Goal: Task Accomplishment & Management: Manage account settings

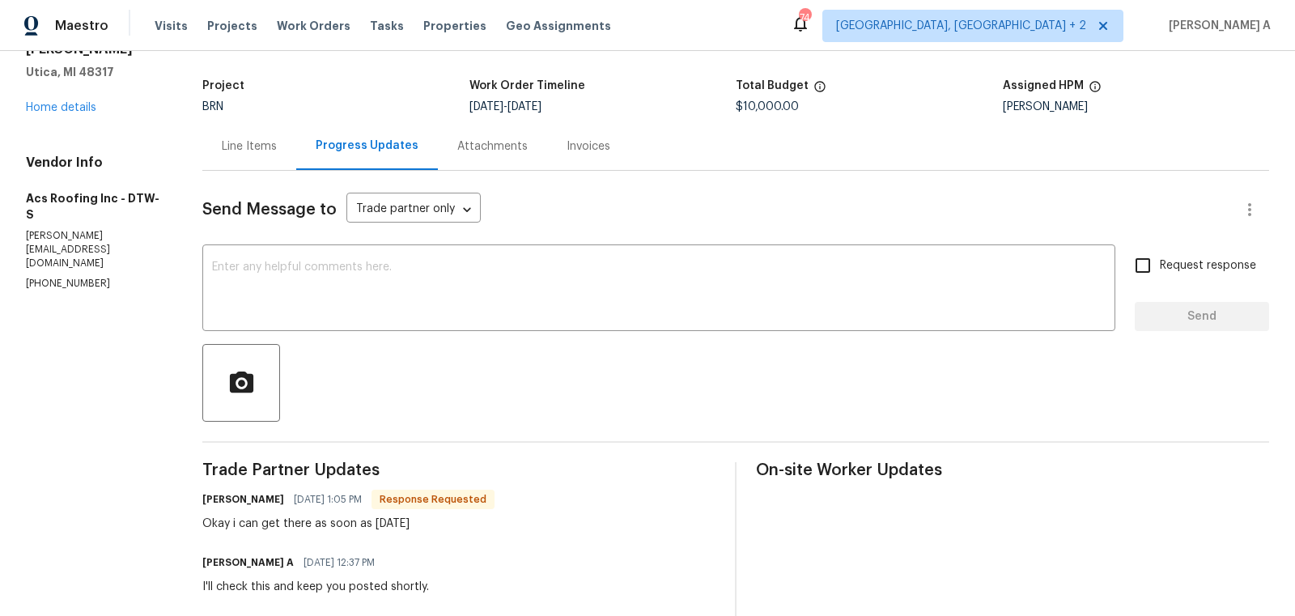
scroll to position [124, 0]
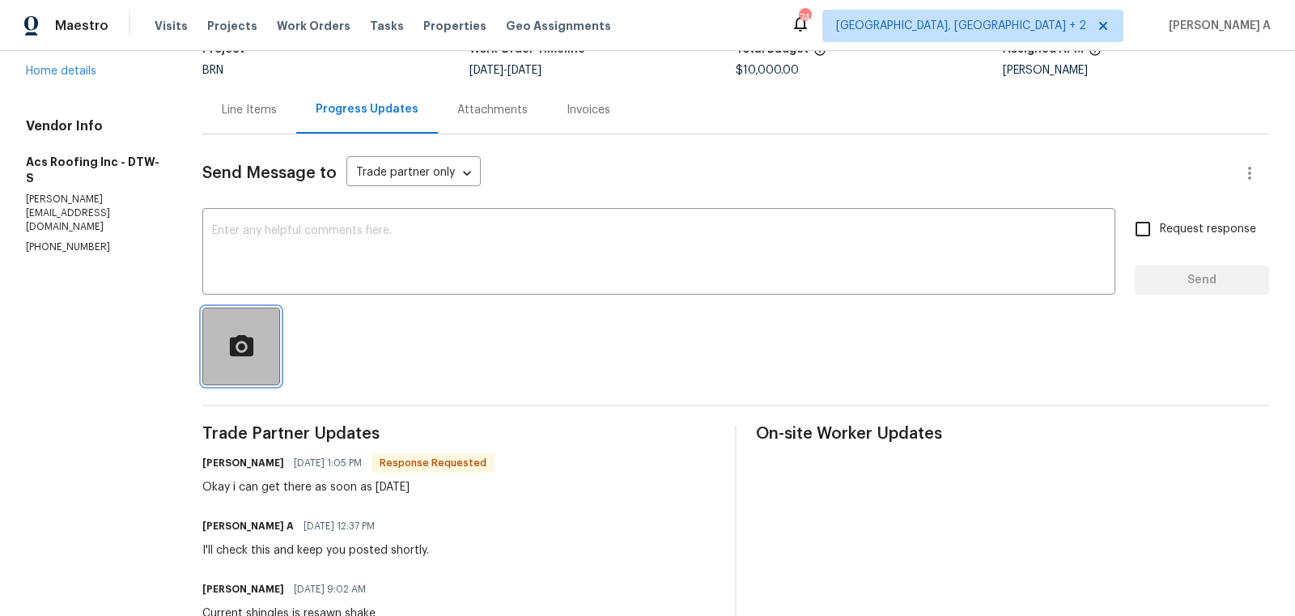
click at [244, 333] on icon "button" at bounding box center [241, 347] width 28 height 28
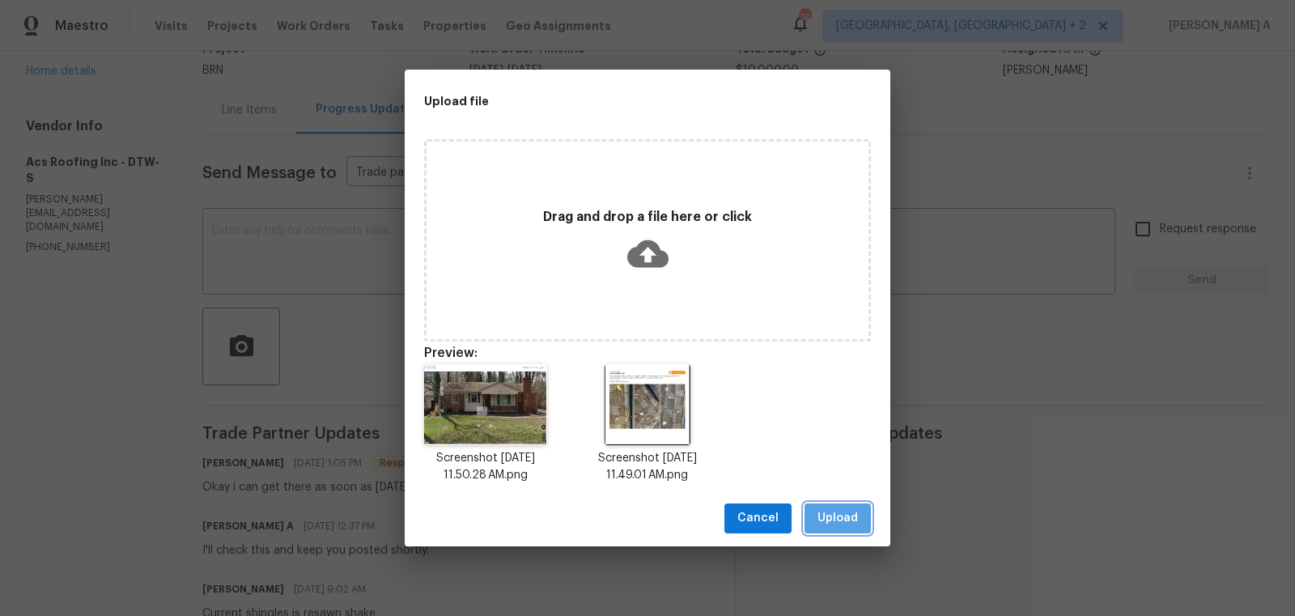
click at [838, 522] on span "Upload" at bounding box center [837, 518] width 40 height 20
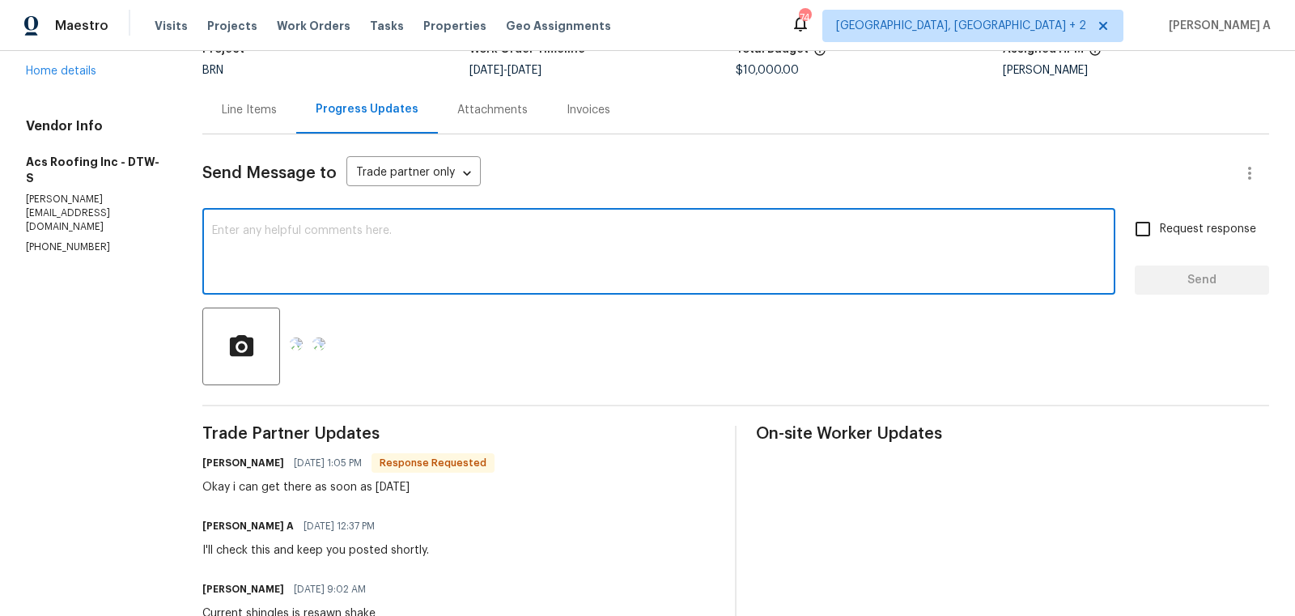
click at [448, 261] on textarea at bounding box center [659, 253] width 894 height 57
paste textarea "GI report and street view shows asphalt shingles not a shake shingle roof Scree…"
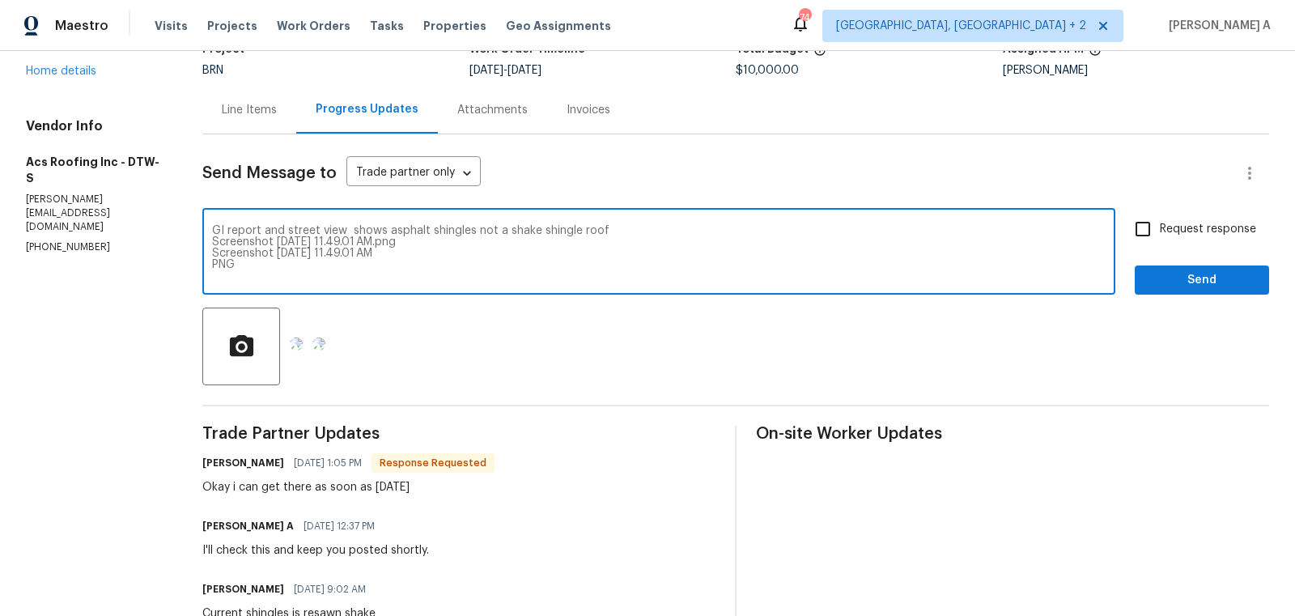
drag, startPoint x: 437, startPoint y: 253, endPoint x: 228, endPoint y: 247, distance: 208.9
click at [227, 248] on textarea "GI report and street view shows asphalt shingles not a shake shingle roof Scree…" at bounding box center [659, 253] width 894 height 57
drag, startPoint x: 267, startPoint y: 260, endPoint x: 210, endPoint y: 244, distance: 59.7
click at [210, 244] on div "GI report and street view shows asphalt shingles not a shake shingle roof Scree…" at bounding box center [658, 253] width 913 height 83
click at [0, 0] on span "Add Punctuation" at bounding box center [0, 0] width 0 height 0
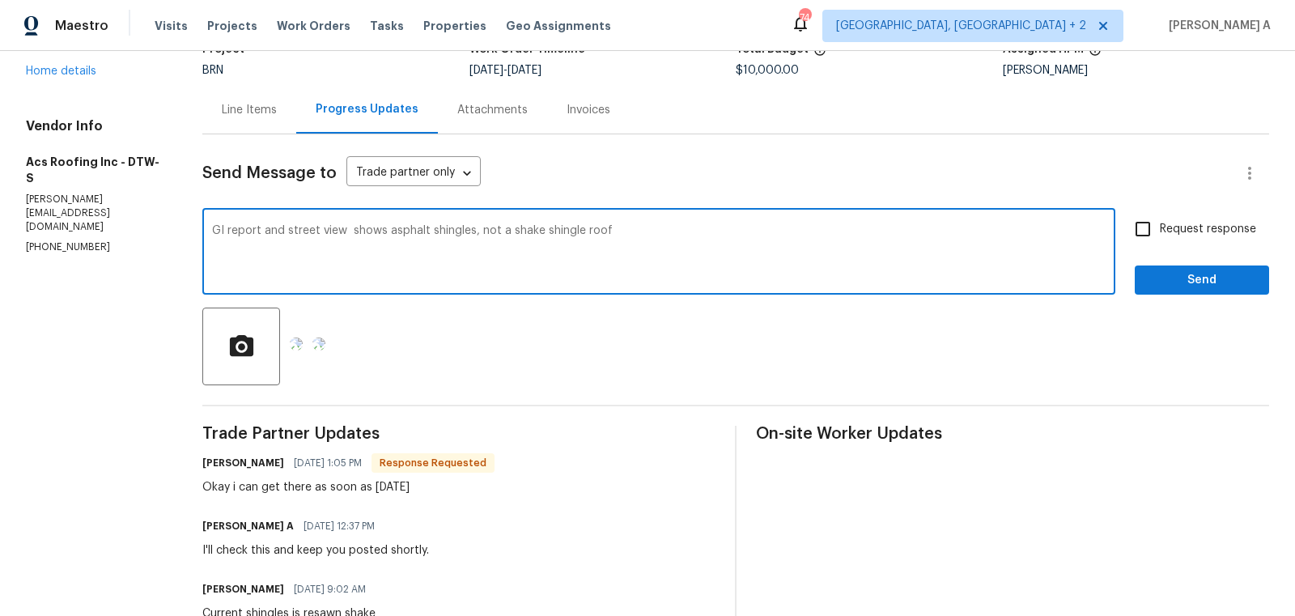
click at [0, 0] on qb-div "Add Punctuation roof ." at bounding box center [0, 0] width 0 height 0
type textarea "GI report and street view shows asphalt shingles, not a shake shingle roof. Cou…"
click at [1153, 235] on input "Request response" at bounding box center [1143, 229] width 34 height 34
checkbox input "true"
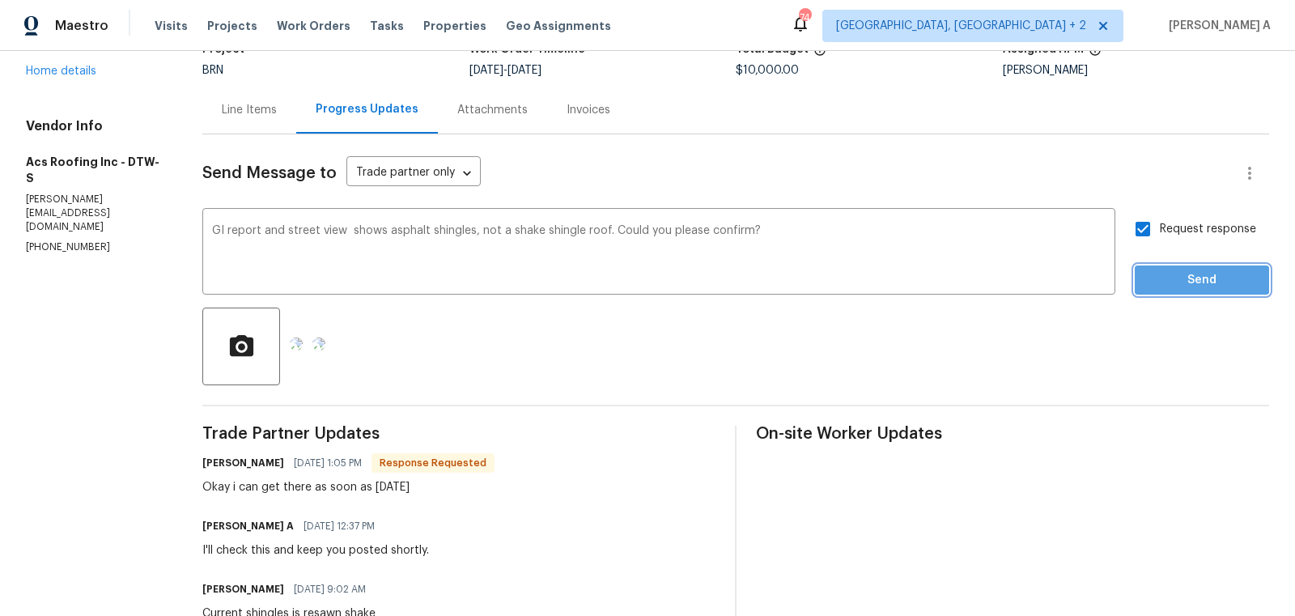
click at [1186, 279] on span "Send" at bounding box center [1202, 280] width 108 height 20
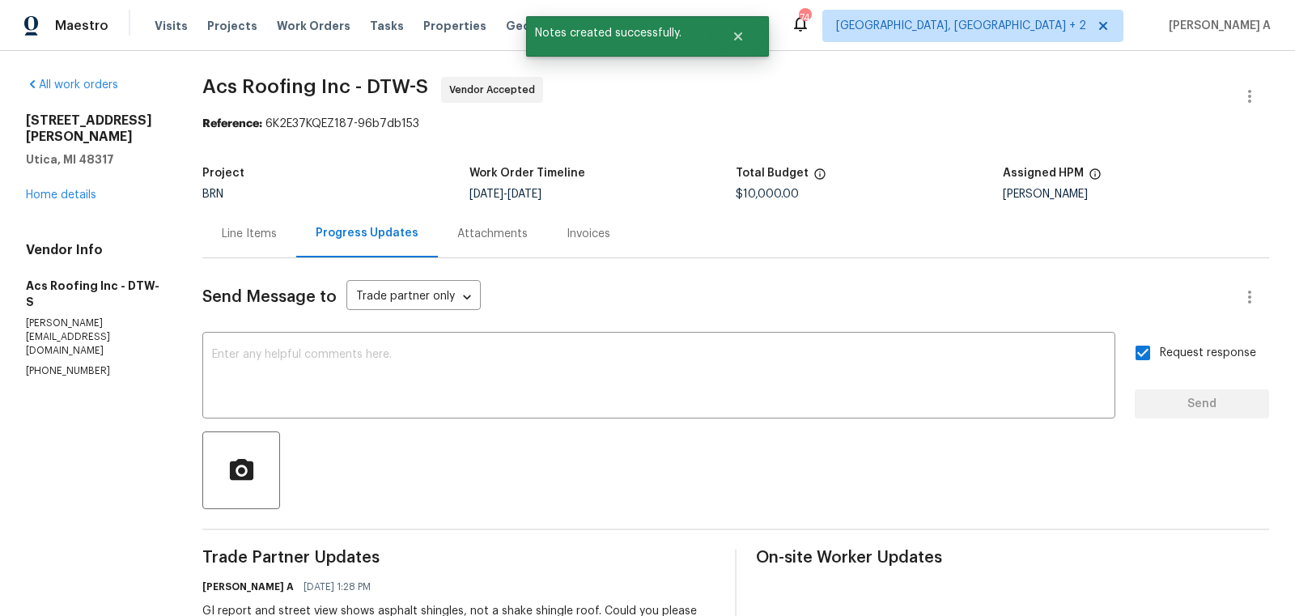
click at [253, 232] on div "Line Items" at bounding box center [249, 234] width 55 height 16
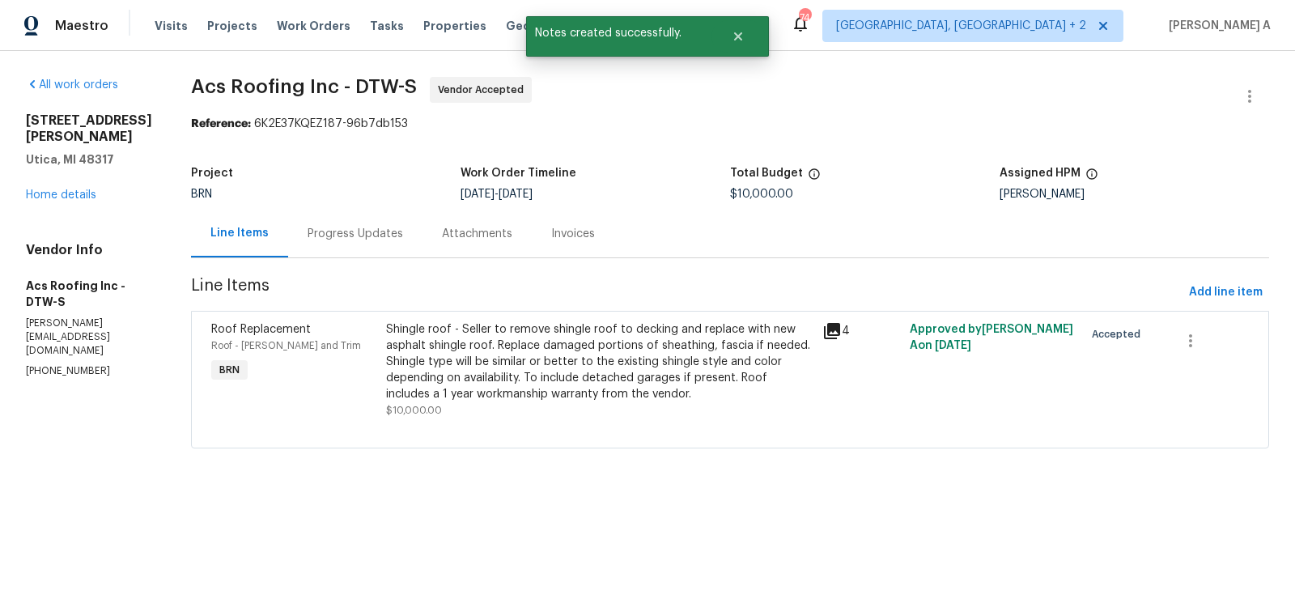
click at [561, 341] on div "Shingle roof - Seller to remove shingle roof to decking and replace with new as…" at bounding box center [599, 361] width 427 height 81
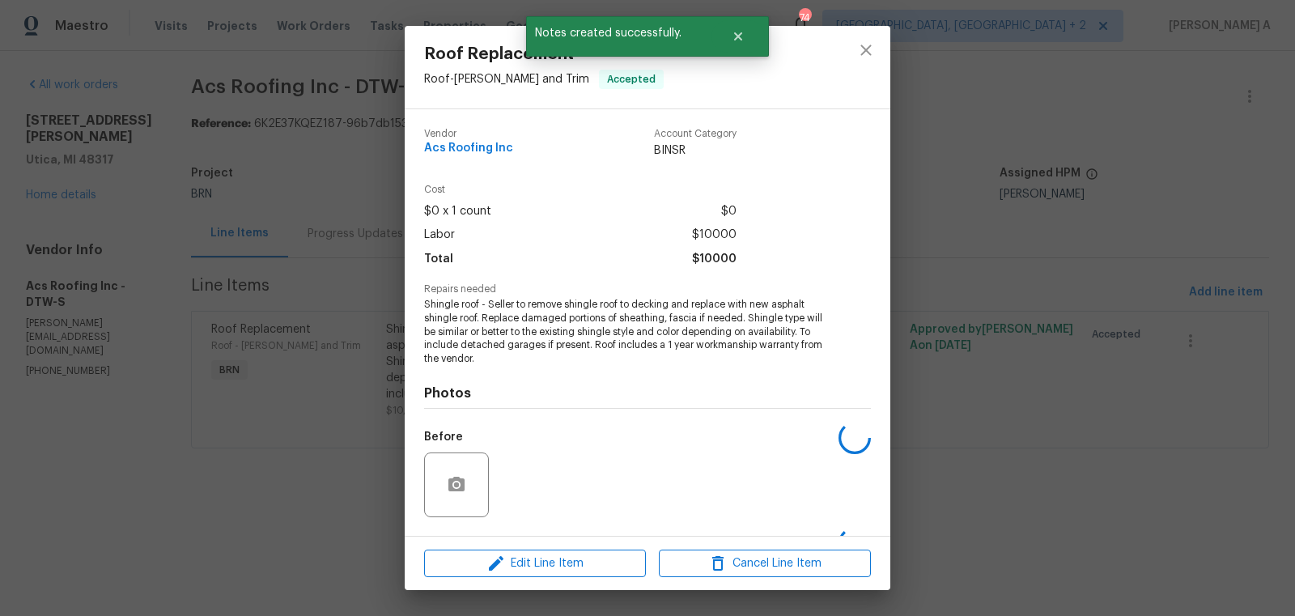
scroll to position [103, 0]
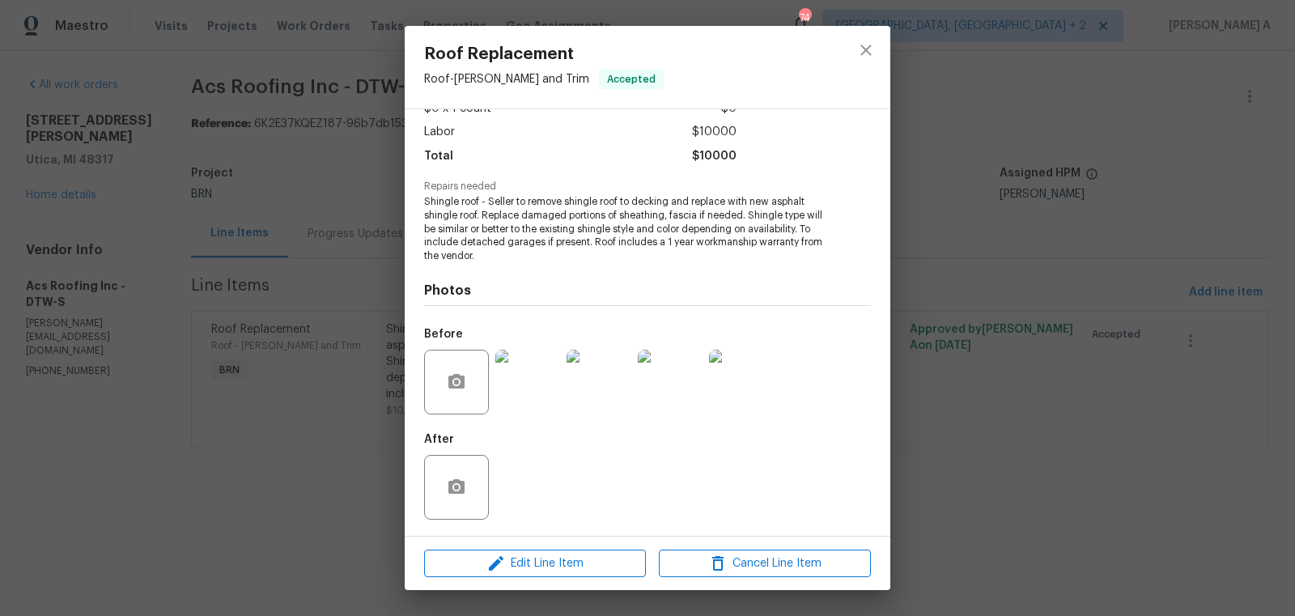
click at [534, 385] on img at bounding box center [527, 382] width 65 height 65
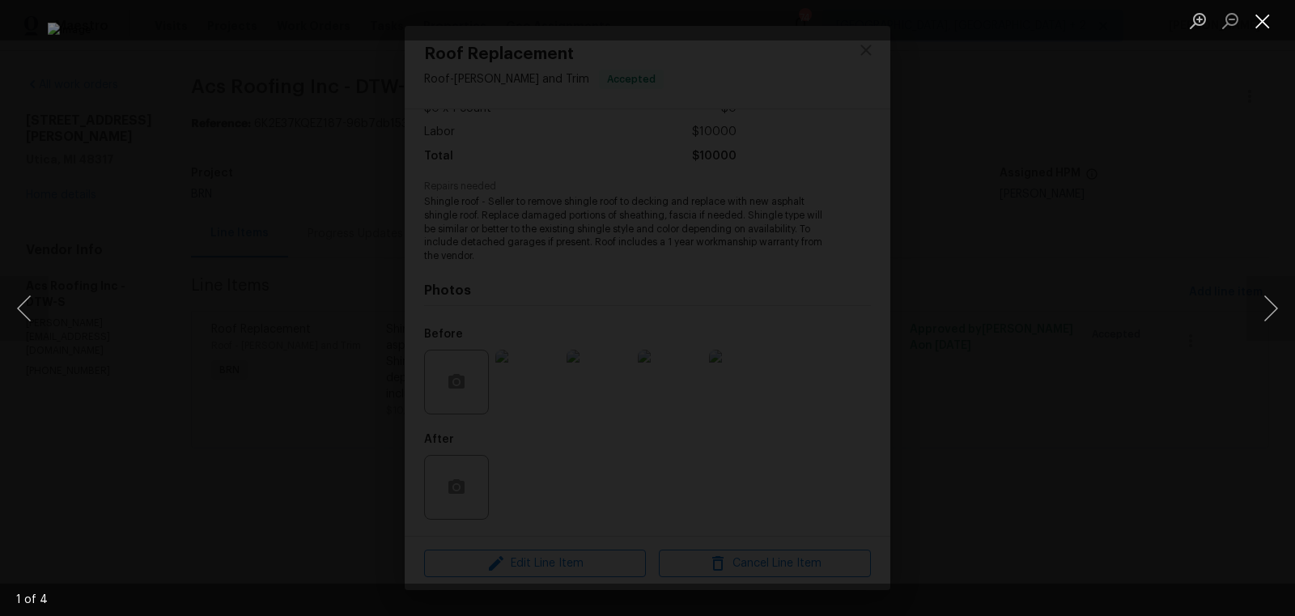
click at [1264, 20] on button "Close lightbox" at bounding box center [1262, 20] width 32 height 28
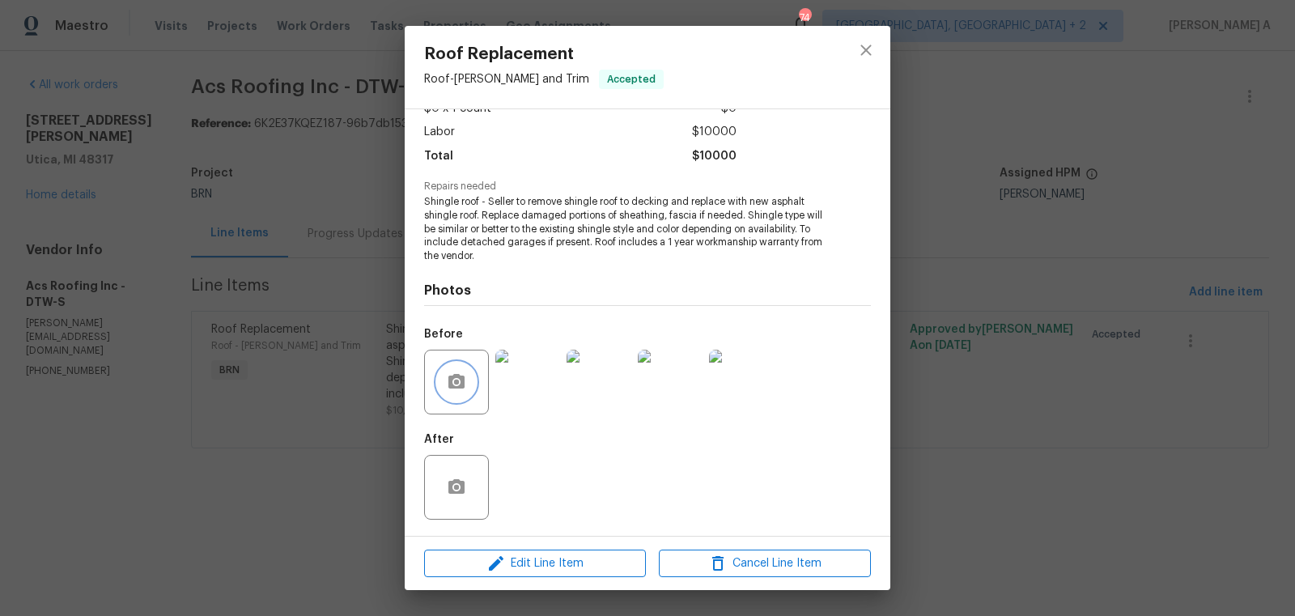
click at [468, 384] on button "button" at bounding box center [456, 382] width 39 height 39
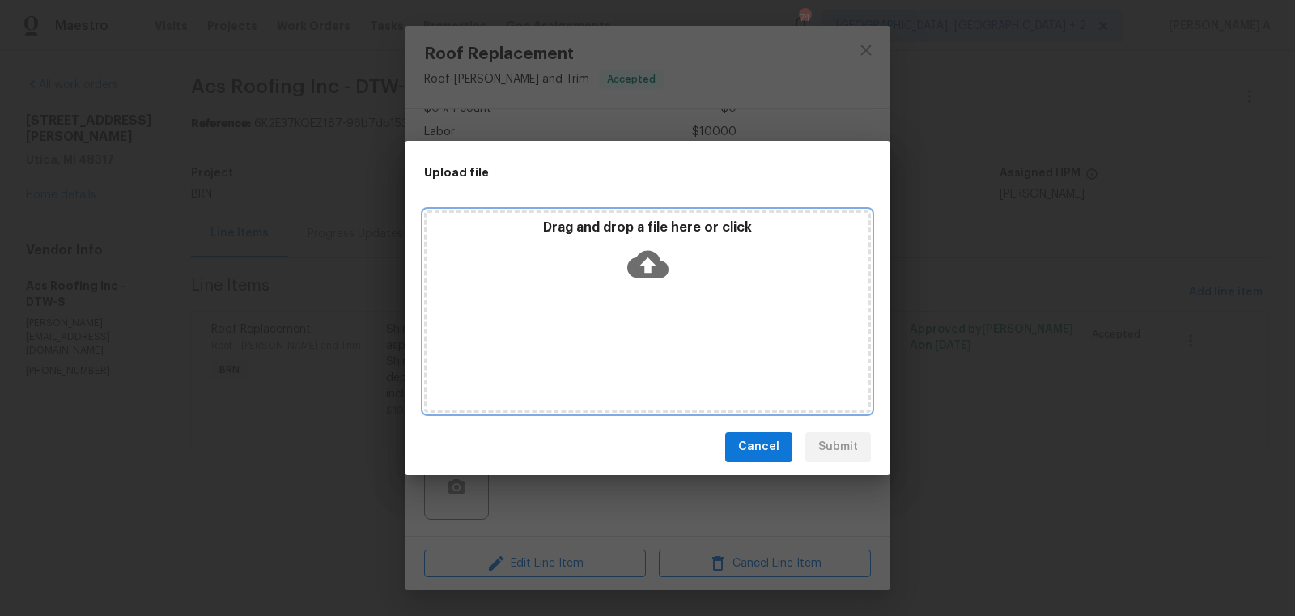
click at [656, 265] on icon at bounding box center [647, 264] width 41 height 28
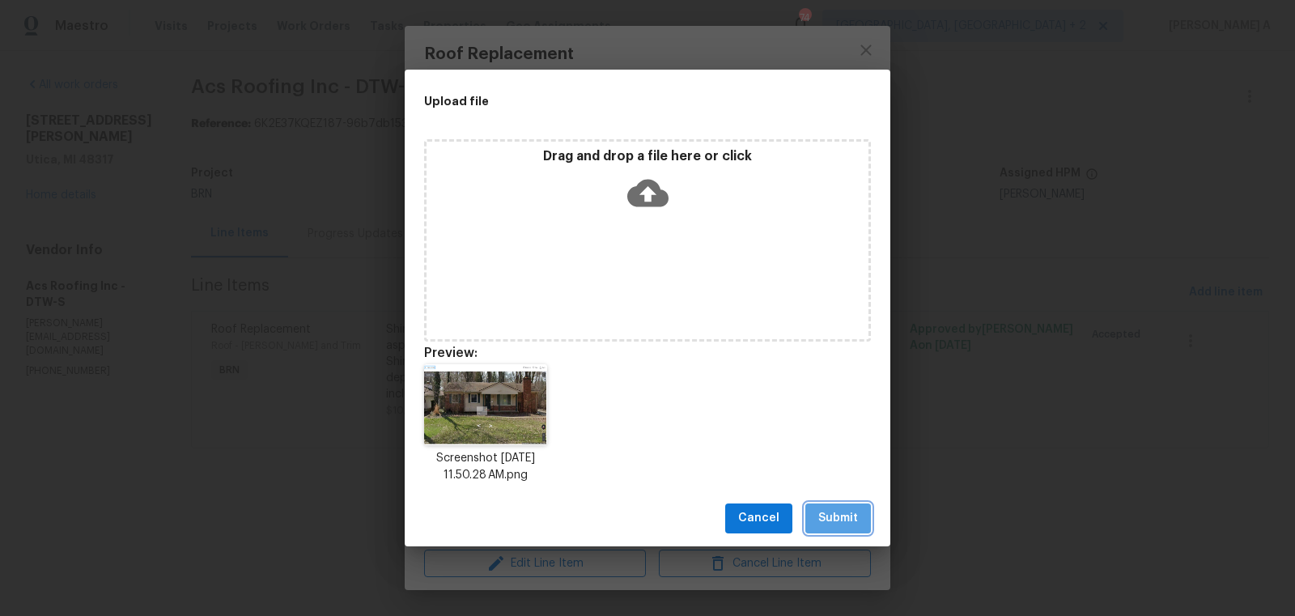
click at [846, 520] on span "Submit" at bounding box center [838, 518] width 40 height 20
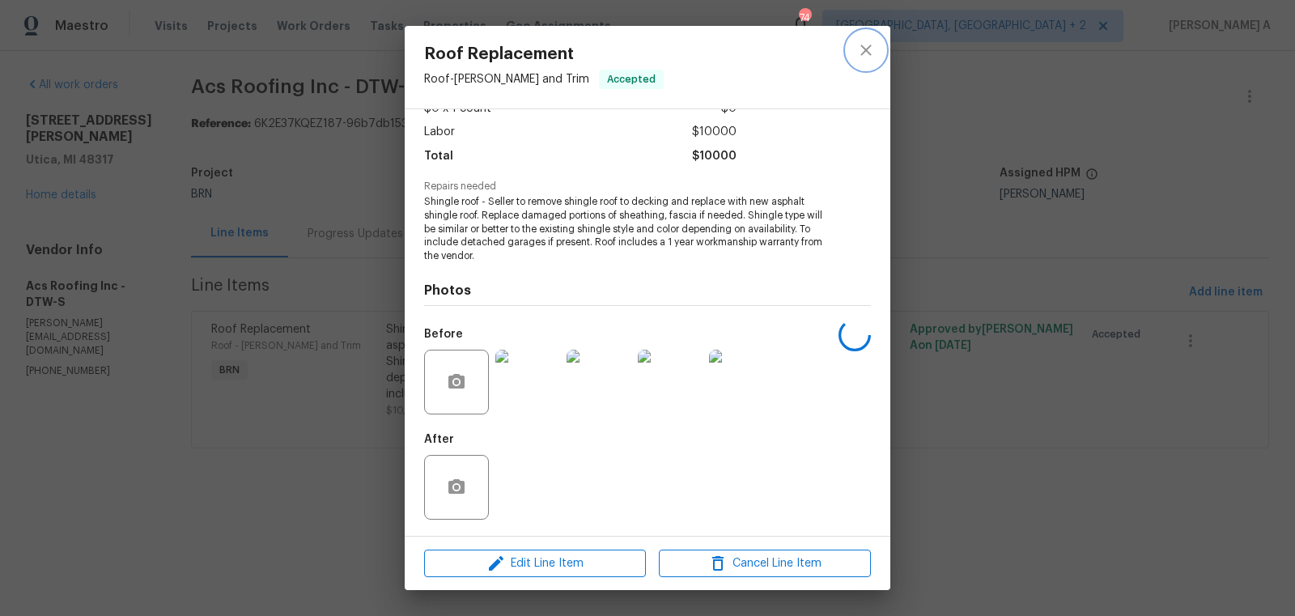
click at [869, 50] on icon "close" at bounding box center [865, 49] width 19 height 19
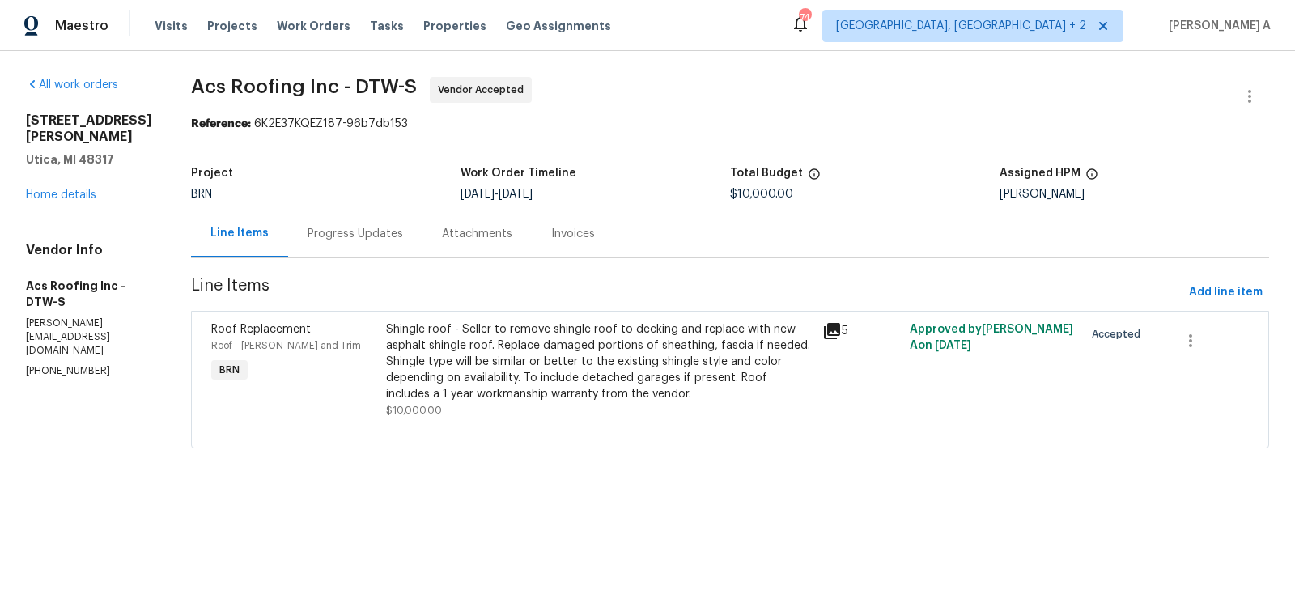
click at [362, 248] on div "Progress Updates" at bounding box center [355, 234] width 134 height 48
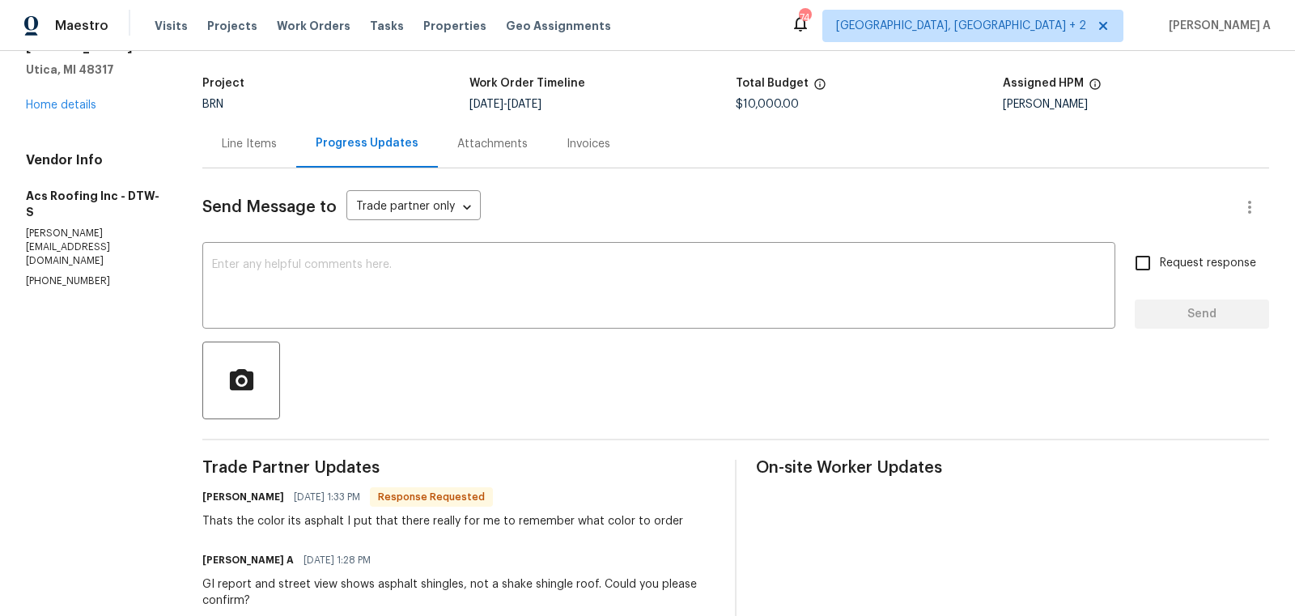
scroll to position [146, 0]
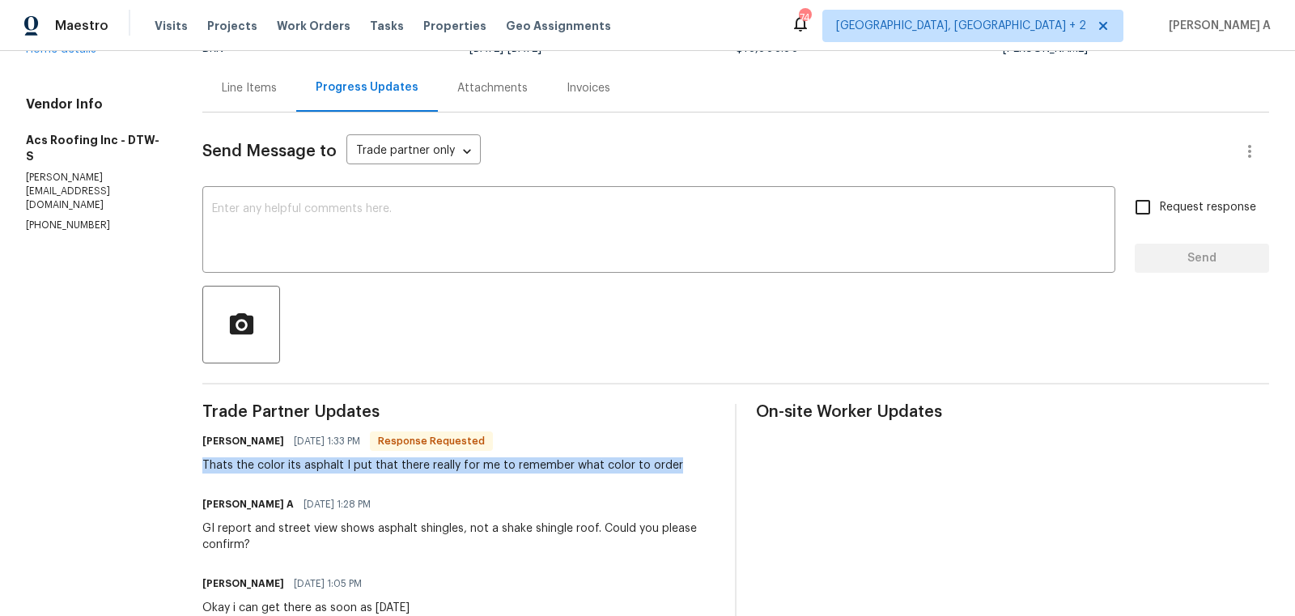
copy div "Thats the color its asphalt I put that there really for me to remember what col…"
drag, startPoint x: 204, startPoint y: 461, endPoint x: 558, endPoint y: 474, distance: 354.7
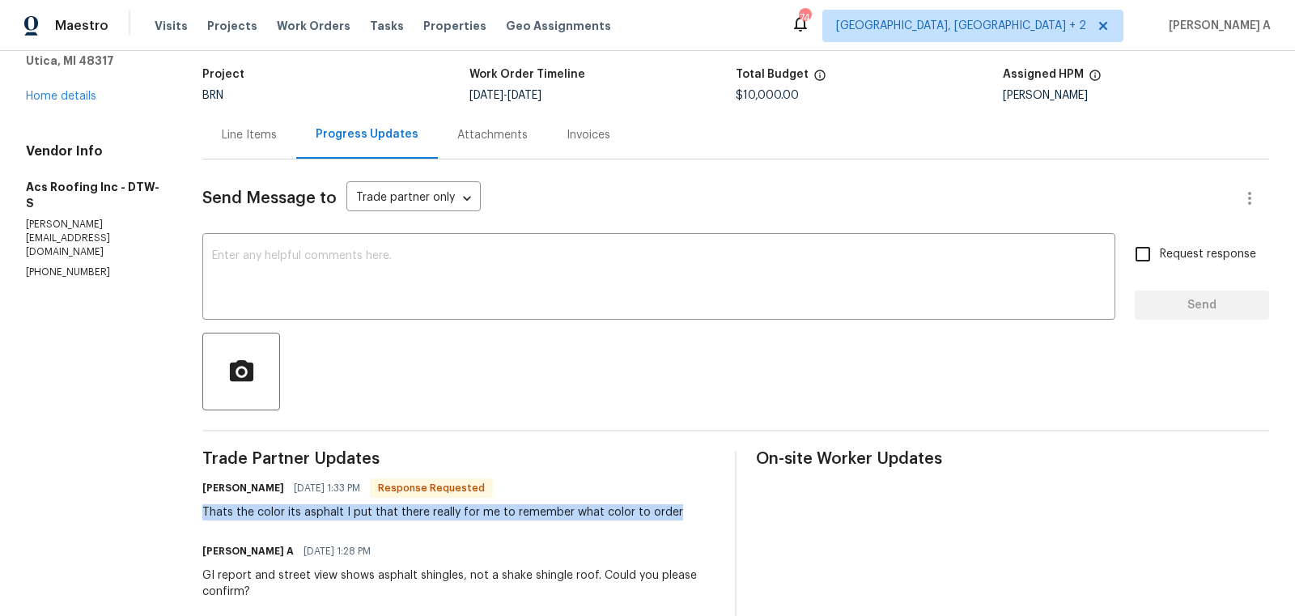
scroll to position [57, 0]
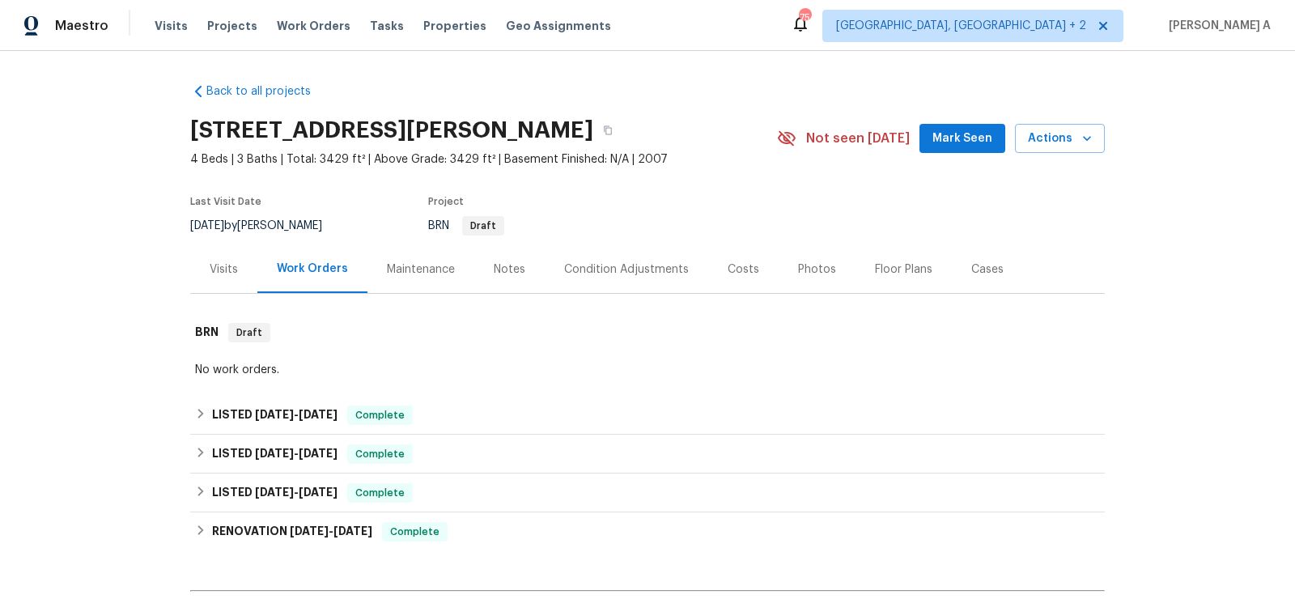
scroll to position [181, 0]
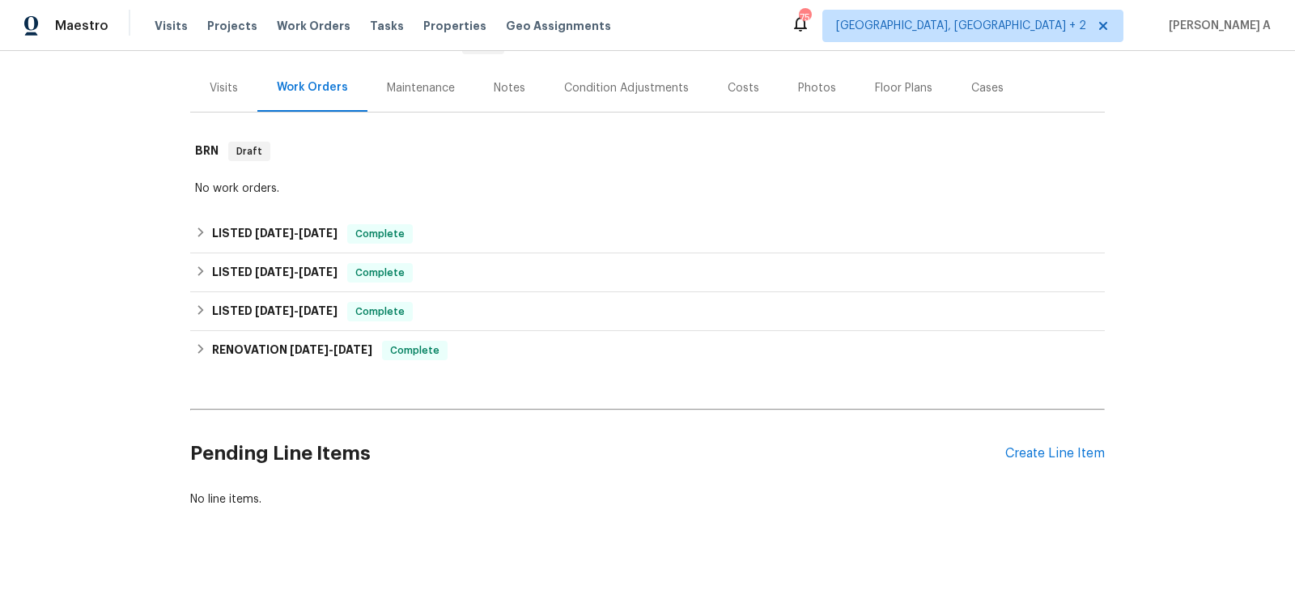
click at [1091, 467] on div "Pending Line Items Create Line Item" at bounding box center [647, 453] width 915 height 75
click at [1086, 457] on div "Create Line Item" at bounding box center [1055, 453] width 100 height 15
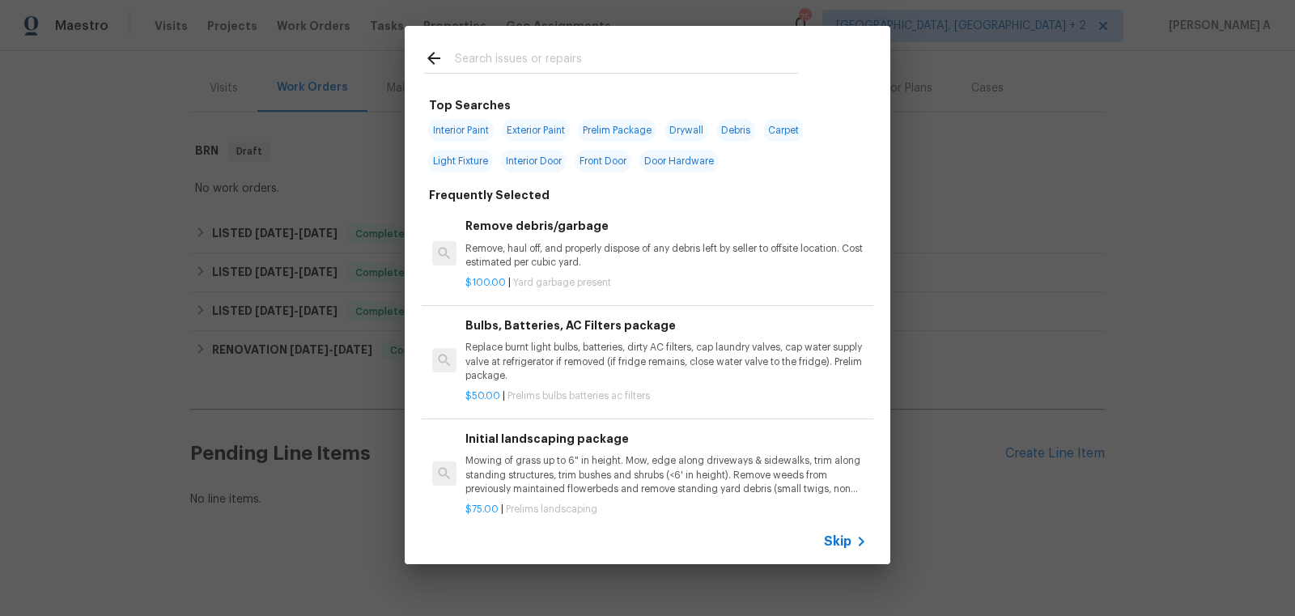
click at [856, 552] on div "Skip" at bounding box center [648, 541] width 486 height 45
click at [843, 542] on span "Skip" at bounding box center [838, 541] width 28 height 16
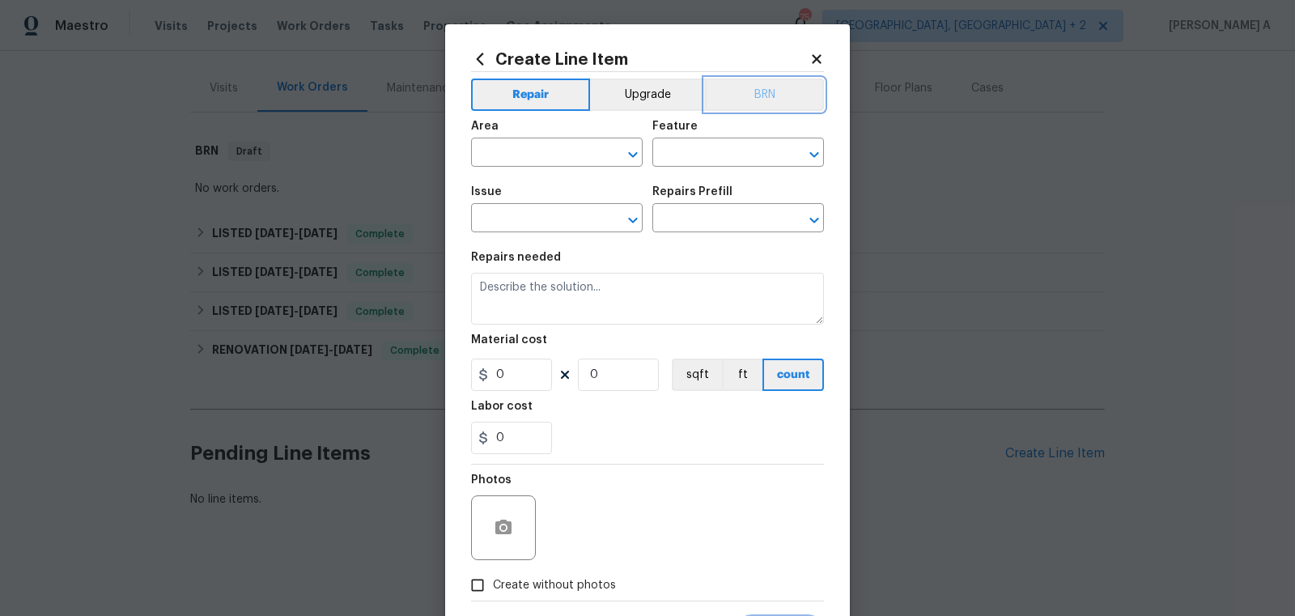
click at [780, 108] on button "BRN" at bounding box center [764, 95] width 119 height 32
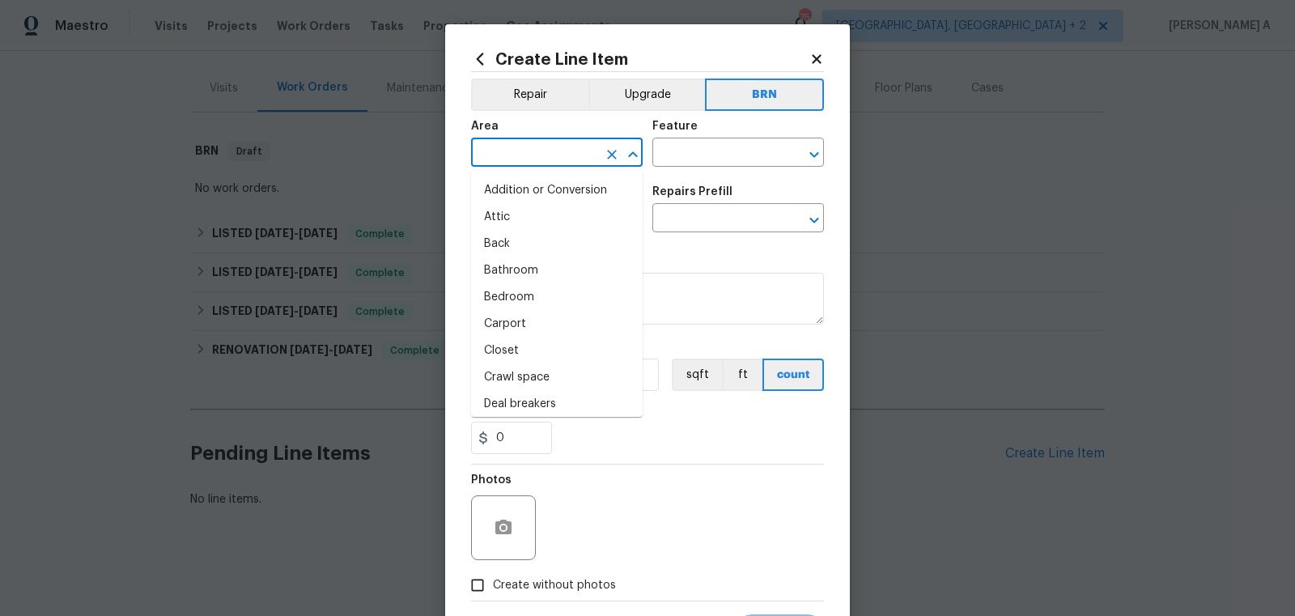
click at [532, 159] on input "text" at bounding box center [534, 154] width 126 height 25
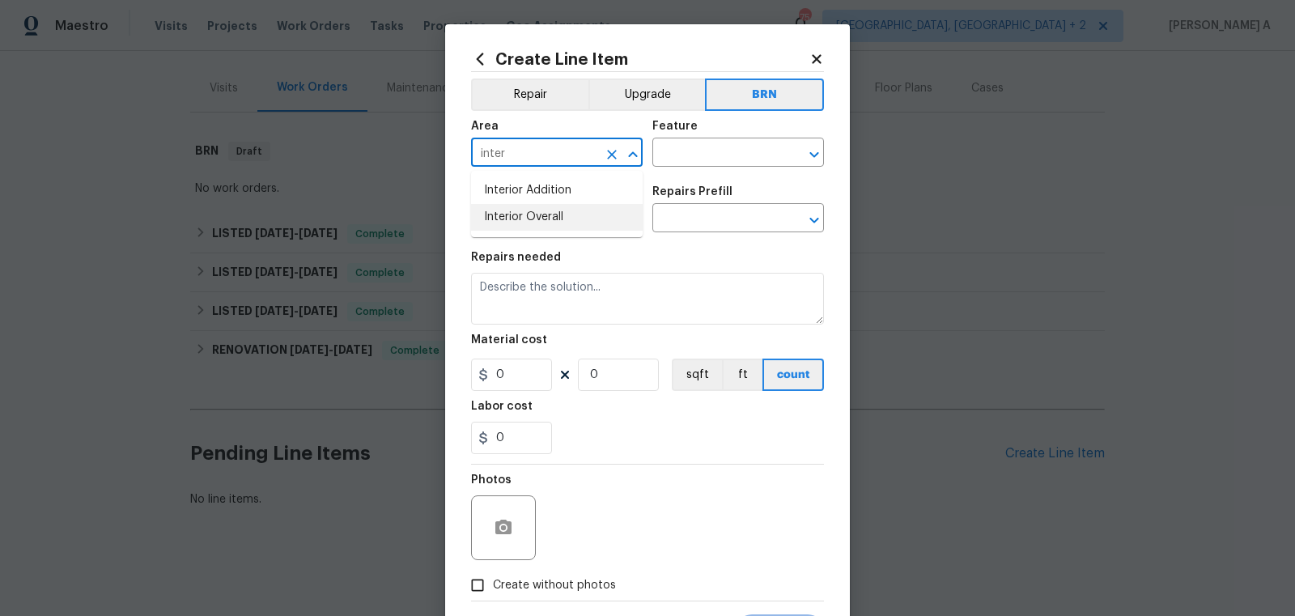
click at [565, 216] on li "Interior Overall" at bounding box center [557, 217] width 172 height 27
type input "Interior Overall"
click at [726, 157] on input "text" at bounding box center [715, 154] width 126 height 25
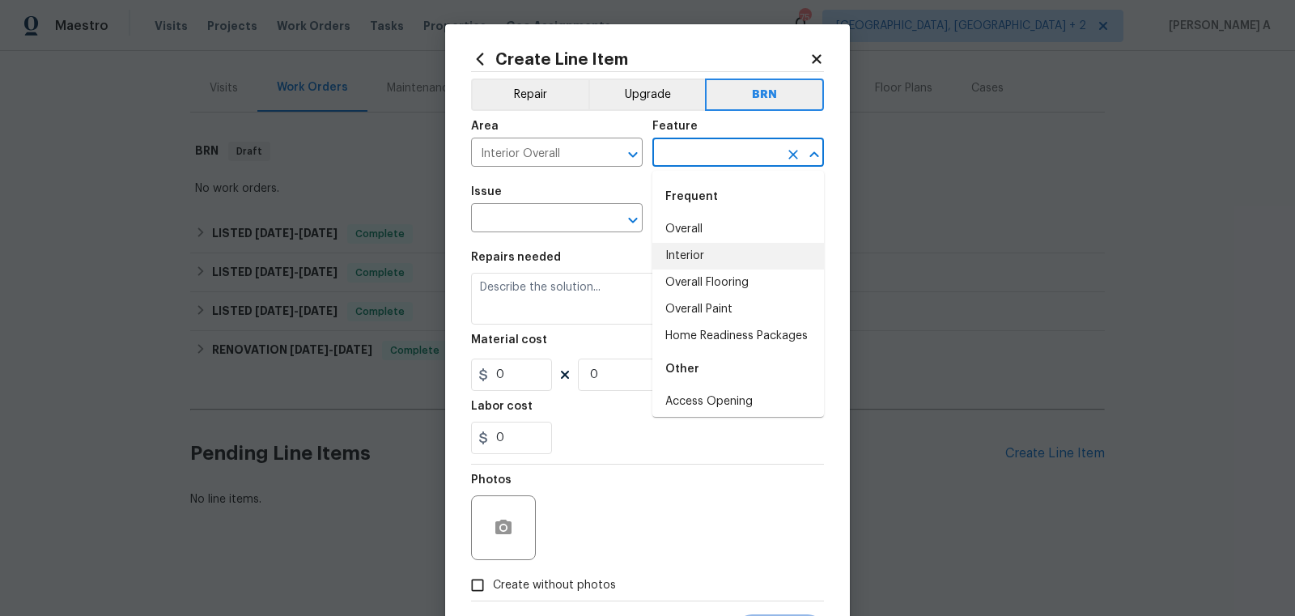
click at [715, 256] on li "Interior" at bounding box center [738, 256] width 172 height 27
type input "Interior"
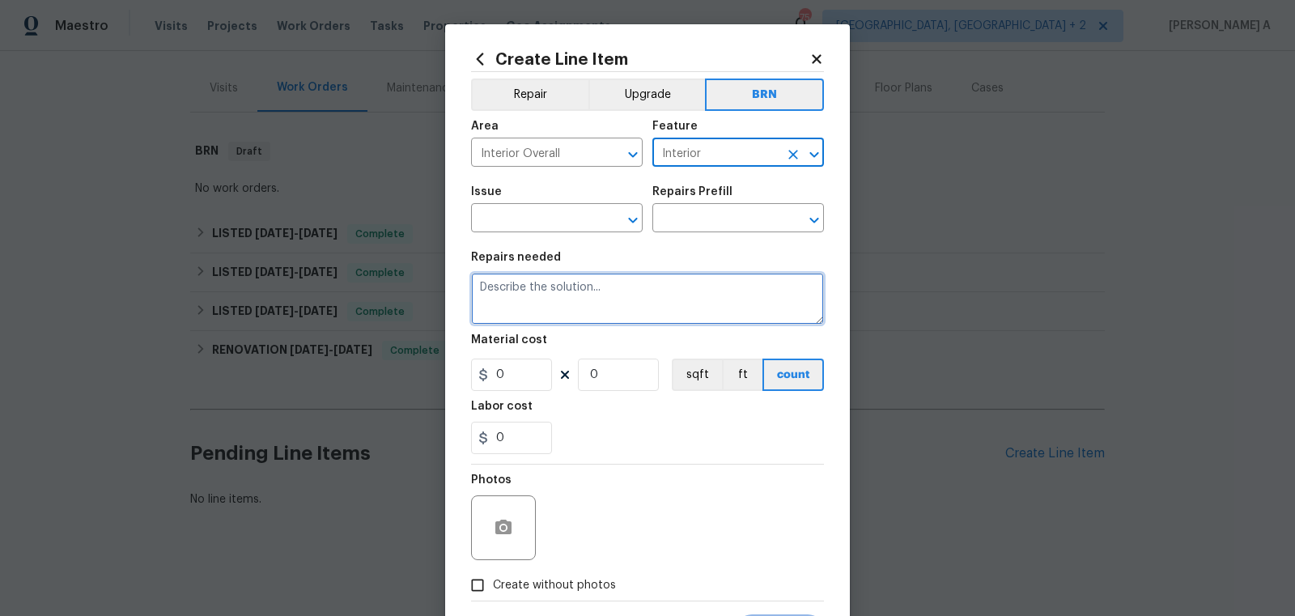
click at [639, 291] on textarea at bounding box center [647, 299] width 353 height 52
paste textarea "Seller to repair toilet as needed to ensure proper operation and no leaks. Clea…"
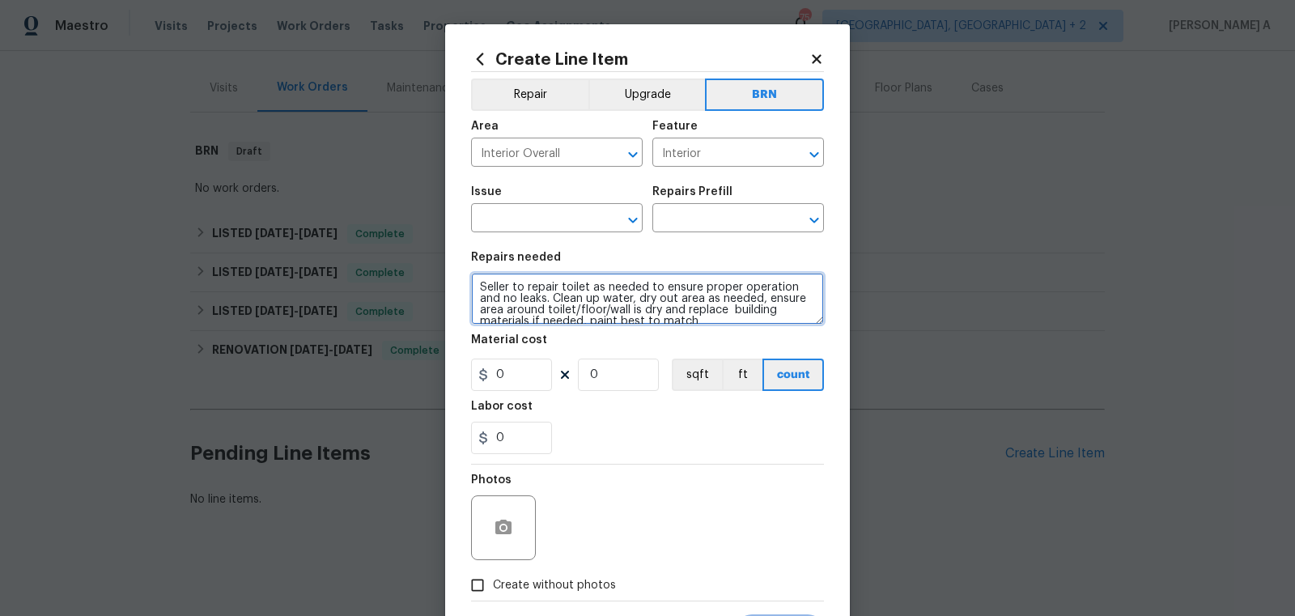
scroll to position [3, 0]
type textarea "Seller to repair toilet as needed to ensure proper operation and no leaks. Clea…"
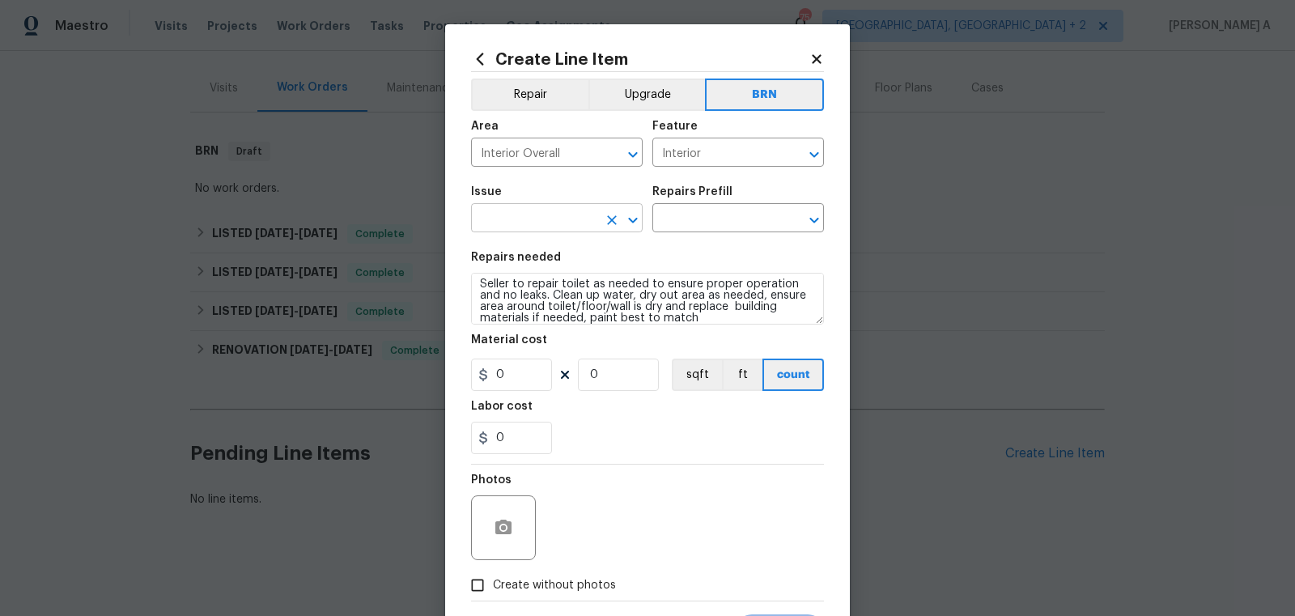
click at [546, 213] on input "text" at bounding box center [534, 219] width 126 height 25
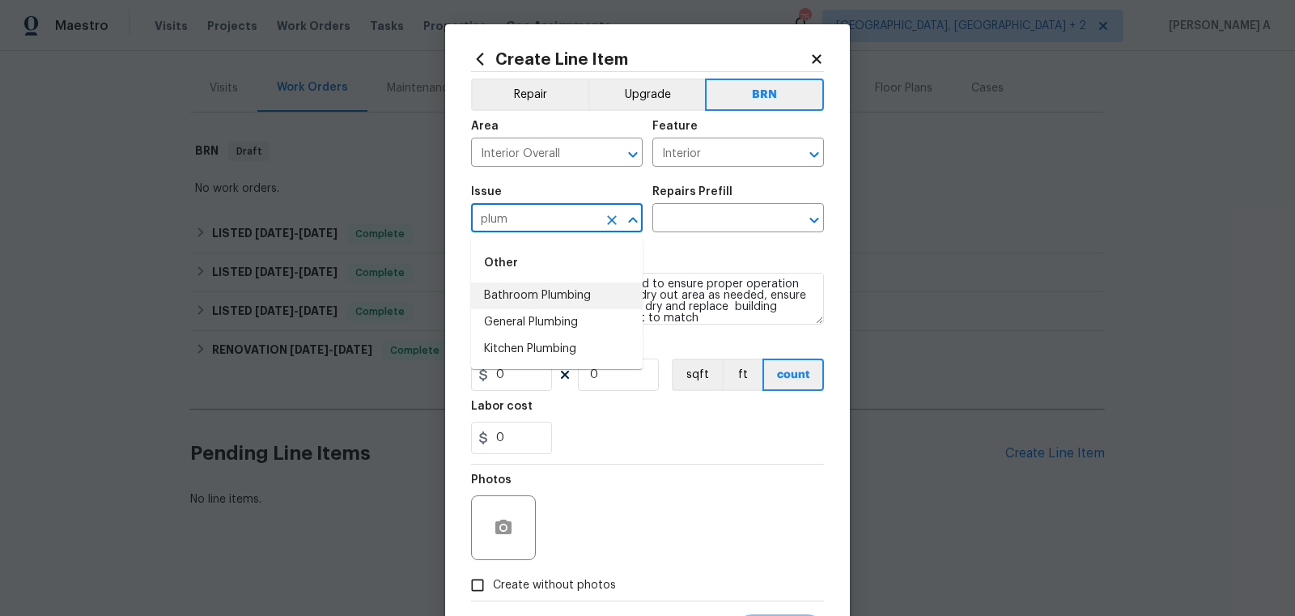
click at [573, 287] on li "Bathroom Plumbing" at bounding box center [557, 295] width 172 height 27
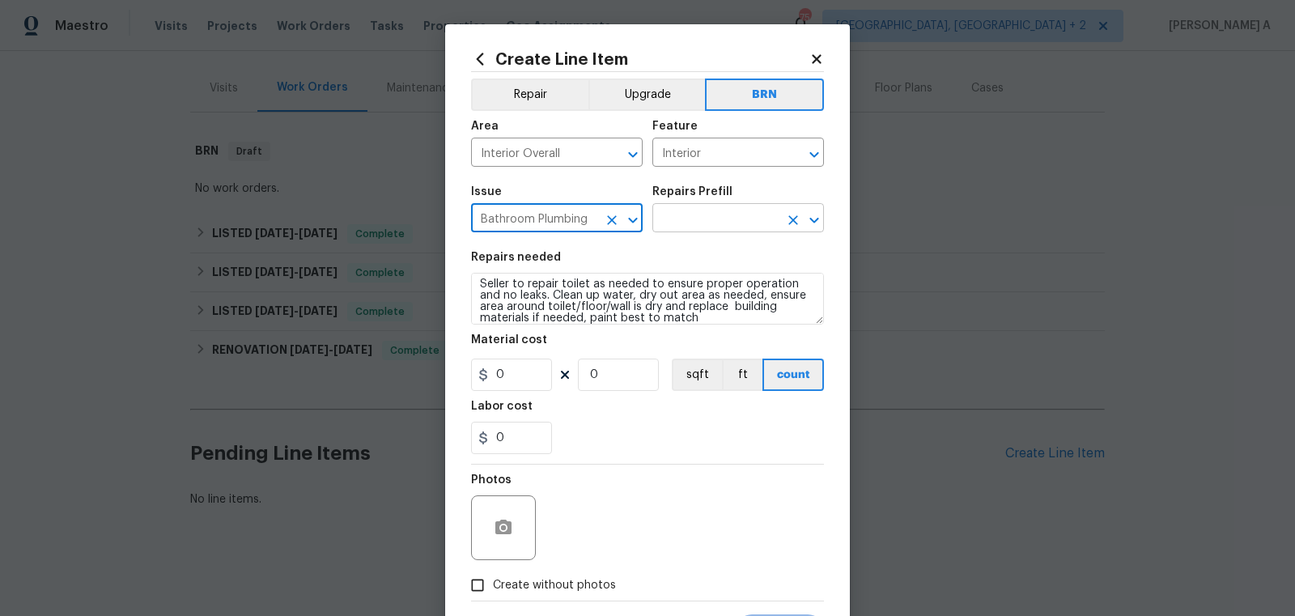
type input "Bathroom Plumbing"
click at [714, 221] on input "text" at bounding box center [715, 219] width 126 height 25
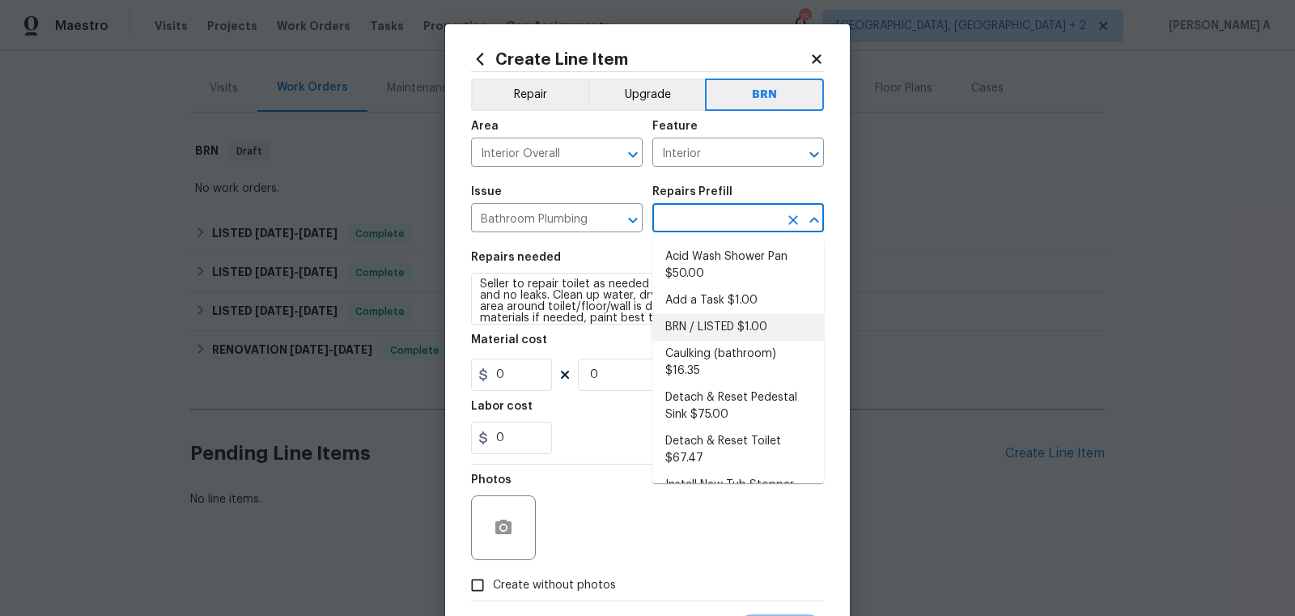
click at [715, 316] on li "BRN / LISTED $1.00" at bounding box center [738, 327] width 172 height 27
type input "Plumbing"
type input "BRN / LISTED $1.00"
type textarea "Provide additional detail"
type input "1"
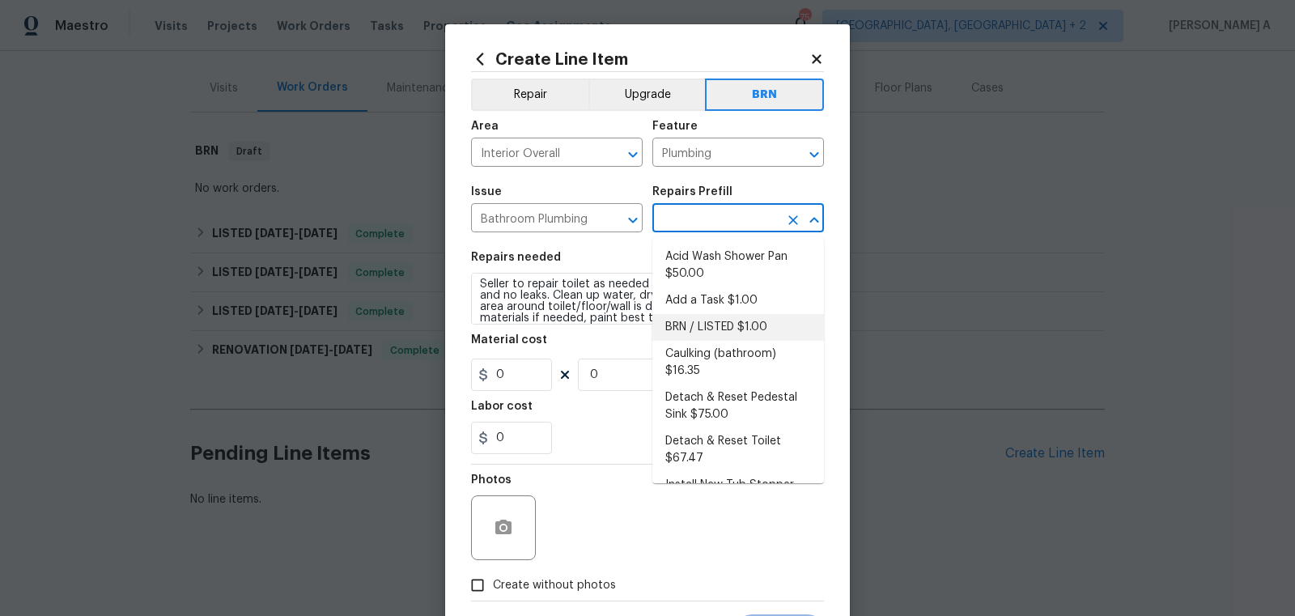
type input "1"
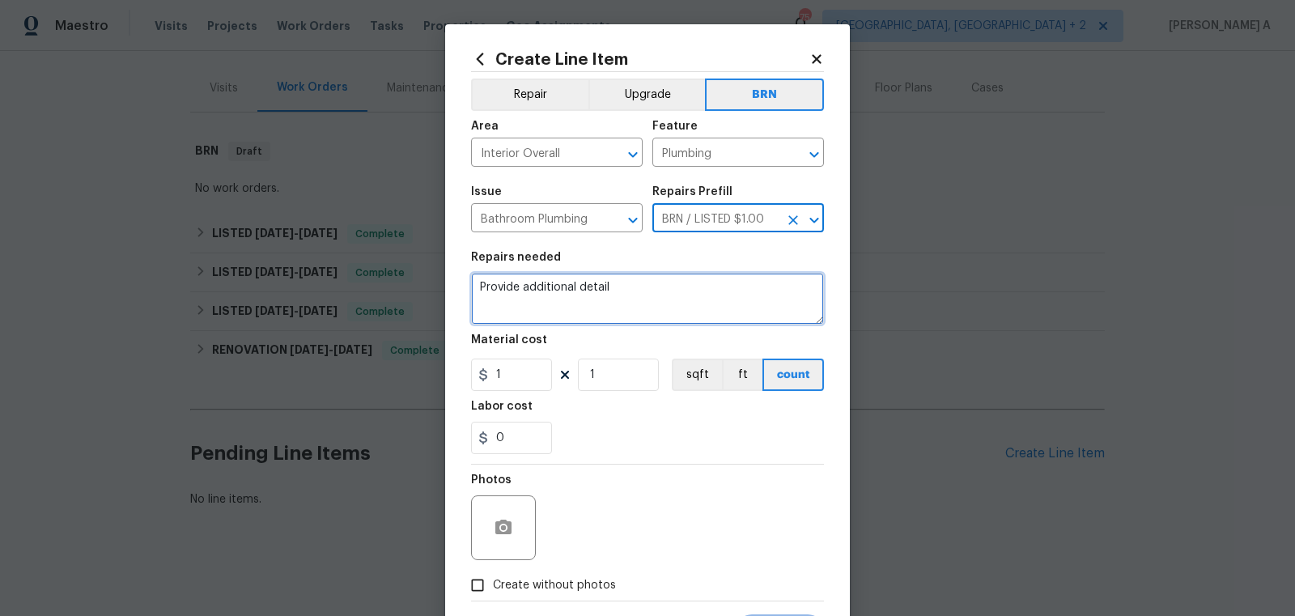
click at [715, 316] on textarea "Provide additional detail" at bounding box center [647, 299] width 353 height 52
paste textarea "Seller to repair toilet as needed to ensure proper operation and no leaks. Clea…"
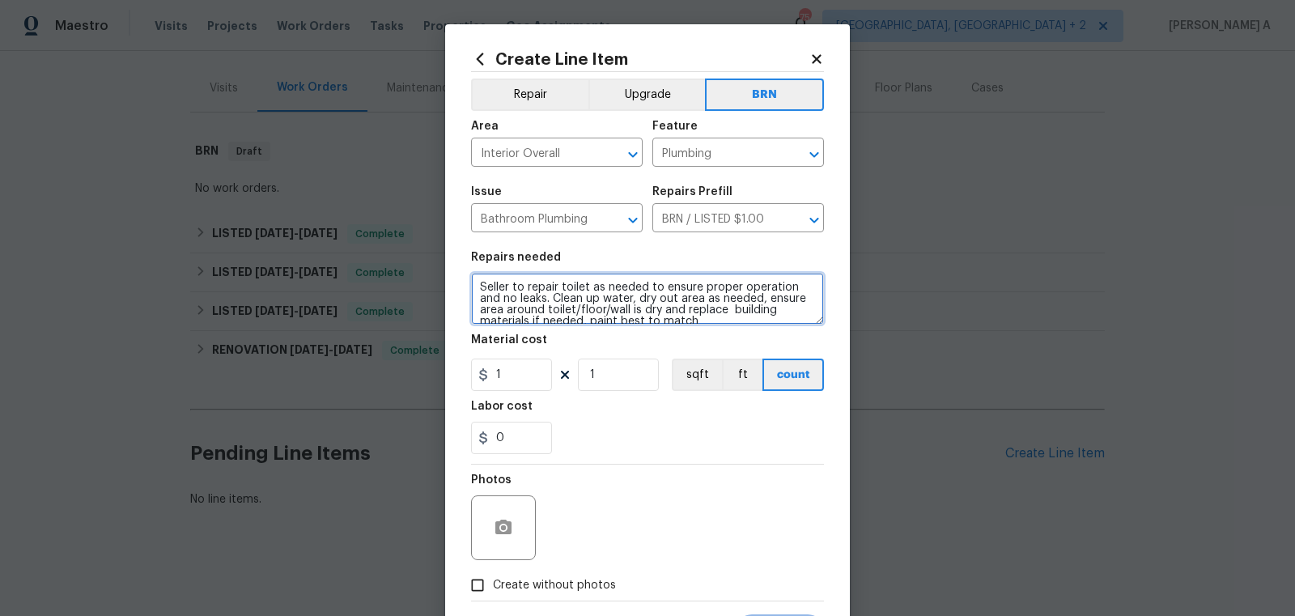
scroll to position [3, 0]
type textarea "Seller to repair toilet as needed to ensure proper operation and no leaks. Clea…"
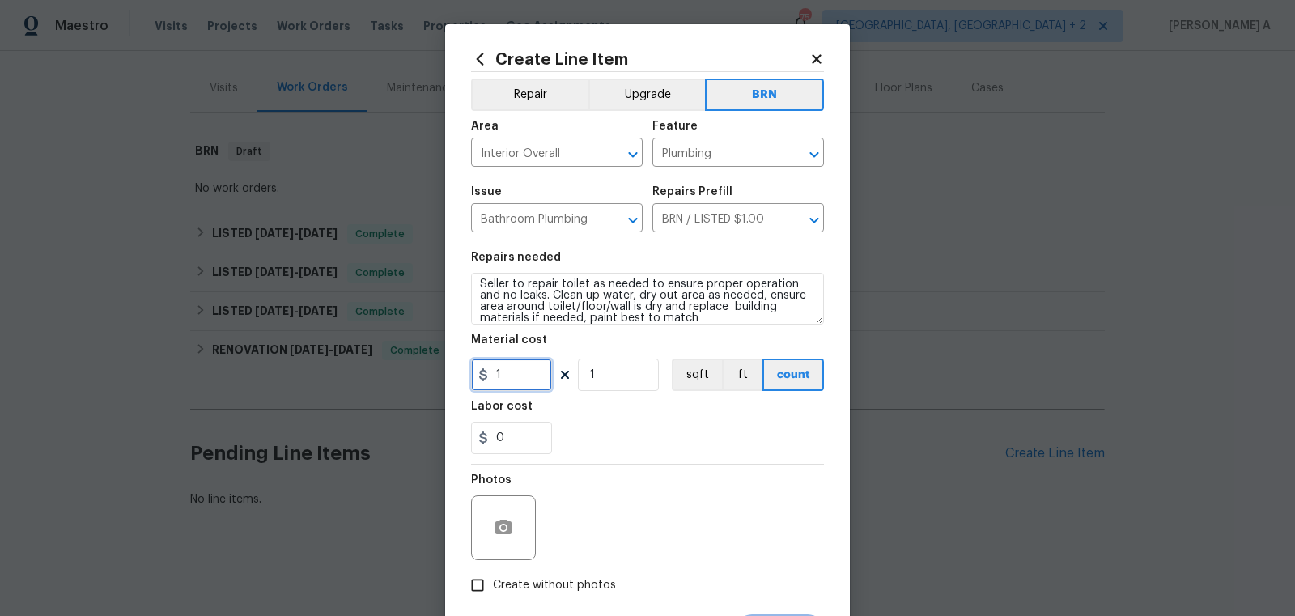
drag, startPoint x: 510, startPoint y: 380, endPoint x: 452, endPoint y: 366, distance: 59.9
click at [452, 367] on div "Create Line Item Repair Upgrade BRN Area Interior Overall ​ Feature Plumbing ​ …" at bounding box center [647, 348] width 405 height 648
type input "0"
drag, startPoint x: 525, startPoint y: 440, endPoint x: 472, endPoint y: 433, distance: 53.9
click at [472, 433] on input "0" at bounding box center [511, 438] width 81 height 32
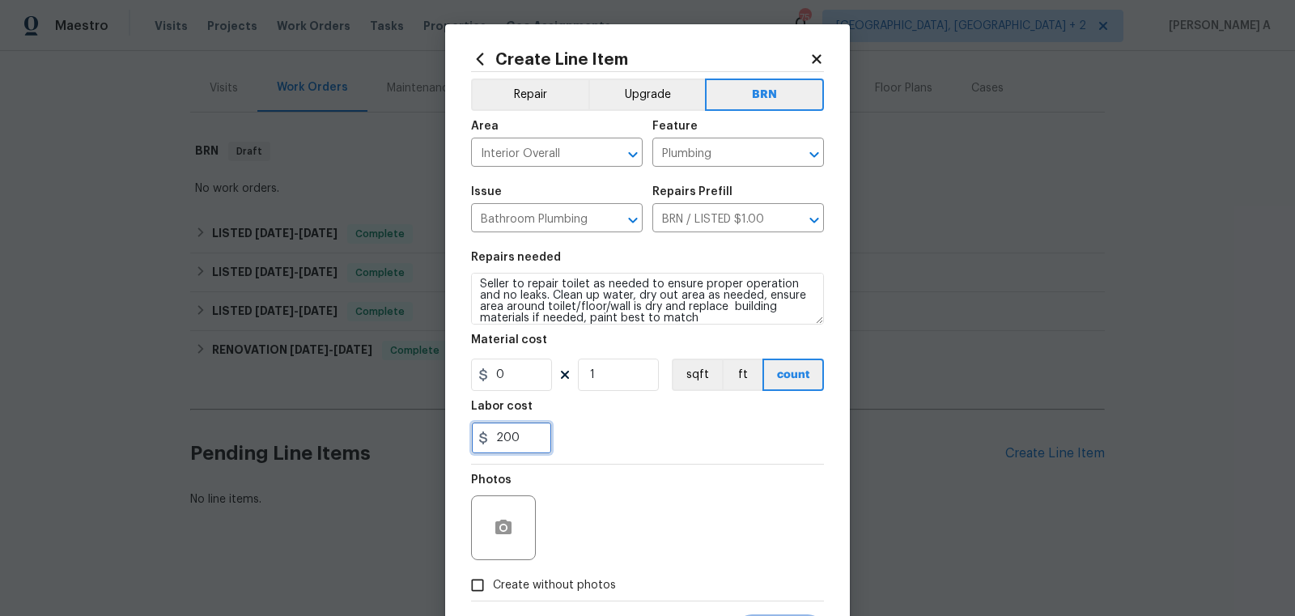
type input "200"
click at [500, 514] on button "button" at bounding box center [503, 527] width 39 height 39
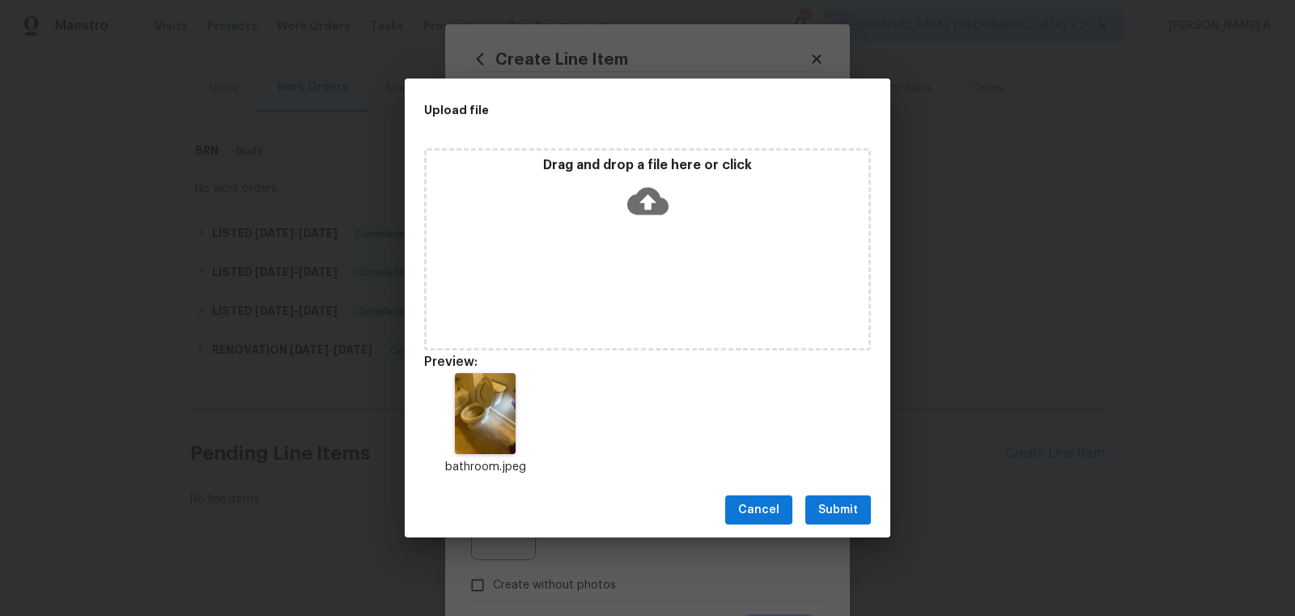
click at [833, 520] on button "Submit" at bounding box center [838, 510] width 66 height 30
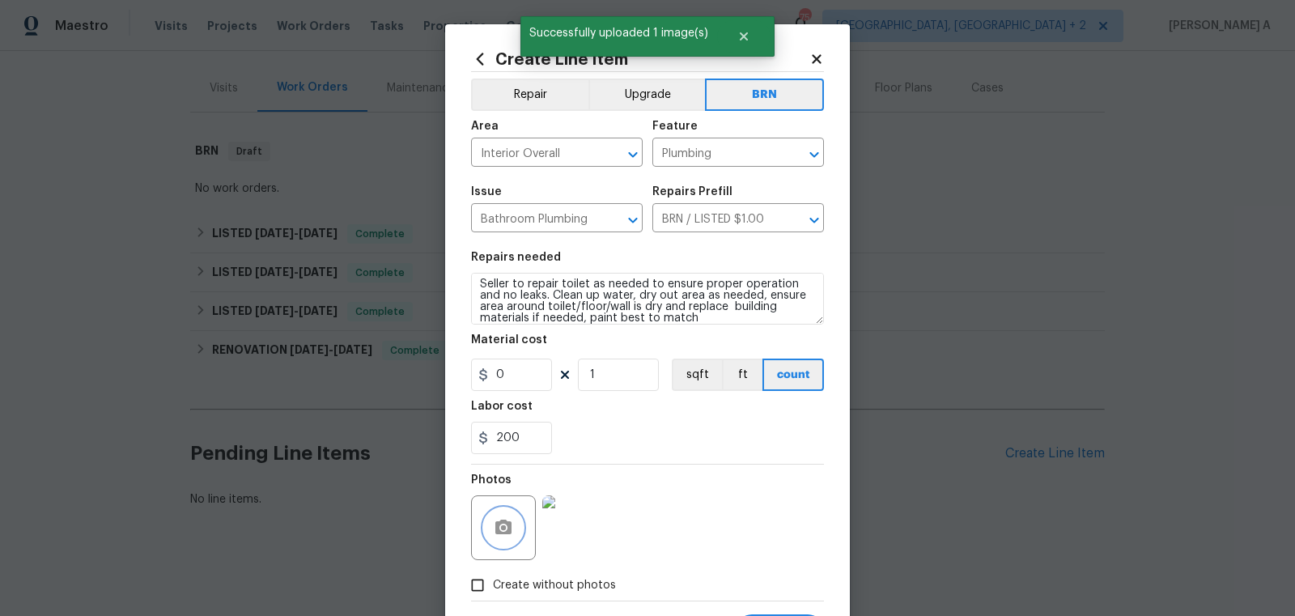
scroll to position [81, 0]
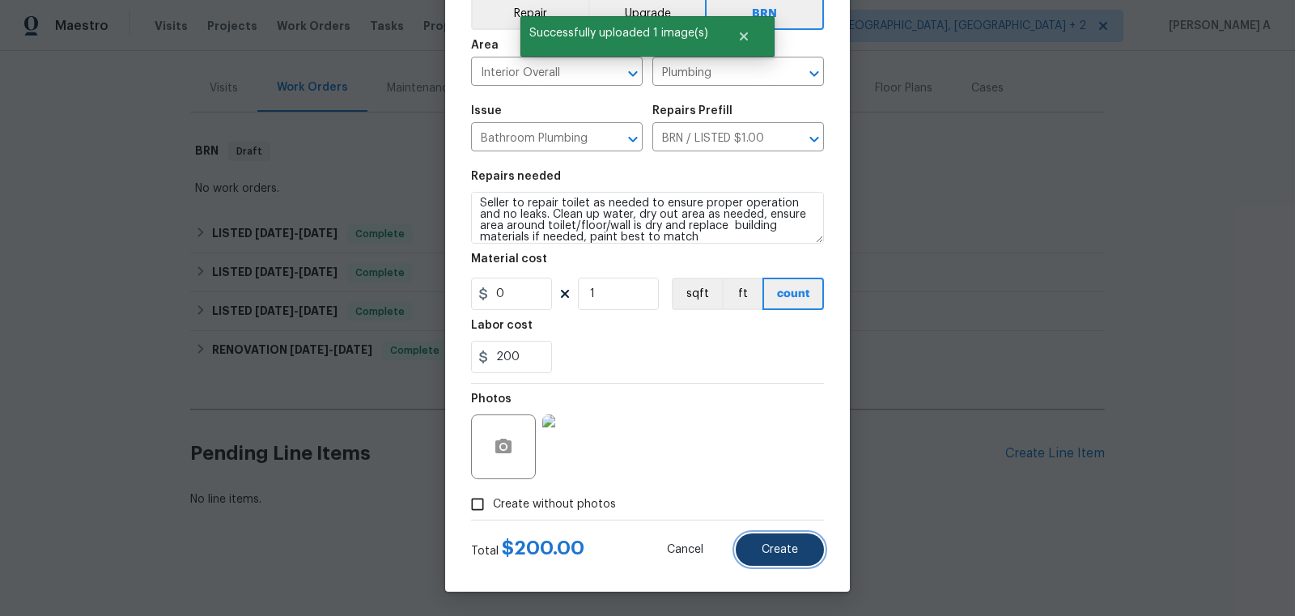
click at [796, 550] on span "Create" at bounding box center [780, 550] width 36 height 12
type input "0"
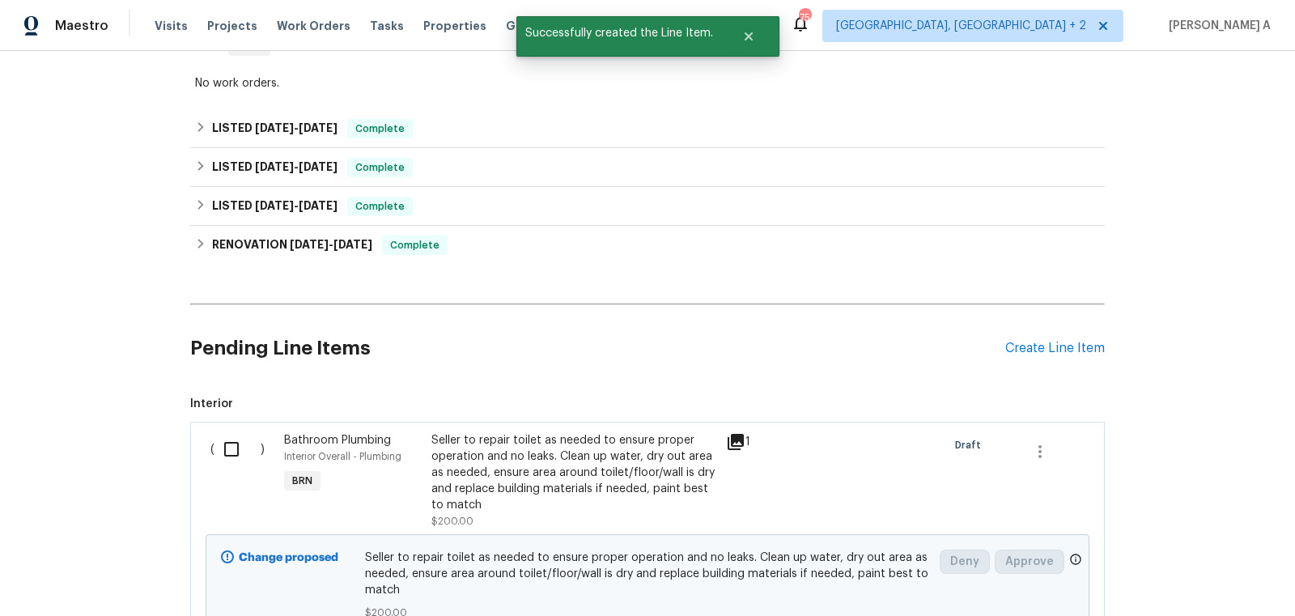
scroll to position [430, 0]
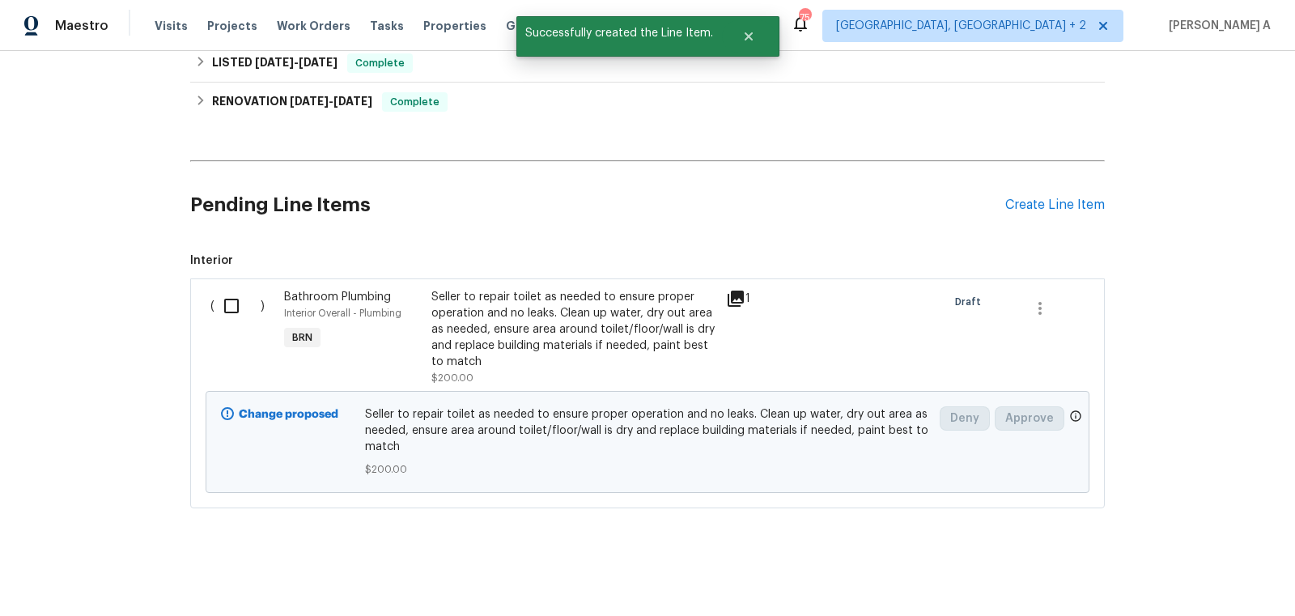
click at [229, 314] on input "checkbox" at bounding box center [237, 306] width 46 height 34
checkbox input "true"
click at [1199, 576] on span "Create Work Order" at bounding box center [1203, 576] width 108 height 20
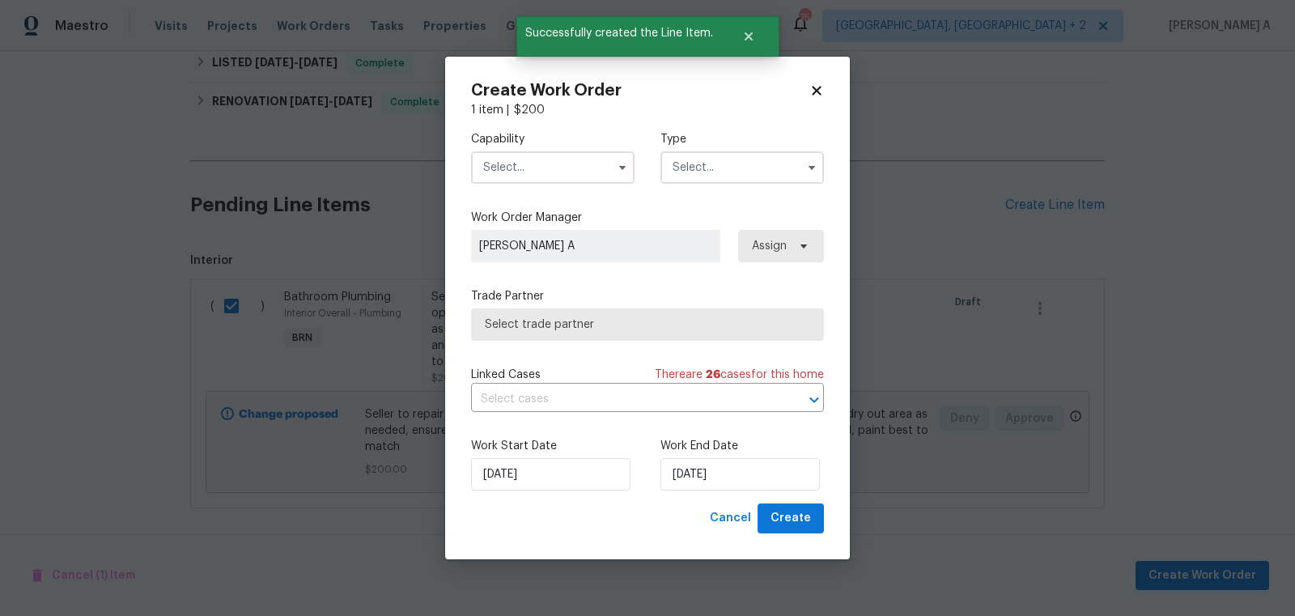
click at [549, 170] on input "text" at bounding box center [552, 167] width 163 height 32
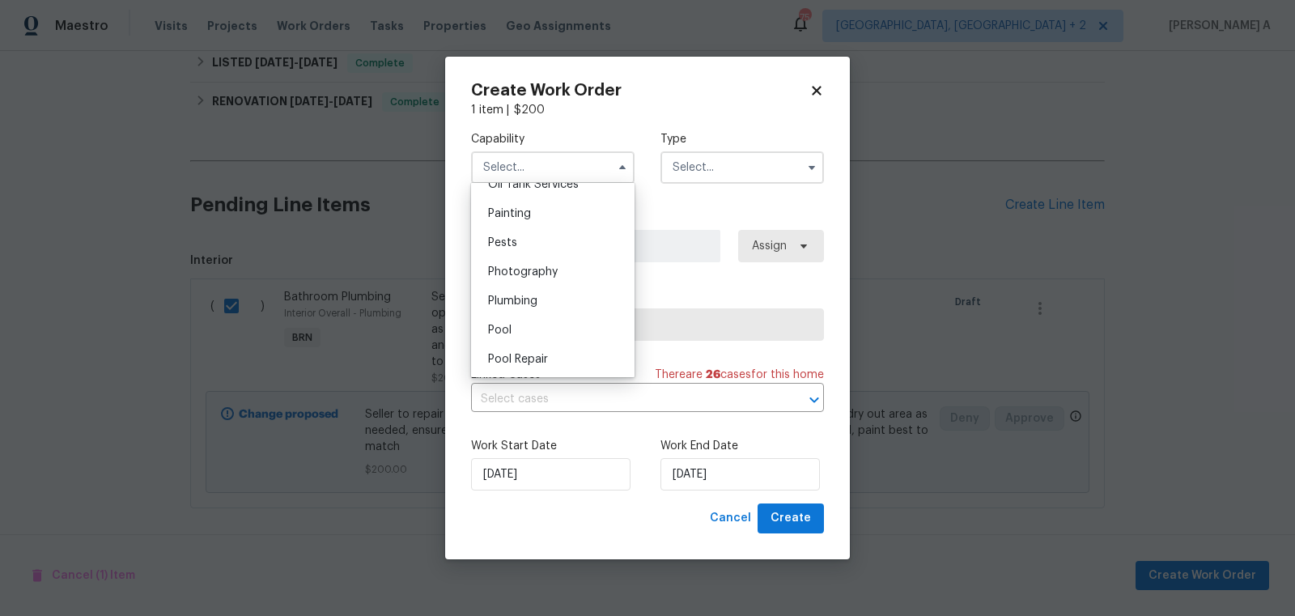
scroll to position [1368, 0]
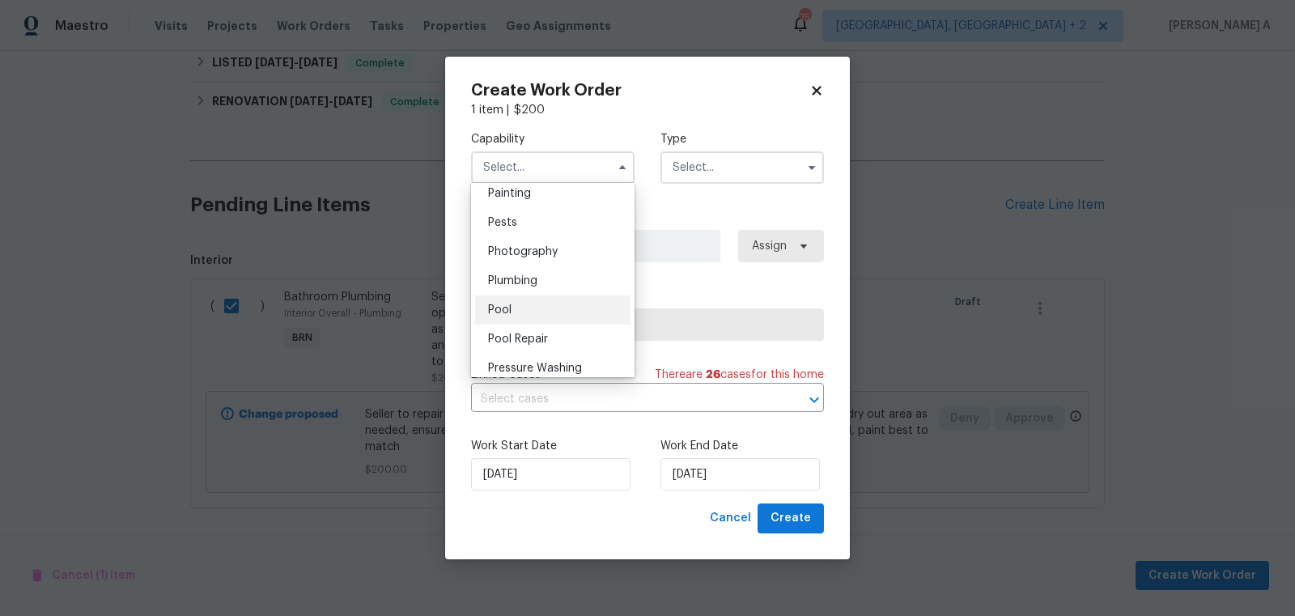
click at [563, 322] on div "Pool" at bounding box center [552, 309] width 155 height 29
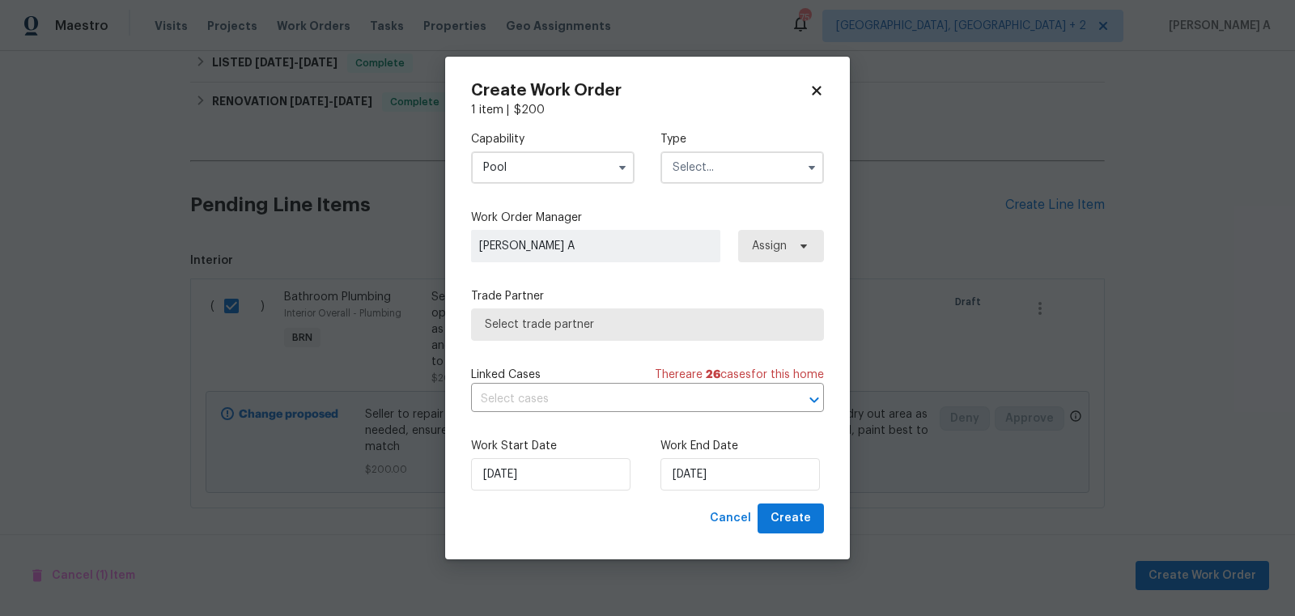
click at [551, 163] on input "Pool" at bounding box center [552, 167] width 163 height 32
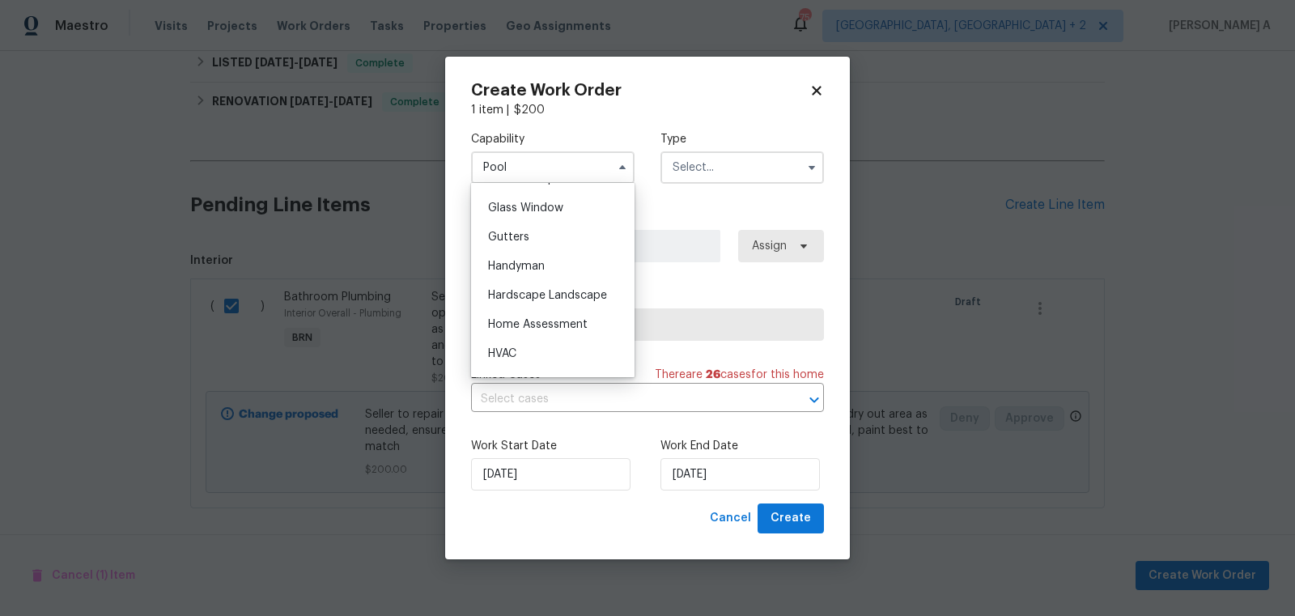
scroll to position [827, 0]
click at [553, 263] on div "Handyman" at bounding box center [552, 264] width 155 height 29
type input "Handyman"
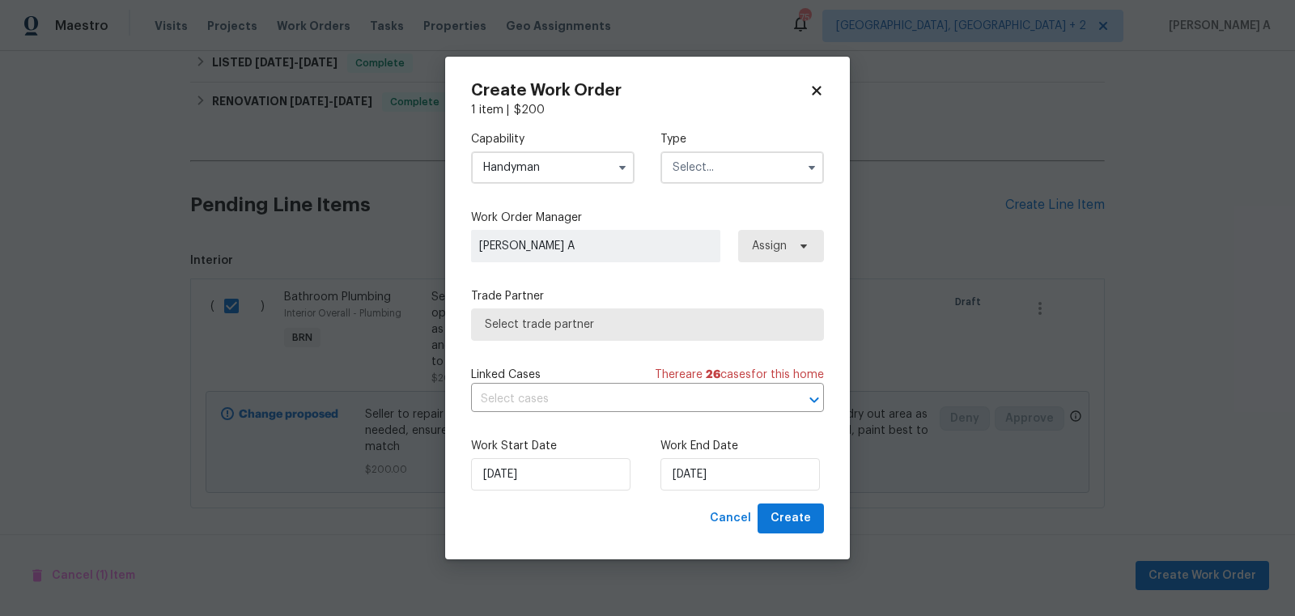
click at [694, 181] on input "text" at bounding box center [741, 167] width 163 height 32
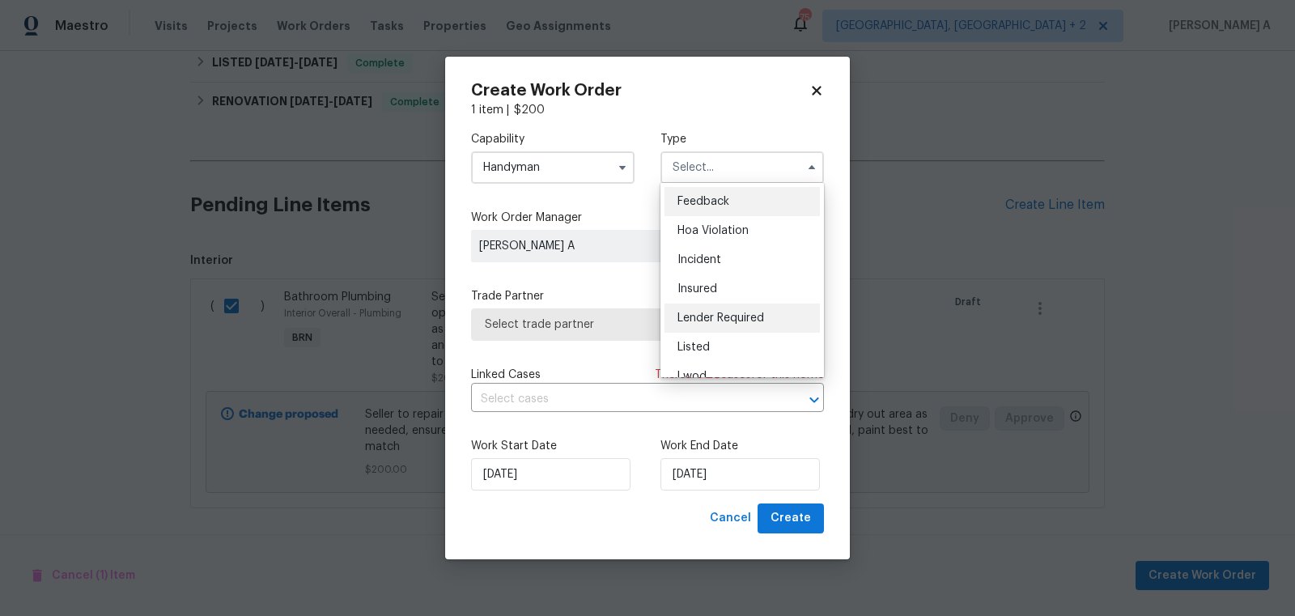
scroll to position [192, 0]
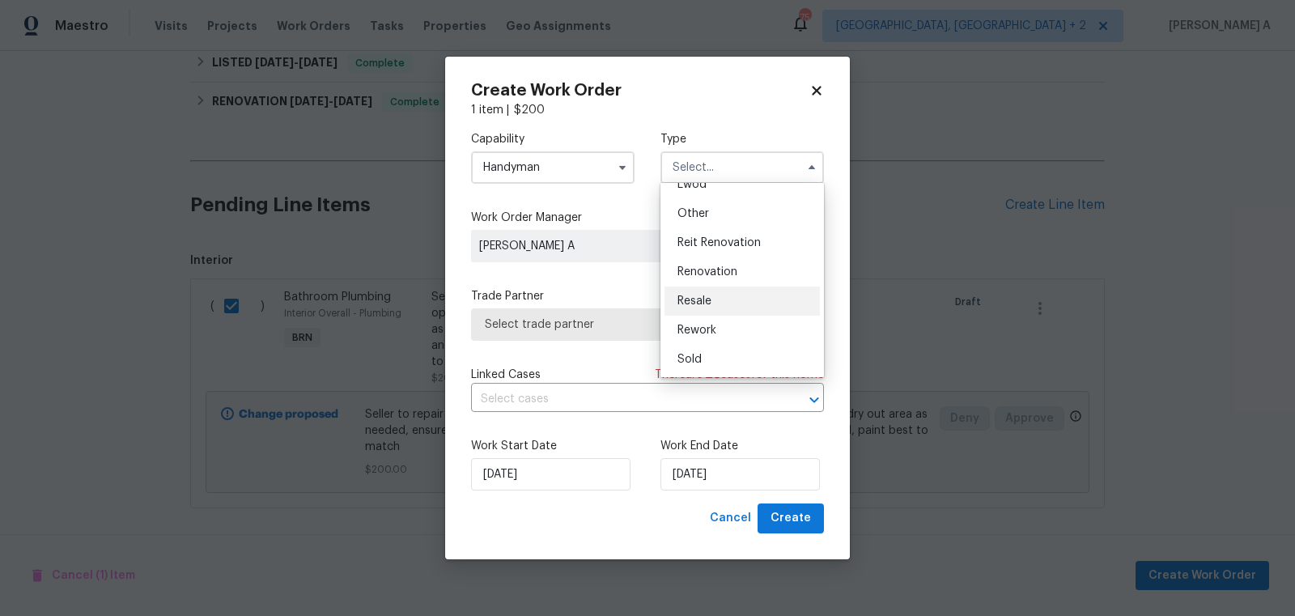
click at [733, 299] on div "Resale" at bounding box center [741, 301] width 155 height 29
type input "Resale"
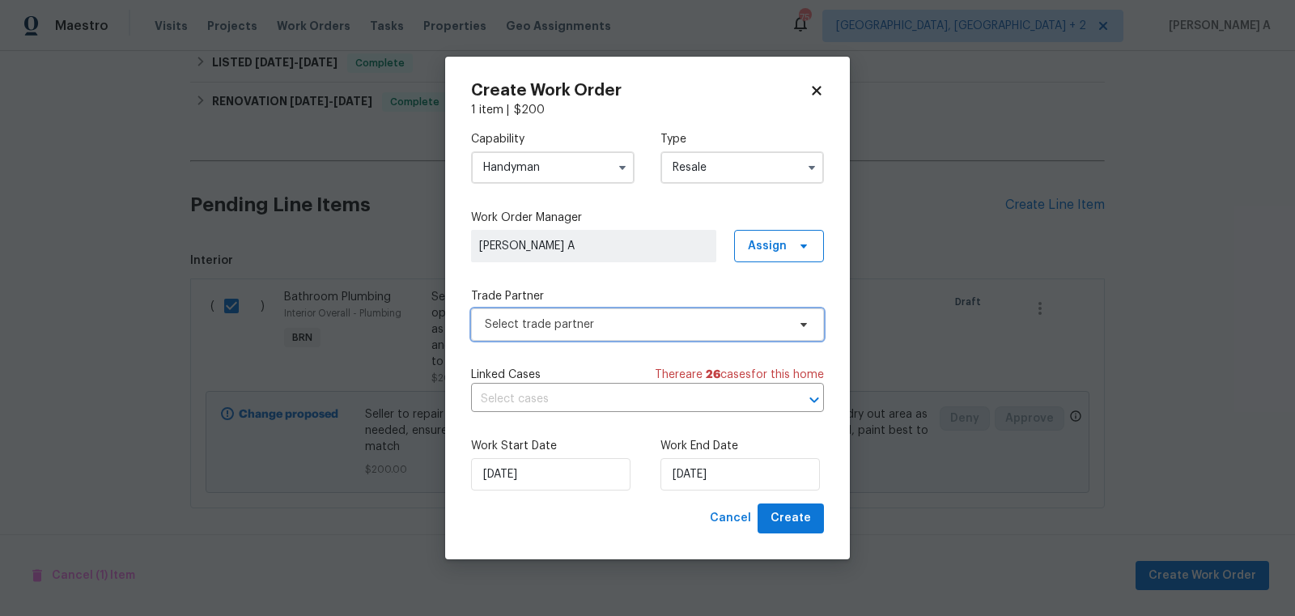
click at [647, 317] on span "Select trade partner" at bounding box center [636, 324] width 302 height 16
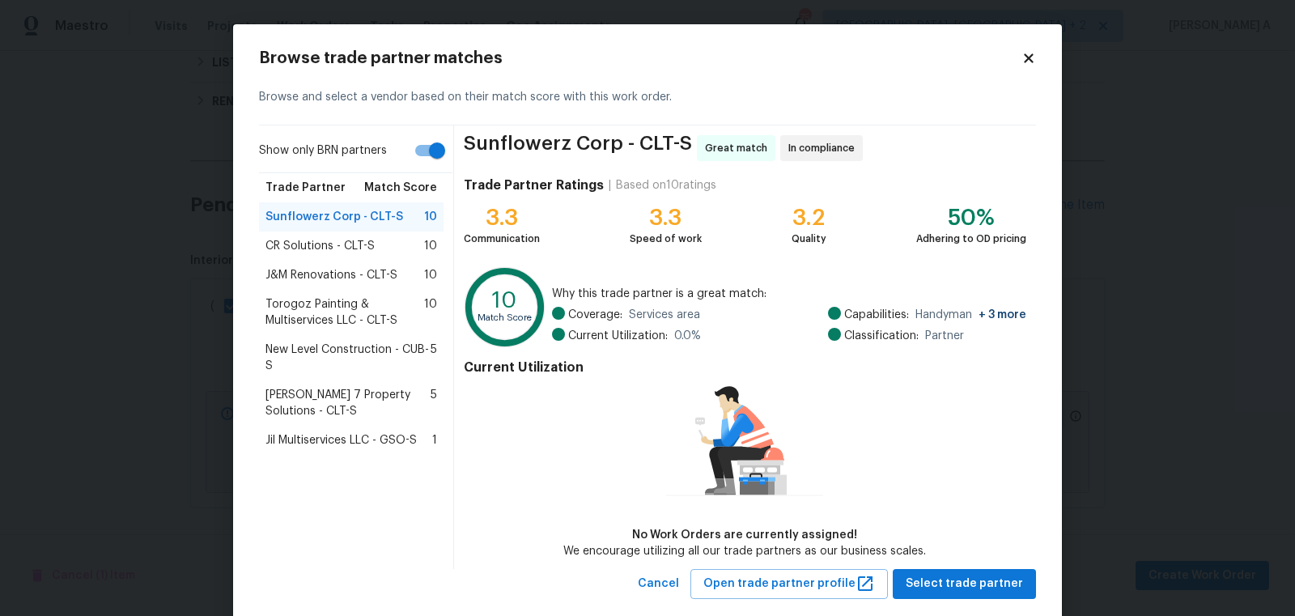
click at [420, 152] on input "Show only BRN partners" at bounding box center [437, 150] width 92 height 31
checkbox input "false"
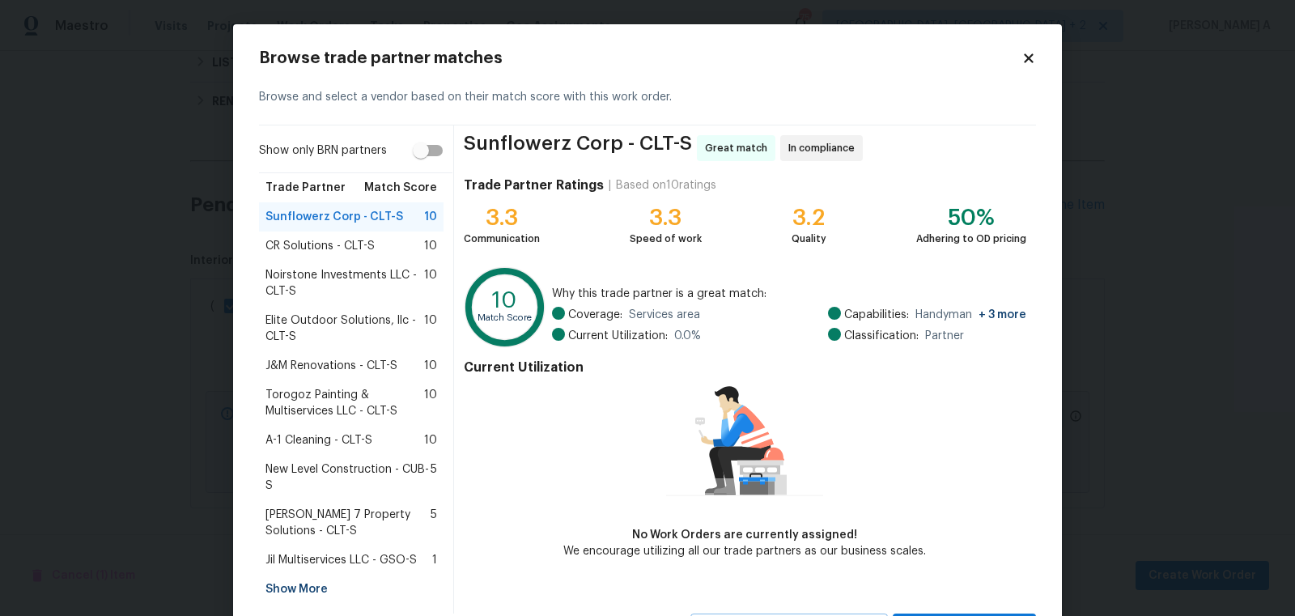
scroll to position [76, 0]
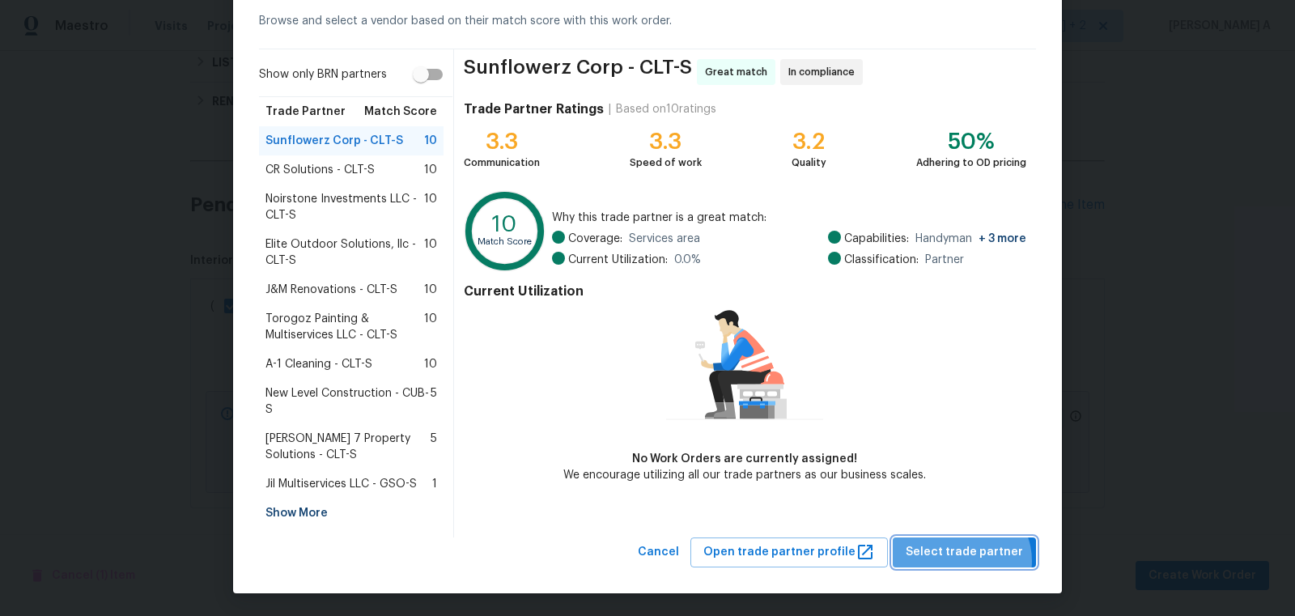
click at [967, 559] on span "Select trade partner" at bounding box center [964, 552] width 117 height 20
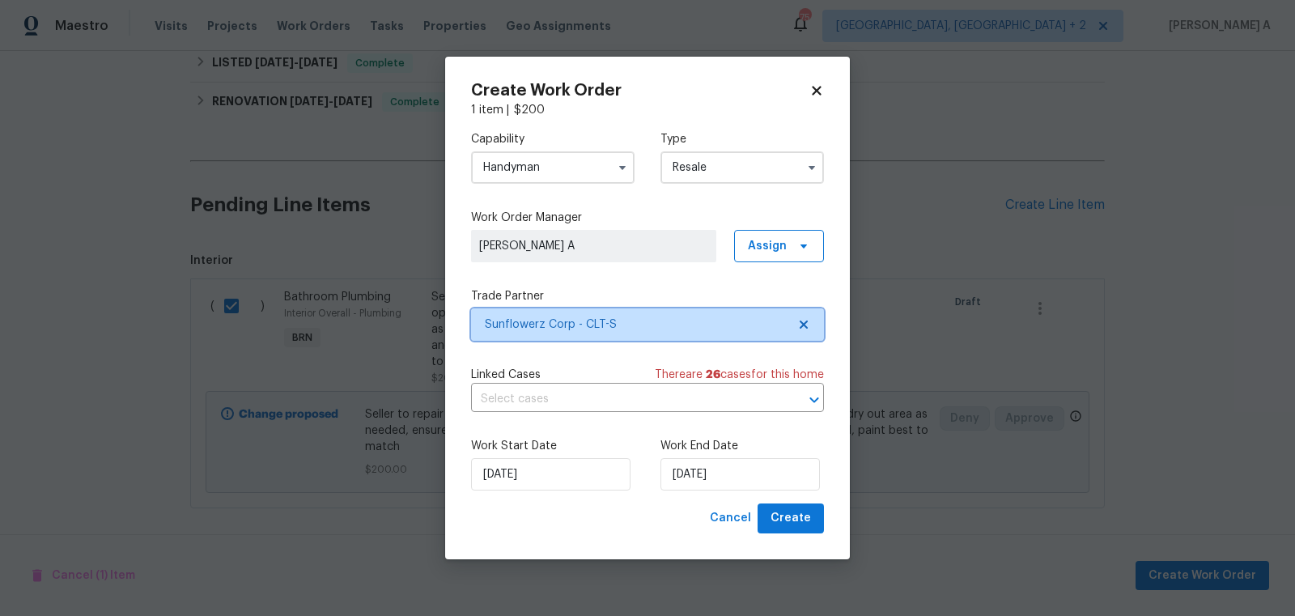
scroll to position [0, 0]
click at [643, 414] on div "Capability Handyman Type Resale Work Order Manager Akshay Ajaya Kumar A Assign …" at bounding box center [647, 310] width 353 height 385
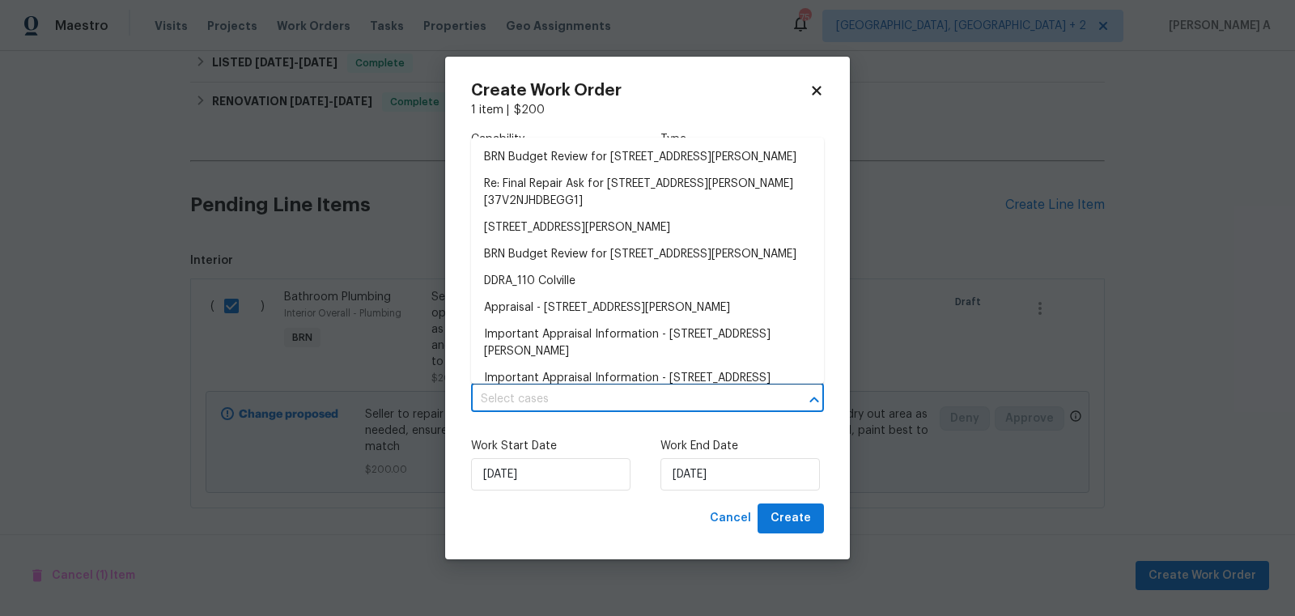
click at [639, 400] on input "text" at bounding box center [625, 399] width 308 height 25
click at [598, 163] on li "BRN Budget Review for 110 Colville Rd, Mooresville, NC 28117" at bounding box center [647, 157] width 353 height 27
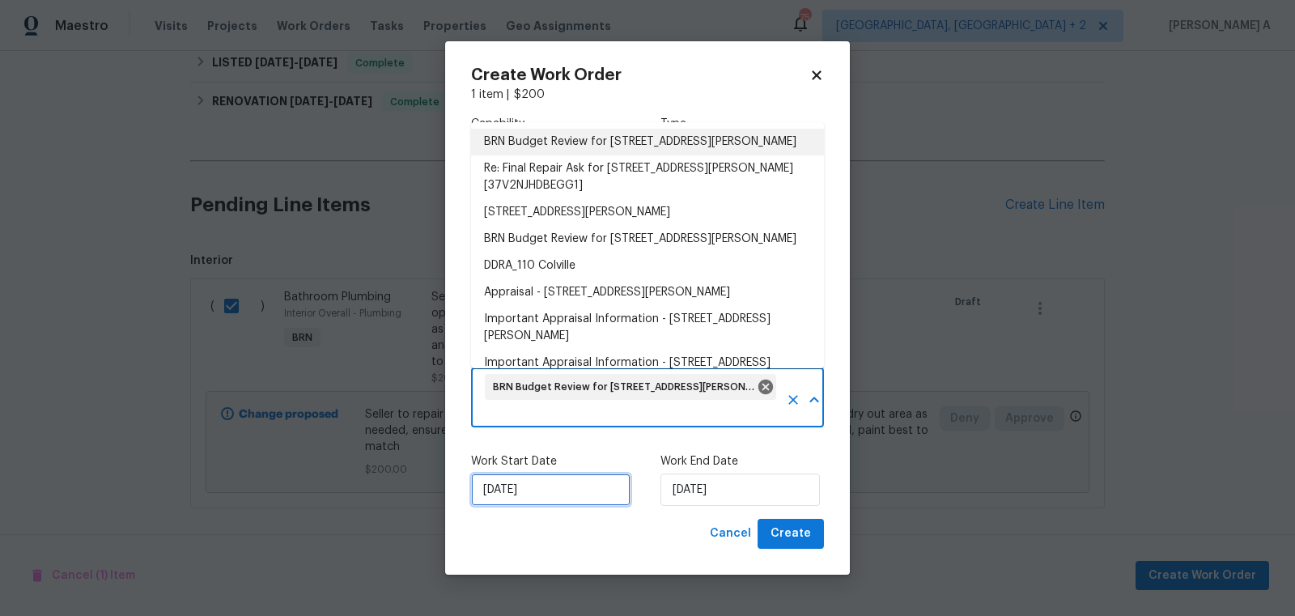
click at [579, 494] on input "9/26/2025" at bounding box center [550, 489] width 159 height 32
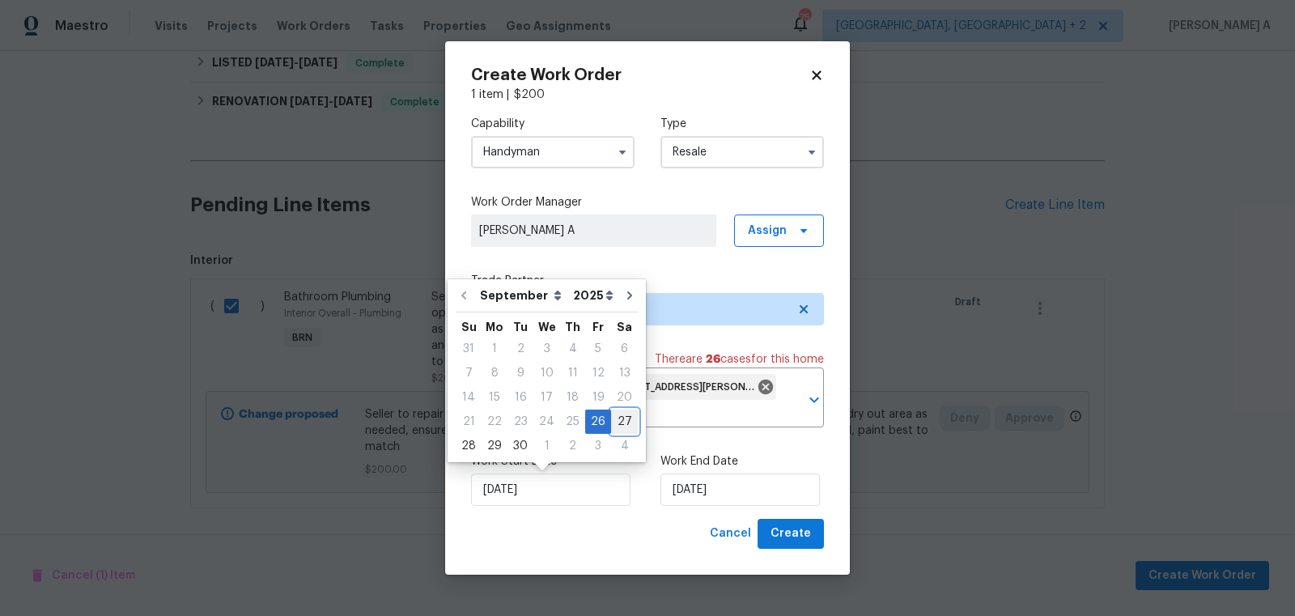
click at [616, 418] on div "27" at bounding box center [624, 421] width 27 height 23
type input "9/27/2025"
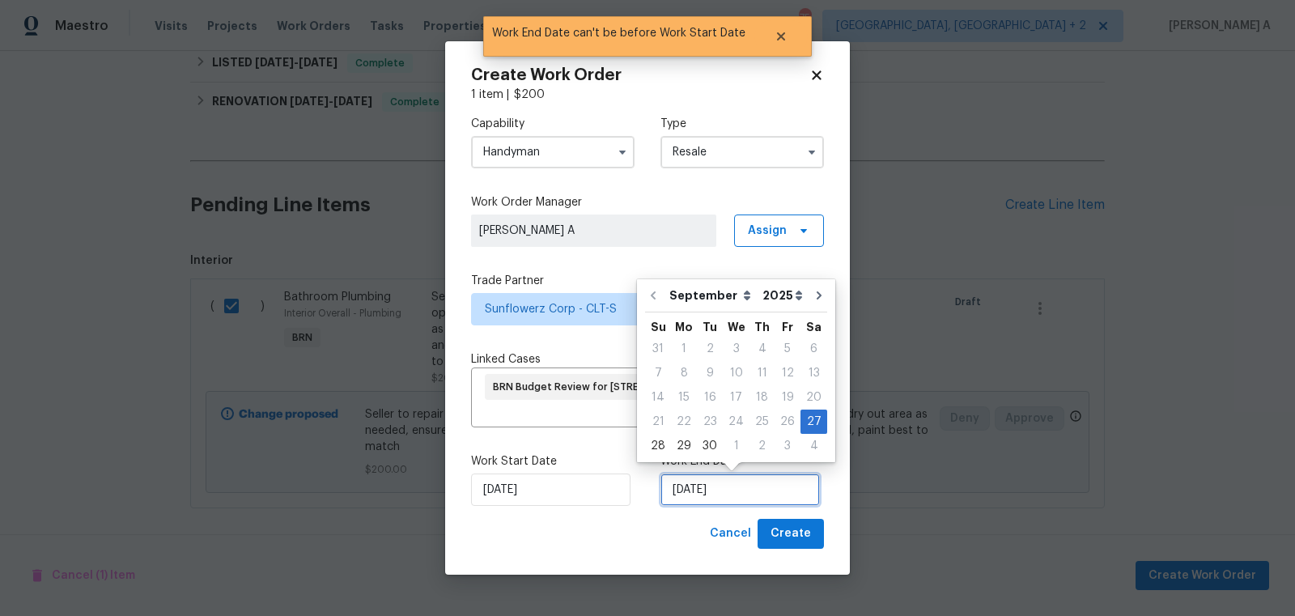
click at [729, 490] on input "9/27/2025" at bounding box center [739, 489] width 159 height 32
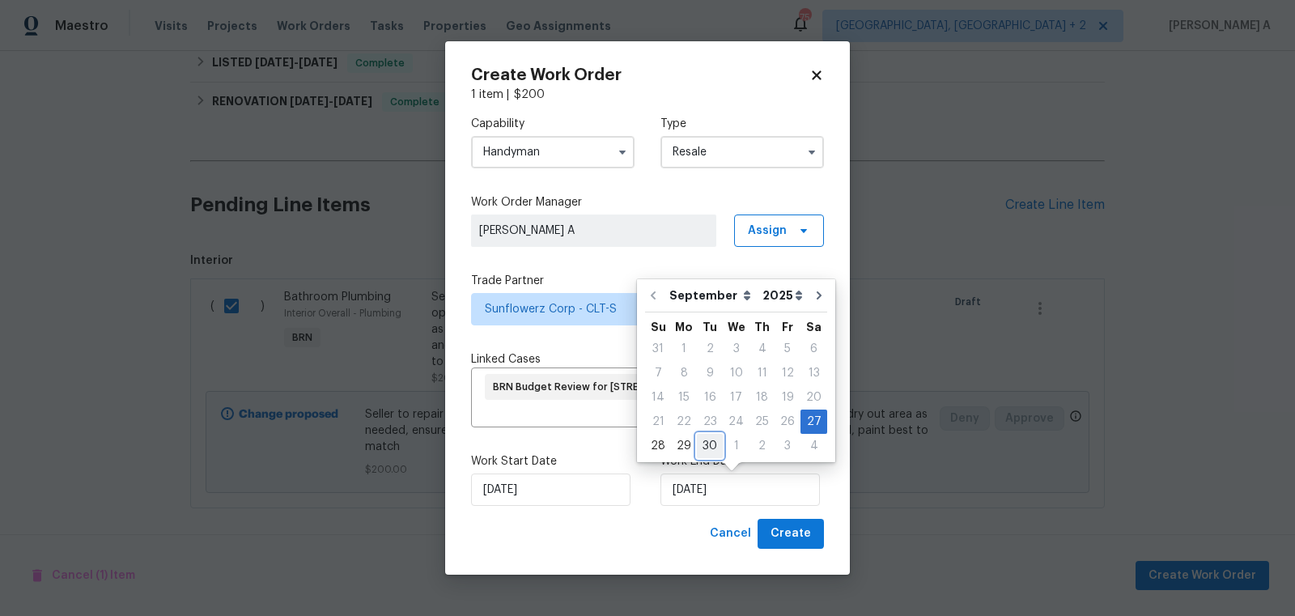
click at [698, 444] on div "30" at bounding box center [710, 446] width 26 height 23
type input "9/30/2025"
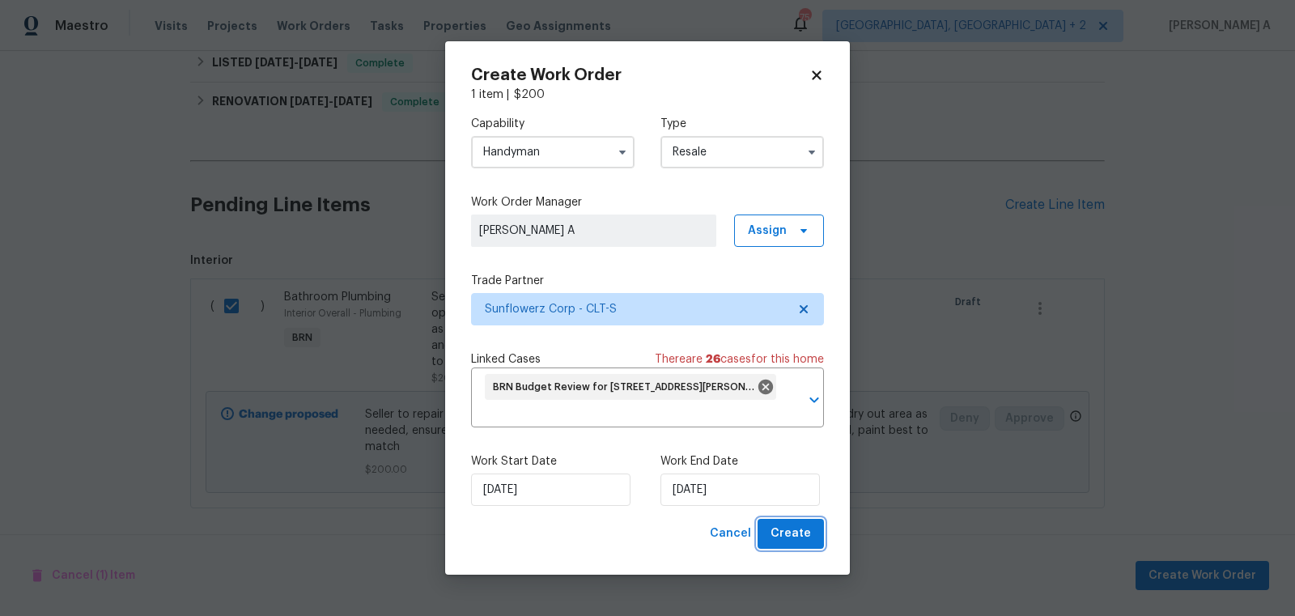
click at [800, 532] on span "Create" at bounding box center [791, 534] width 40 height 20
checkbox input "false"
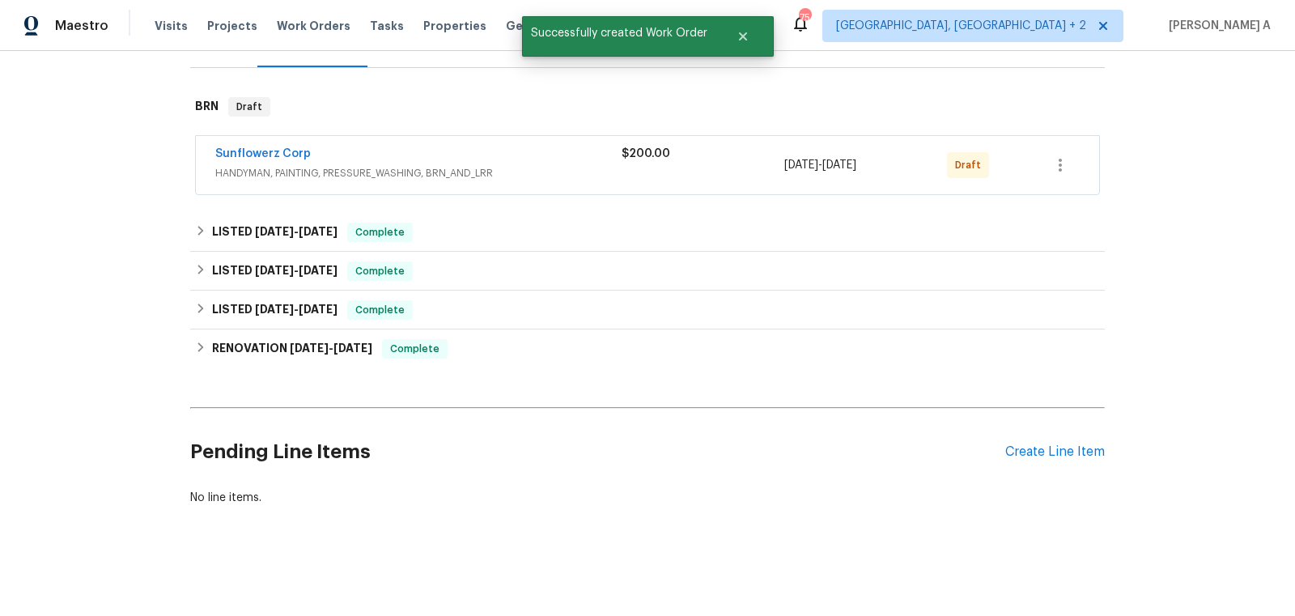
scroll to position [223, 0]
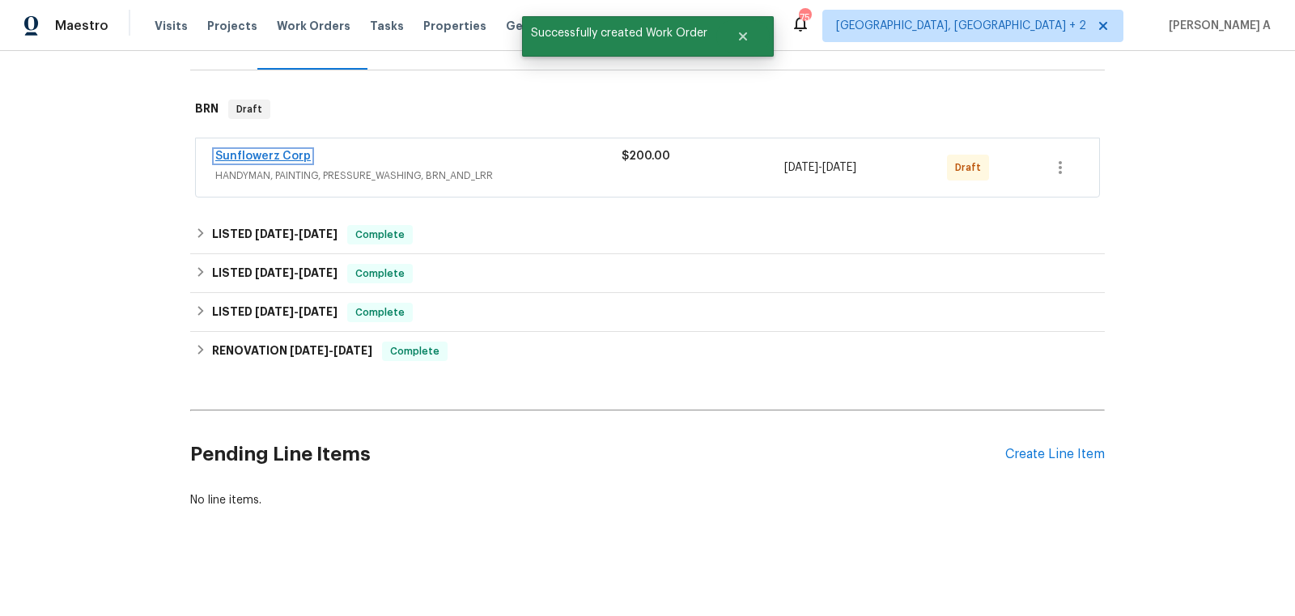
click at [296, 159] on link "Sunflowerz Corp" at bounding box center [263, 156] width 96 height 11
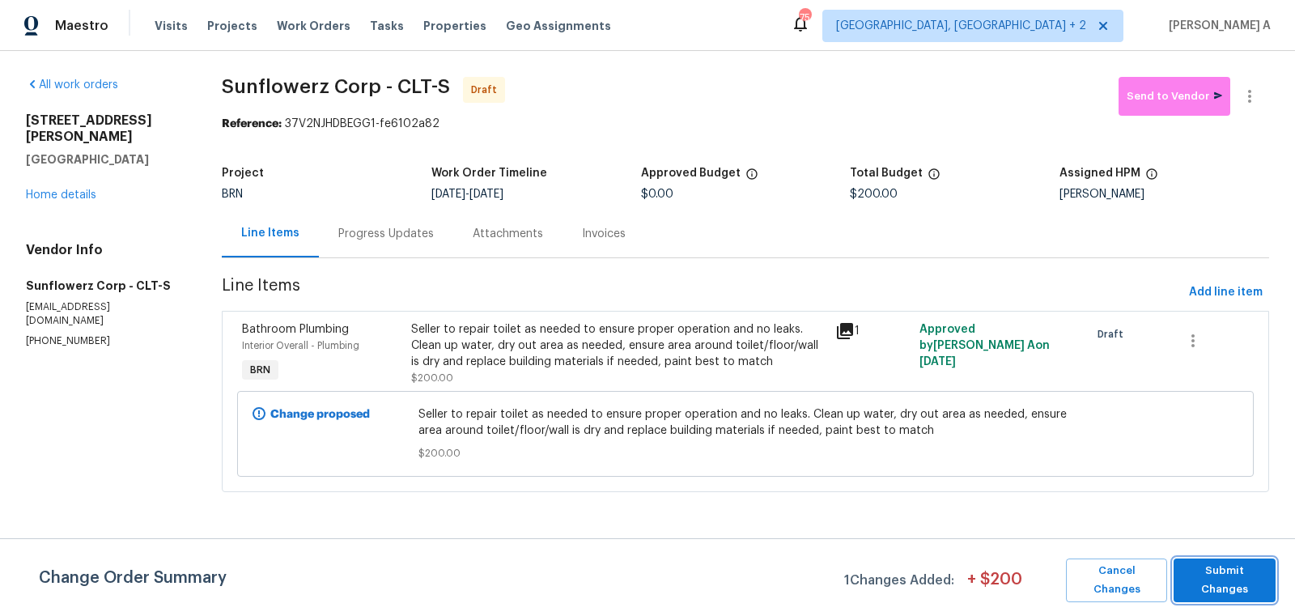
click at [1214, 573] on span "Submit Changes" at bounding box center [1225, 580] width 86 height 37
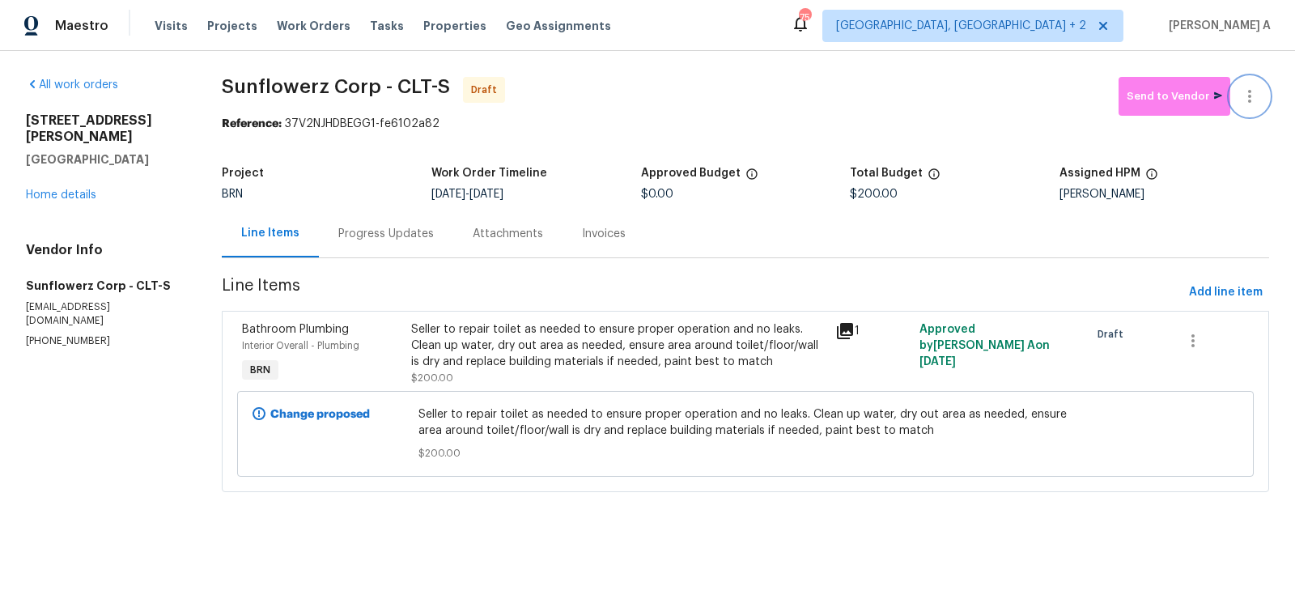
click at [1261, 91] on button "button" at bounding box center [1249, 96] width 39 height 39
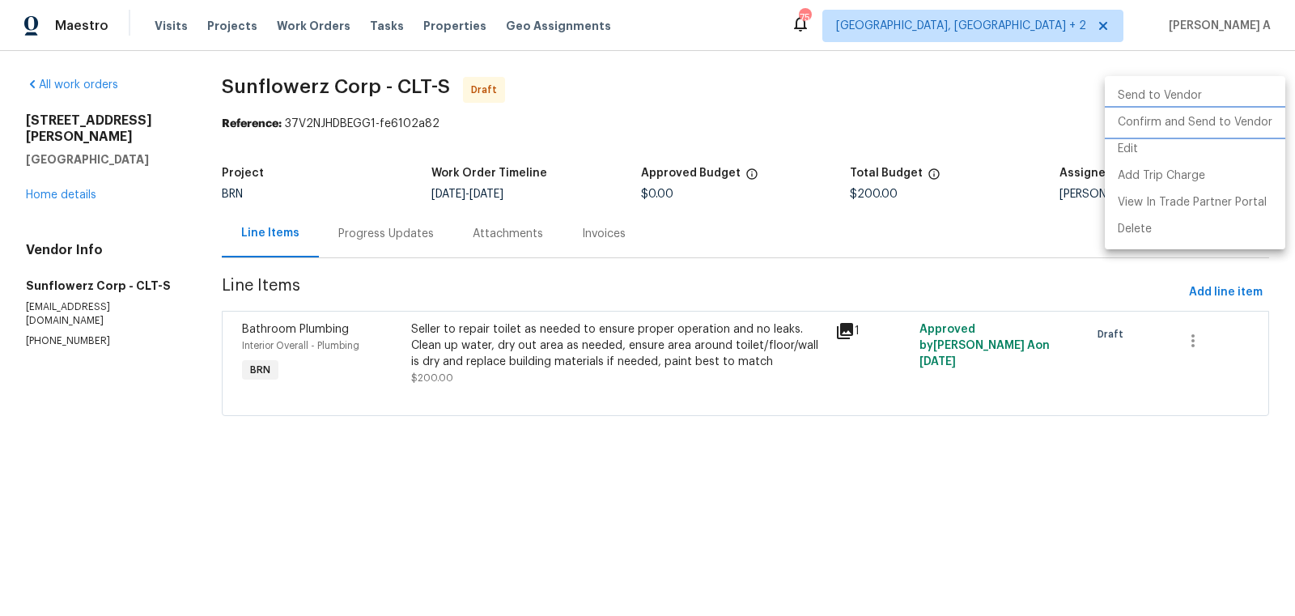
click at [1265, 125] on li "Confirm and Send to Vendor" at bounding box center [1195, 122] width 180 height 27
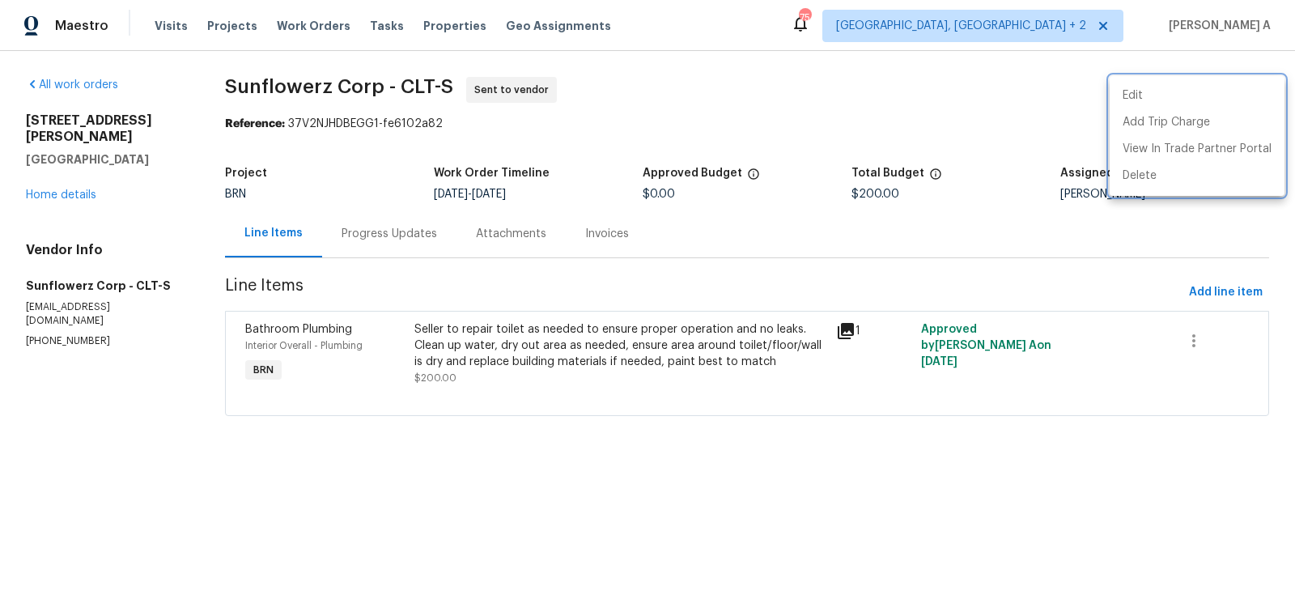
click at [380, 236] on div at bounding box center [647, 308] width 1295 height 616
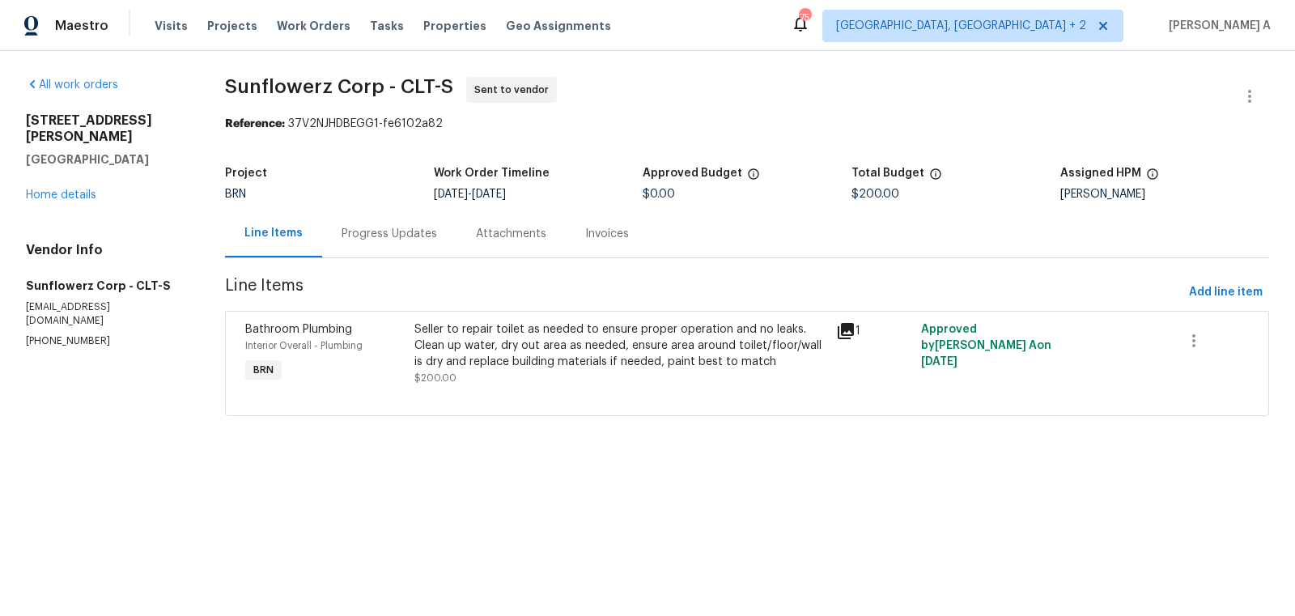
click at [374, 228] on div "Progress Updates" at bounding box center [390, 234] width 96 height 16
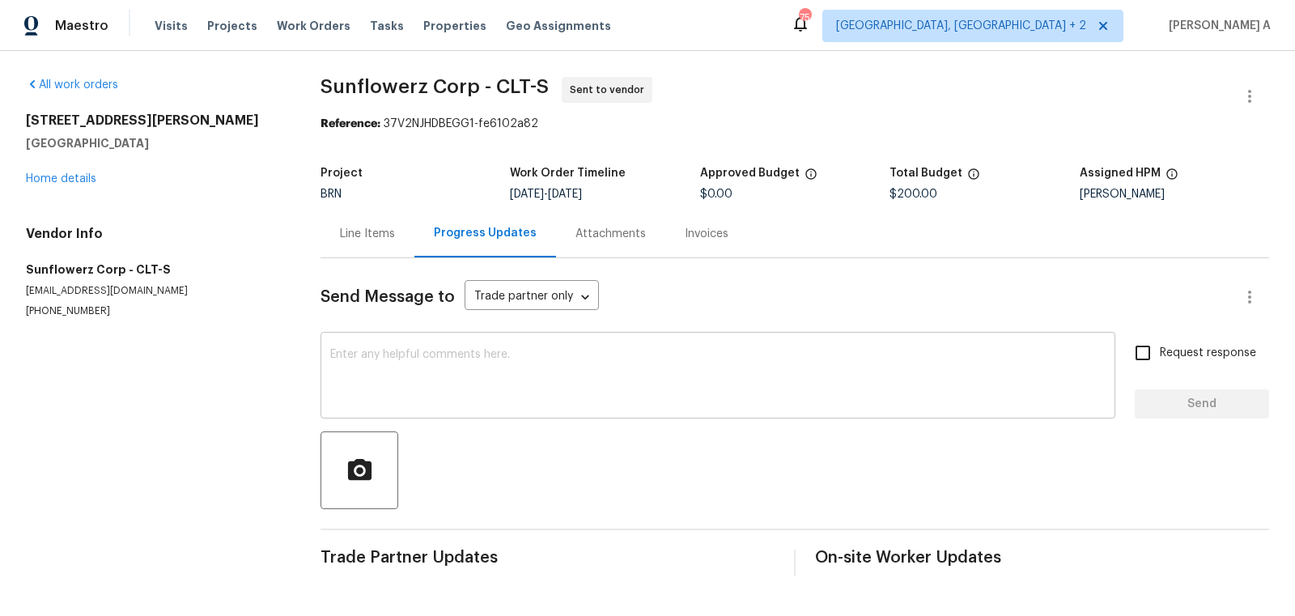
click at [447, 365] on textarea at bounding box center [717, 377] width 775 height 57
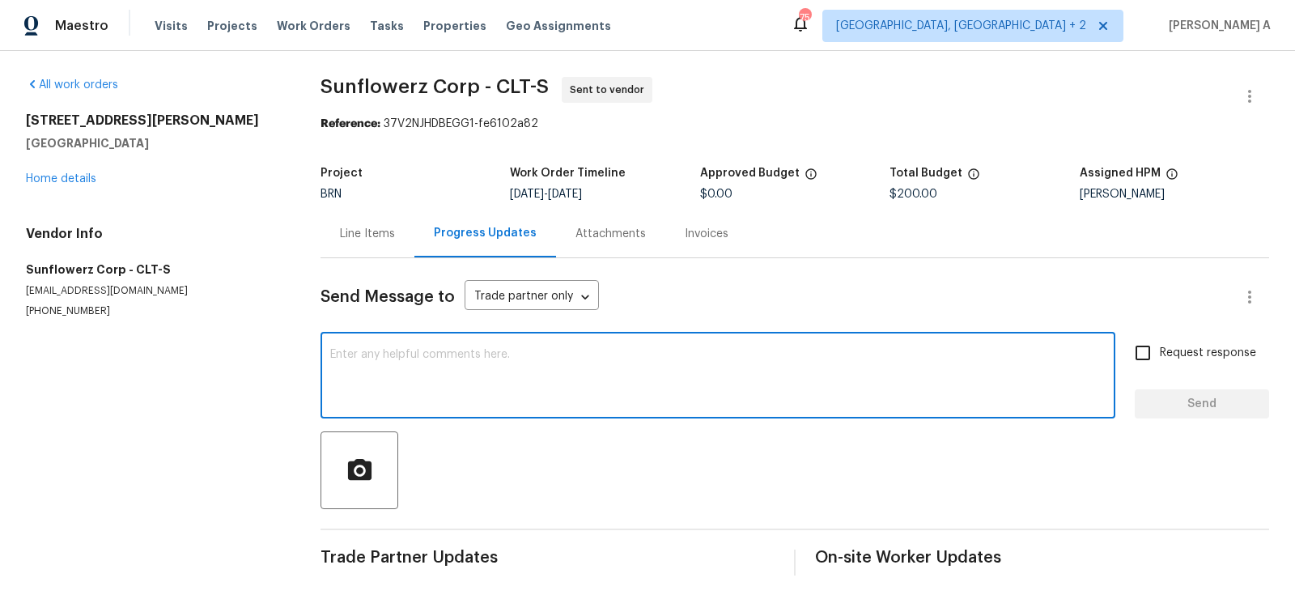
paste textarea "Hi, I'm Akshay from Opendoor. Just wanted to check if you received the workorde…"
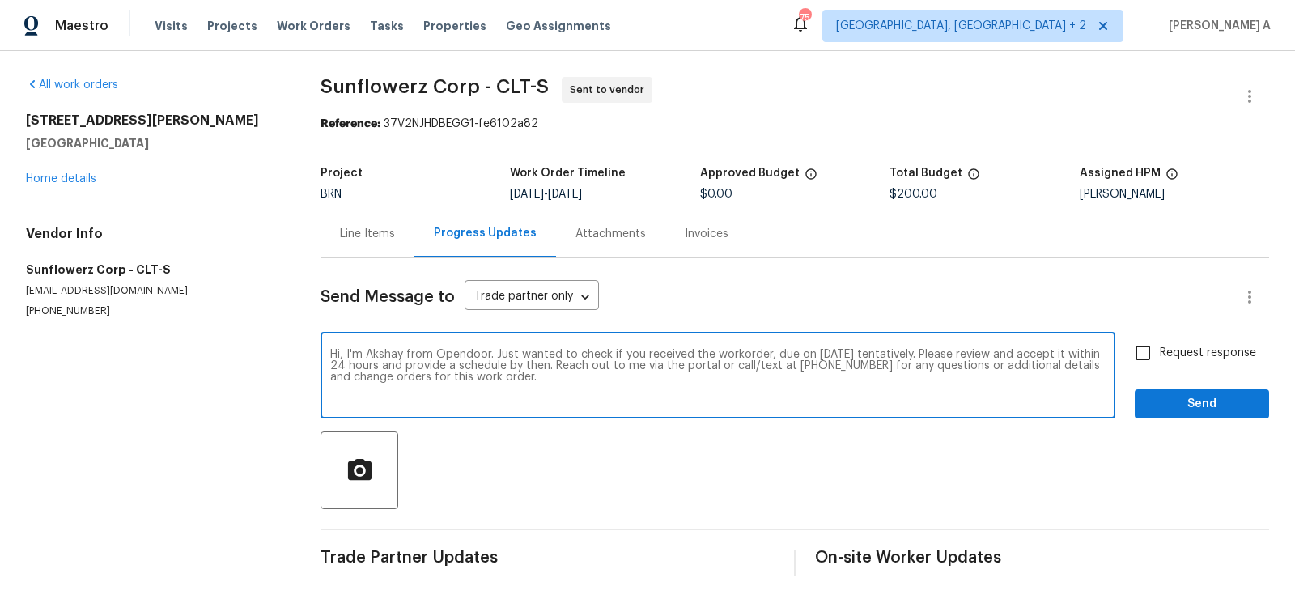
type textarea "Hi, I'm Akshay from Opendoor. Just wanted to check if you received the workorde…"
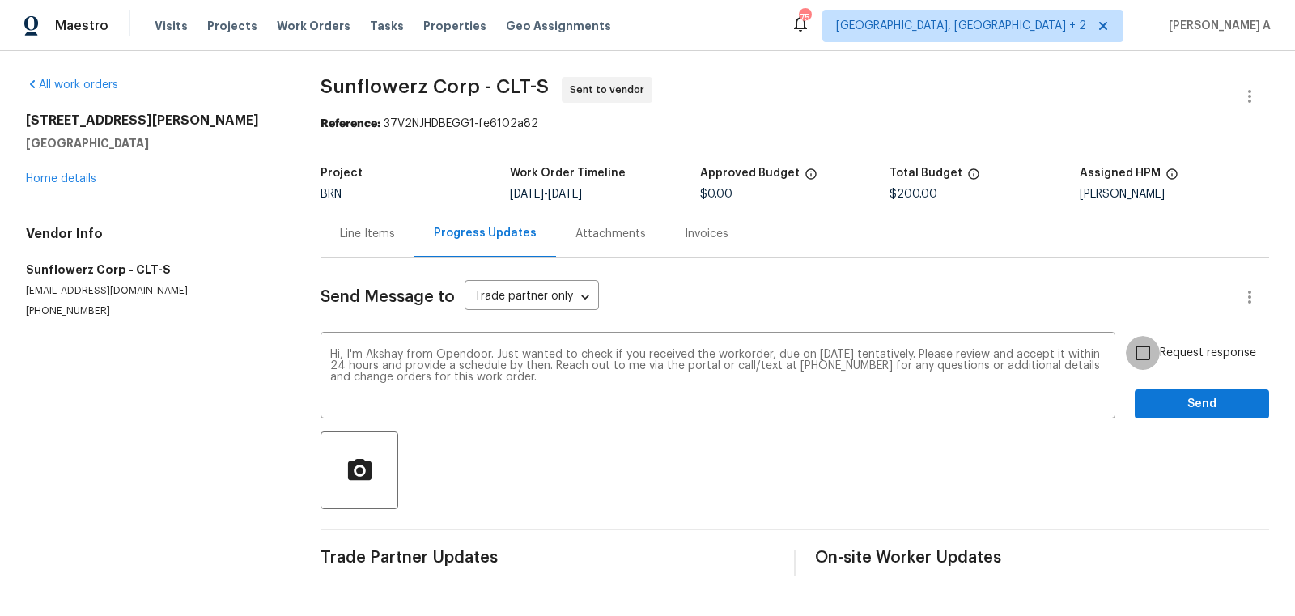
click at [1150, 350] on input "Request response" at bounding box center [1143, 353] width 34 height 34
checkbox input "true"
click at [1182, 400] on span "Send" at bounding box center [1202, 404] width 108 height 20
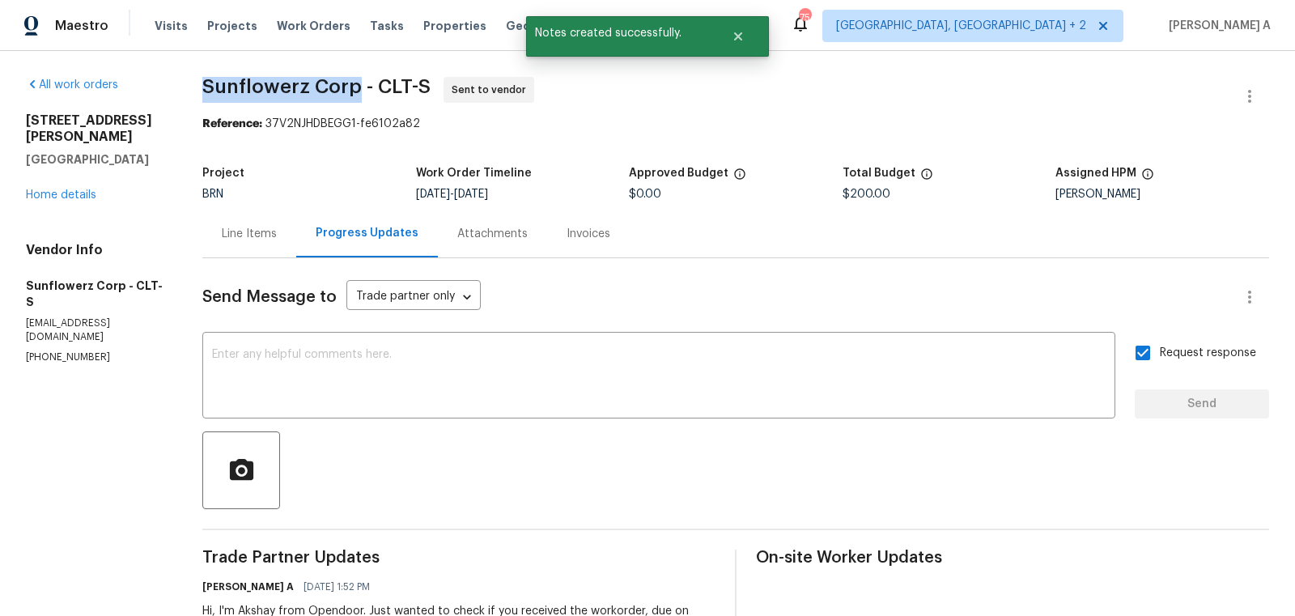
copy span "Sunflowerz Corp"
drag, startPoint x: 186, startPoint y: 88, endPoint x: 356, endPoint y: 91, distance: 170.0
click at [356, 91] on div "All work orders 110 Colville Rd Mooresville, NC 28117 Home details Vendor Info …" at bounding box center [647, 382] width 1295 height 662
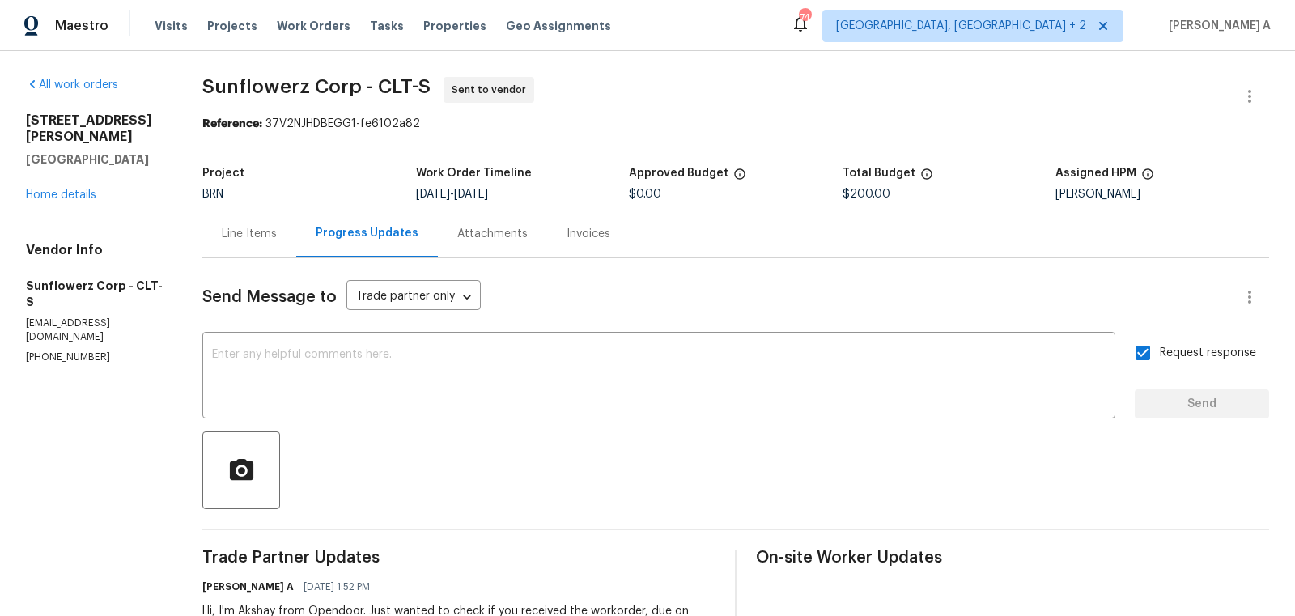
click at [465, 100] on div "Sent to vendor" at bounding box center [489, 90] width 91 height 26
copy span "Sunflowerz Corp"
drag, startPoint x: 357, startPoint y: 91, endPoint x: 206, endPoint y: 91, distance: 150.5
click at [206, 91] on span "Sunflowerz Corp - CLT-S" at bounding box center [316, 86] width 228 height 19
click at [266, 237] on div "Line Items" at bounding box center [249, 234] width 55 height 16
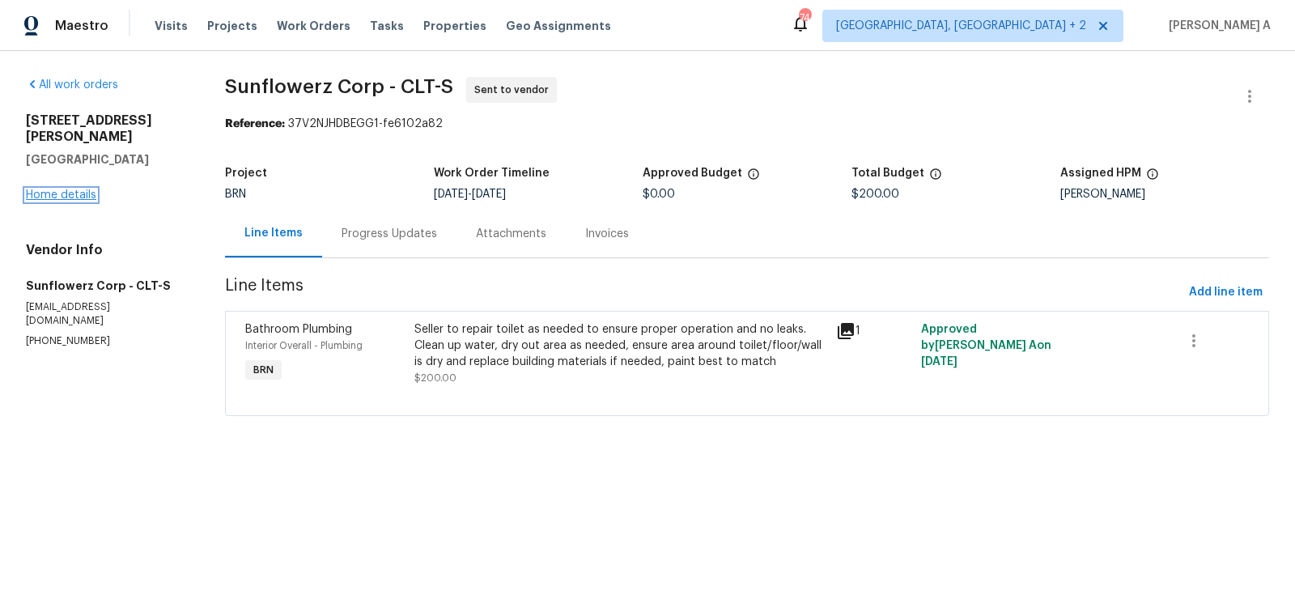
click at [71, 189] on link "Home details" at bounding box center [61, 194] width 70 height 11
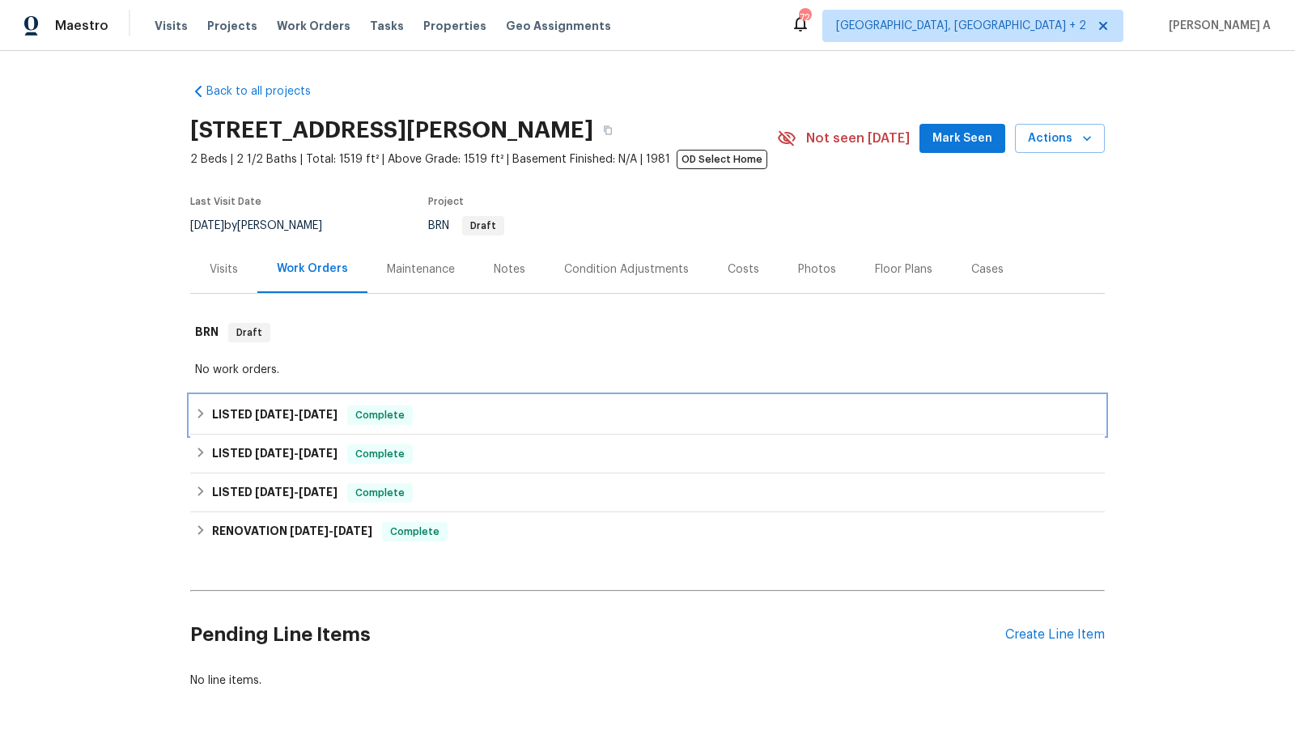
click at [397, 418] on span "Complete" at bounding box center [380, 415] width 62 height 16
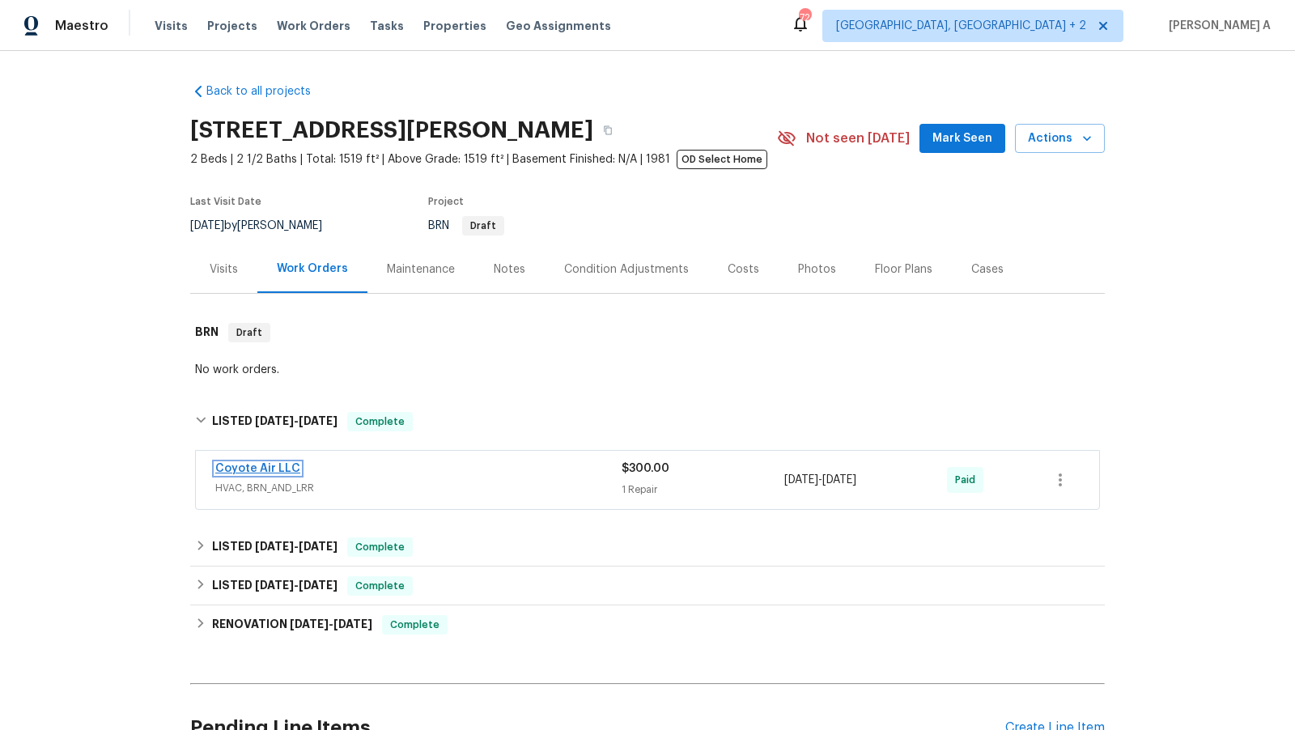
click at [283, 466] on link "Coyote Air LLC" at bounding box center [257, 468] width 85 height 11
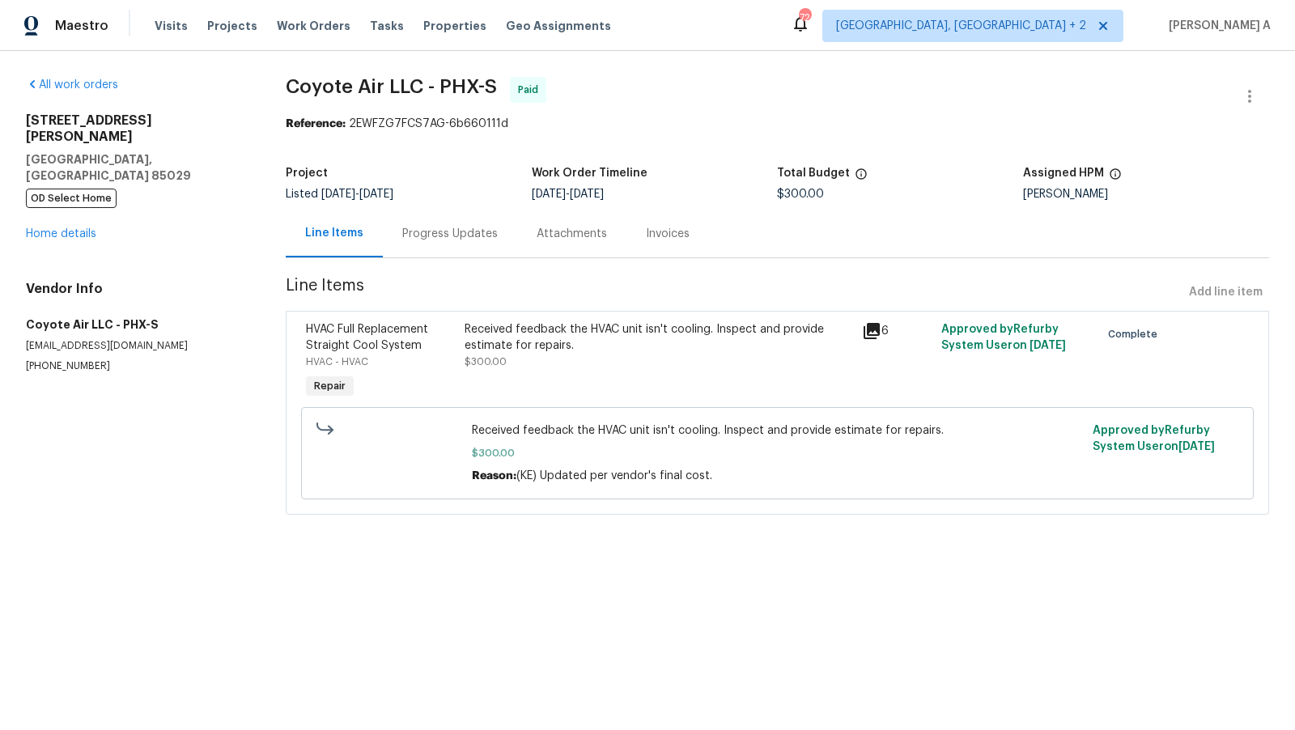
click at [430, 237] on div "Progress Updates" at bounding box center [450, 234] width 96 height 16
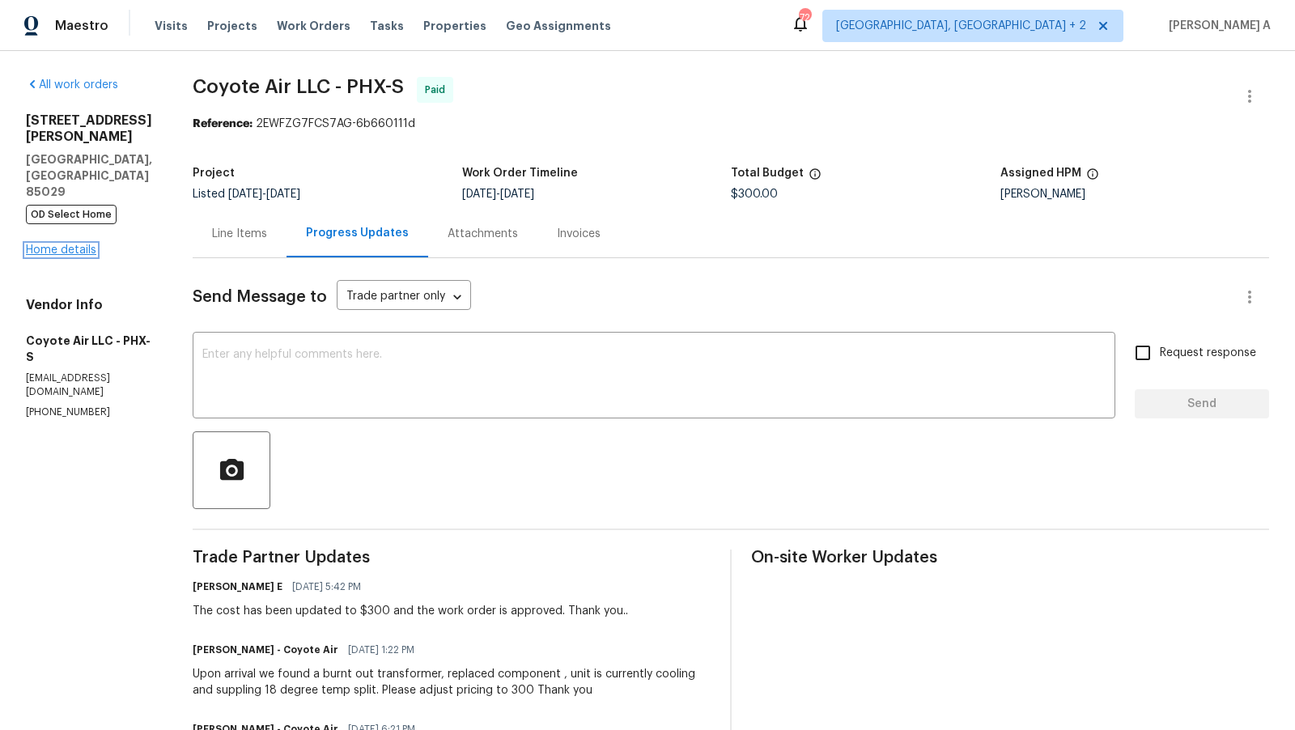
click at [87, 244] on link "Home details" at bounding box center [61, 249] width 70 height 11
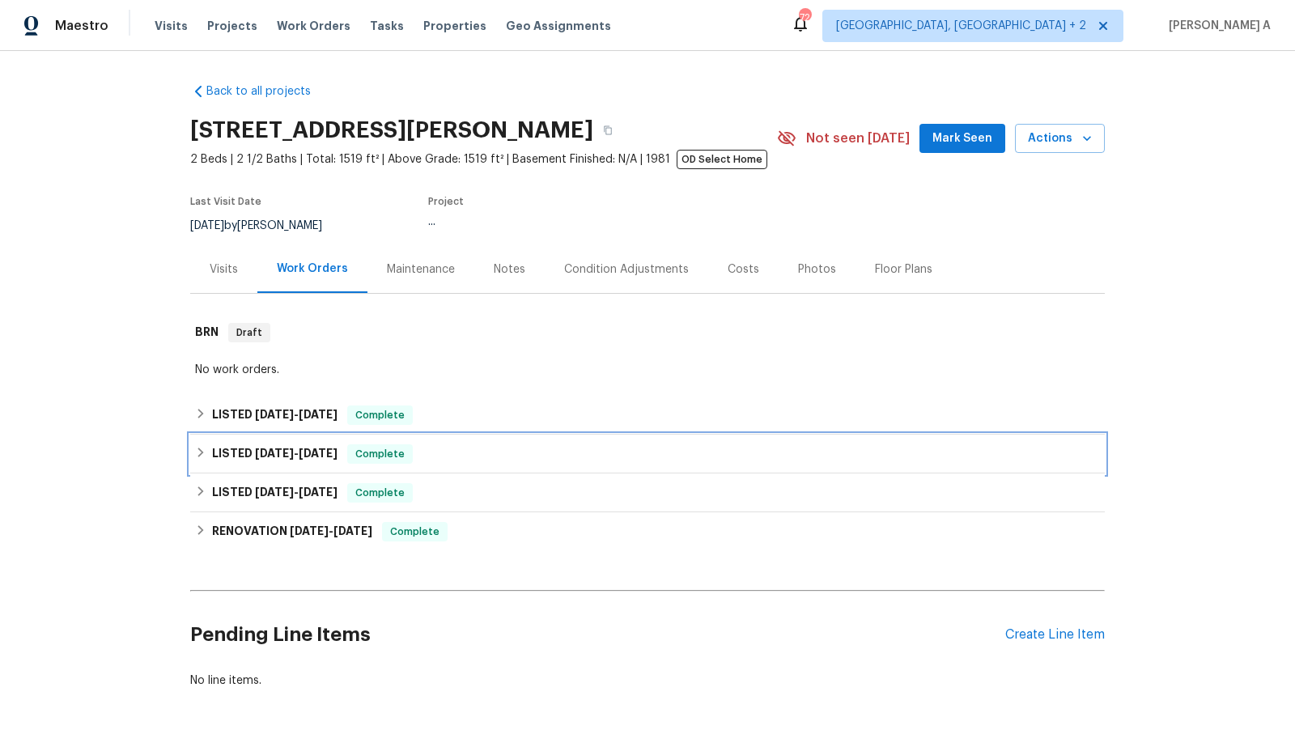
click at [399, 452] on span "Complete" at bounding box center [380, 454] width 62 height 16
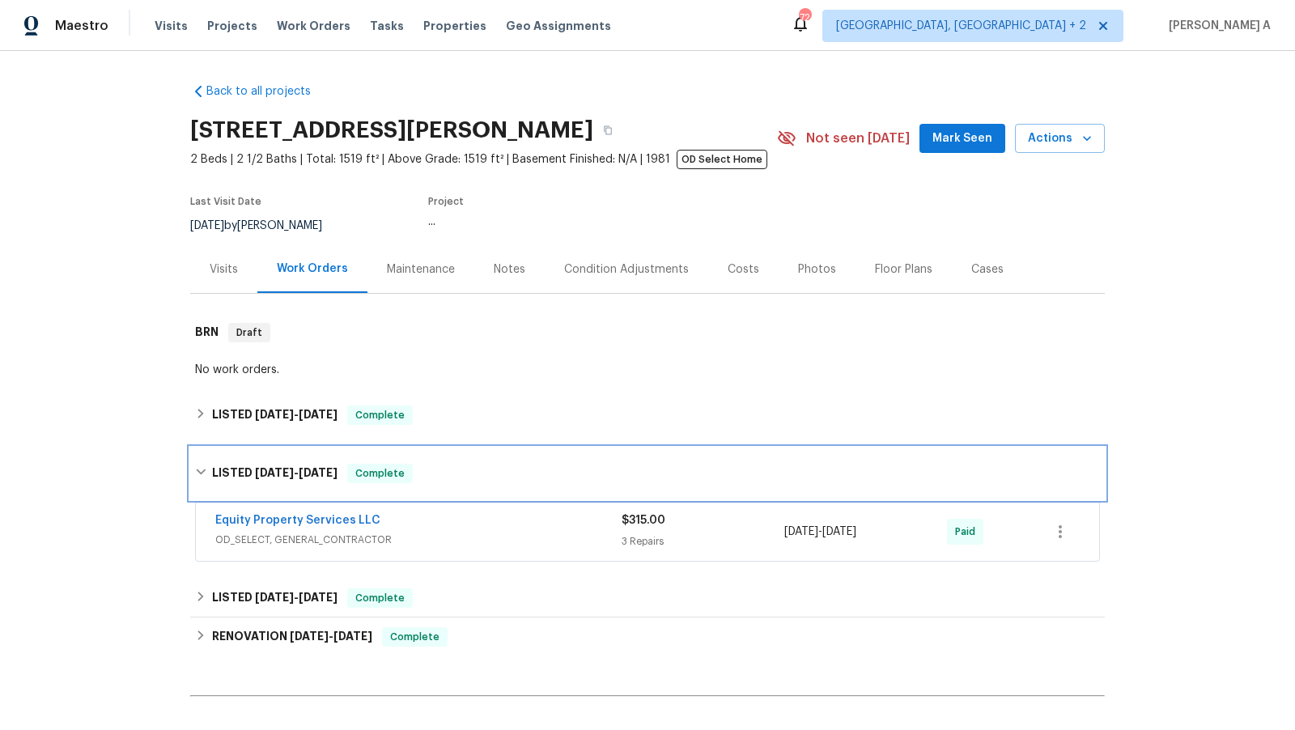
click at [399, 452] on div "LISTED 7/7/25 - 7/11/25 Complete" at bounding box center [647, 474] width 915 height 52
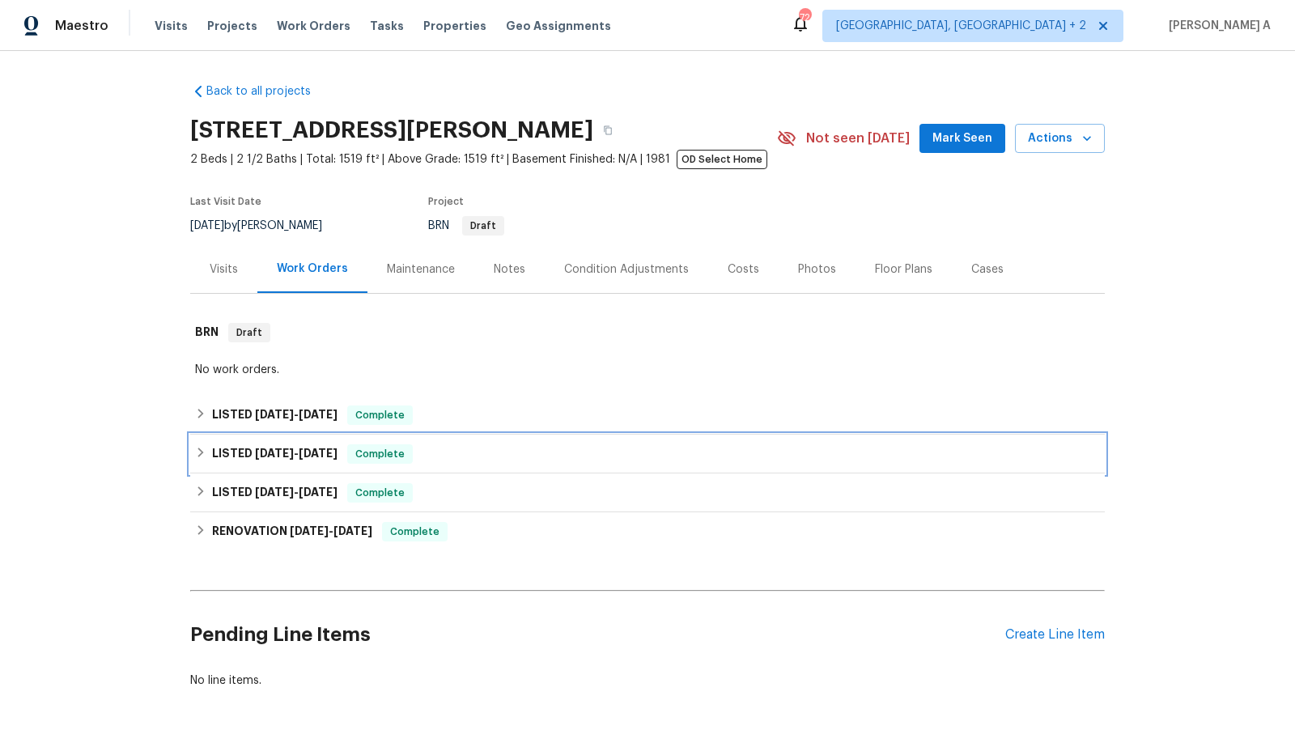
click at [380, 461] on span "Complete" at bounding box center [380, 454] width 62 height 16
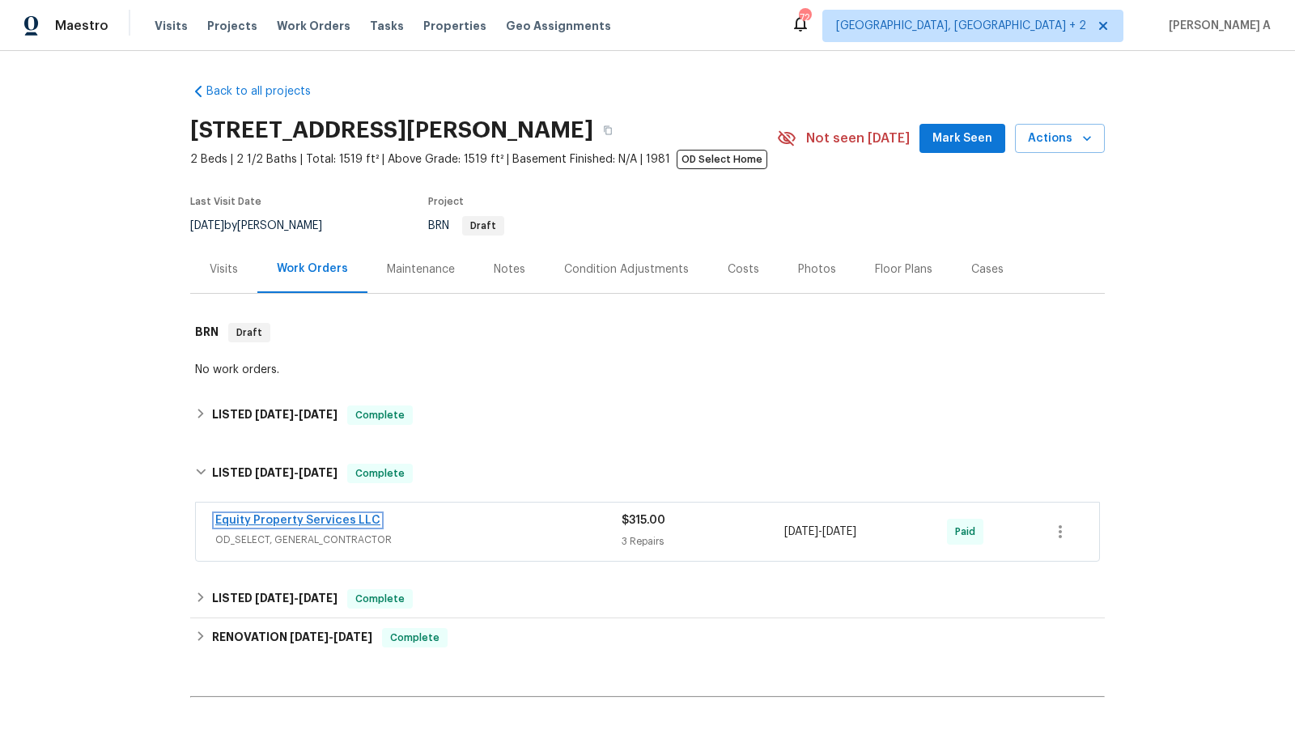
click at [310, 520] on link "Equity Property Services LLC" at bounding box center [297, 520] width 165 height 11
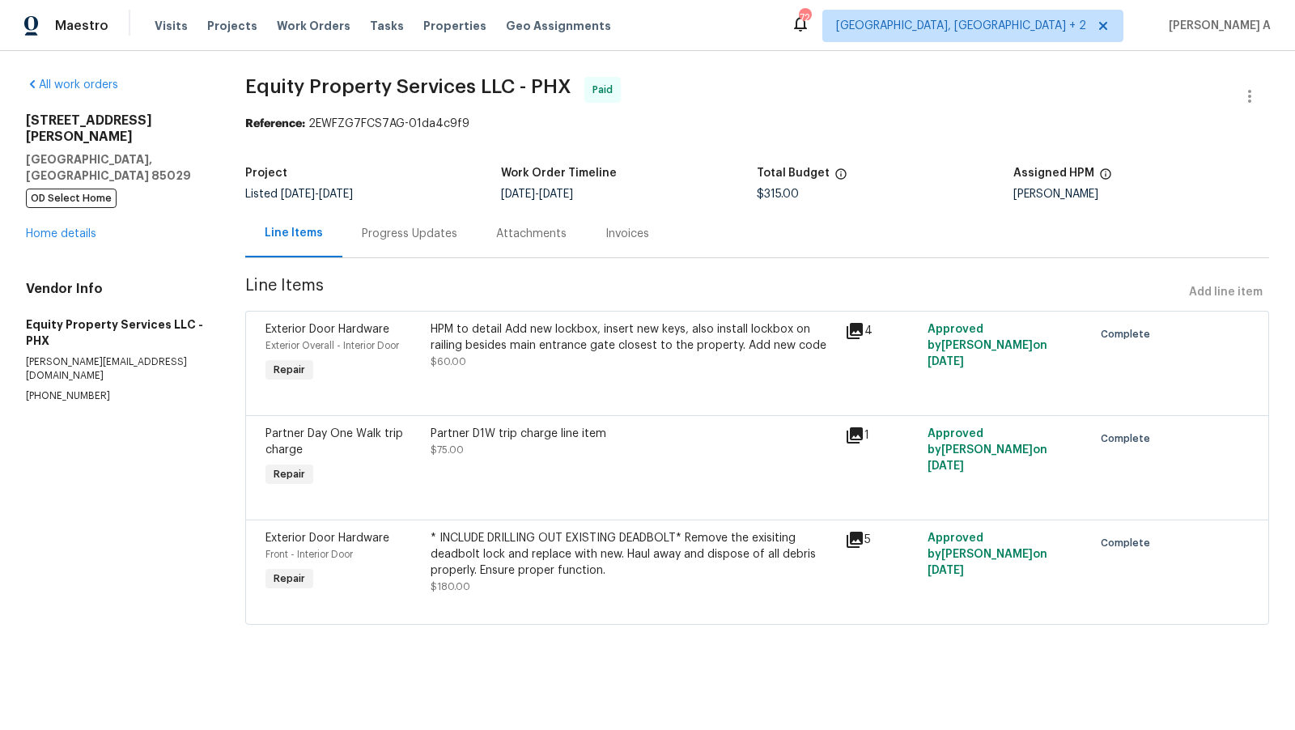
click at [417, 234] on div "Progress Updates" at bounding box center [410, 234] width 96 height 16
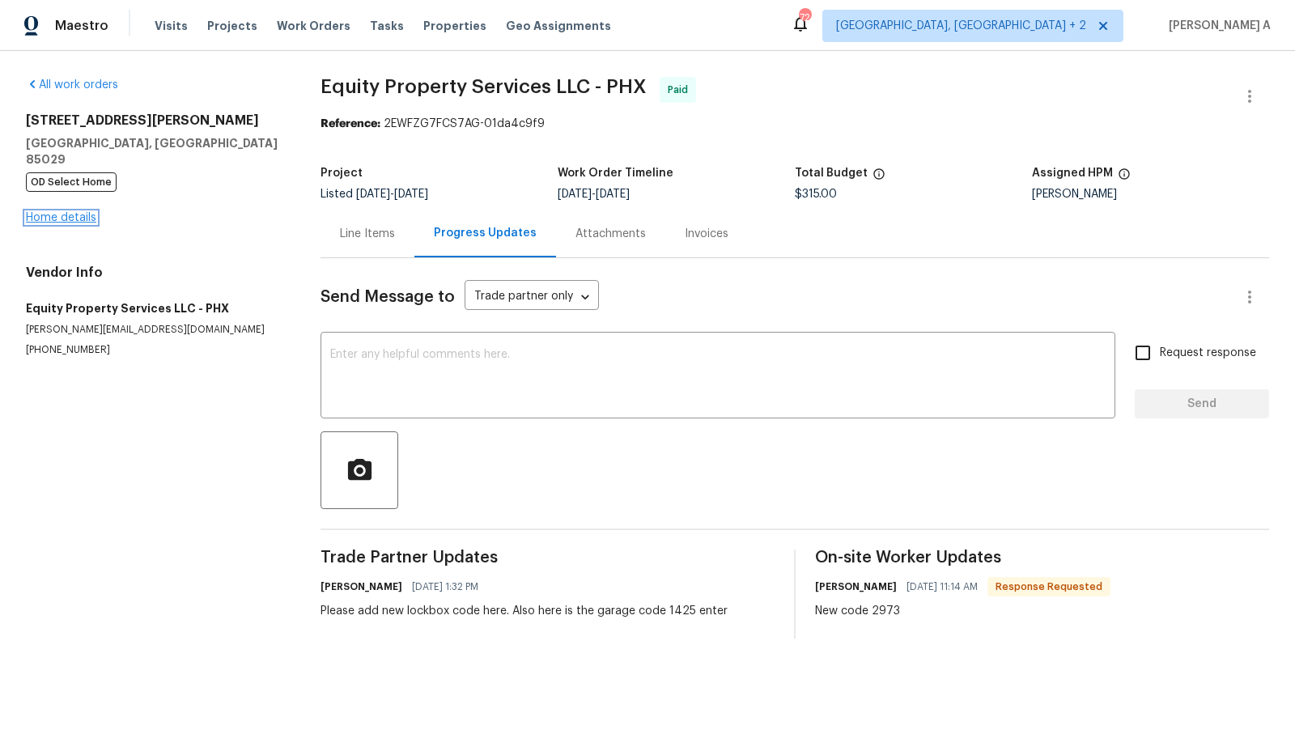
click at [82, 212] on link "Home details" at bounding box center [61, 217] width 70 height 11
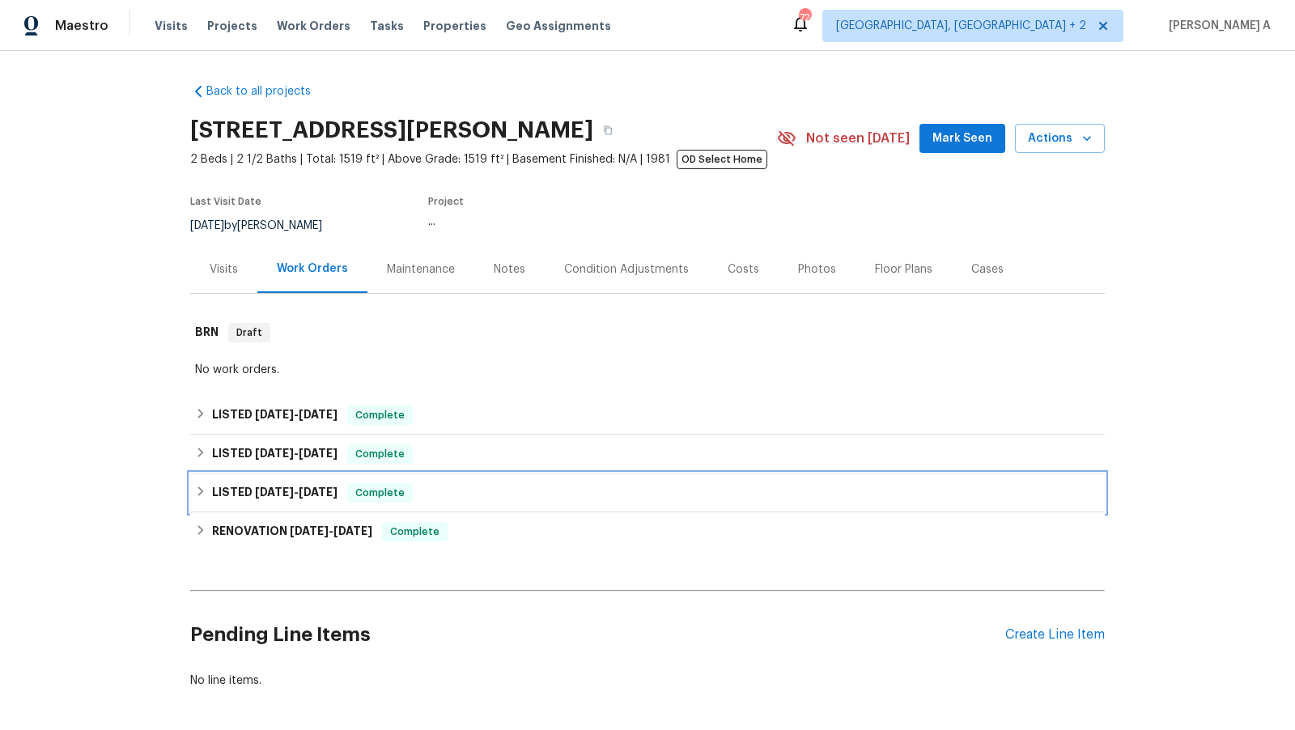
click at [351, 495] on div "LISTED 1/28/25 - 3/19/25 Complete" at bounding box center [647, 492] width 905 height 19
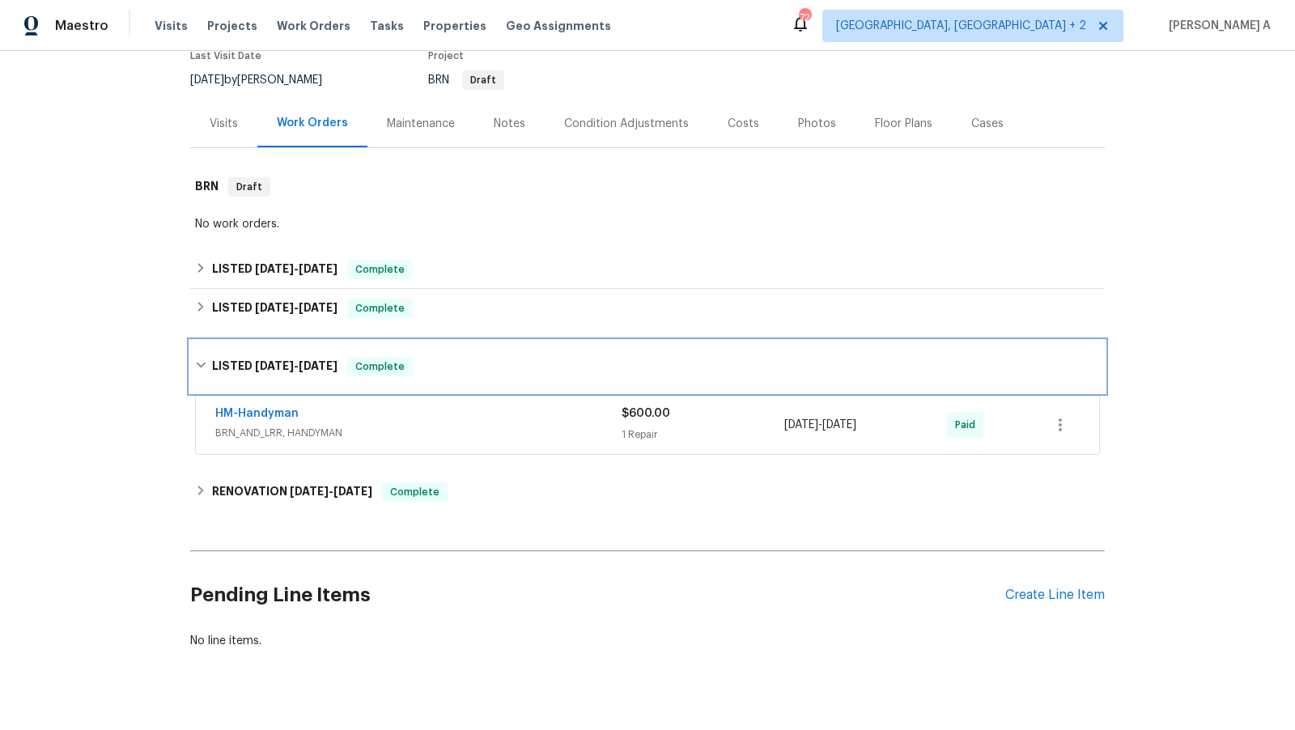
scroll to position [149, 0]
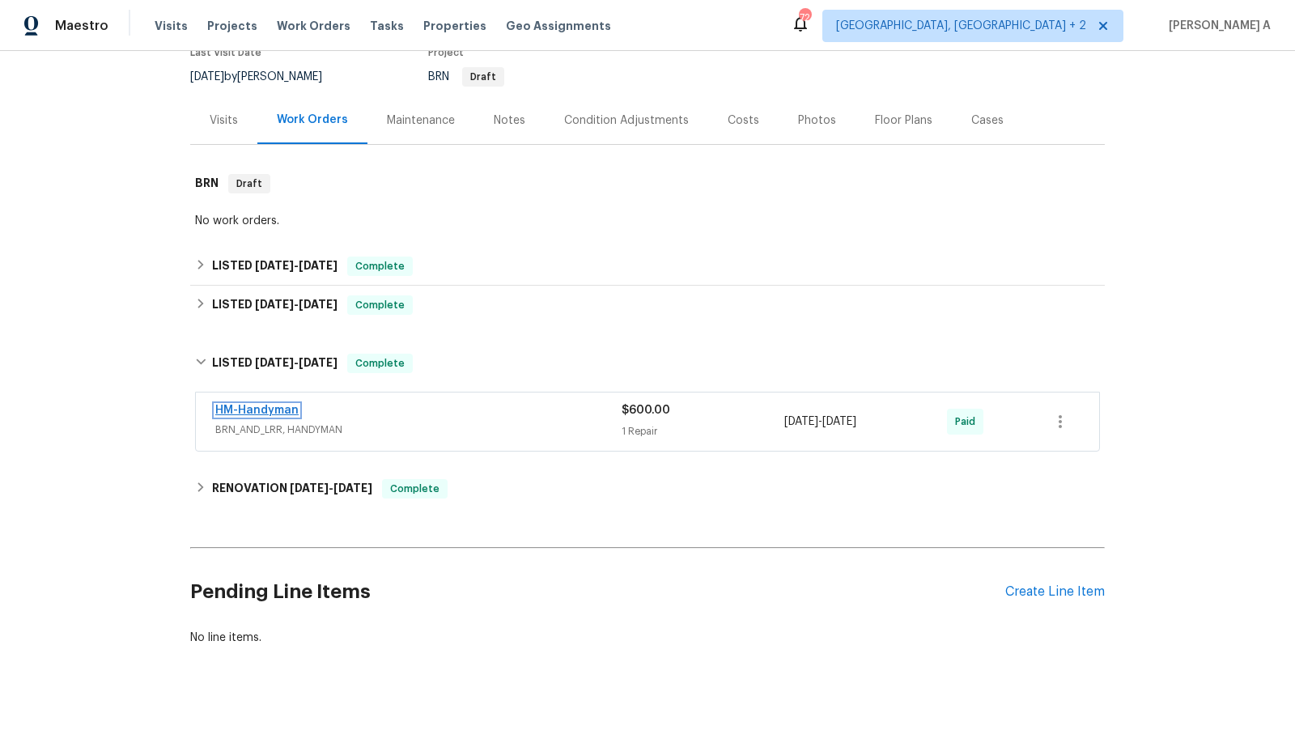
click at [270, 413] on link "HM-Handyman" at bounding box center [256, 410] width 83 height 11
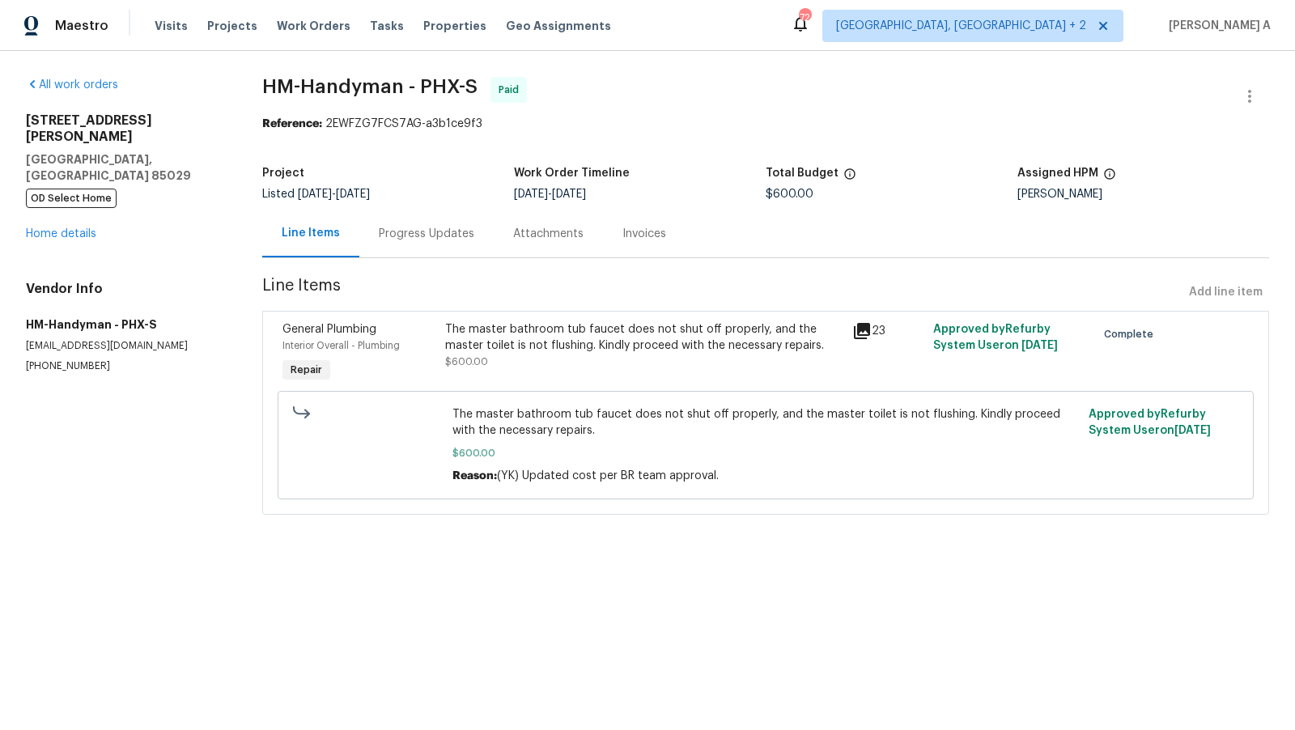
click at [434, 243] on div "Progress Updates" at bounding box center [426, 234] width 134 height 48
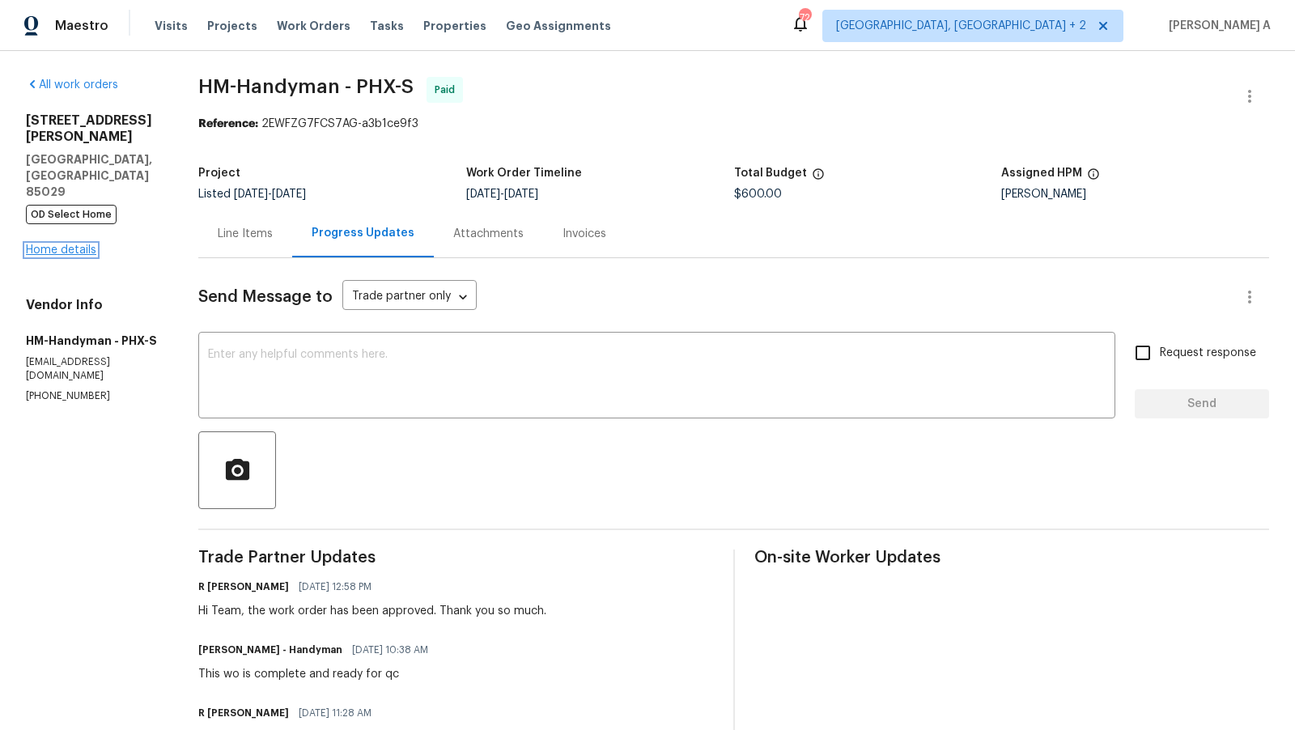
click at [82, 244] on link "Home details" at bounding box center [61, 249] width 70 height 11
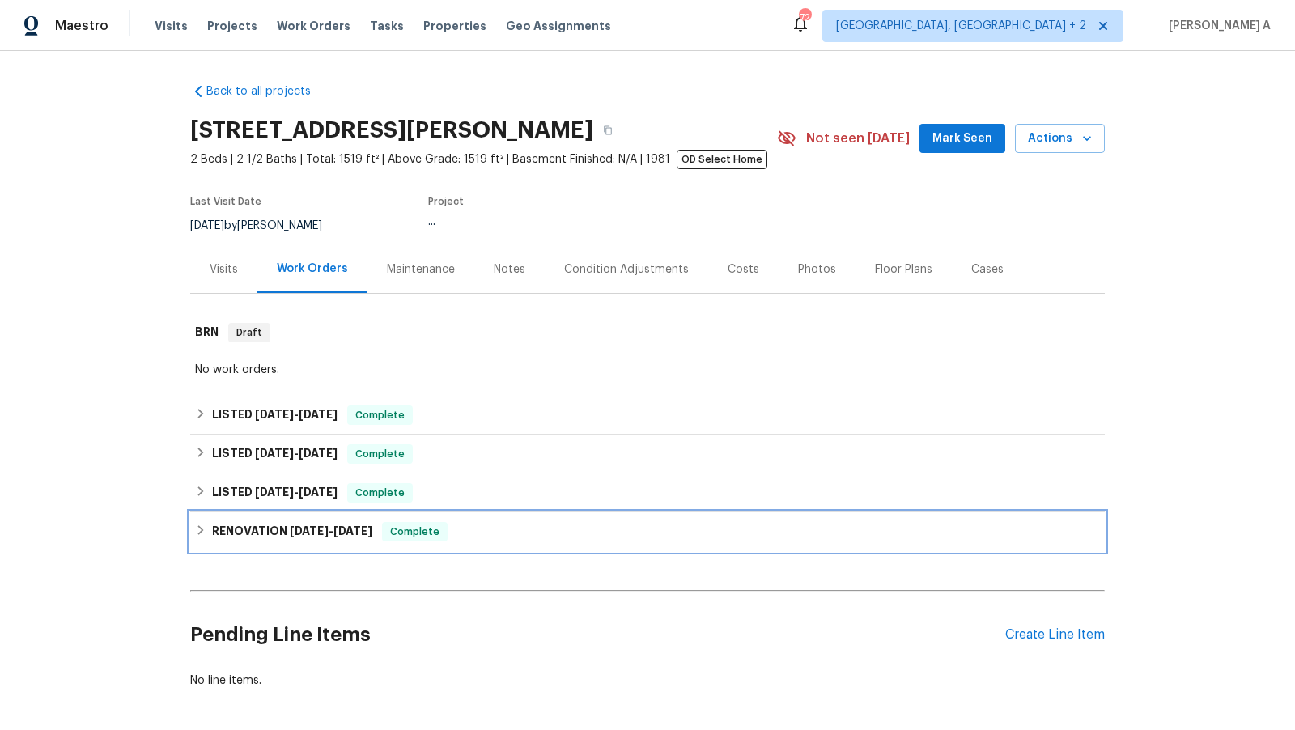
click at [293, 525] on span "12/2/24" at bounding box center [309, 530] width 39 height 11
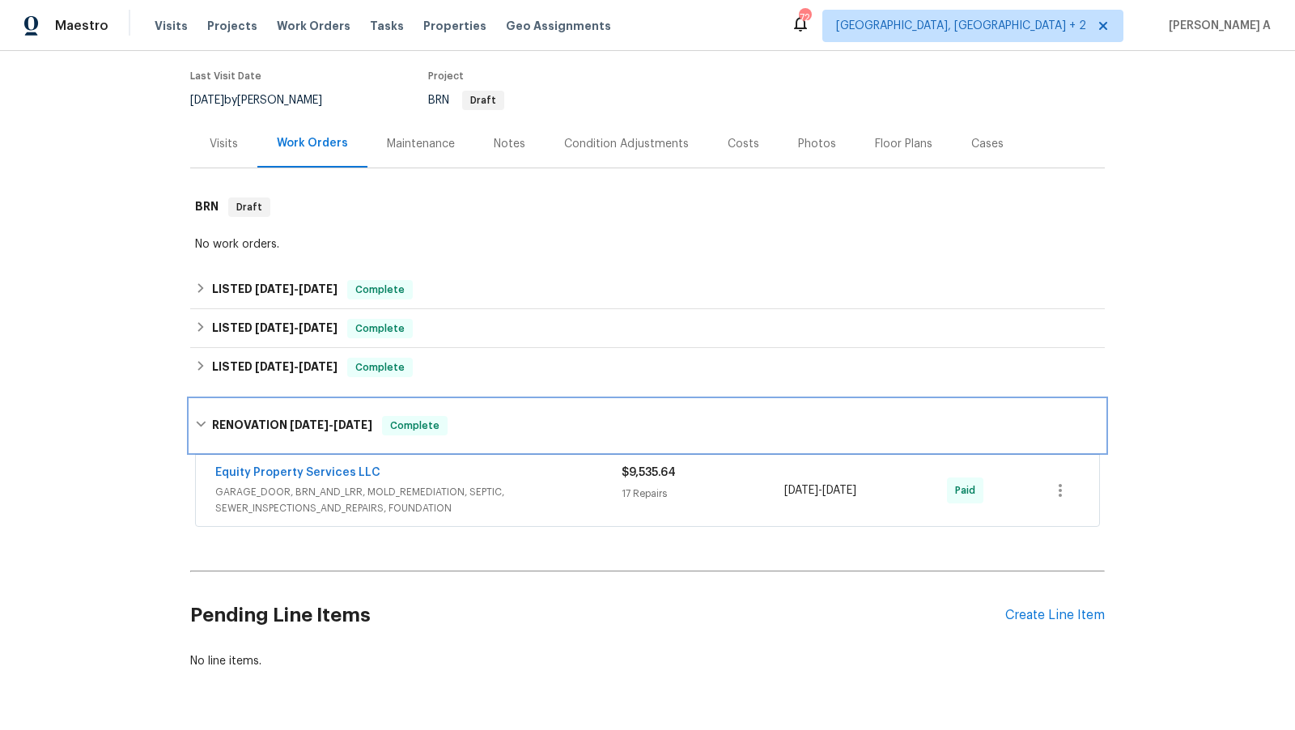
scroll to position [127, 0]
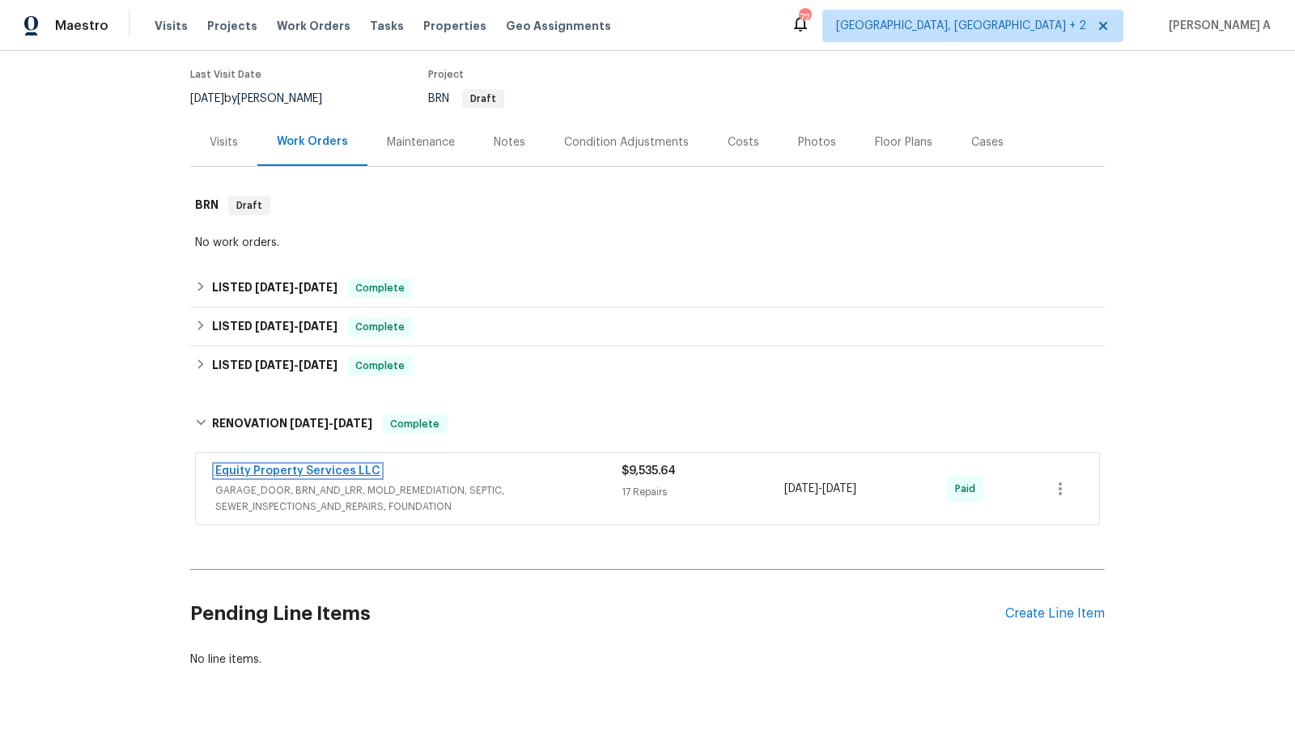
click at [301, 468] on link "Equity Property Services LLC" at bounding box center [297, 470] width 165 height 11
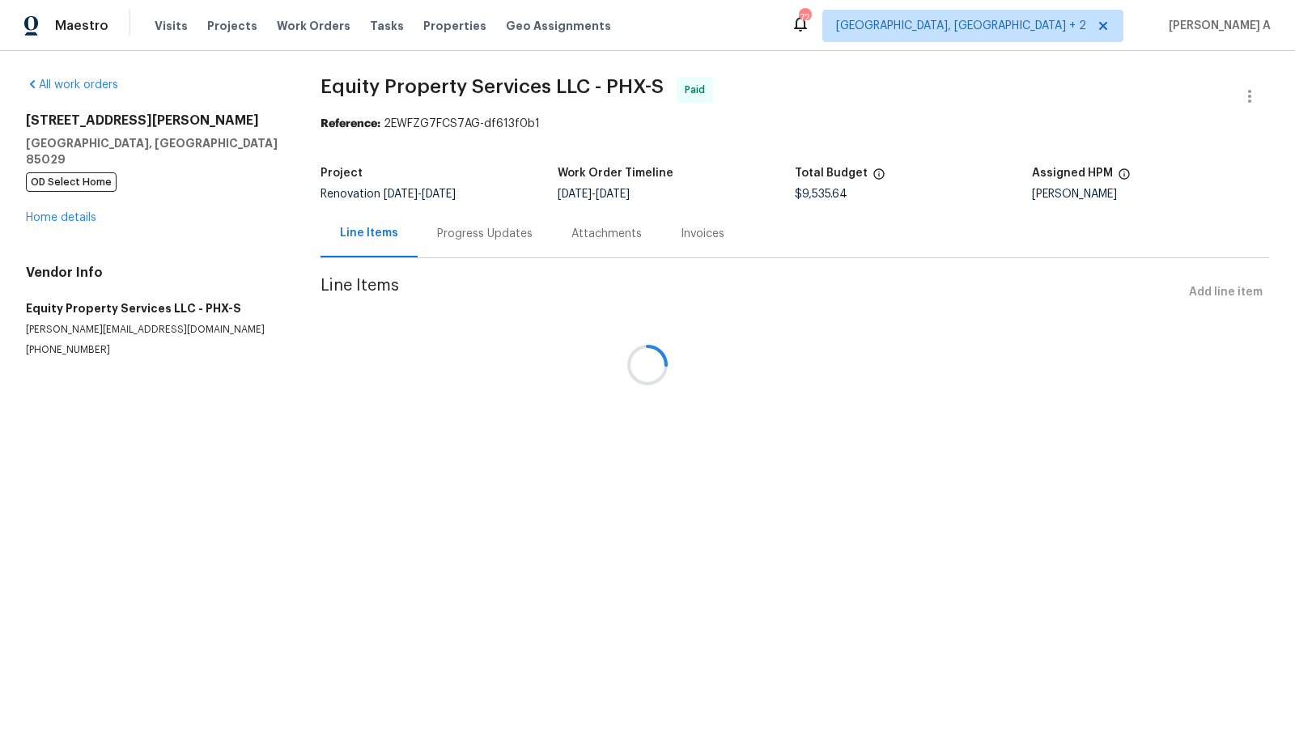
click at [465, 240] on div at bounding box center [647, 365] width 1295 height 730
click at [486, 231] on div at bounding box center [647, 365] width 1295 height 730
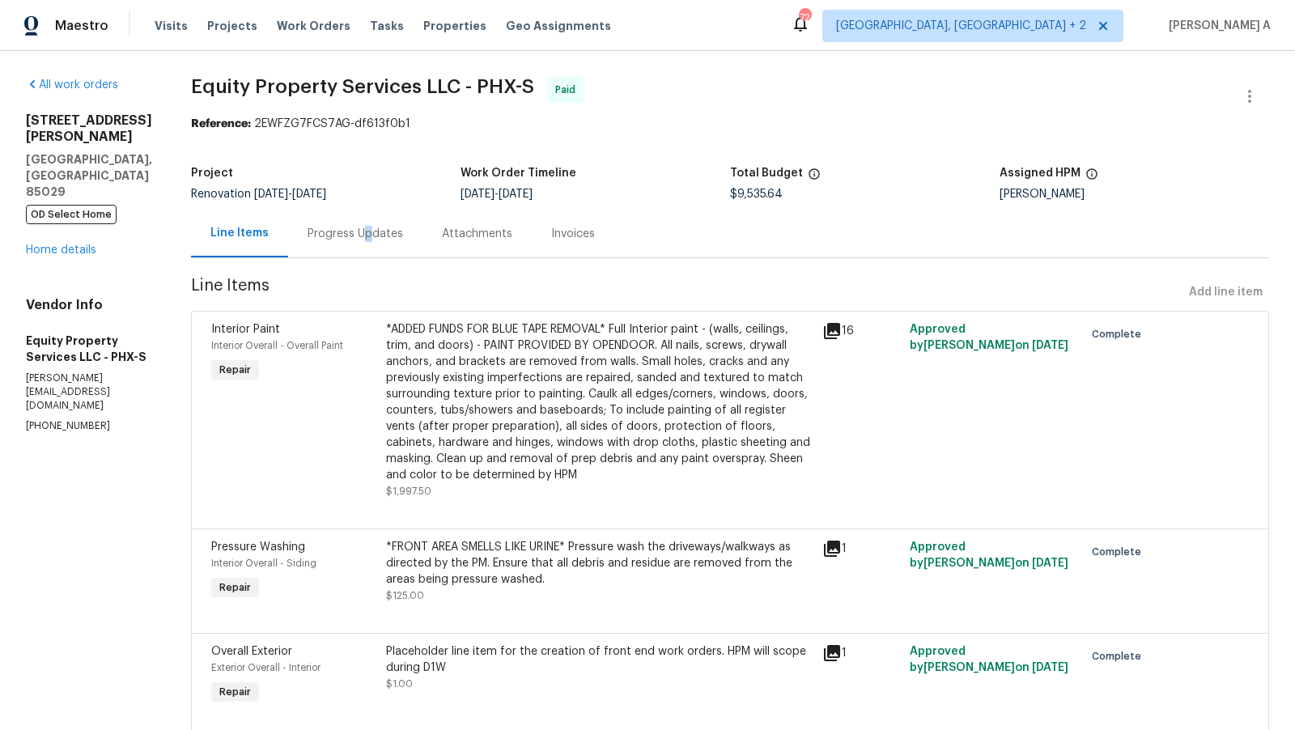
click at [332, 236] on div "Progress Updates" at bounding box center [356, 234] width 96 height 16
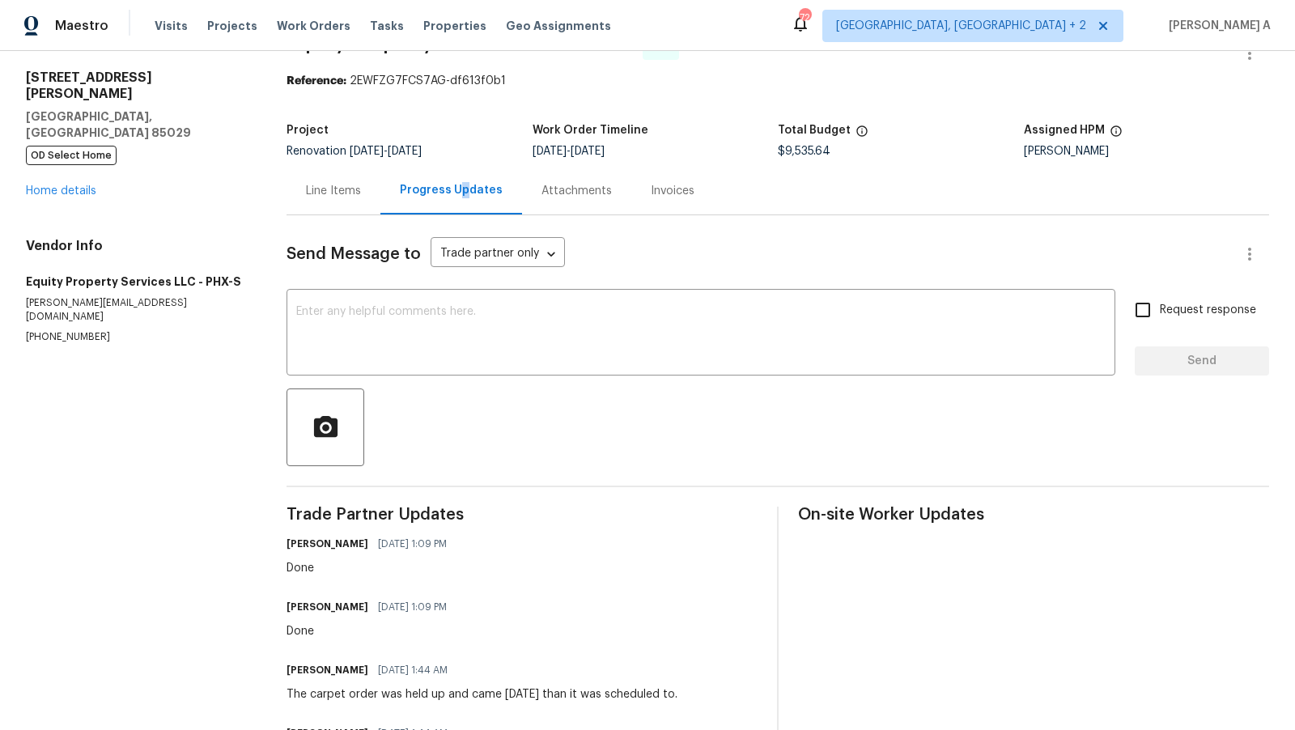
scroll to position [57, 0]
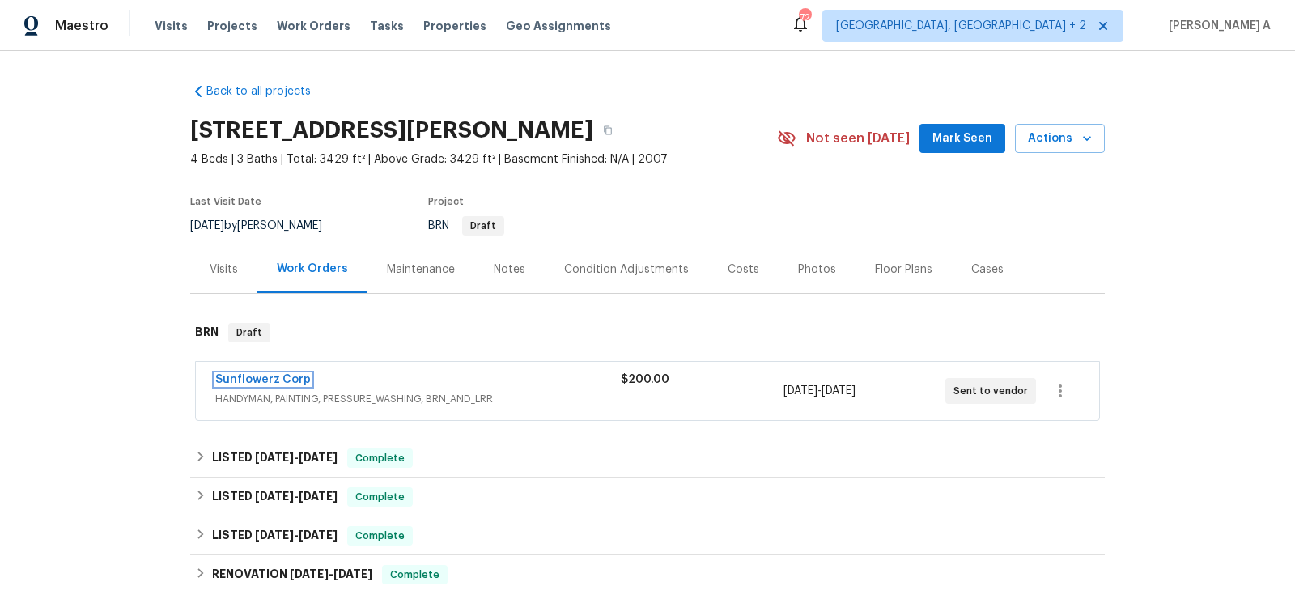
click at [287, 379] on link "Sunflowerz Corp" at bounding box center [263, 379] width 96 height 11
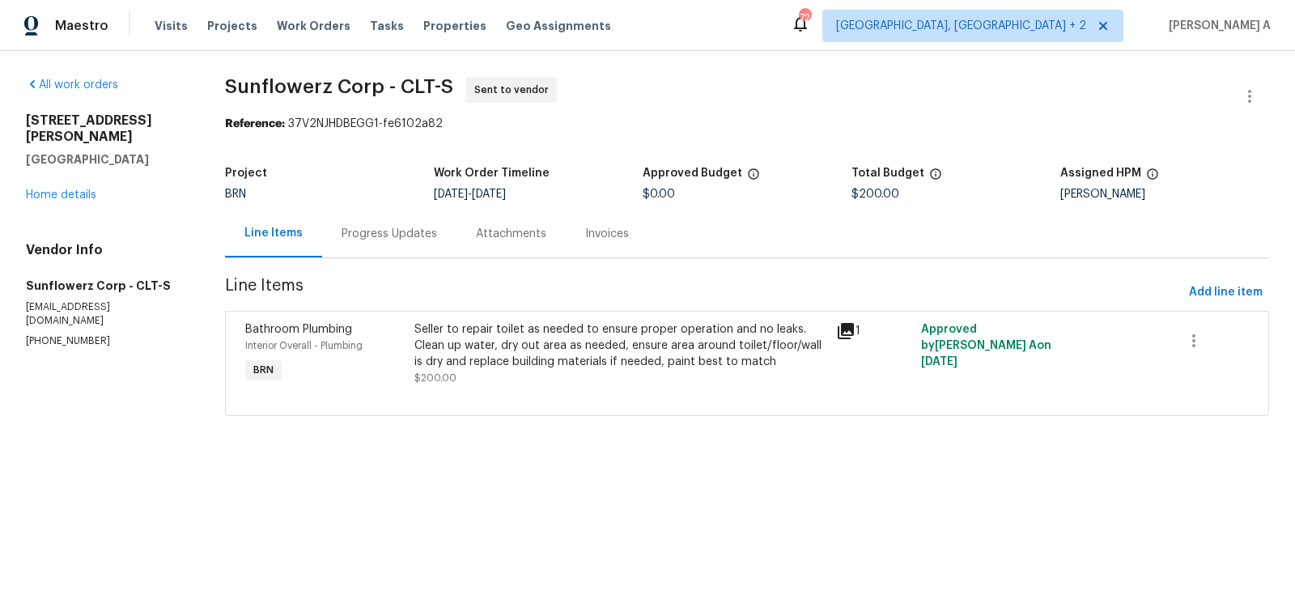
click at [376, 248] on div "Progress Updates" at bounding box center [389, 234] width 134 height 48
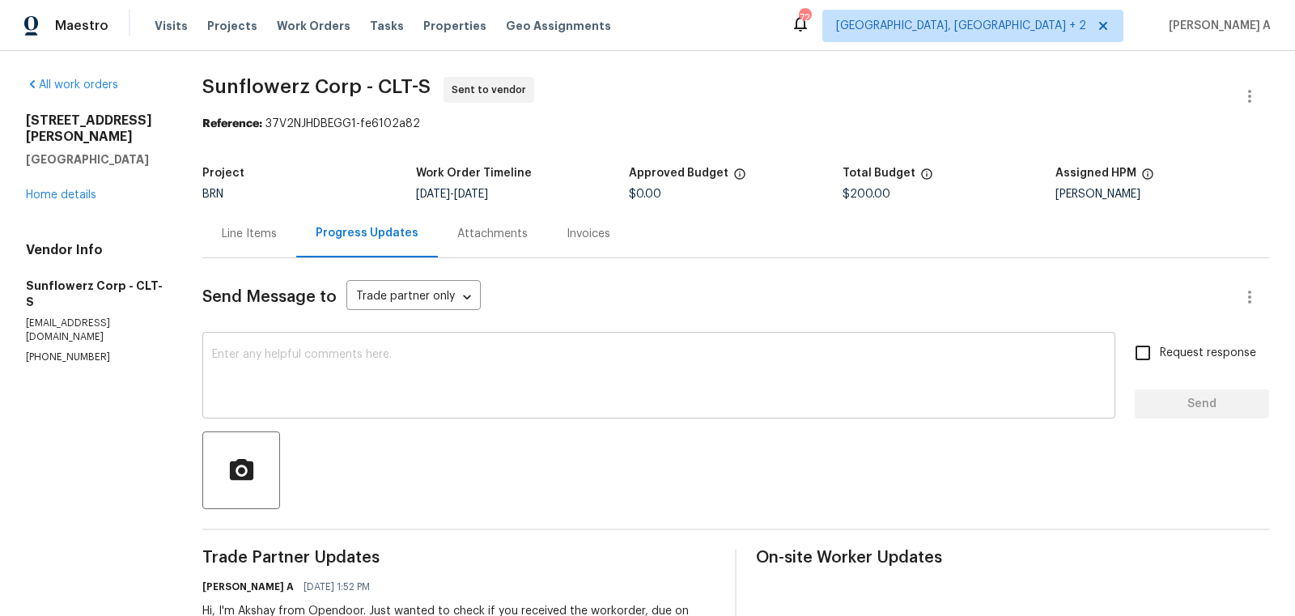
scroll to position [97, 0]
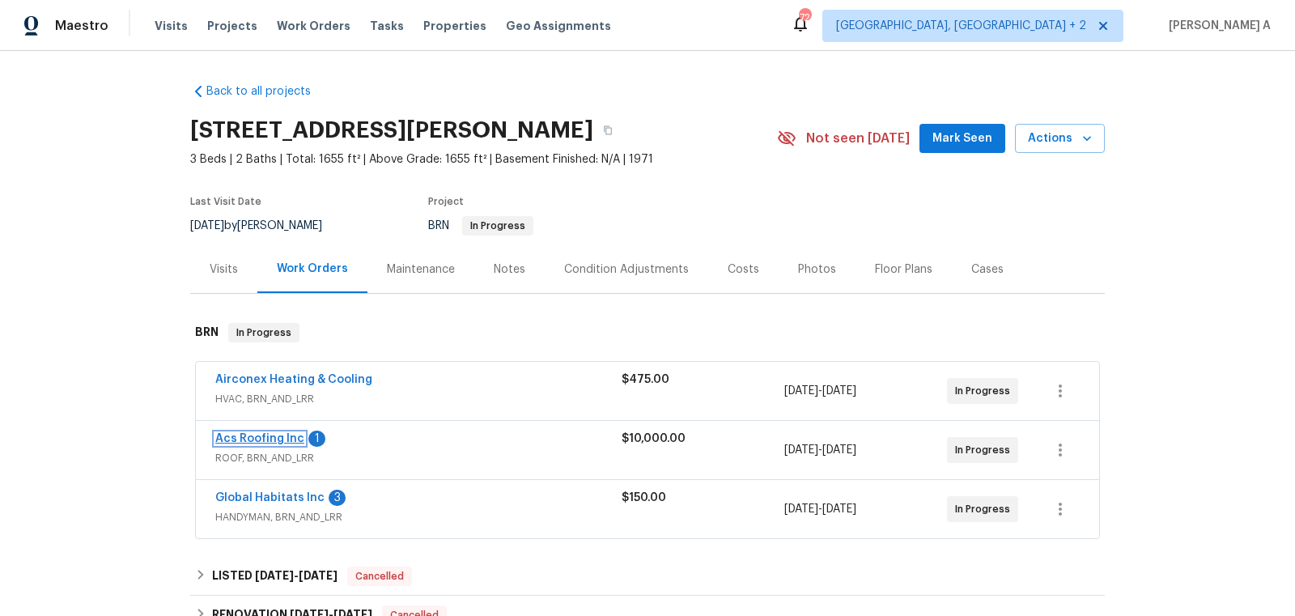
click at [265, 436] on link "Acs Roofing Inc" at bounding box center [259, 438] width 89 height 11
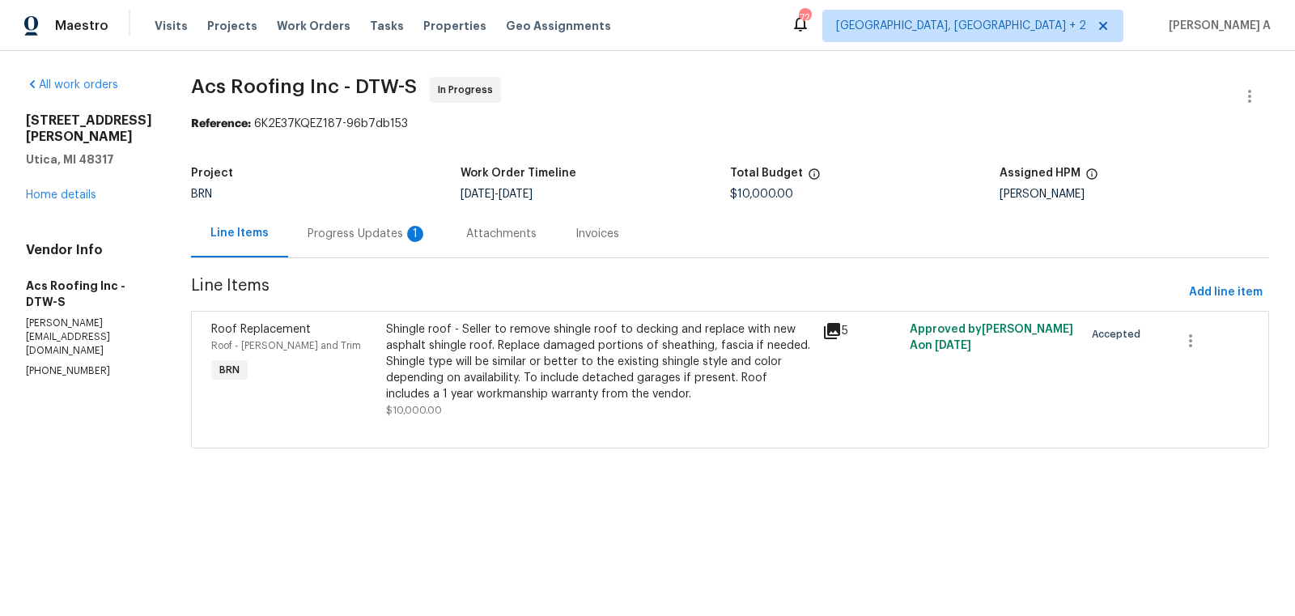
click at [342, 237] on div "Progress Updates 1" at bounding box center [368, 234] width 120 height 16
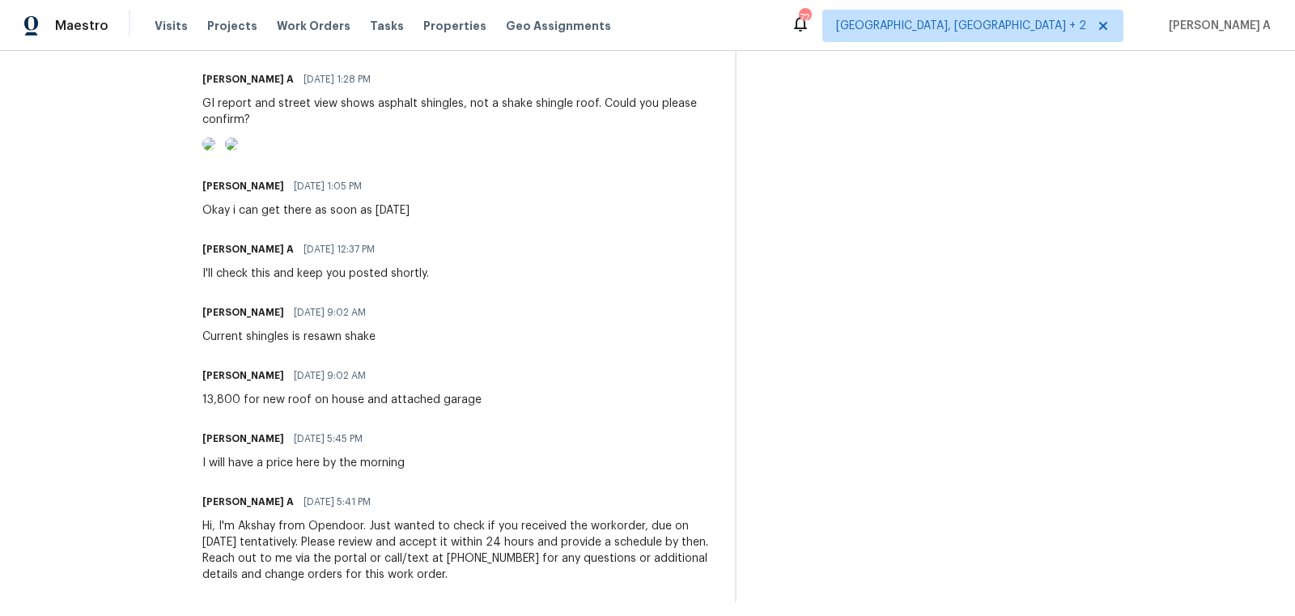
scroll to position [650, 0]
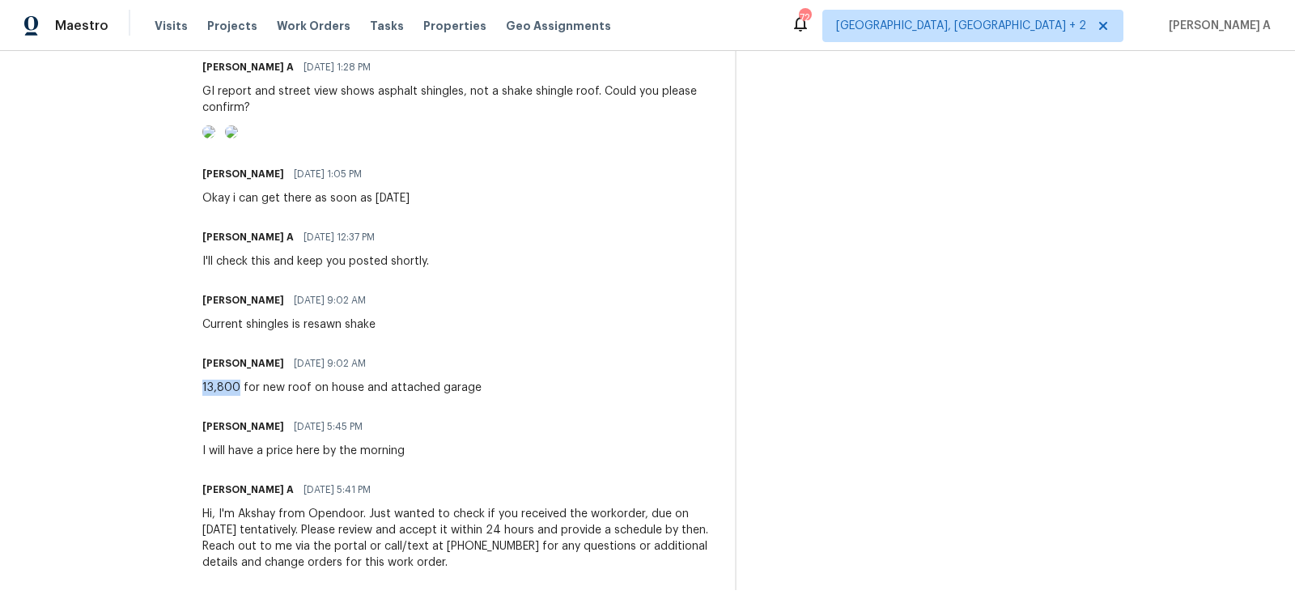
drag, startPoint x: 240, startPoint y: 388, endPoint x: 190, endPoint y: 387, distance: 49.4
click at [190, 387] on div "All work orders [STREET_ADDRESS][PERSON_NAME] Home details Vendor Info Acs Roof…" at bounding box center [647, 42] width 1295 height 1148
copy div "13,800"
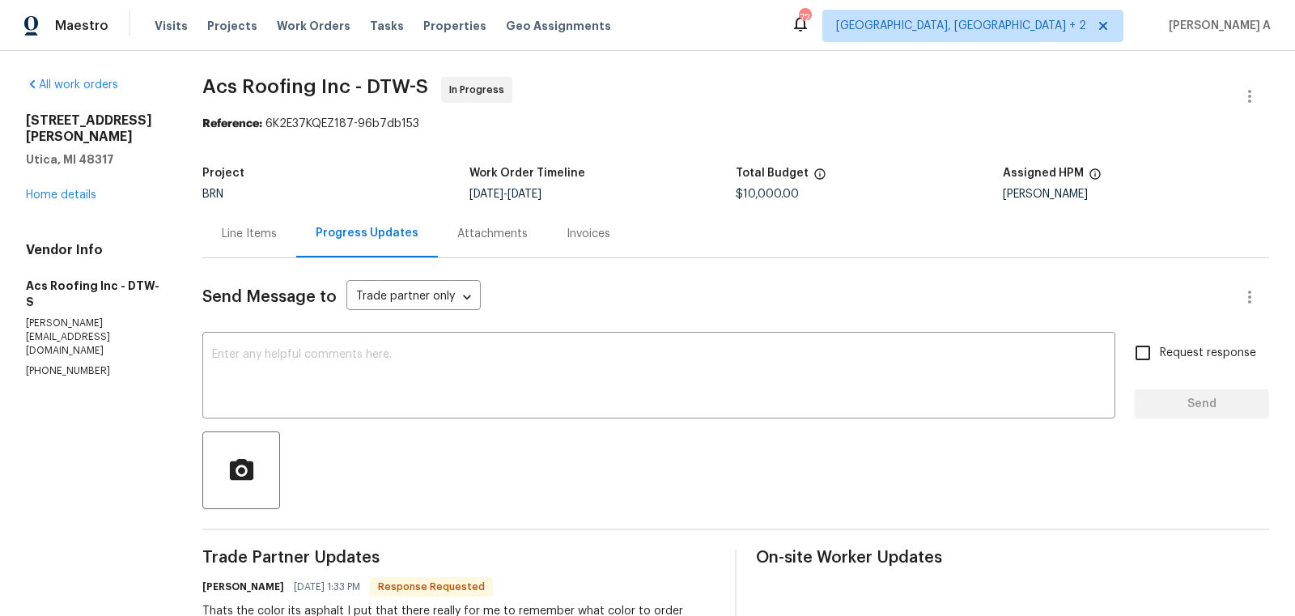
click at [235, 228] on div "Line Items" at bounding box center [249, 234] width 55 height 16
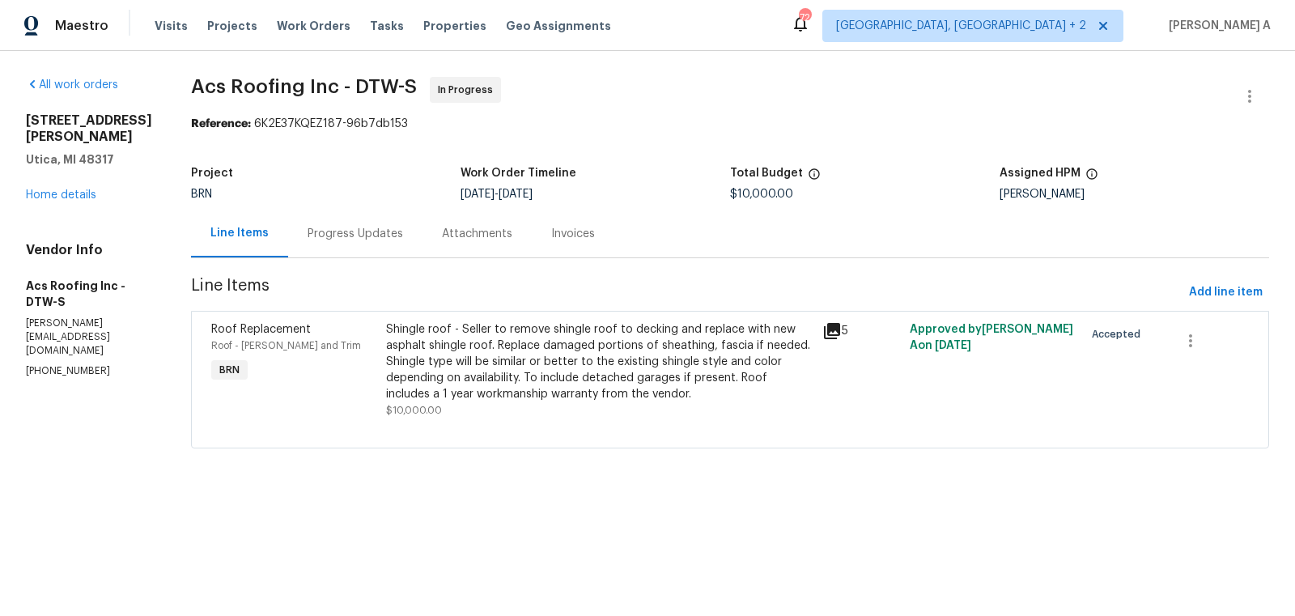
click at [611, 383] on div "Shingle roof - Seller to remove shingle roof to decking and replace with new as…" at bounding box center [599, 361] width 427 height 81
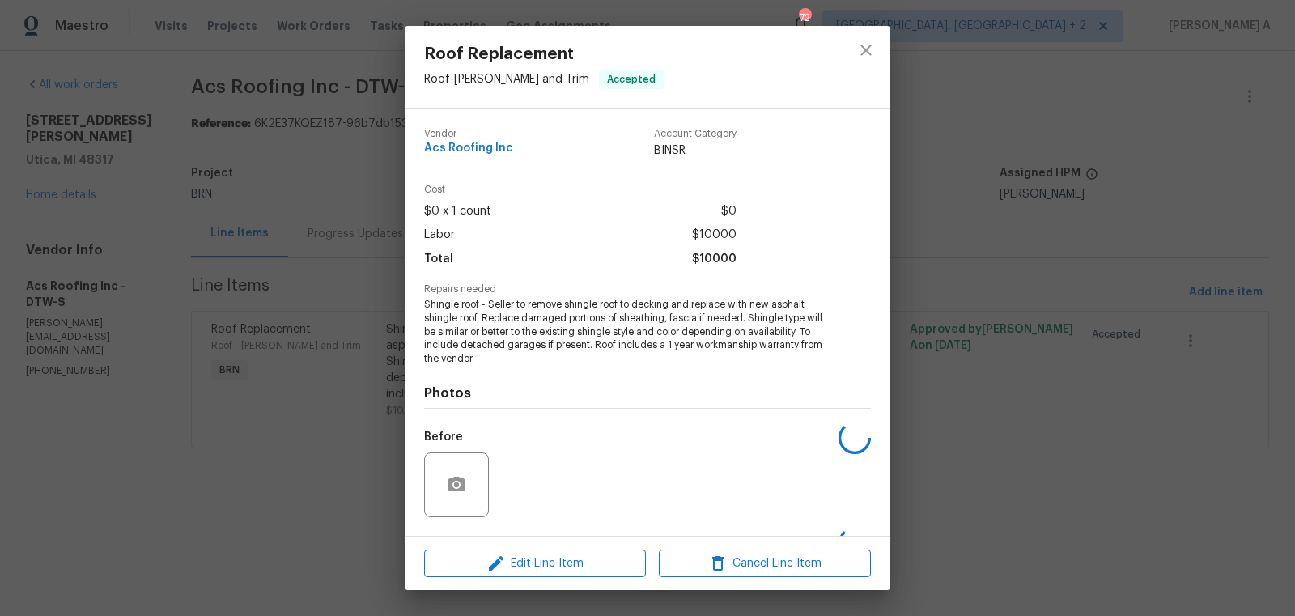
scroll to position [103, 0]
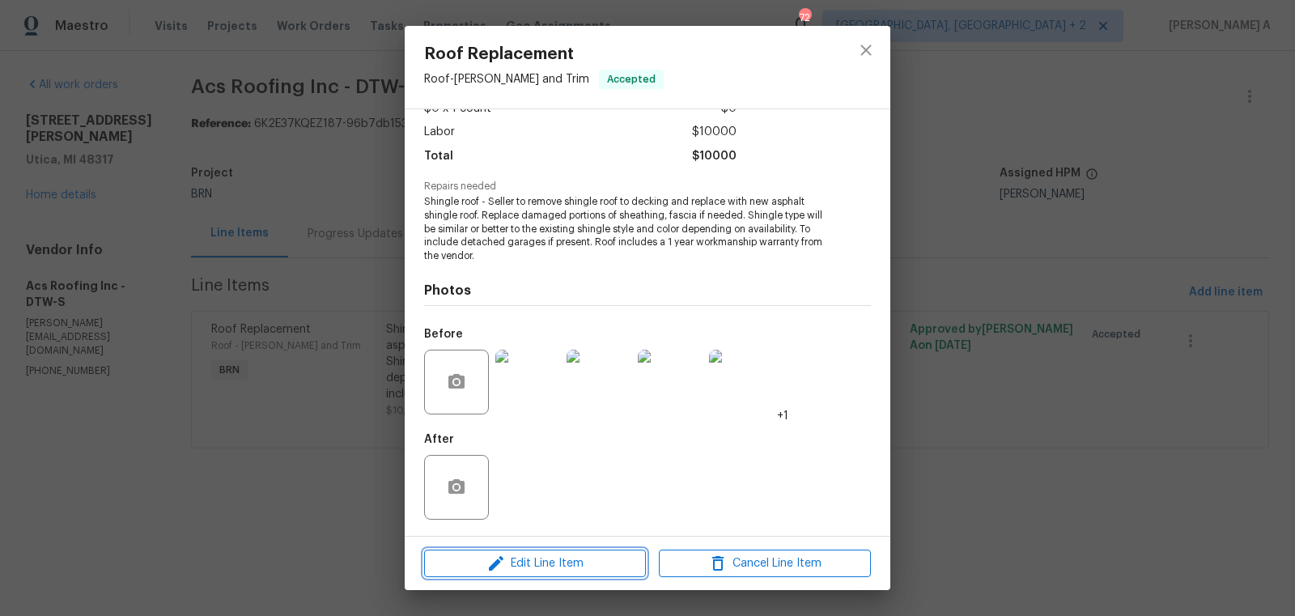
click at [555, 564] on span "Edit Line Item" at bounding box center [535, 564] width 212 height 20
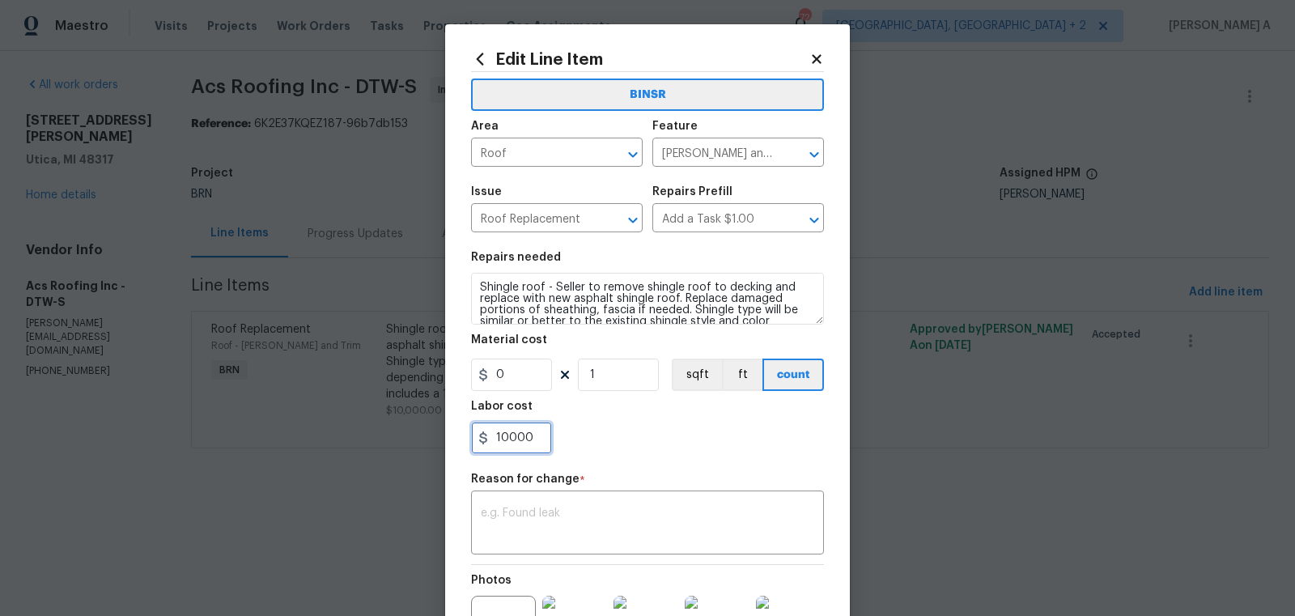
drag, startPoint x: 541, startPoint y: 439, endPoint x: 410, endPoint y: 439, distance: 131.1
click at [409, 439] on div "Edit Line Item BINSR Area Roof ​ Feature [PERSON_NAME] and Trim ​ Issue Roof Re…" at bounding box center [647, 308] width 1295 height 616
paste input "38"
type input "13800"
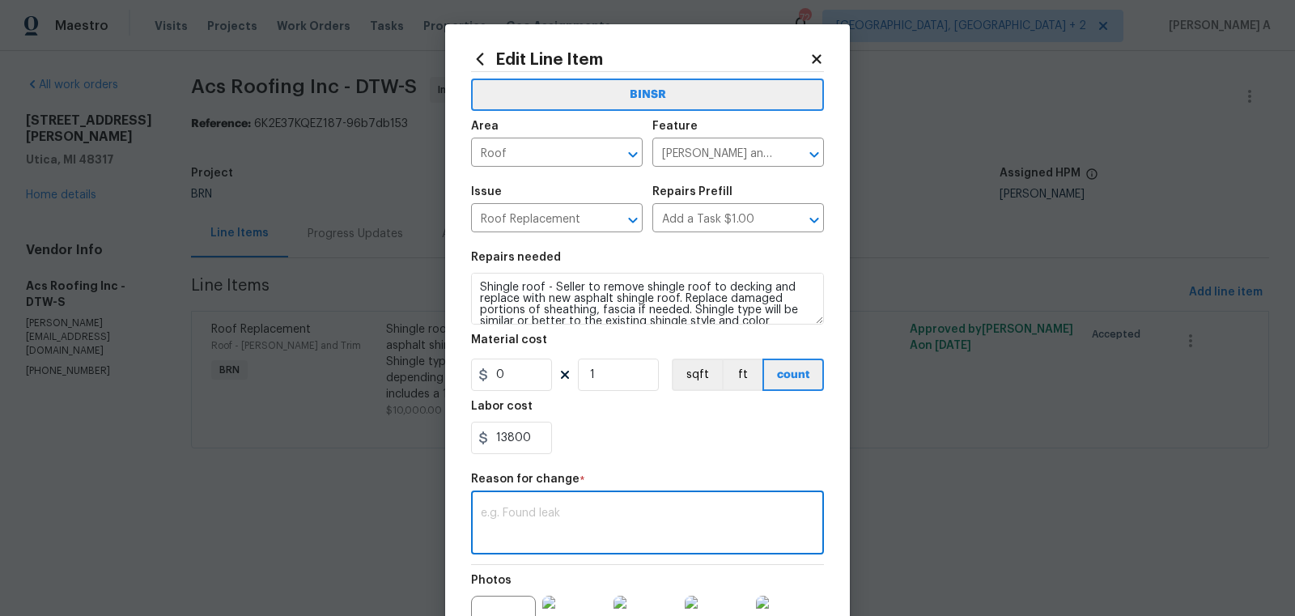
click at [533, 524] on textarea at bounding box center [647, 524] width 333 height 34
click at [534, 538] on textarea at bounding box center [647, 524] width 333 height 34
paste textarea "(AK) Updated cost per BR team’s approval."
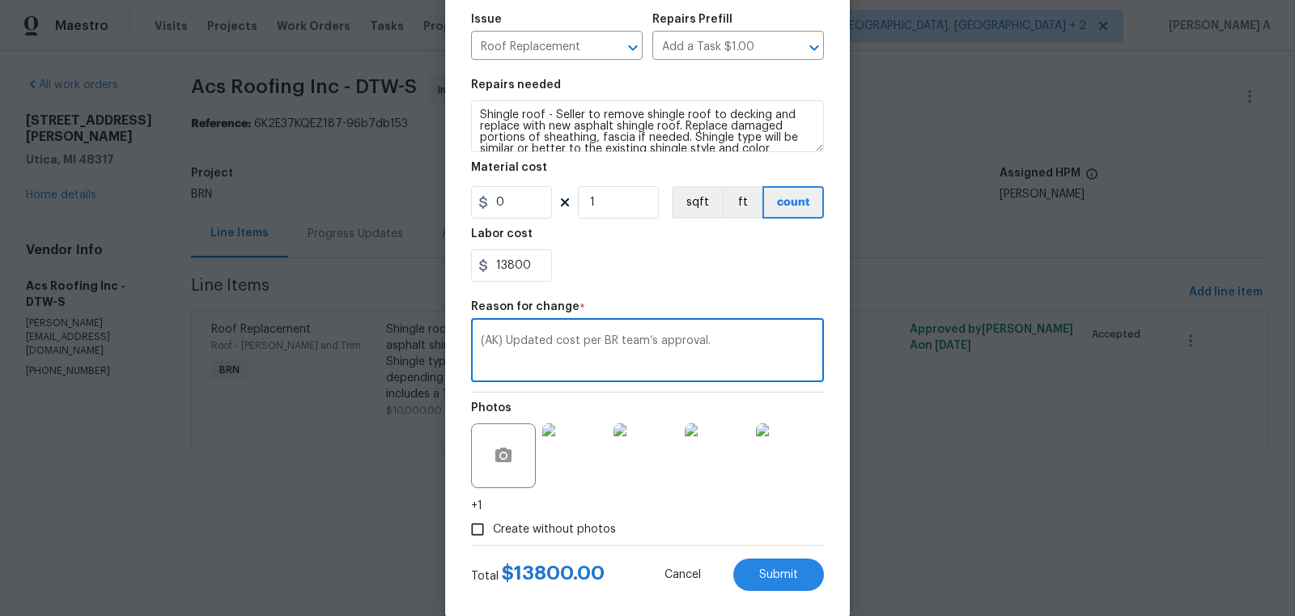
scroll to position [197, 0]
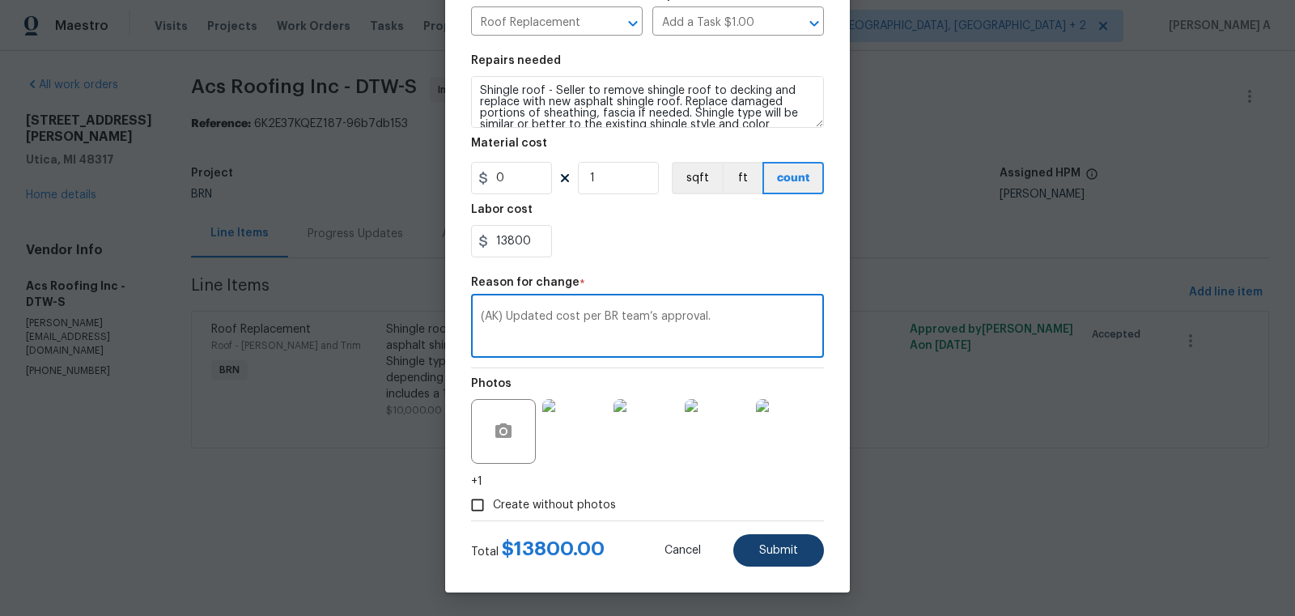
type textarea "(AK) Updated cost per BR team’s approval."
click at [767, 558] on button "Submit" at bounding box center [778, 550] width 91 height 32
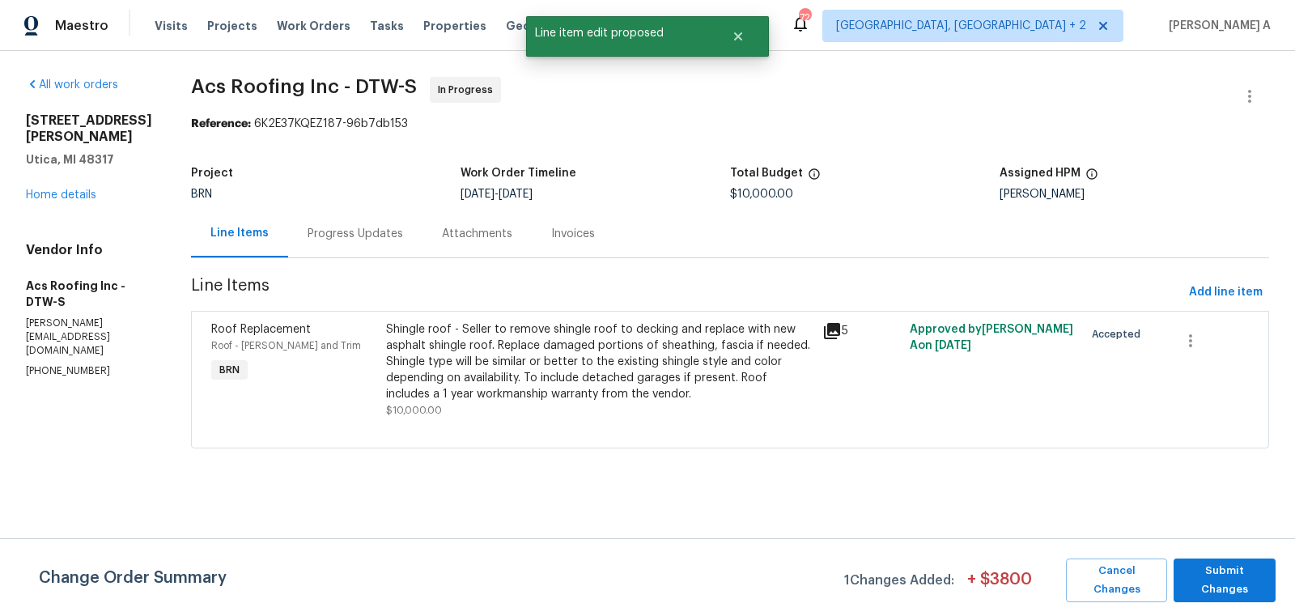
scroll to position [0, 0]
click at [1221, 582] on span "Submit Changes" at bounding box center [1225, 580] width 86 height 37
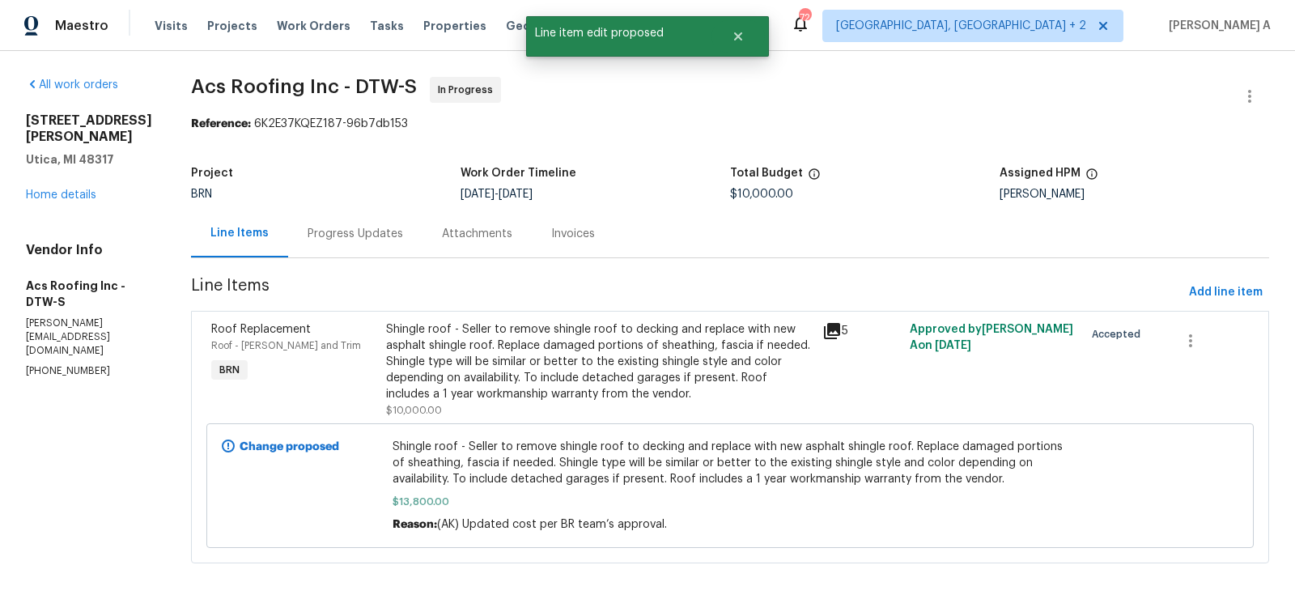
click at [329, 240] on div "Progress Updates" at bounding box center [356, 234] width 96 height 16
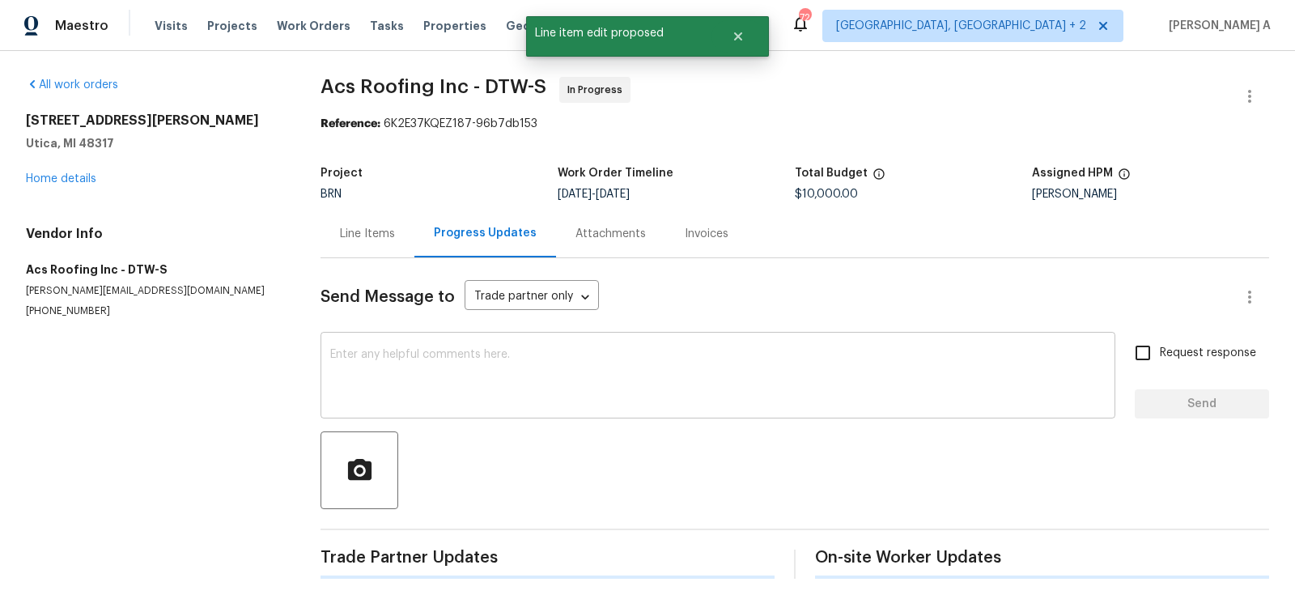
click at [444, 388] on textarea at bounding box center [717, 377] width 775 height 57
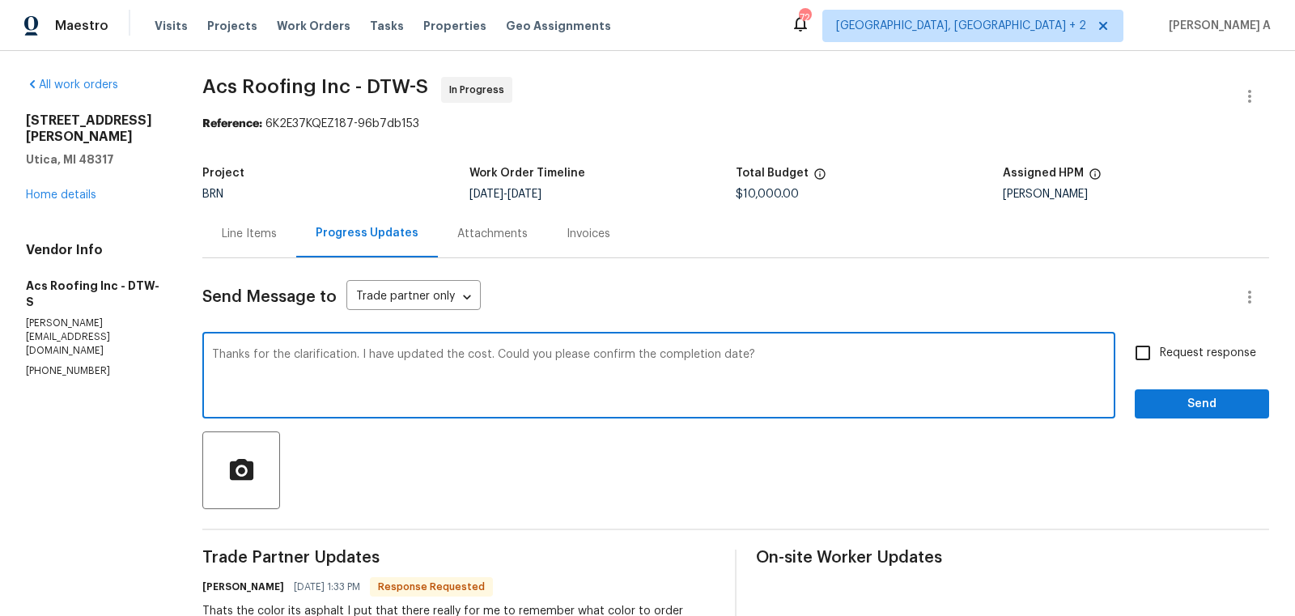
type textarea "Thanks for the clarification. I have updated the cost. Could you please confirm…"
click at [1182, 355] on span "Request response" at bounding box center [1208, 353] width 96 height 17
click at [1160, 355] on input "Request response" at bounding box center [1143, 353] width 34 height 34
checkbox input "true"
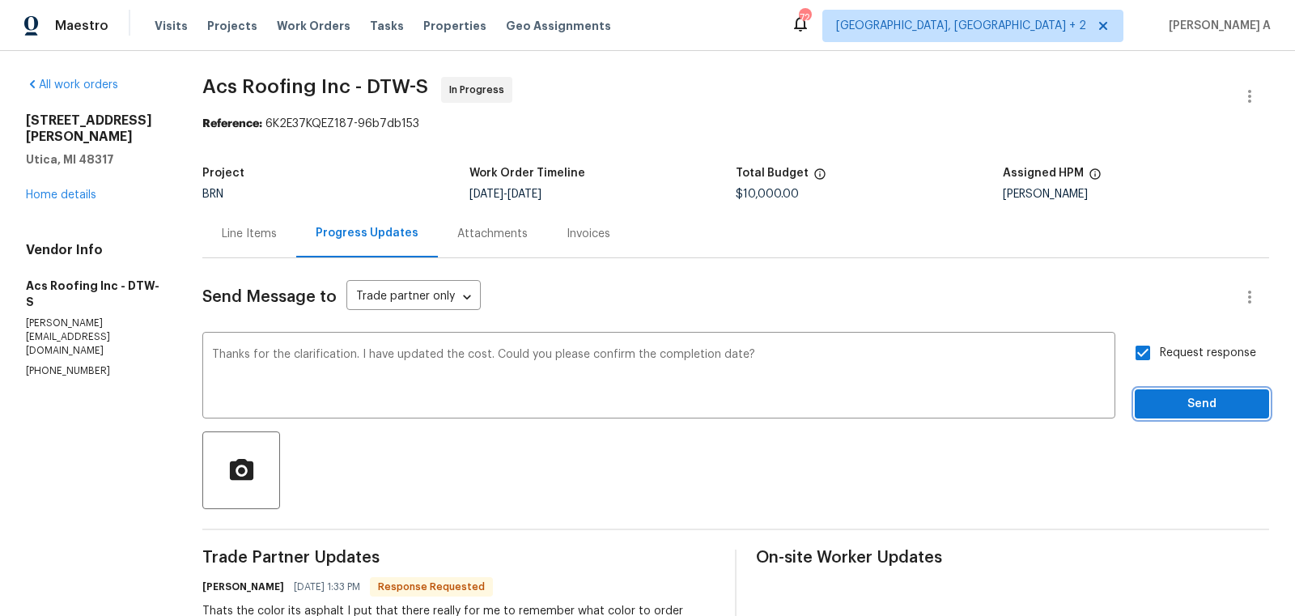
click at [1201, 393] on button "Send" at bounding box center [1202, 404] width 134 height 30
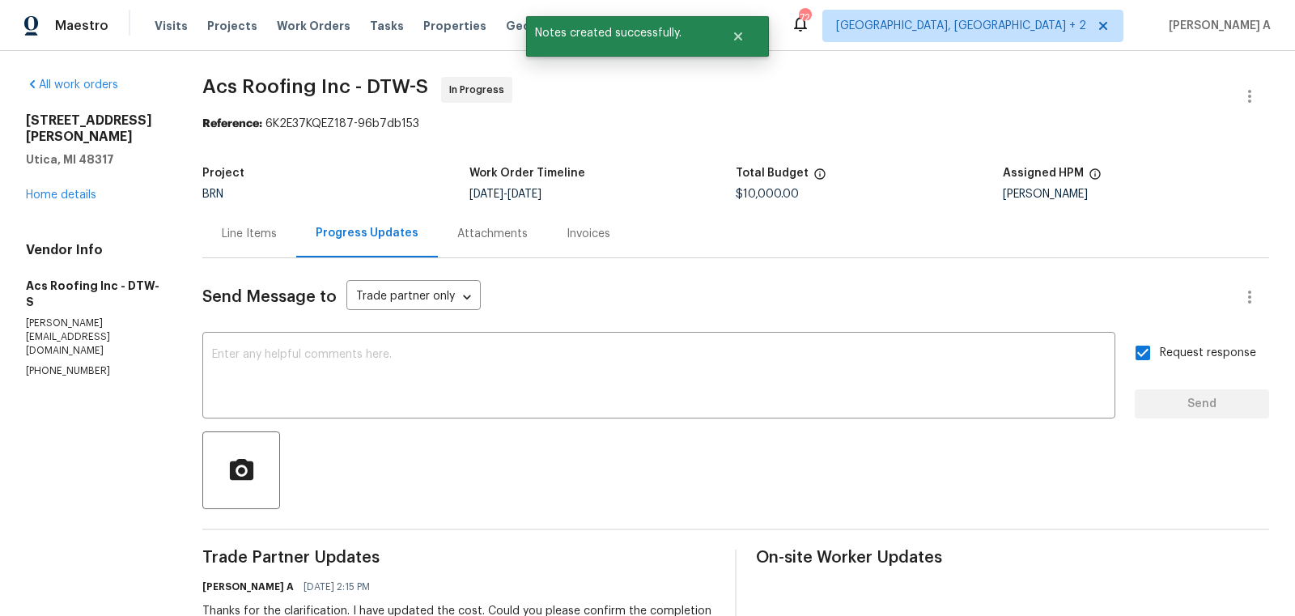
click at [275, 241] on div "Line Items" at bounding box center [249, 234] width 55 height 16
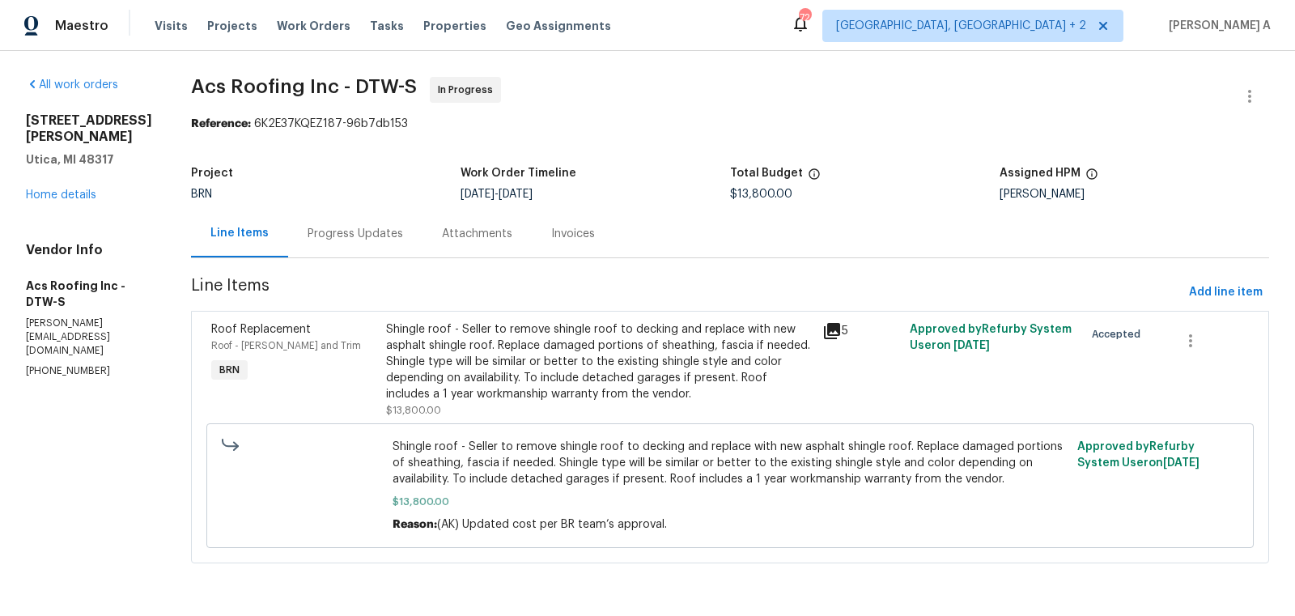
click at [330, 241] on div "Progress Updates" at bounding box center [356, 234] width 96 height 16
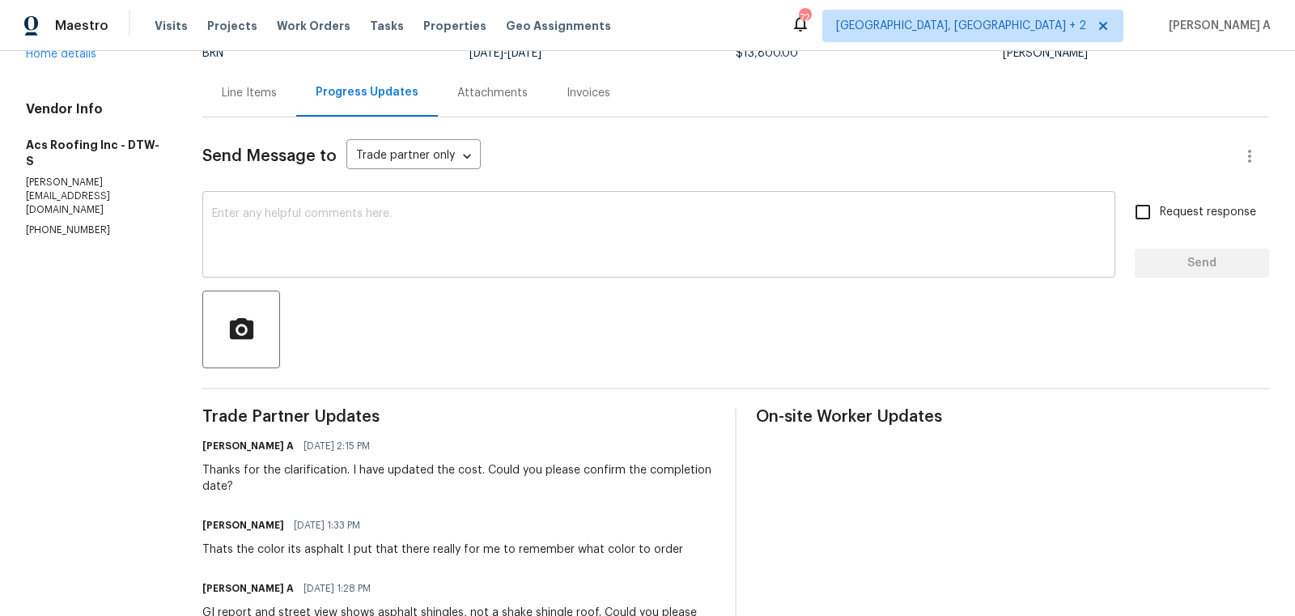
scroll to position [142, 0]
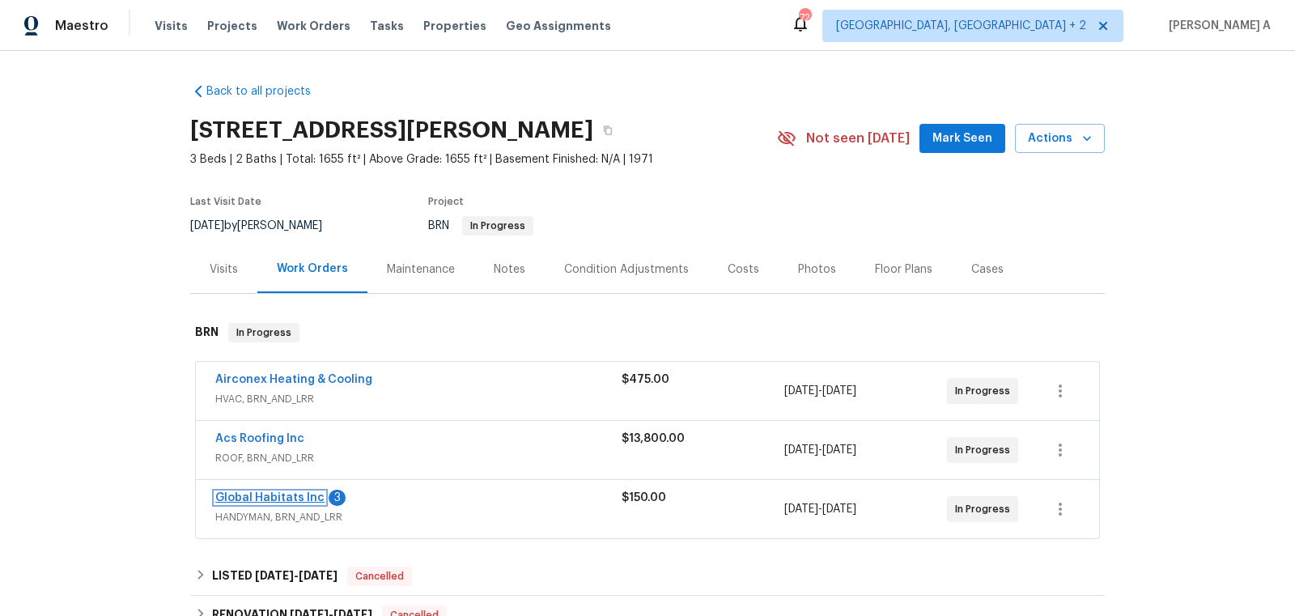
click at [287, 493] on link "Global Habitats Inc" at bounding box center [269, 497] width 109 height 11
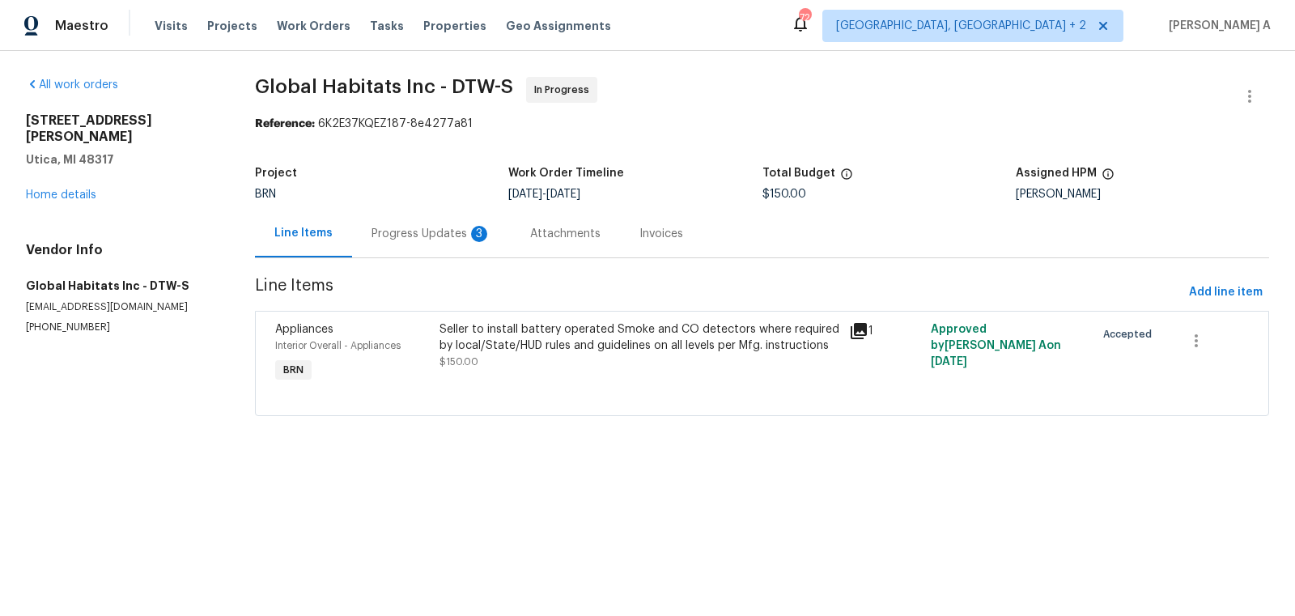
click at [423, 244] on div "Progress Updates 3" at bounding box center [431, 234] width 159 height 48
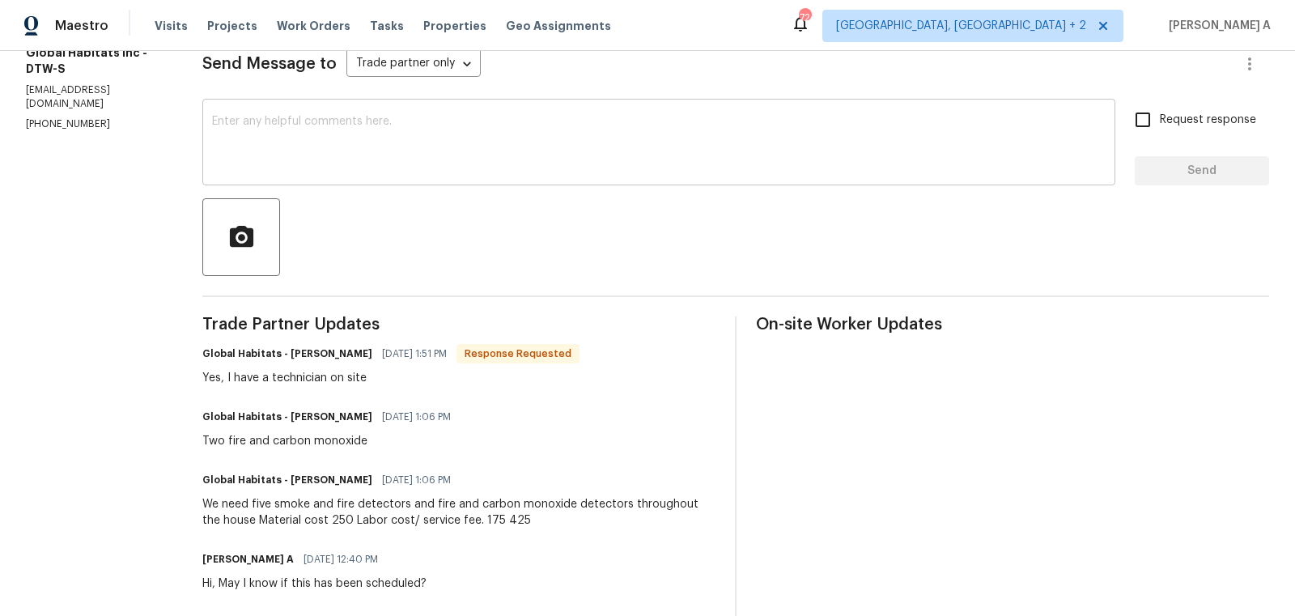
scroll to position [236, 0]
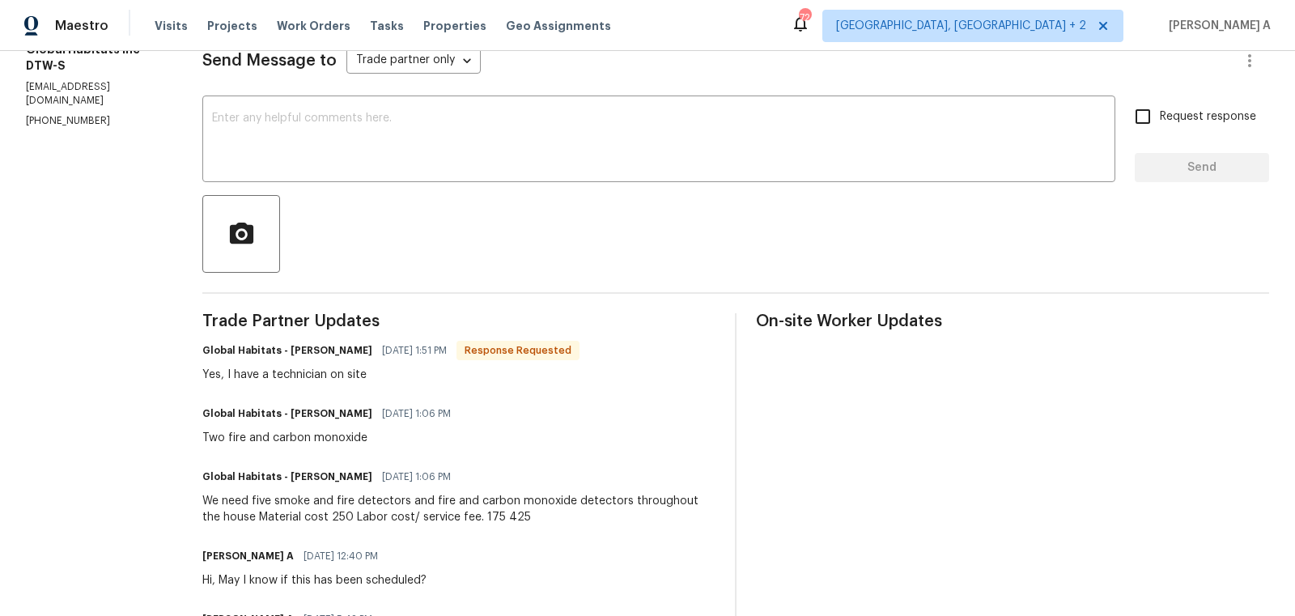
click at [495, 520] on div "We need five smoke and fire detectors and fire and carbon monoxide detectors th…" at bounding box center [458, 509] width 513 height 32
copy div "425"
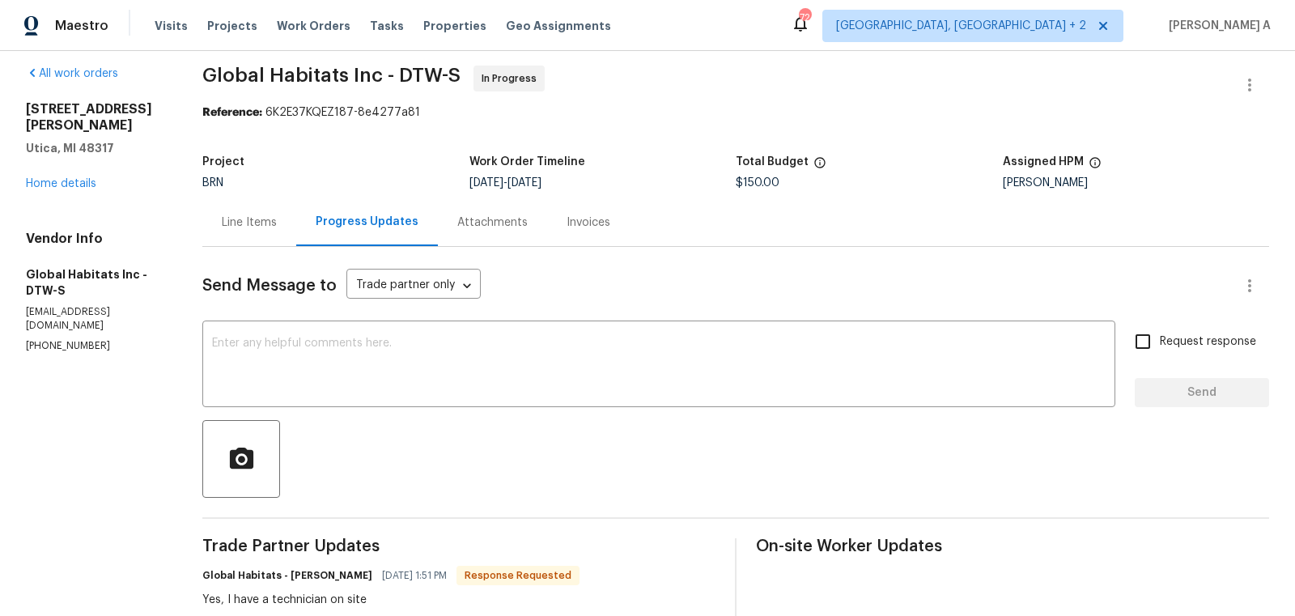
scroll to position [0, 0]
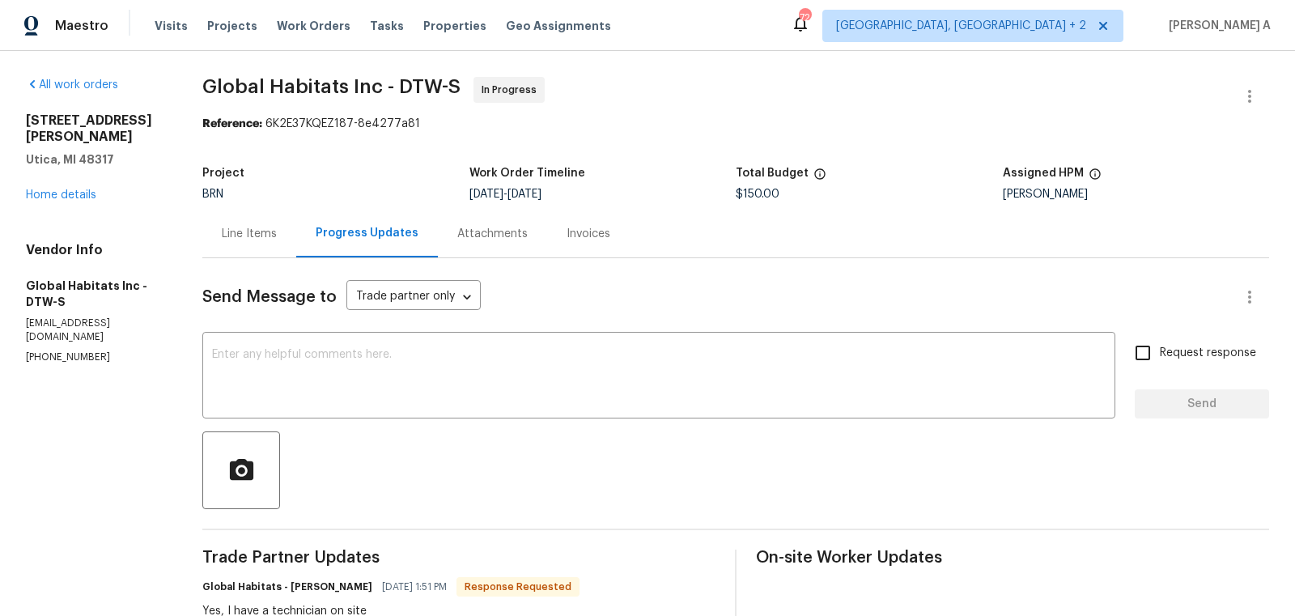
click at [250, 233] on div "Line Items" at bounding box center [249, 234] width 55 height 16
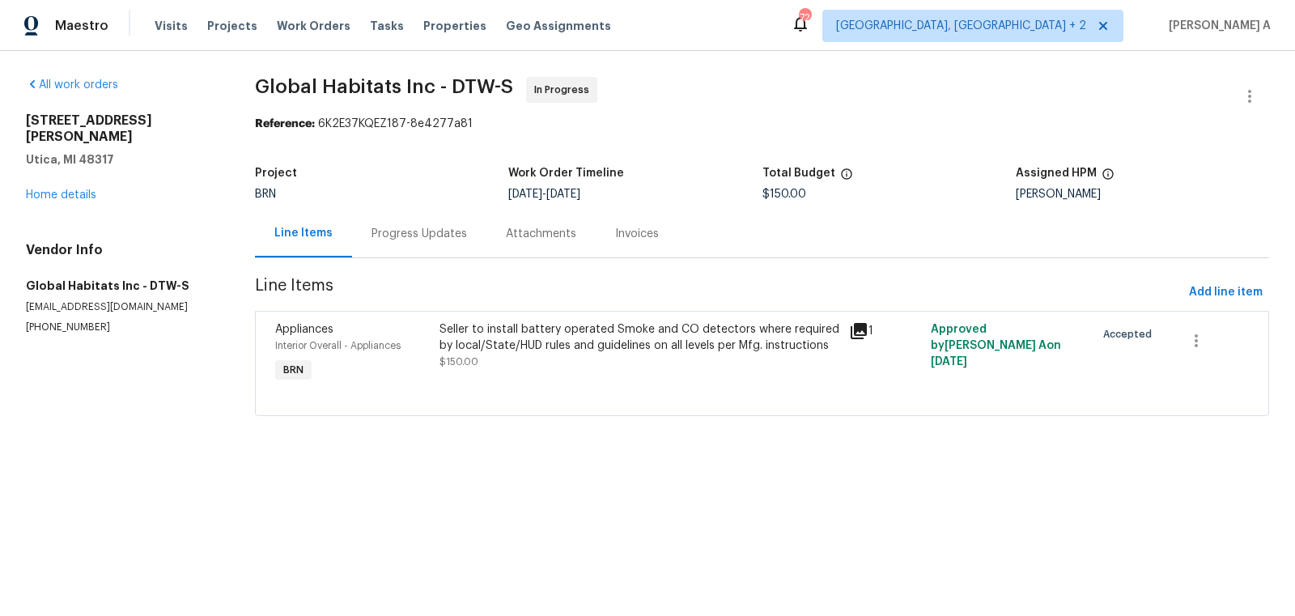
click at [379, 251] on div "Progress Updates" at bounding box center [419, 234] width 134 height 48
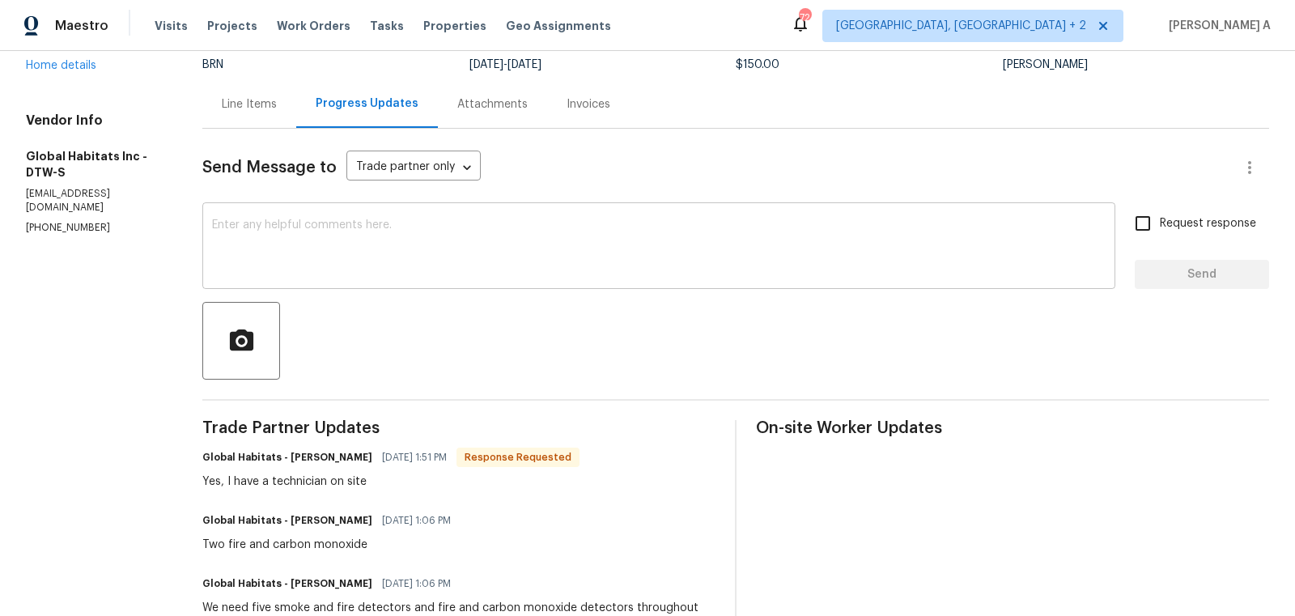
scroll to position [134, 0]
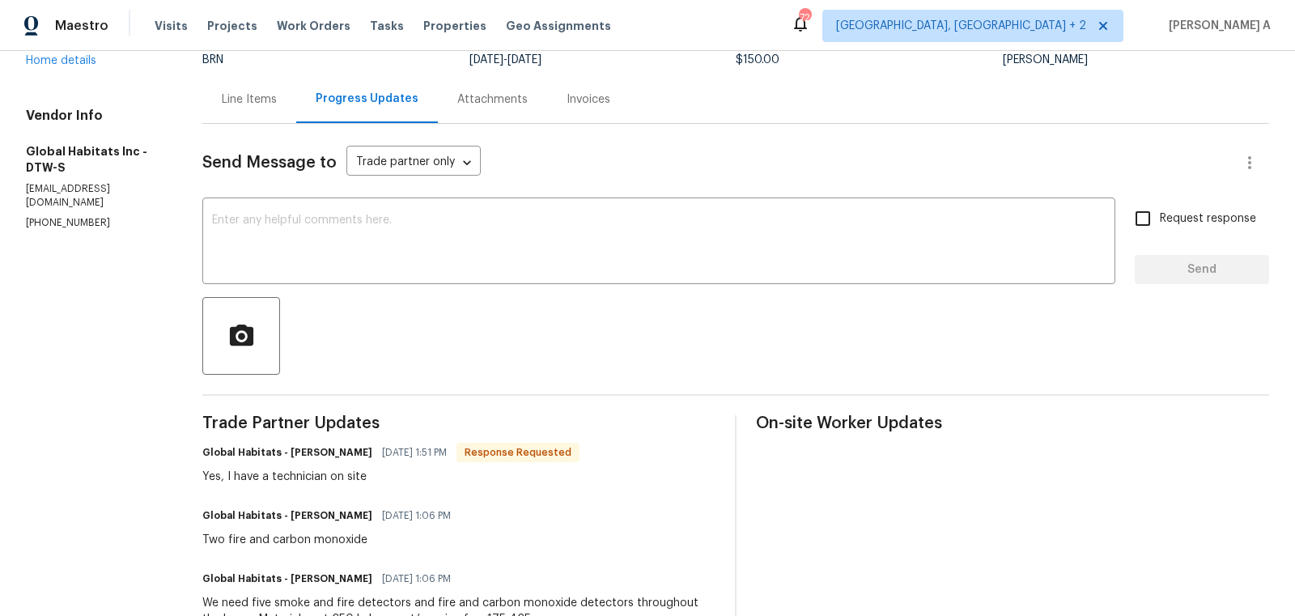
click at [259, 120] on div "Line Items" at bounding box center [249, 99] width 94 height 48
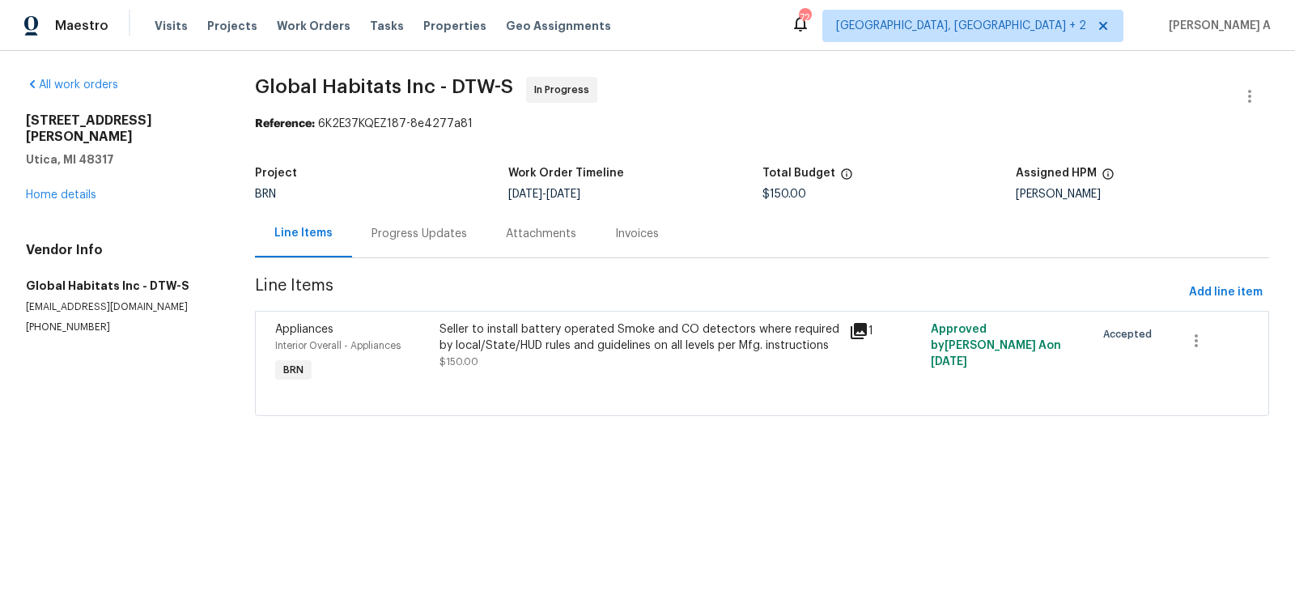
click at [499, 354] on div "Seller to install battery operated Smoke and CO detectors where required by loc…" at bounding box center [639, 345] width 400 height 49
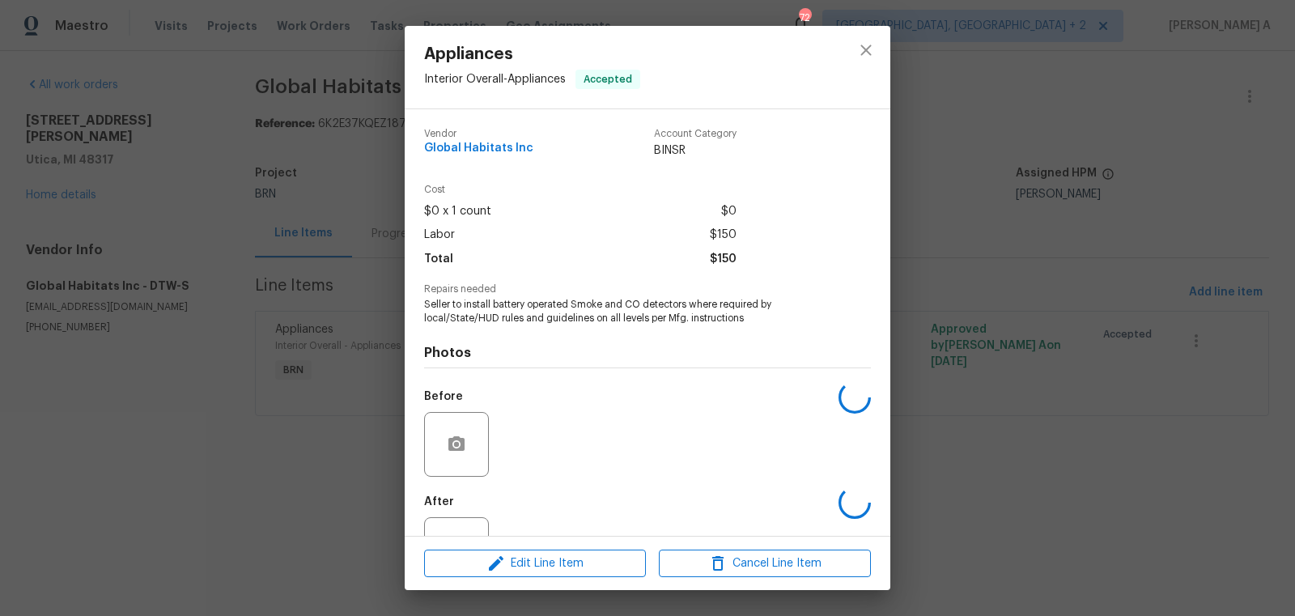
scroll to position [62, 0]
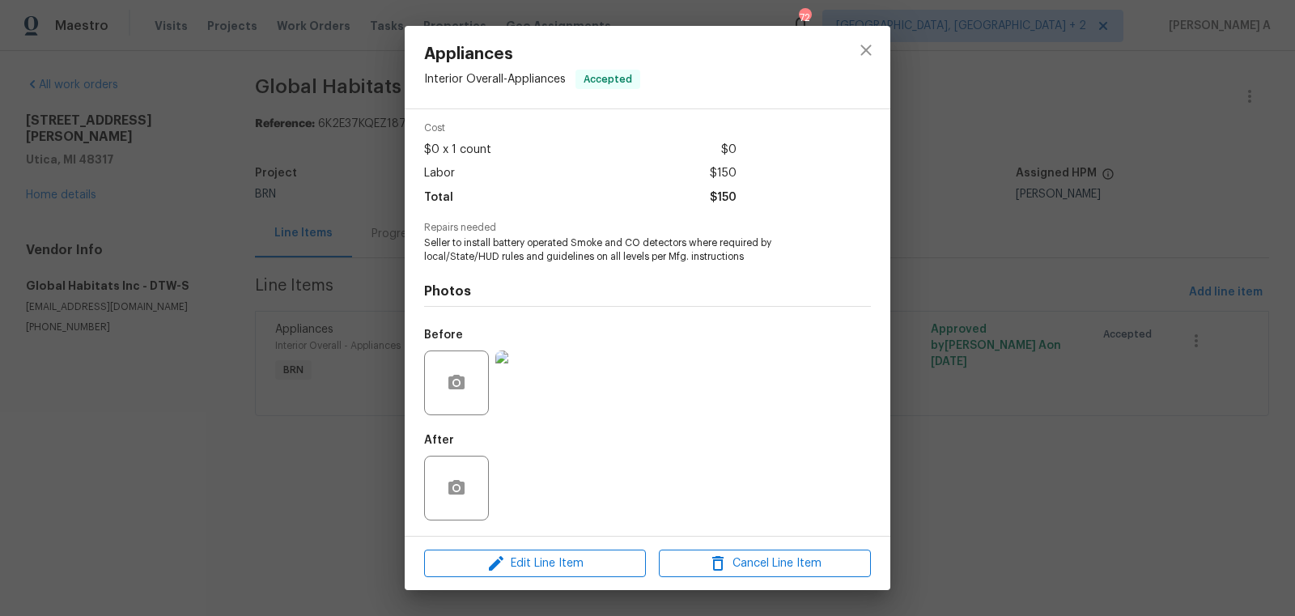
click at [586, 577] on div "Edit Line Item Cancel Line Item" at bounding box center [648, 564] width 486 height 54
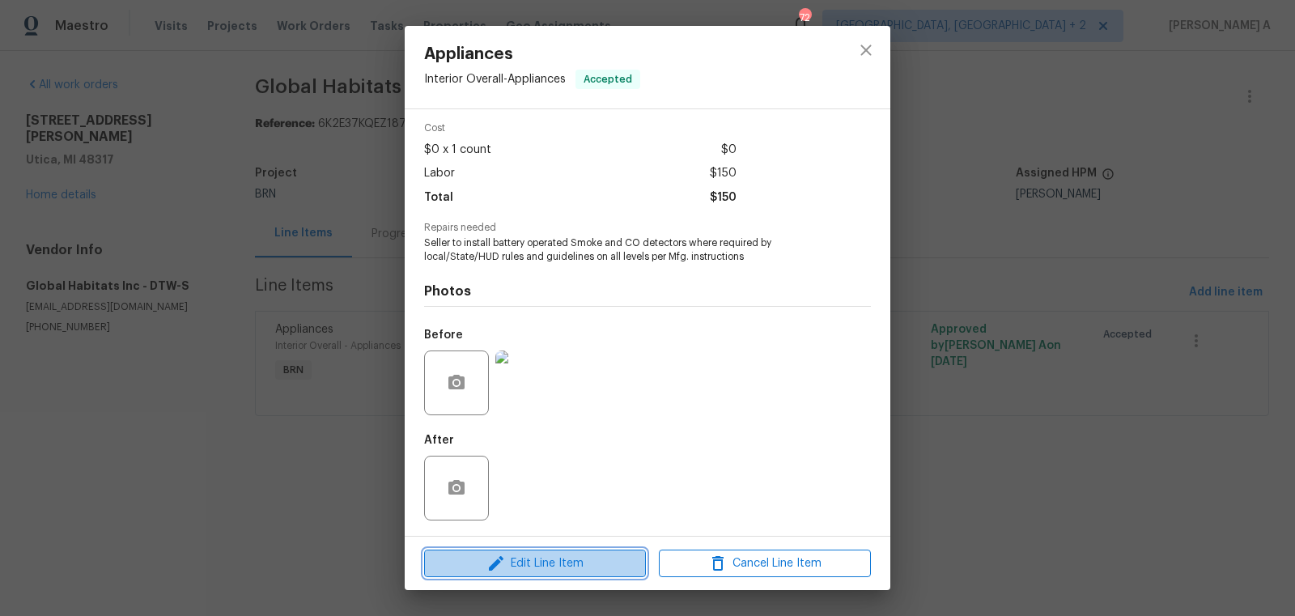
click at [583, 565] on span "Edit Line Item" at bounding box center [535, 564] width 212 height 20
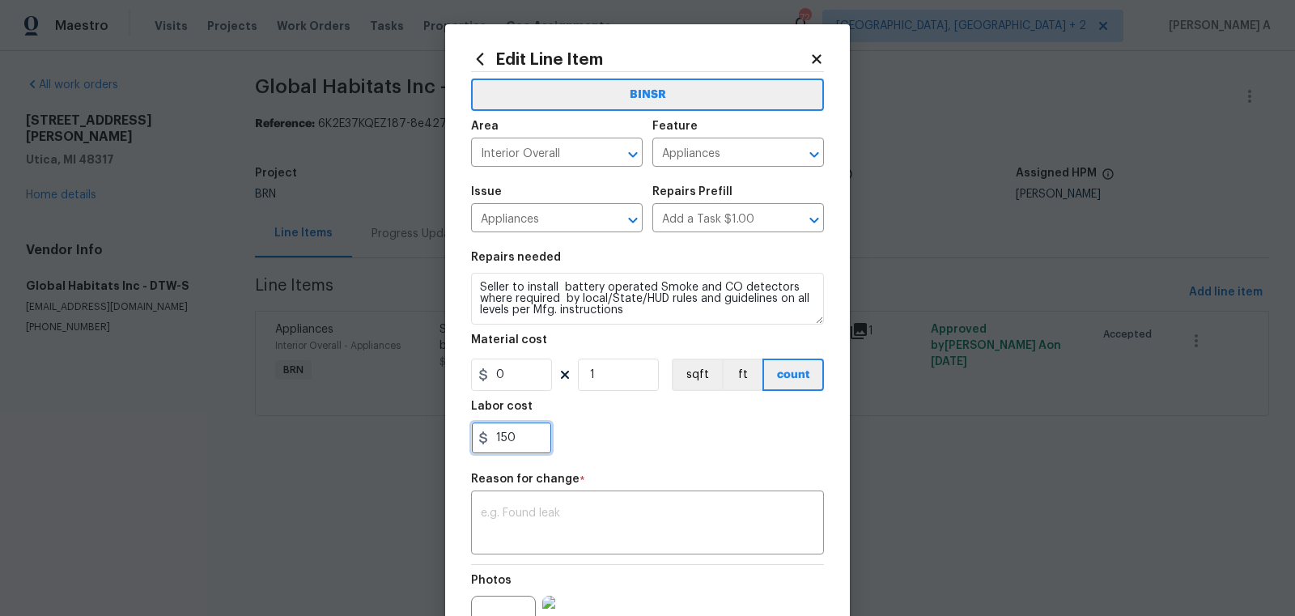
drag, startPoint x: 524, startPoint y: 445, endPoint x: 414, endPoint y: 445, distance: 110.1
click at [414, 445] on div "Edit Line Item BINSR Area Interior Overall ​ Feature Appliances ​ Issue Applian…" at bounding box center [647, 308] width 1295 height 616
paste input "425"
type input "425"
click at [506, 507] on div "x ​" at bounding box center [647, 525] width 353 height 60
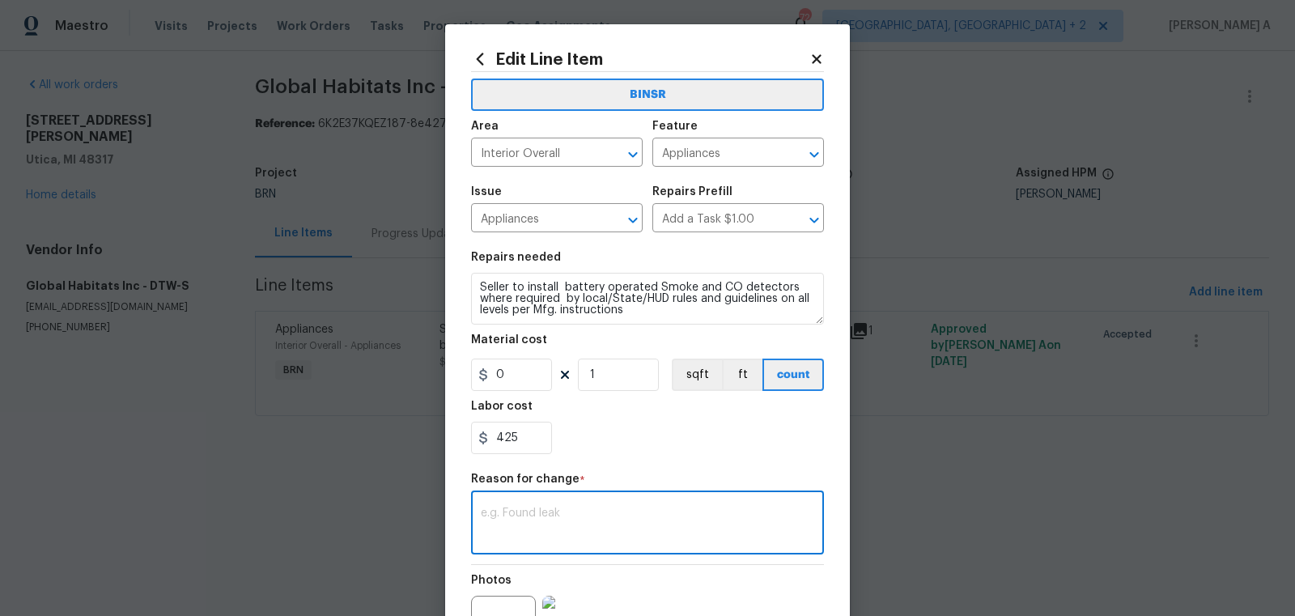
click at [560, 537] on textarea at bounding box center [647, 524] width 333 height 34
paste textarea "(AK) Updated per vendors final cost."
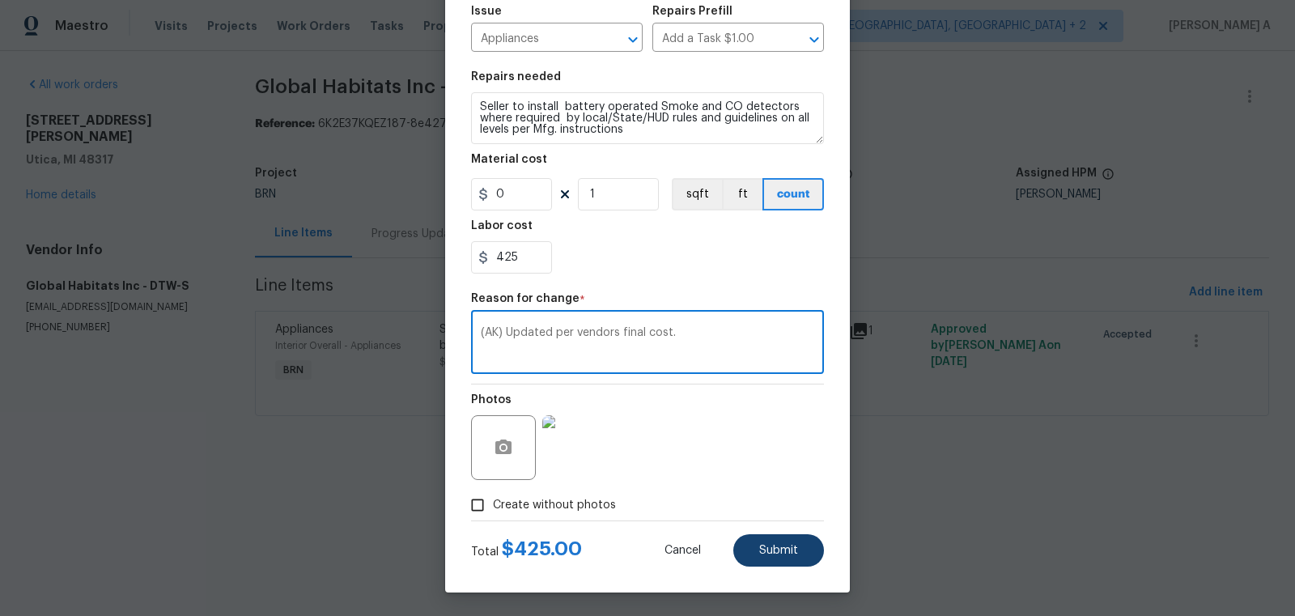
type textarea "(AK) Updated per vendors final cost."
click at [773, 548] on span "Submit" at bounding box center [778, 551] width 39 height 12
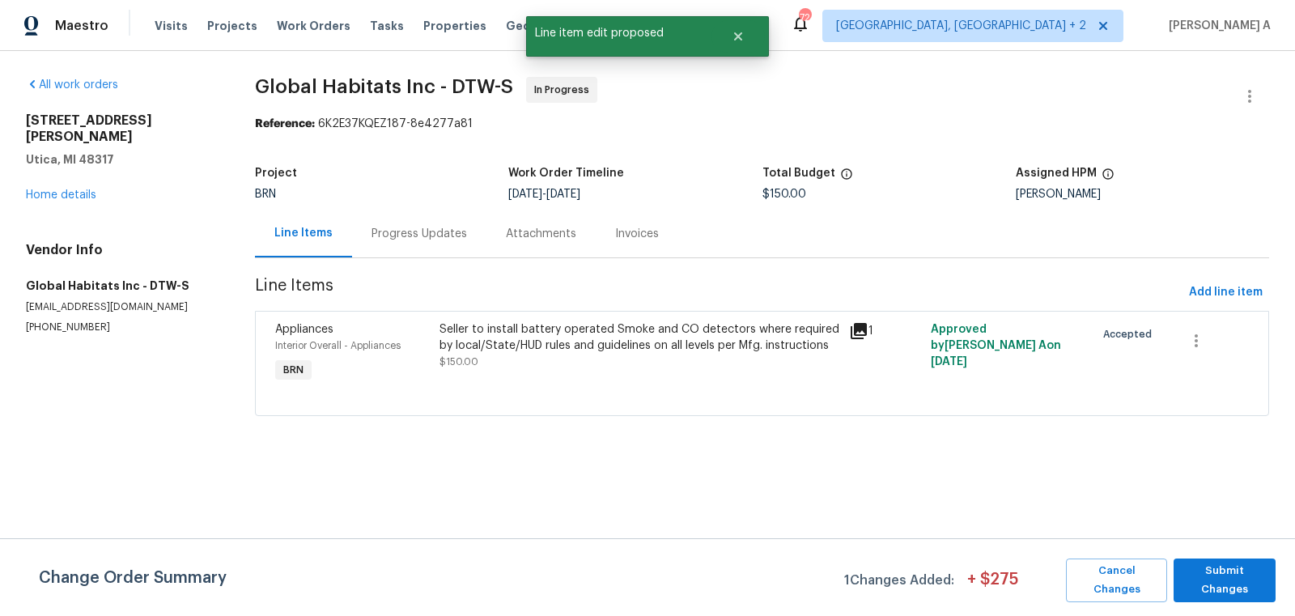
scroll to position [0, 0]
click at [1221, 554] on div "Change Order Summary 1 Changes Added: + $ 275 Cancel Changes Submit Changes" at bounding box center [647, 577] width 1295 height 78
click at [1221, 568] on button "Submit Changes" at bounding box center [1225, 580] width 102 height 44
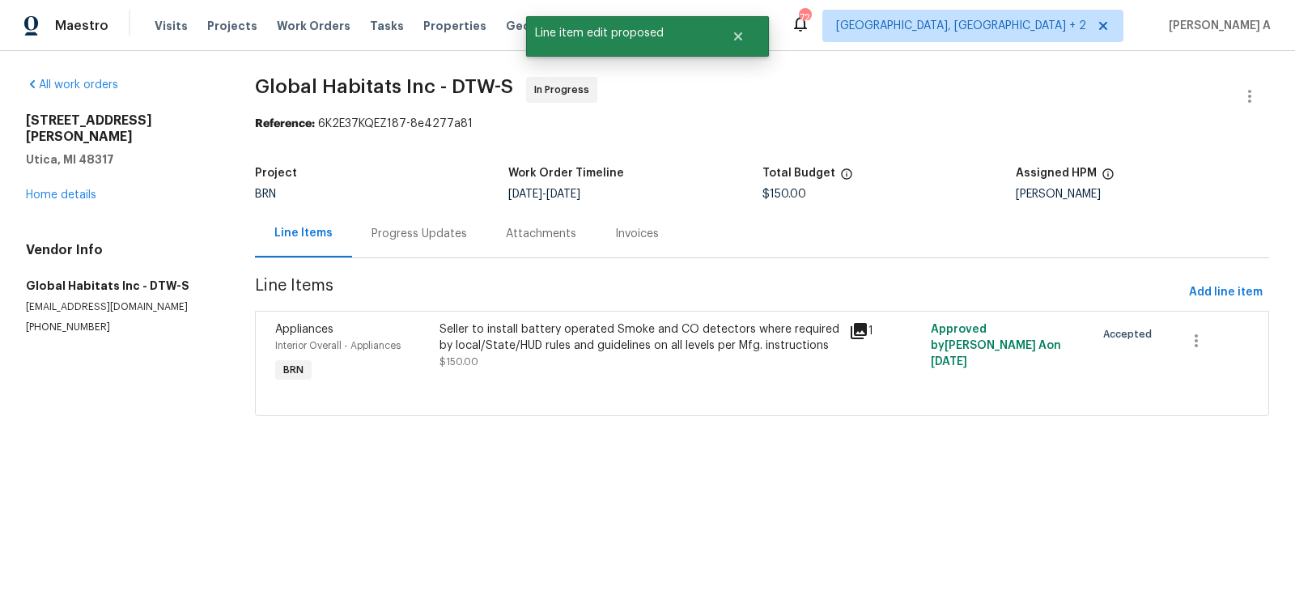
click at [413, 245] on div "Progress Updates" at bounding box center [419, 234] width 134 height 48
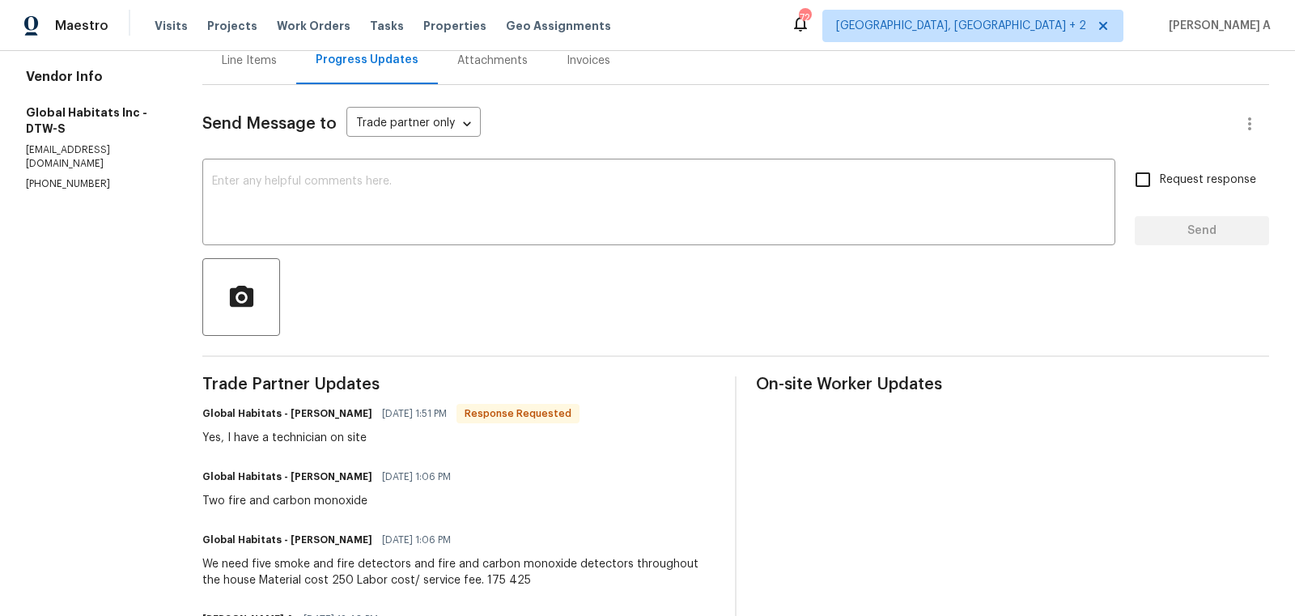
scroll to position [120, 0]
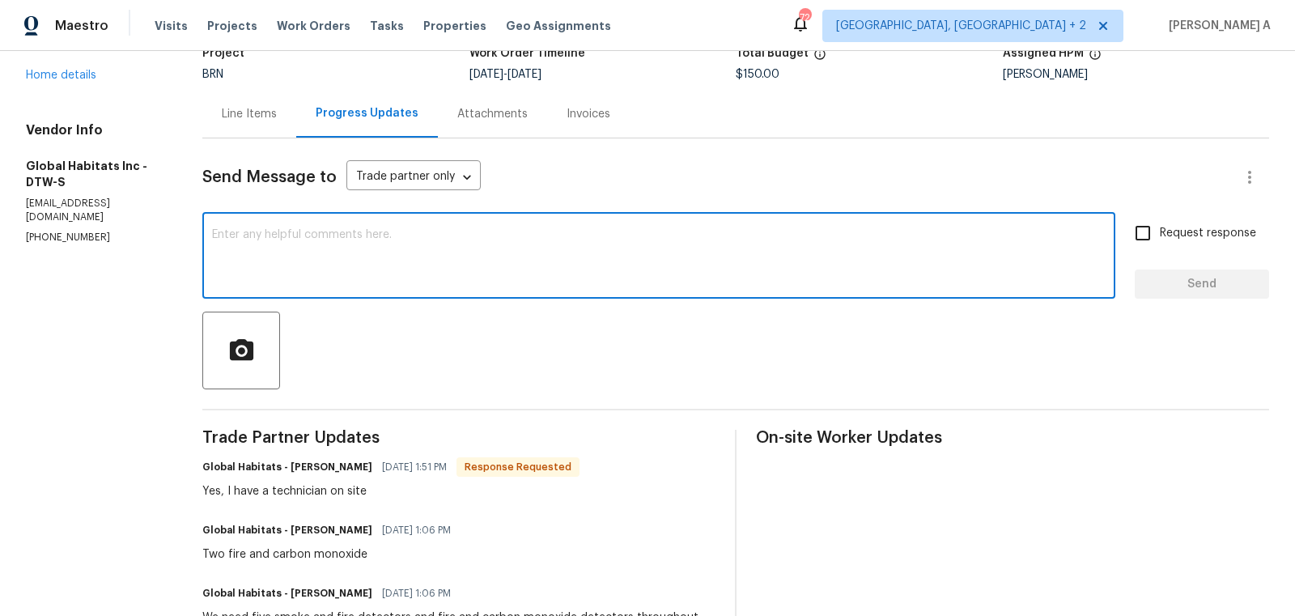
click at [411, 272] on textarea at bounding box center [659, 257] width 894 height 57
type textarea "I have updated the cost. Thanks"
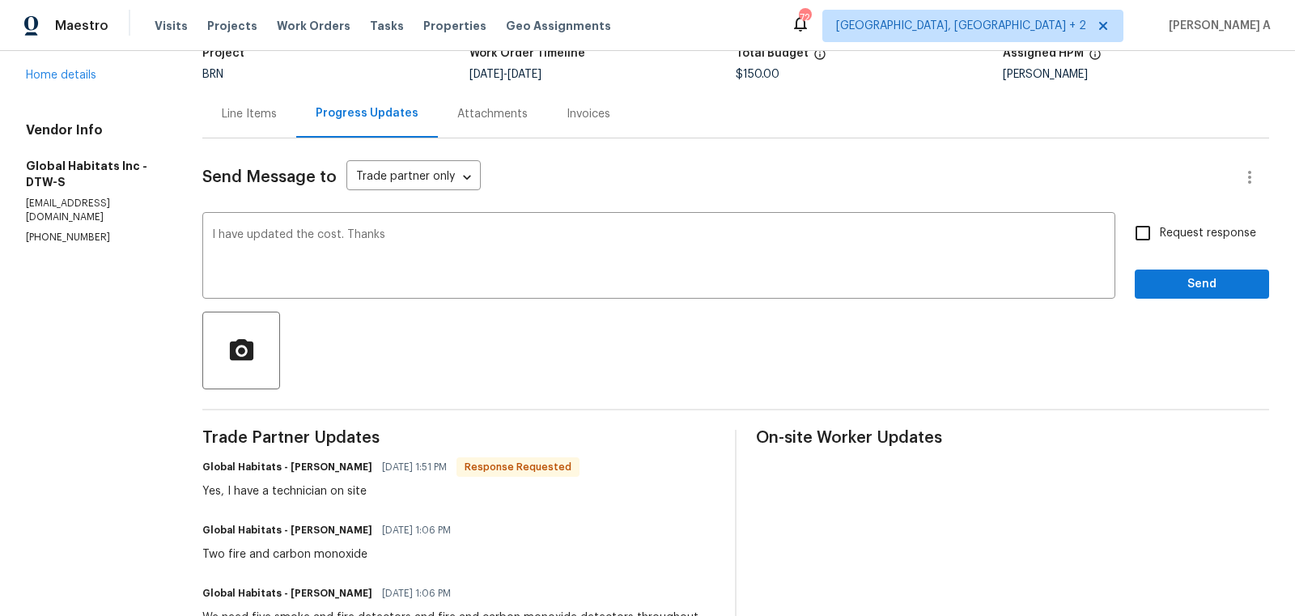
click at [1161, 219] on label "Request response" at bounding box center [1191, 233] width 130 height 34
click at [1160, 219] on input "Request response" at bounding box center [1143, 233] width 34 height 34
checkbox input "true"
click at [1194, 280] on span "Send" at bounding box center [1202, 284] width 108 height 20
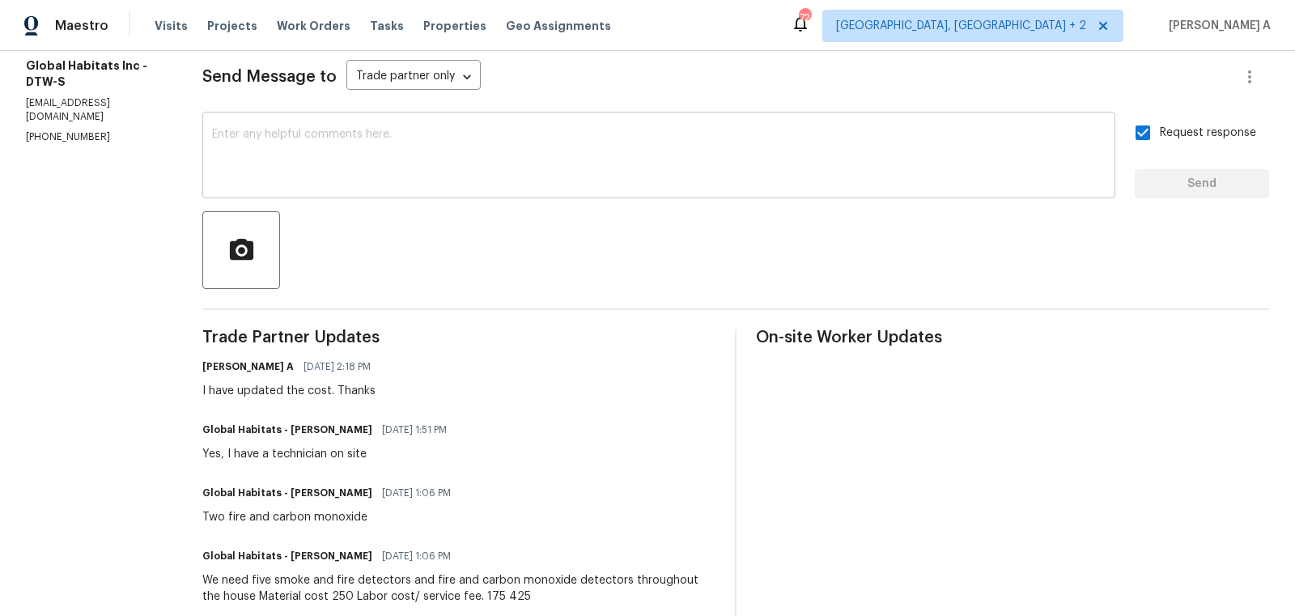
scroll to position [0, 0]
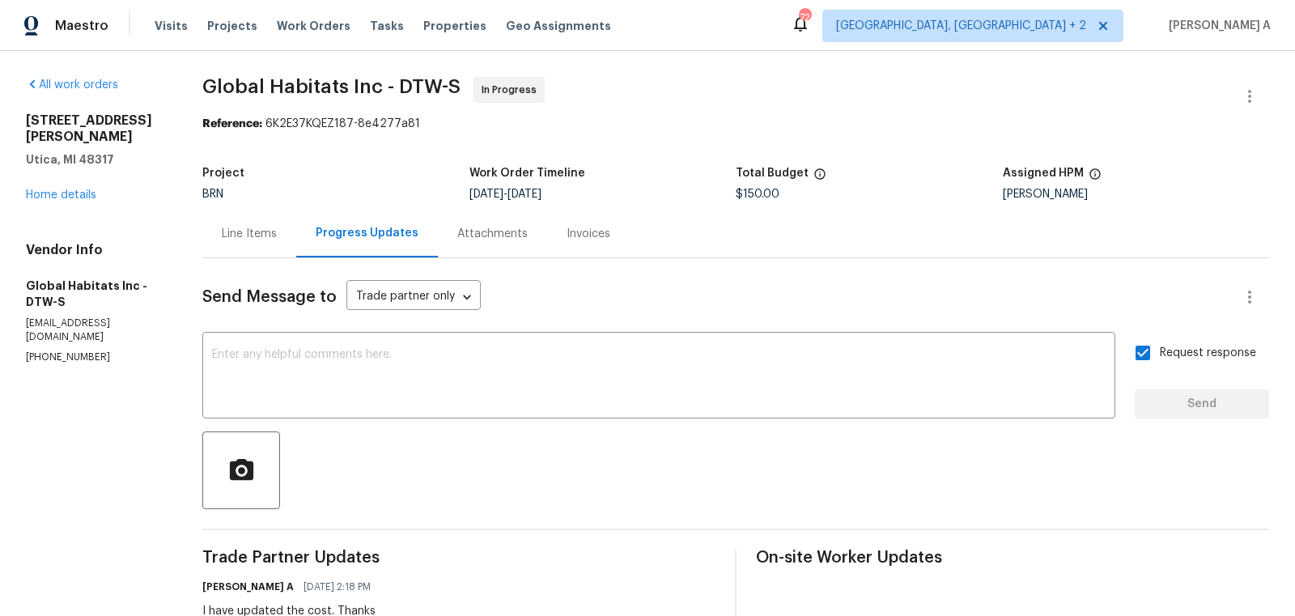
click at [253, 228] on div "Line Items" at bounding box center [249, 234] width 55 height 16
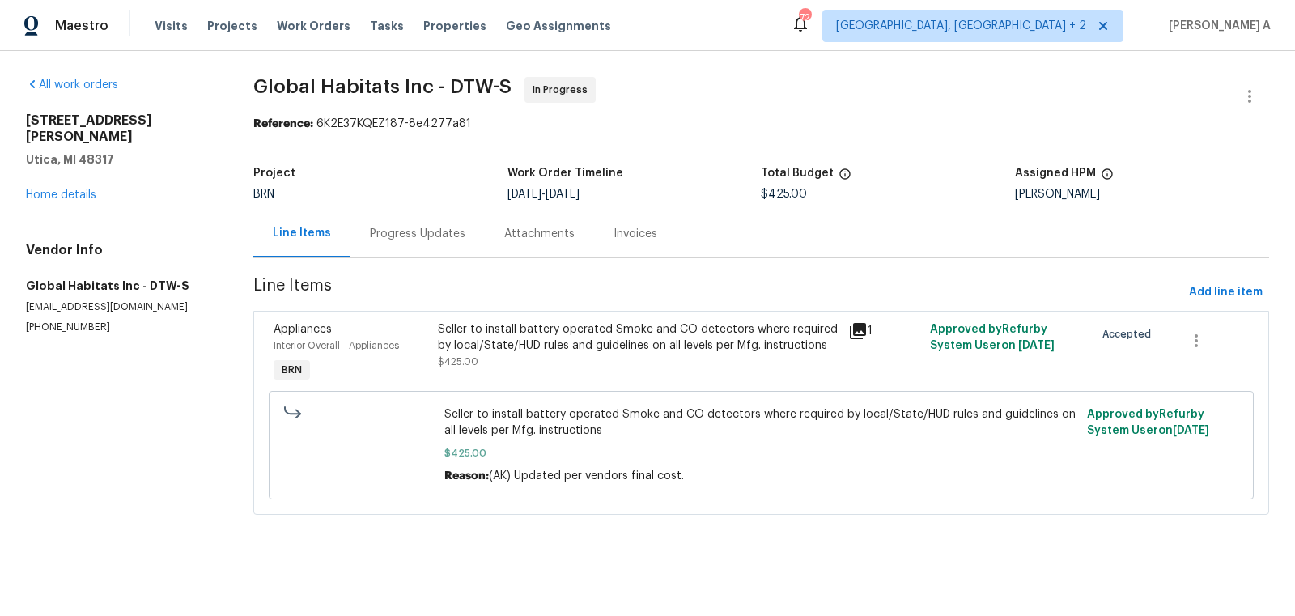
click at [436, 236] on div "Progress Updates" at bounding box center [418, 234] width 96 height 16
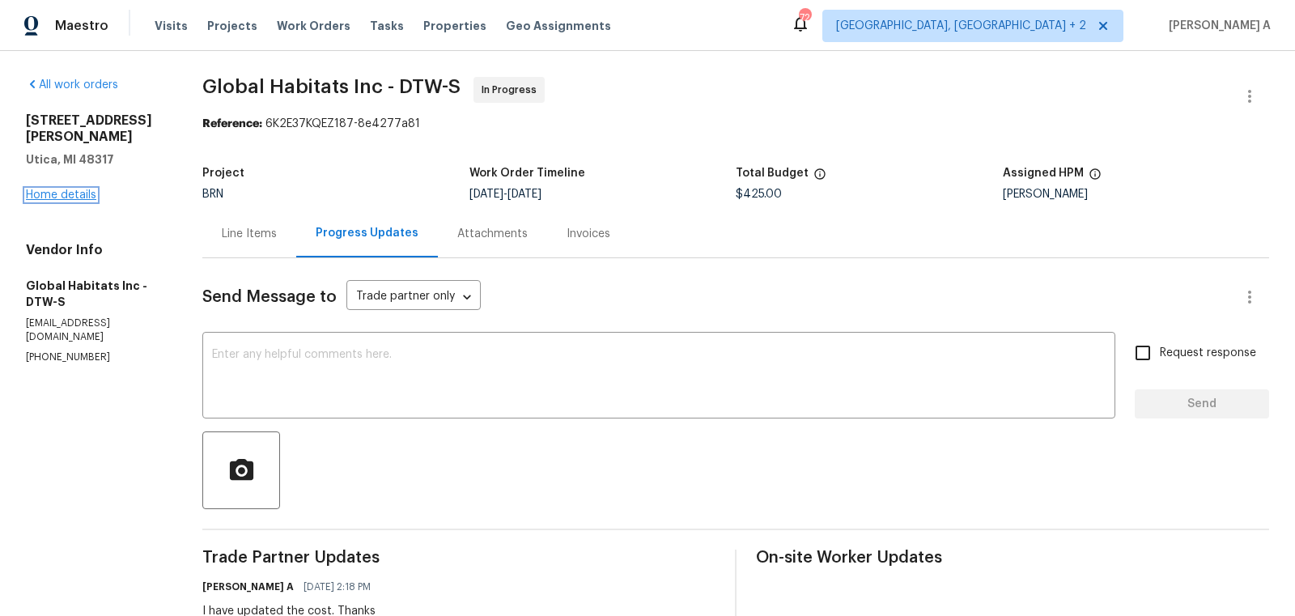
click at [83, 189] on link "Home details" at bounding box center [61, 194] width 70 height 11
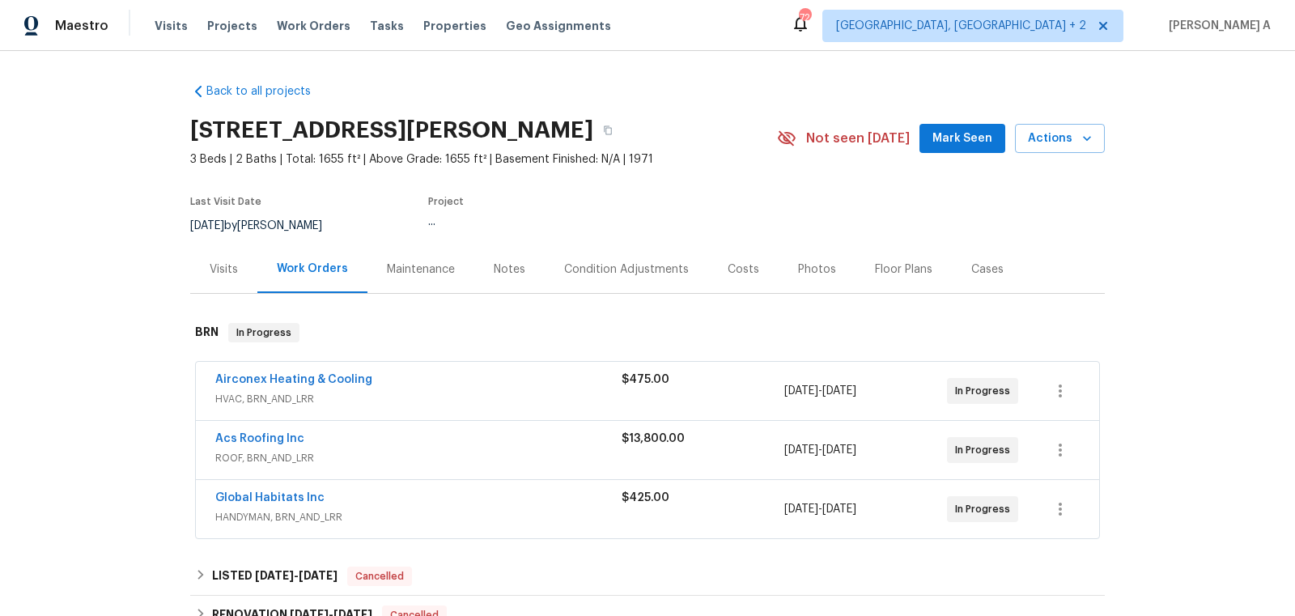
scroll to position [78, 0]
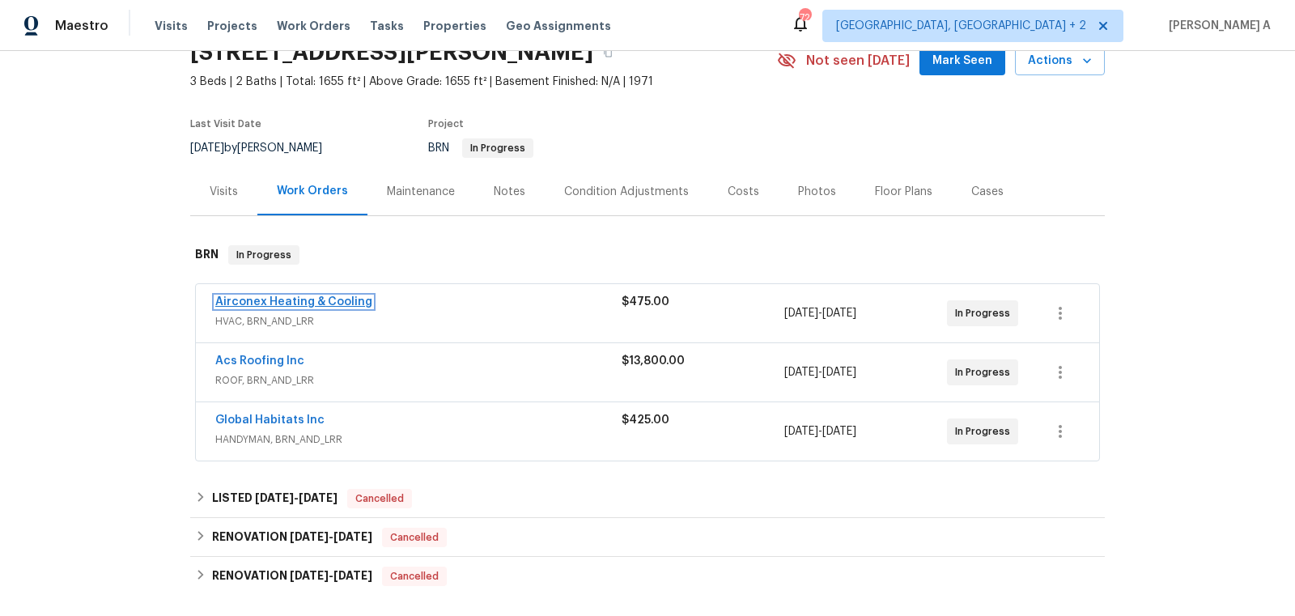
click at [272, 297] on link "Airconex Heating & Cooling" at bounding box center [293, 301] width 157 height 11
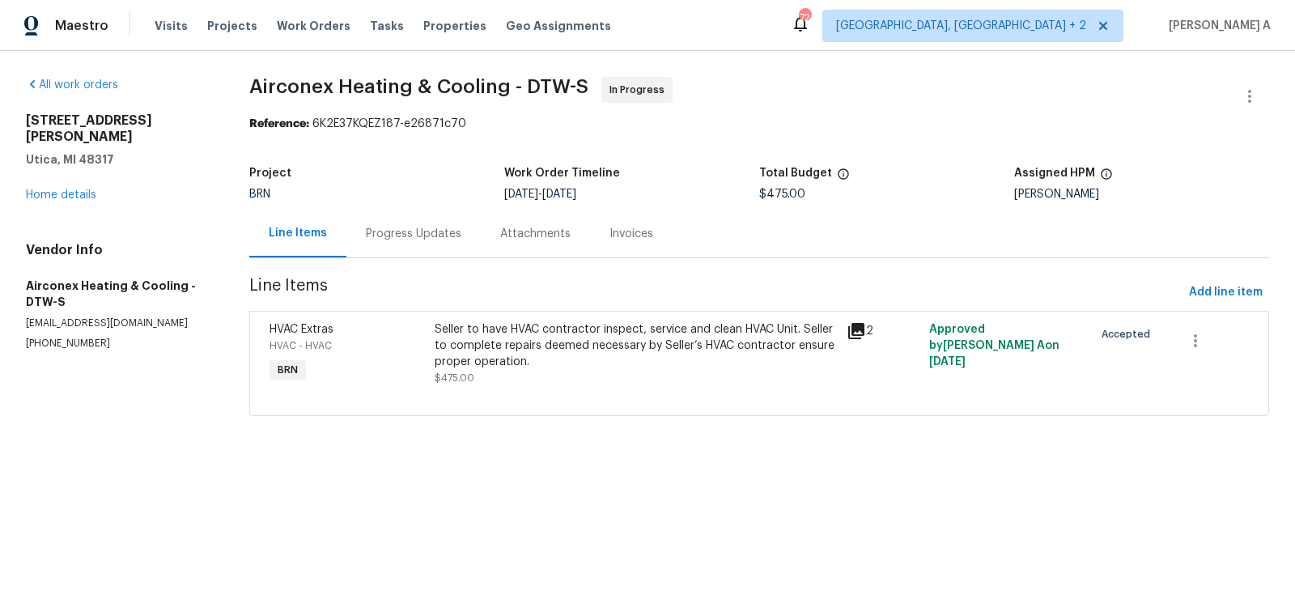
click at [388, 227] on div "Progress Updates" at bounding box center [414, 234] width 96 height 16
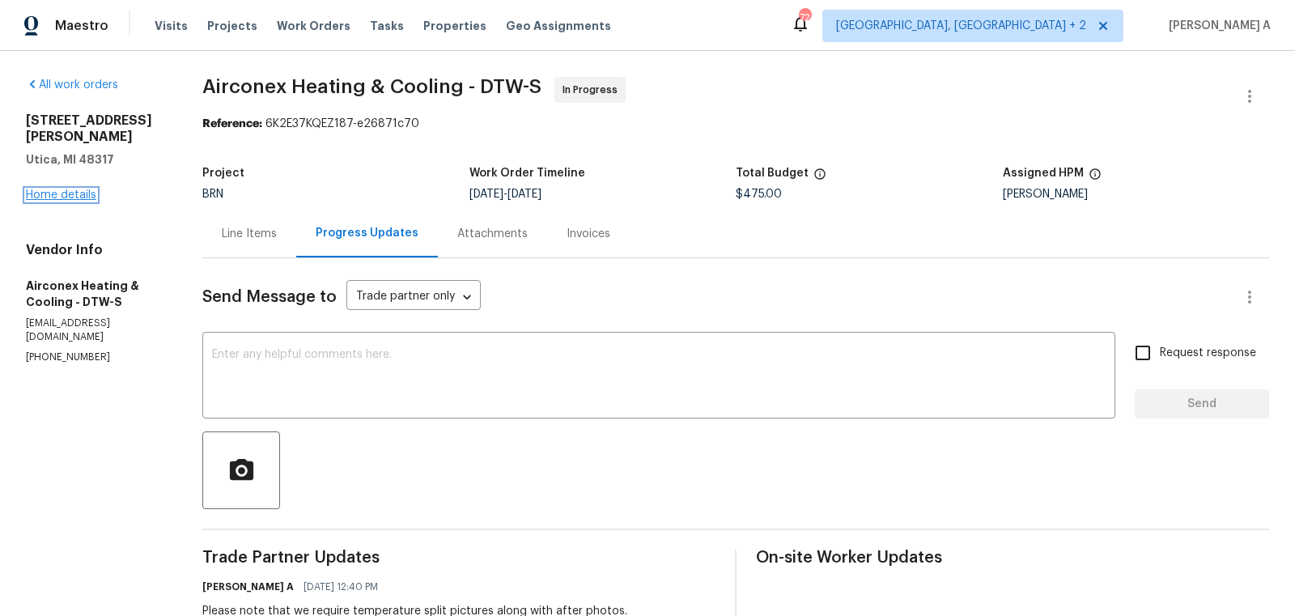
click at [79, 189] on link "Home details" at bounding box center [61, 194] width 70 height 11
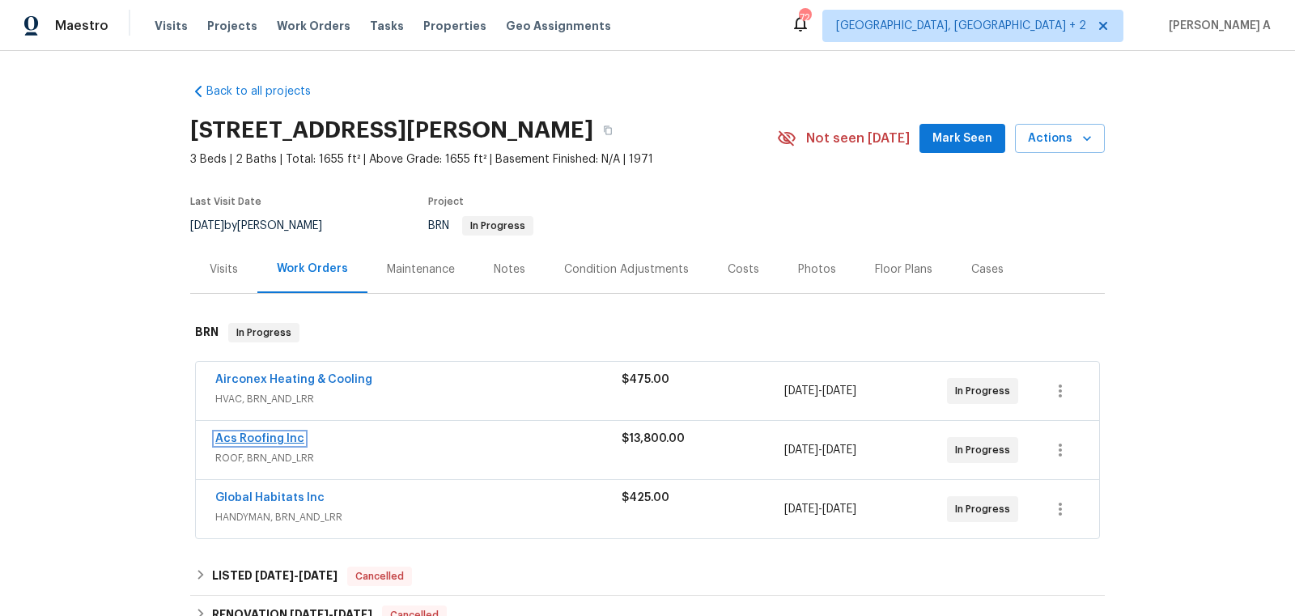
click at [267, 435] on link "Acs Roofing Inc" at bounding box center [259, 438] width 89 height 11
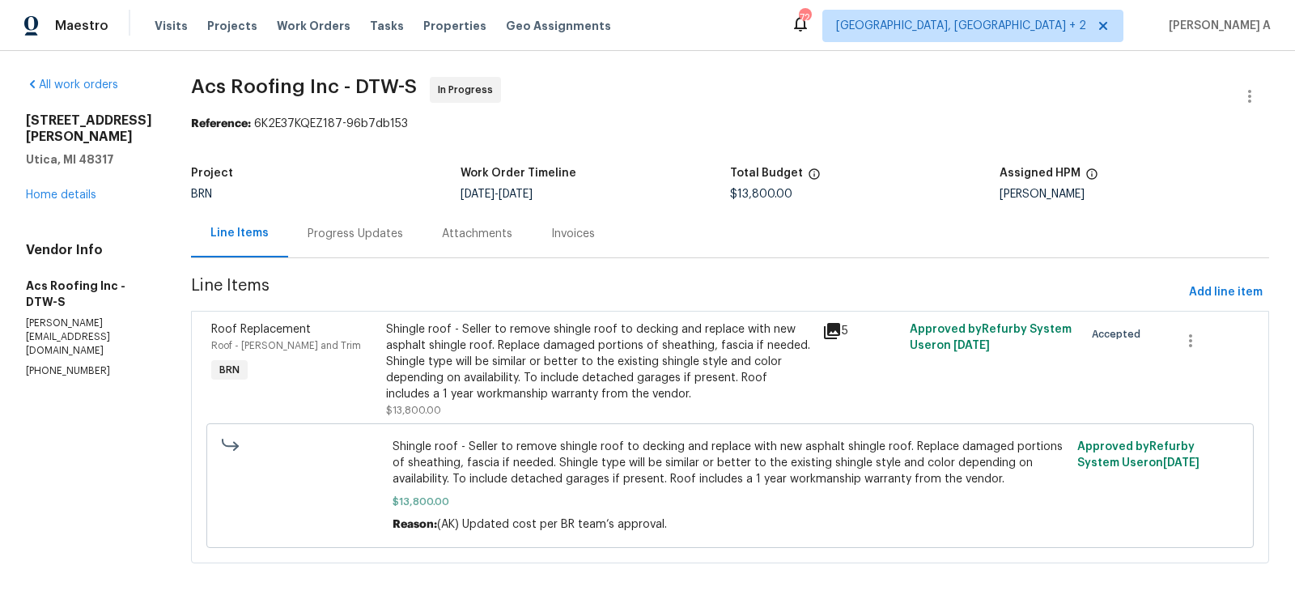
click at [339, 234] on div "Progress Updates" at bounding box center [356, 234] width 96 height 16
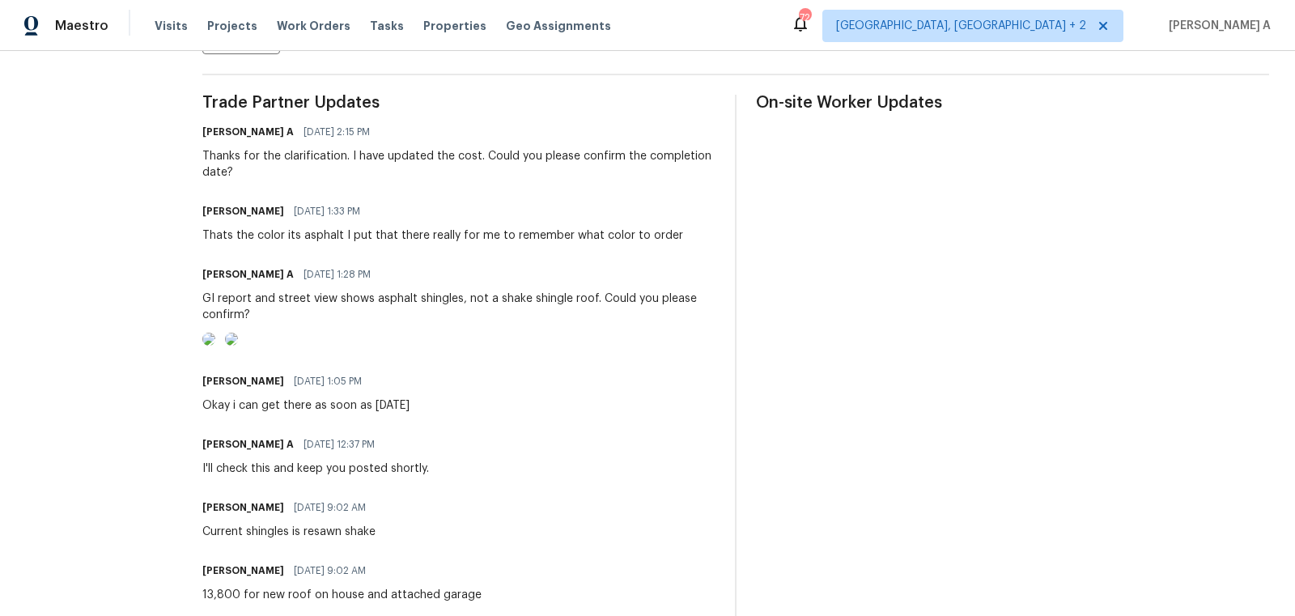
scroll to position [456, 0]
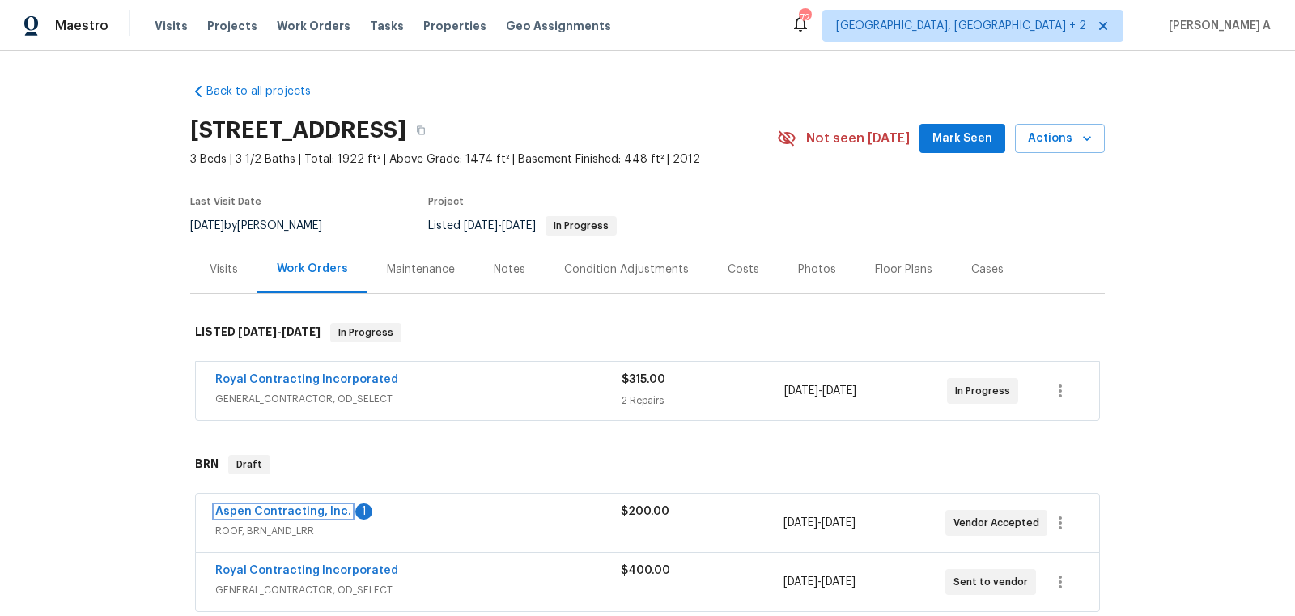
click at [291, 513] on link "Aspen Contracting, Inc." at bounding box center [283, 511] width 136 height 11
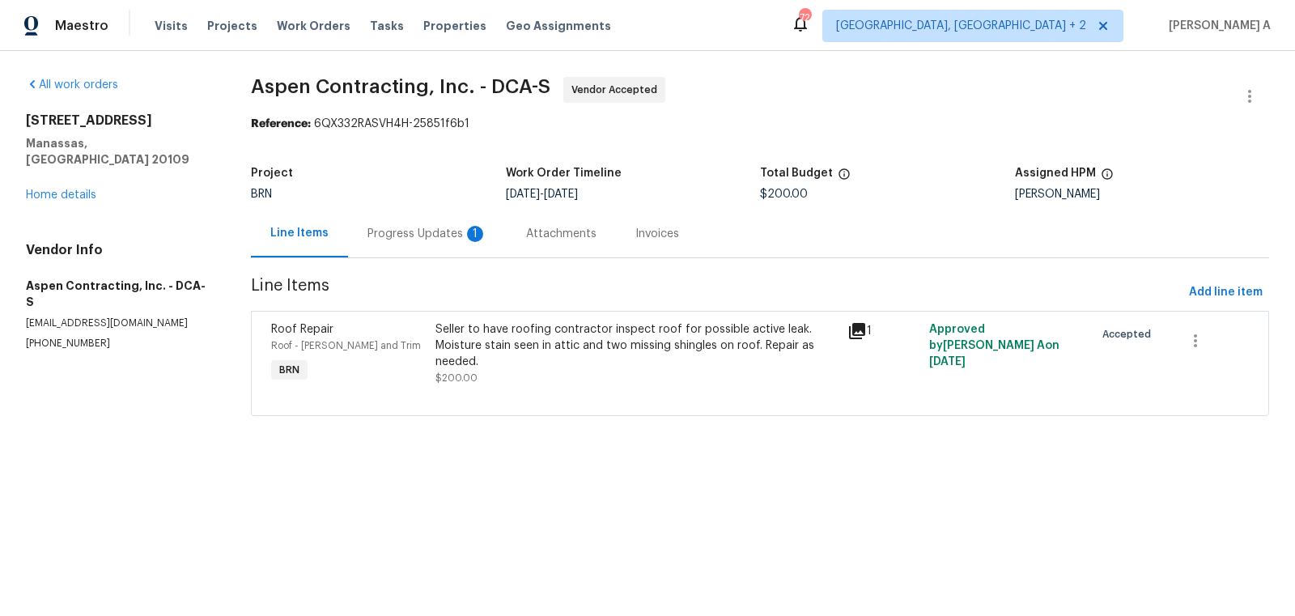
click at [439, 226] on div "Progress Updates 1" at bounding box center [427, 234] width 120 height 16
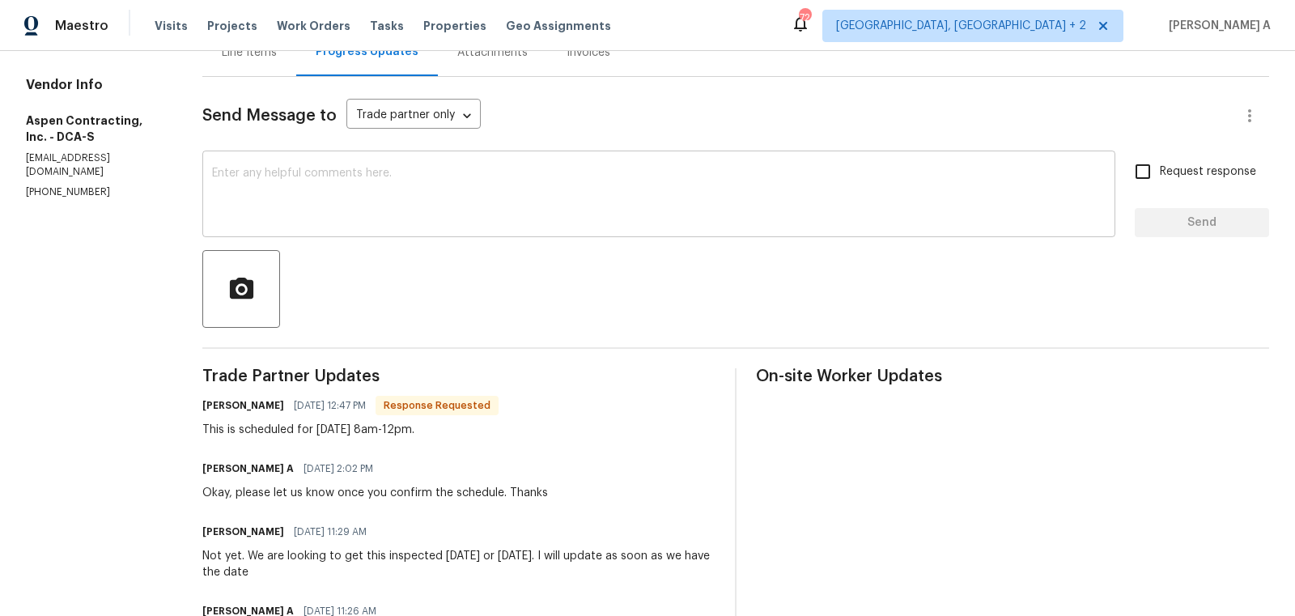
scroll to position [189, 0]
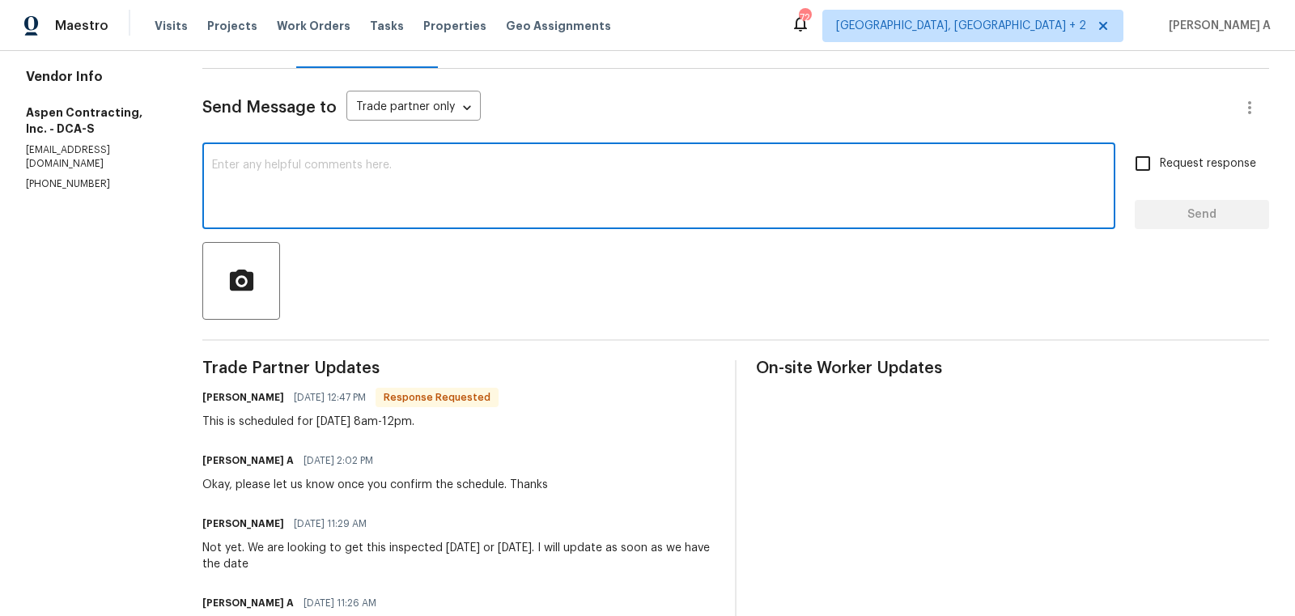
click at [438, 197] on textarea at bounding box center [659, 187] width 894 height 57
type textarea "Thank you!"
click at [1174, 168] on span "Request response" at bounding box center [1208, 163] width 96 height 17
click at [1160, 168] on input "Request response" at bounding box center [1143, 163] width 34 height 34
checkbox input "true"
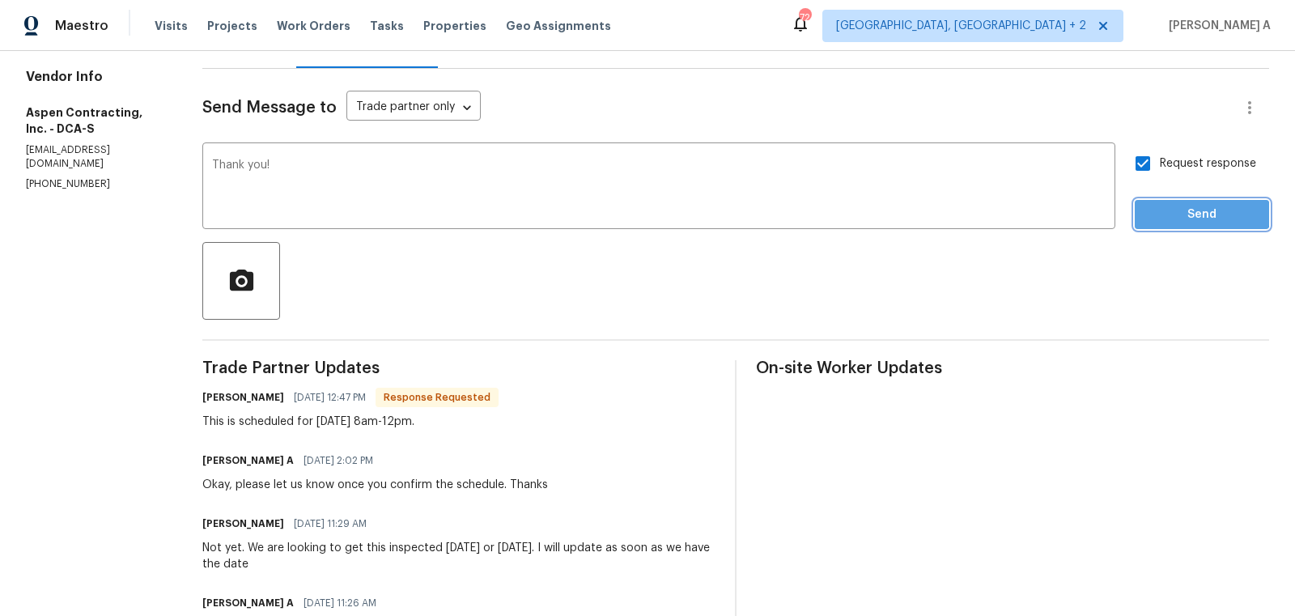
click at [1199, 214] on span "Send" at bounding box center [1202, 215] width 108 height 20
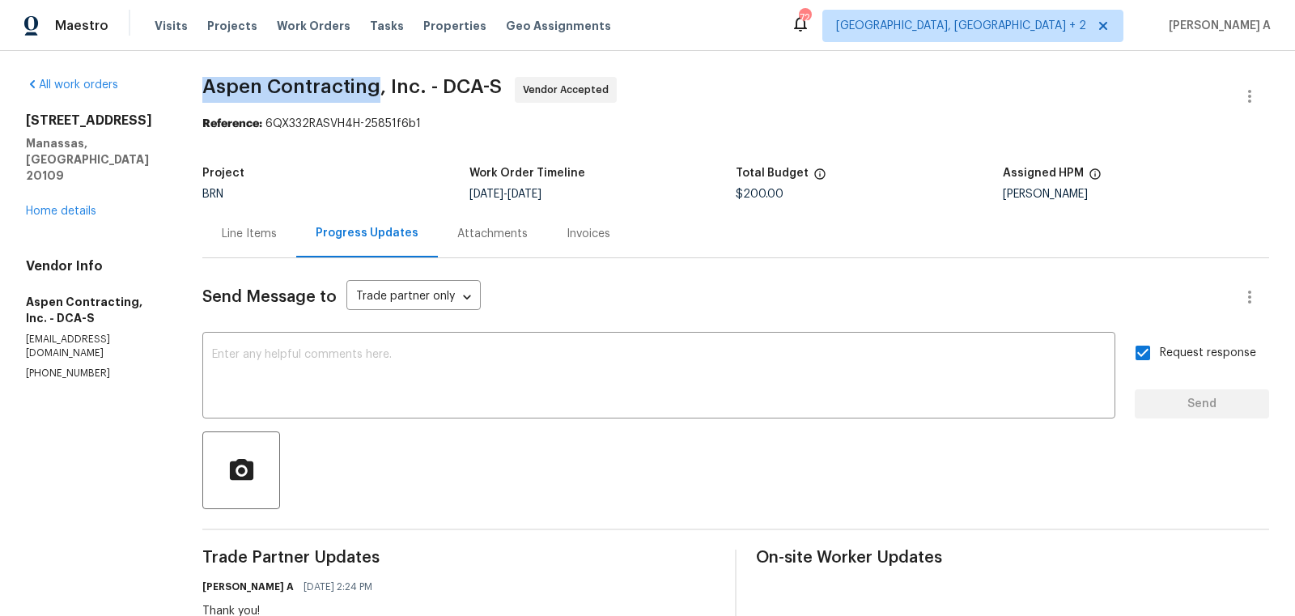
copy span "Aspen Contracting"
drag, startPoint x: 202, startPoint y: 87, endPoint x: 375, endPoint y: 88, distance: 172.4
click at [375, 88] on div "All work orders 8366 Scotland Loop Manassas, VA 20109 Home details Vendor Info …" at bounding box center [647, 611] width 1295 height 1120
click at [74, 206] on link "Home details" at bounding box center [61, 211] width 70 height 11
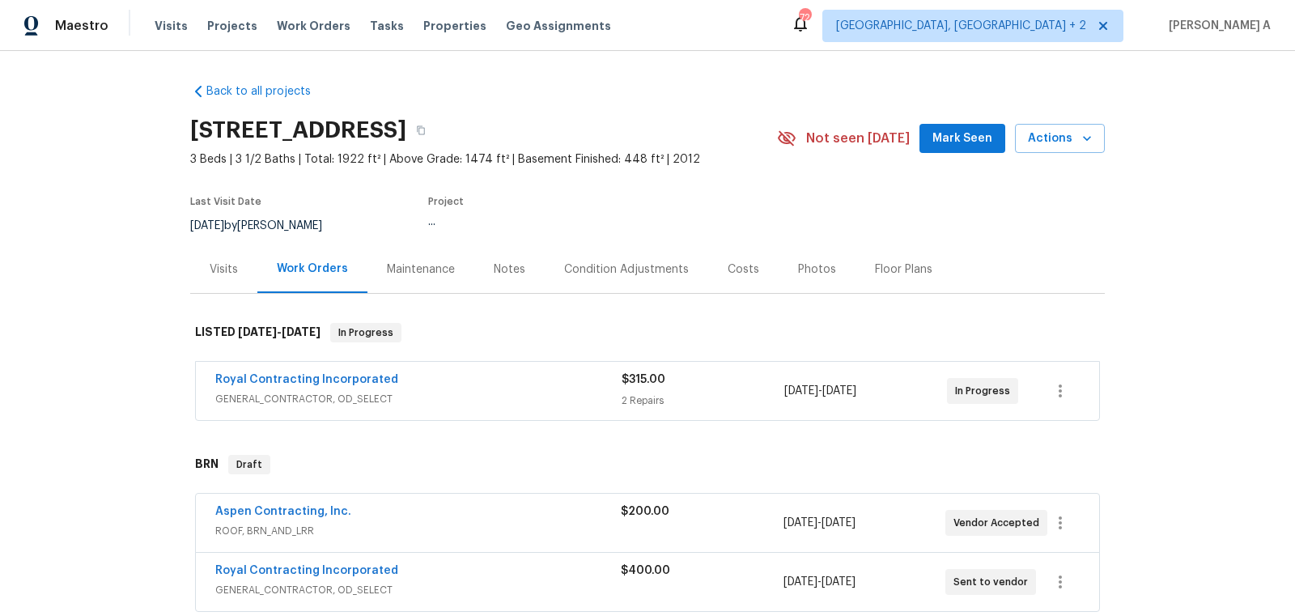
scroll to position [91, 0]
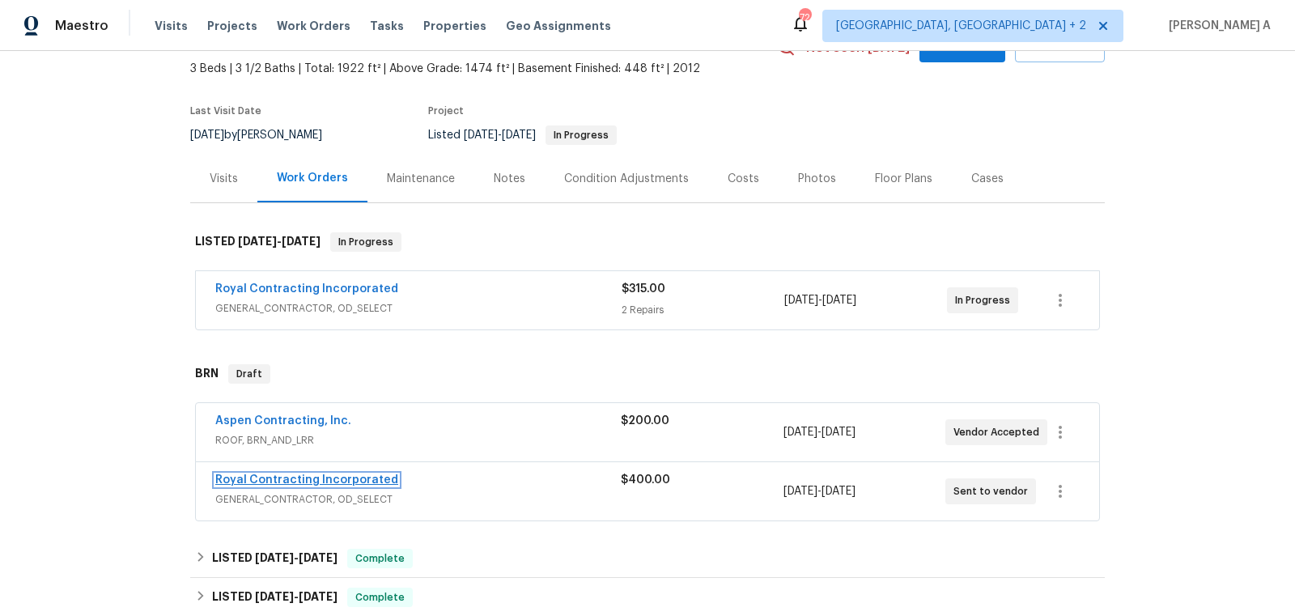
click at [301, 478] on link "Royal Contracting Incorporated" at bounding box center [306, 479] width 183 height 11
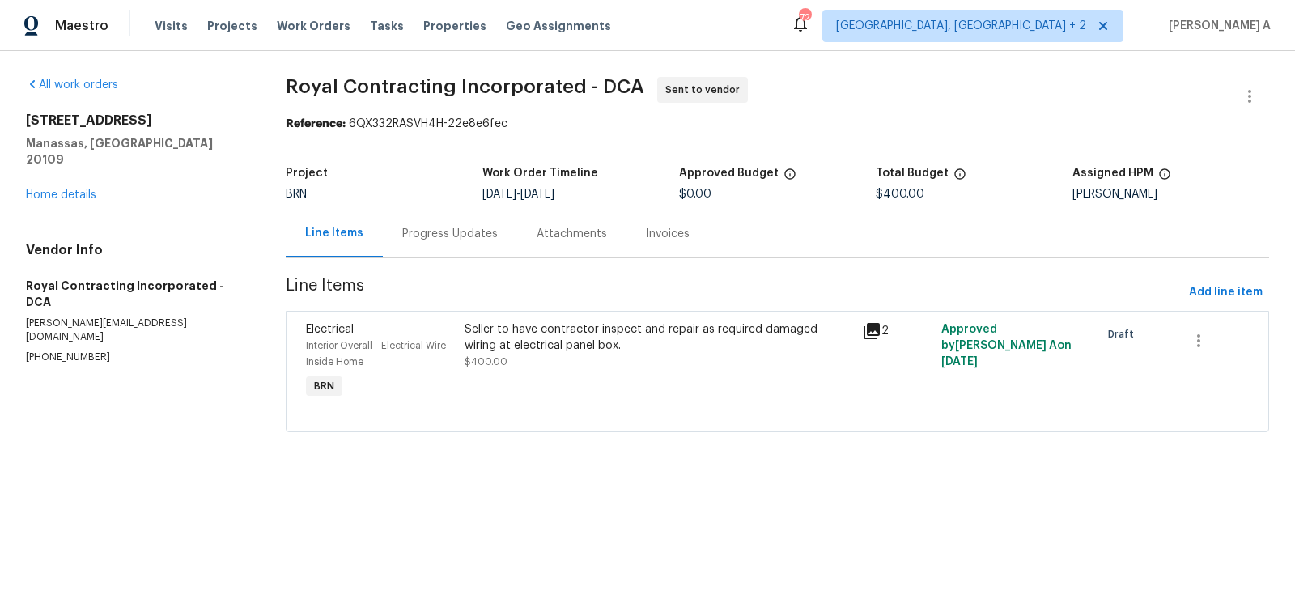
click at [425, 239] on div "Progress Updates" at bounding box center [450, 234] width 96 height 16
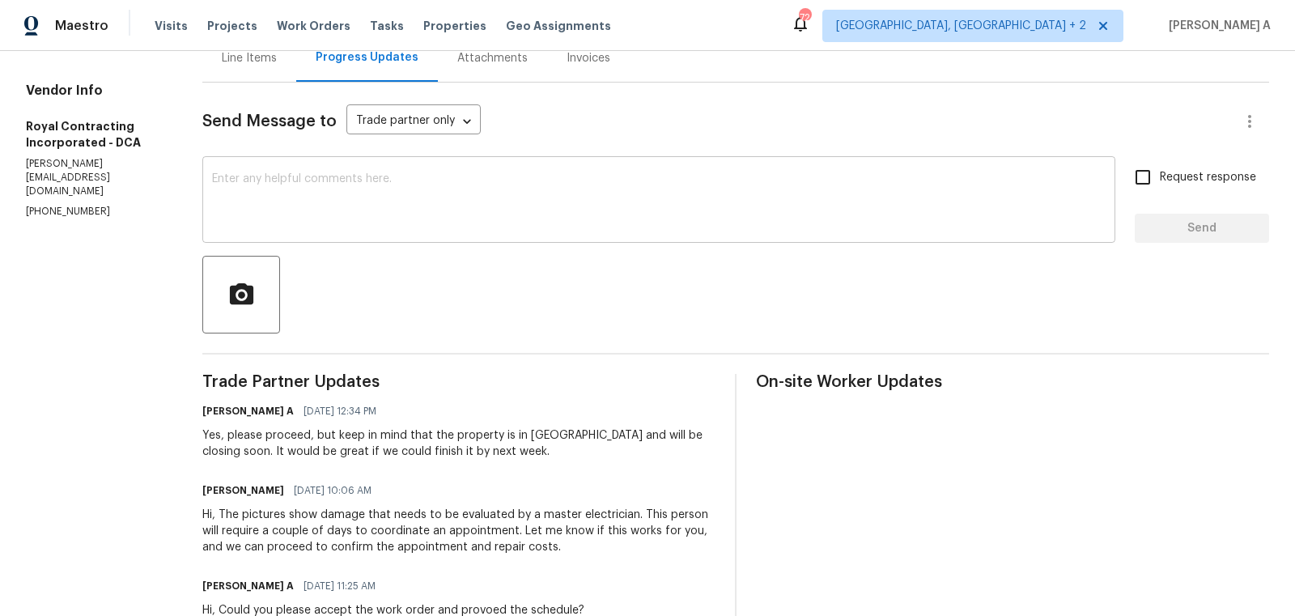
scroll to position [308, 0]
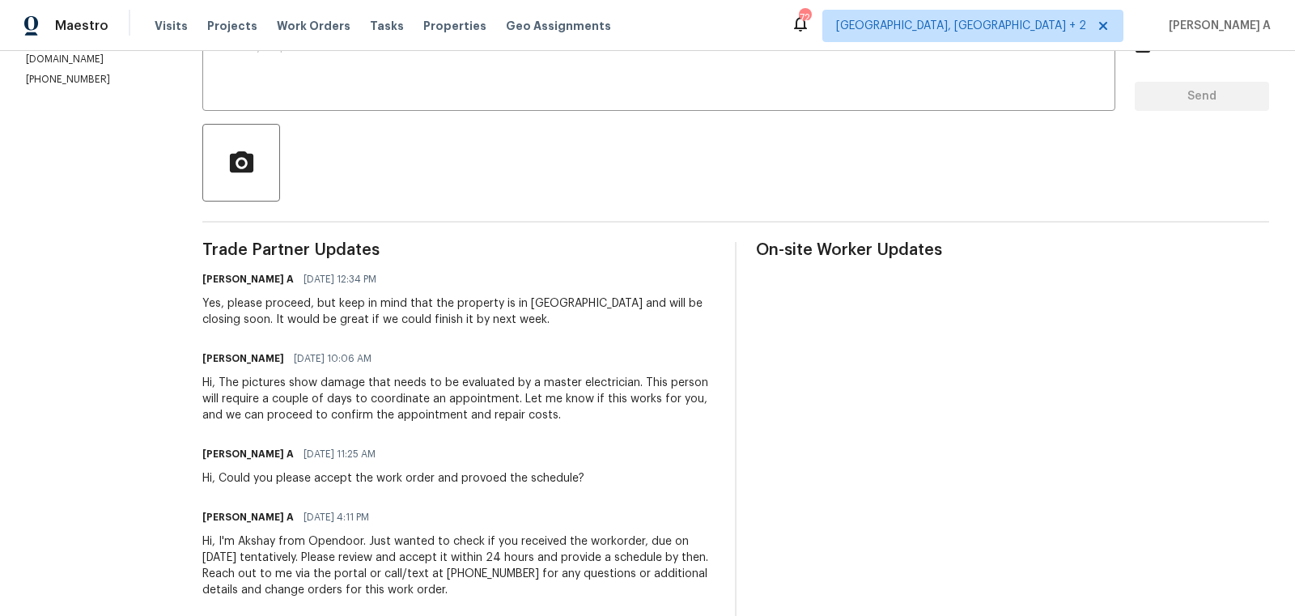
click at [465, 380] on div "Hi, The pictures show damage that needs to be evaluated by a master electrician…" at bounding box center [458, 399] width 513 height 49
copy div "evaluated"
click at [567, 386] on div "Hi, The pictures show damage that needs to be evaluated by a master electrician…" at bounding box center [458, 399] width 513 height 49
copy div "will require a couple of days to coordinate an appointment."
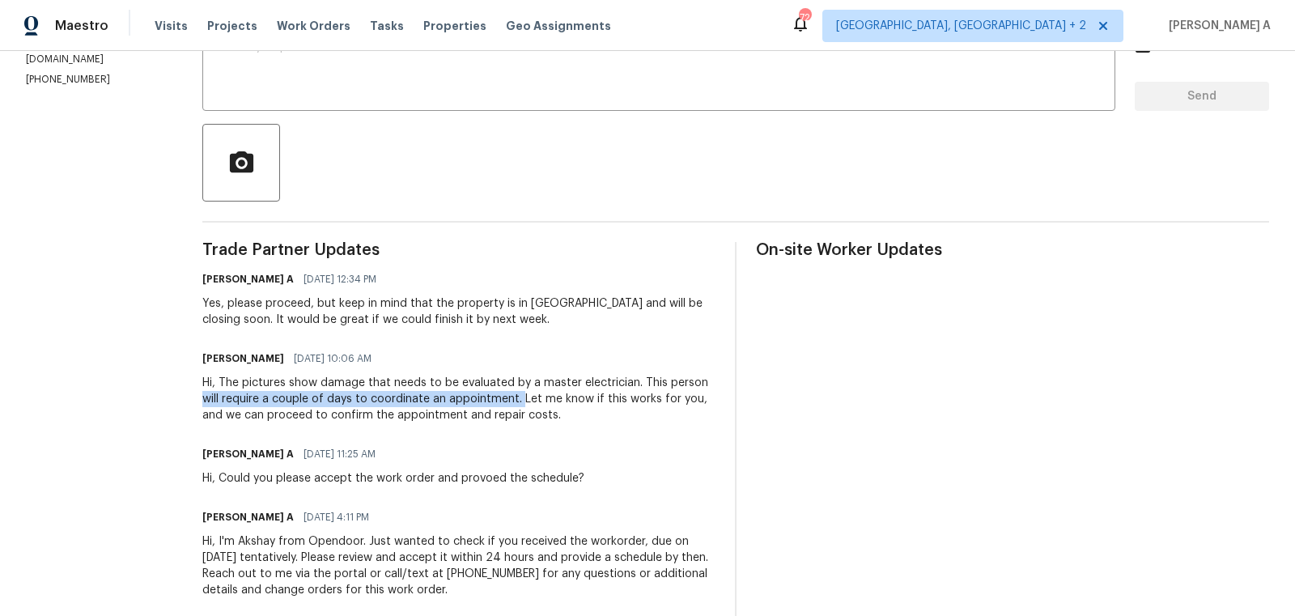
drag, startPoint x: 210, startPoint y: 400, endPoint x: 524, endPoint y: 398, distance: 314.0
click at [524, 398] on div "Hi, The pictures show damage that needs to be evaluated by a master electrician…" at bounding box center [458, 399] width 513 height 49
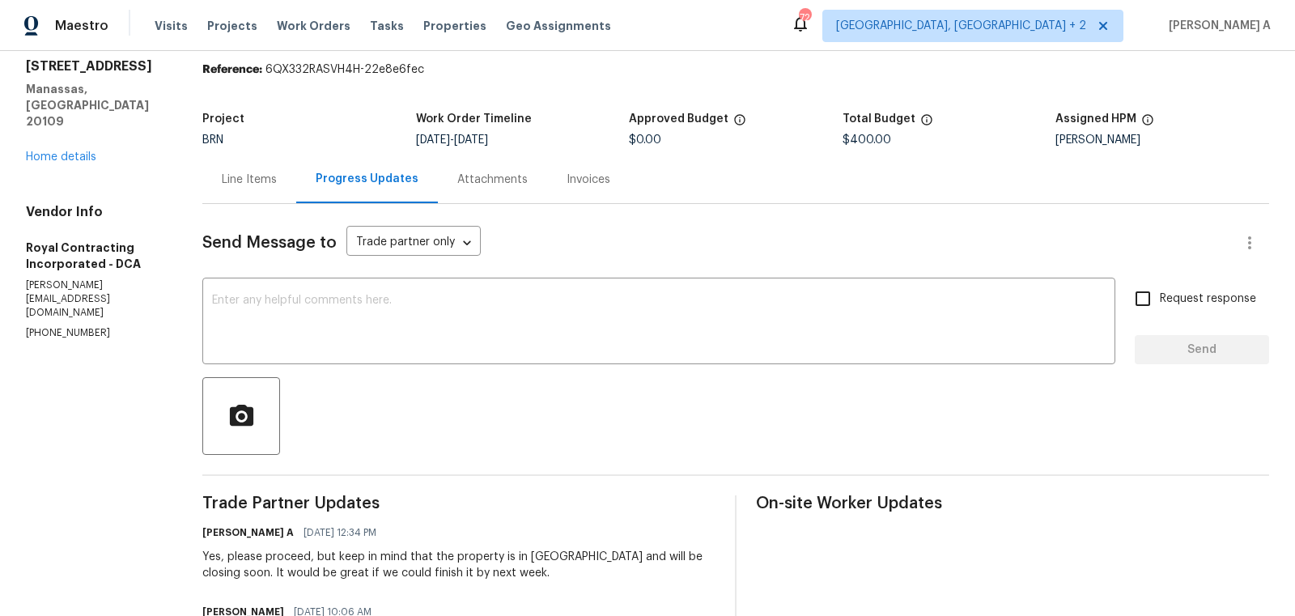
scroll to position [0, 0]
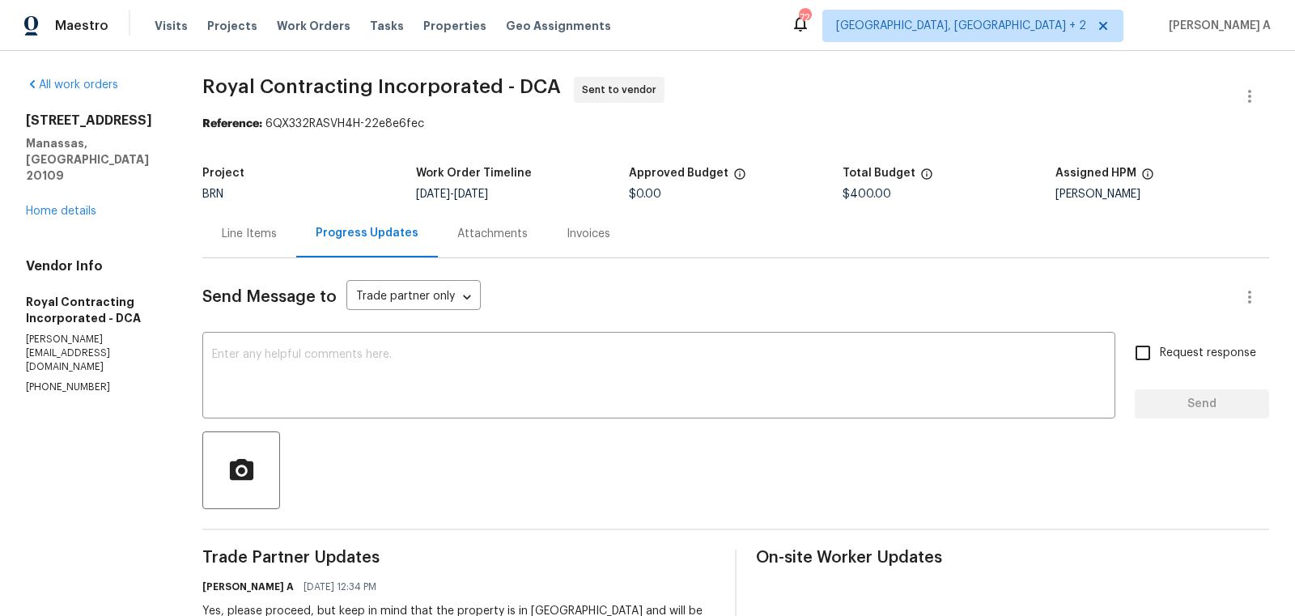
click at [260, 239] on div "Line Items" at bounding box center [249, 234] width 55 height 16
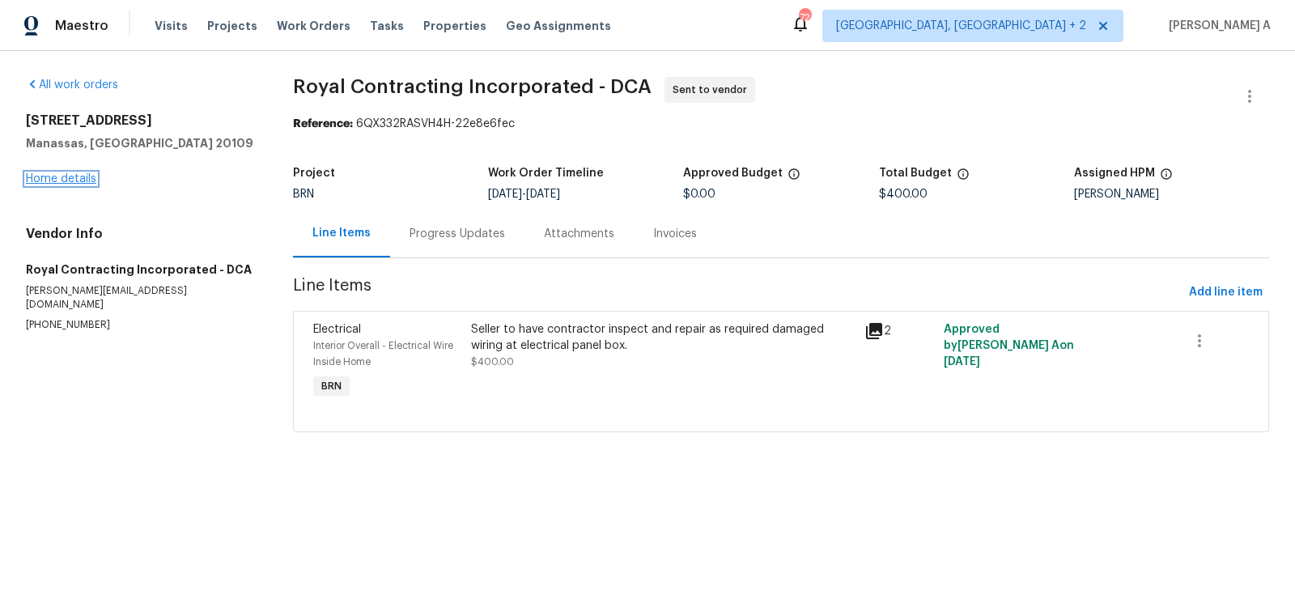
click at [88, 180] on link "Home details" at bounding box center [61, 178] width 70 height 11
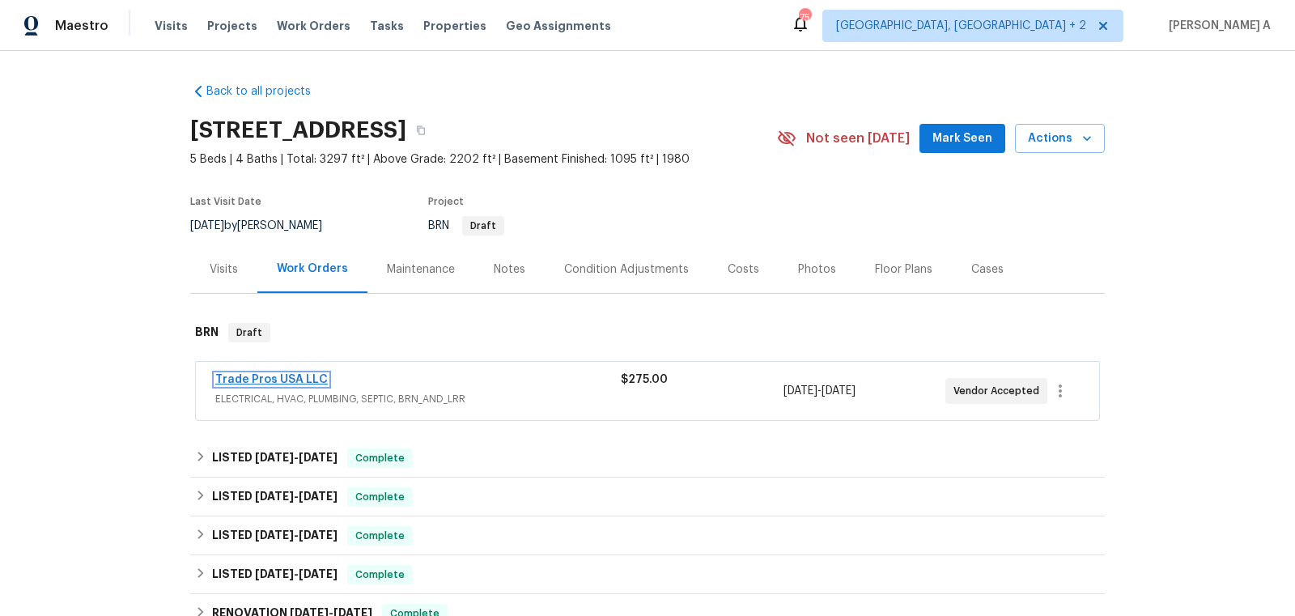
click at [300, 374] on link "Trade Pros USA LLC" at bounding box center [271, 379] width 113 height 11
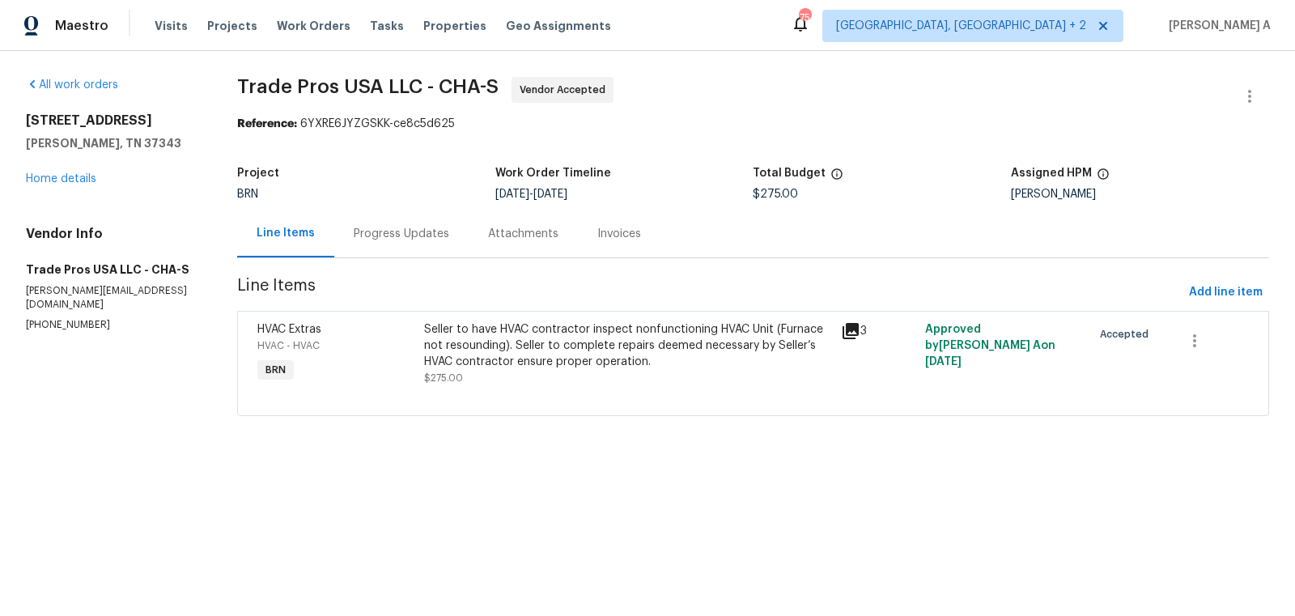
click at [372, 220] on div "Progress Updates" at bounding box center [401, 234] width 134 height 48
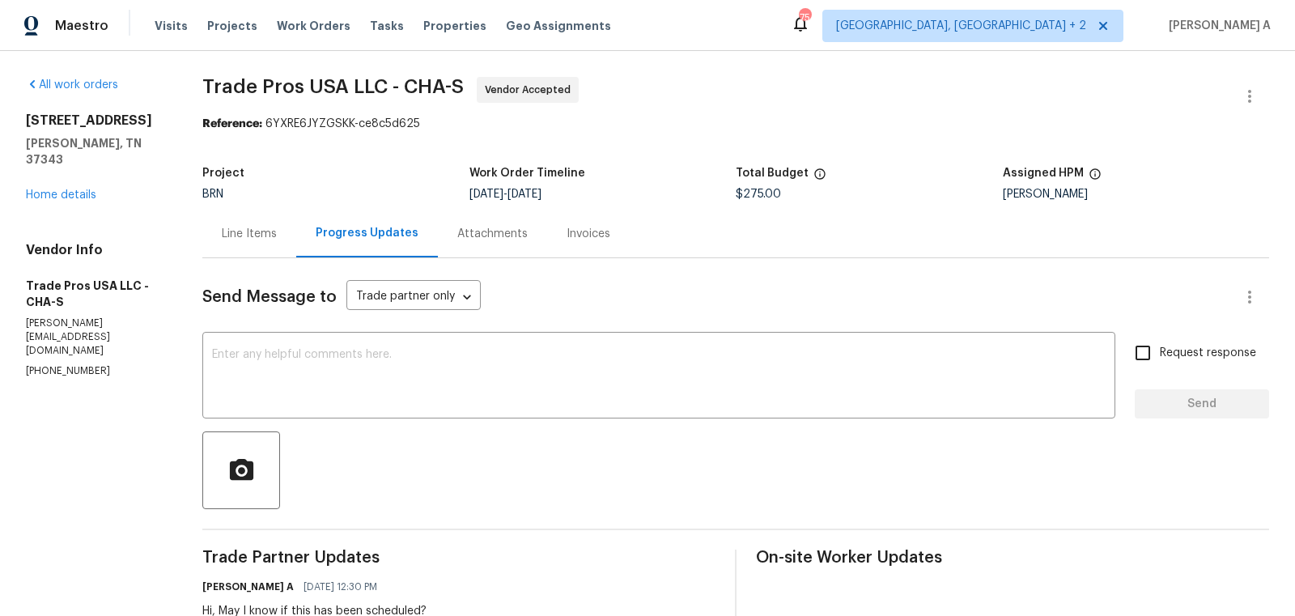
click at [74, 335] on section "All work orders [STREET_ADDRESS][PERSON_NAME] Home details Vendor Info Trade Pr…" at bounding box center [95, 516] width 138 height 879
copy p "[PHONE_NUMBER]"
click at [264, 213] on div "Line Items" at bounding box center [249, 234] width 94 height 48
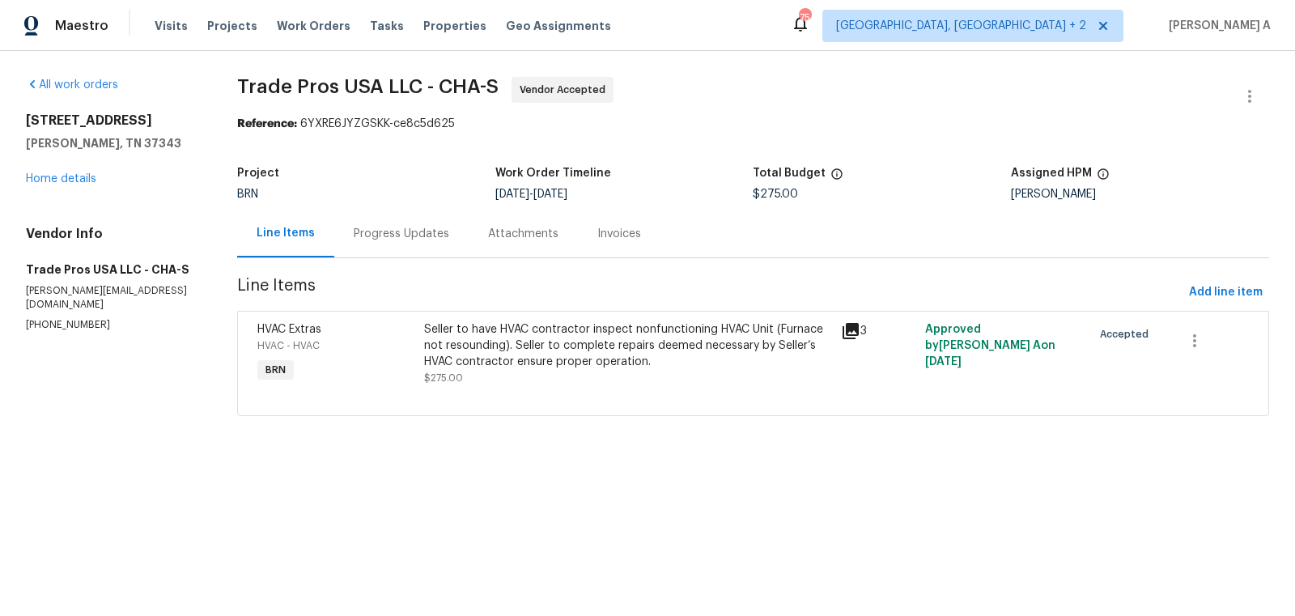
click at [379, 229] on div "Progress Updates" at bounding box center [402, 234] width 96 height 16
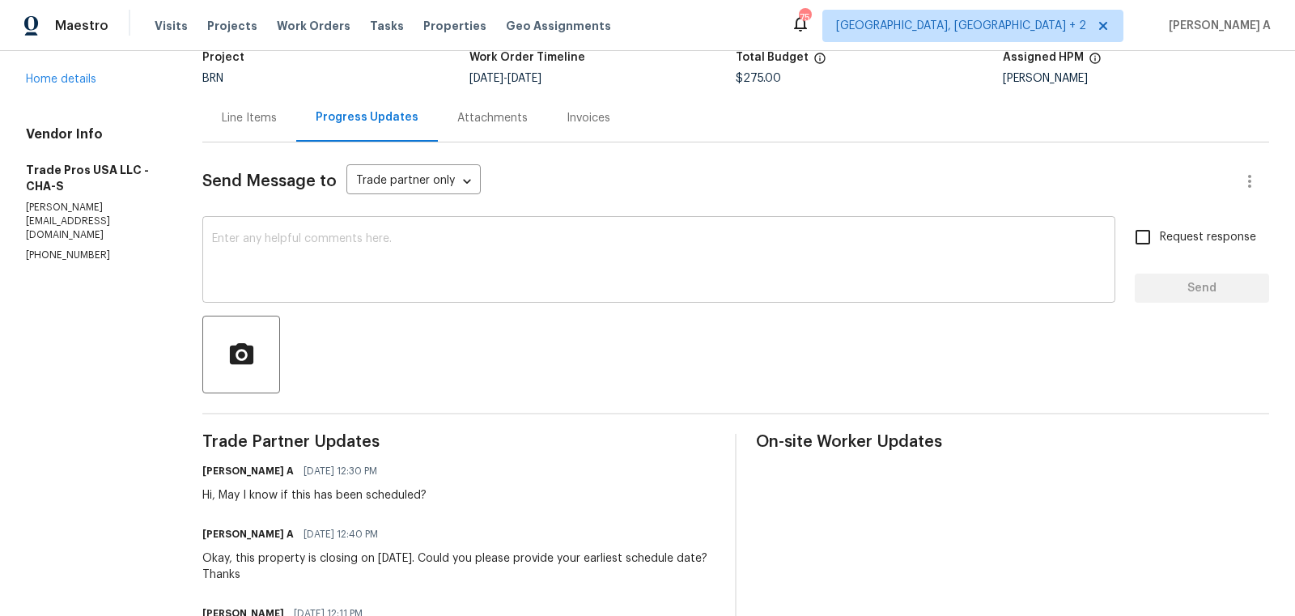
scroll to position [100, 0]
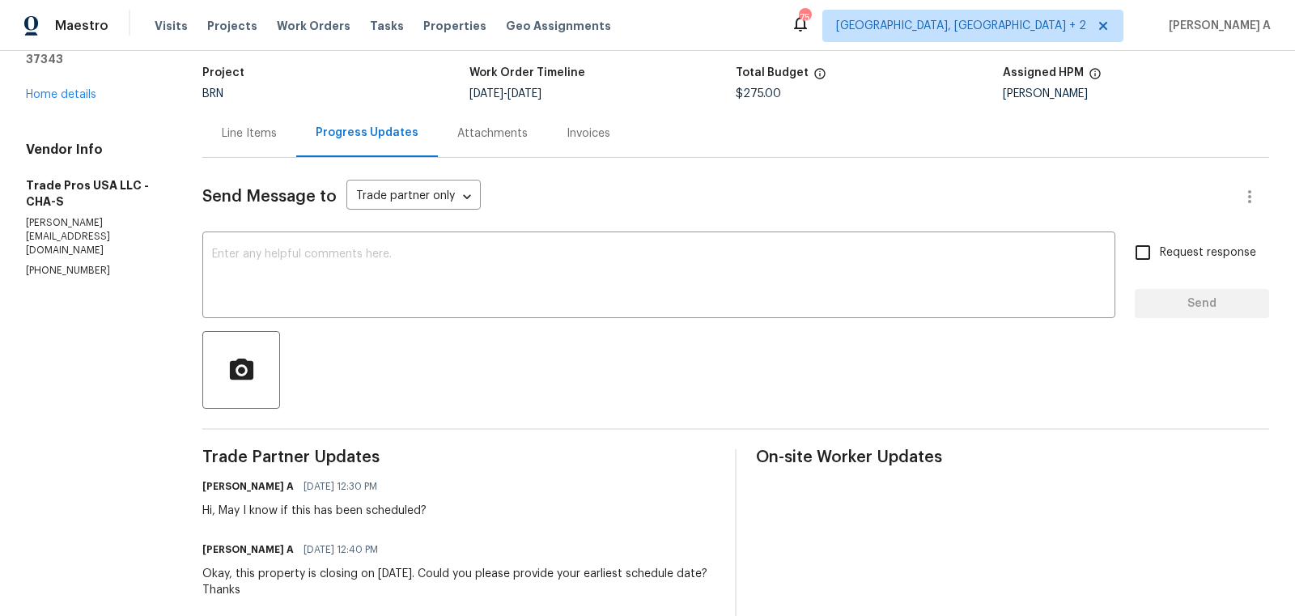
click at [93, 236] on section "All work orders 1917 Crystal Lake Ln Hixson, TN 37343 Home details Vendor Info …" at bounding box center [95, 416] width 138 height 879
copy p "(256) 910-1247"
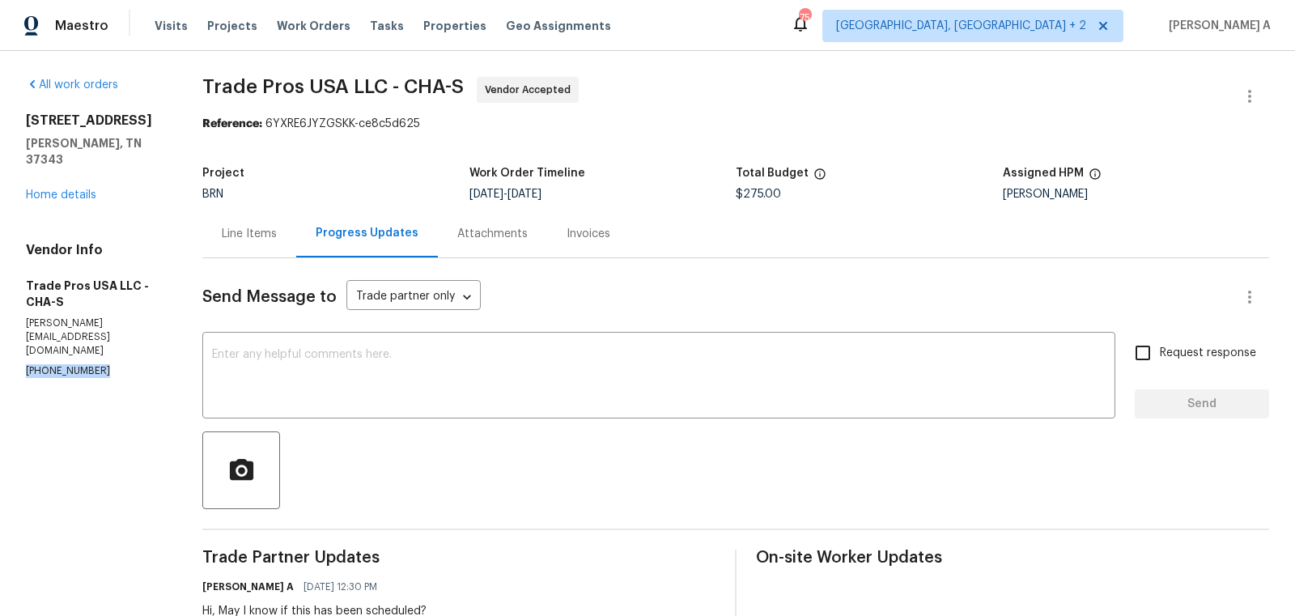
copy p "(256) 910-1247"
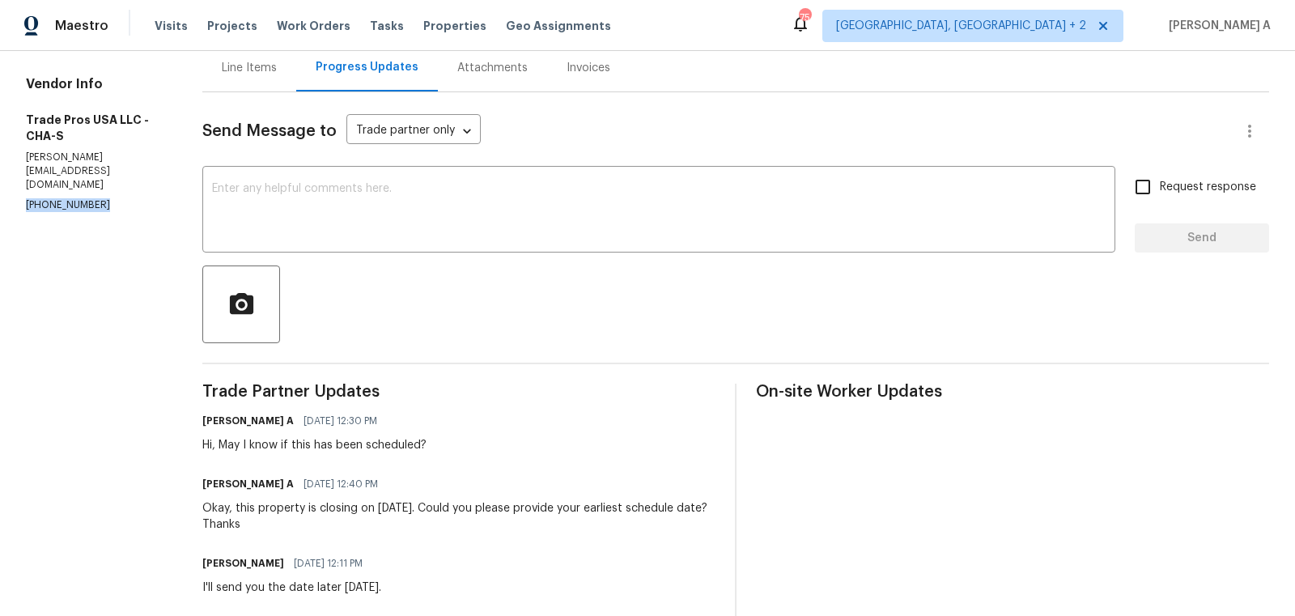
scroll to position [326, 0]
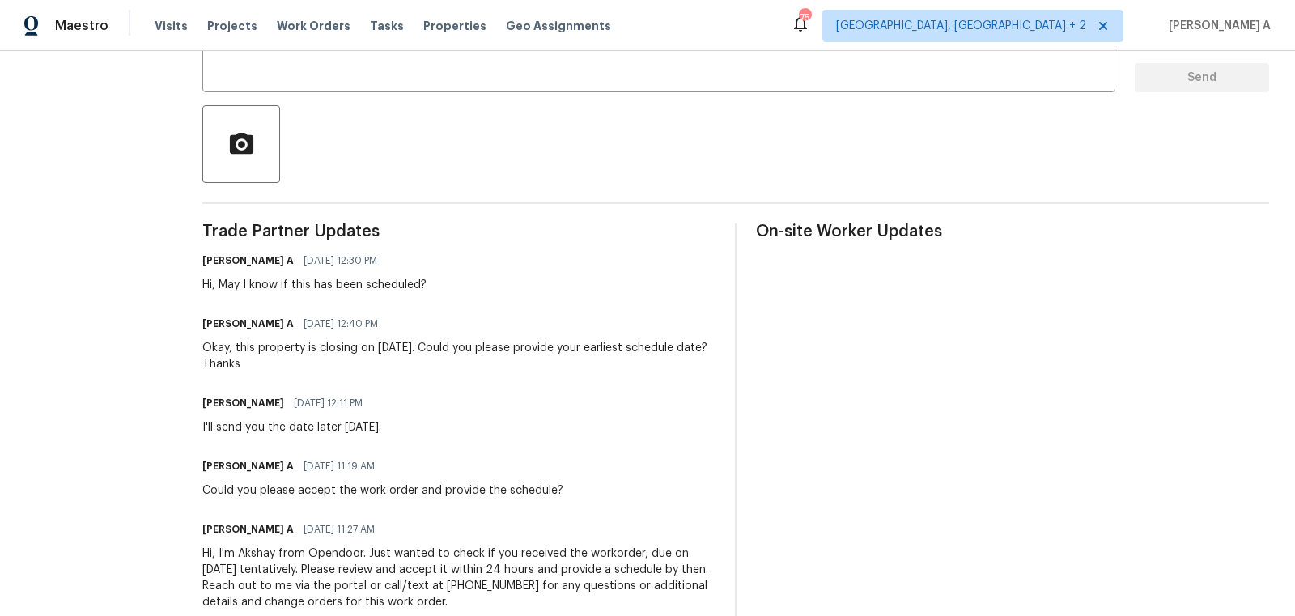
click at [219, 400] on h6 "Trevor Davidson" at bounding box center [243, 403] width 82 height 16
copy h6 "Trevor"
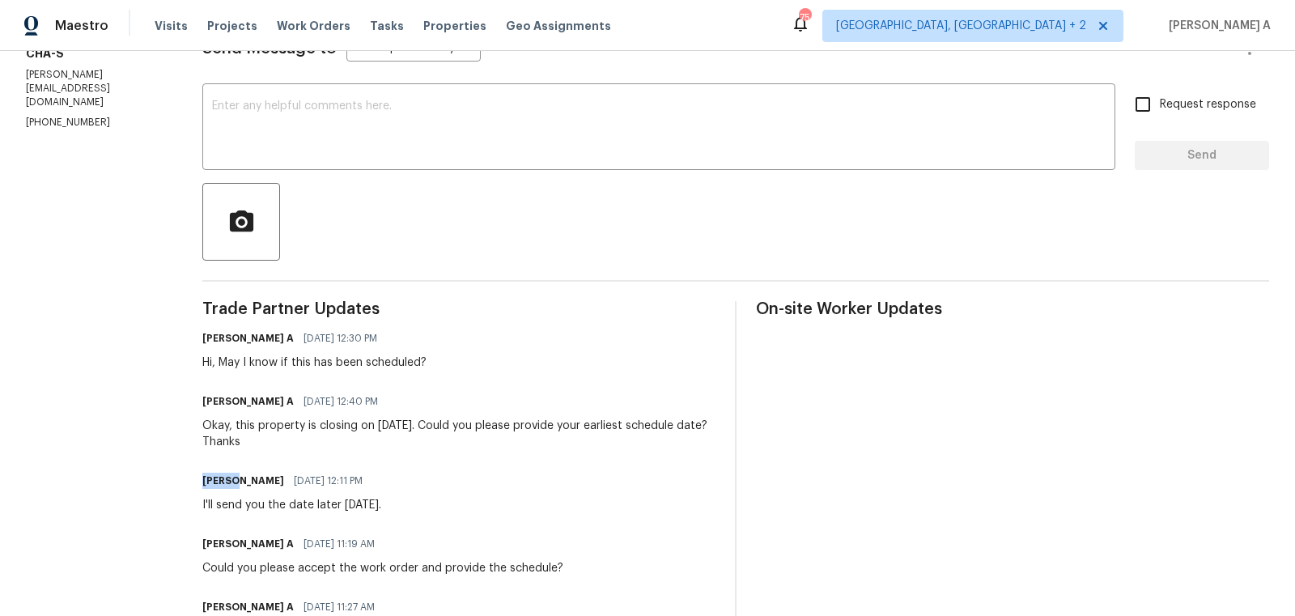
scroll to position [240, 0]
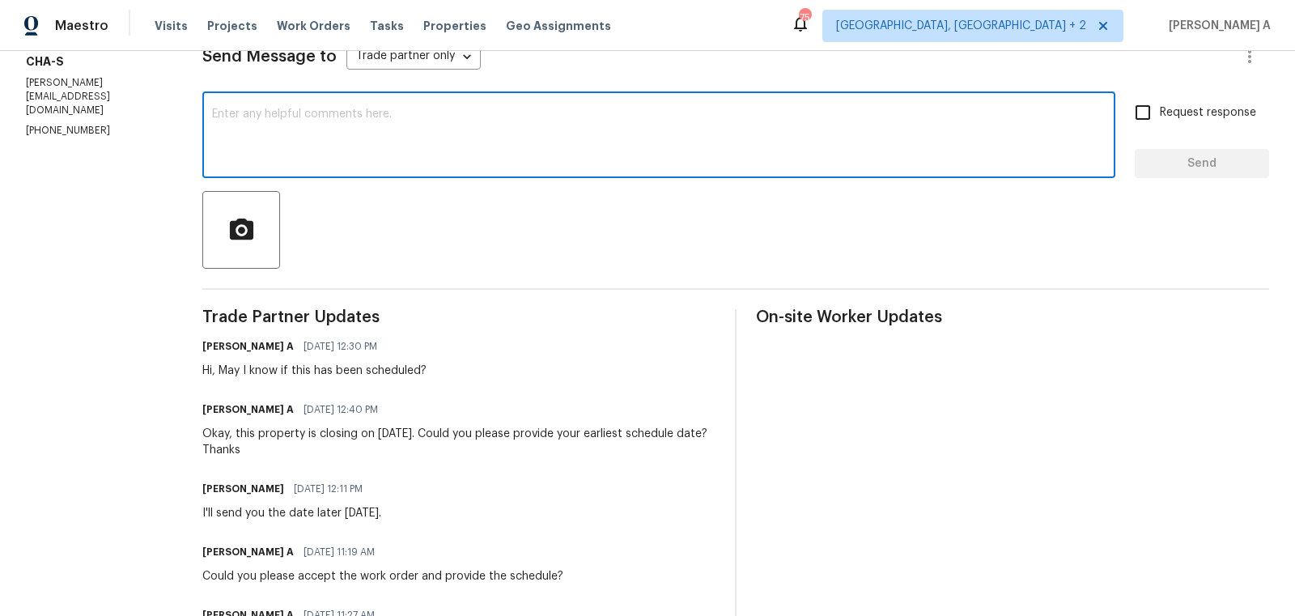
click at [575, 130] on textarea at bounding box center [659, 136] width 894 height 57
paste textarea "Trevor"
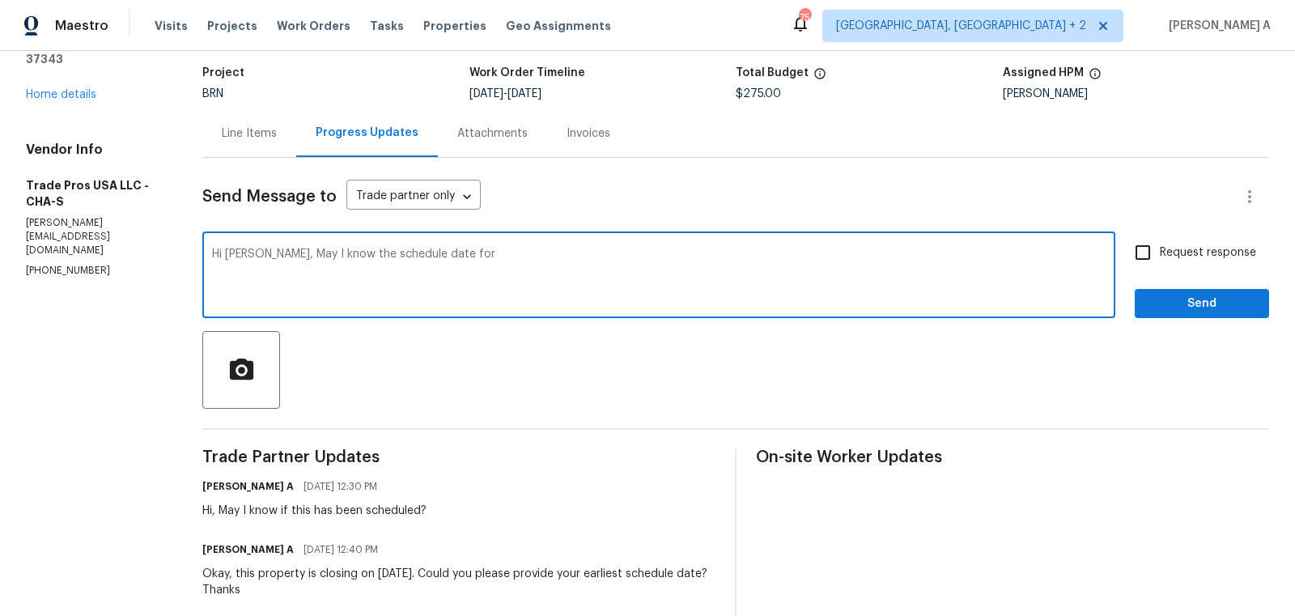
scroll to position [87, 0]
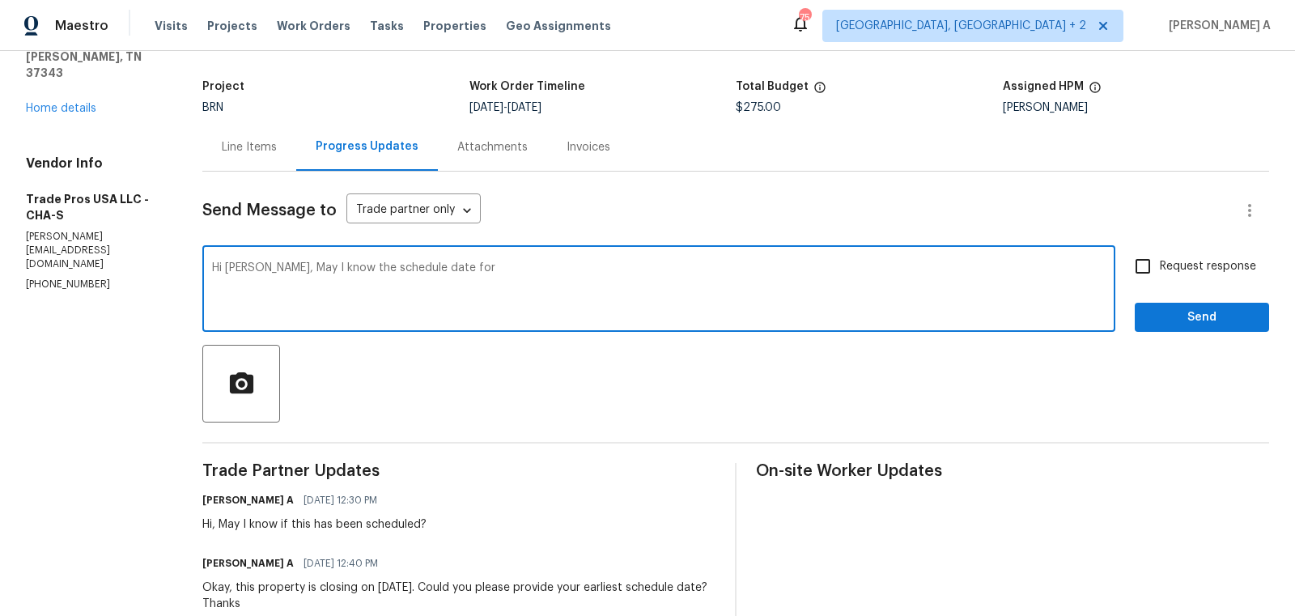
paste textarea "1917 Crystal Lake Ln, Hixson, TN 37343"
type textarea "Hi Trevor, May I know the schedule date for 1917 Crystal Lake Ln, Hixson, TN 37…"
click at [657, 287] on textarea "Hi Trevor, May I know the schedule date for 1917 Crystal Lake Ln, Hixson, TN 37…" at bounding box center [659, 290] width 894 height 57
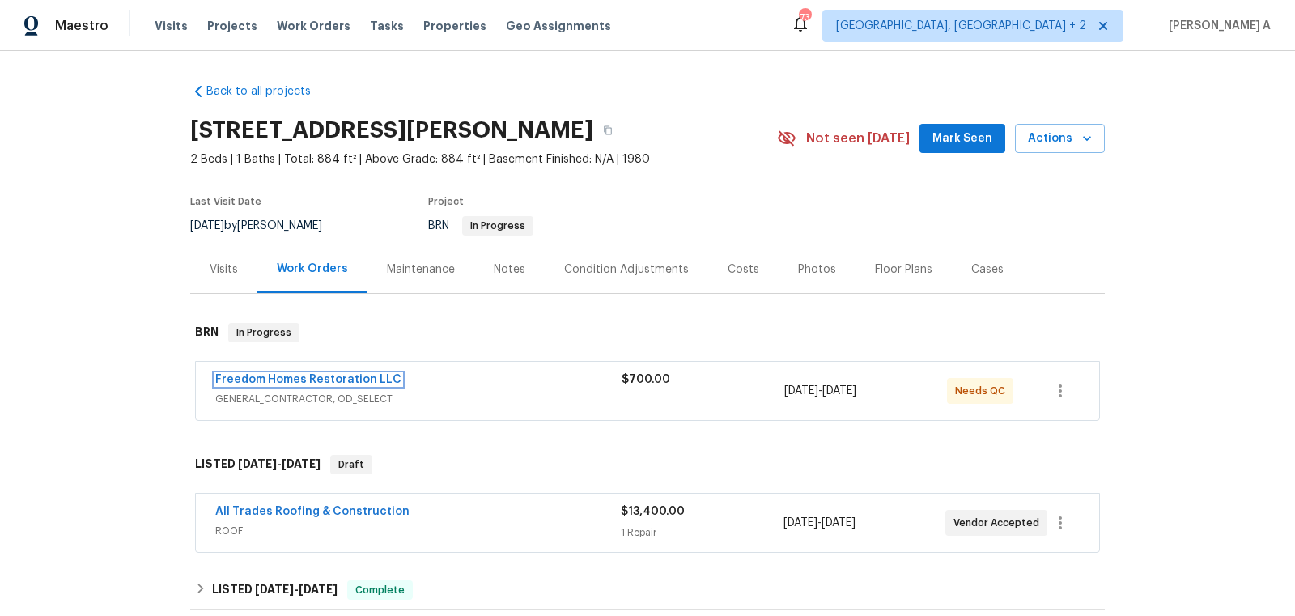
click at [308, 376] on link "Freedom Homes Restoration LLC" at bounding box center [308, 379] width 186 height 11
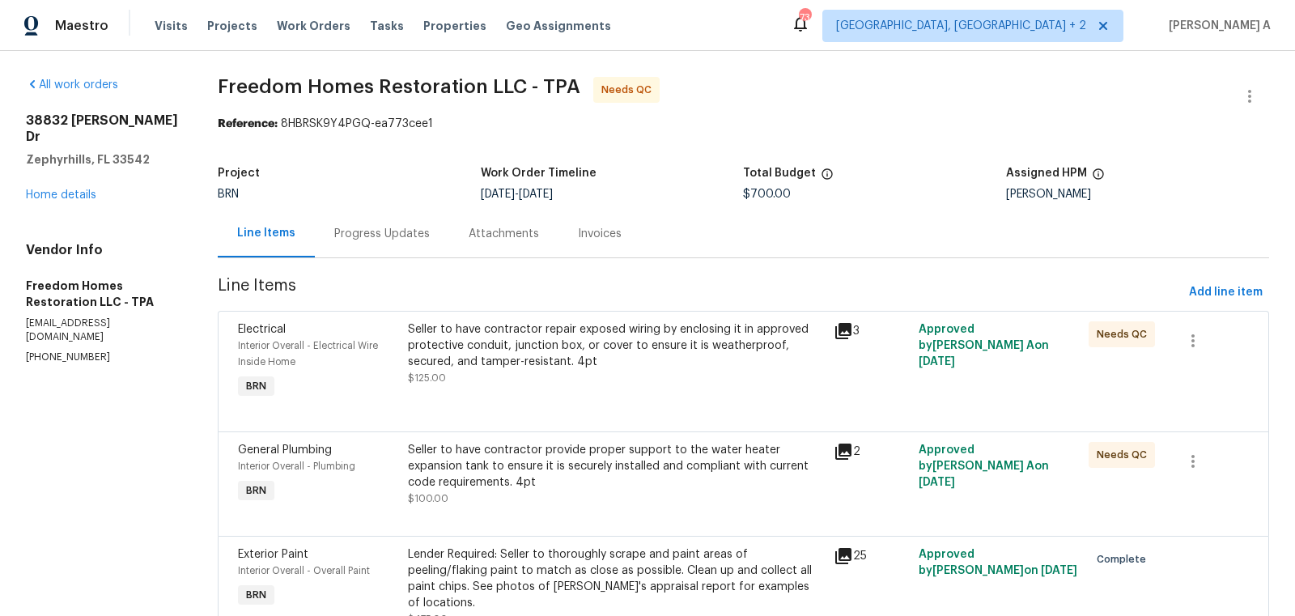
click at [586, 363] on div "Seller to have contractor repair exposed wiring by enclosing it in approved pro…" at bounding box center [615, 345] width 415 height 49
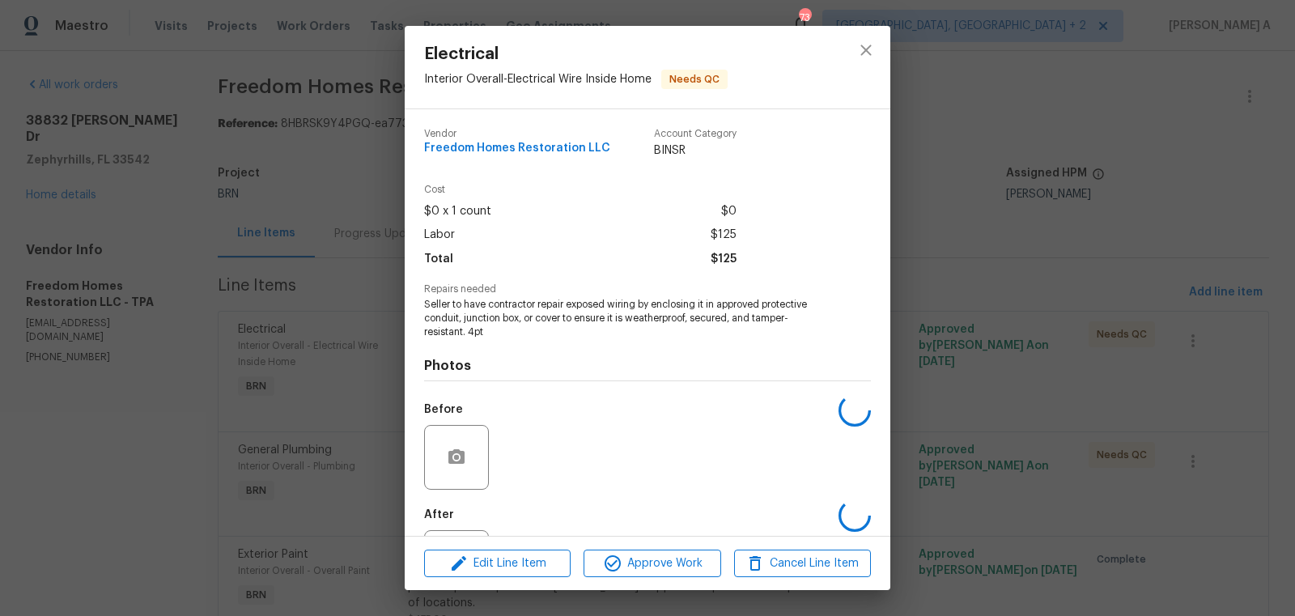
scroll to position [75, 0]
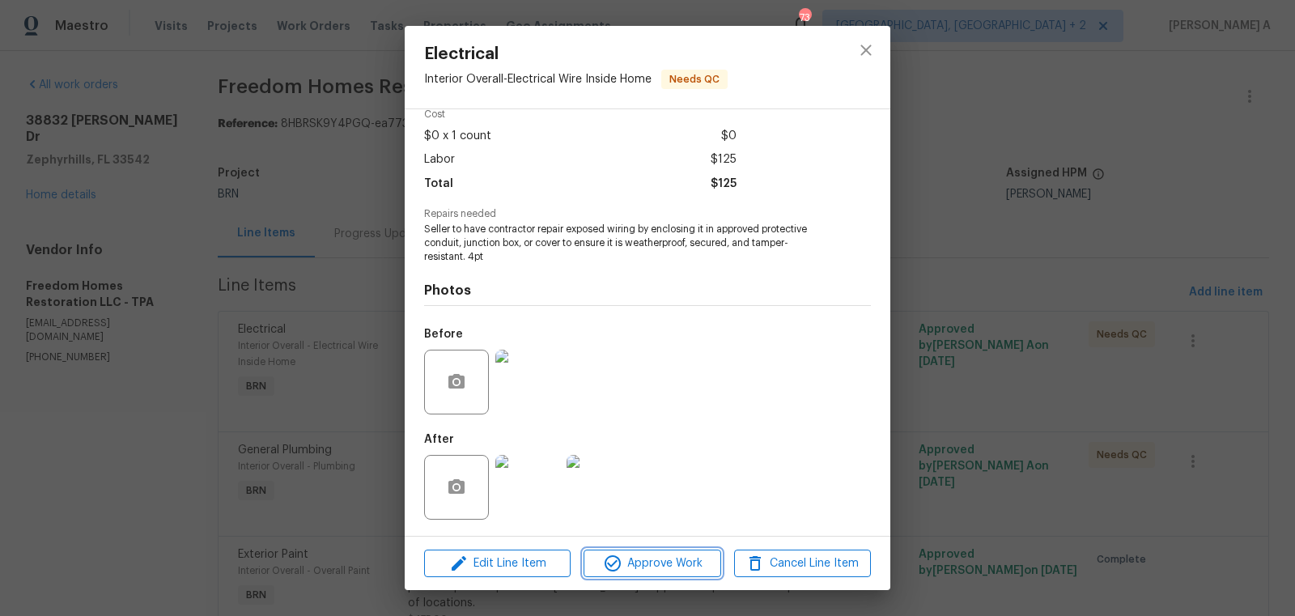
click at [669, 571] on span "Approve Work" at bounding box center [651, 564] width 127 height 20
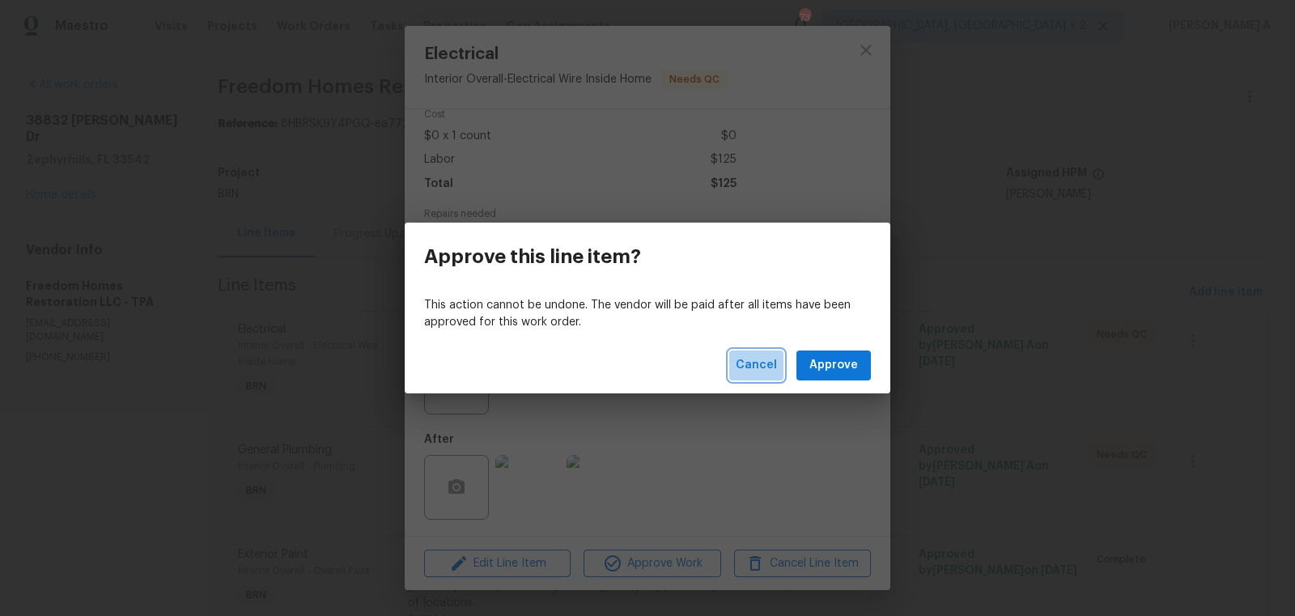
click at [767, 359] on span "Cancel" at bounding box center [756, 365] width 41 height 20
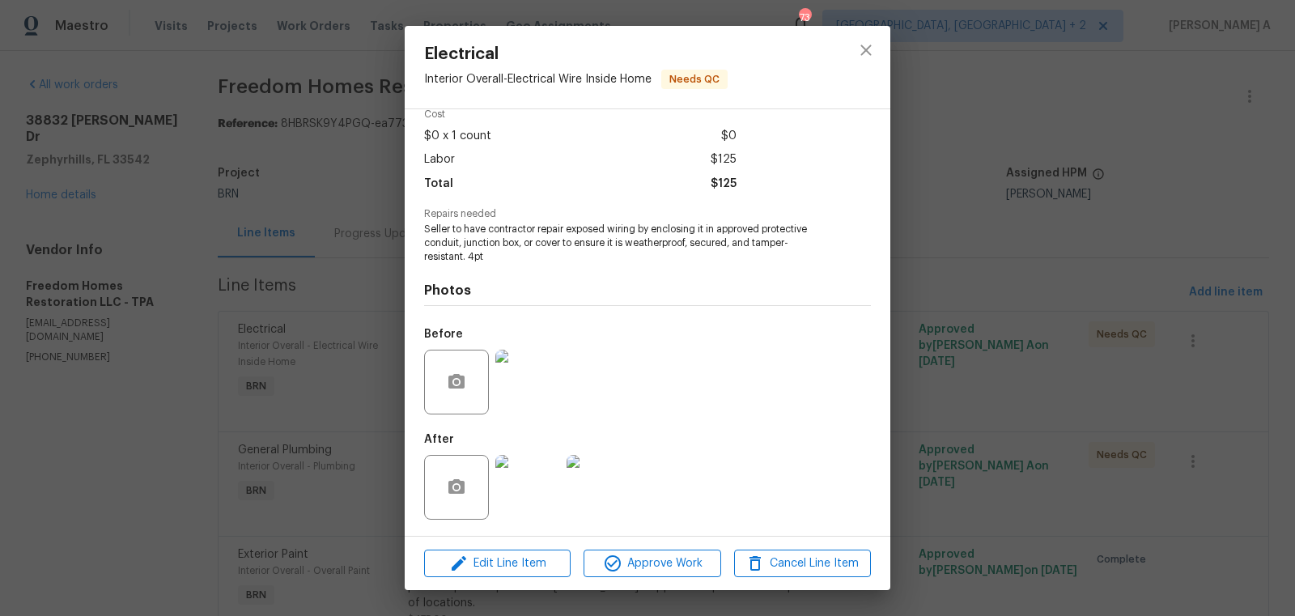
click at [554, 381] on img at bounding box center [527, 382] width 65 height 65
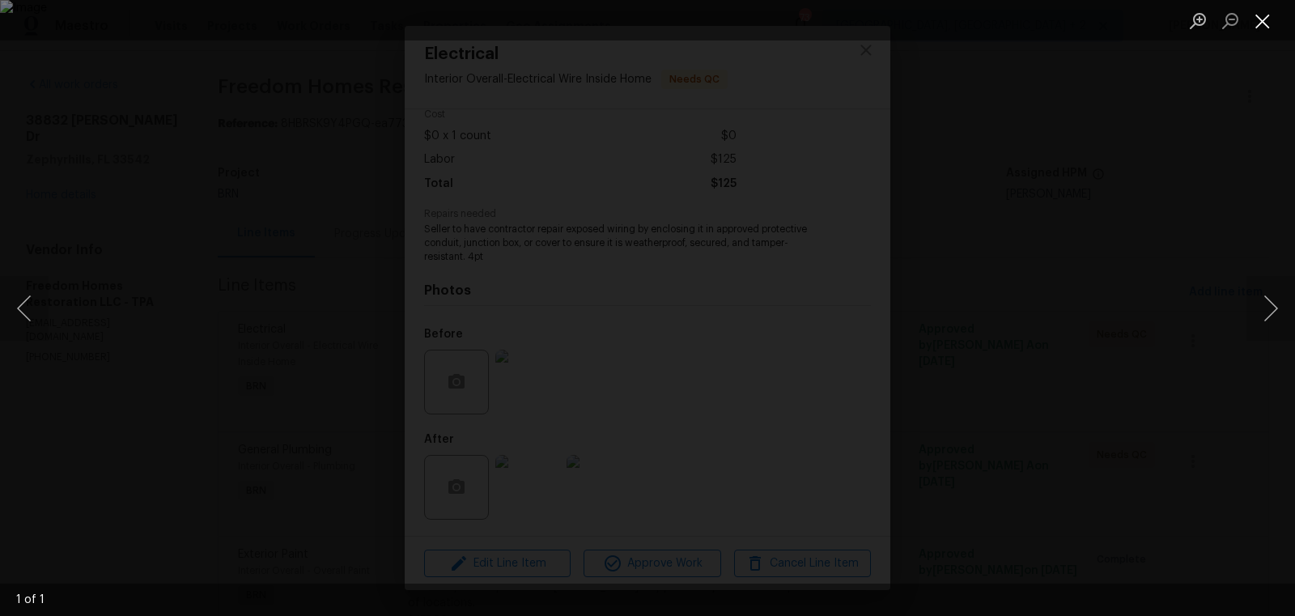
click at [1272, 19] on button "Close lightbox" at bounding box center [1262, 20] width 32 height 28
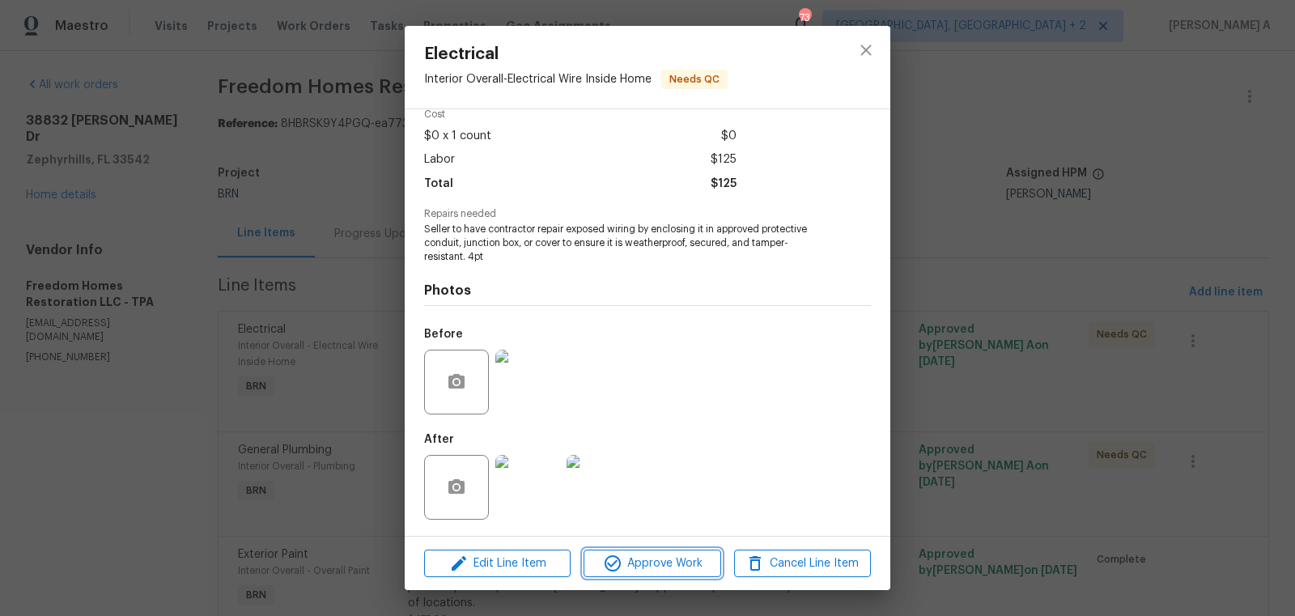
click at [641, 568] on span "Approve Work" at bounding box center [651, 564] width 127 height 20
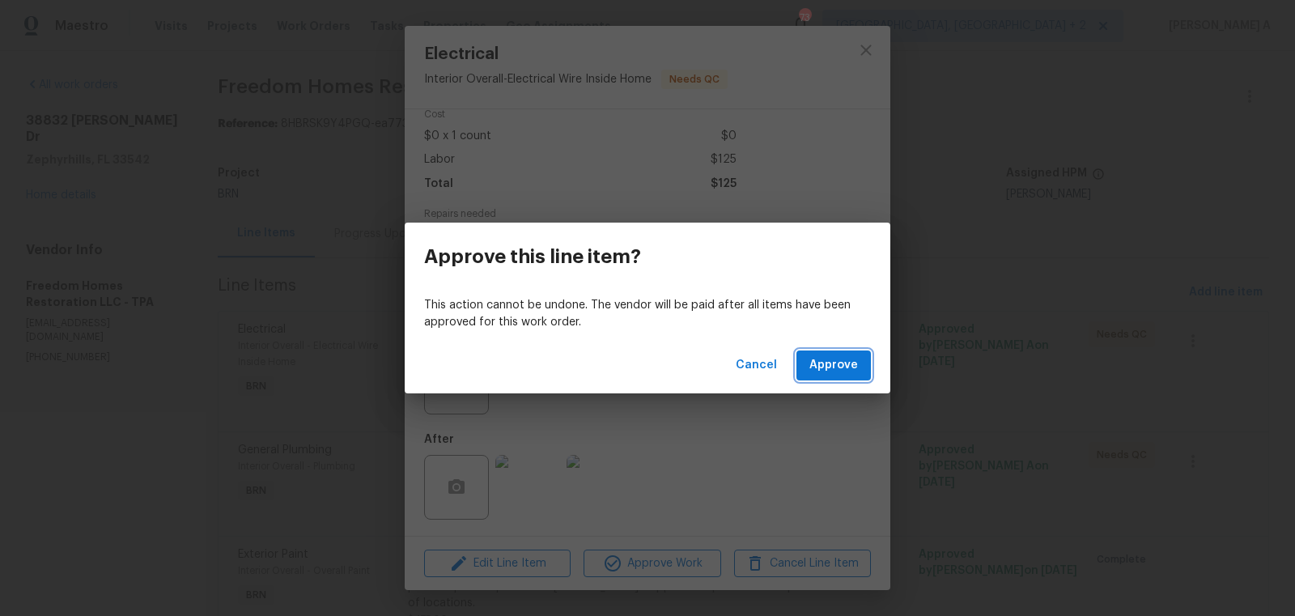
click at [832, 369] on span "Approve" at bounding box center [833, 365] width 49 height 20
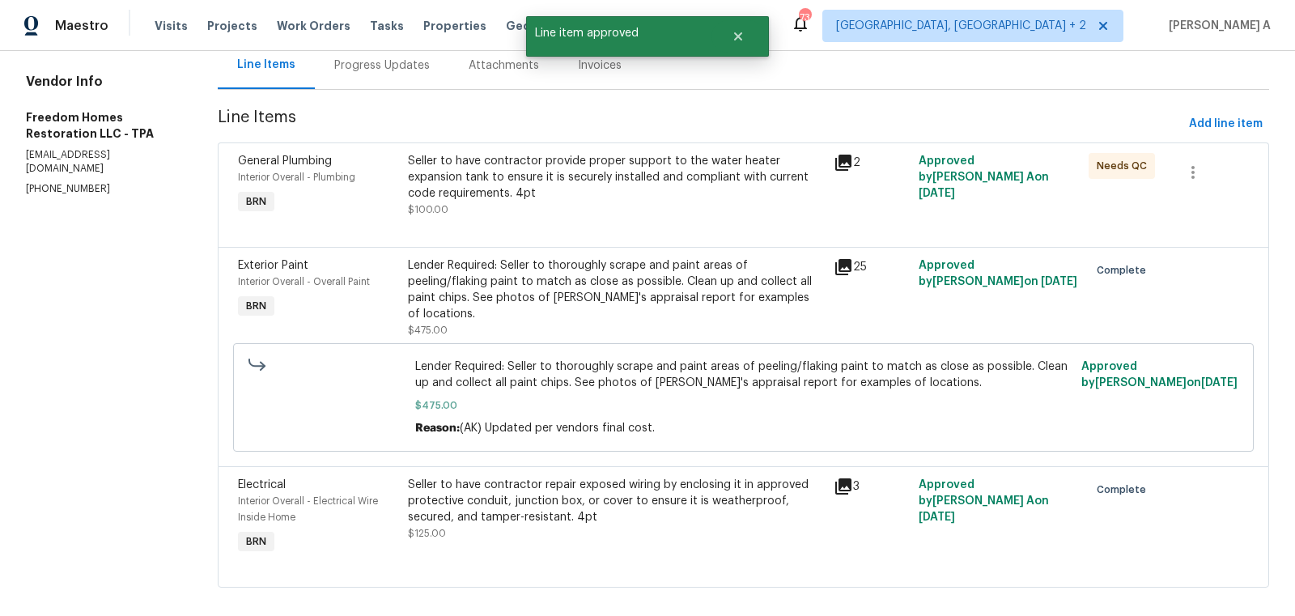
scroll to position [0, 0]
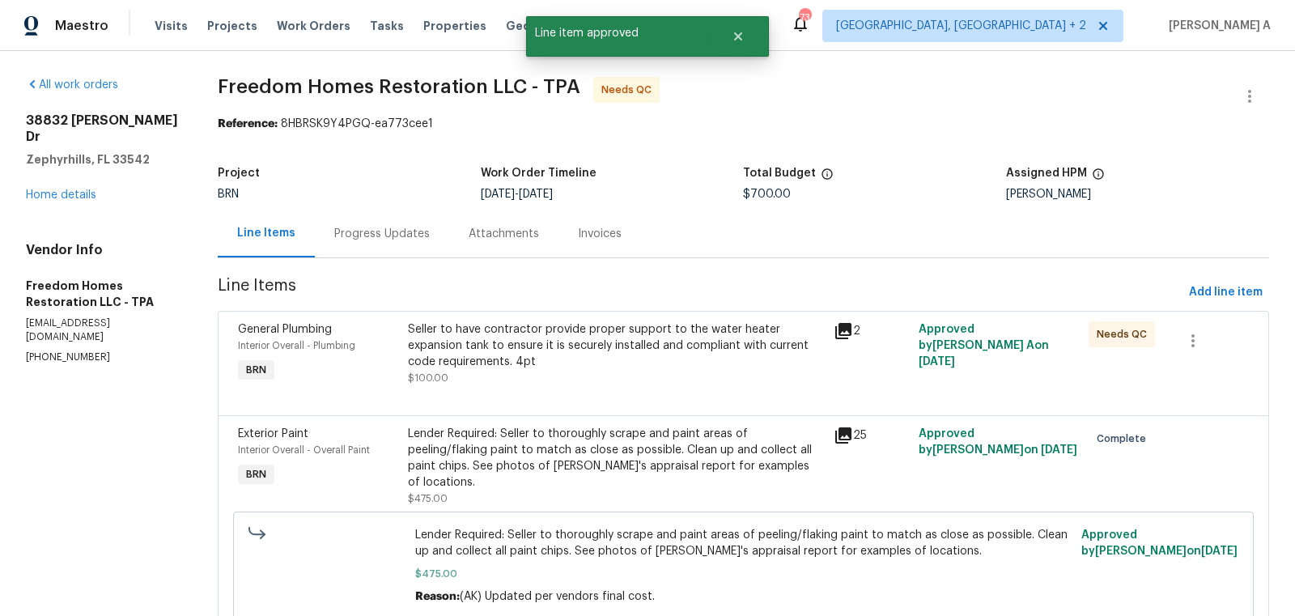
click at [595, 367] on div "Seller to have contractor provide proper support to the water heater expansion …" at bounding box center [615, 345] width 415 height 49
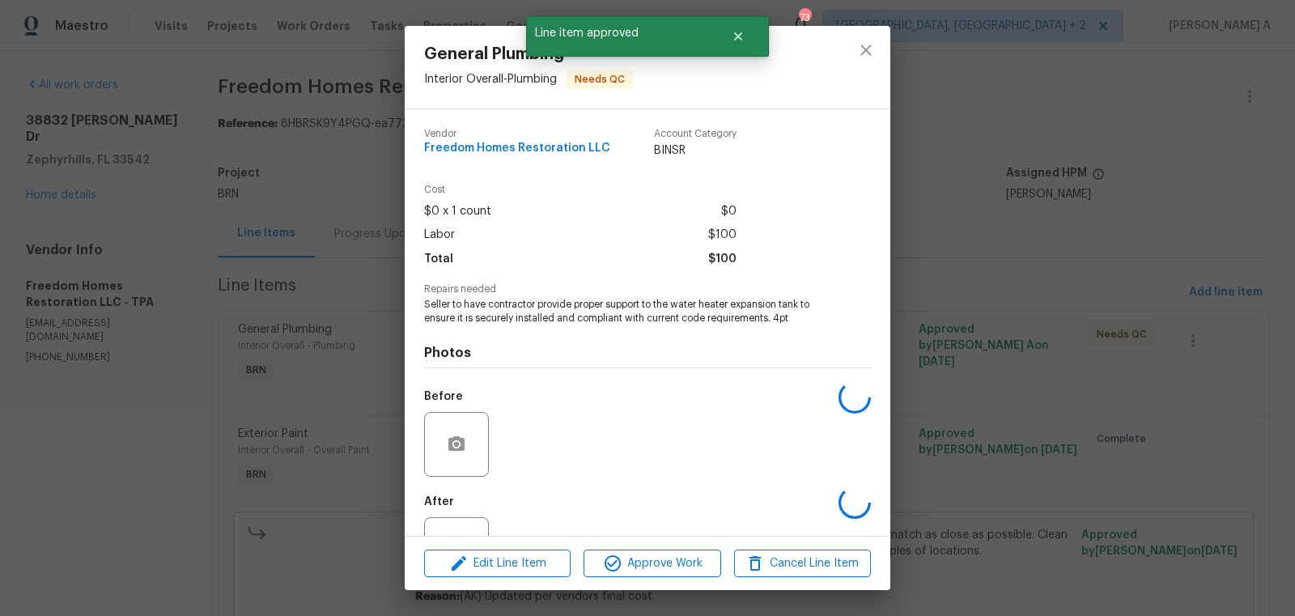
scroll to position [62, 0]
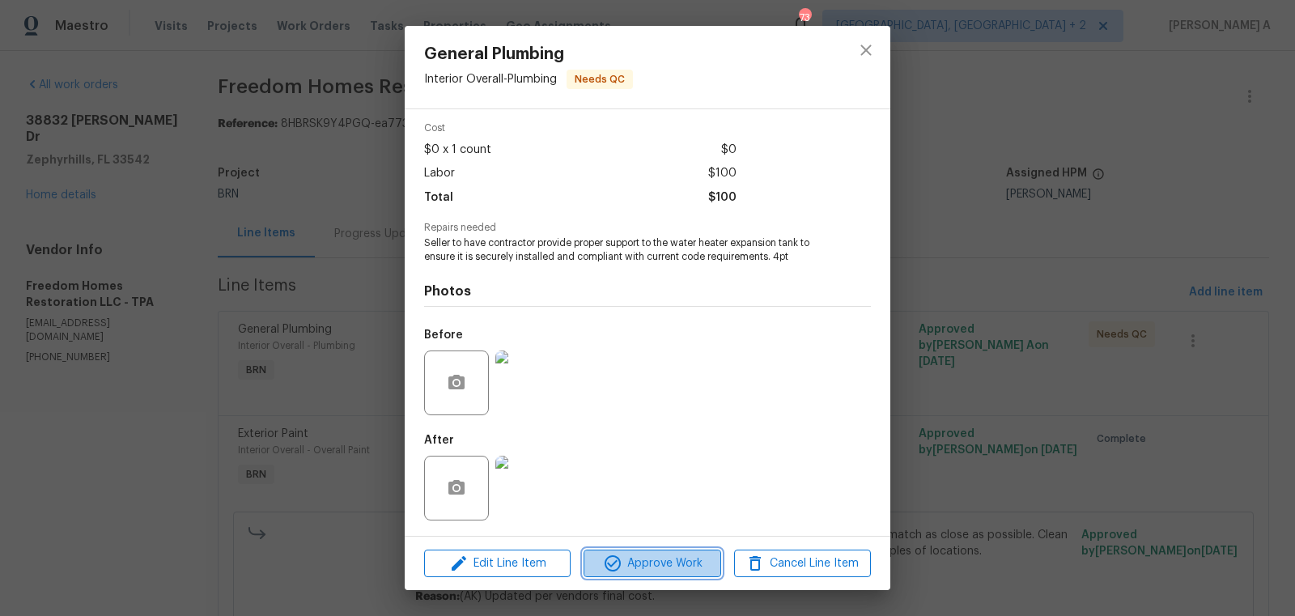
click at [666, 567] on span "Approve Work" at bounding box center [651, 564] width 127 height 20
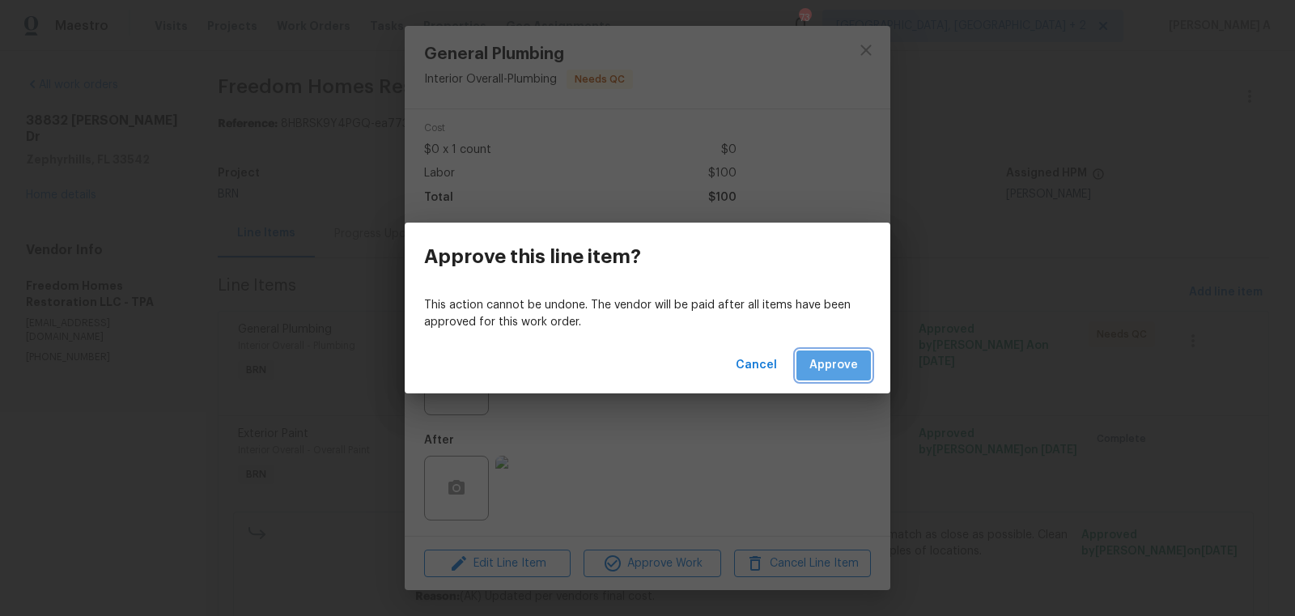
click at [843, 372] on span "Approve" at bounding box center [833, 365] width 49 height 20
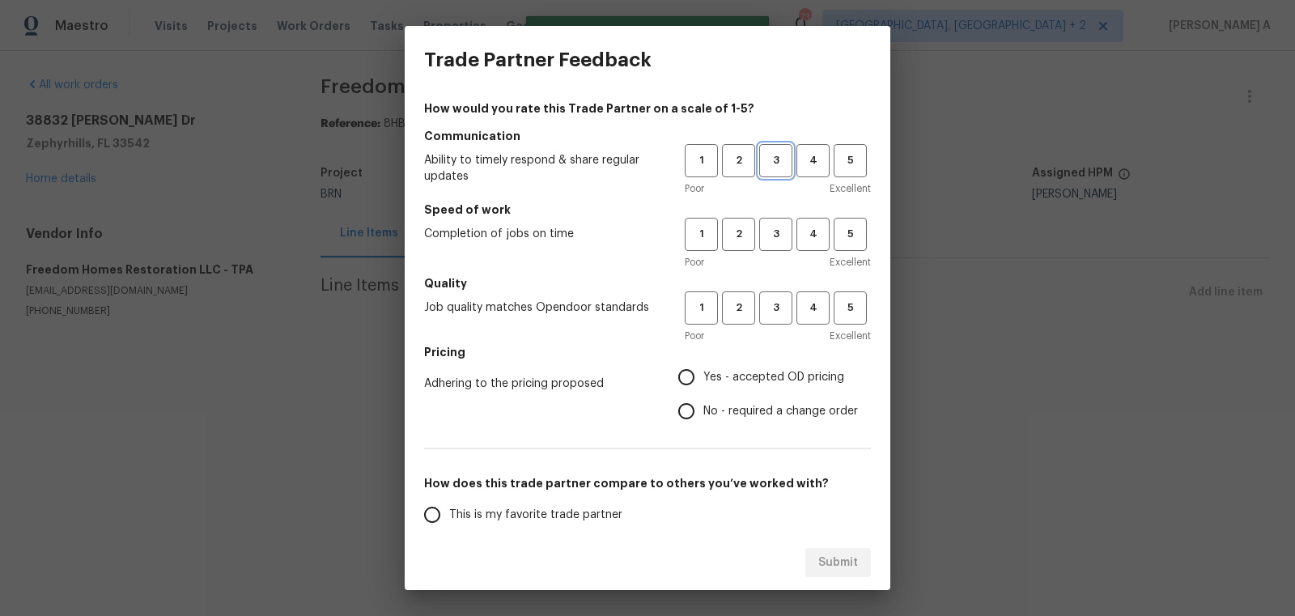
click at [781, 172] on button "3" at bounding box center [775, 160] width 33 height 33
click at [781, 240] on span "3" at bounding box center [776, 234] width 30 height 19
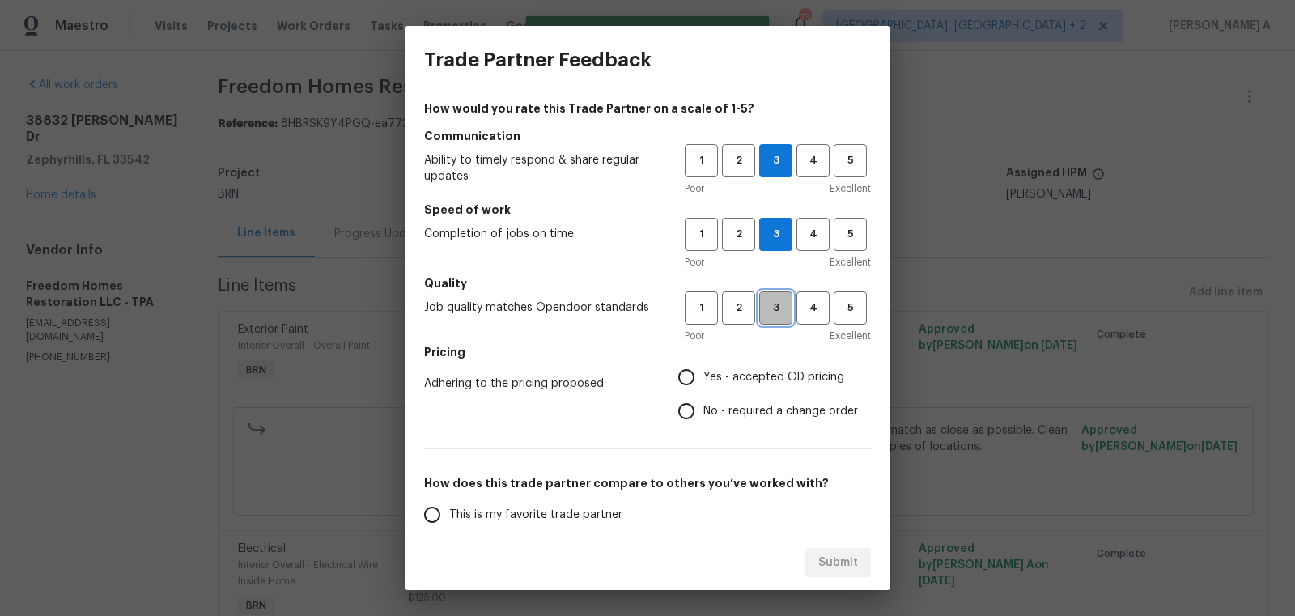
click at [781, 299] on span "3" at bounding box center [776, 308] width 30 height 19
click at [733, 410] on span "No - required a change order" at bounding box center [780, 411] width 155 height 17
click at [703, 410] on input "No - required a change order" at bounding box center [686, 411] width 34 height 34
radio input "true"
click at [571, 516] on span "This is my favorite trade partner" at bounding box center [535, 515] width 173 height 17
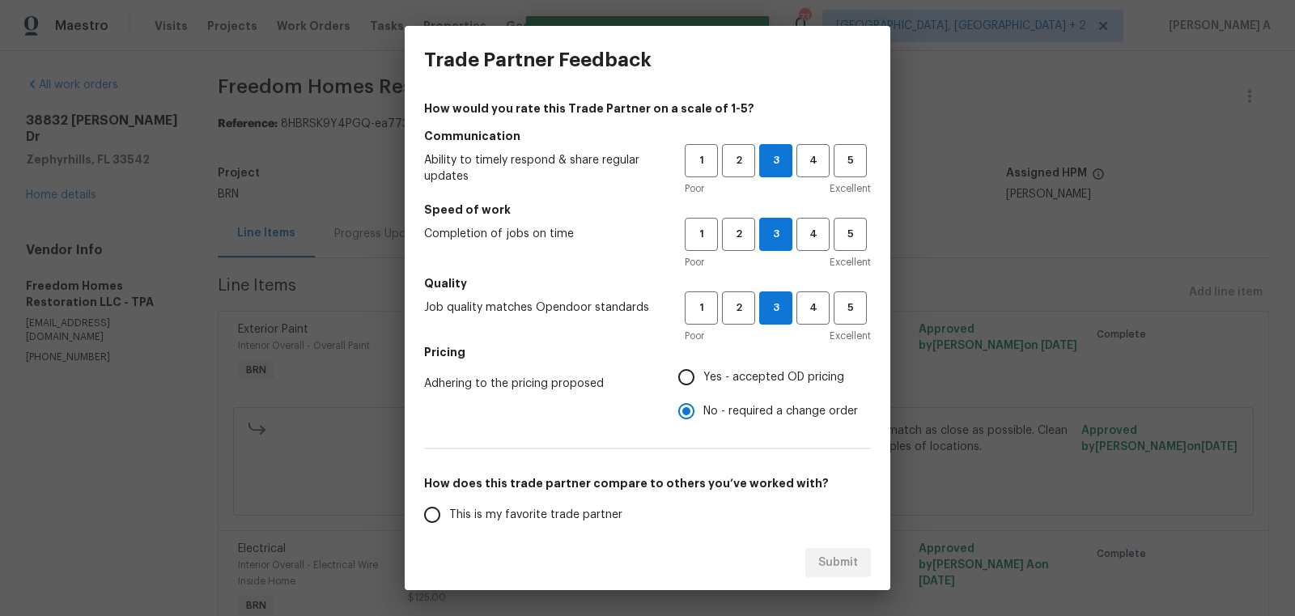
click at [449, 516] on input "This is my favorite trade partner" at bounding box center [432, 515] width 34 height 34
click at [843, 558] on span "Submit" at bounding box center [838, 563] width 40 height 20
radio input "true"
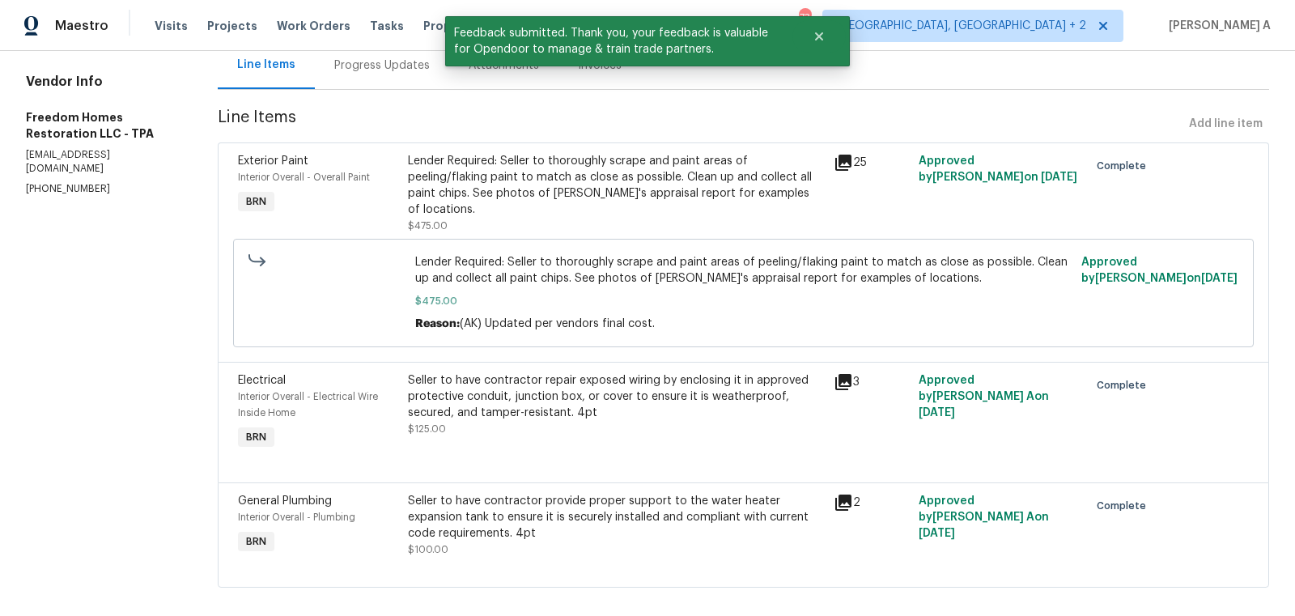
scroll to position [0, 0]
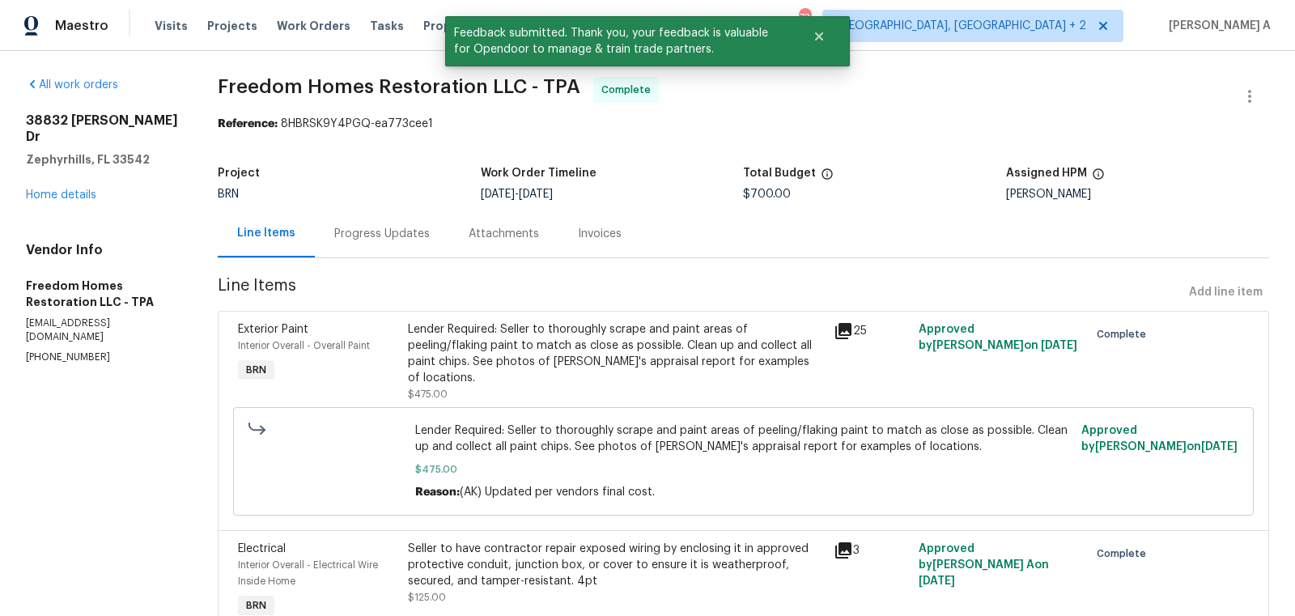
click at [376, 239] on div "Progress Updates" at bounding box center [382, 234] width 96 height 16
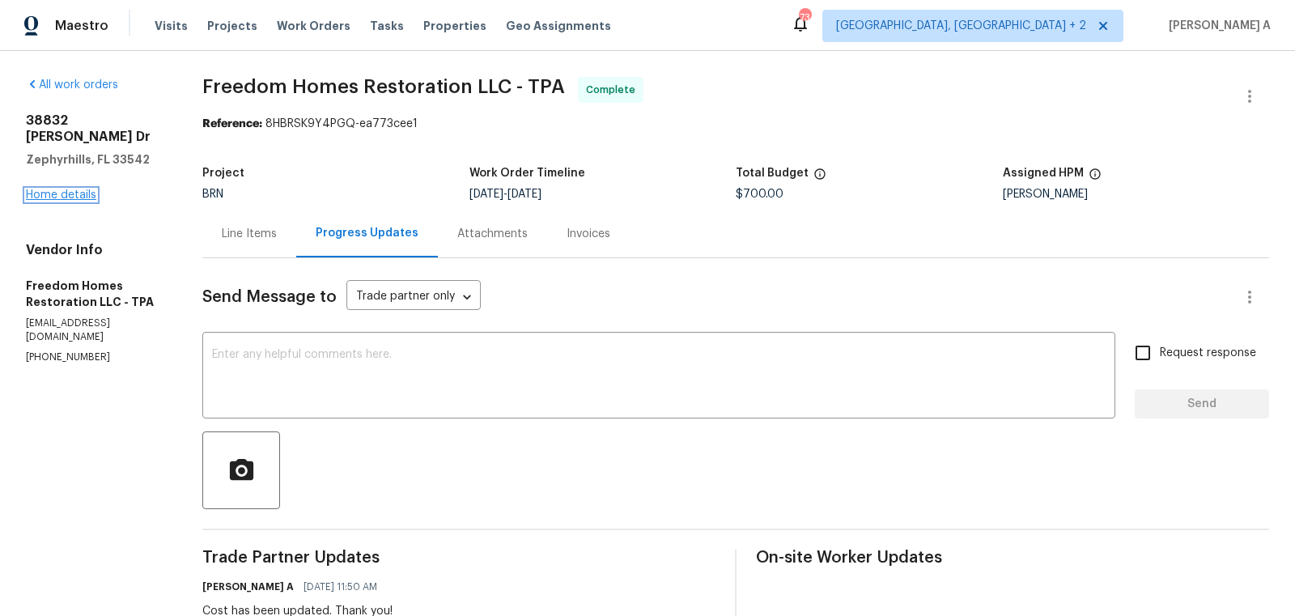
click at [79, 189] on link "Home details" at bounding box center [61, 194] width 70 height 11
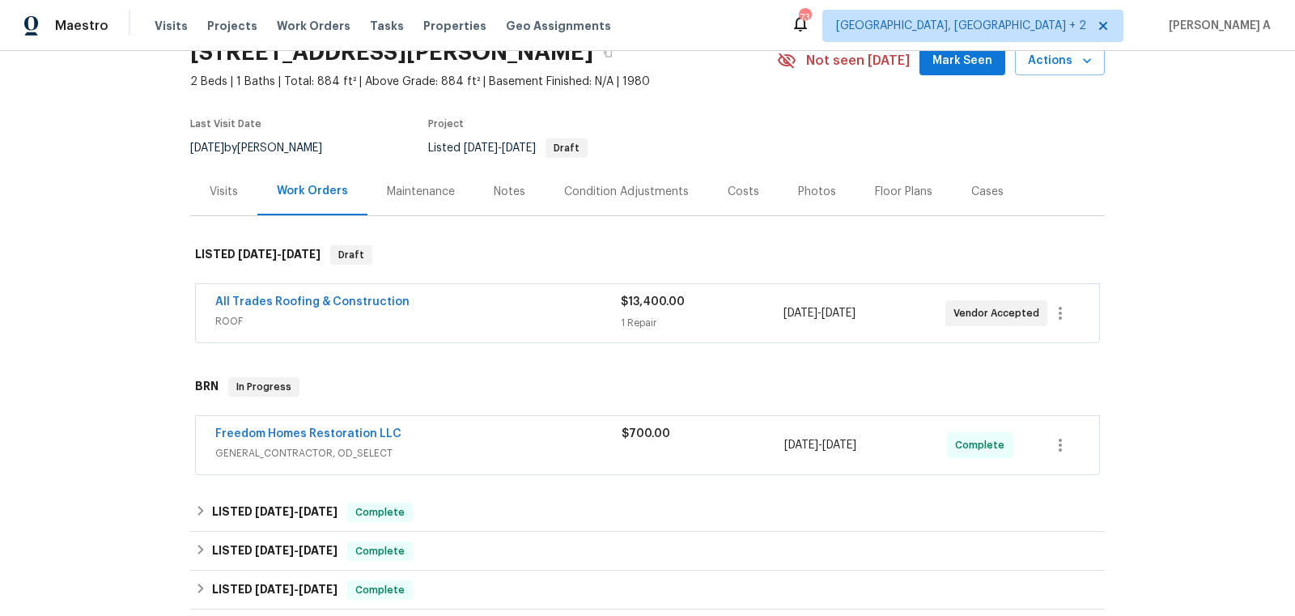
scroll to position [127, 0]
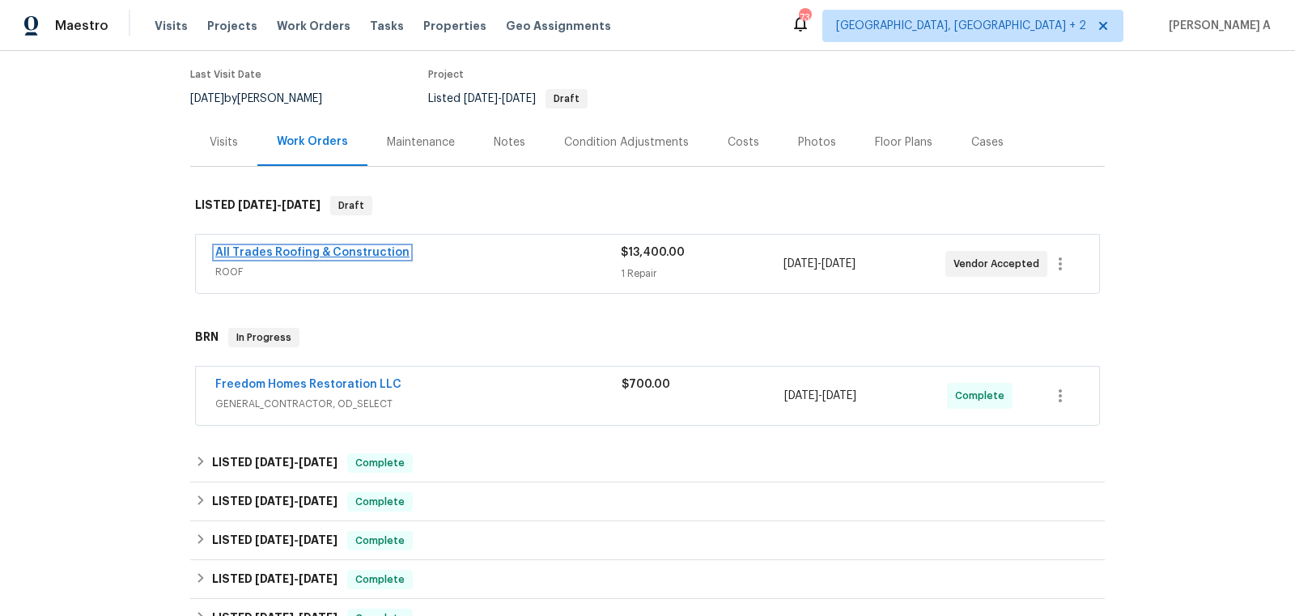
click at [346, 248] on link "All Trades Roofing & Construction" at bounding box center [312, 252] width 194 height 11
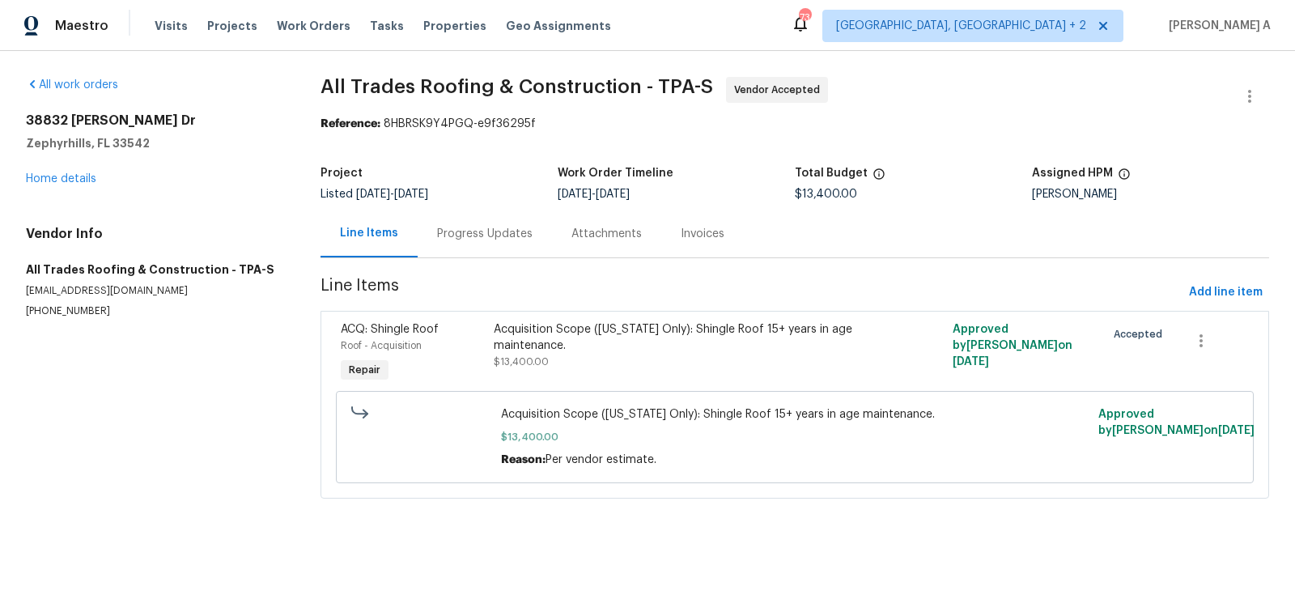
click at [459, 239] on div "Progress Updates" at bounding box center [485, 234] width 96 height 16
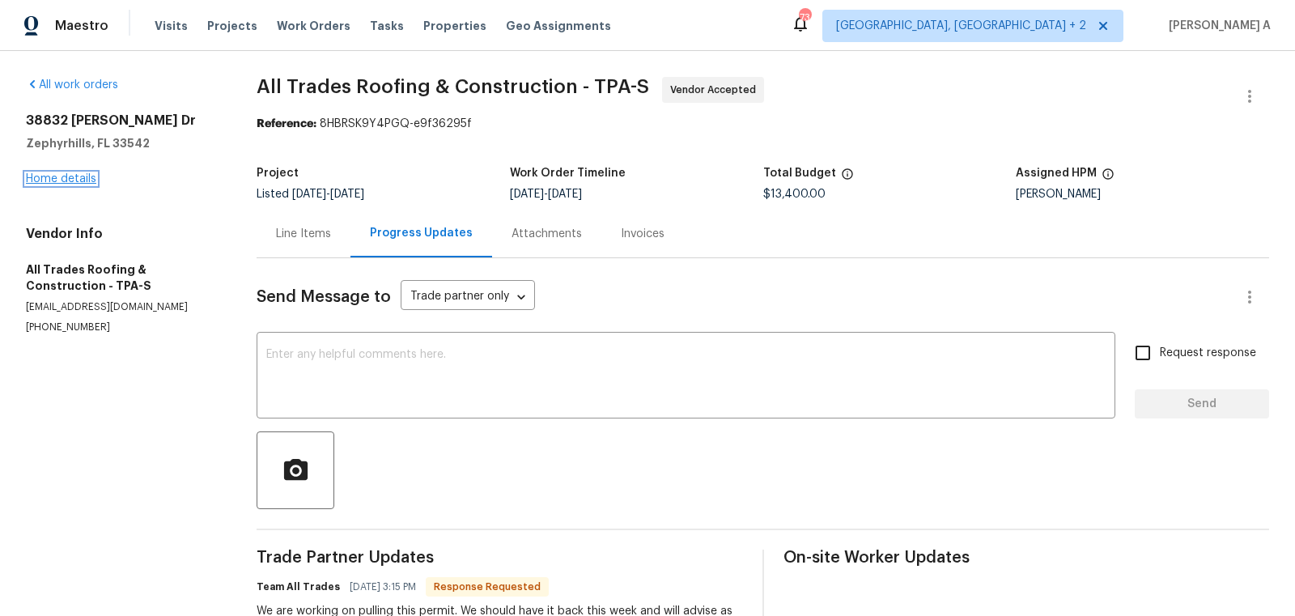
click at [73, 182] on link "Home details" at bounding box center [61, 178] width 70 height 11
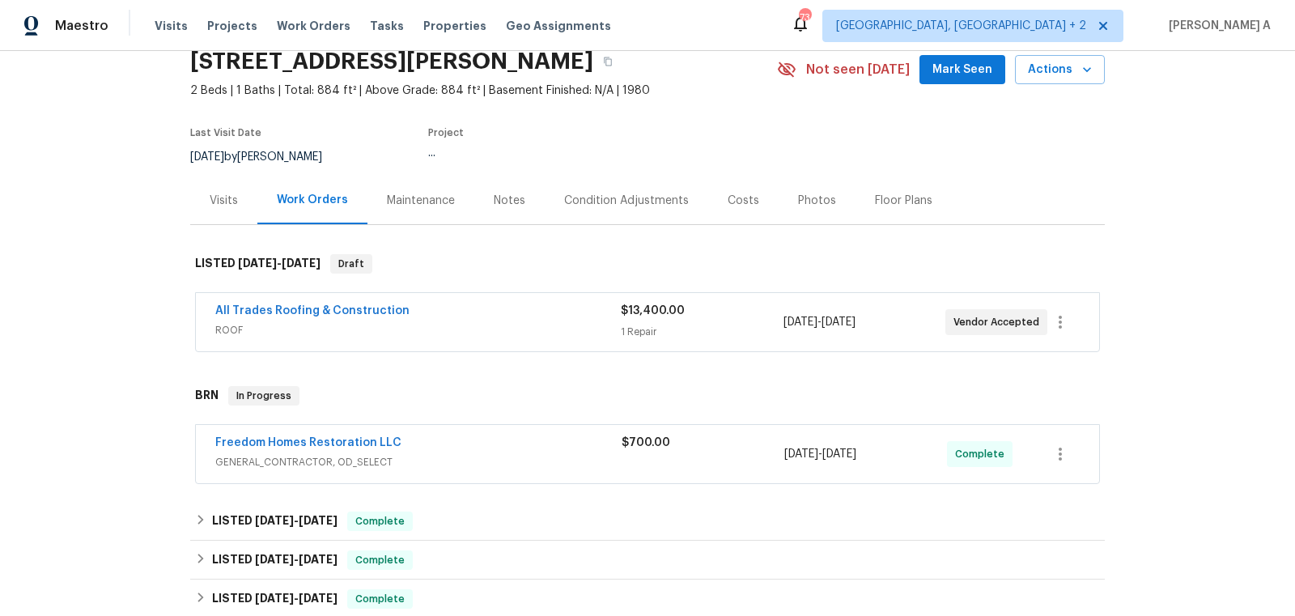
scroll to position [71, 0]
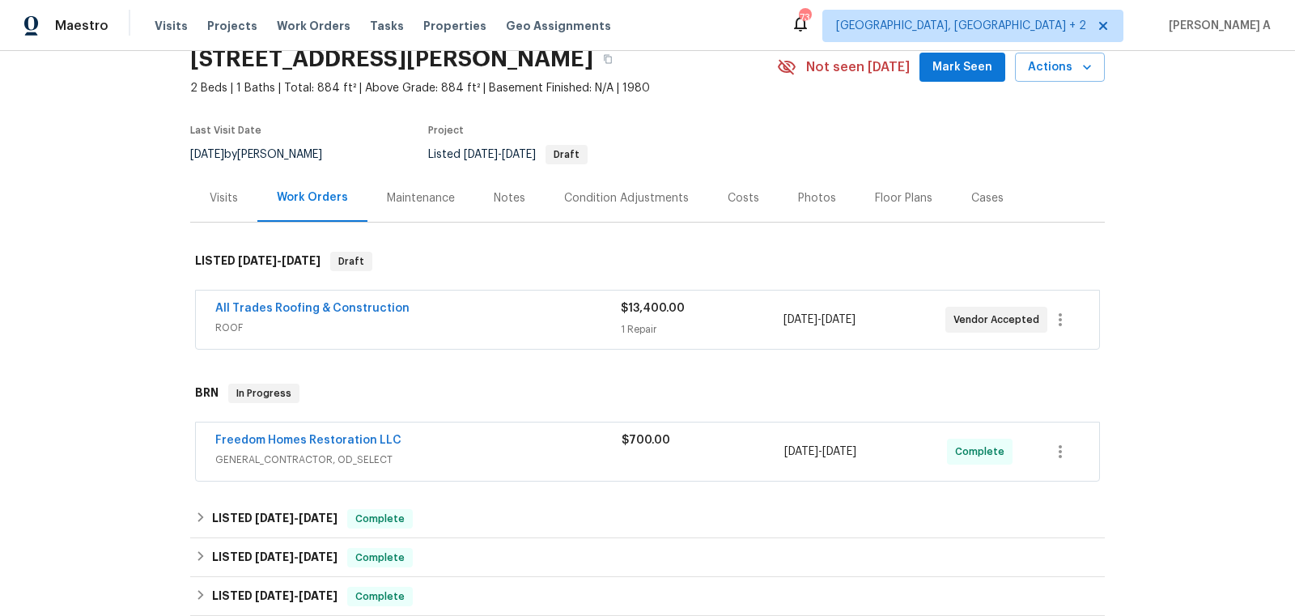
click at [339, 444] on span "Freedom Homes Restoration LLC" at bounding box center [308, 440] width 186 height 16
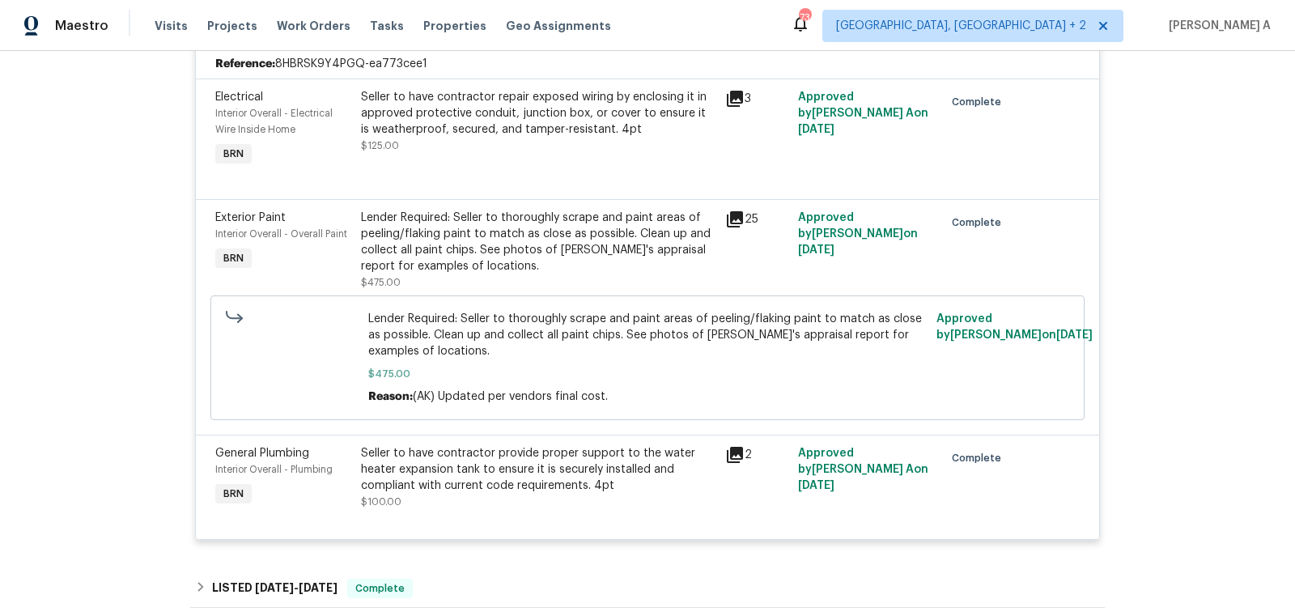
scroll to position [463, 0]
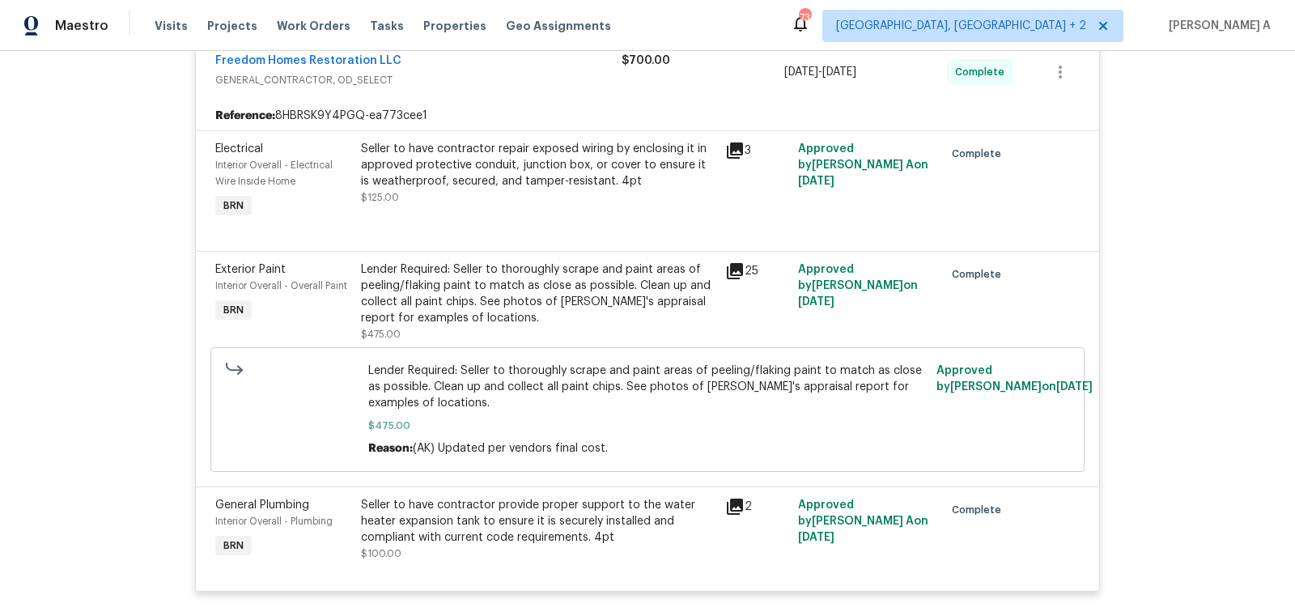
click at [523, 136] on div "Seller to have contractor repair exposed wiring by enclosing it in approved pro…" at bounding box center [538, 181] width 364 height 91
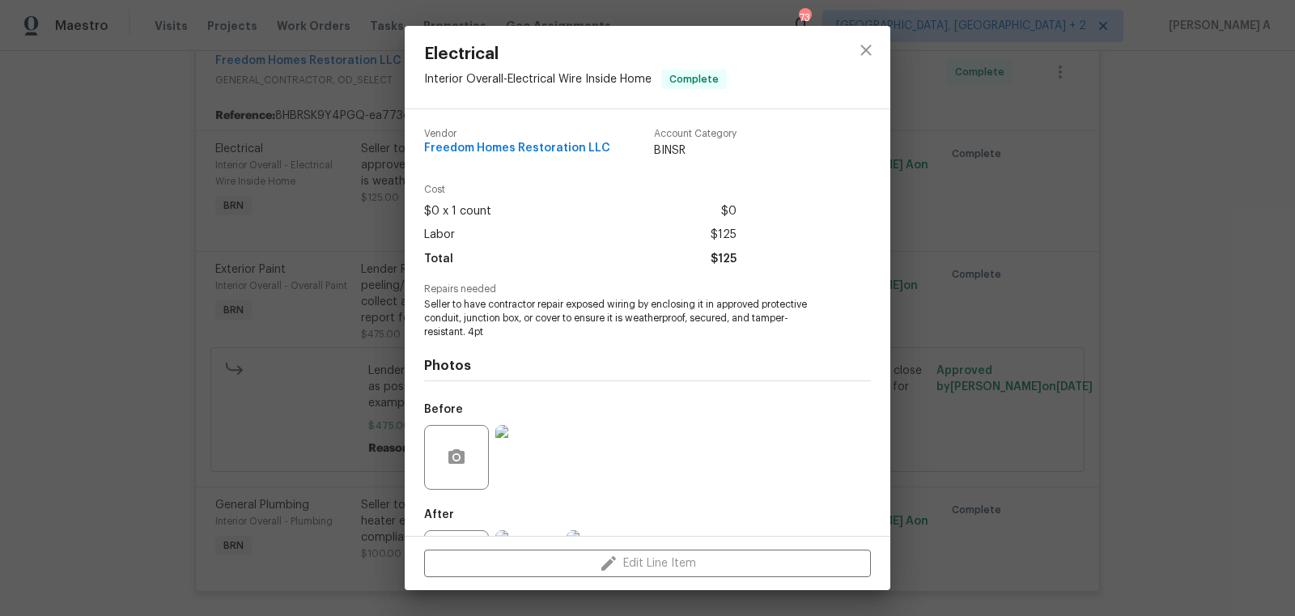
click at [507, 146] on span "Freedom Homes Restoration LLC" at bounding box center [517, 148] width 186 height 12
copy span "Freedom Homes Restoration LLC"
click at [501, 319] on span "Seller to have contractor repair exposed wiring by enclosing it in approved pro…" at bounding box center [625, 318] width 402 height 40
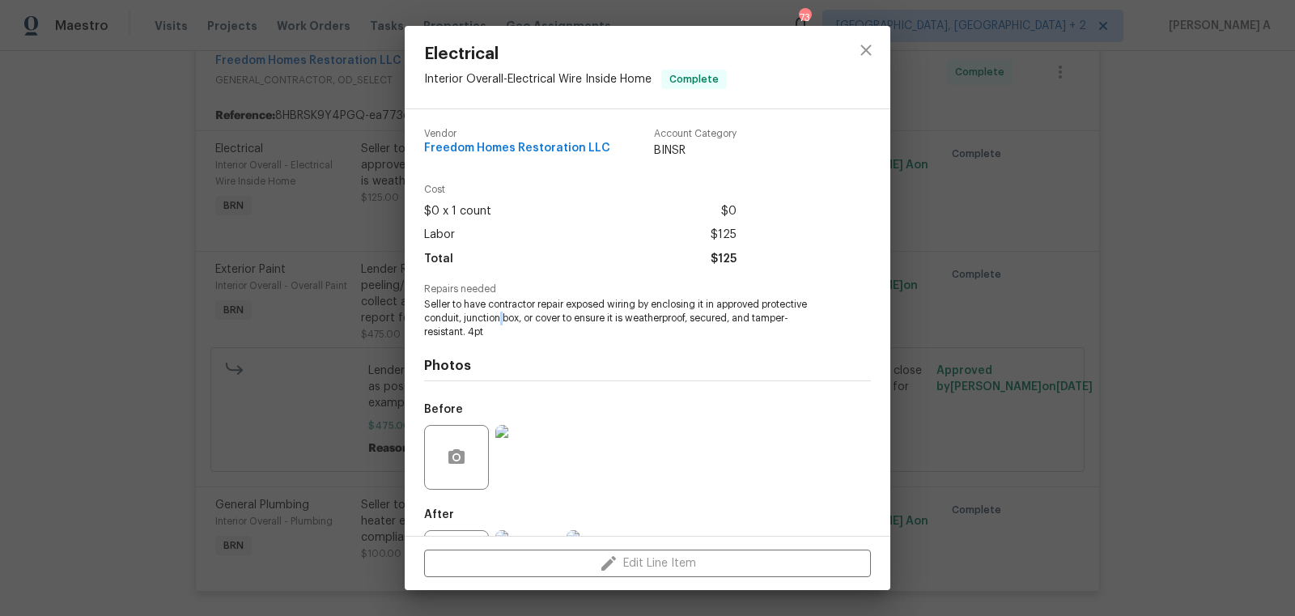
click at [501, 319] on span "Seller to have contractor repair exposed wiring by enclosing it in approved pro…" at bounding box center [625, 318] width 402 height 40
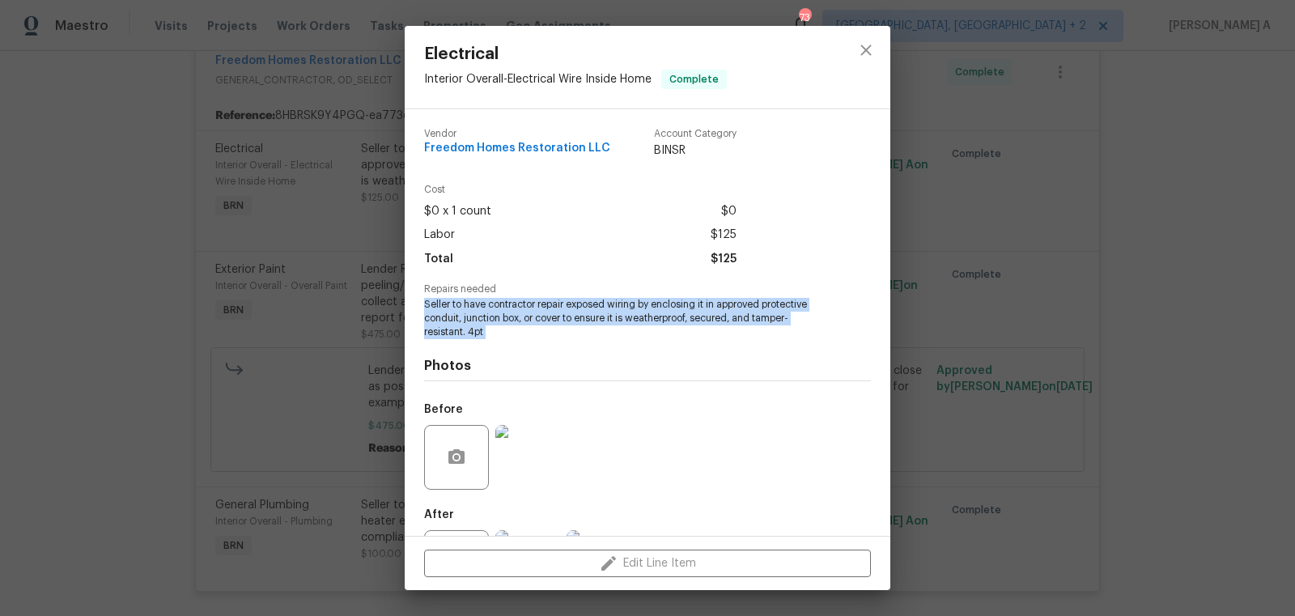
click at [501, 319] on span "Seller to have contractor repair exposed wiring by enclosing it in approved pro…" at bounding box center [625, 318] width 402 height 40
copy span "Seller to have contractor repair exposed wiring by enclosing it in approved pro…"
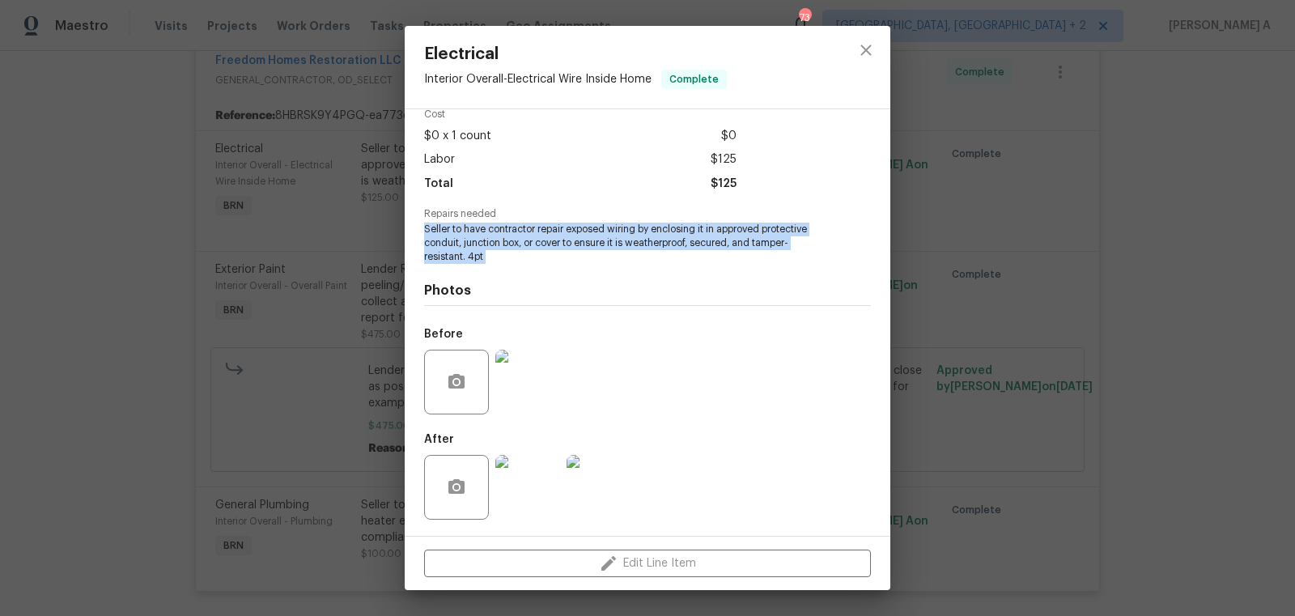
click at [515, 377] on img at bounding box center [527, 382] width 65 height 65
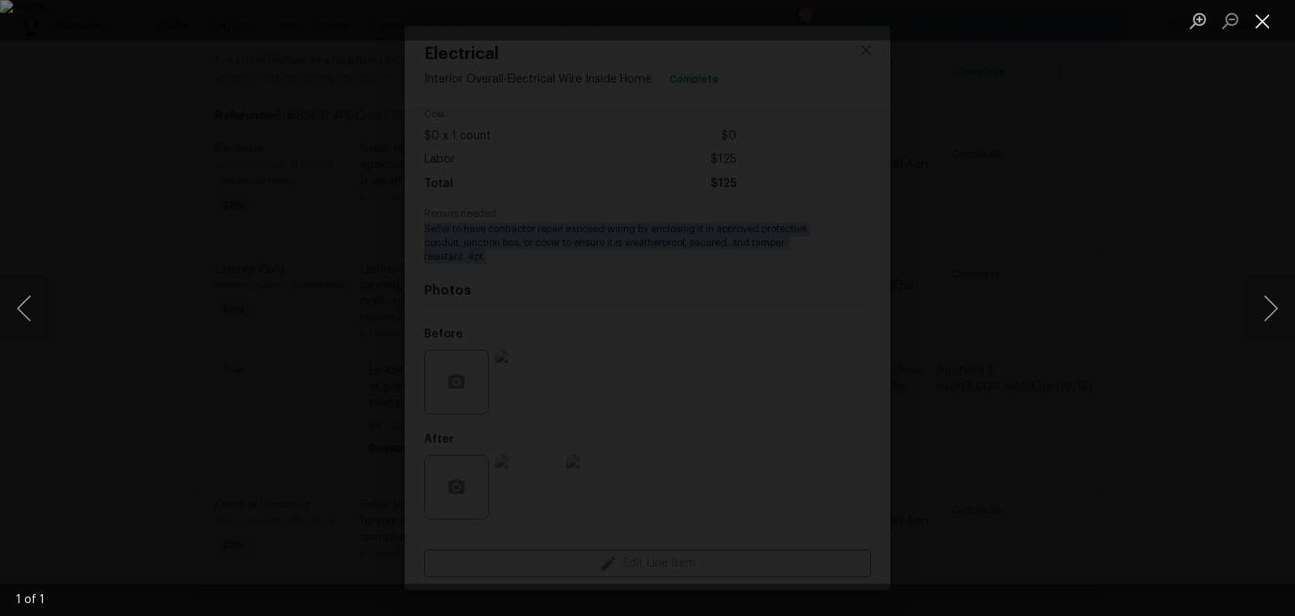
click at [1258, 27] on button "Close lightbox" at bounding box center [1262, 20] width 32 height 28
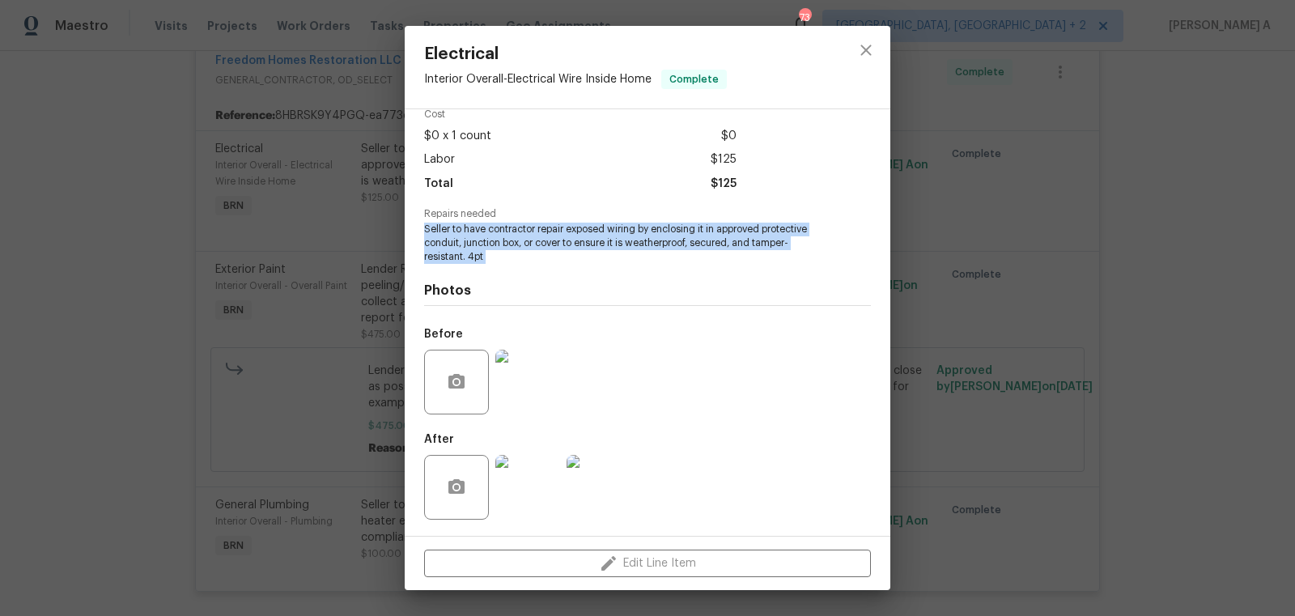
click at [535, 480] on img at bounding box center [527, 487] width 65 height 65
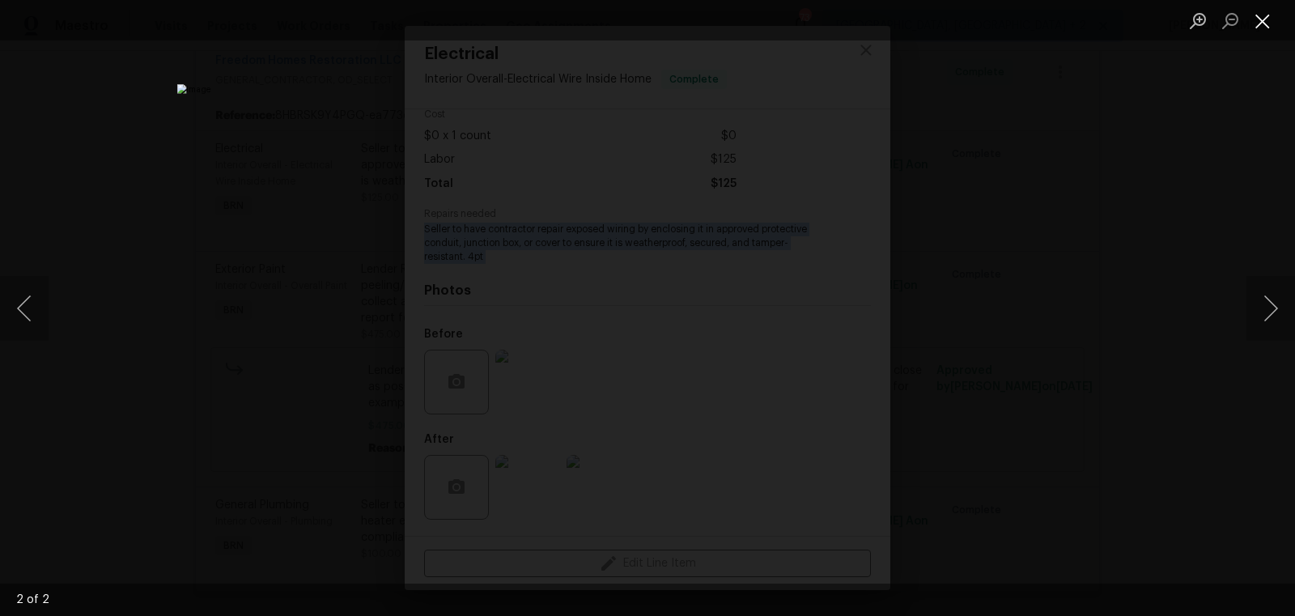
click at [1265, 28] on button "Close lightbox" at bounding box center [1262, 20] width 32 height 28
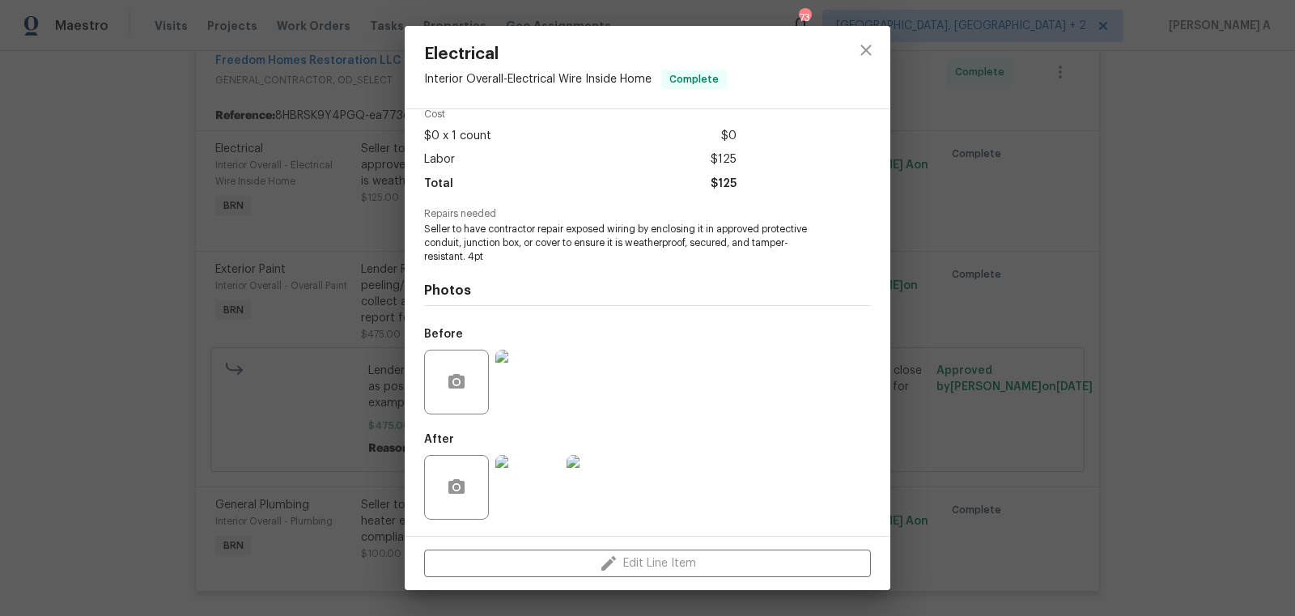
click at [884, 38] on div at bounding box center [866, 67] width 49 height 83
click at [866, 41] on icon "close" at bounding box center [865, 49] width 19 height 19
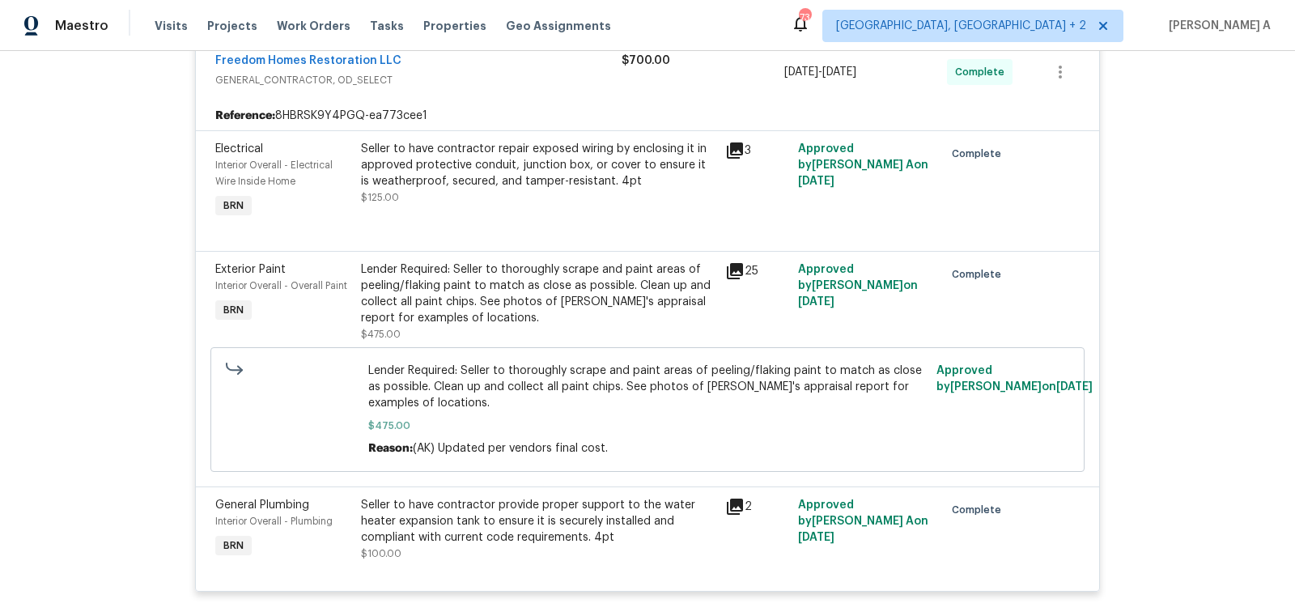
click at [581, 316] on div "Lender Required: Seller to thoroughly scrape and paint areas of peeling/flaking…" at bounding box center [538, 293] width 355 height 65
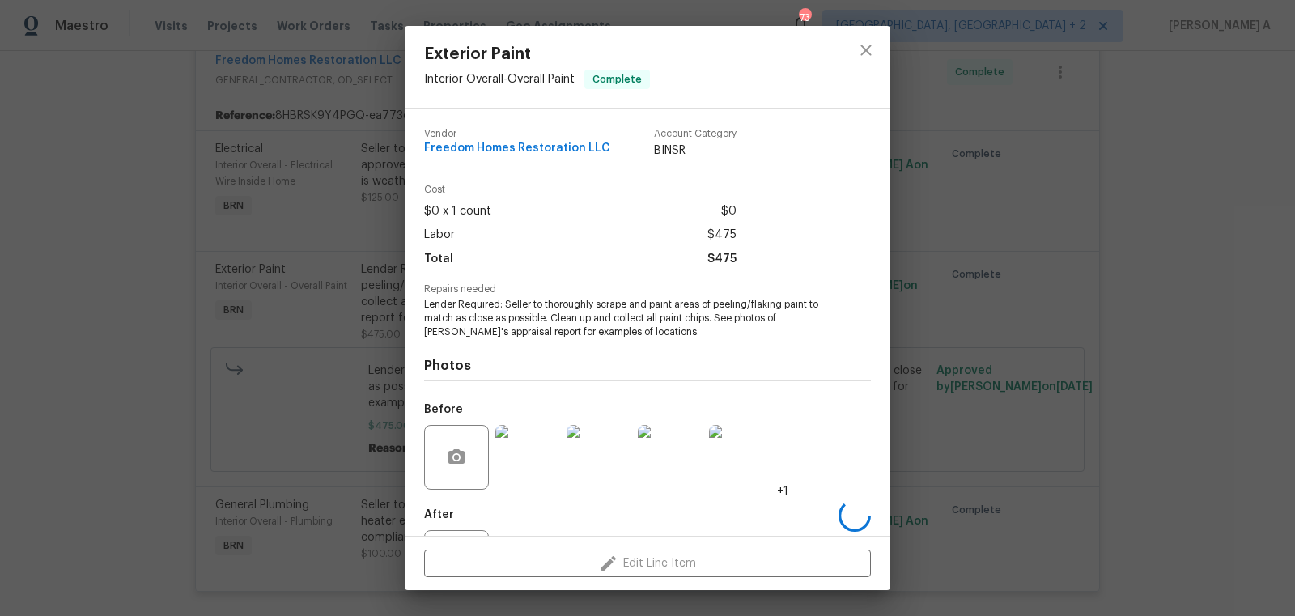
click at [556, 325] on span "Lender Required: Seller to thoroughly scrape and paint areas of peeling/flaking…" at bounding box center [625, 318] width 402 height 40
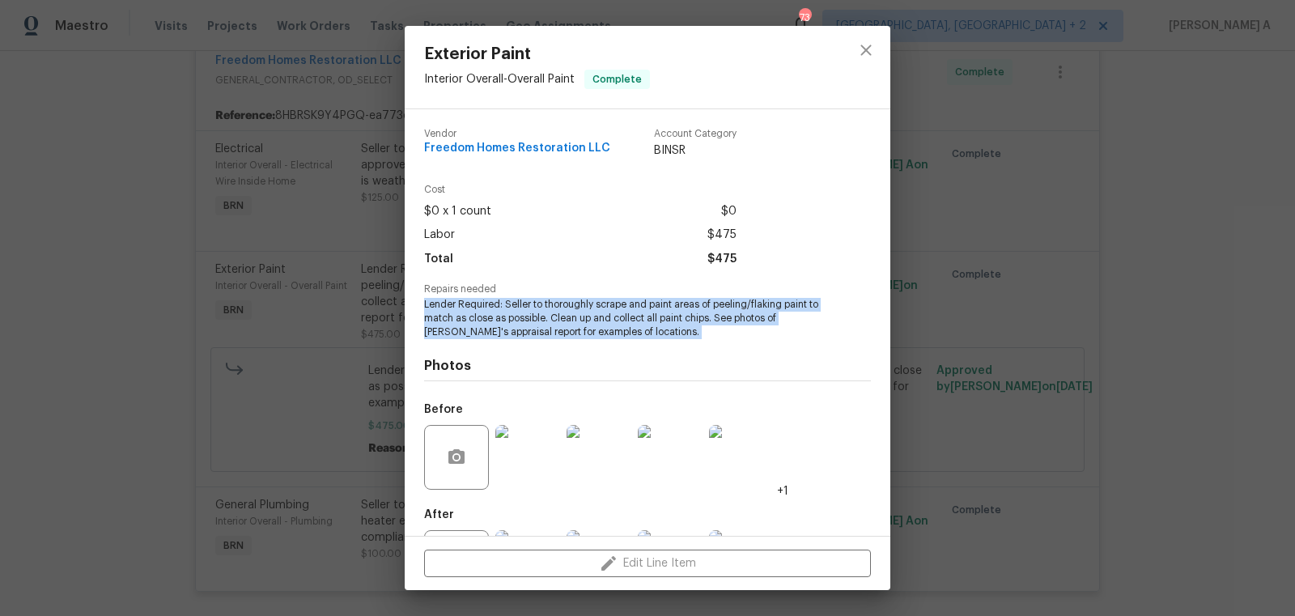
click at [556, 325] on span "Lender Required: Seller to thoroughly scrape and paint areas of peeling/flaking…" at bounding box center [625, 318] width 402 height 40
copy span "Lender Required: Seller to thoroughly scrape and paint areas of peeling/flaking…"
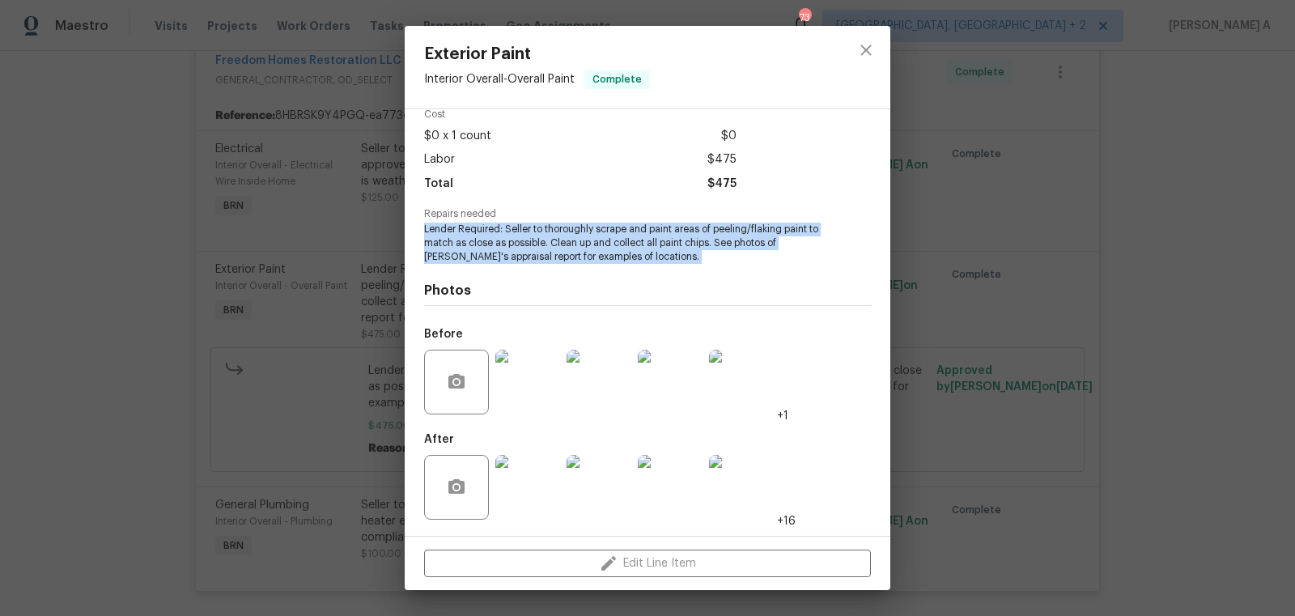
click at [533, 356] on img at bounding box center [527, 382] width 65 height 65
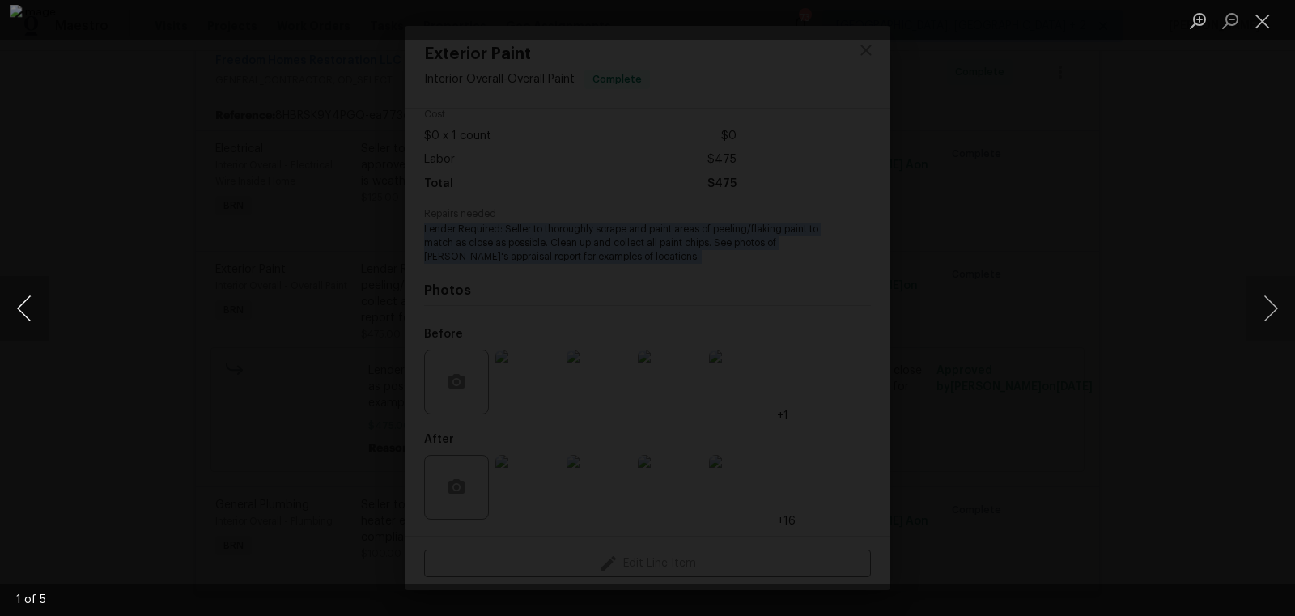
click at [26, 297] on button "Previous image" at bounding box center [24, 308] width 49 height 65
click at [23, 313] on button "Previous image" at bounding box center [24, 308] width 49 height 65
click at [26, 304] on button "Previous image" at bounding box center [24, 308] width 49 height 65
click at [39, 304] on button "Previous image" at bounding box center [24, 308] width 49 height 65
click at [37, 300] on button "Previous image" at bounding box center [24, 308] width 49 height 65
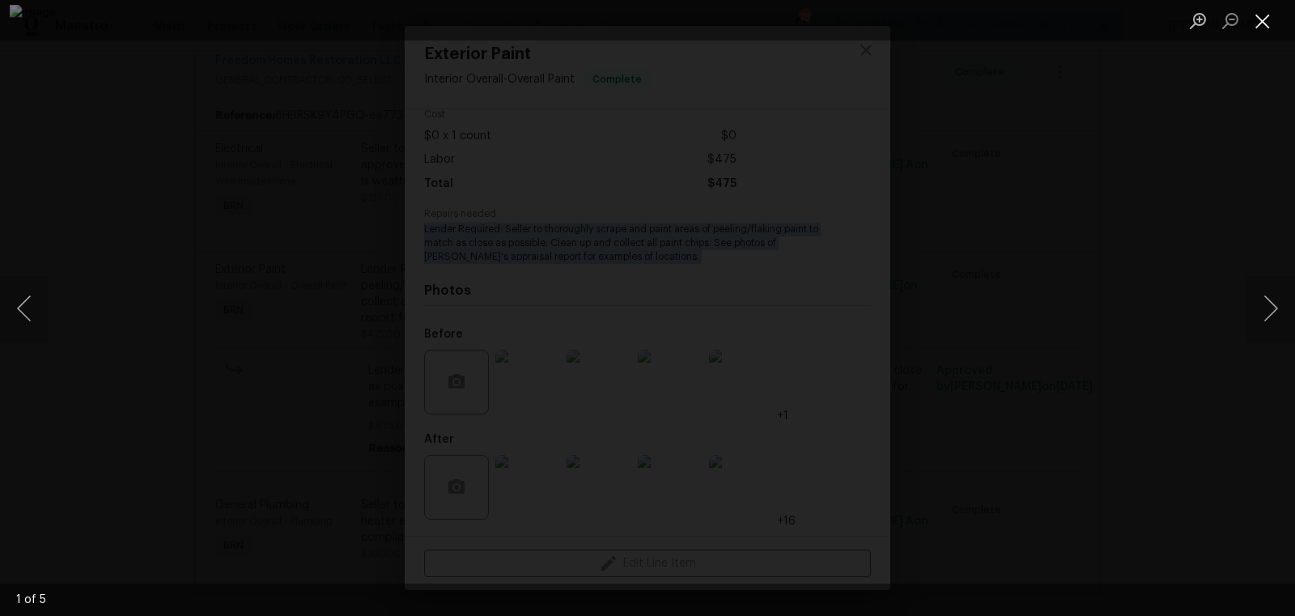
click at [1268, 23] on button "Close lightbox" at bounding box center [1262, 20] width 32 height 28
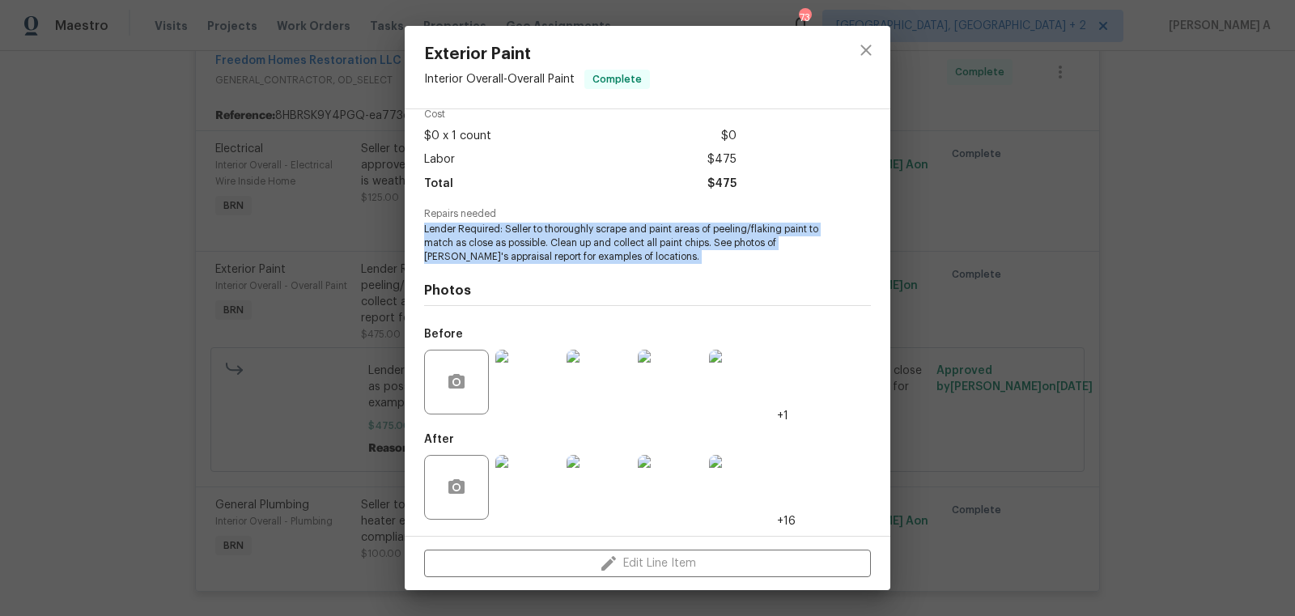
click at [516, 507] on img at bounding box center [527, 487] width 65 height 65
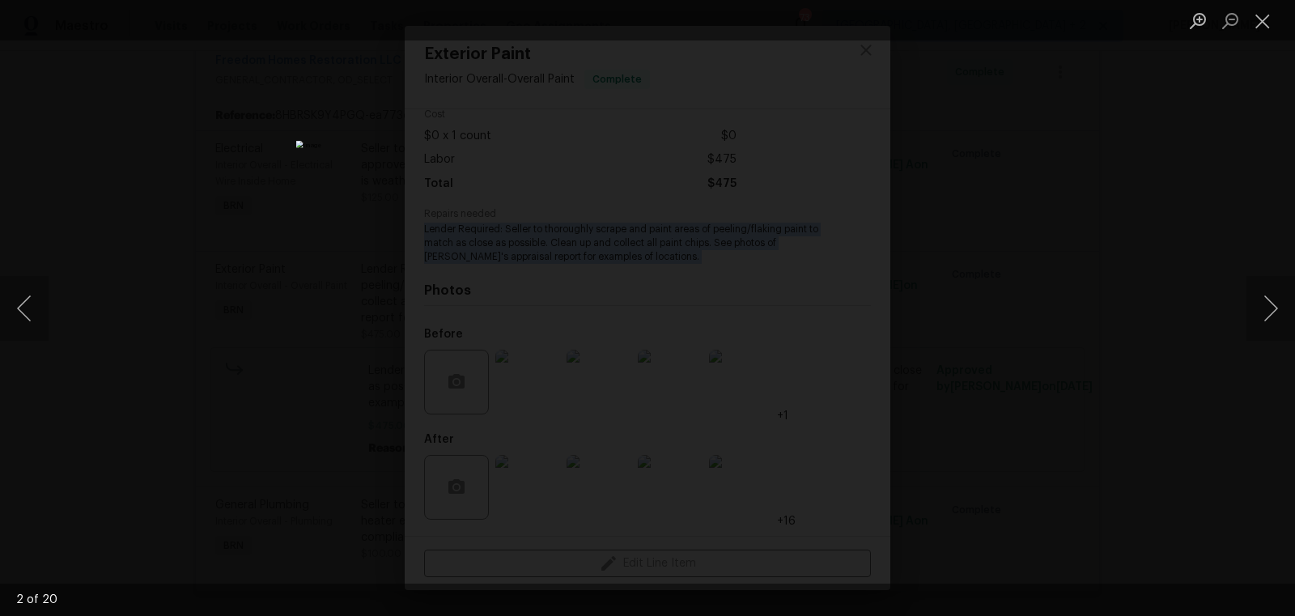
click at [628, 238] on img "Lightbox" at bounding box center [647, 308] width 703 height 334
click at [693, 199] on img "Lightbox" at bounding box center [647, 308] width 703 height 334
click at [1261, 11] on button "Close lightbox" at bounding box center [1262, 20] width 32 height 28
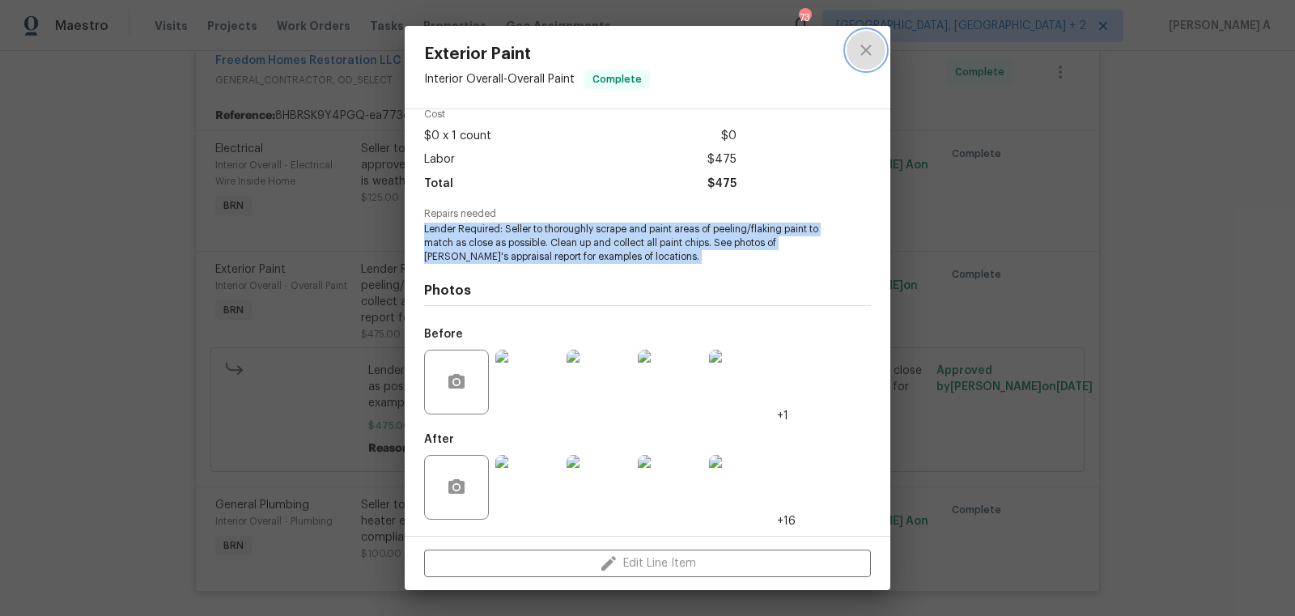
click at [874, 45] on icon "close" at bounding box center [865, 49] width 19 height 19
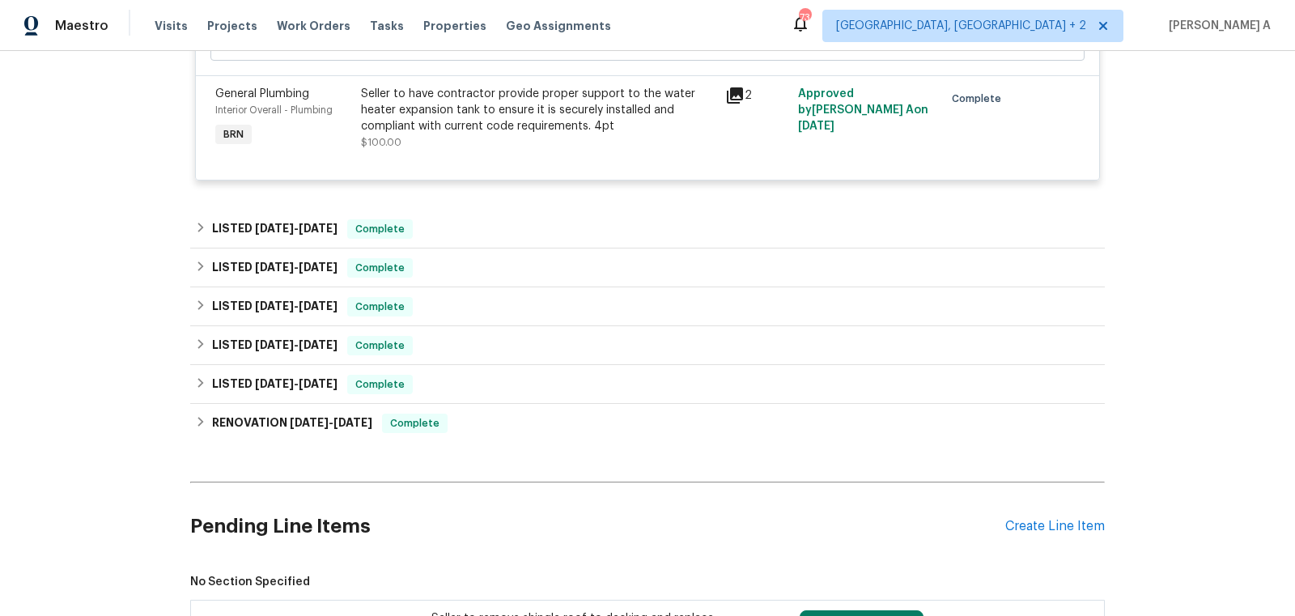
scroll to position [723, 0]
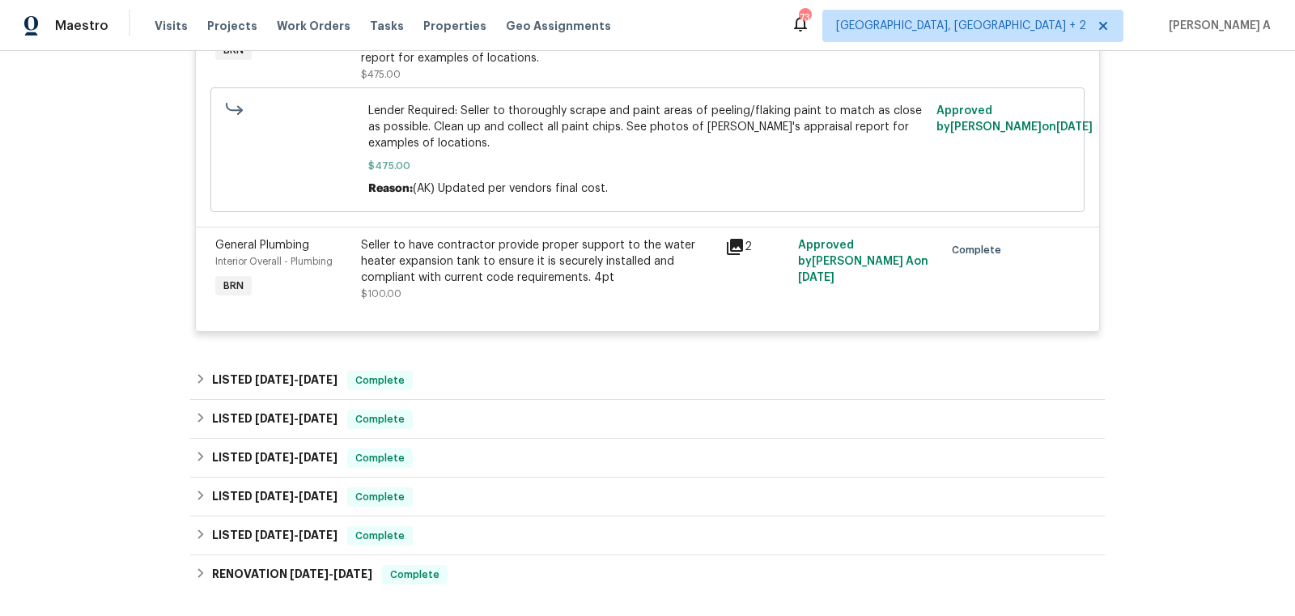
click at [499, 261] on div "Seller to have contractor provide proper support to the water heater expansion …" at bounding box center [538, 261] width 355 height 49
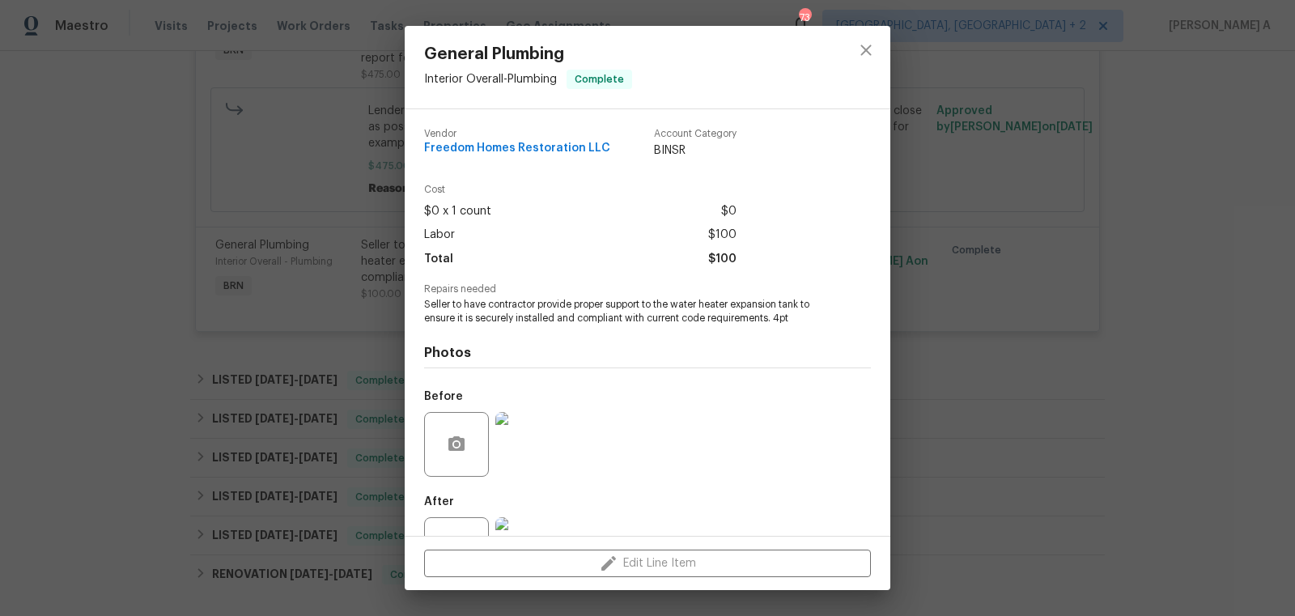
click at [499, 261] on div "Total $100" at bounding box center [580, 259] width 312 height 23
click at [499, 308] on span "Seller to have contractor provide proper support to the water heater expansion …" at bounding box center [625, 312] width 402 height 28
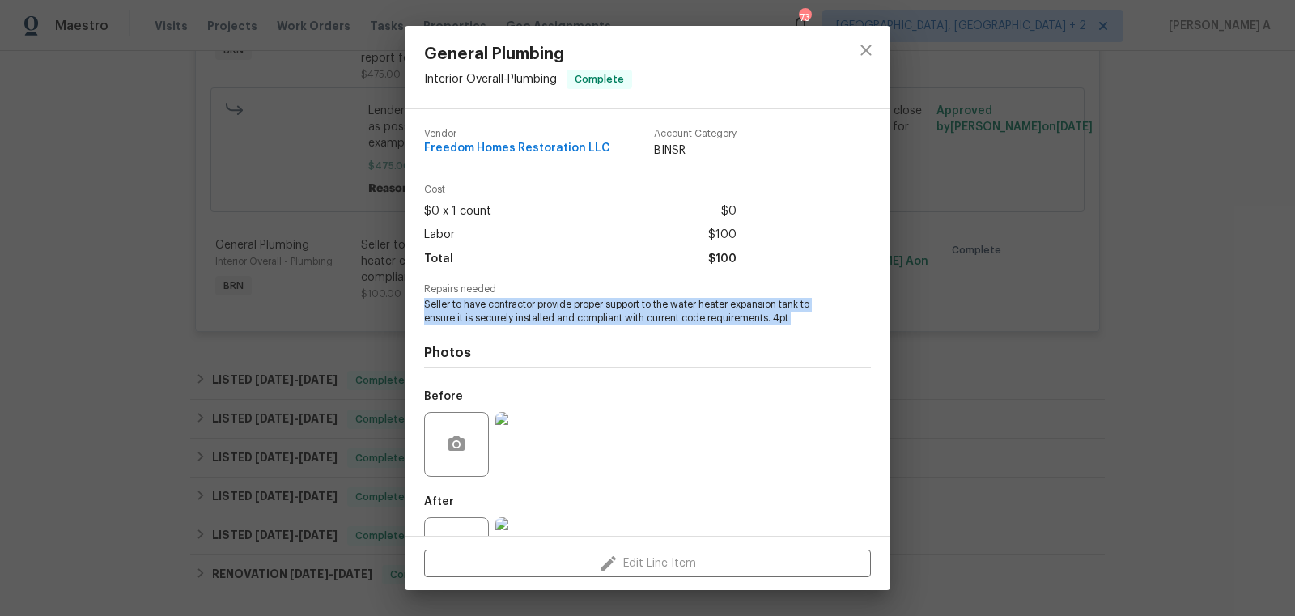
click at [499, 308] on span "Seller to have contractor provide proper support to the water heater expansion …" at bounding box center [625, 312] width 402 height 28
copy span "Seller to have contractor provide proper support to the water heater expansion …"
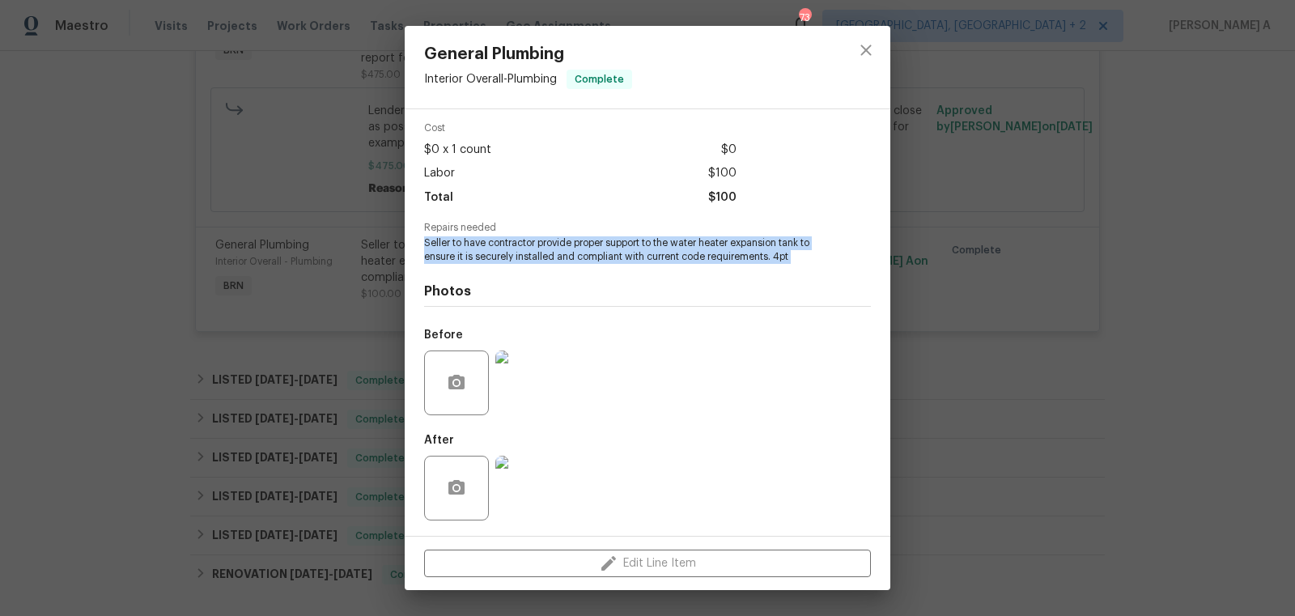
click at [534, 369] on img at bounding box center [527, 382] width 65 height 65
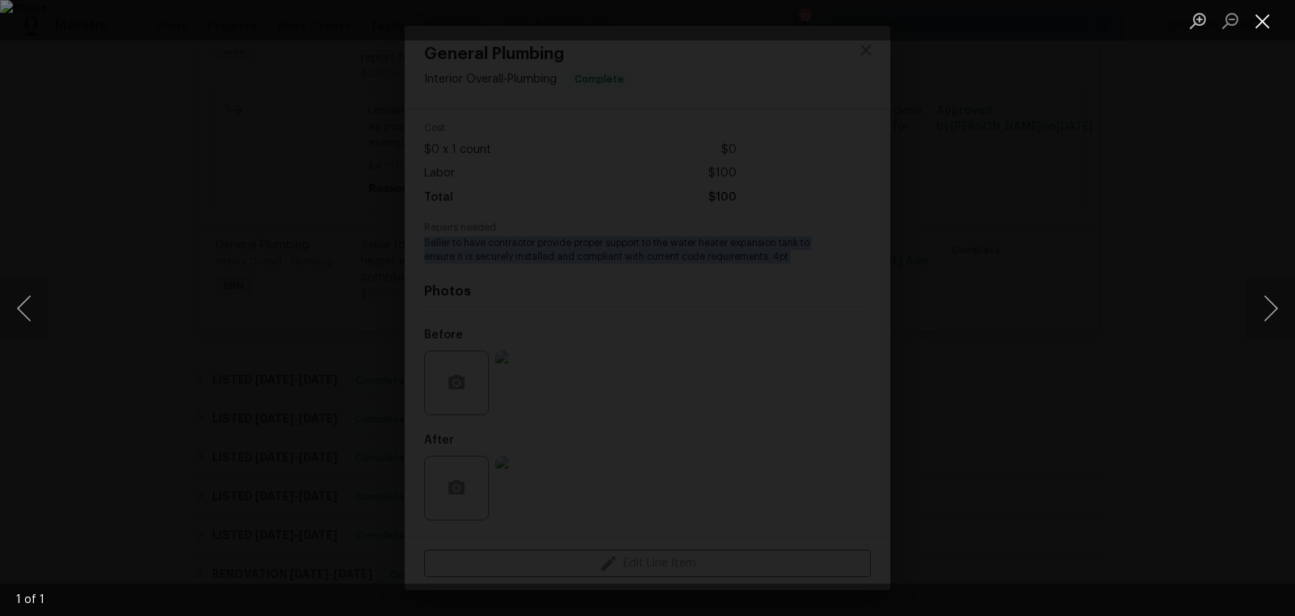
click at [1267, 25] on button "Close lightbox" at bounding box center [1262, 20] width 32 height 28
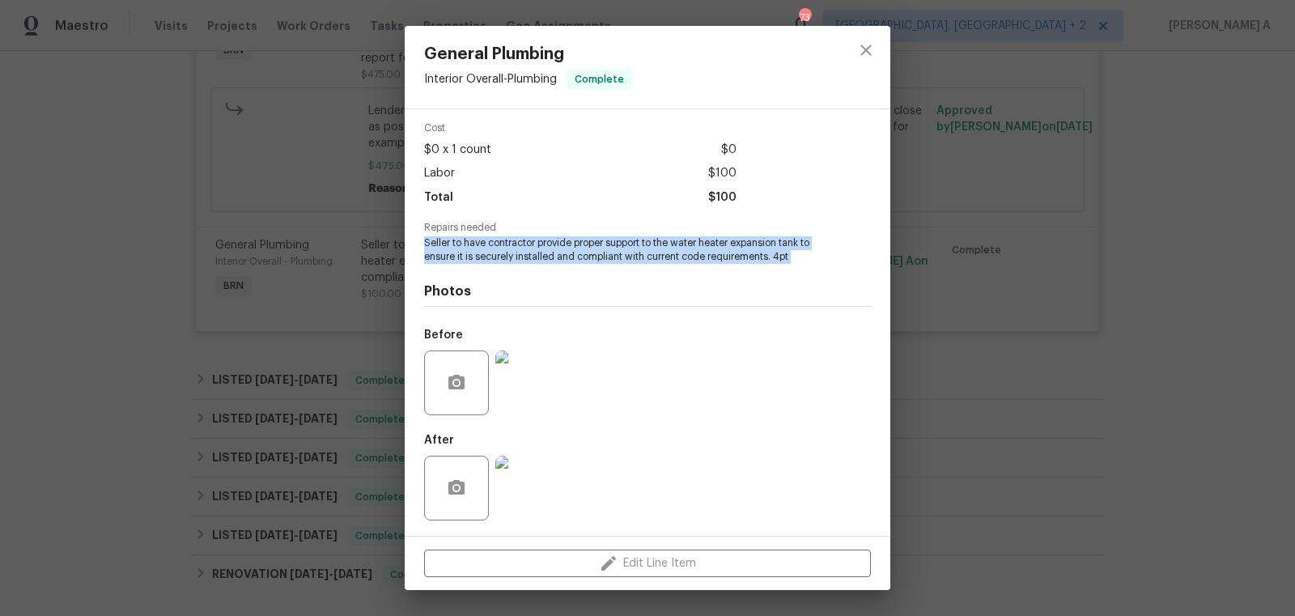
click at [516, 484] on img at bounding box center [527, 488] width 65 height 65
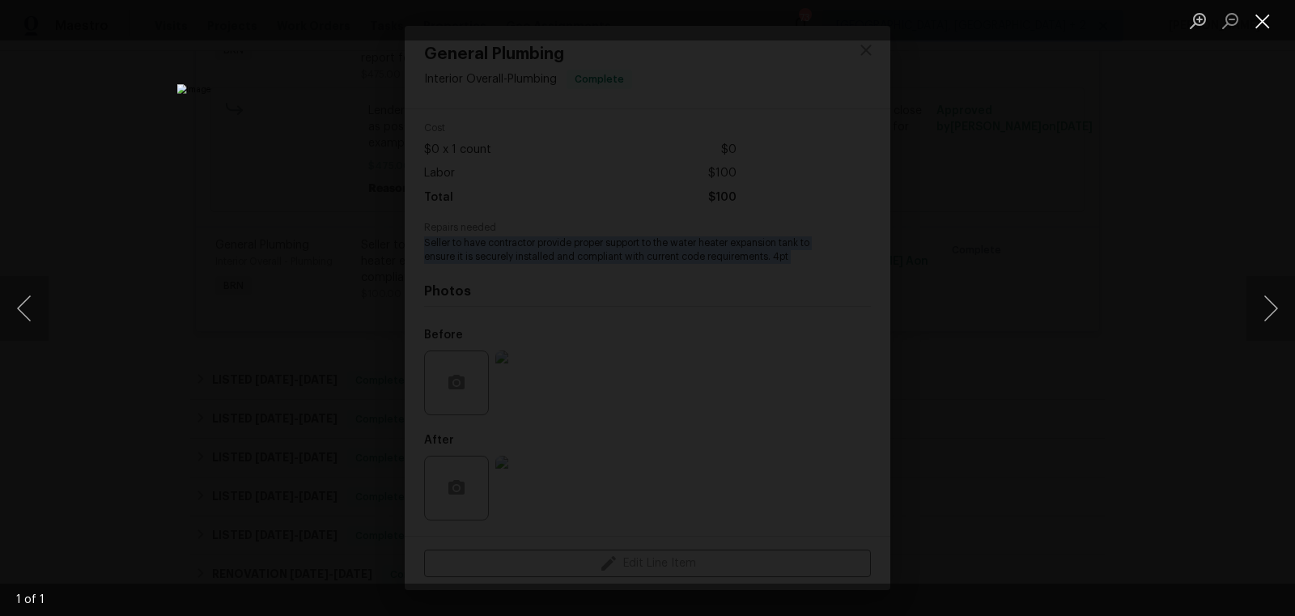
click at [1259, 28] on button "Close lightbox" at bounding box center [1262, 20] width 32 height 28
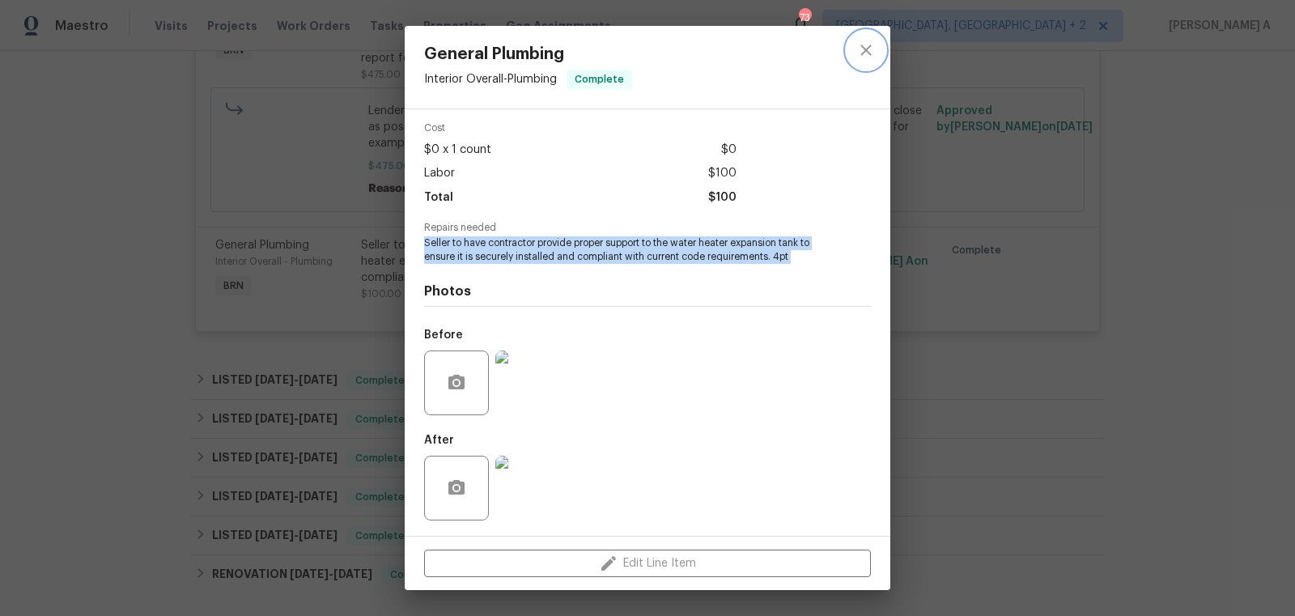
click at [873, 53] on icon "close" at bounding box center [865, 49] width 19 height 19
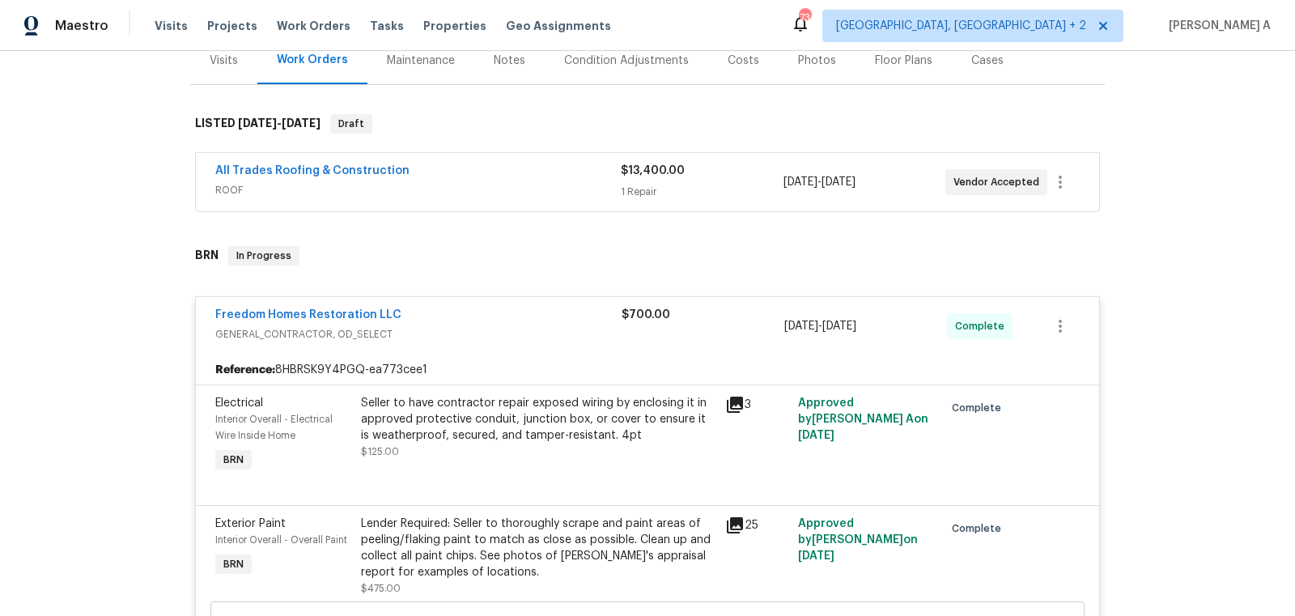
scroll to position [241, 0]
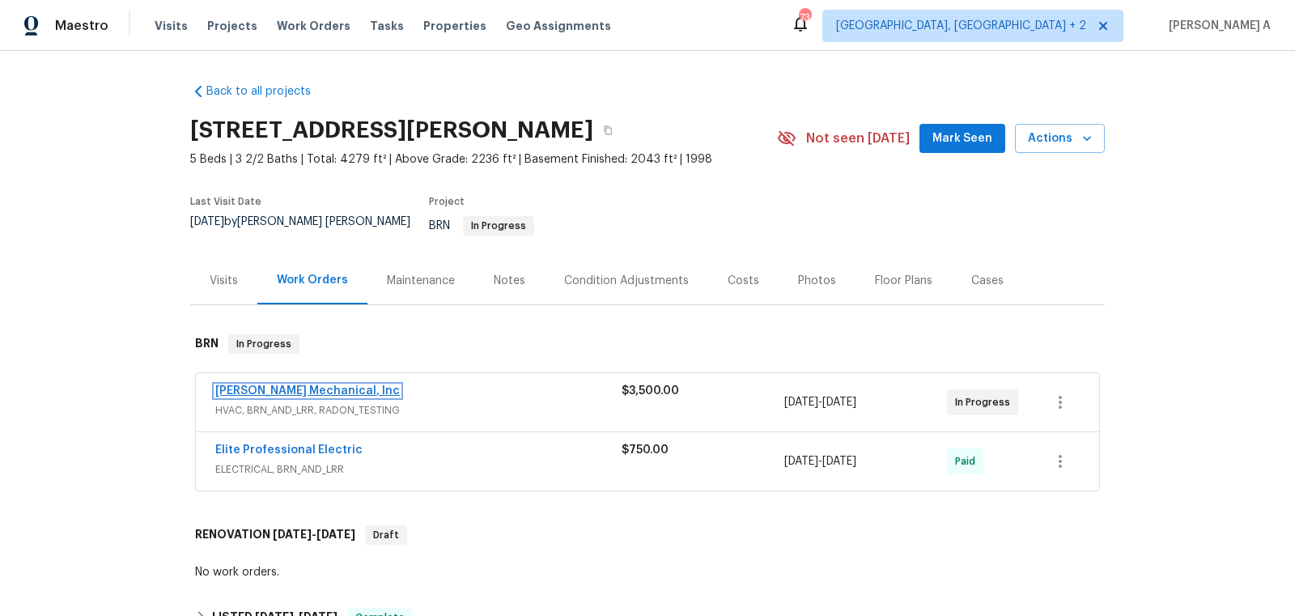
click at [298, 385] on link "JH Martin Mechanical, Inc" at bounding box center [307, 390] width 185 height 11
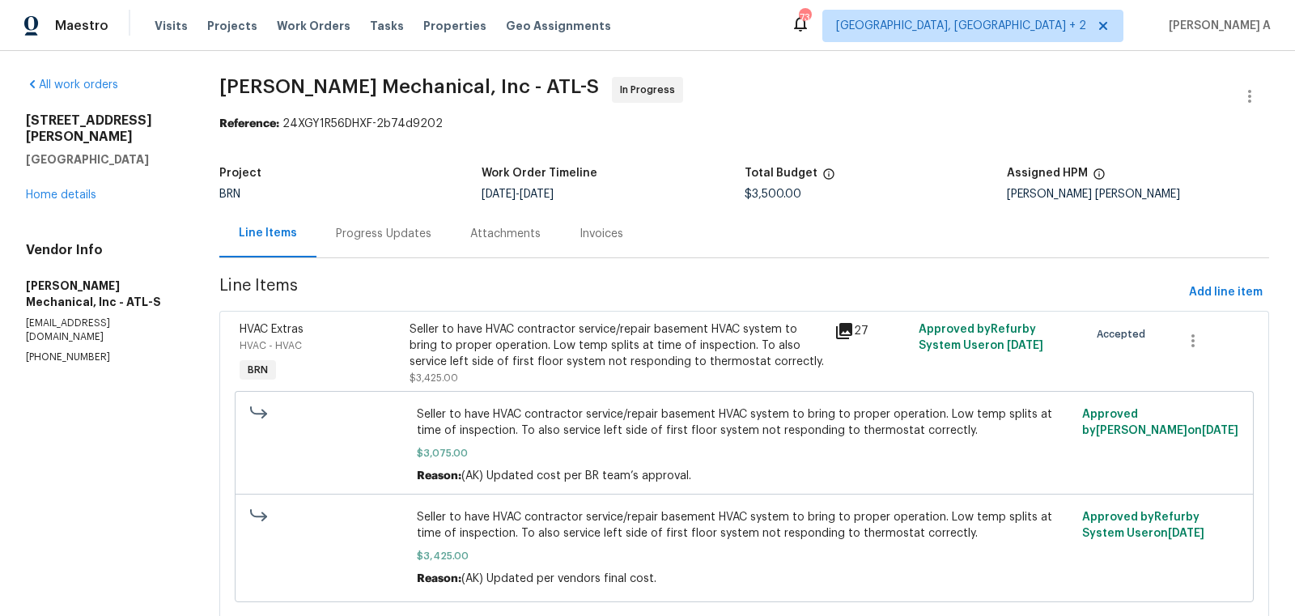
click at [418, 236] on div "Progress Updates" at bounding box center [384, 234] width 96 height 16
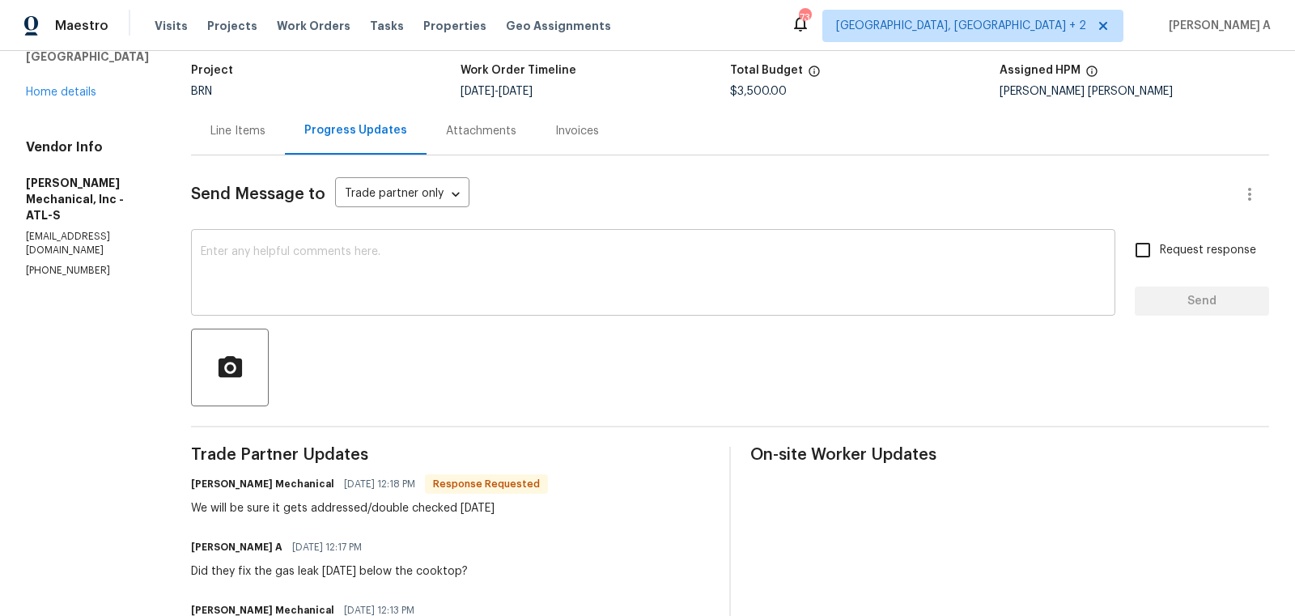
scroll to position [106, 0]
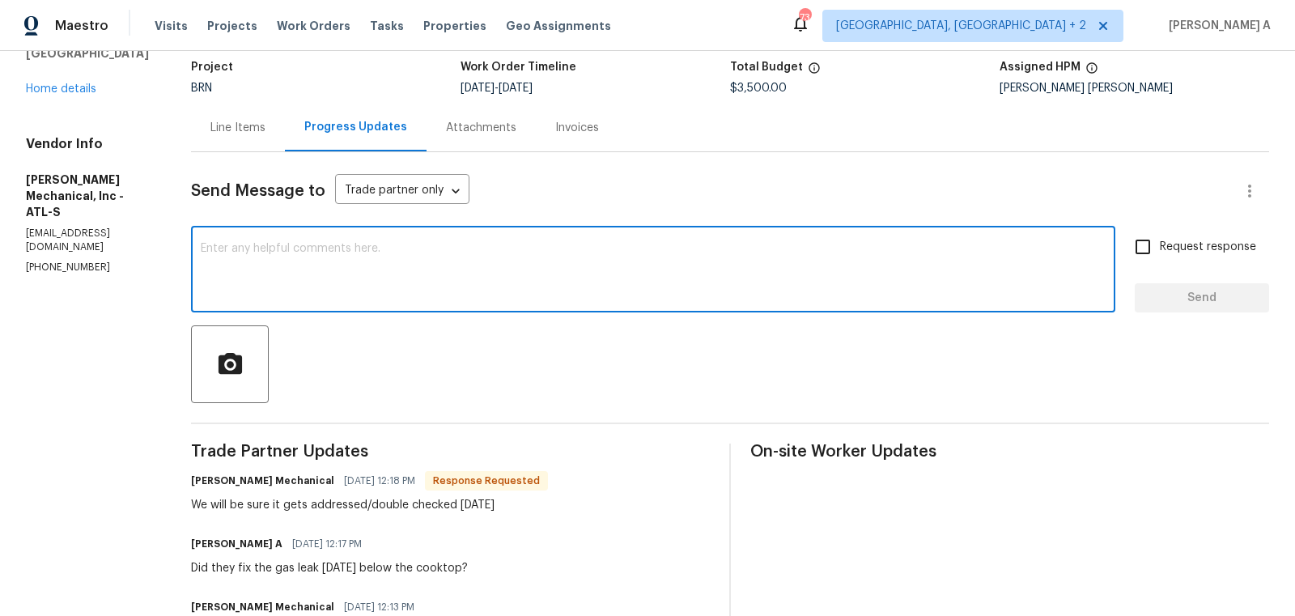
click at [503, 289] on textarea at bounding box center [653, 271] width 905 height 57
type textarea "Thank you!"
click at [1155, 248] on input "Request response" at bounding box center [1143, 247] width 34 height 34
checkbox input "true"
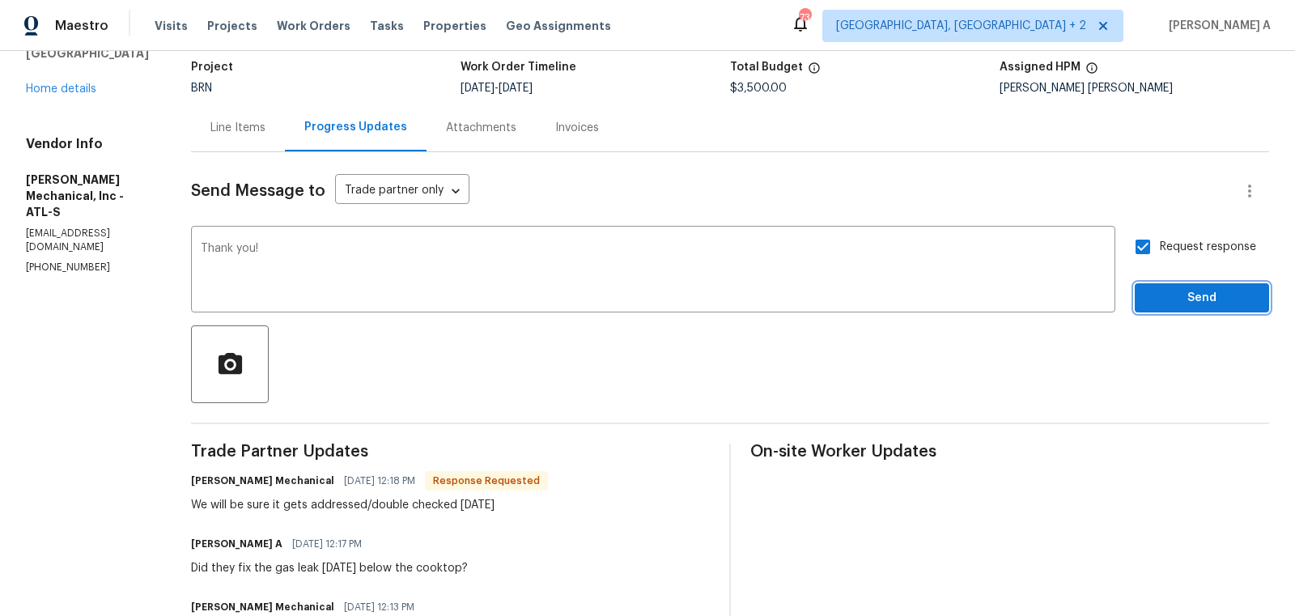
click at [1181, 298] on span "Send" at bounding box center [1202, 298] width 108 height 20
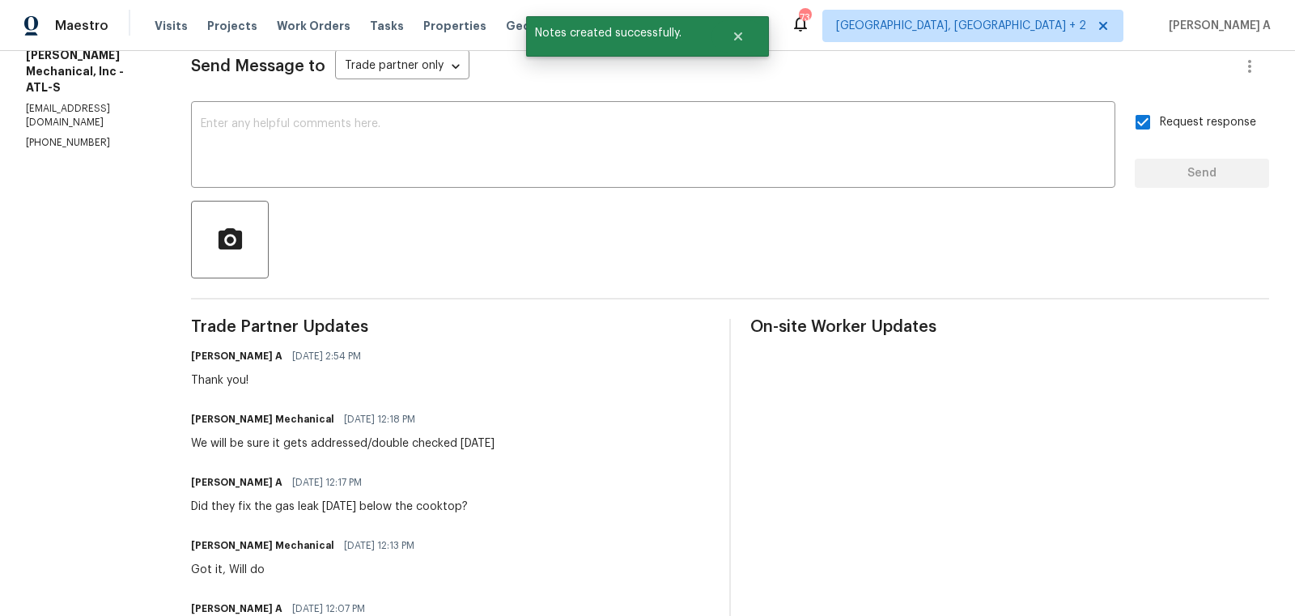
scroll to position [235, 0]
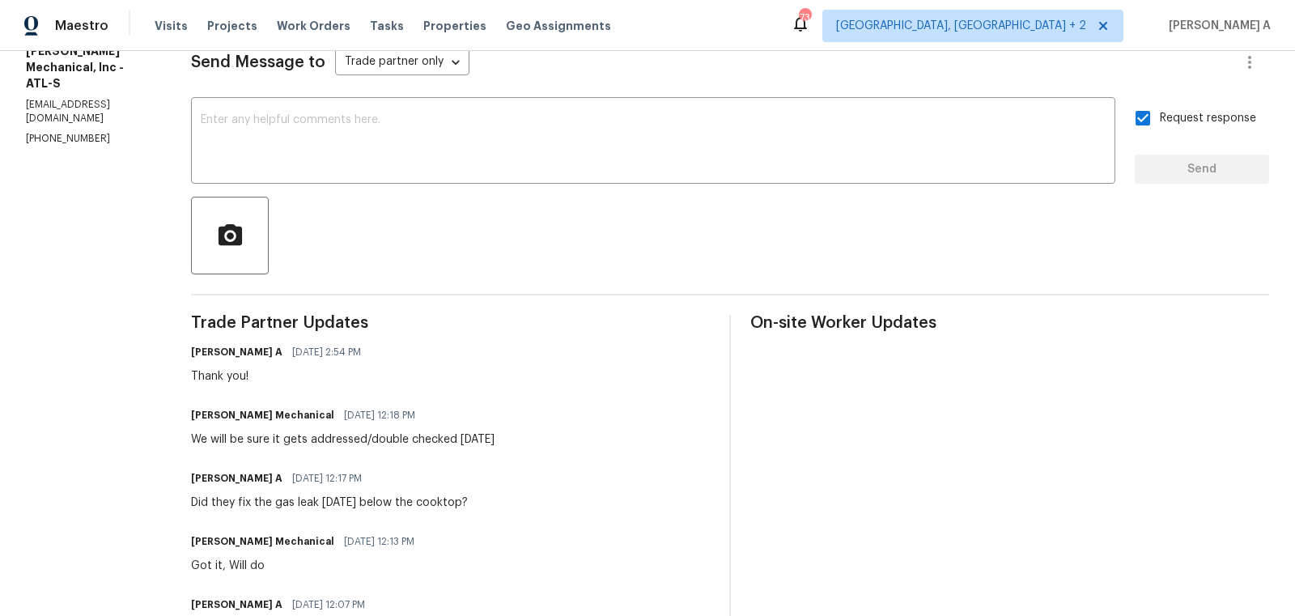
click at [380, 446] on div "We will be sure it gets addressed/double checked Monday" at bounding box center [343, 439] width 304 height 16
copy div "sure it gets addressed/double checked Monday"
drag, startPoint x: 274, startPoint y: 440, endPoint x: 548, endPoint y: 448, distance: 273.7
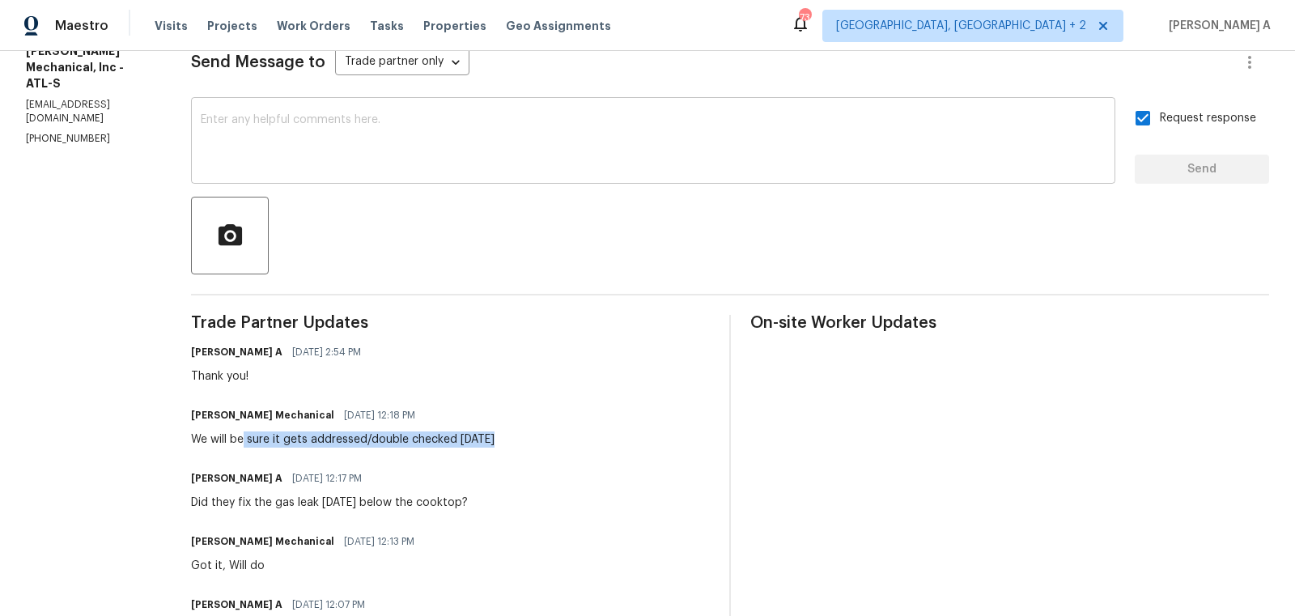
scroll to position [0, 0]
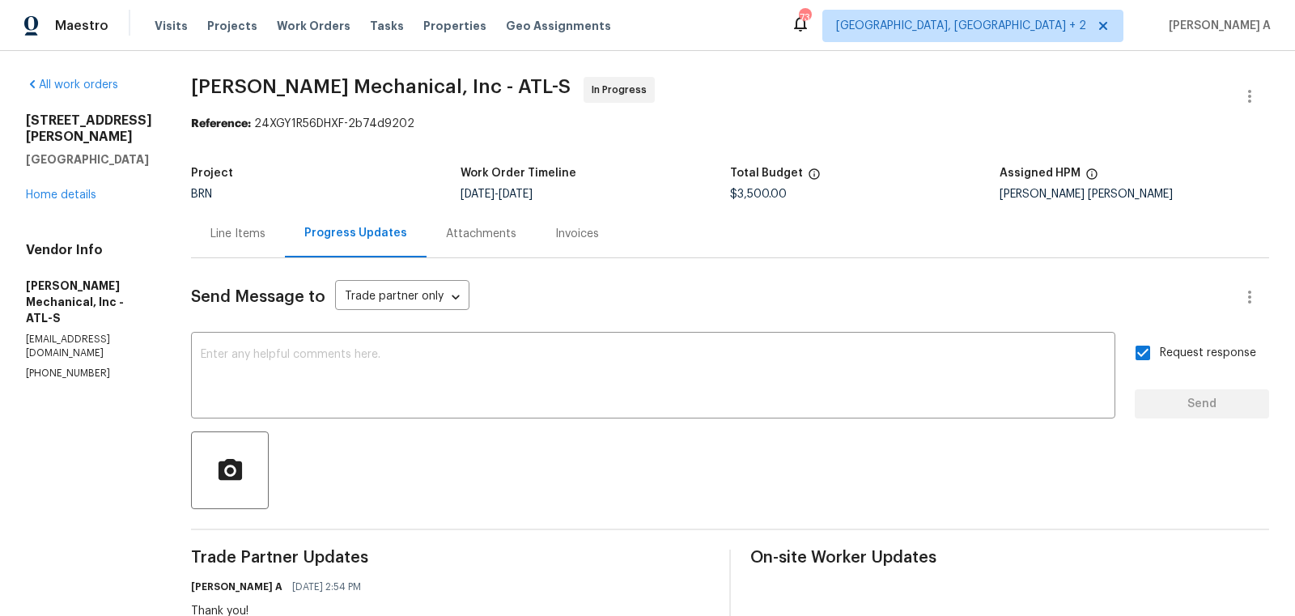
click at [226, 243] on div "Line Items" at bounding box center [238, 234] width 94 height 48
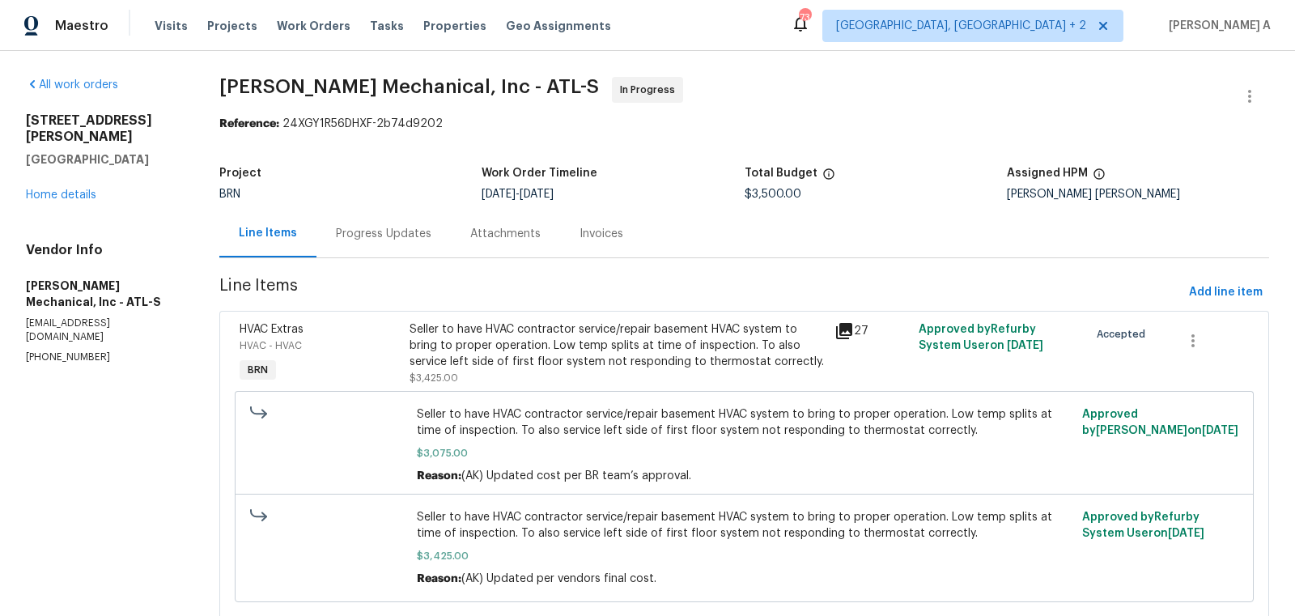
click at [360, 244] on div "Progress Updates" at bounding box center [383, 234] width 134 height 48
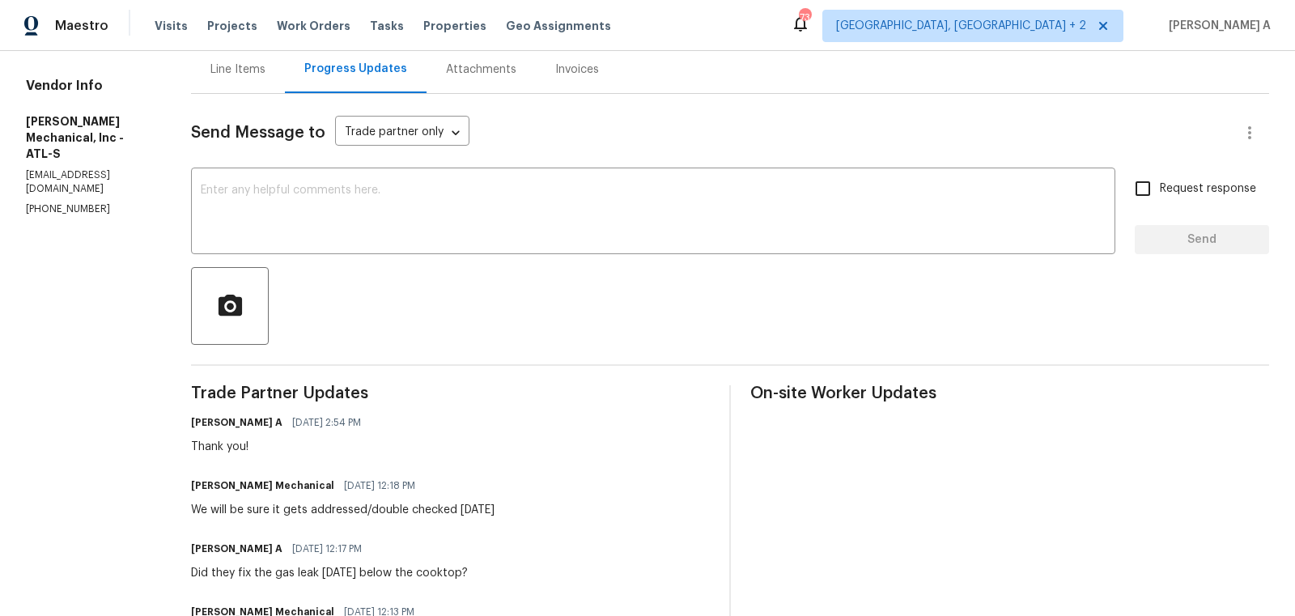
scroll to position [176, 0]
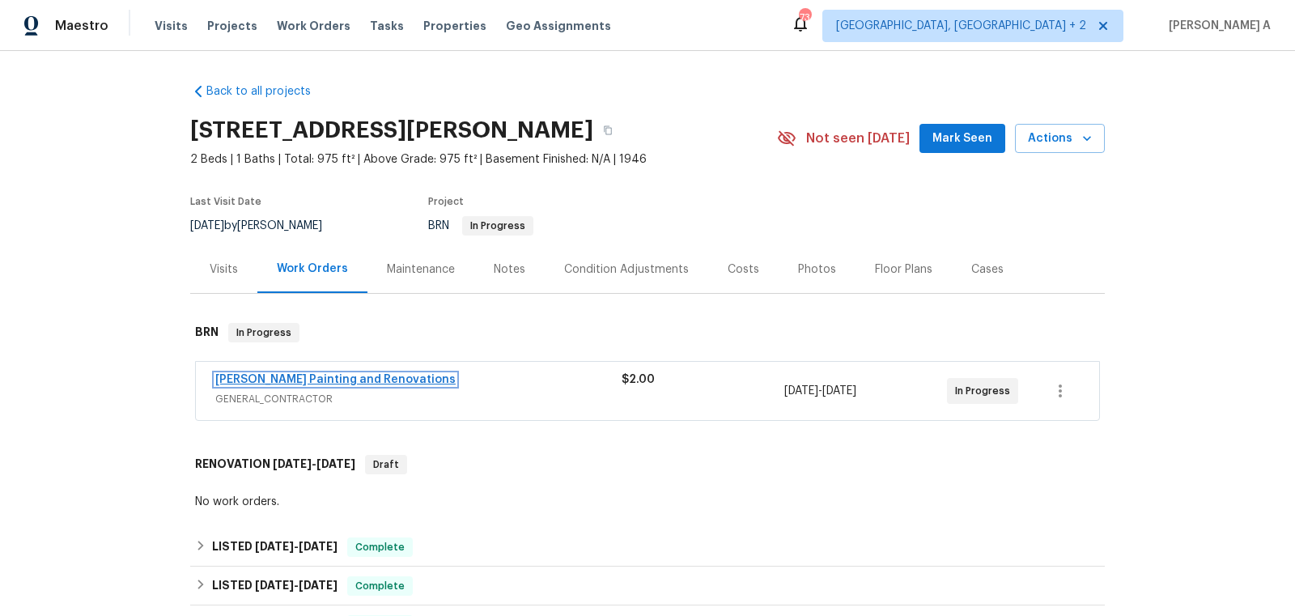
click at [335, 380] on link "[PERSON_NAME] Painting and Renovations" at bounding box center [335, 379] width 240 height 11
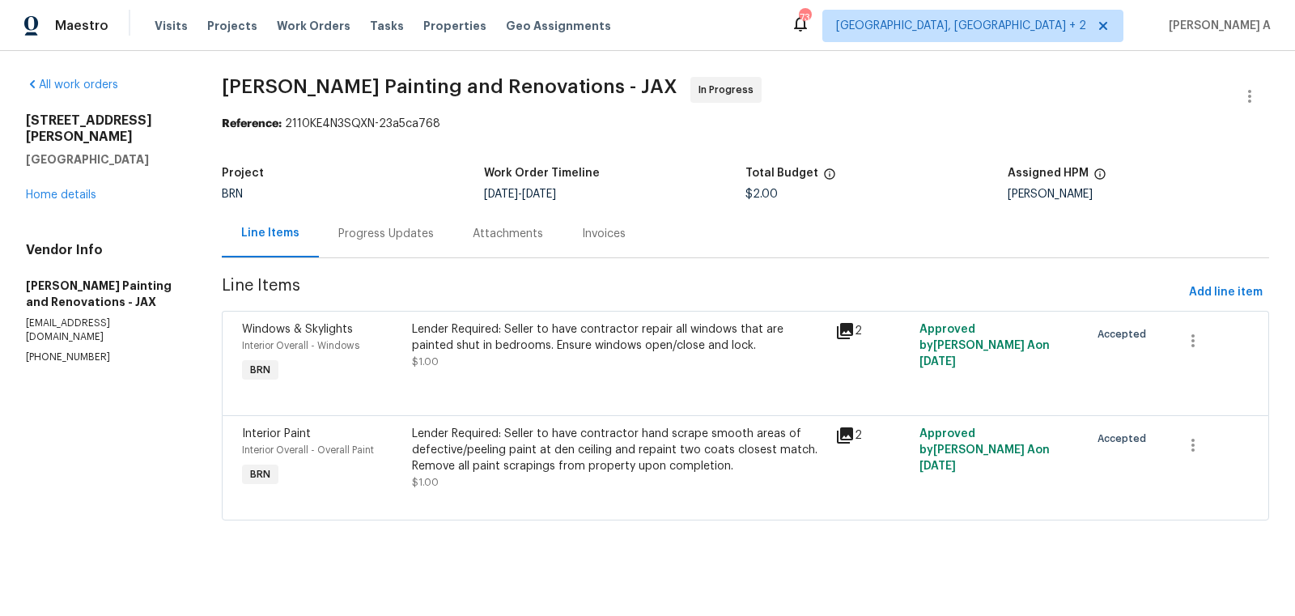
click at [75, 333] on section "All work orders [STREET_ADDRESS][PERSON_NAME] Home details Vendor Info [PERSON_…" at bounding box center [104, 308] width 157 height 463
click at [75, 350] on p "[PHONE_NUMBER]" at bounding box center [104, 357] width 157 height 14
copy p "[PHONE_NUMBER]"
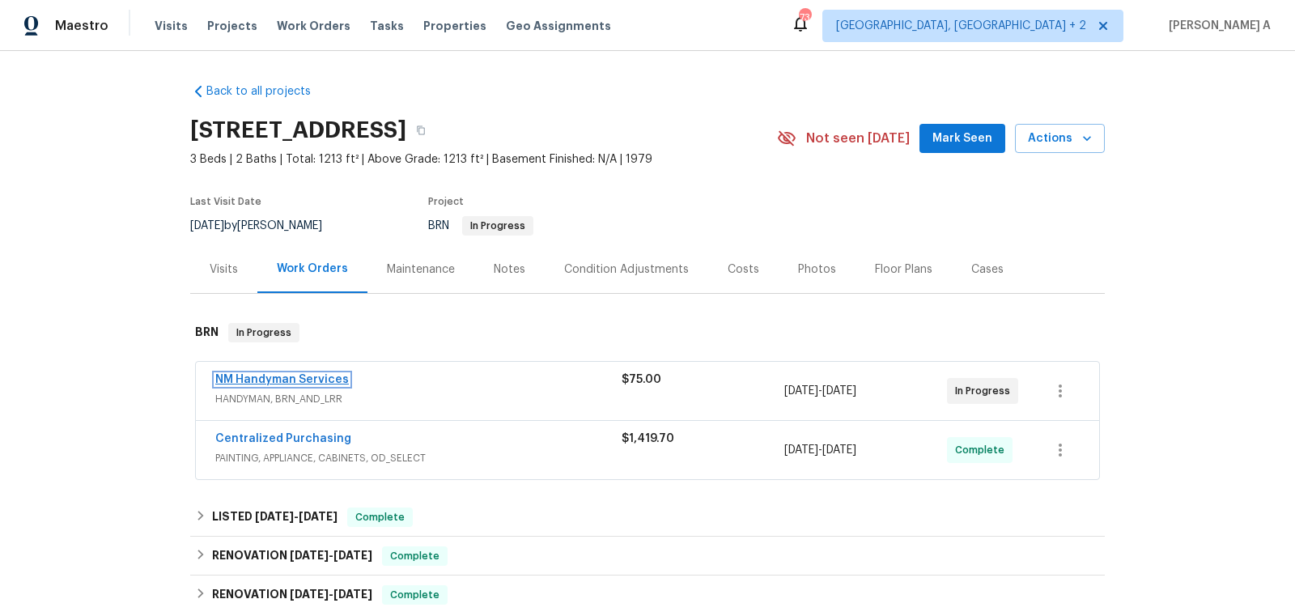
click at [304, 381] on link "NM Handyman Services" at bounding box center [282, 379] width 134 height 11
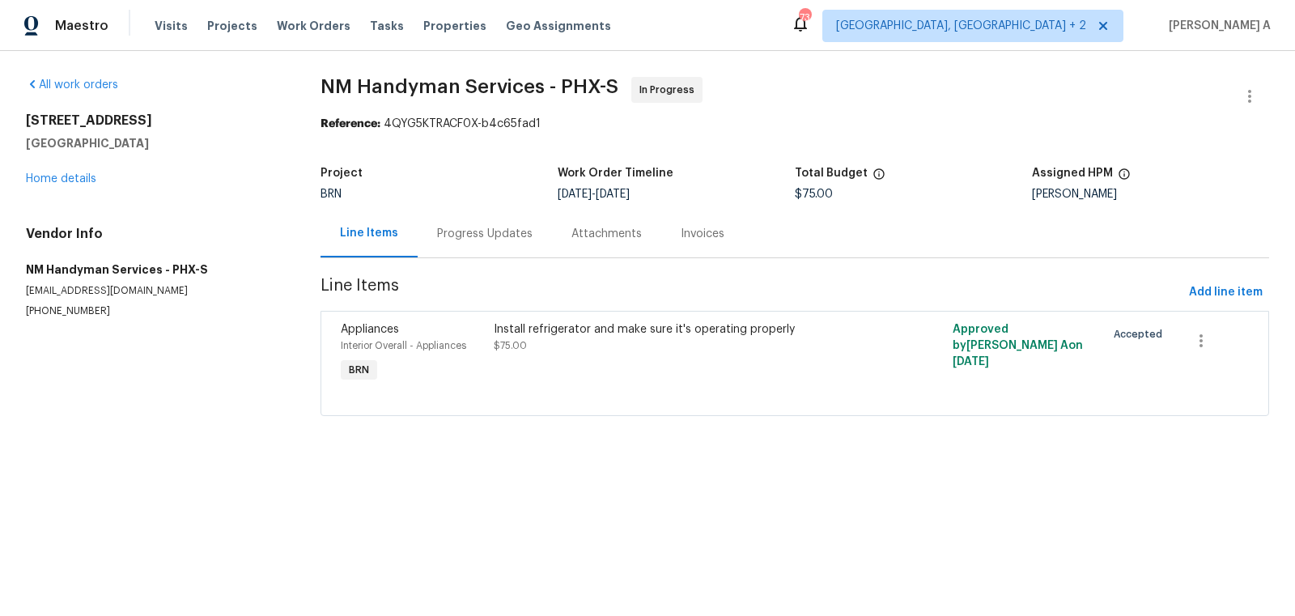
click at [68, 314] on p "[PHONE_NUMBER]" at bounding box center [154, 311] width 256 height 14
copy p "[PHONE_NUMBER]"
click at [502, 224] on div "Progress Updates" at bounding box center [485, 234] width 134 height 48
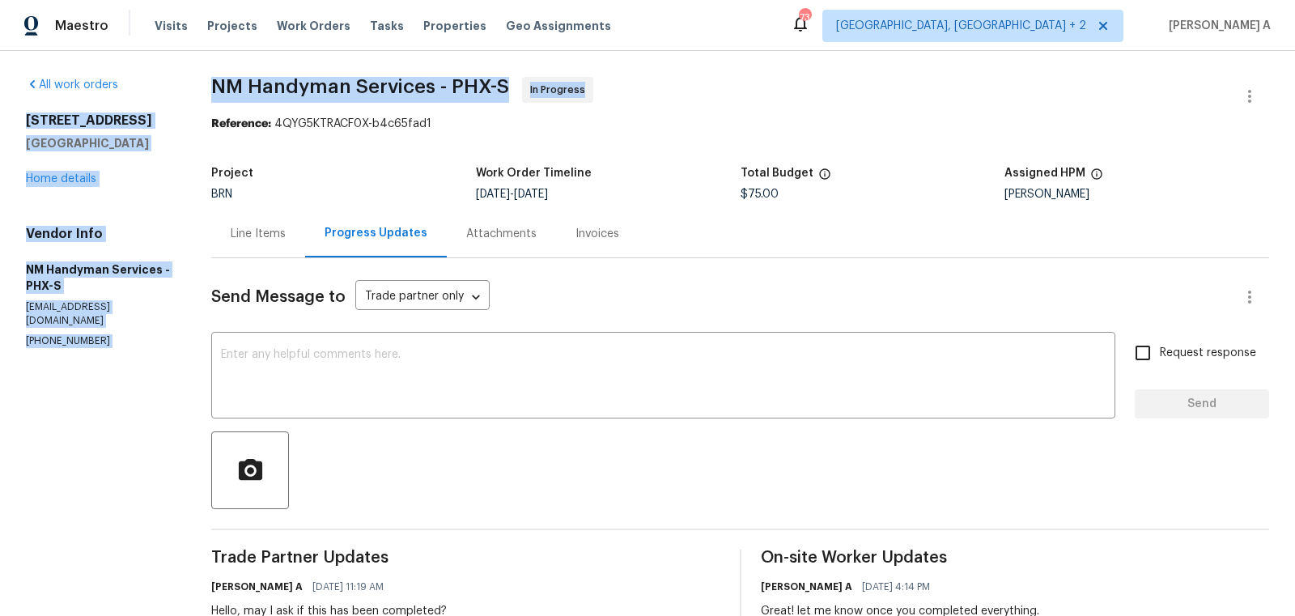
drag, startPoint x: 26, startPoint y: 110, endPoint x: 251, endPoint y: 108, distance: 225.0
click at [251, 108] on div "All work orders [STREET_ADDRESS] Home details Vendor Info NM Handyman Services …" at bounding box center [647, 453] width 1295 height 805
click at [113, 121] on h2 "[STREET_ADDRESS]" at bounding box center [99, 121] width 146 height 16
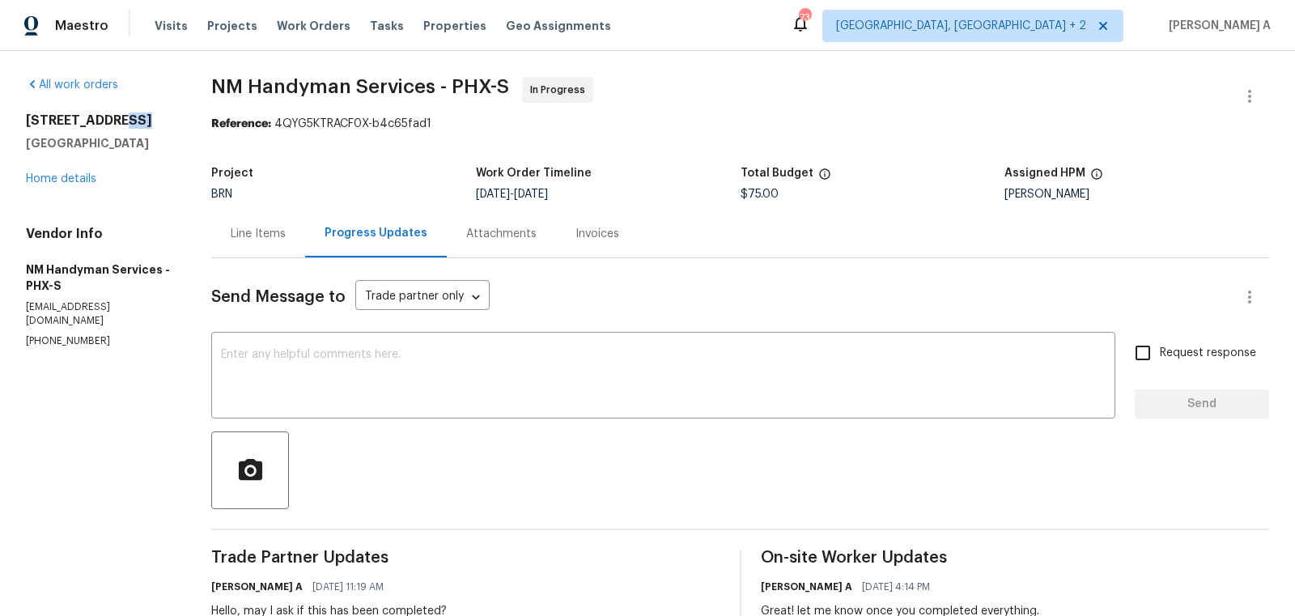
click at [113, 121] on h2 "[STREET_ADDRESS]" at bounding box center [99, 121] width 146 height 16
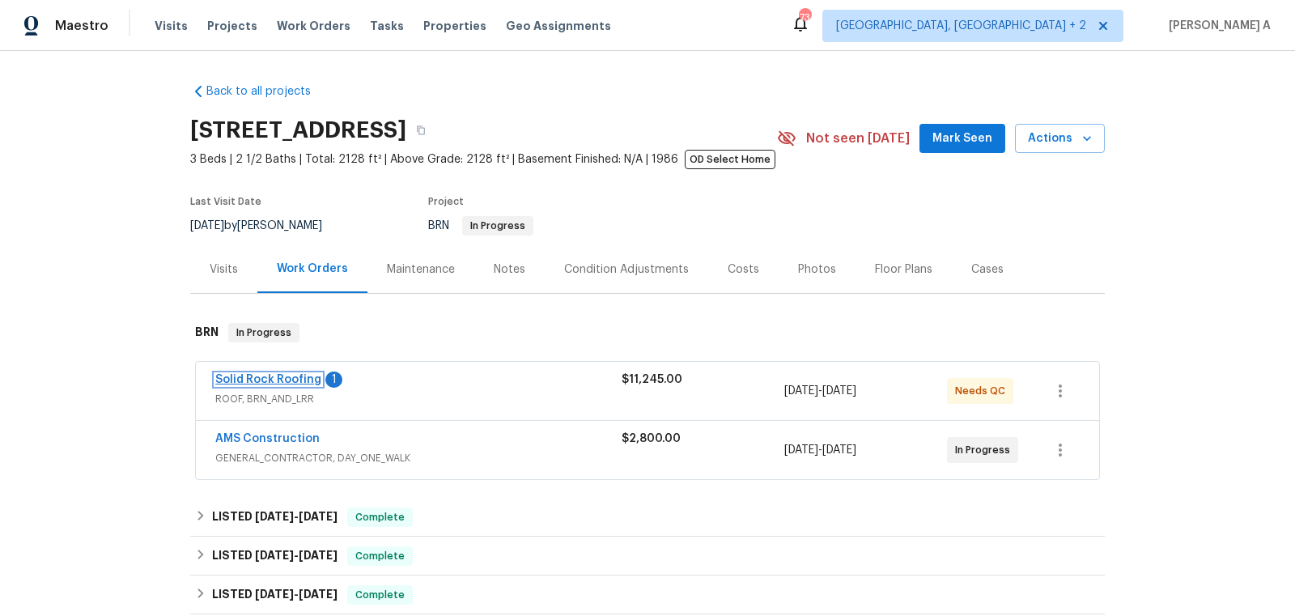
click at [255, 380] on link "Solid Rock Roofing" at bounding box center [268, 379] width 106 height 11
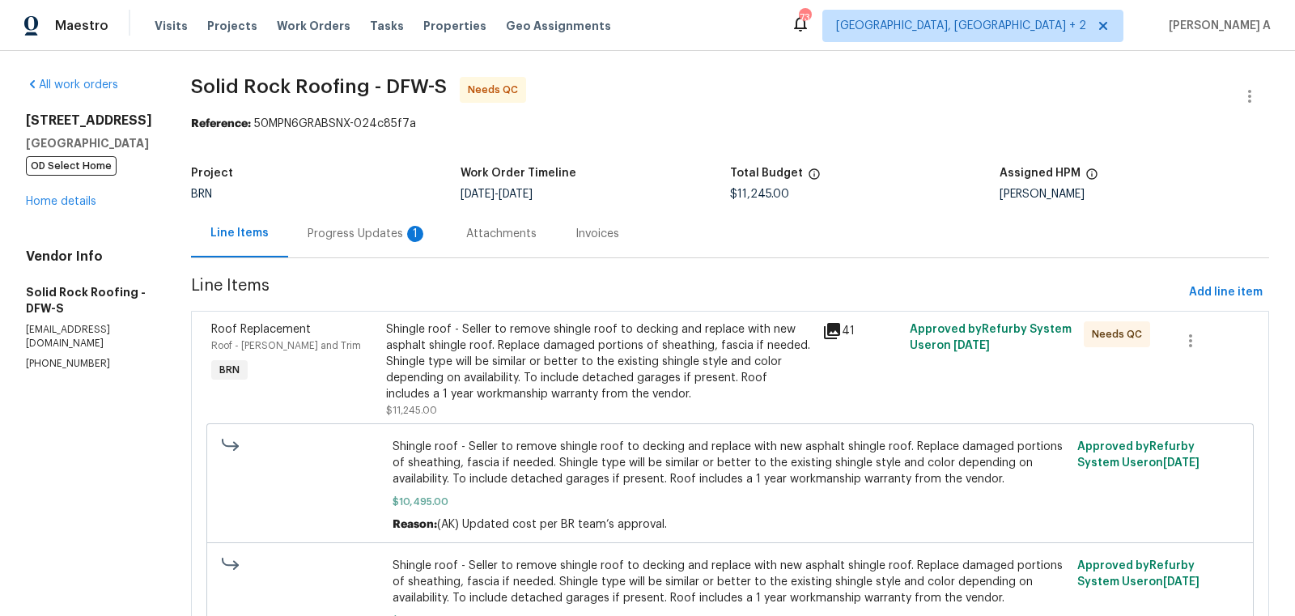
click at [414, 240] on div "1" at bounding box center [415, 234] width 16 height 16
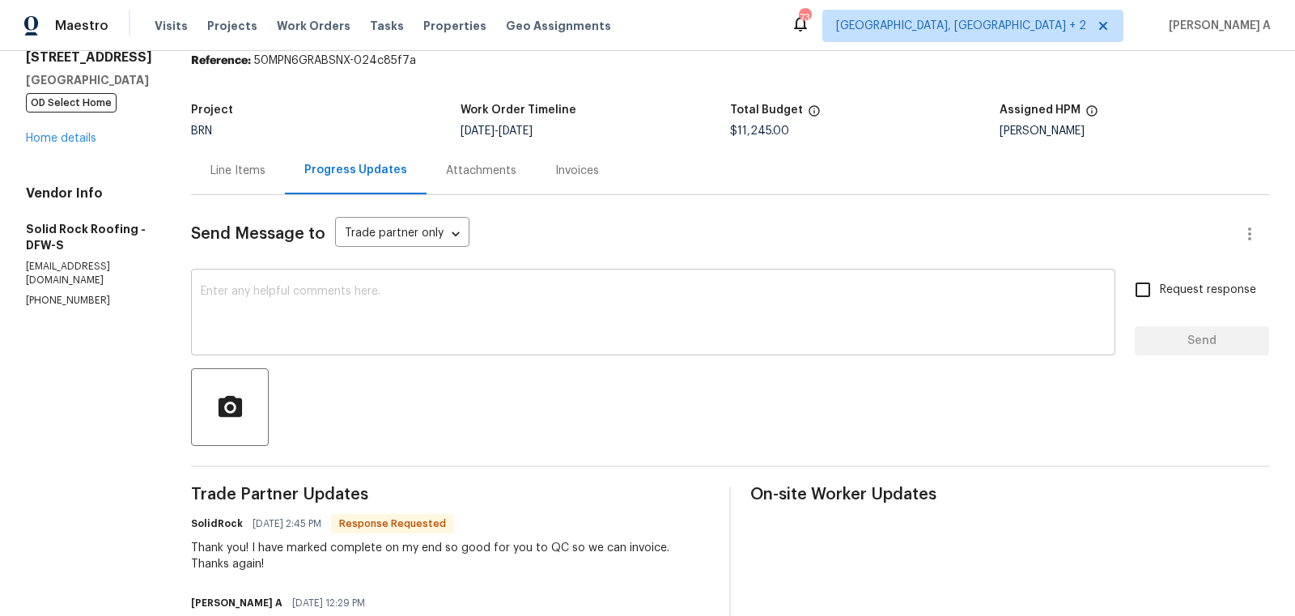
scroll to position [81, 0]
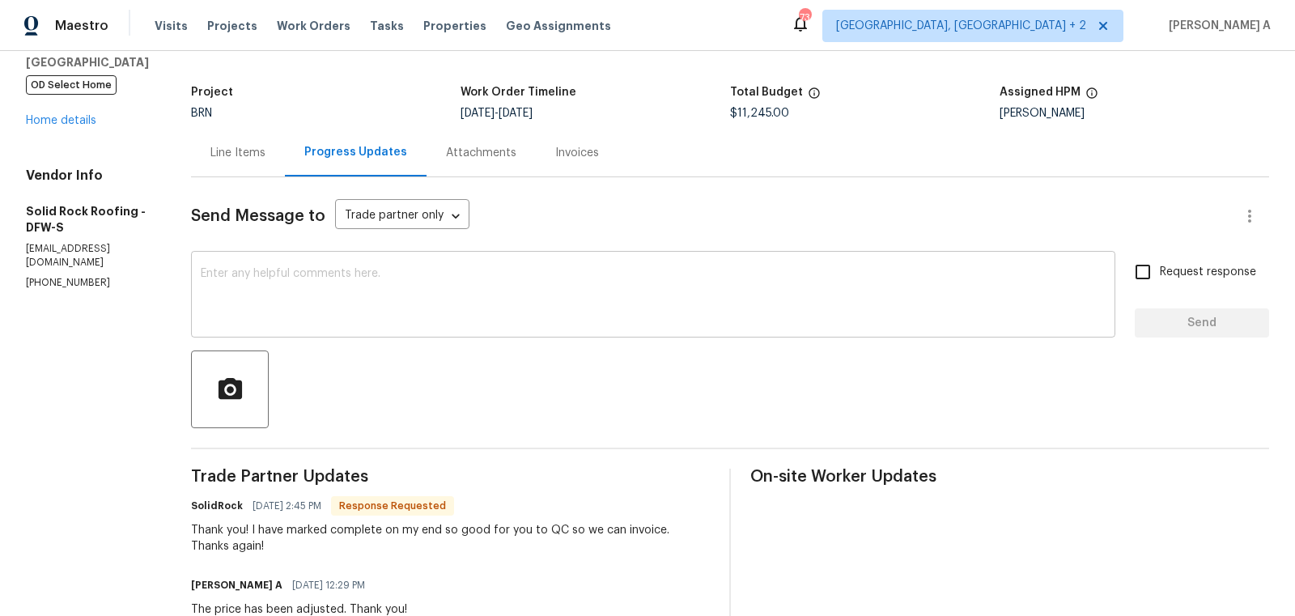
click at [520, 325] on div "x ​" at bounding box center [653, 296] width 924 height 83
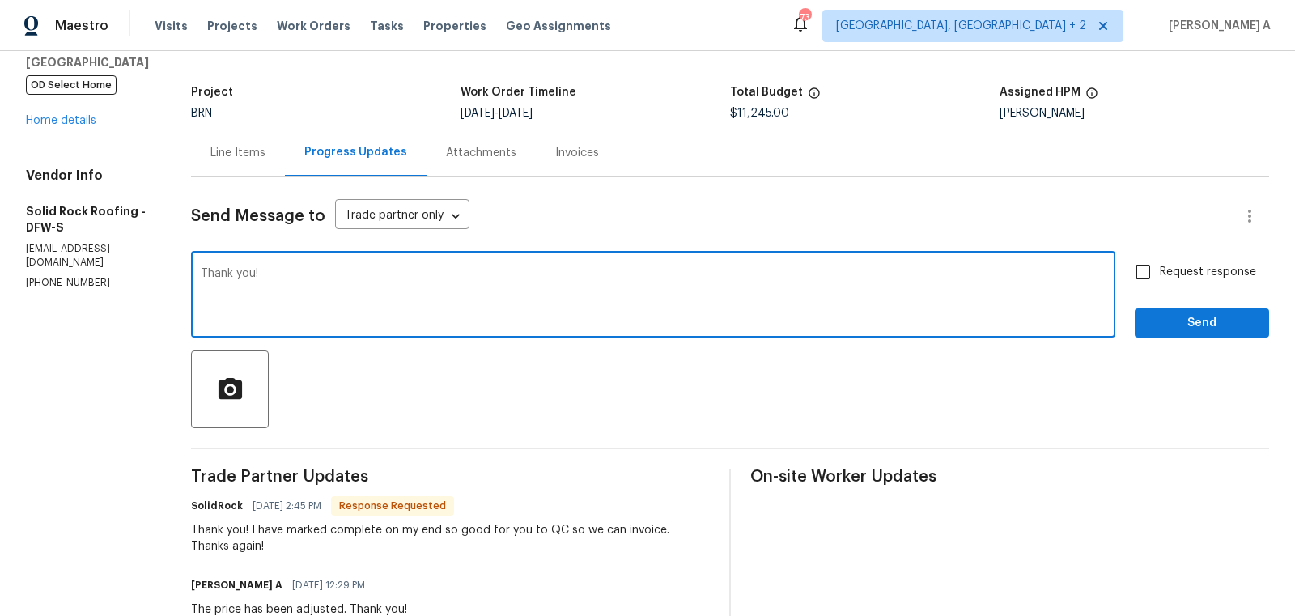
type textarea "Thank you!"
click at [1132, 273] on input "Request response" at bounding box center [1143, 272] width 34 height 34
checkbox input "true"
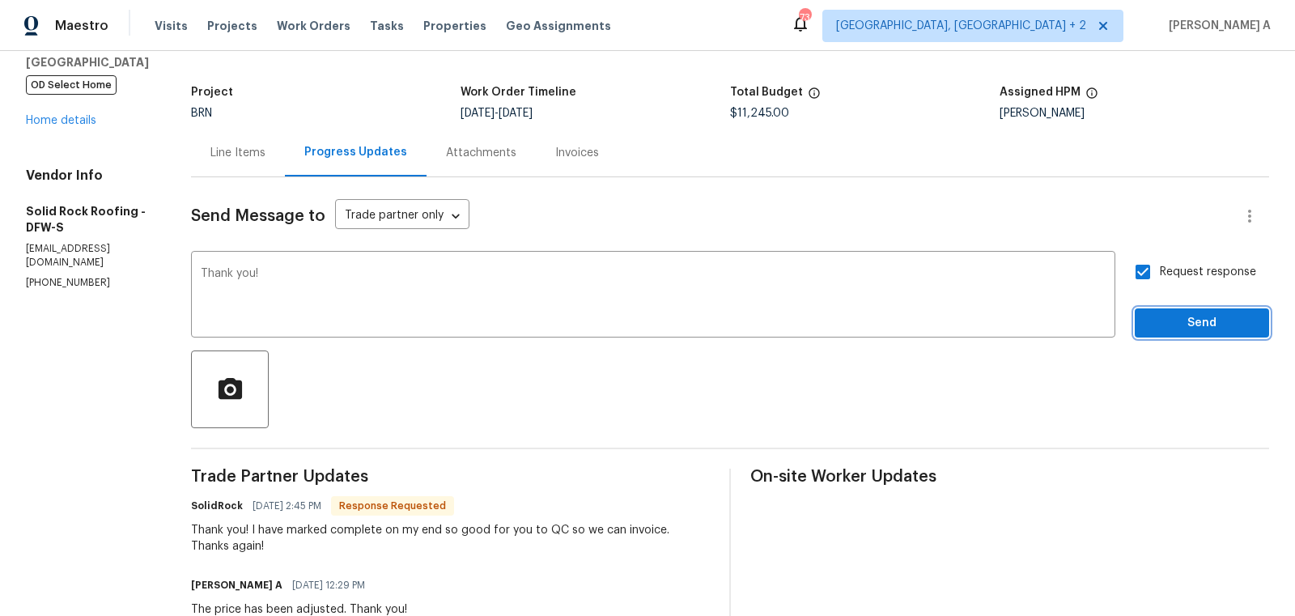
click at [1189, 329] on span "Send" at bounding box center [1202, 323] width 108 height 20
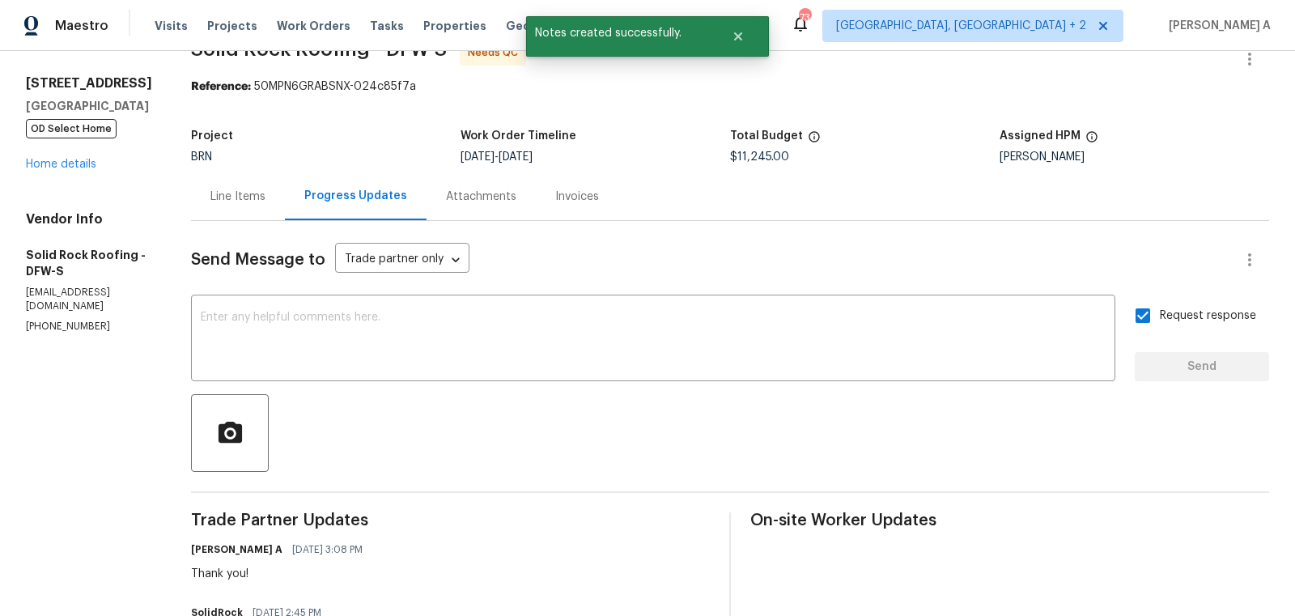
scroll to position [0, 0]
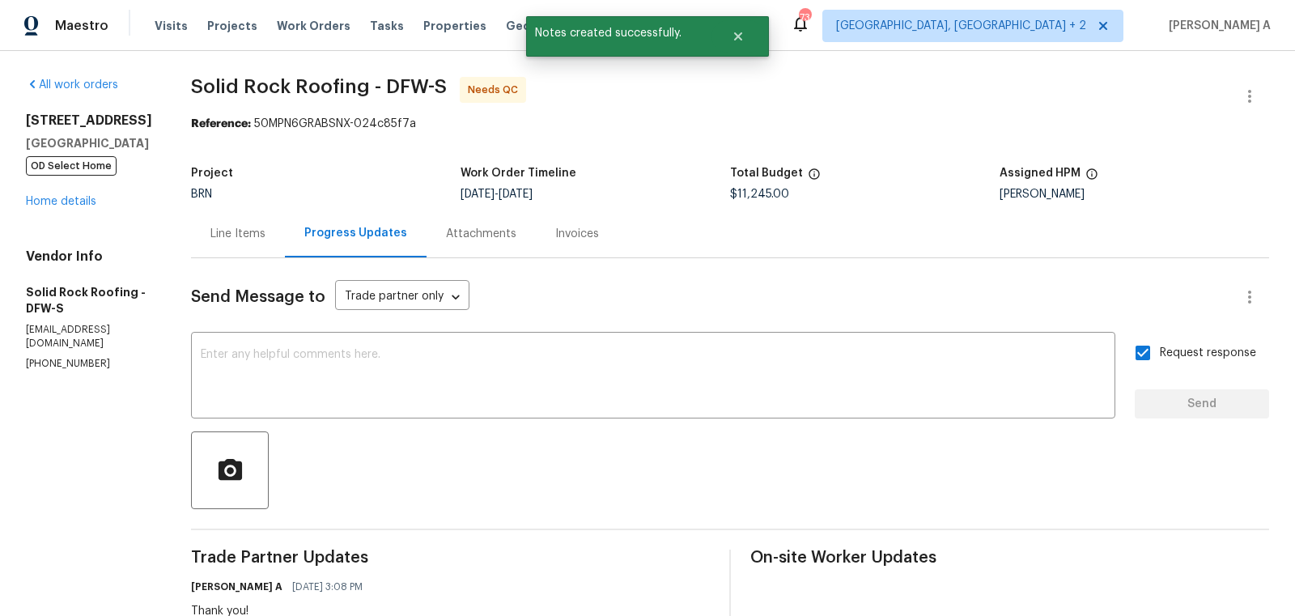
click at [214, 221] on div "Line Items" at bounding box center [238, 234] width 94 height 48
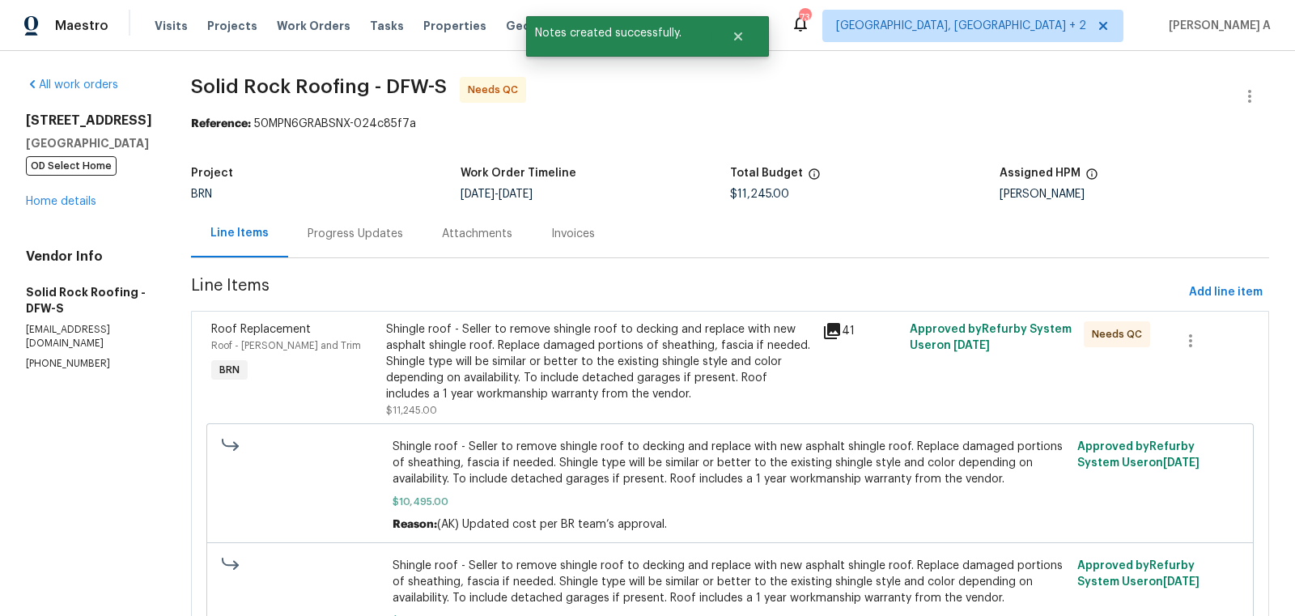
click at [592, 359] on div "Shingle roof - Seller to remove shingle roof to decking and replace with new as…" at bounding box center [599, 361] width 427 height 81
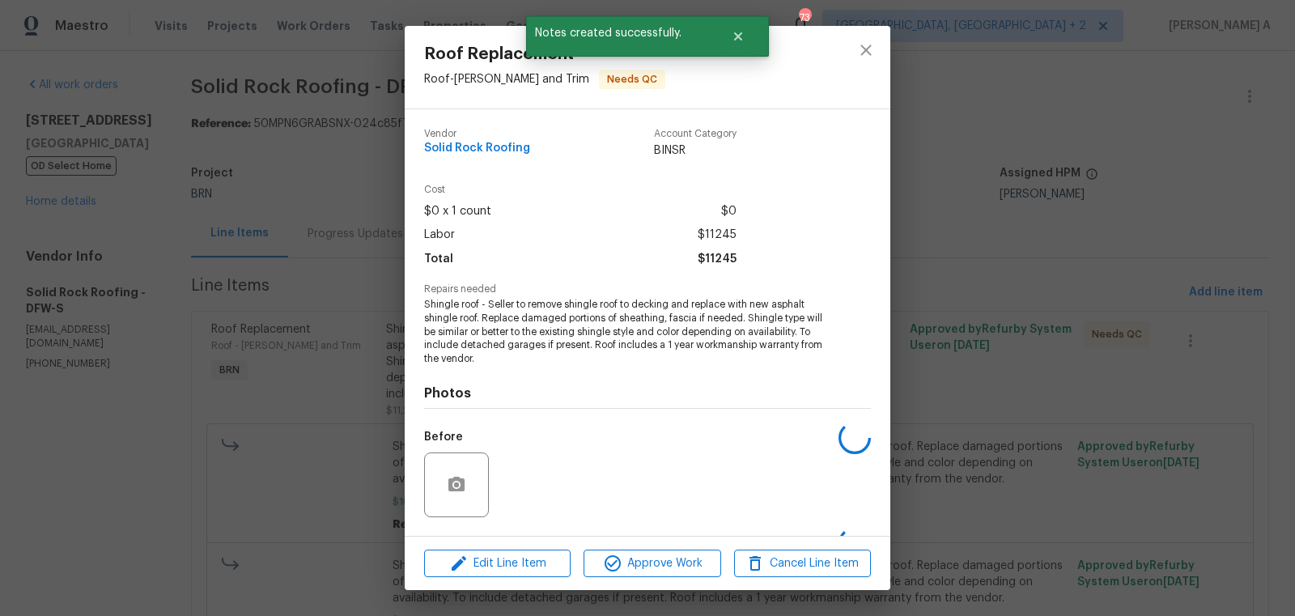
scroll to position [103, 0]
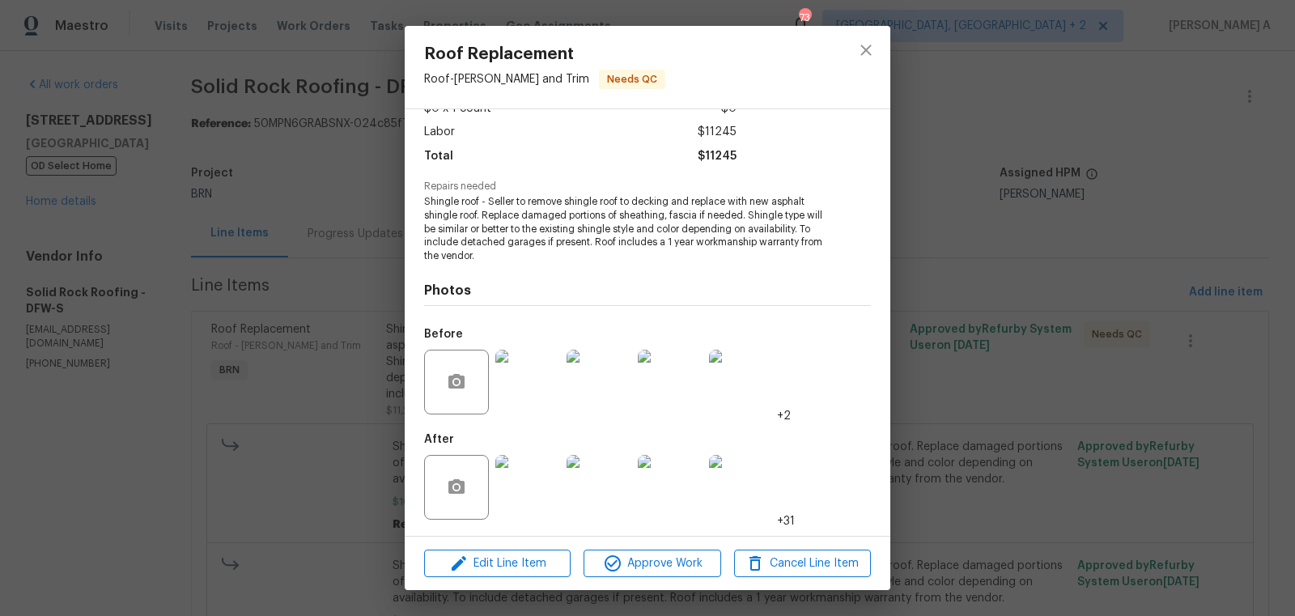
click at [534, 488] on img at bounding box center [527, 487] width 65 height 65
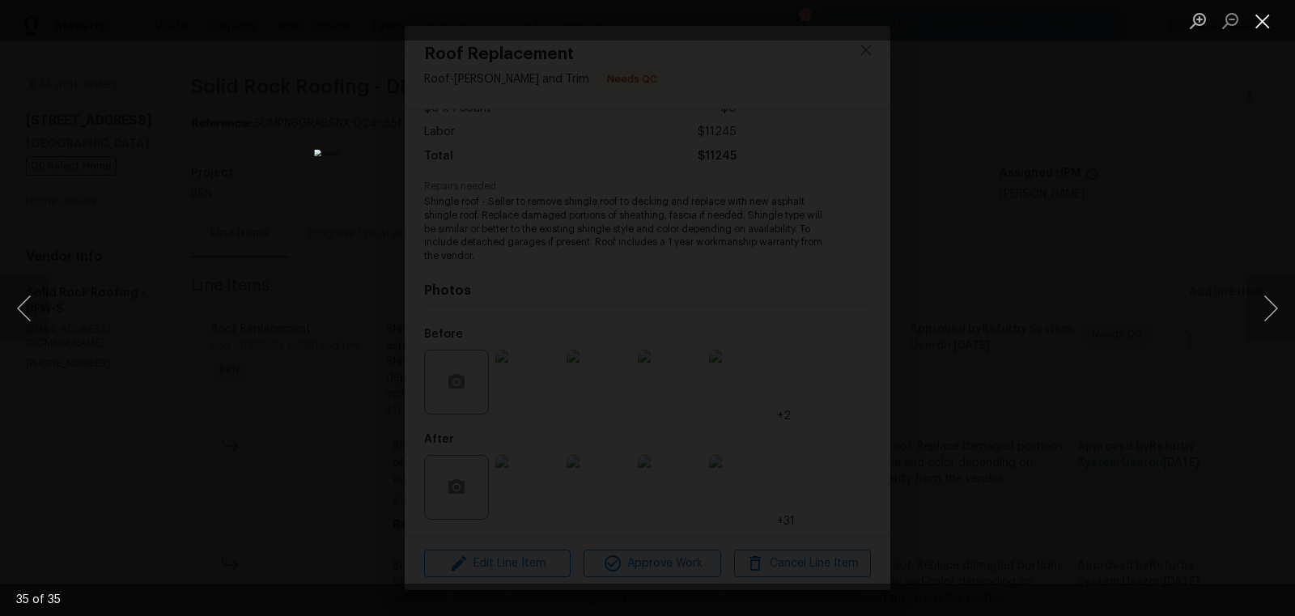
click at [1255, 23] on button "Close lightbox" at bounding box center [1262, 20] width 32 height 28
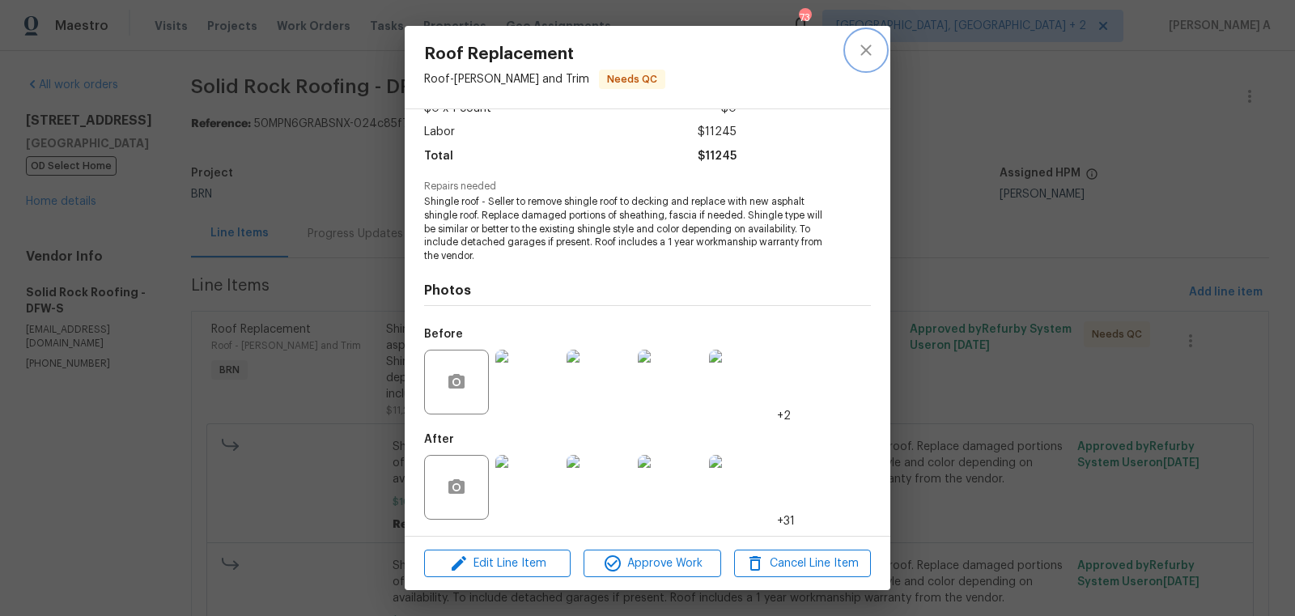
click at [873, 53] on icon "close" at bounding box center [865, 49] width 19 height 19
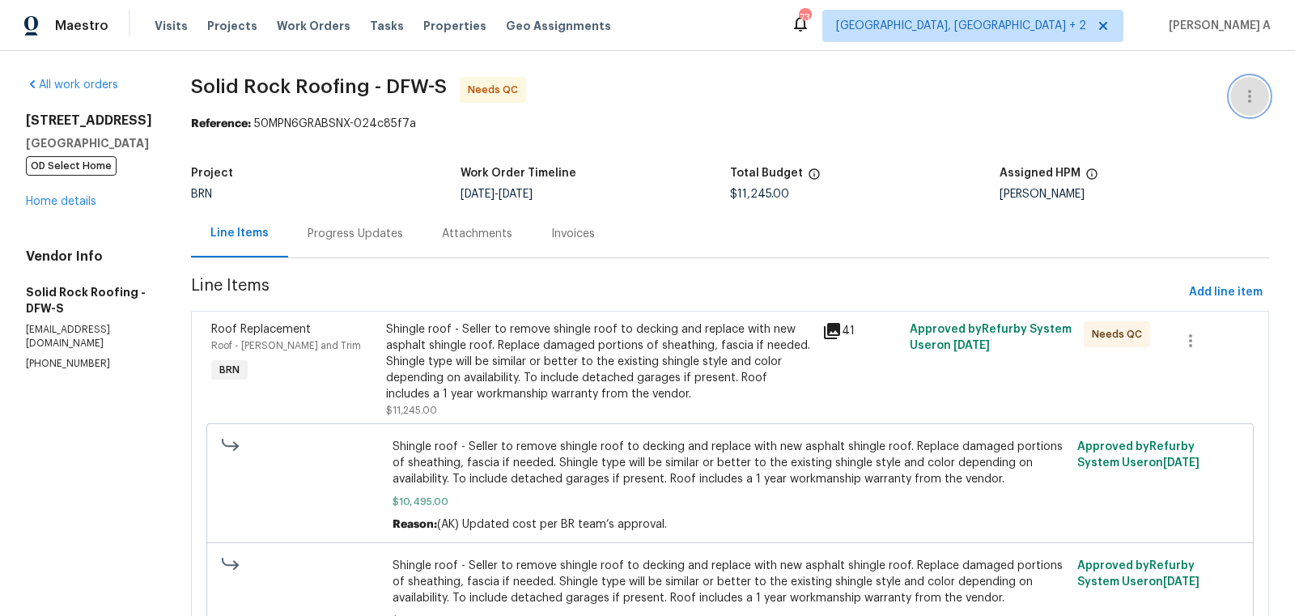
click at [1259, 92] on button "button" at bounding box center [1249, 96] width 39 height 39
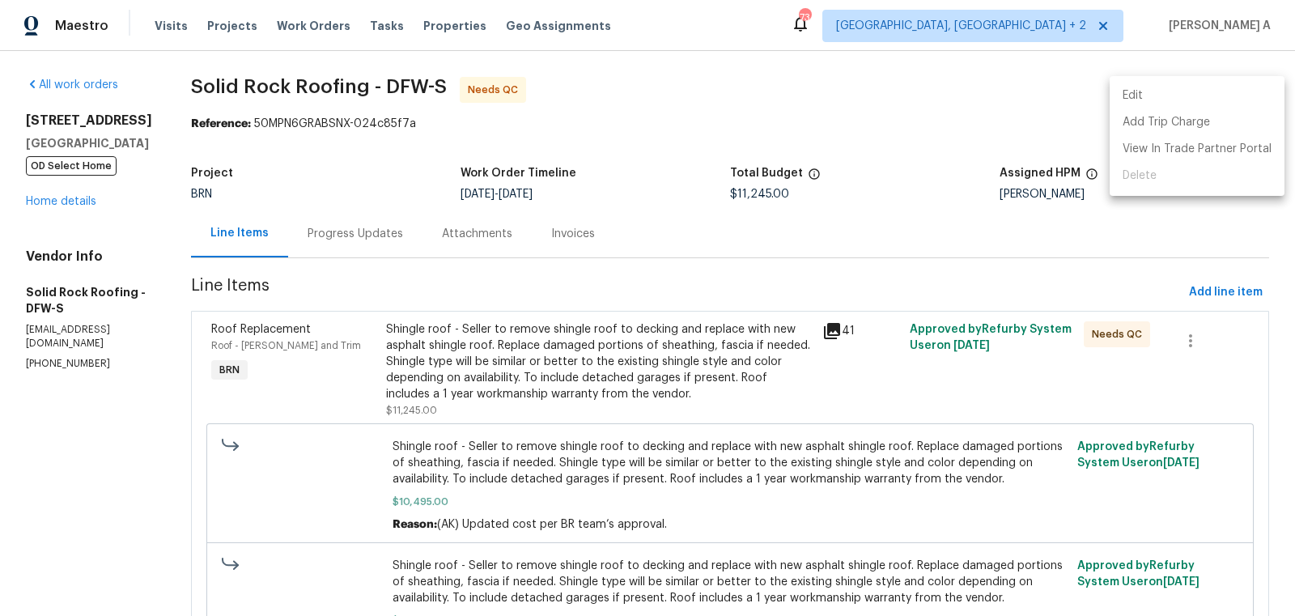
click at [1244, 92] on li "Edit" at bounding box center [1197, 96] width 175 height 27
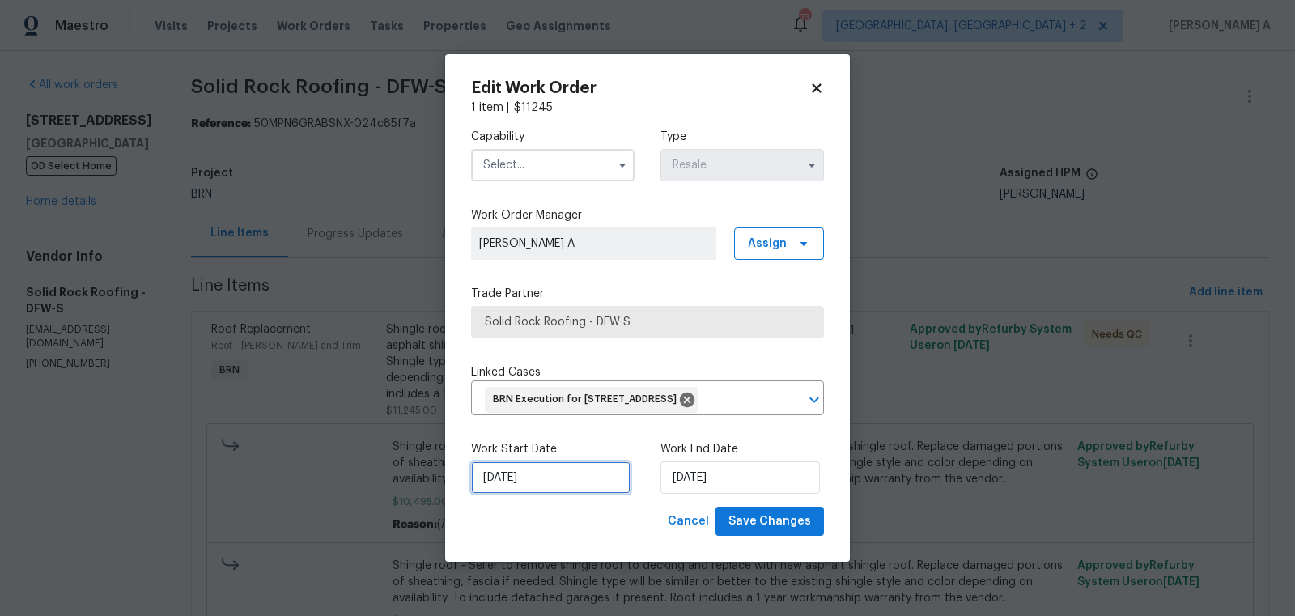
click at [514, 484] on input "9/23/2025" at bounding box center [550, 477] width 159 height 32
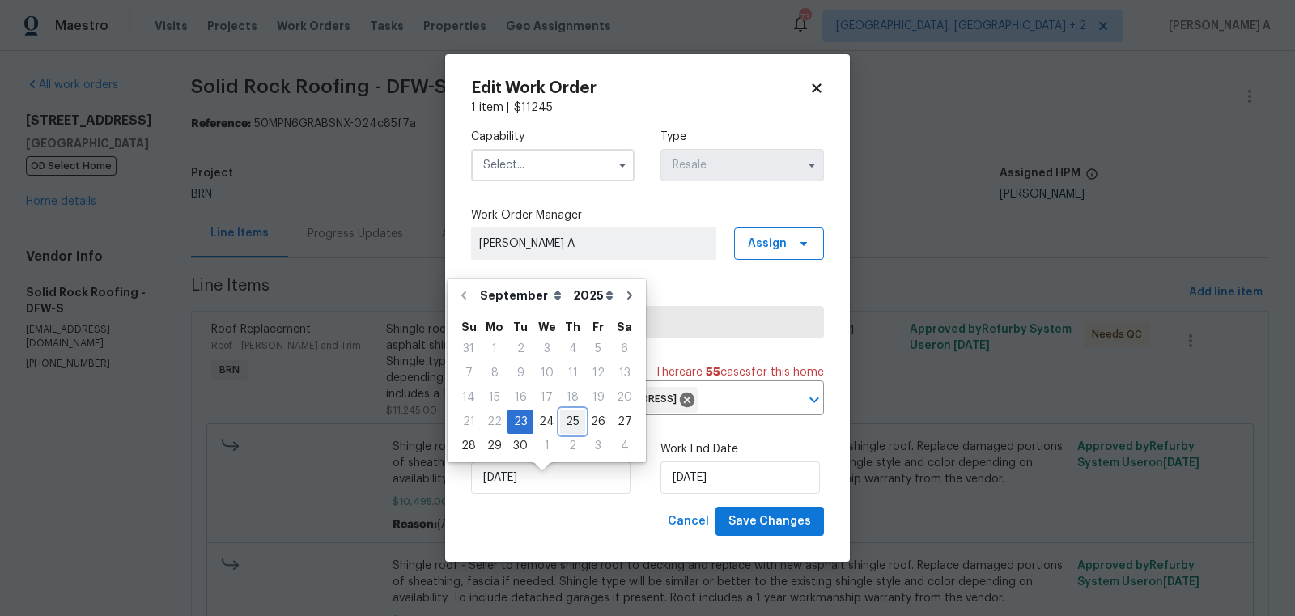
click at [573, 427] on div "25" at bounding box center [572, 421] width 25 height 23
type input "[DATE]"
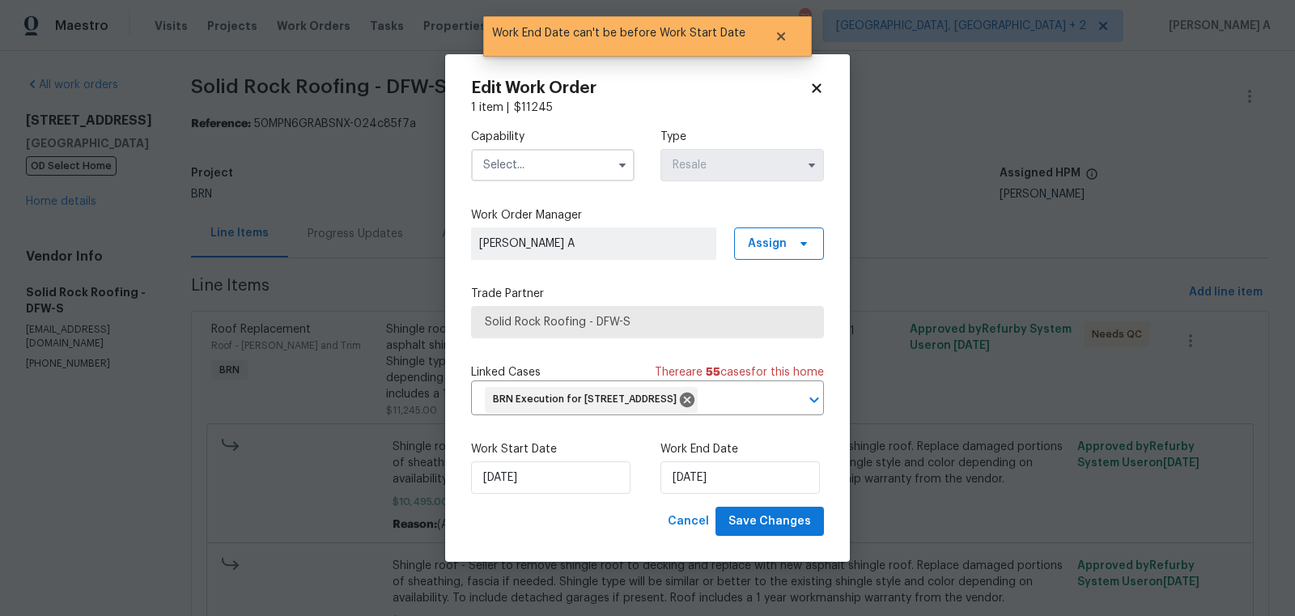
click at [557, 161] on input "text" at bounding box center [552, 165] width 163 height 32
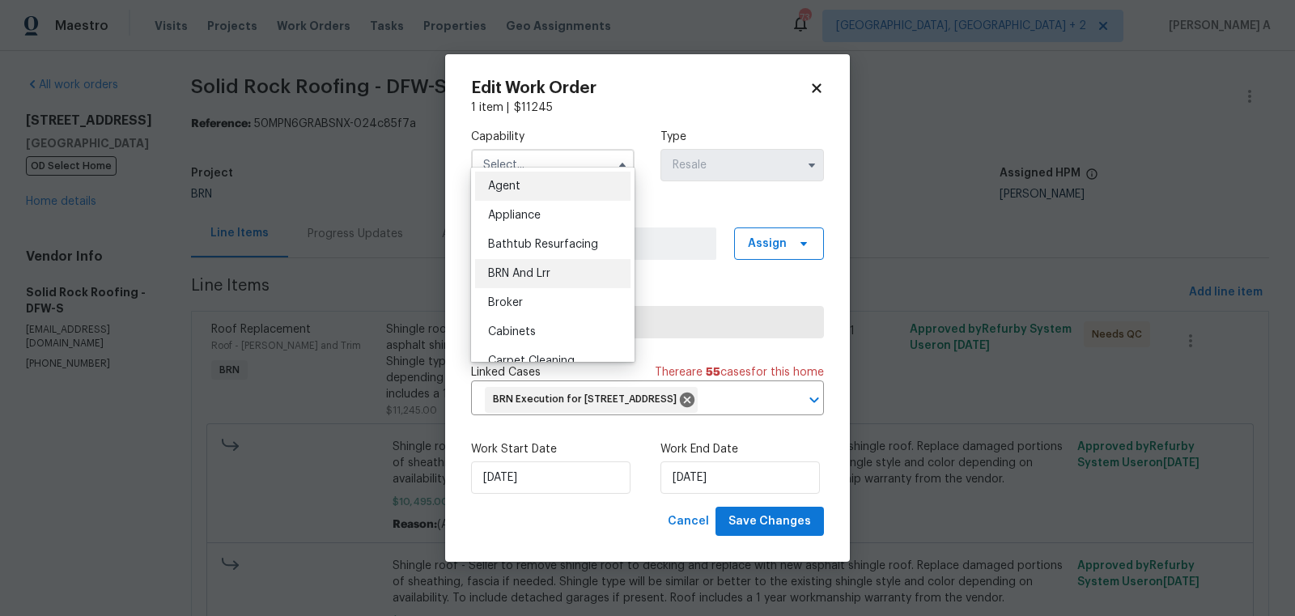
click at [557, 284] on div "BRN And Lrr" at bounding box center [552, 273] width 155 height 29
type input "BRN And Lrr"
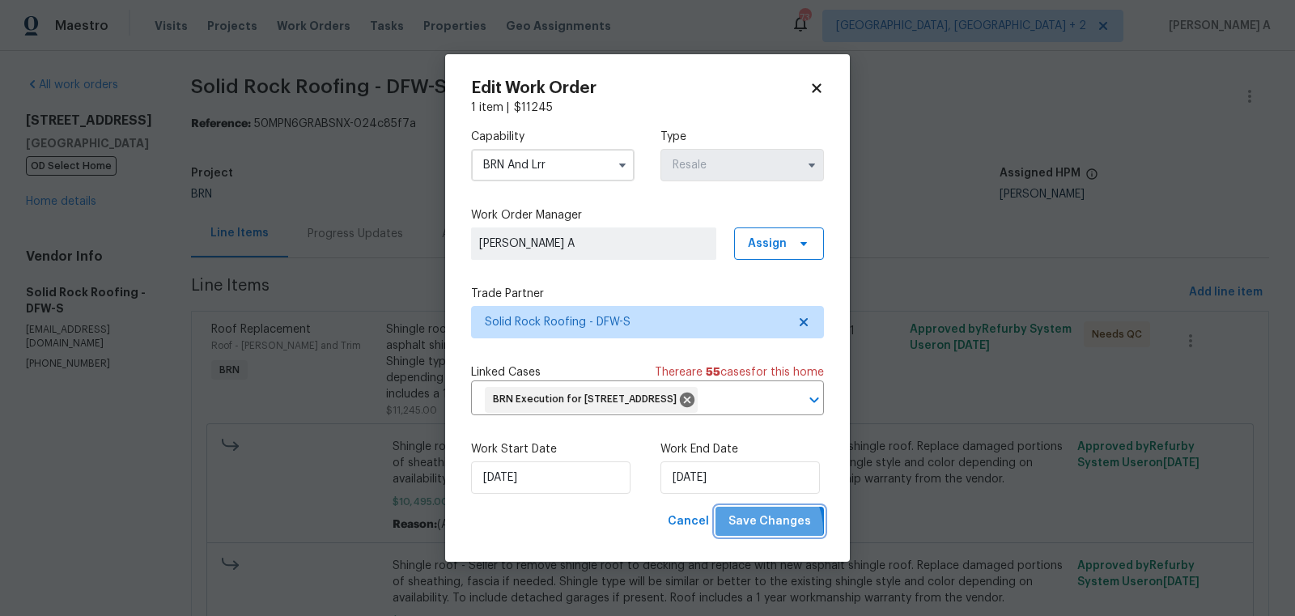
click at [762, 532] on span "Save Changes" at bounding box center [769, 522] width 83 height 20
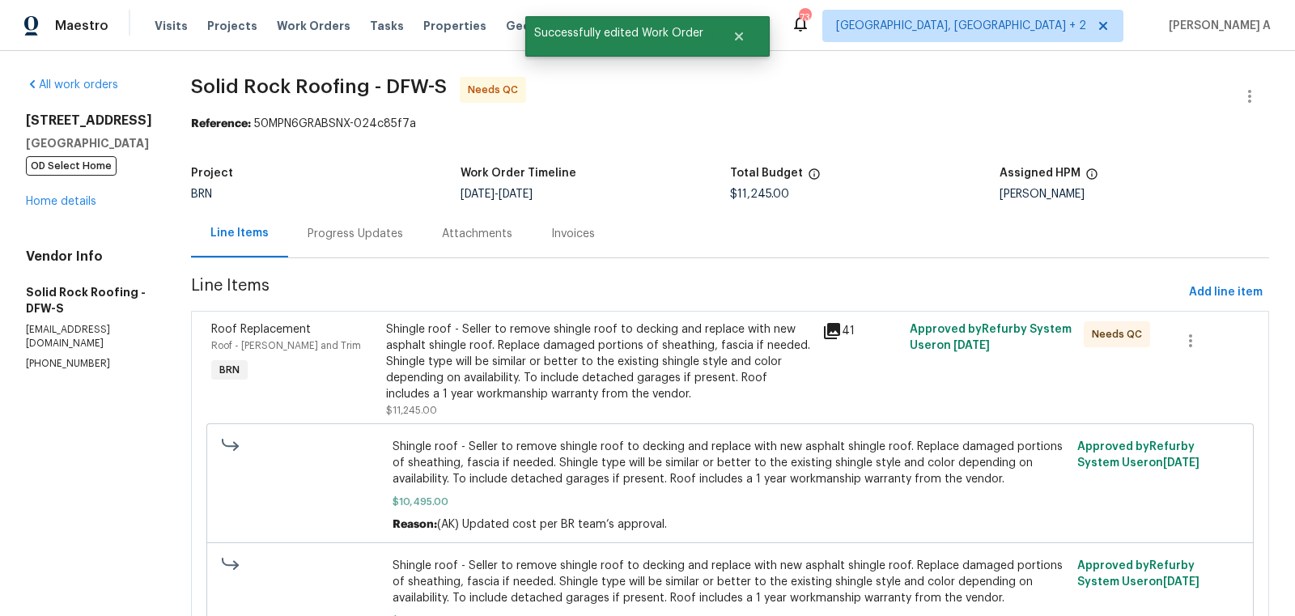
click at [542, 363] on div "Shingle roof - Seller to remove shingle roof to decking and replace with new as…" at bounding box center [599, 361] width 427 height 81
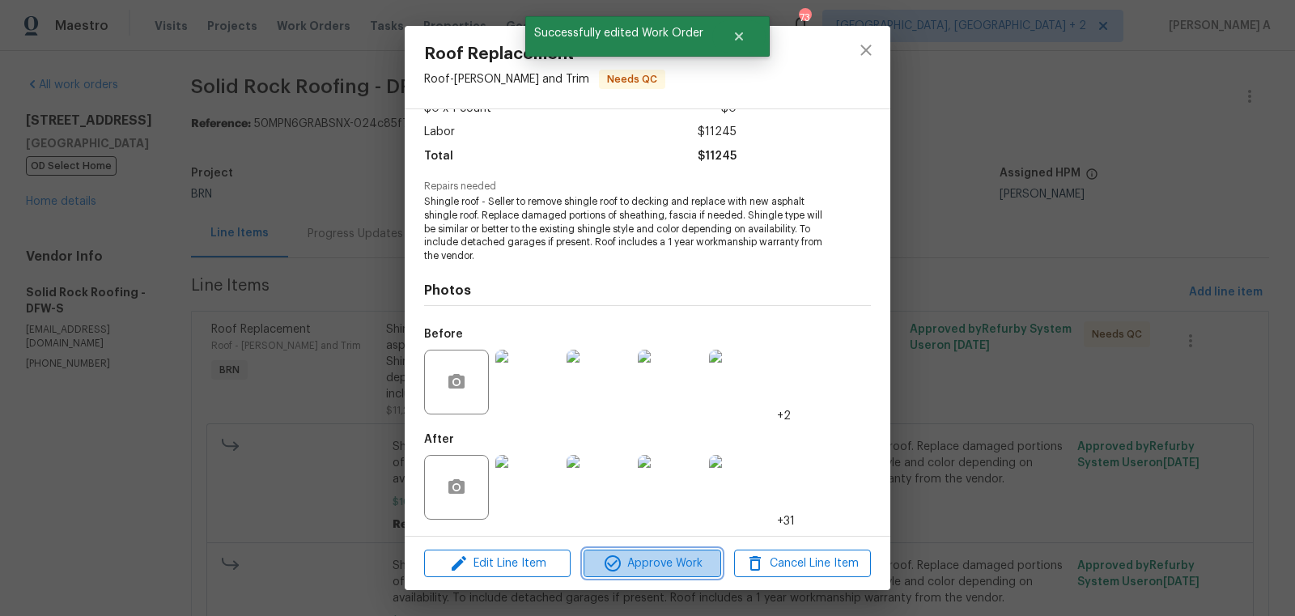
click at [669, 567] on span "Approve Work" at bounding box center [651, 564] width 127 height 20
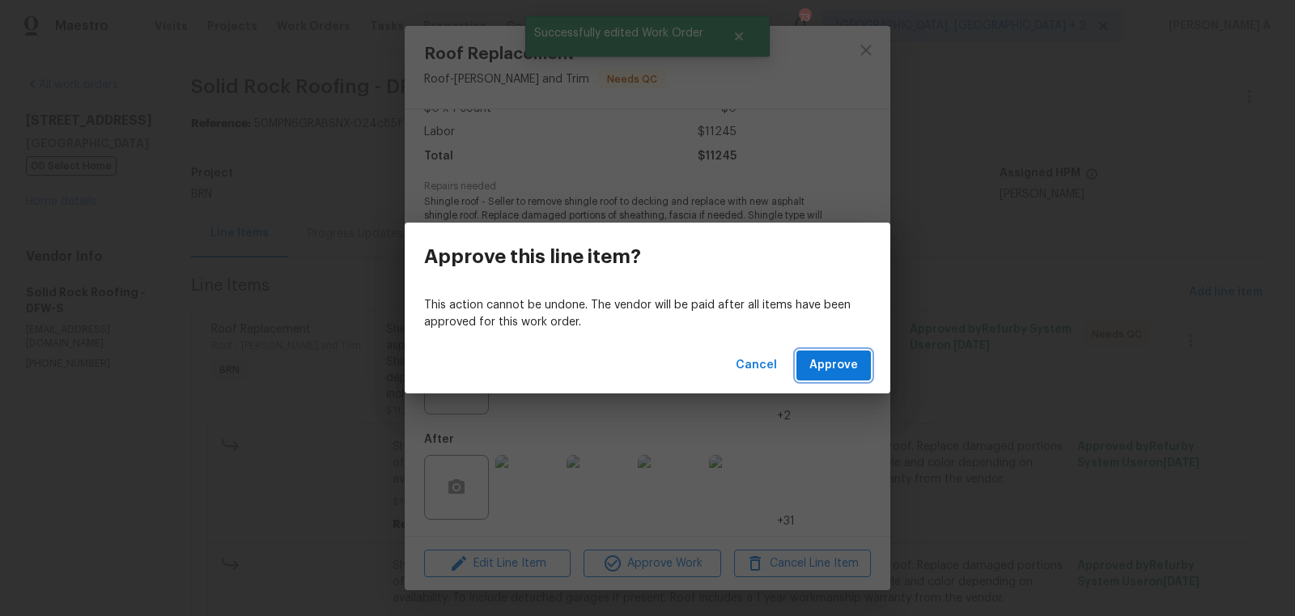
click at [845, 363] on span "Approve" at bounding box center [833, 365] width 49 height 20
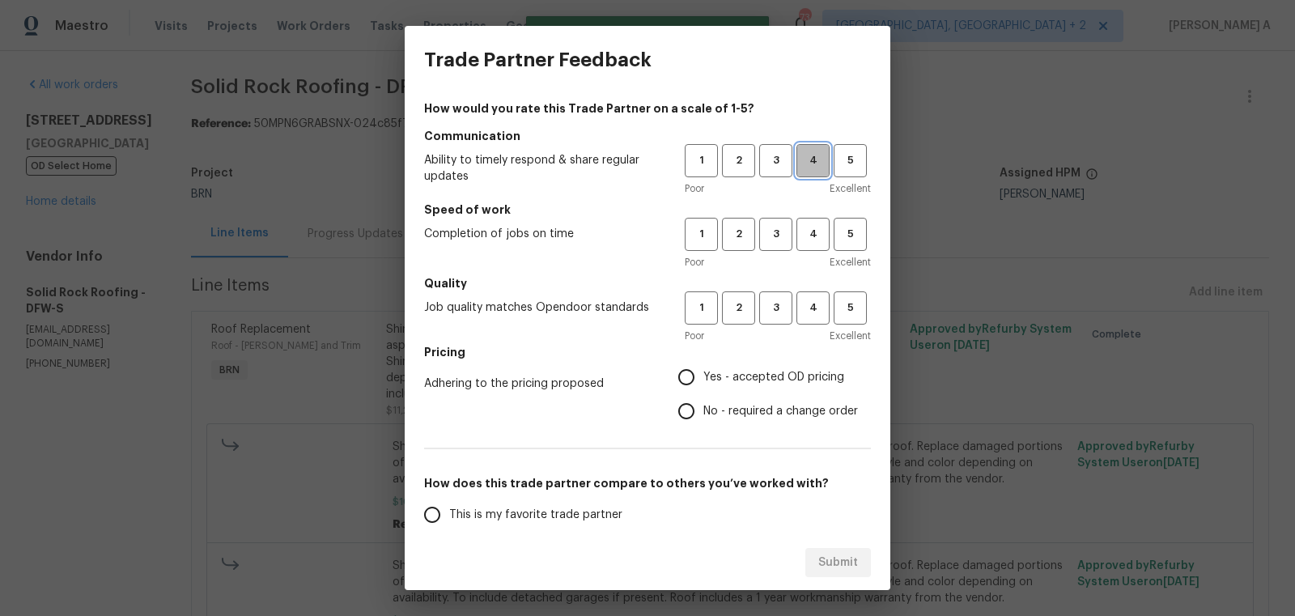
click at [796, 166] on button "4" at bounding box center [812, 160] width 33 height 33
click at [803, 241] on span "4" at bounding box center [813, 234] width 30 height 19
click at [806, 305] on span "4" at bounding box center [813, 308] width 30 height 19
click at [764, 380] on span "Yes - accepted OD pricing" at bounding box center [773, 377] width 141 height 17
click at [703, 380] on input "Yes - accepted OD pricing" at bounding box center [686, 377] width 34 height 34
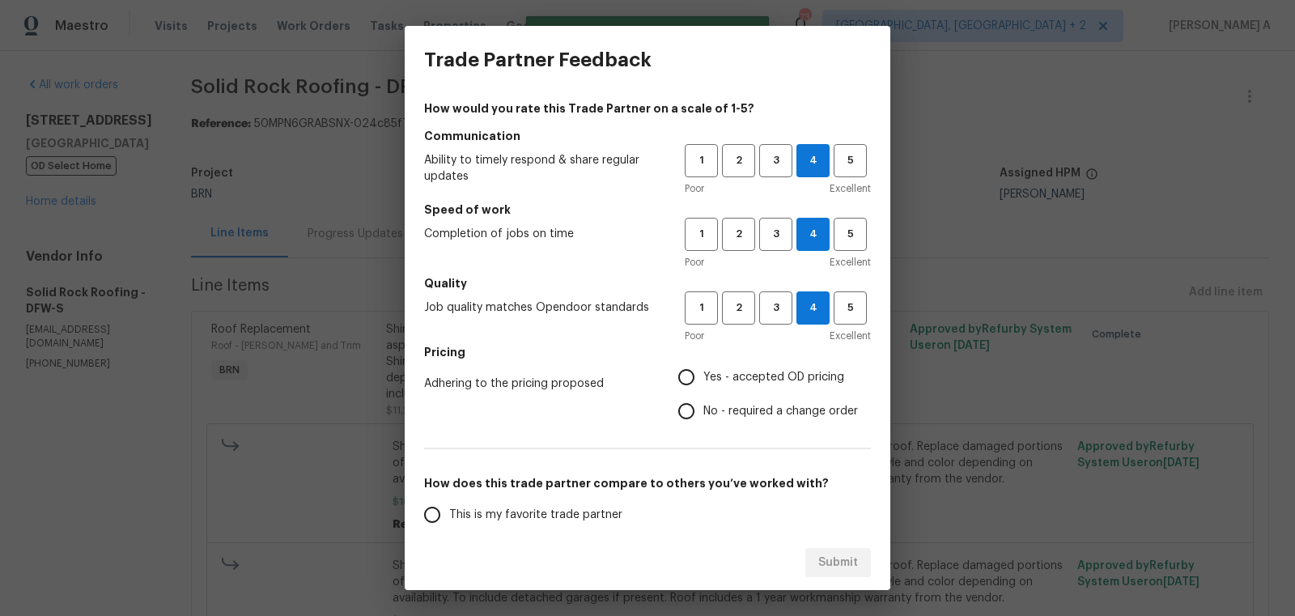
radio input "true"
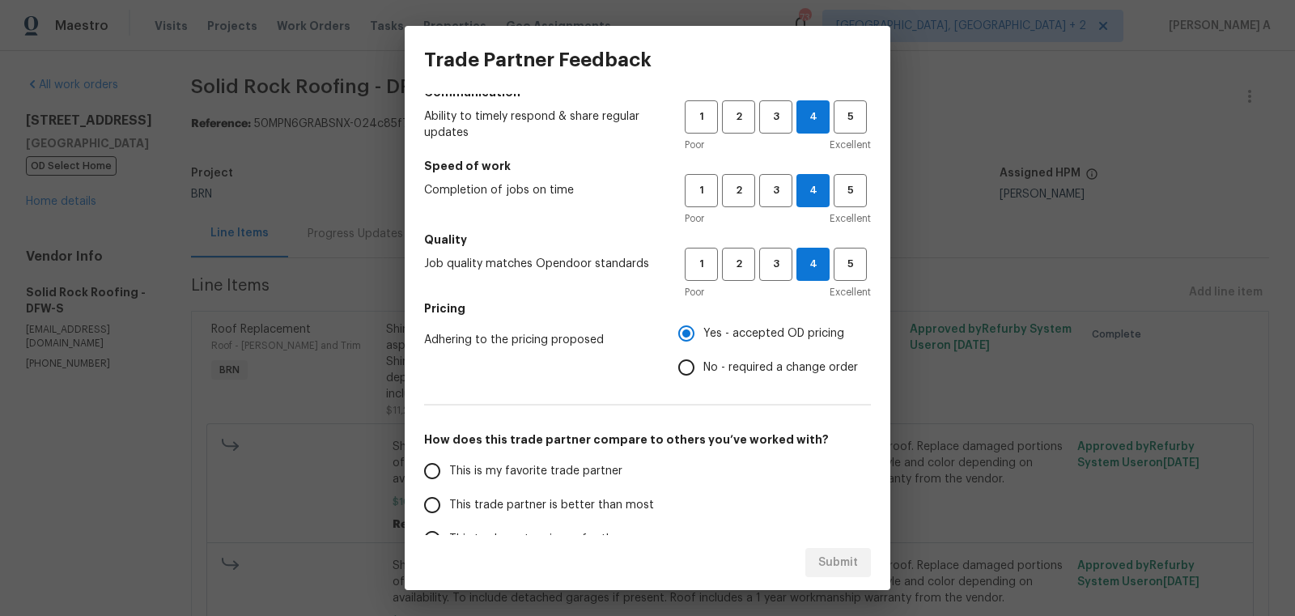
scroll to position [117, 0]
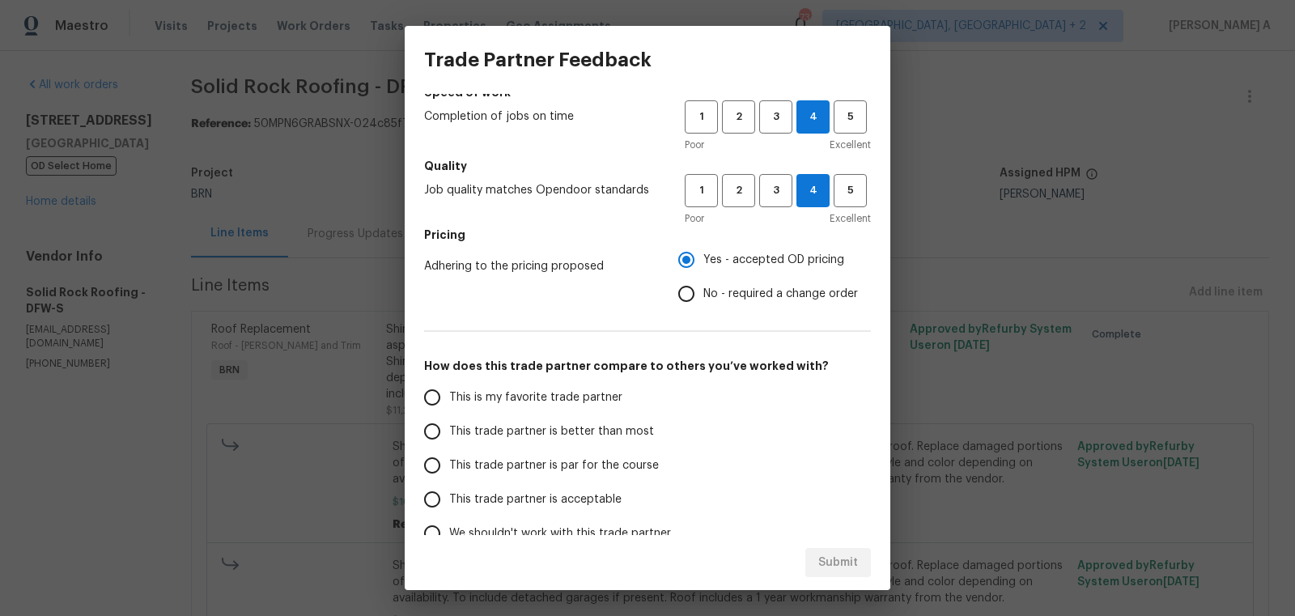
click at [566, 423] on span "This trade partner is better than most" at bounding box center [551, 431] width 205 height 17
click at [449, 422] on input "This trade partner is better than most" at bounding box center [432, 431] width 34 height 34
radio input "false"
click at [711, 295] on span "No - required a change order" at bounding box center [780, 294] width 155 height 17
click at [703, 295] on input "No - required a change order" at bounding box center [686, 294] width 34 height 34
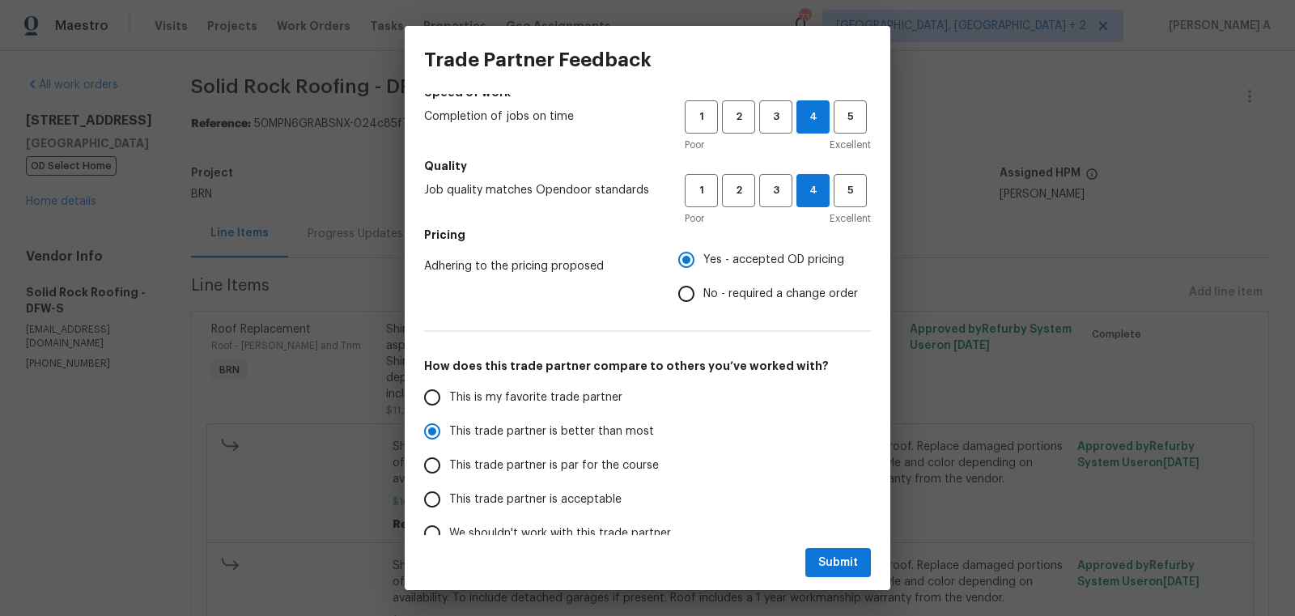
radio input "false"
radio input "true"
click at [834, 554] on span "Submit" at bounding box center [838, 563] width 40 height 20
radio input "false"
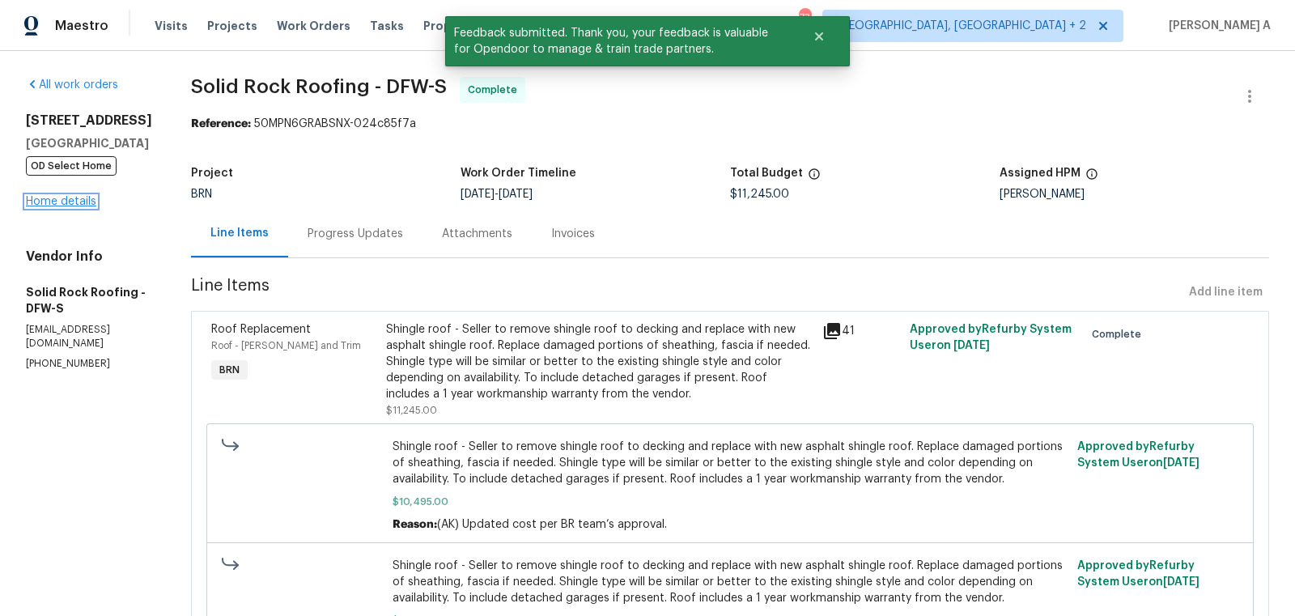
click at [61, 198] on link "Home details" at bounding box center [61, 201] width 70 height 11
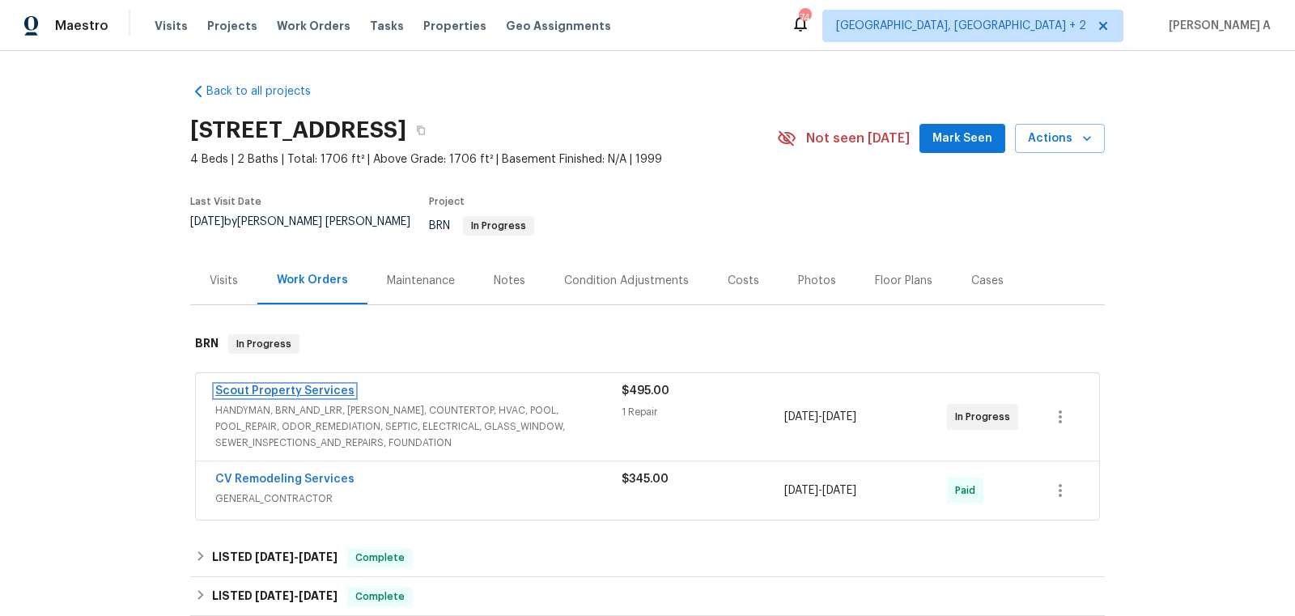
click at [296, 385] on link "Scout Property Services" at bounding box center [284, 390] width 139 height 11
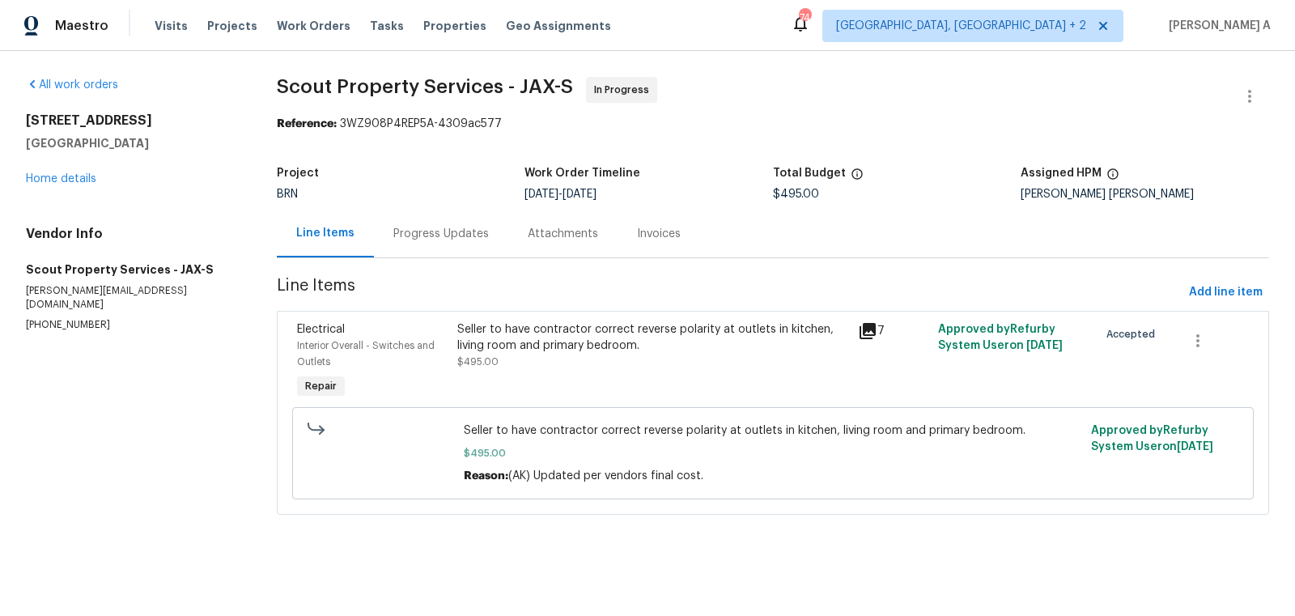
click at [452, 222] on div "Progress Updates" at bounding box center [441, 234] width 134 height 48
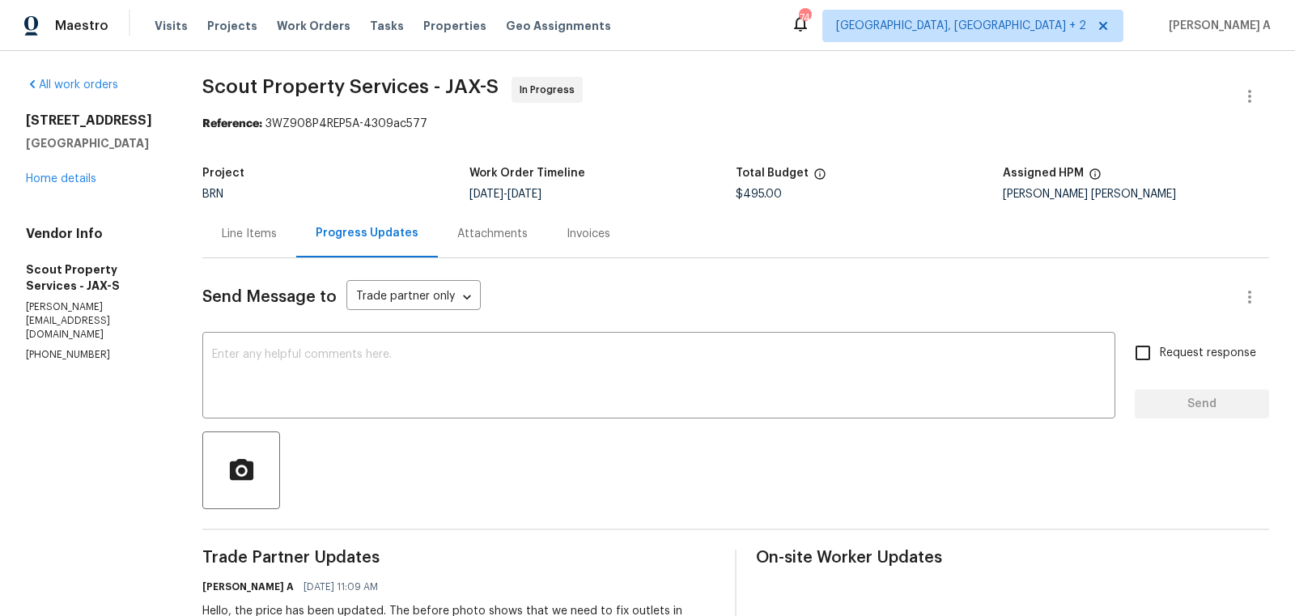
scroll to position [41, 0]
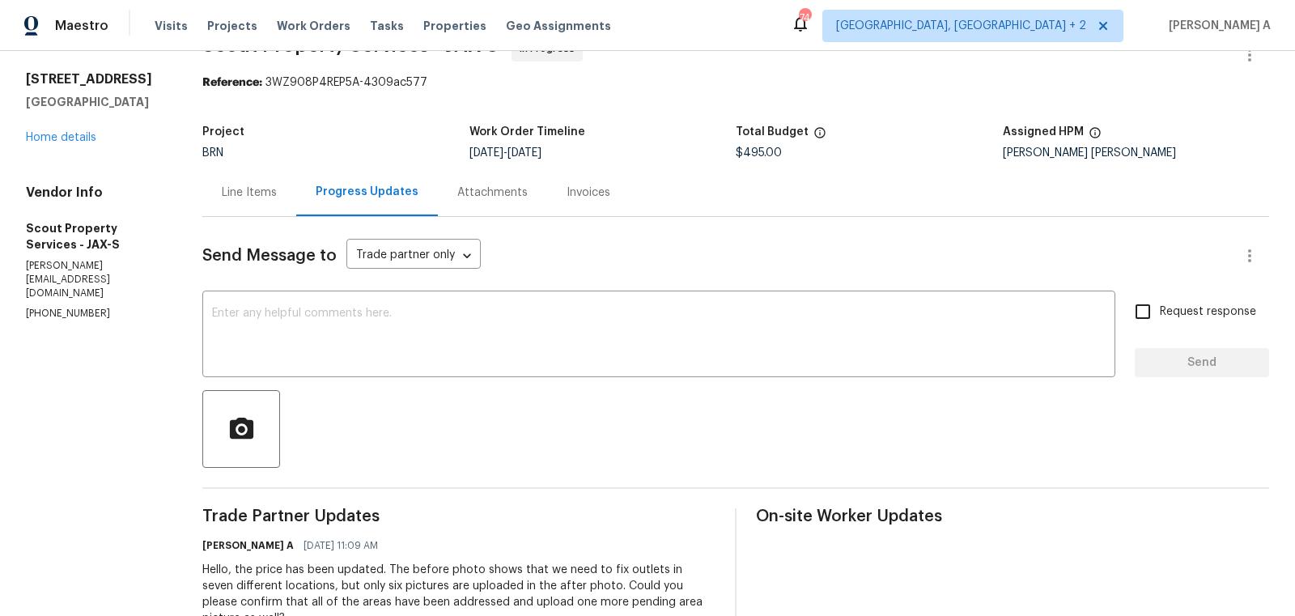
click at [105, 307] on p "[PHONE_NUMBER]" at bounding box center [95, 314] width 138 height 14
copy p "[PHONE_NUMBER]"
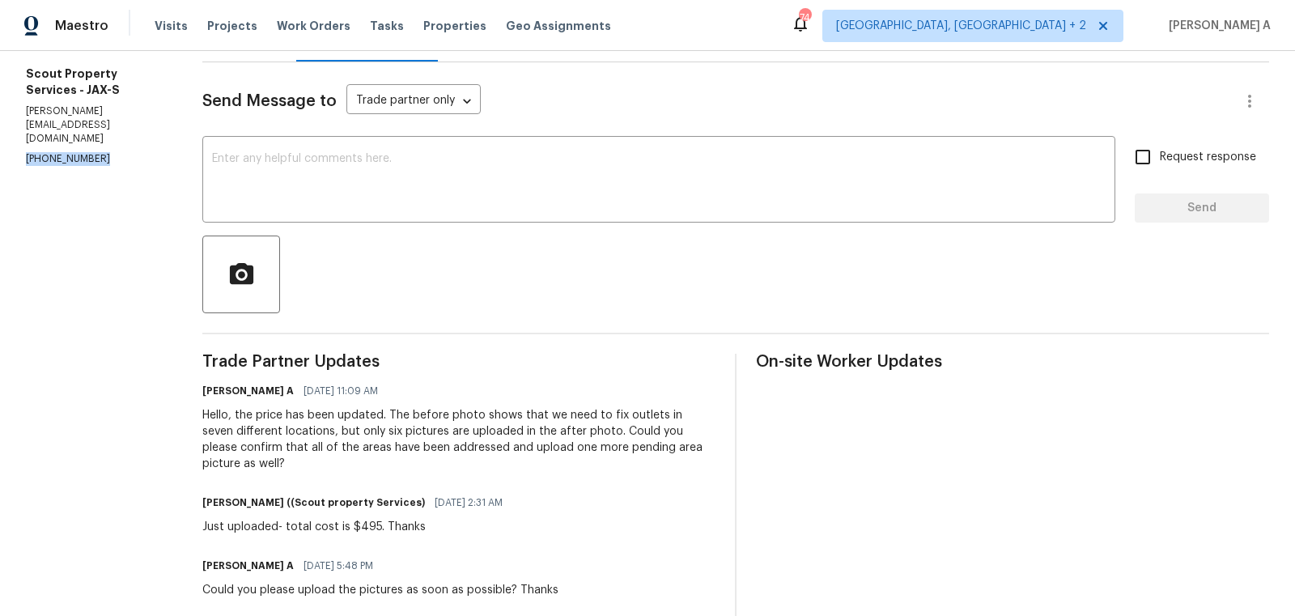
scroll to position [237, 0]
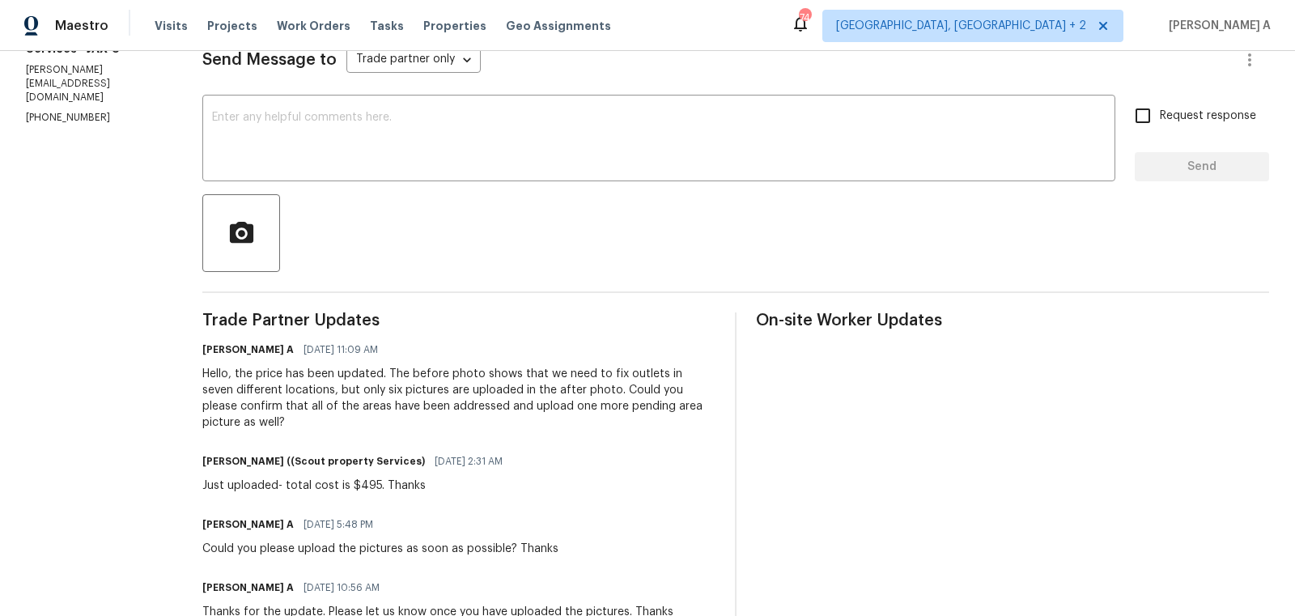
click at [406, 407] on div "Hello, the price has been updated. The before photo shows that we need to fix o…" at bounding box center [458, 398] width 513 height 65
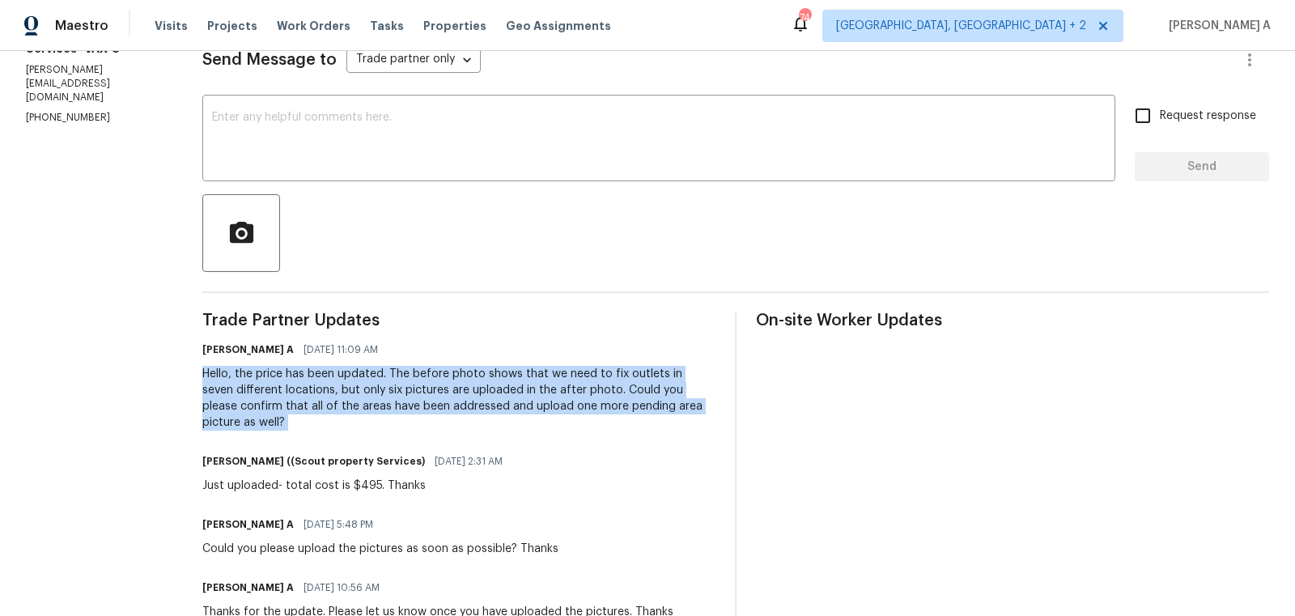
click at [406, 407] on div "Hello, the price has been updated. The before photo shows that we need to fix o…" at bounding box center [458, 398] width 513 height 65
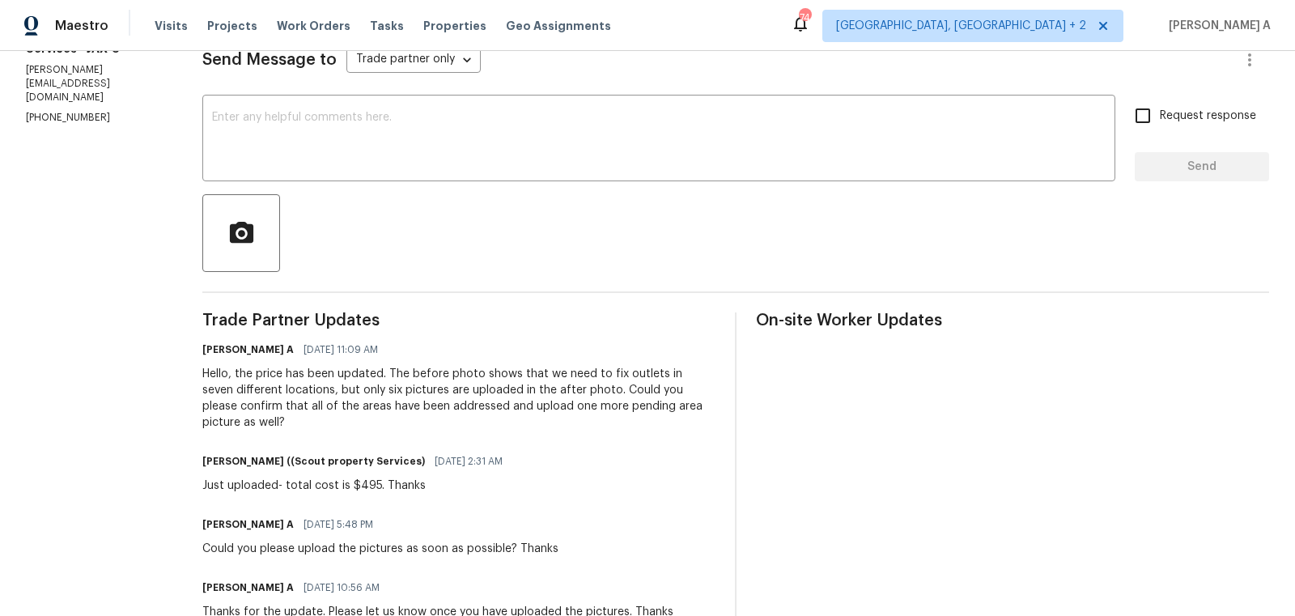
click at [406, 391] on div "Hello, the price has been updated. The before photo shows that we need to fix o…" at bounding box center [458, 398] width 513 height 65
drag, startPoint x: 393, startPoint y: 376, endPoint x: 465, endPoint y: 409, distance: 79.0
click at [465, 409] on div "Hello, the price has been updated. The before photo shows that we need to fix o…" at bounding box center [458, 398] width 513 height 65
click at [60, 111] on p "[PHONE_NUMBER]" at bounding box center [95, 118] width 138 height 14
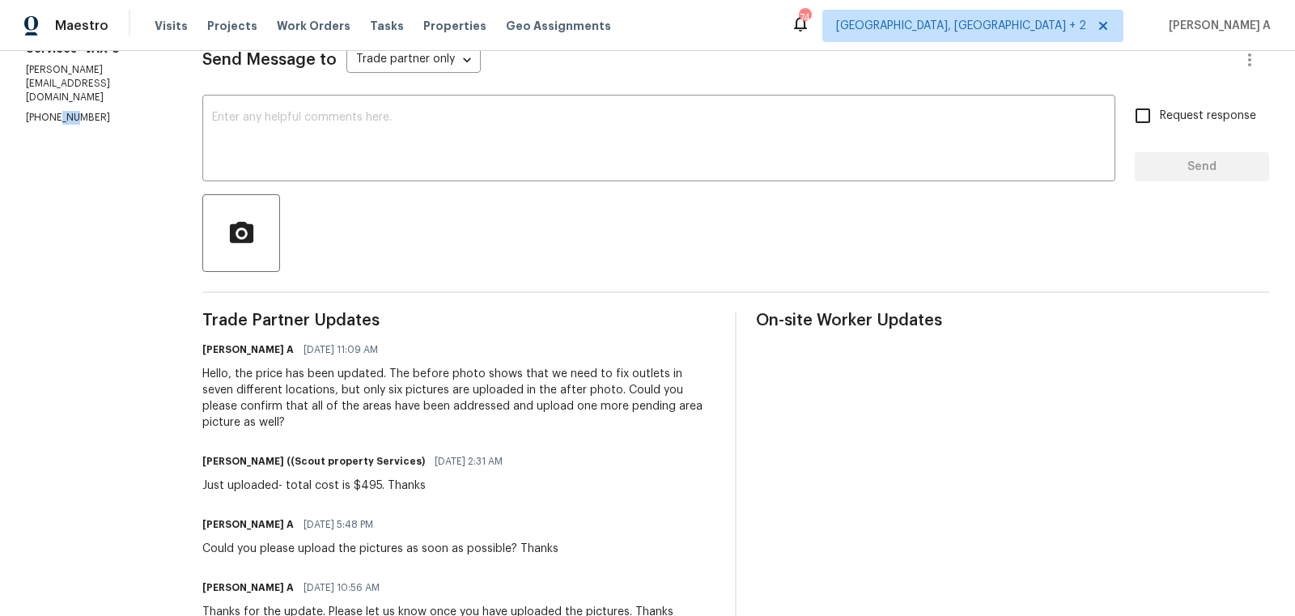
copy p "913"
click at [78, 111] on p "[PHONE_NUMBER]" at bounding box center [95, 118] width 138 height 14
copy p "[PHONE_NUMBER]"
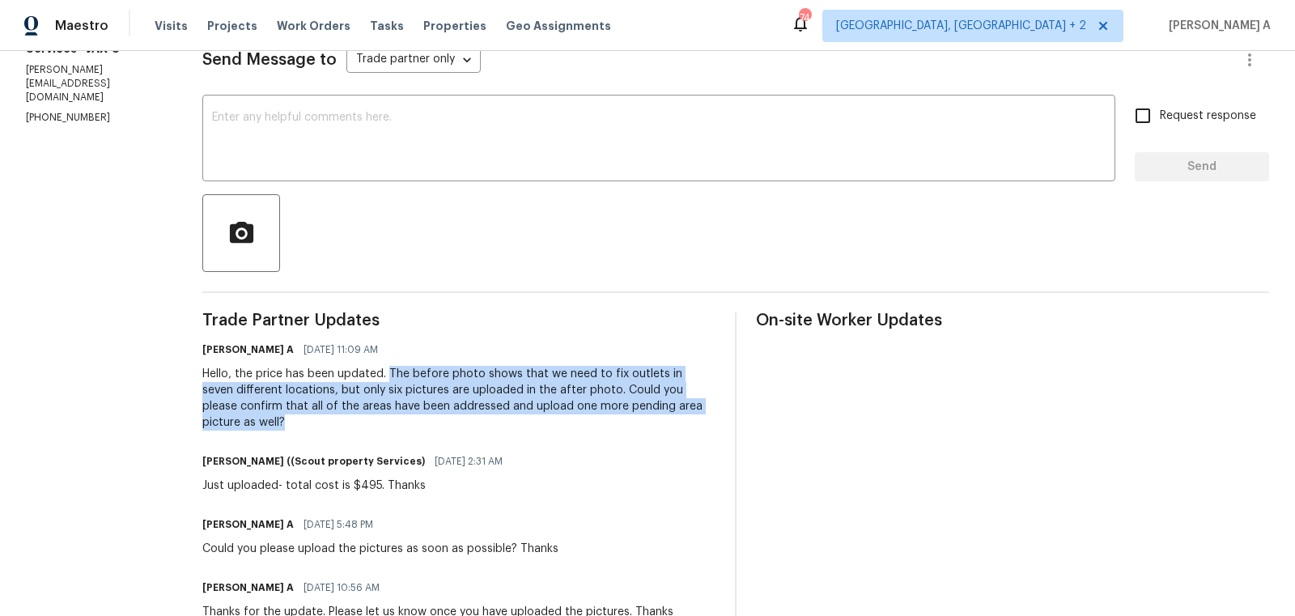
copy div "The before photo shows that we need to fix outlets in seven different locations…"
drag, startPoint x: 389, startPoint y: 373, endPoint x: 564, endPoint y: 422, distance: 181.7
click at [564, 423] on div "Hello, the price has been updated. The before photo shows that we need to fix o…" at bounding box center [458, 398] width 513 height 65
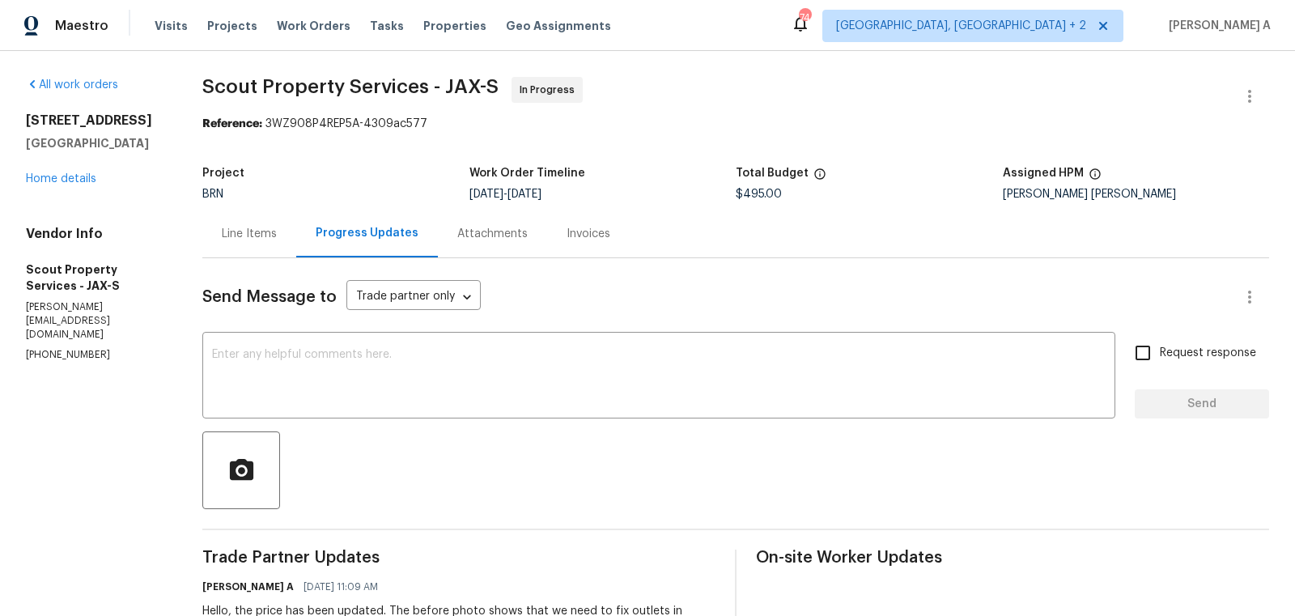
click at [245, 210] on div "Line Items" at bounding box center [249, 234] width 94 height 48
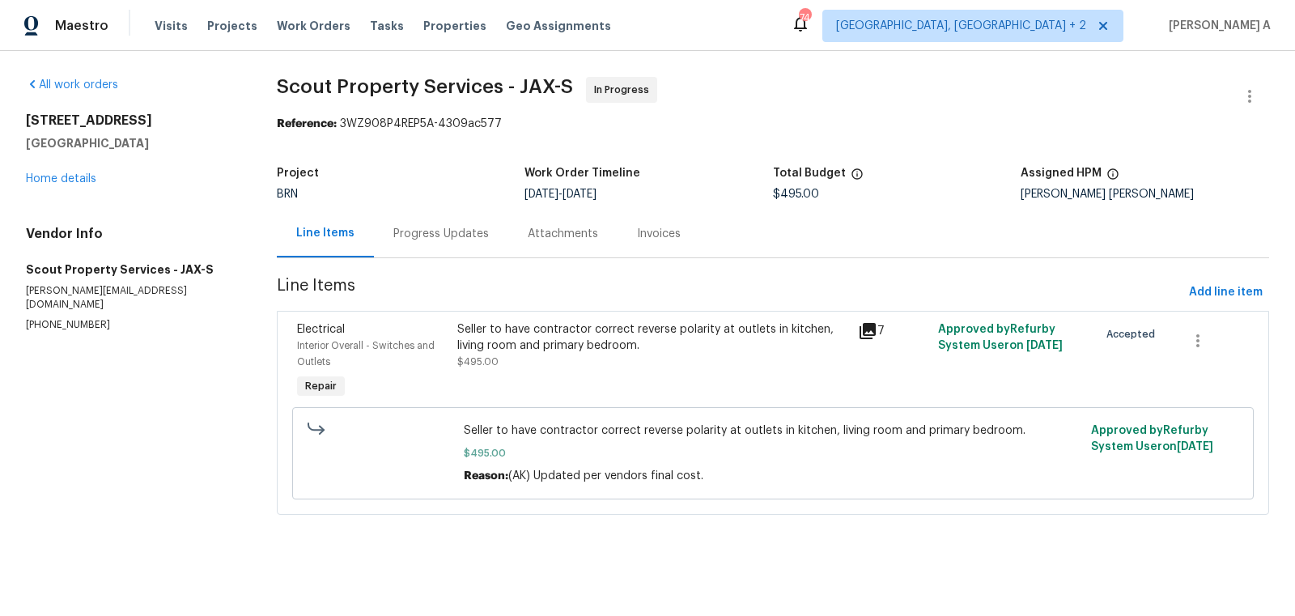
click at [597, 347] on div "Seller to have contractor correct reverse polarity at outlets in kitchen, livin…" at bounding box center [652, 337] width 391 height 32
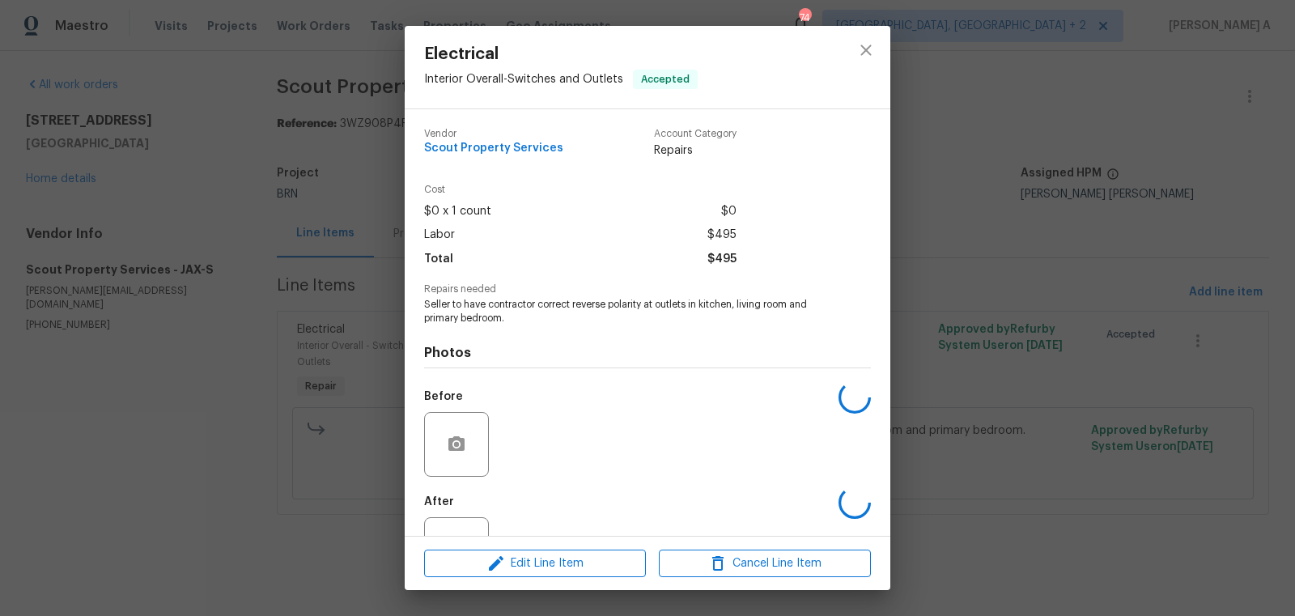
scroll to position [62, 0]
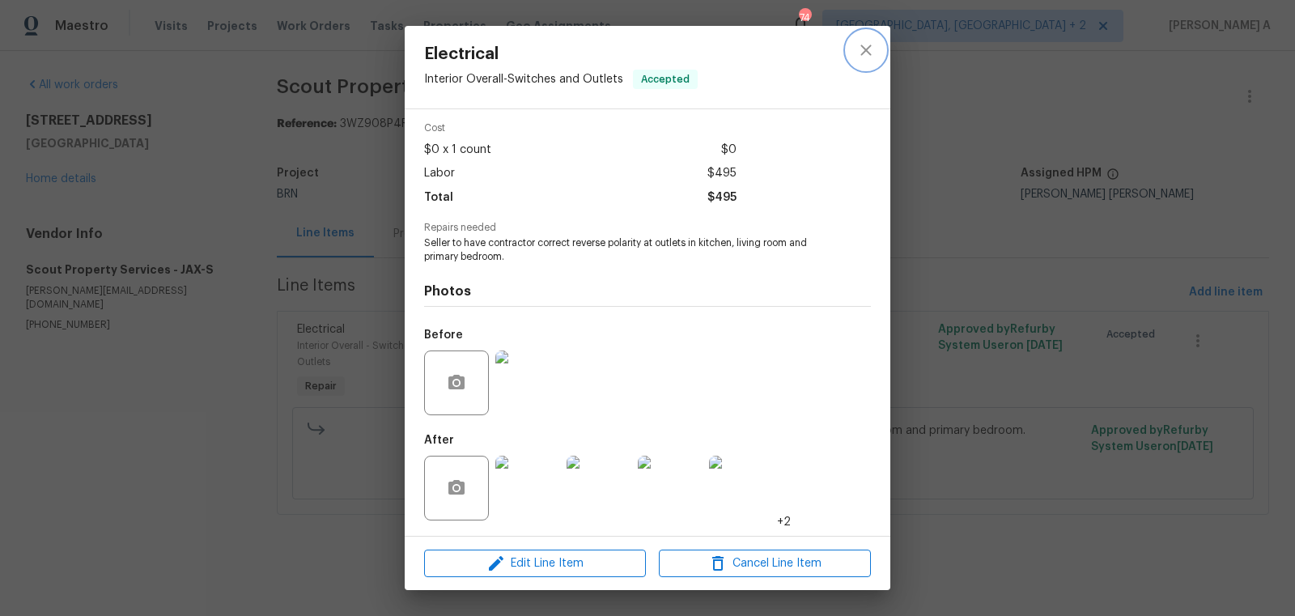
click at [864, 51] on icon "close" at bounding box center [865, 50] width 11 height 11
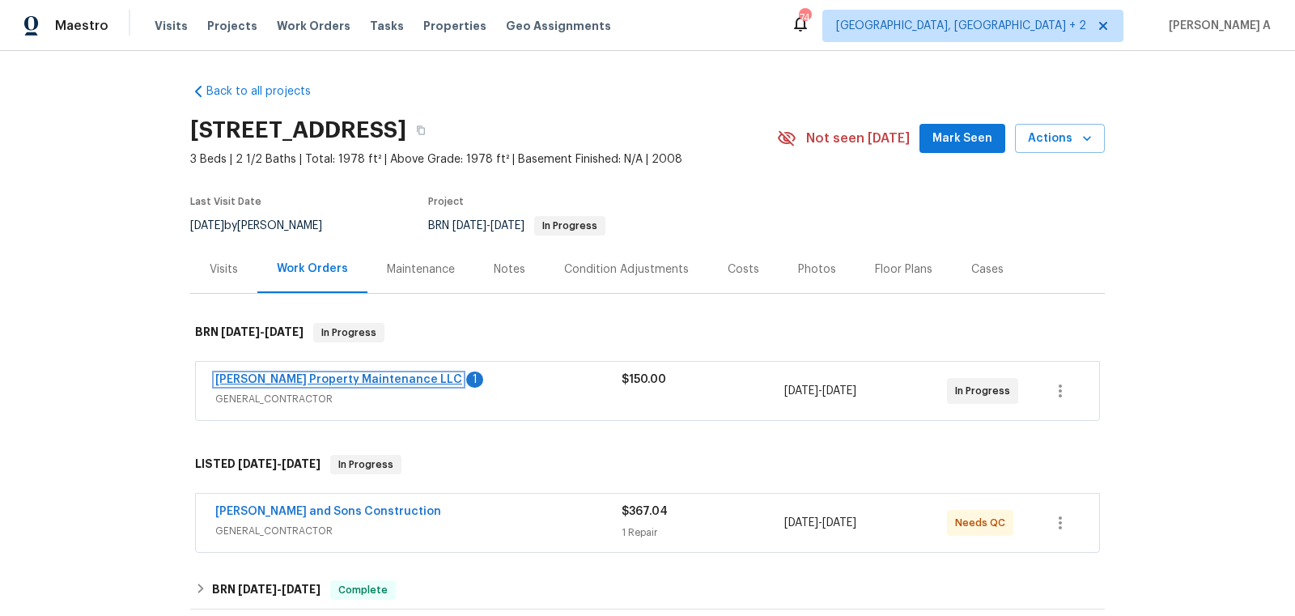
click at [303, 380] on link "Glen Property Maintenance LLC" at bounding box center [338, 379] width 247 height 11
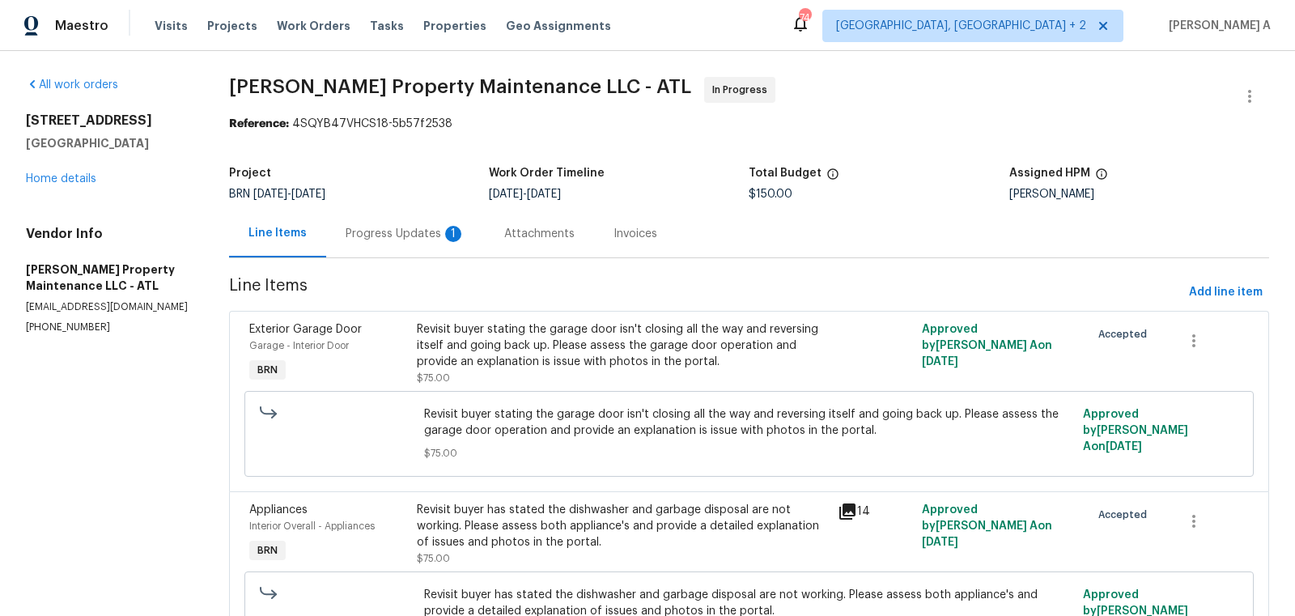
click at [417, 232] on div "Progress Updates 1" at bounding box center [406, 234] width 120 height 16
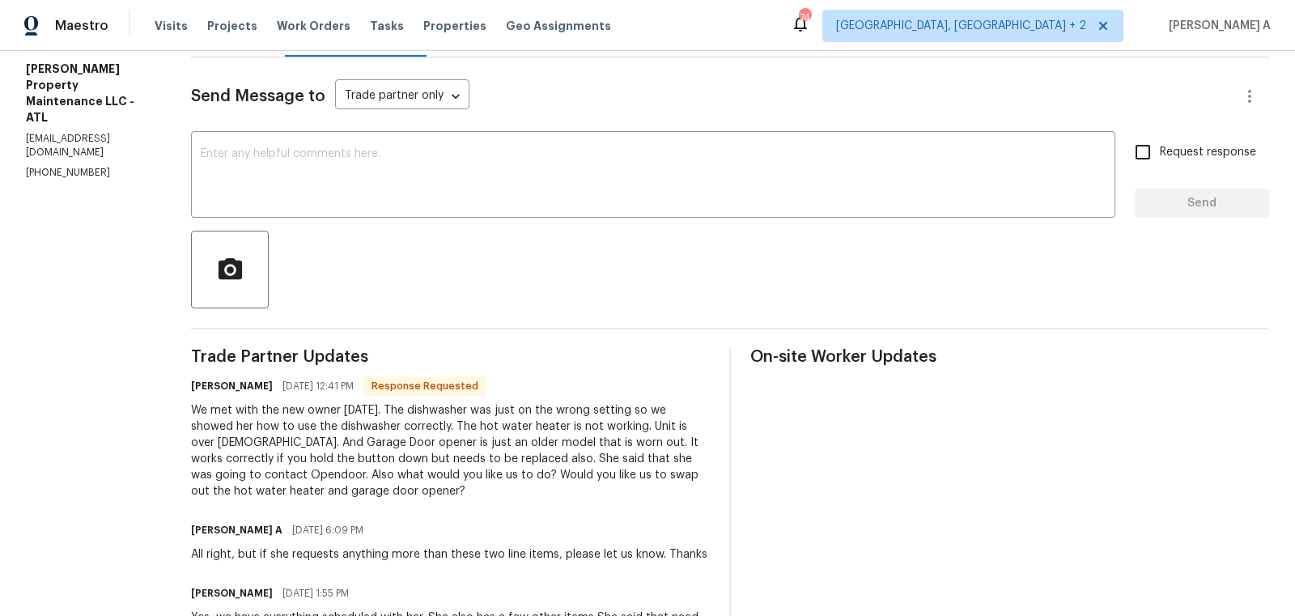
scroll to position [126, 0]
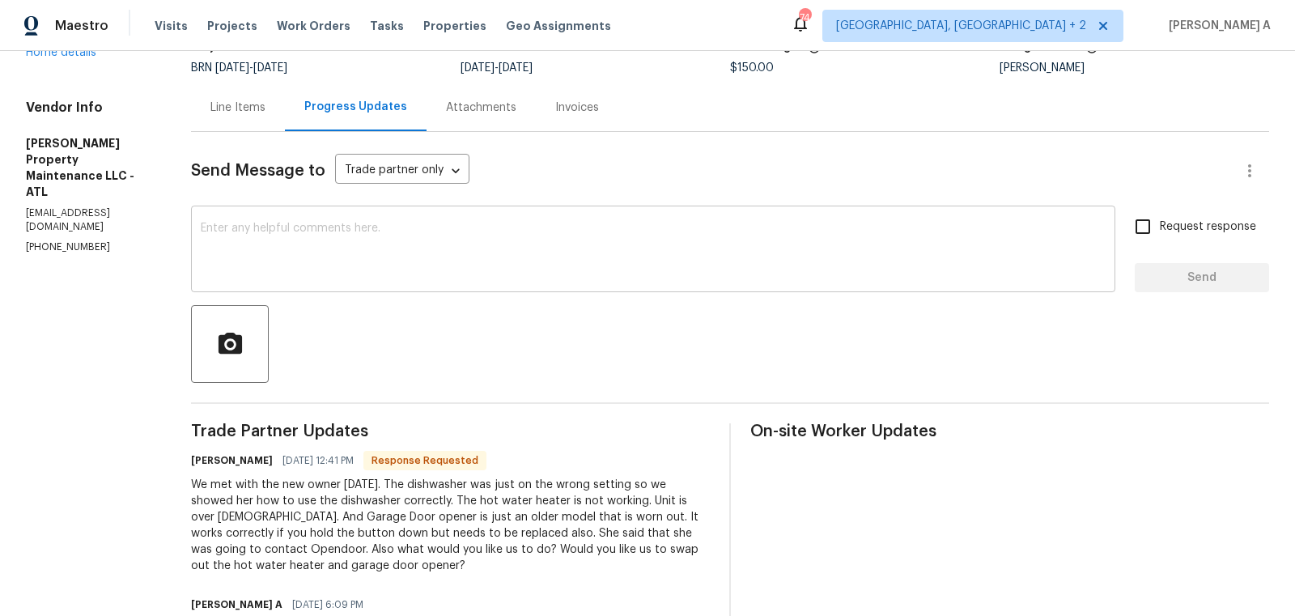
click at [338, 256] on textarea at bounding box center [653, 251] width 905 height 57
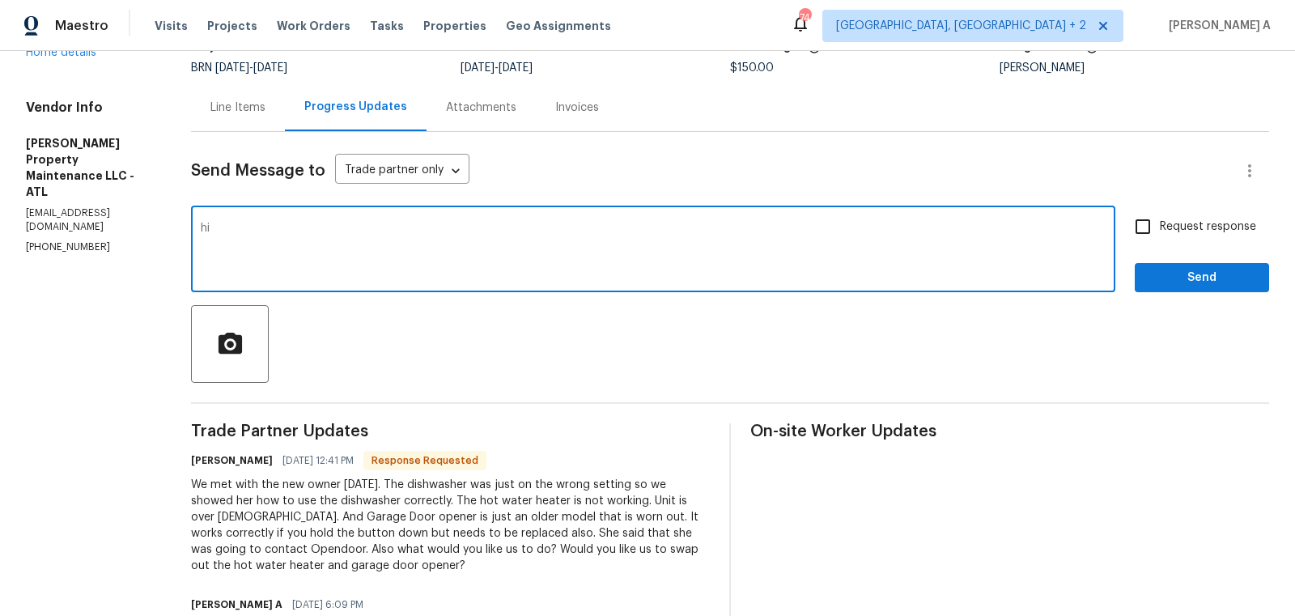
click at [198, 464] on h6 "Daniel glen" at bounding box center [232, 460] width 82 height 16
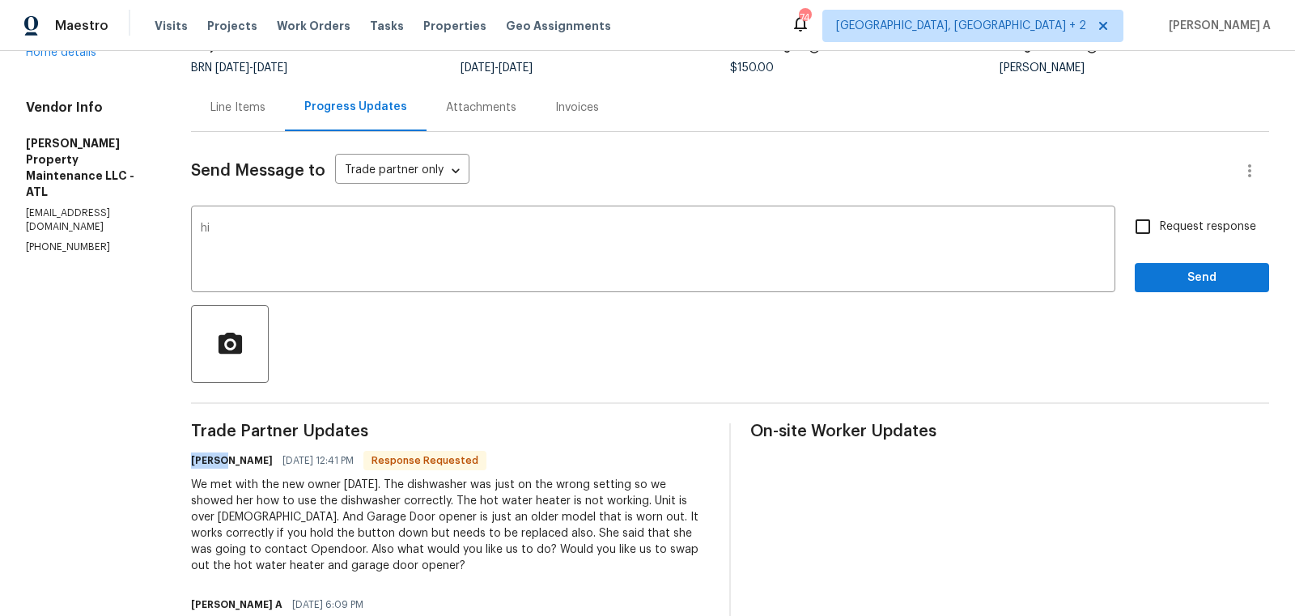
click at [198, 464] on h6 "Daniel glen" at bounding box center [232, 460] width 82 height 16
copy h6 "Daniel"
click at [210, 231] on textarea "hi" at bounding box center [653, 251] width 905 height 57
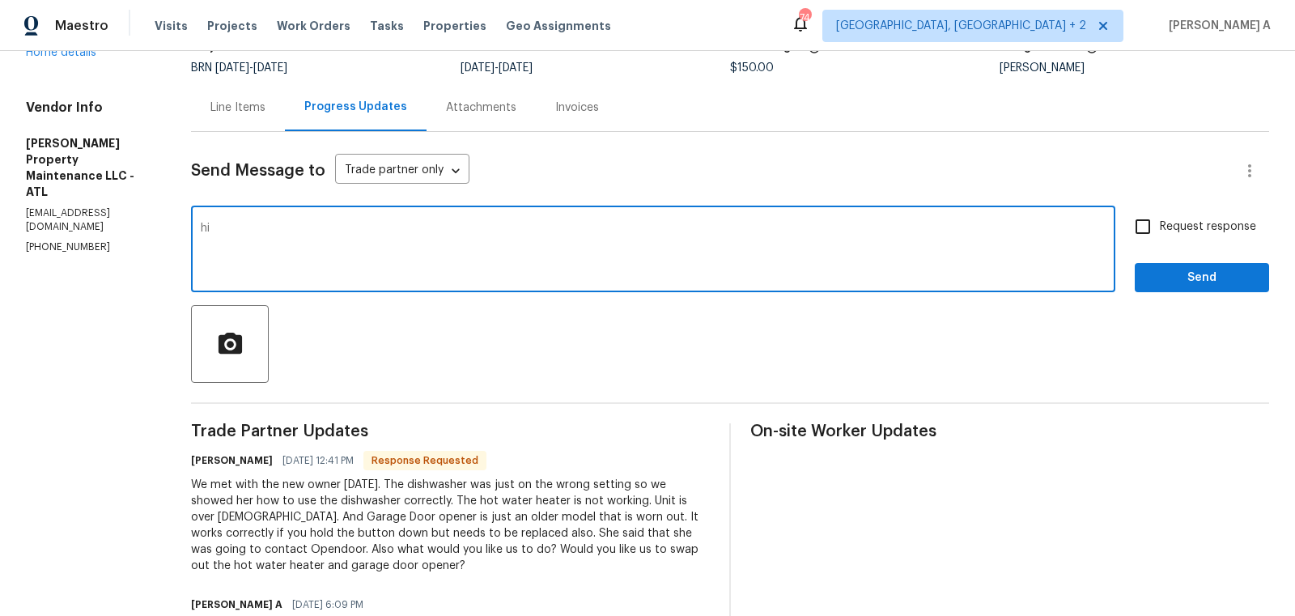
click at [210, 231] on textarea "hi" at bounding box center [653, 251] width 905 height 57
paste textarea "Daniel"
type textarea "Hi Daniel, Let me check this and keep you posted. Thanks"
click at [1169, 228] on span "Request response" at bounding box center [1208, 227] width 96 height 17
click at [1160, 228] on input "Request response" at bounding box center [1143, 227] width 34 height 34
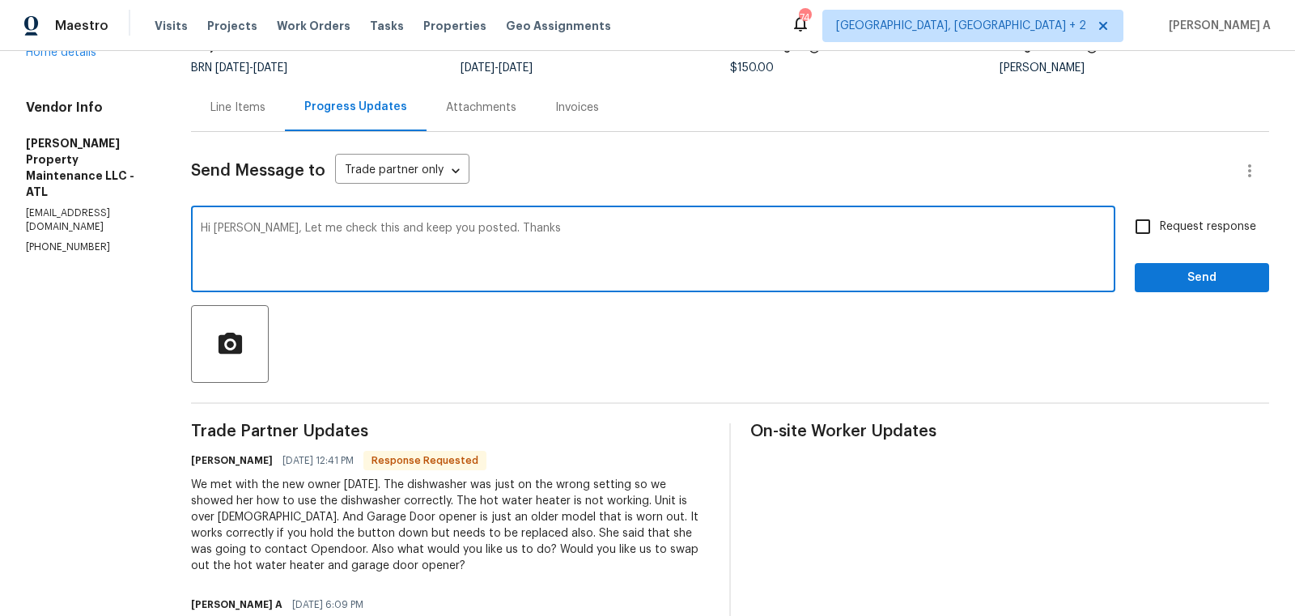
checkbox input "true"
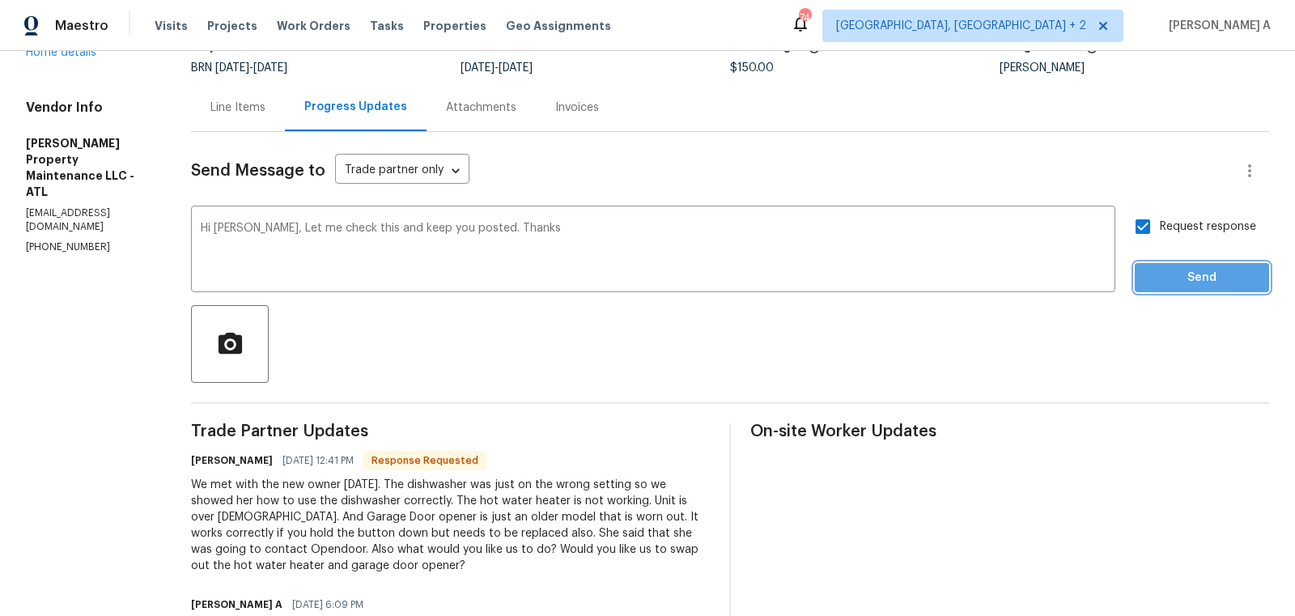
click at [1190, 285] on span "Send" at bounding box center [1202, 278] width 108 height 20
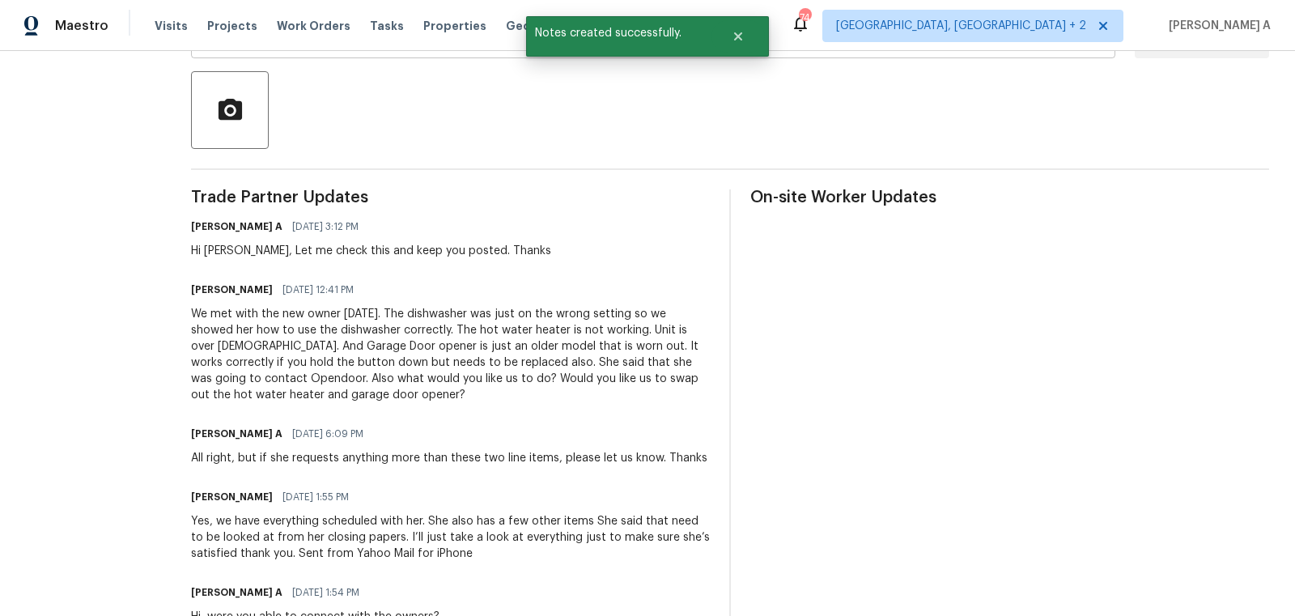
scroll to position [374, 0]
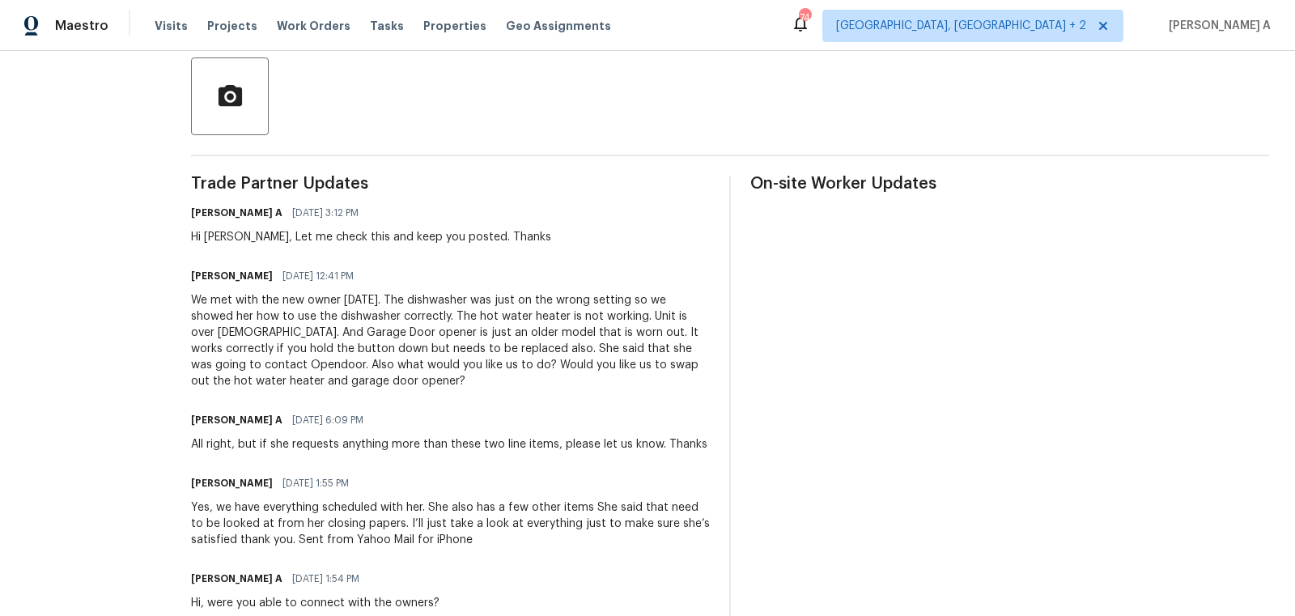
drag, startPoint x: 379, startPoint y: 299, endPoint x: 524, endPoint y: 301, distance: 144.9
click at [524, 300] on div "We met with the new owner today. The dishwasher was just on the wrong setting s…" at bounding box center [450, 340] width 519 height 97
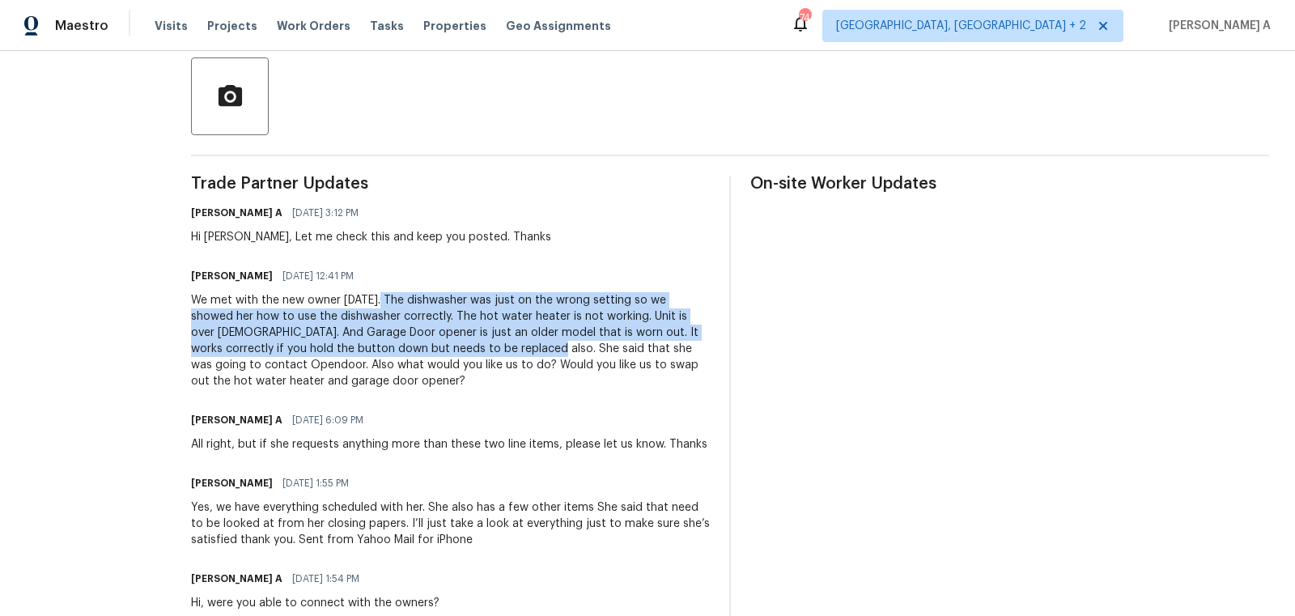
copy div "The dishwasher was just on the wrong setting so we showed her how to use the di…"
drag, startPoint x: 380, startPoint y: 293, endPoint x: 449, endPoint y: 351, distance: 90.8
click at [449, 351] on div "We met with the new owner today. The dishwasher was just on the wrong setting s…" at bounding box center [450, 340] width 519 height 97
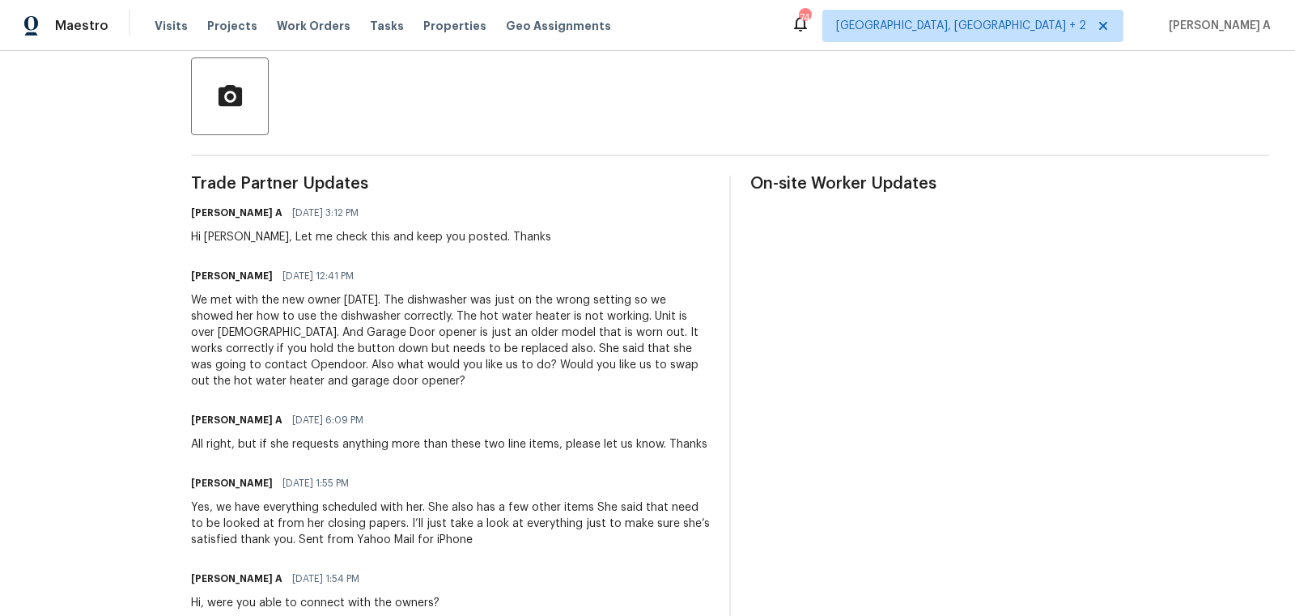
click at [505, 360] on div "We met with the new owner today. The dishwasher was just on the wrong setting s…" at bounding box center [450, 340] width 519 height 97
copy div "She said that she was going to contact Opendoor"
drag, startPoint x: 452, startPoint y: 347, endPoint x: 247, endPoint y: 367, distance: 205.7
click at [247, 366] on div "We met with the new owner today. The dishwasher was just on the wrong setting s…" at bounding box center [450, 340] width 519 height 97
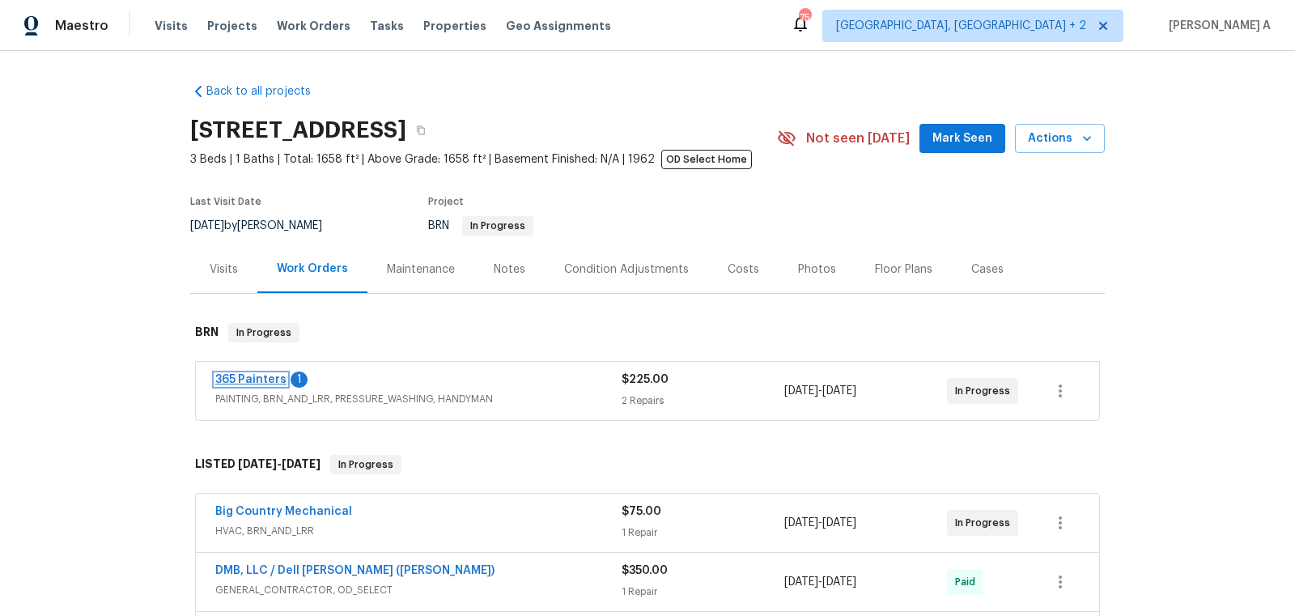
click at [269, 380] on link "365 Painters" at bounding box center [250, 379] width 71 height 11
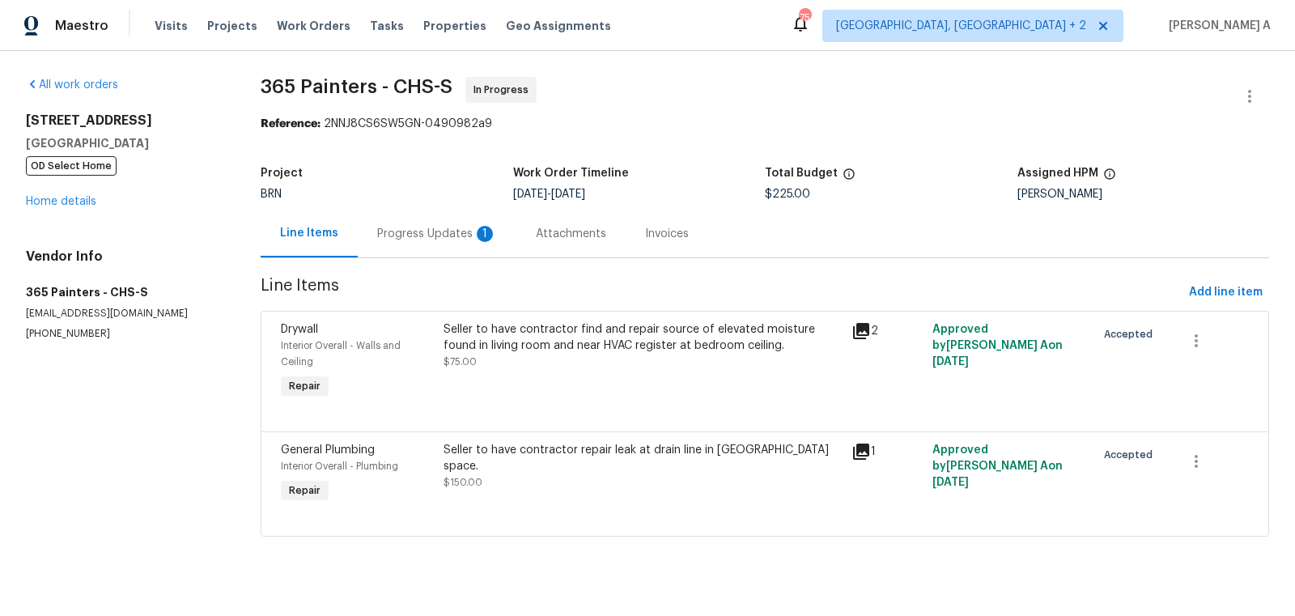
click at [432, 223] on div "Progress Updates 1" at bounding box center [437, 234] width 159 height 48
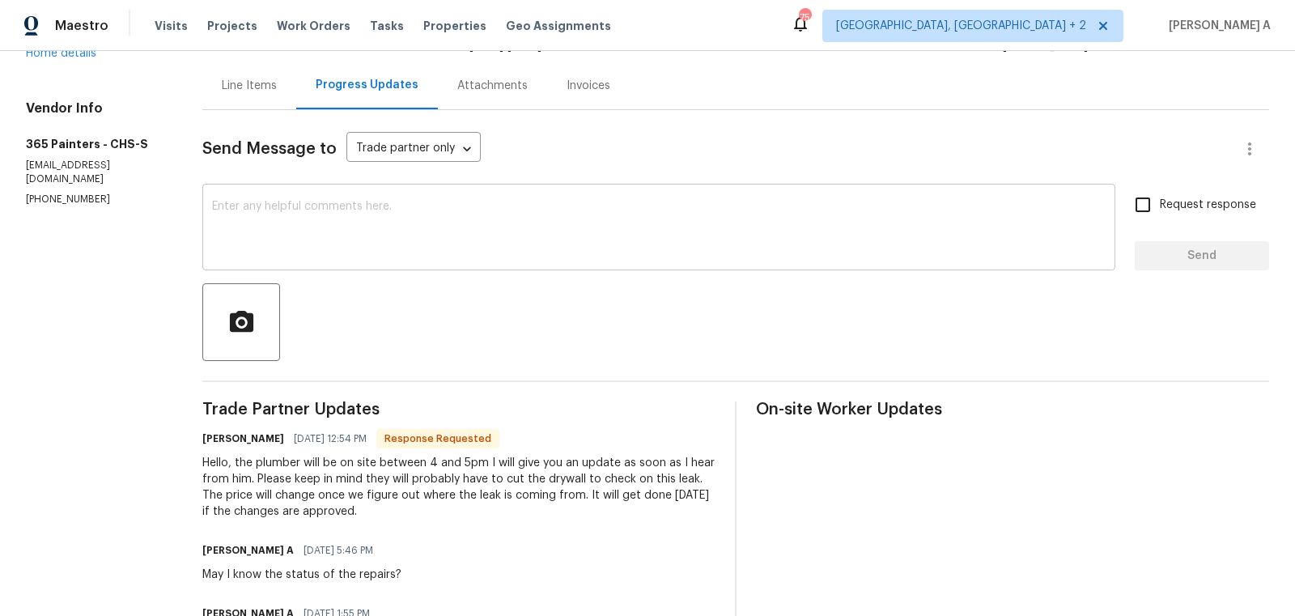
scroll to position [170, 0]
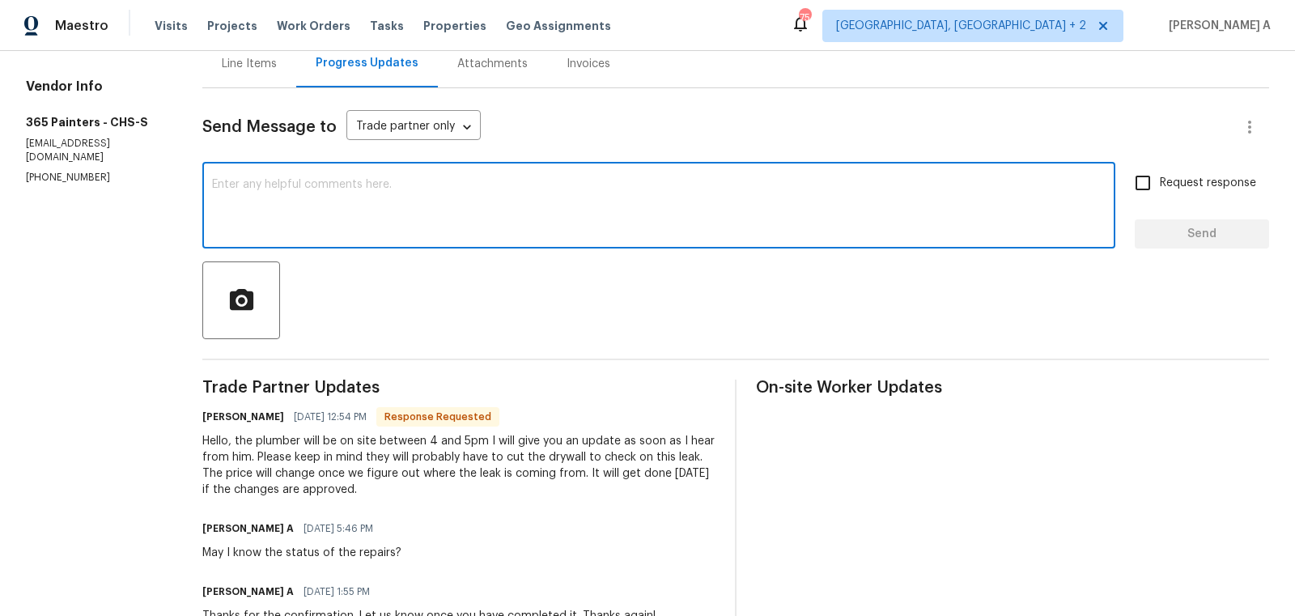
click at [547, 220] on textarea at bounding box center [659, 207] width 894 height 57
type textarea "Okay, please keep us posted. Thanks"
click at [1139, 185] on input "Request response" at bounding box center [1143, 183] width 34 height 34
checkbox input "true"
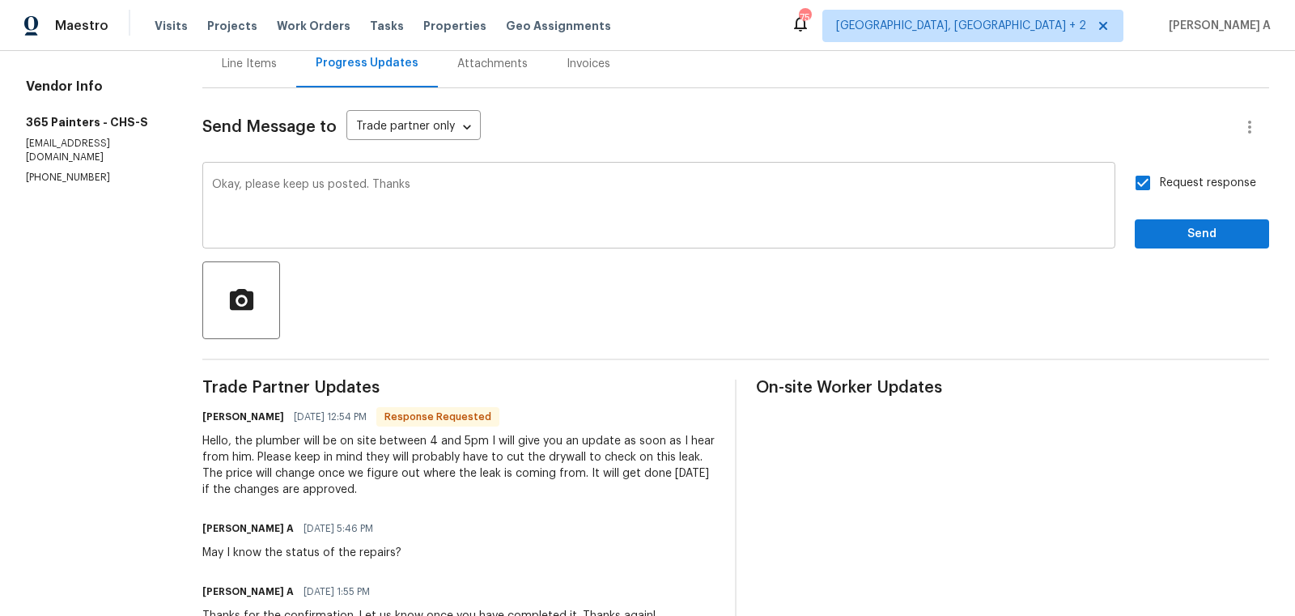
click at [369, 187] on textarea "Okay, please keep us posted. Thanks" at bounding box center [659, 207] width 894 height 57
click at [460, 176] on div "Okay, please keep us posted as soon as you have na updat. Thanks x ​" at bounding box center [658, 207] width 913 height 83
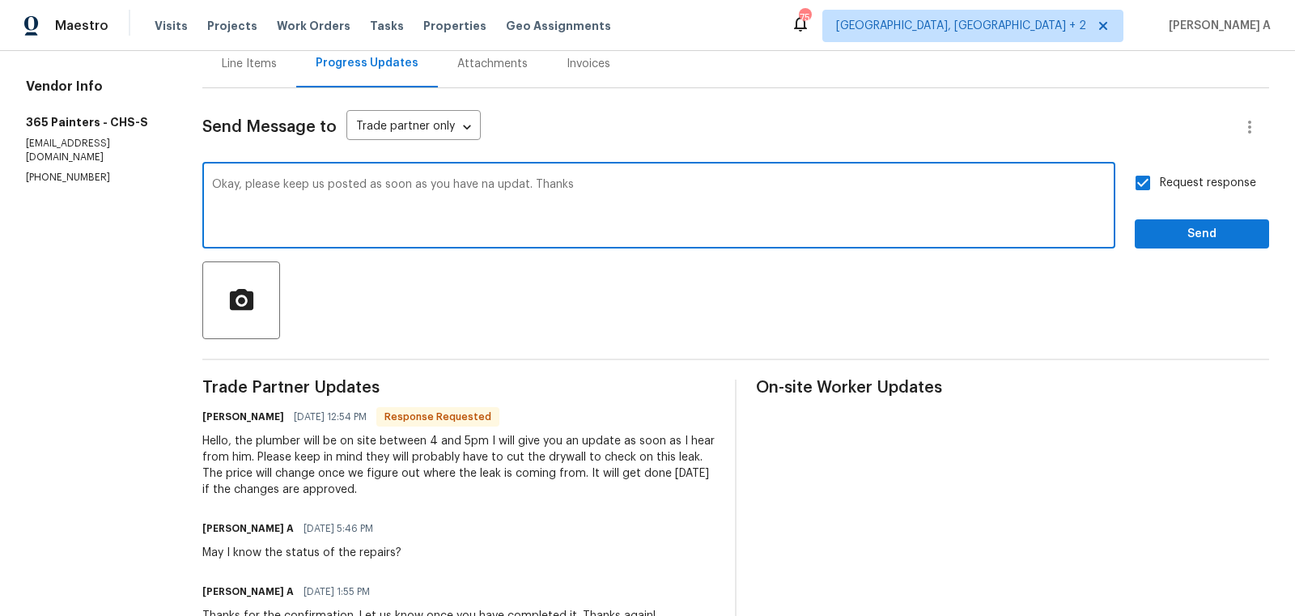
click at [460, 176] on div "Okay, please keep us posted as soon as you have na updat. Thanks x ​" at bounding box center [658, 207] width 913 height 83
click at [461, 191] on textarea "Okay, please keep us posted as soon as you have na updat. Thanks" at bounding box center [659, 207] width 894 height 57
click at [0, 0] on span "an update." at bounding box center [0, 0] width 0 height 0
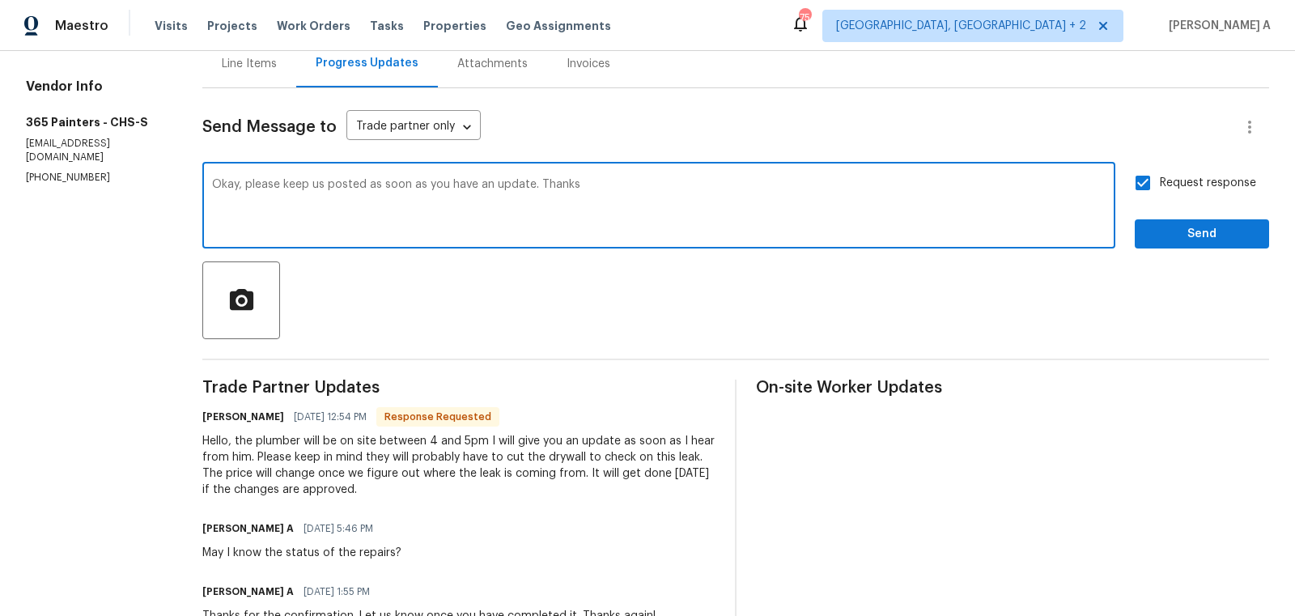
type textarea "Okay, please keep us posted as soon as you have an update. Thanks"
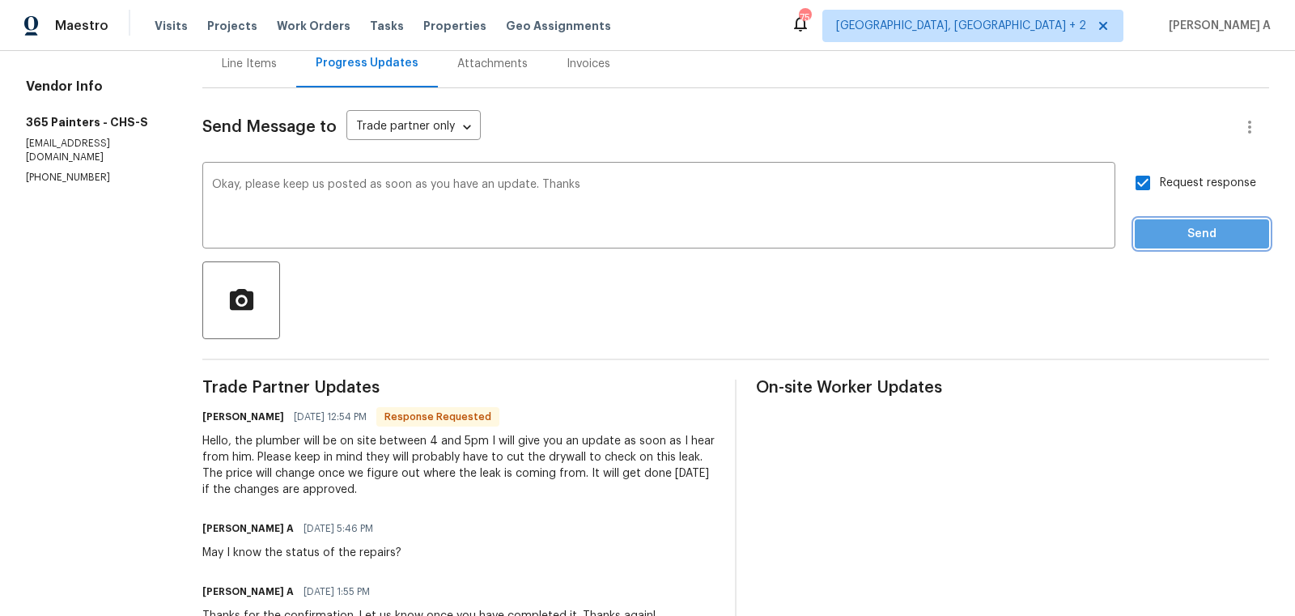
click at [1181, 229] on span "Send" at bounding box center [1202, 234] width 108 height 20
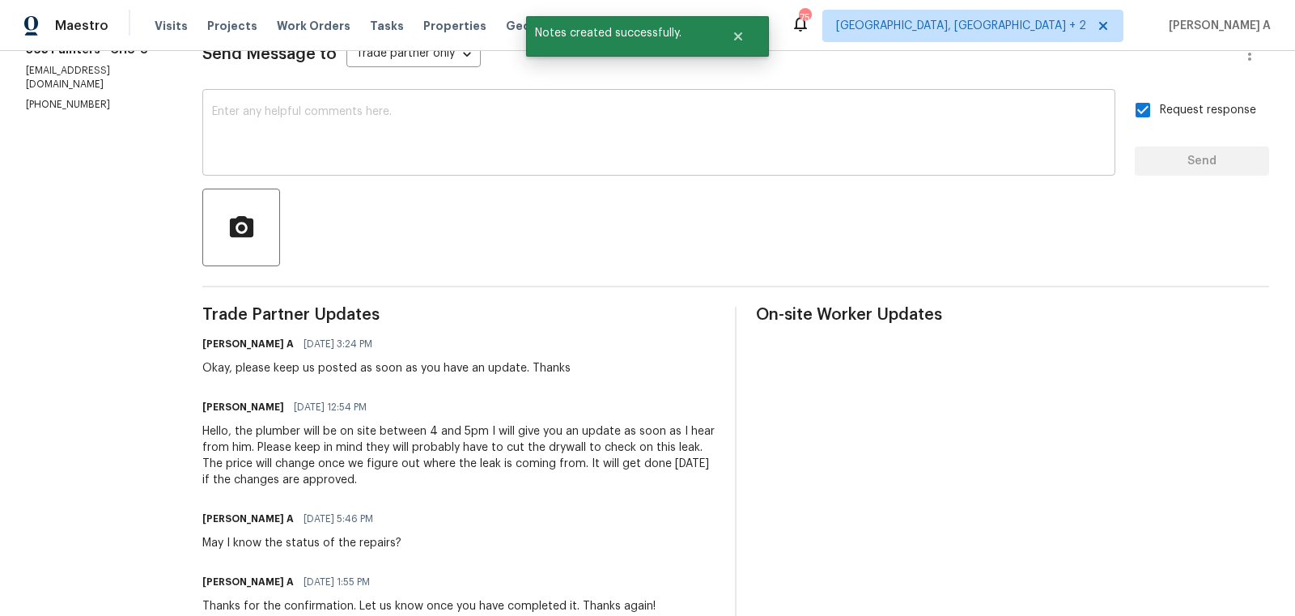
scroll to position [248, 0]
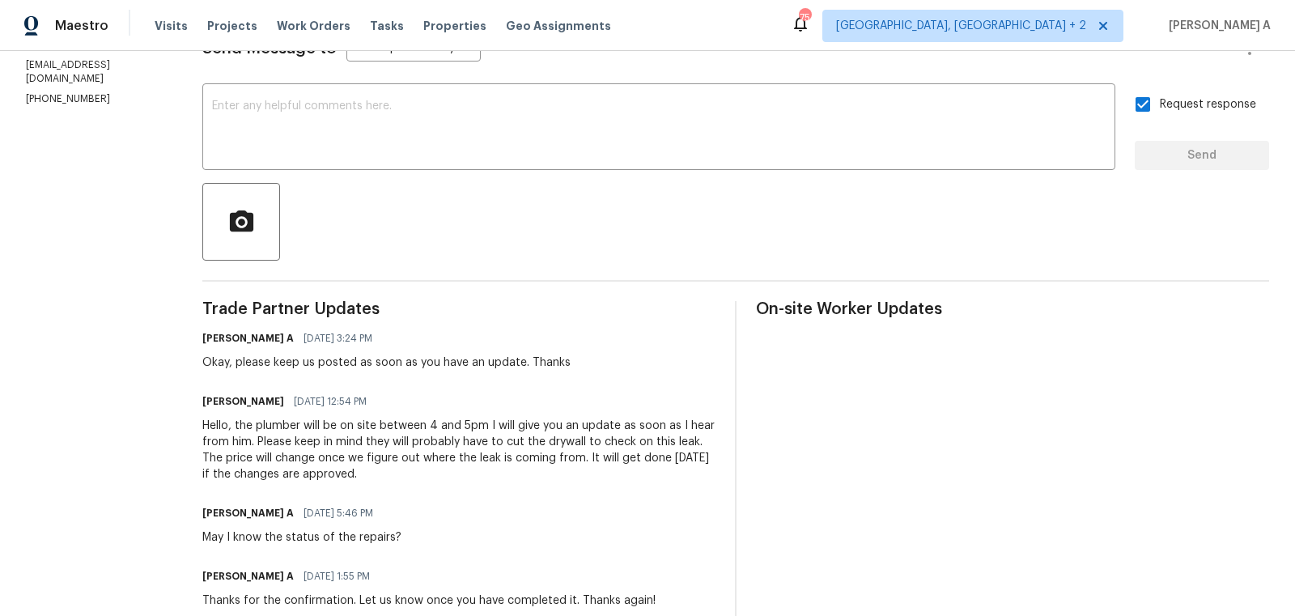
drag, startPoint x: 239, startPoint y: 425, endPoint x: 453, endPoint y: 424, distance: 214.5
click at [453, 422] on div "Hello, the plumber will be on site between 4 and 5pm I will give you an update …" at bounding box center [458, 450] width 513 height 65
copy div ", the plumber will be on site between 4 and 5pm"
drag, startPoint x: 232, startPoint y: 423, endPoint x: 483, endPoint y: 429, distance: 251.0
click at [483, 429] on div "Hello, the plumber will be on site between 4 and 5pm I will give you an update …" at bounding box center [458, 450] width 513 height 65
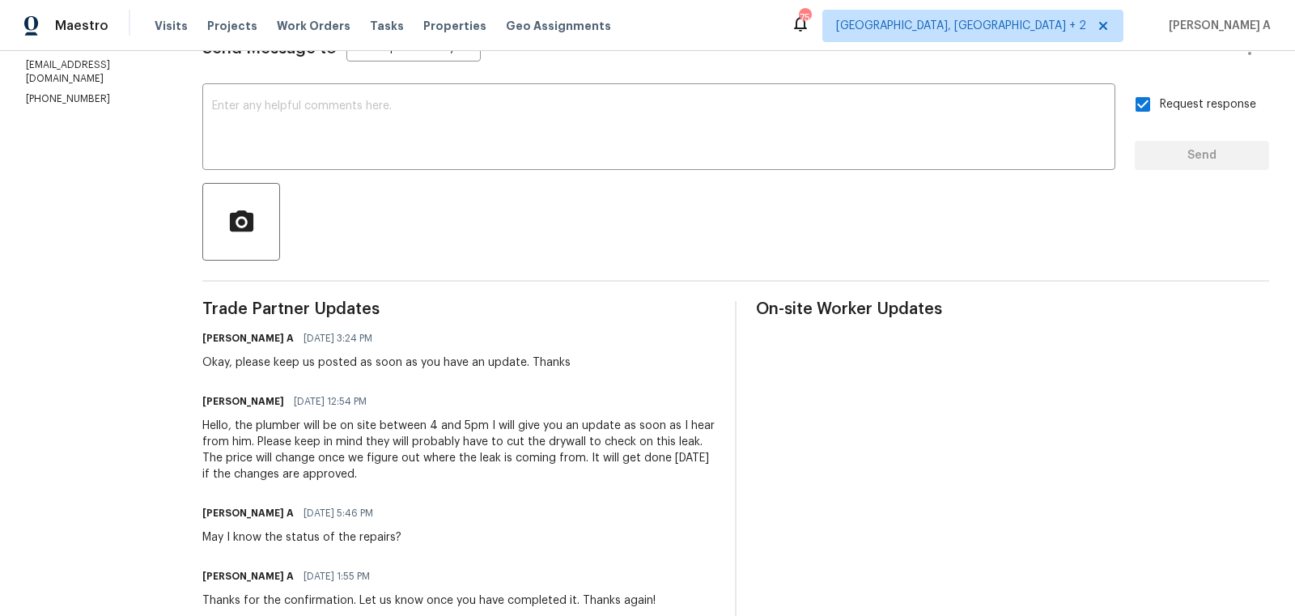
click at [580, 418] on div "Hello, the plumber will be on site between 4 and 5pm I will give you an update …" at bounding box center [458, 450] width 513 height 65
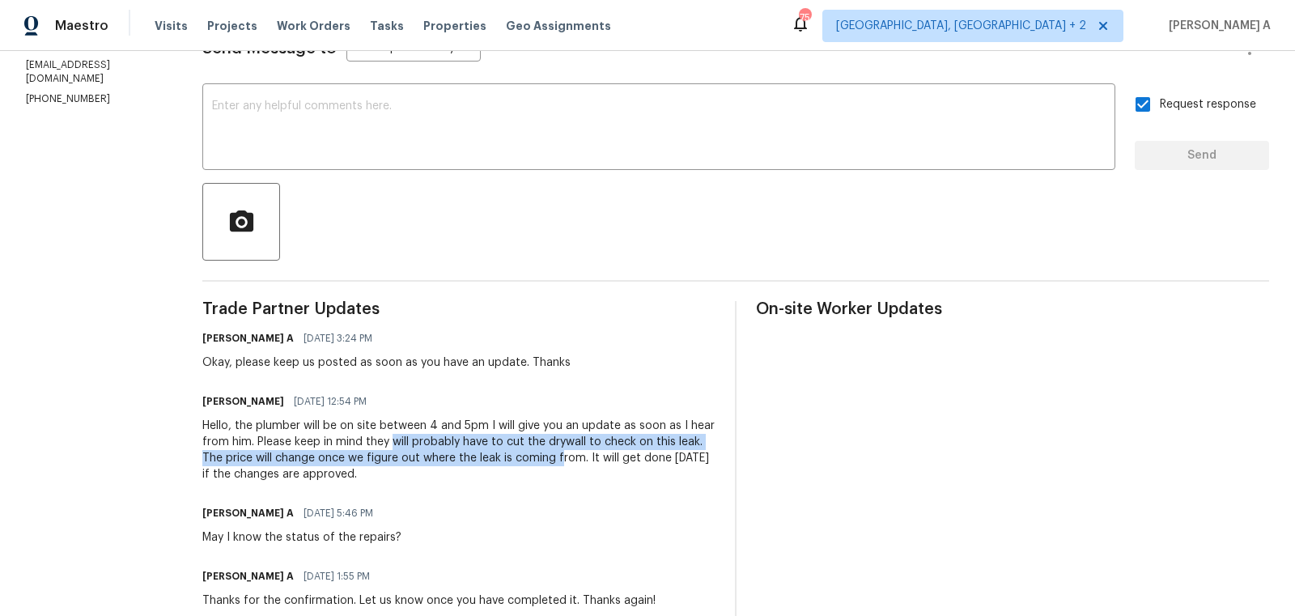
drag, startPoint x: 393, startPoint y: 441, endPoint x: 562, endPoint y: 454, distance: 169.7
click at [562, 454] on div "Hello, the plumber will be on site between 4 and 5pm I will give you an update …" at bounding box center [458, 450] width 513 height 65
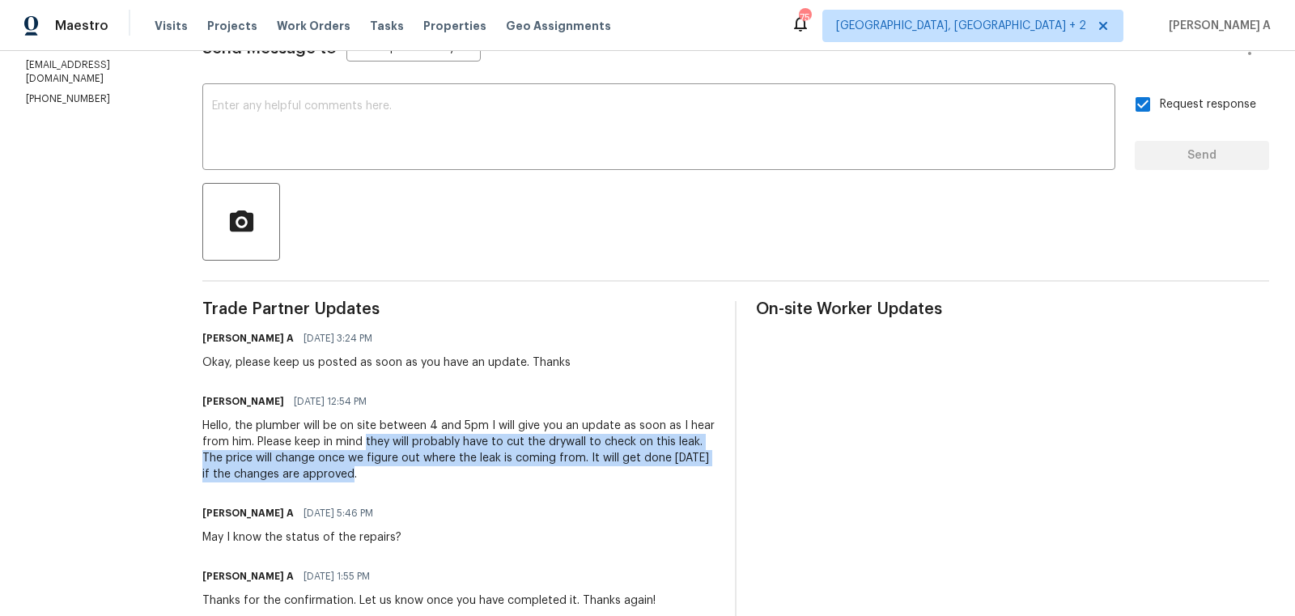
copy div "they will probably have to cut the drywall to check on this leak. The price wil…"
drag, startPoint x: 367, startPoint y: 440, endPoint x: 672, endPoint y: 477, distance: 306.5
click at [672, 477] on div "Hello, the plumber will be on site between 4 and 5pm I will give you an update …" at bounding box center [458, 450] width 513 height 65
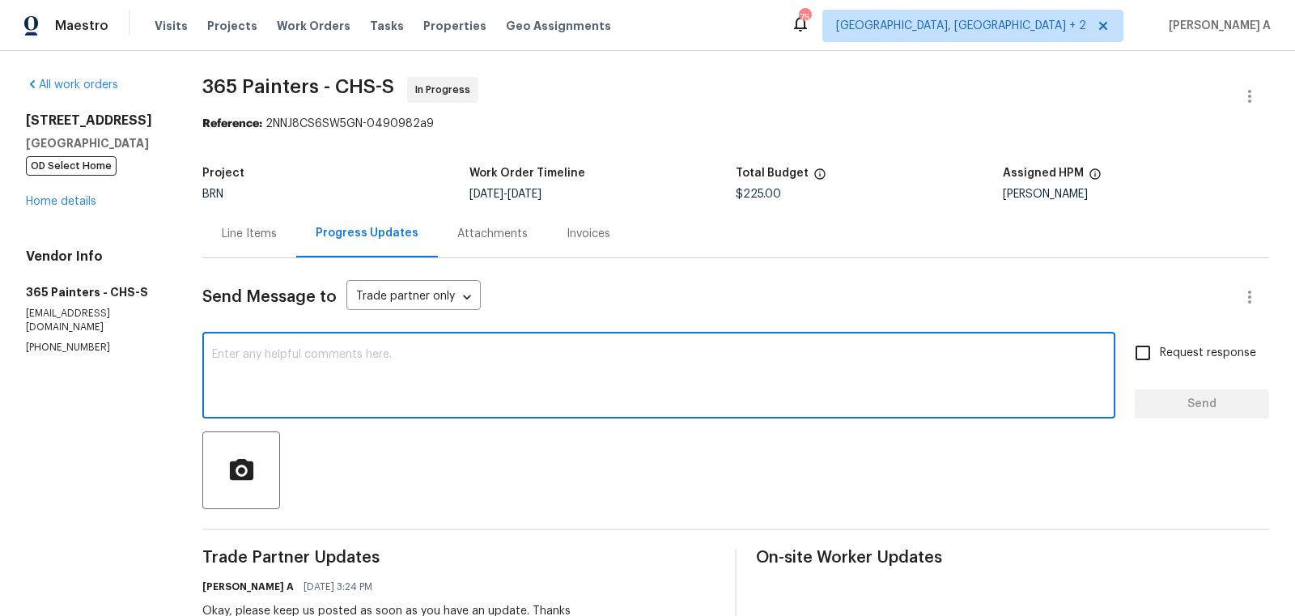
click at [475, 378] on textarea at bounding box center [659, 377] width 894 height 57
click at [337, 355] on textarea "You can contact me at" at bounding box center [659, 377] width 894 height 57
paste textarea "Reach out to me via the portal or call/text at 650-800-9524 for any questions o…"
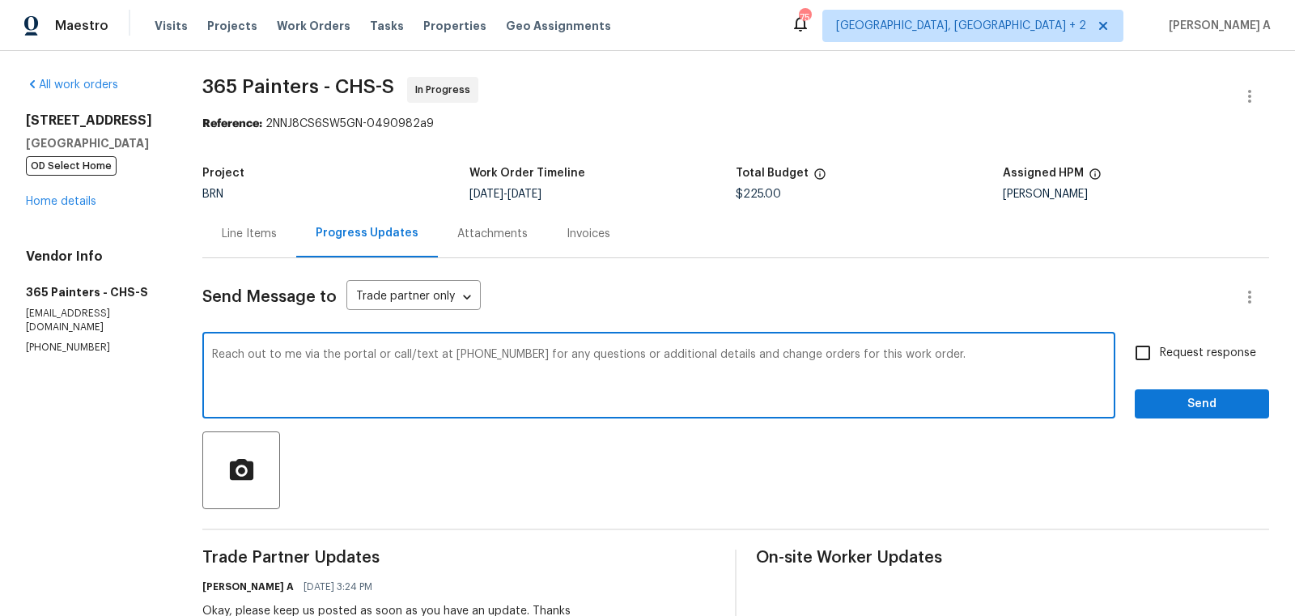
click at [567, 353] on textarea "Reach out to me via the portal or call/text at 650-800-9524 for any questions o…" at bounding box center [659, 377] width 894 height 57
click at [709, 409] on div "Reach out to me via the portal or call/text at 650-800-9524 for any questions o…" at bounding box center [658, 377] width 913 height 83
drag, startPoint x: 754, startPoint y: 354, endPoint x: 529, endPoint y: 346, distance: 224.3
click at [529, 346] on div "Reach out to me via the portal or call/text at 650-800-9524 for any questions o…" at bounding box center [658, 377] width 913 height 83
type textarea "Reach out to me via the portal or call/text at 650-800-9524 for any questions o…"
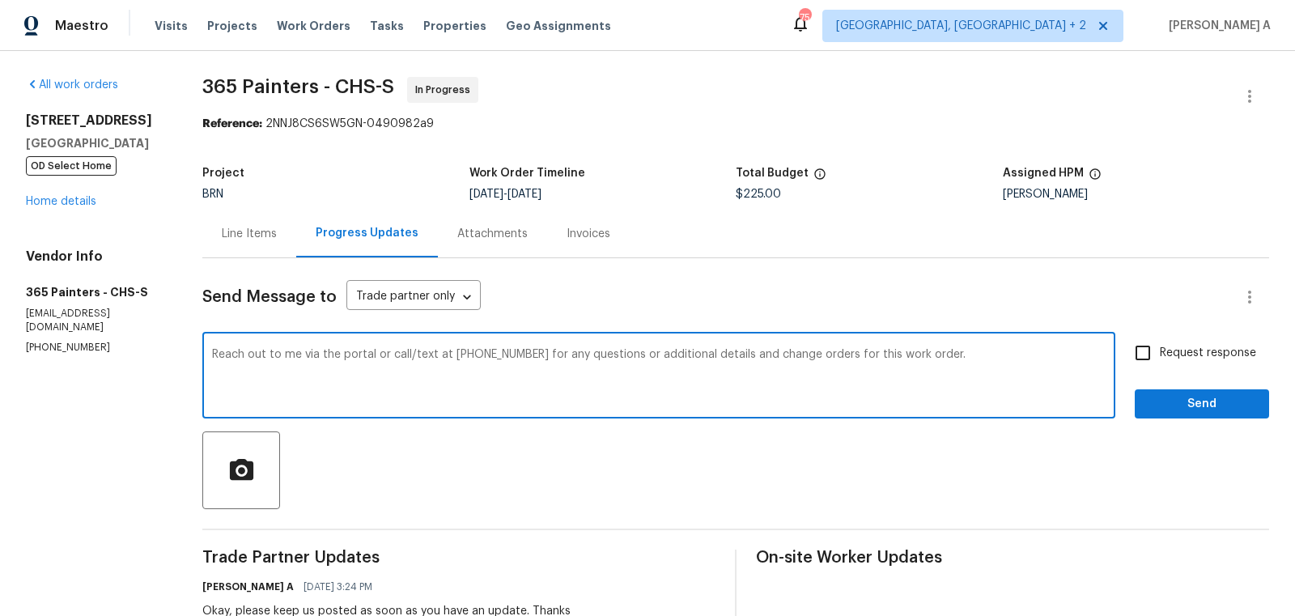
click at [657, 365] on textarea "Reach out to me via the portal or call/text at 650-800-9524 for any questions o…" at bounding box center [659, 377] width 894 height 57
click at [990, 362] on textarea "Reach out to me via the portal or call/text at 650-800-9524 for any questions o…" at bounding box center [659, 377] width 894 height 57
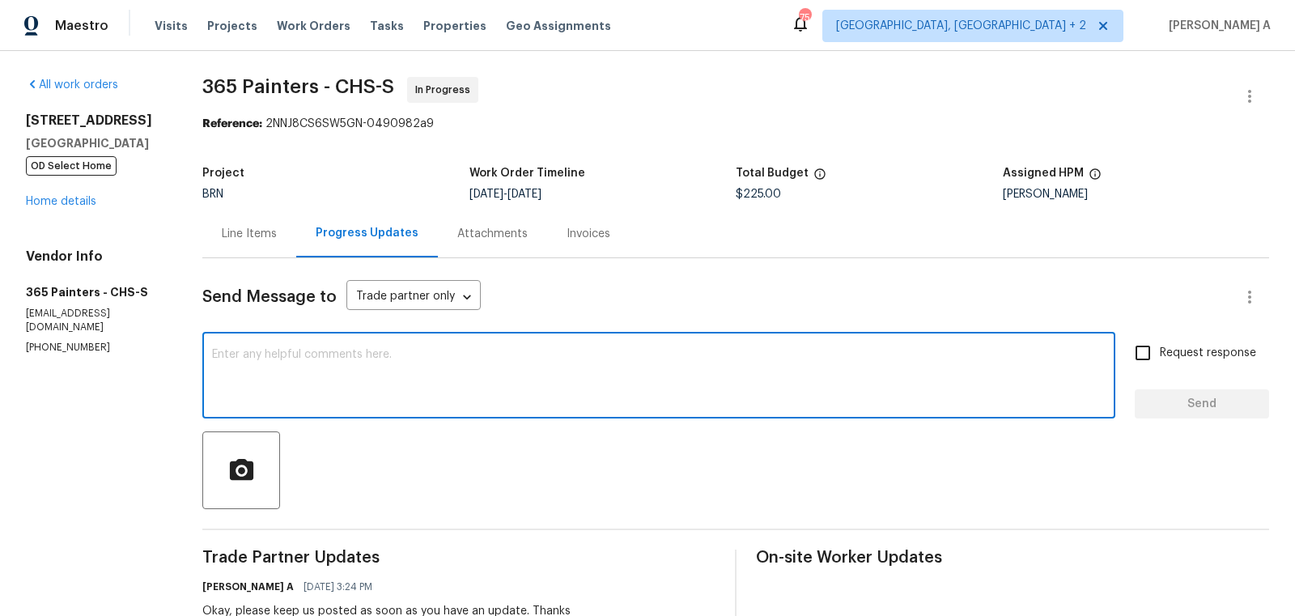
click at [658, 383] on textarea at bounding box center [659, 377] width 894 height 57
paste textarea "650-800-9524"
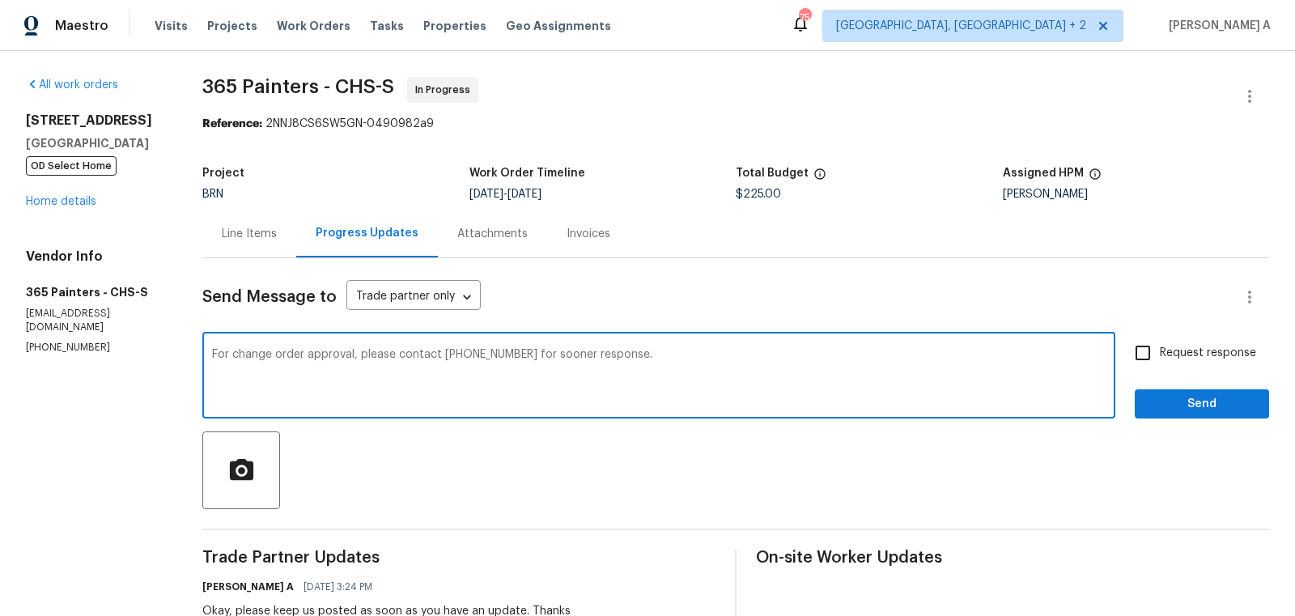
click at [466, 349] on textarea "For change order approval, please contact 650-800-9524 for sooner response." at bounding box center [659, 377] width 894 height 57
click at [0, 0] on icon "Paraphrase text" at bounding box center [0, 0] width 0 height 0
click at [0, 0] on span "change" at bounding box center [0, 0] width 0 height 0
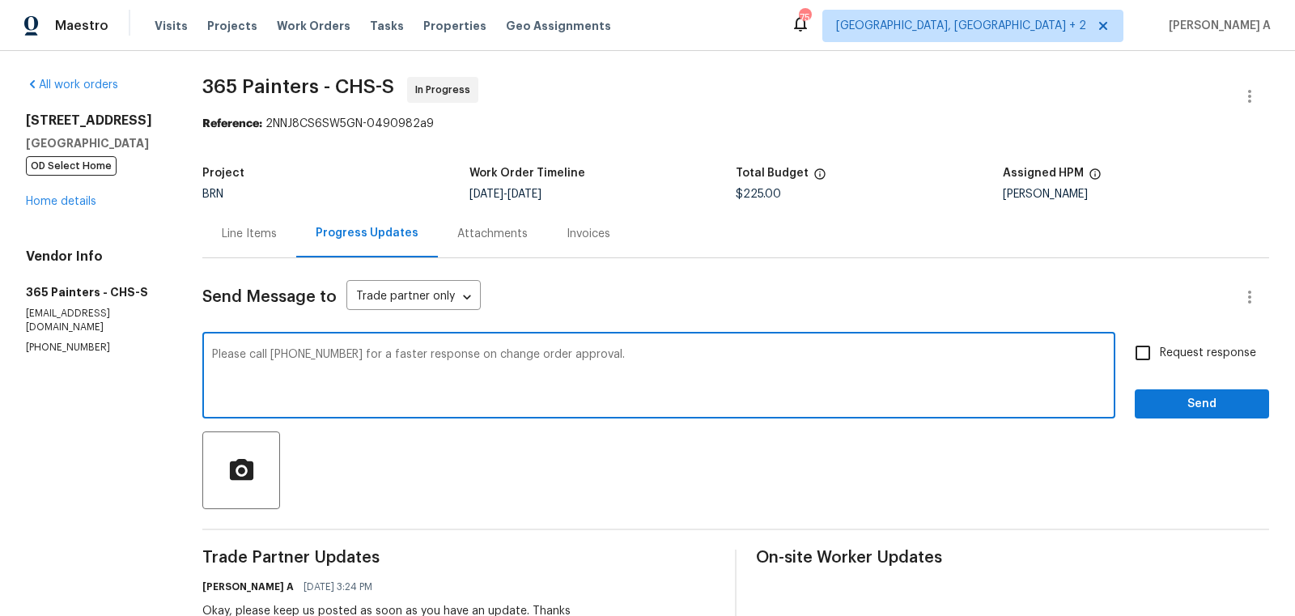
click at [461, 358] on textarea "Please call 650-800-9524 for a faster response on change order approval." at bounding box center [659, 377] width 894 height 57
click at [562, 355] on textarea "Please call 650-800-9524 for a faster response if we required any on change ord…" at bounding box center [659, 377] width 894 height 57
click at [567, 355] on textarea "Please call 650-800-9524 for a faster response if we required any on change ord…" at bounding box center [659, 377] width 894 height 57
click at [0, 0] on qb-div "Fix the preposition on" at bounding box center [0, 0] width 0 height 0
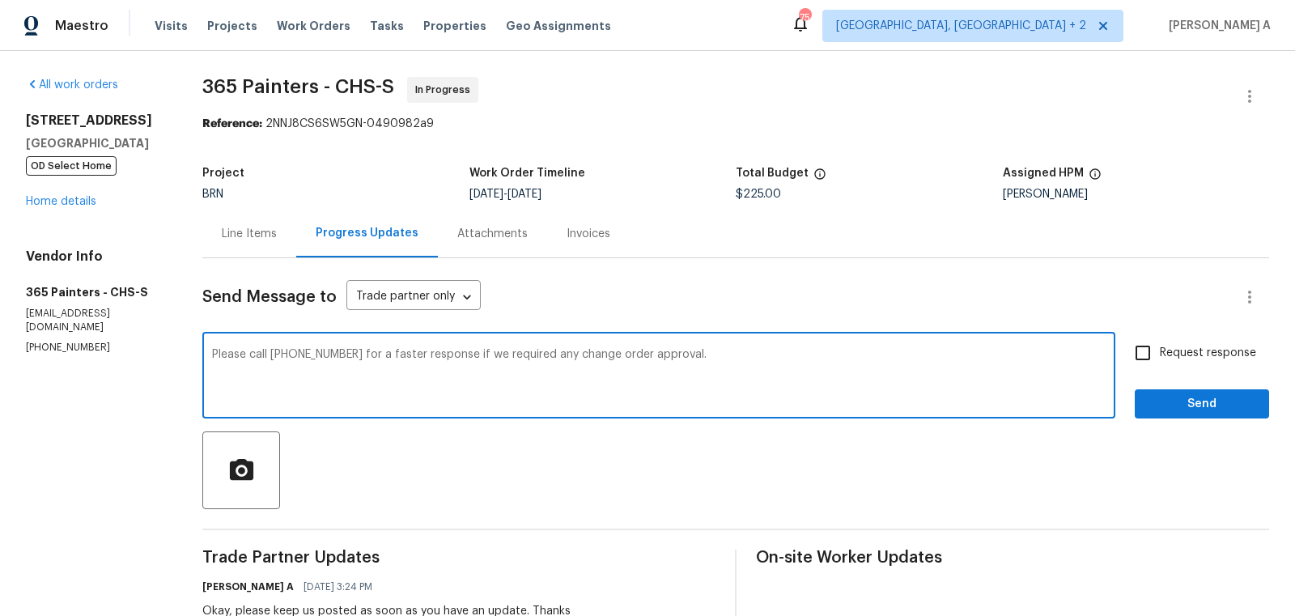
click at [0, 0] on span "Change the verb tense" at bounding box center [0, 0] width 0 height 0
type textarea "Please call 650-800-9524 for a faster response if we require any change order a…"
click at [1163, 362] on label "Request response" at bounding box center [1191, 353] width 130 height 34
click at [1160, 362] on input "Request response" at bounding box center [1143, 353] width 34 height 34
checkbox input "true"
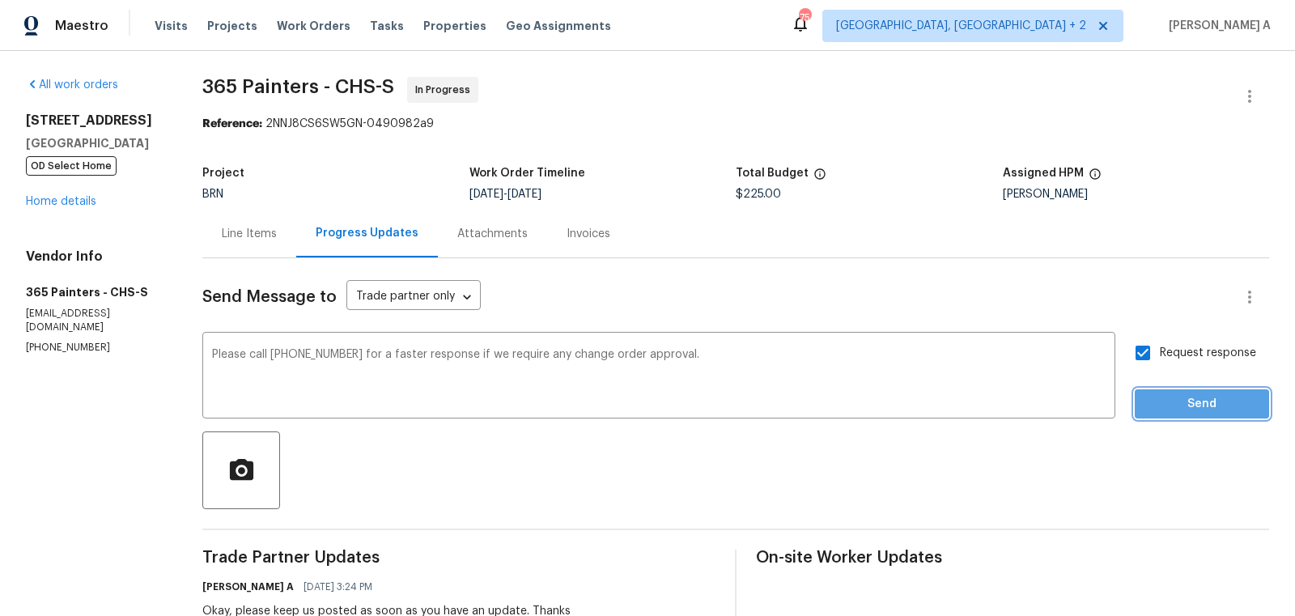
click at [1194, 401] on span "Send" at bounding box center [1202, 404] width 108 height 20
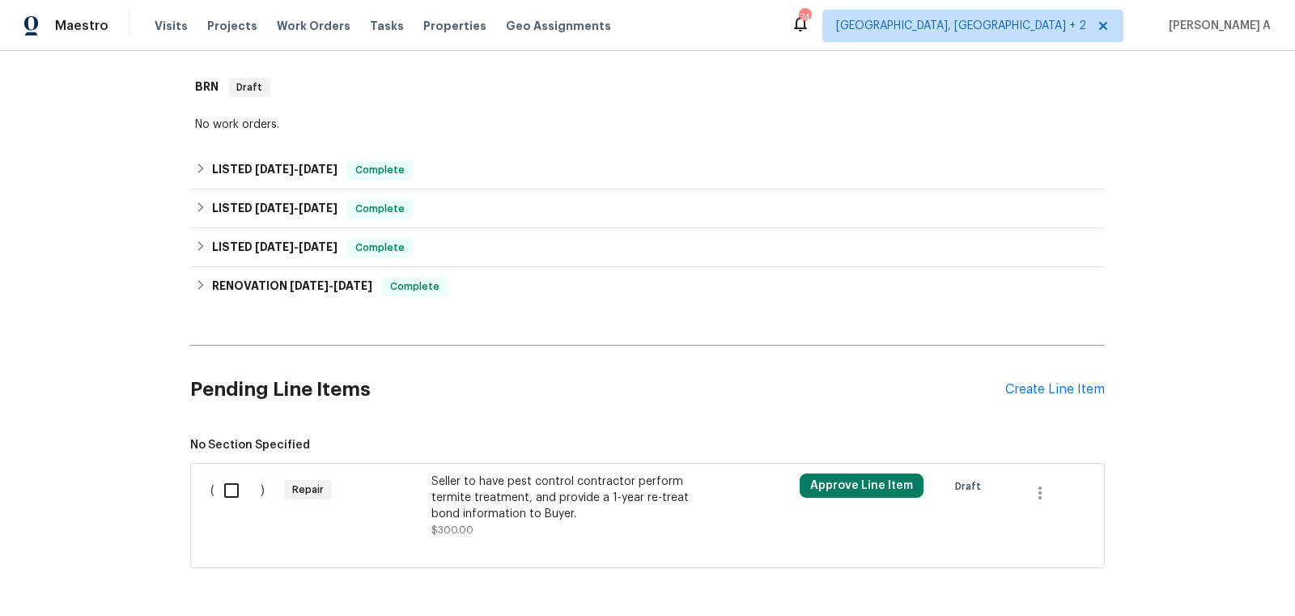
scroll to position [306, 0]
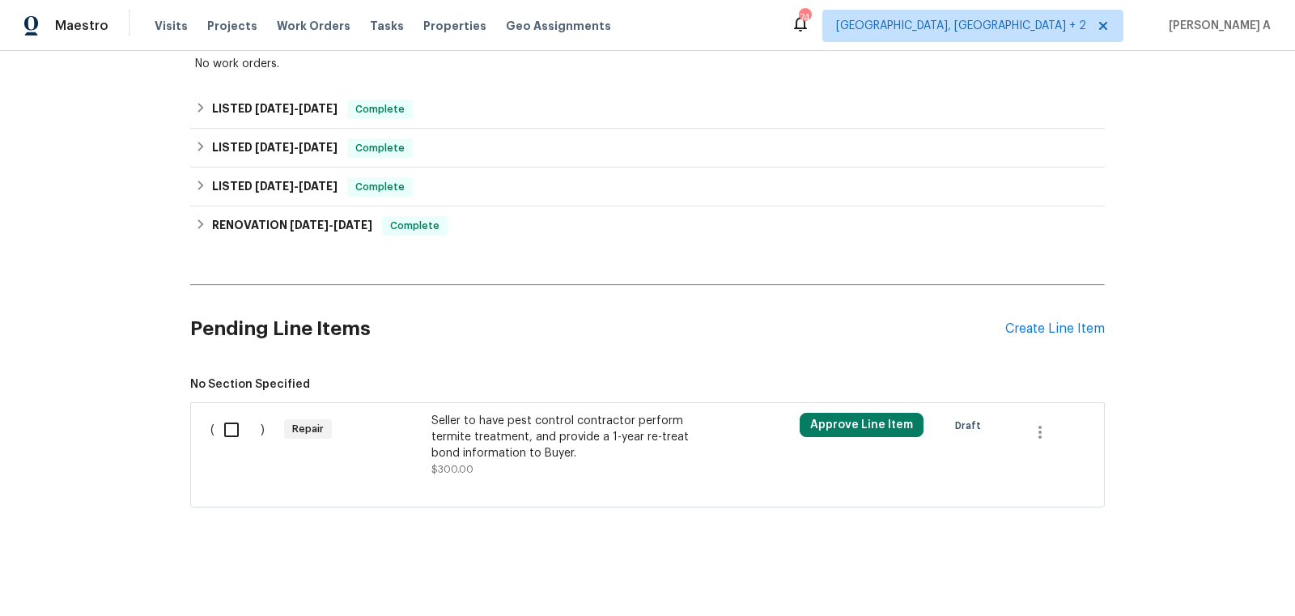
click at [645, 447] on div "Seller to have pest control contractor perform termite treatment, and provide a…" at bounding box center [573, 437] width 285 height 49
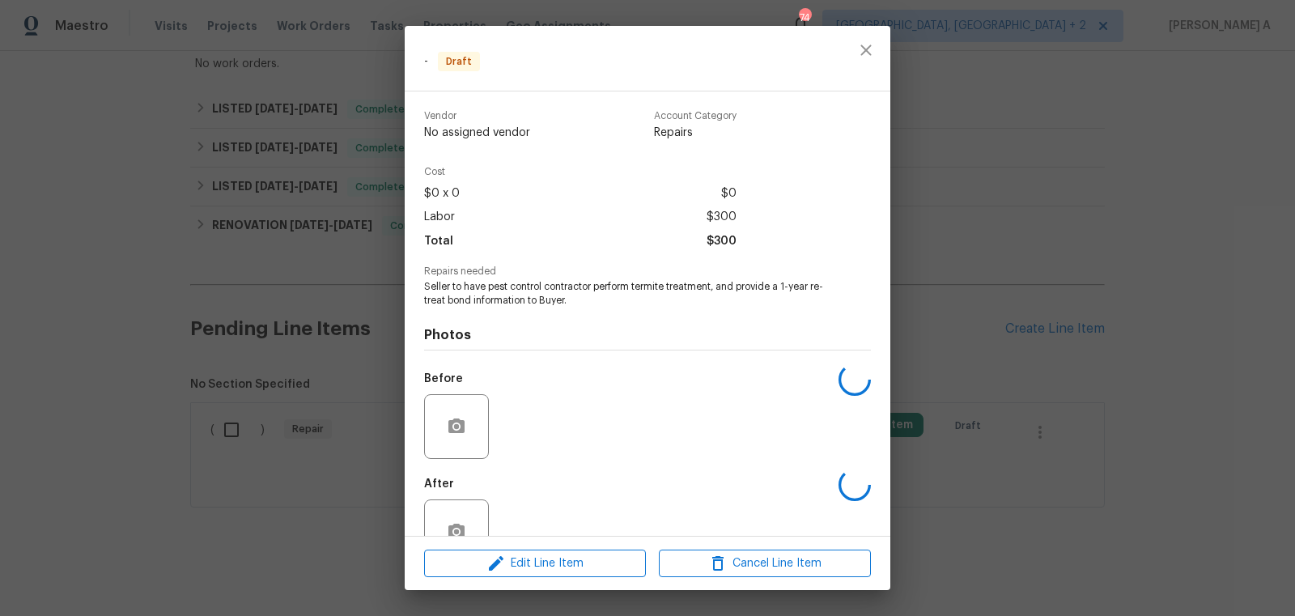
scroll to position [44, 0]
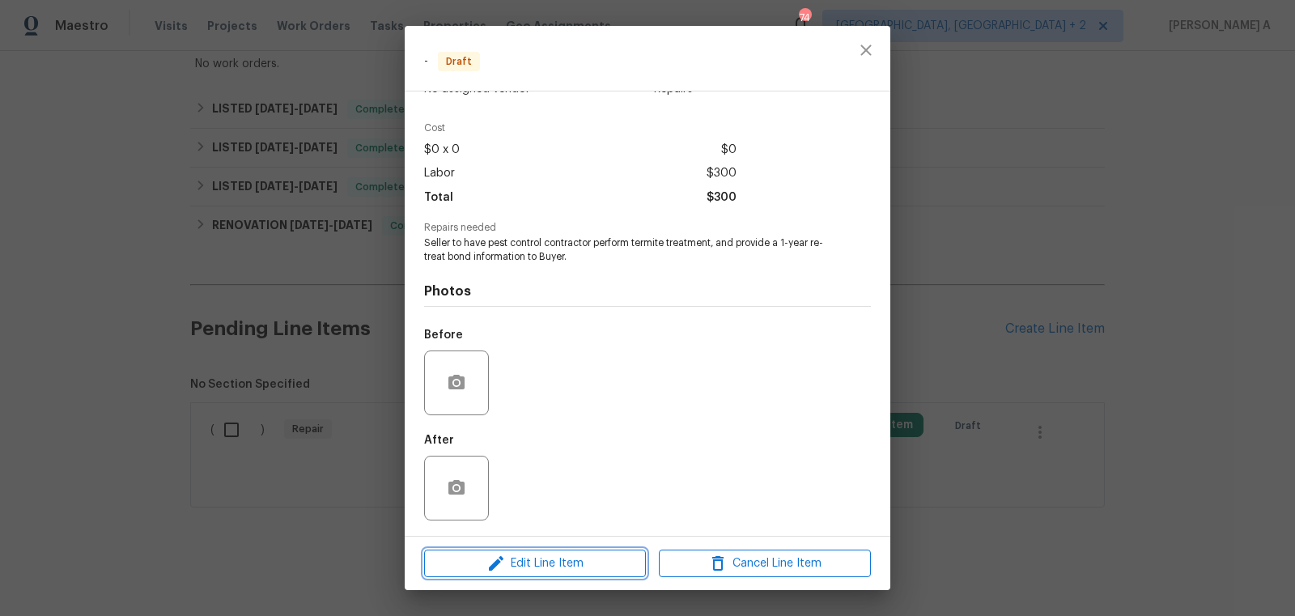
click at [564, 564] on span "Edit Line Item" at bounding box center [535, 564] width 212 height 20
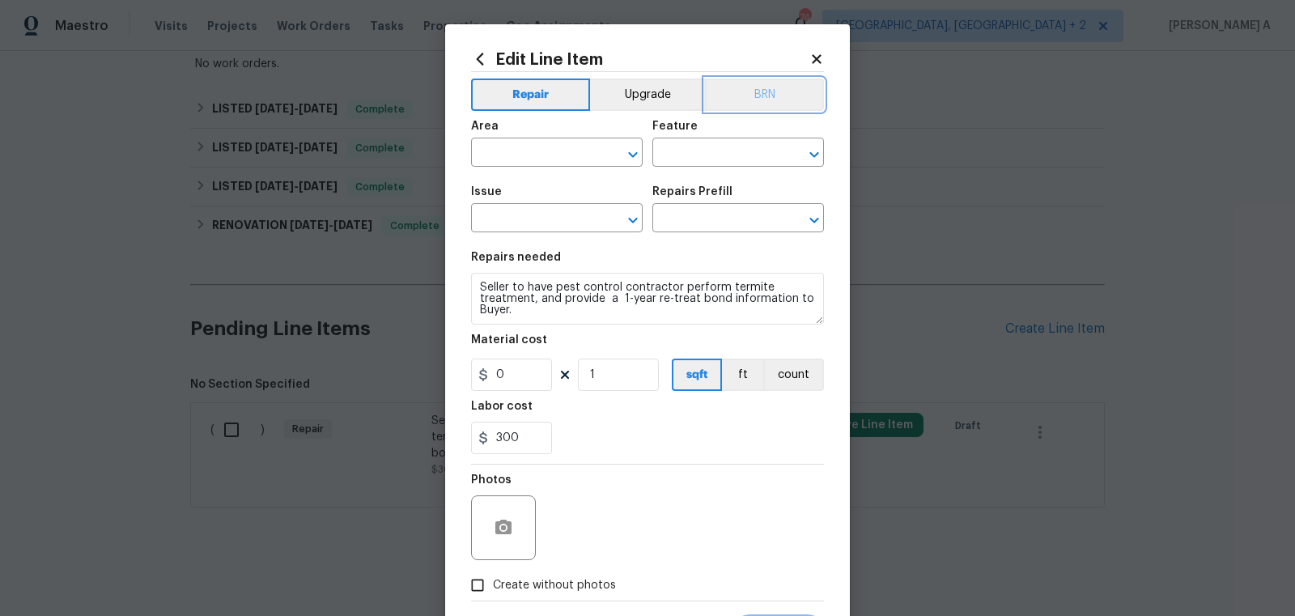
click at [777, 83] on button "BRN" at bounding box center [764, 95] width 119 height 32
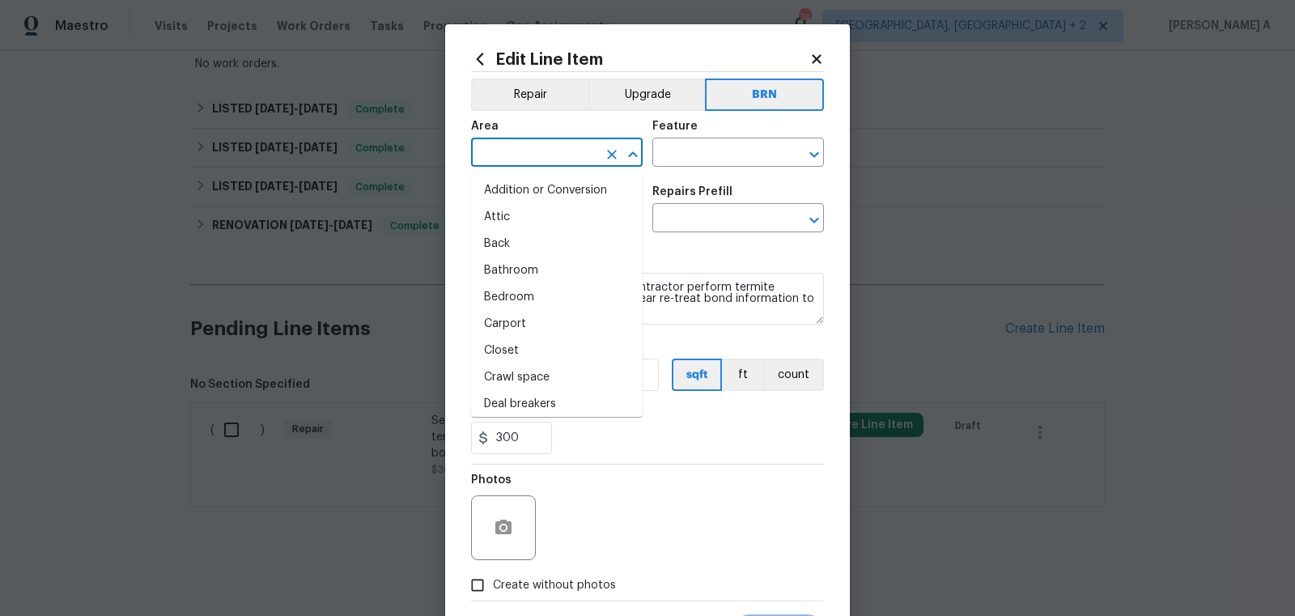
click at [518, 163] on input "text" at bounding box center [534, 154] width 126 height 25
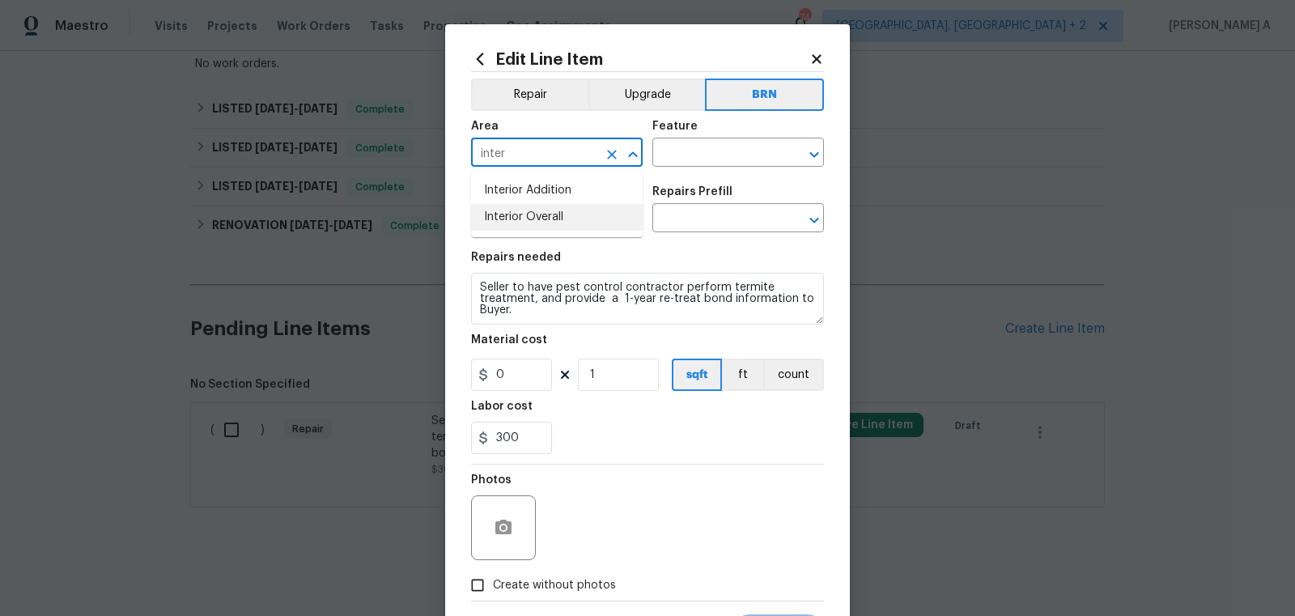
click at [518, 210] on li "Interior Overall" at bounding box center [557, 217] width 172 height 27
type input "Interior Overall"
click at [691, 151] on input "text" at bounding box center [715, 154] width 126 height 25
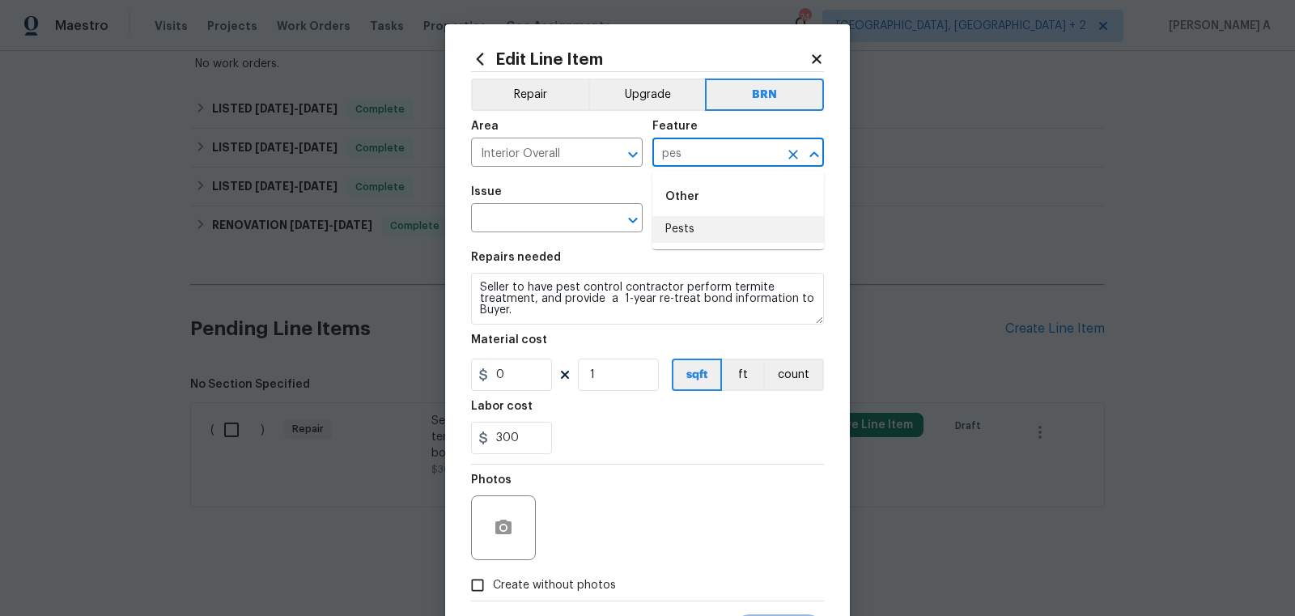
click at [717, 240] on li "Pests" at bounding box center [738, 229] width 172 height 27
type input "Pests"
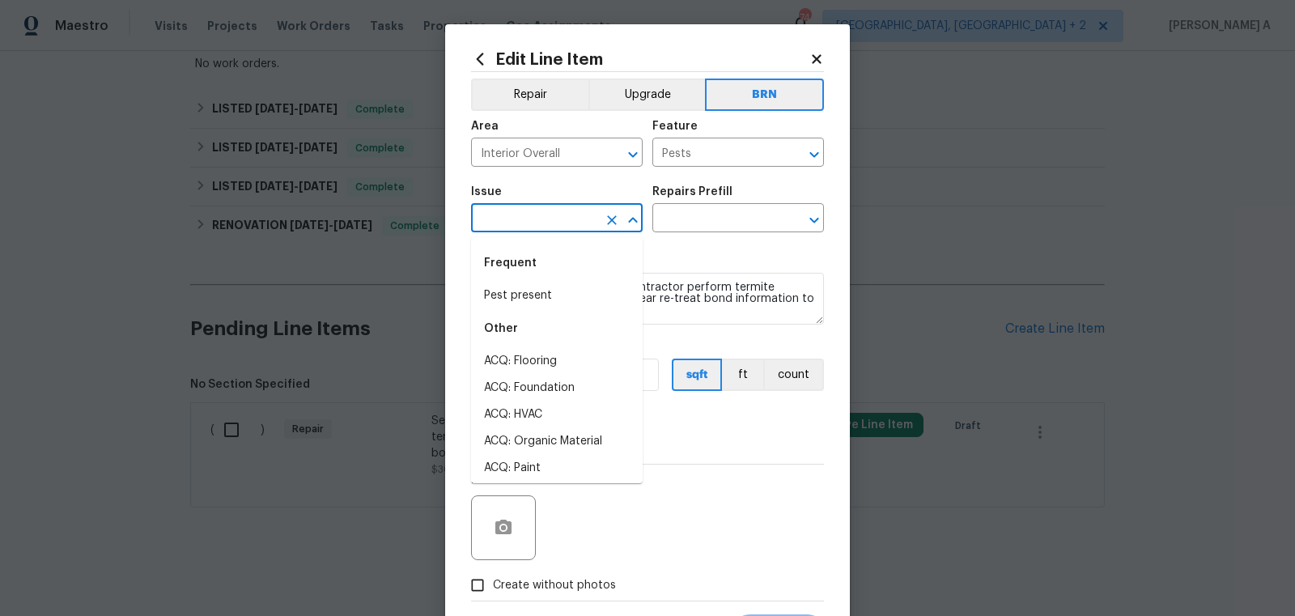
click at [507, 222] on input "text" at bounding box center [534, 219] width 126 height 25
click at [516, 283] on li "Pest present" at bounding box center [557, 295] width 172 height 27
type input "Pest present"
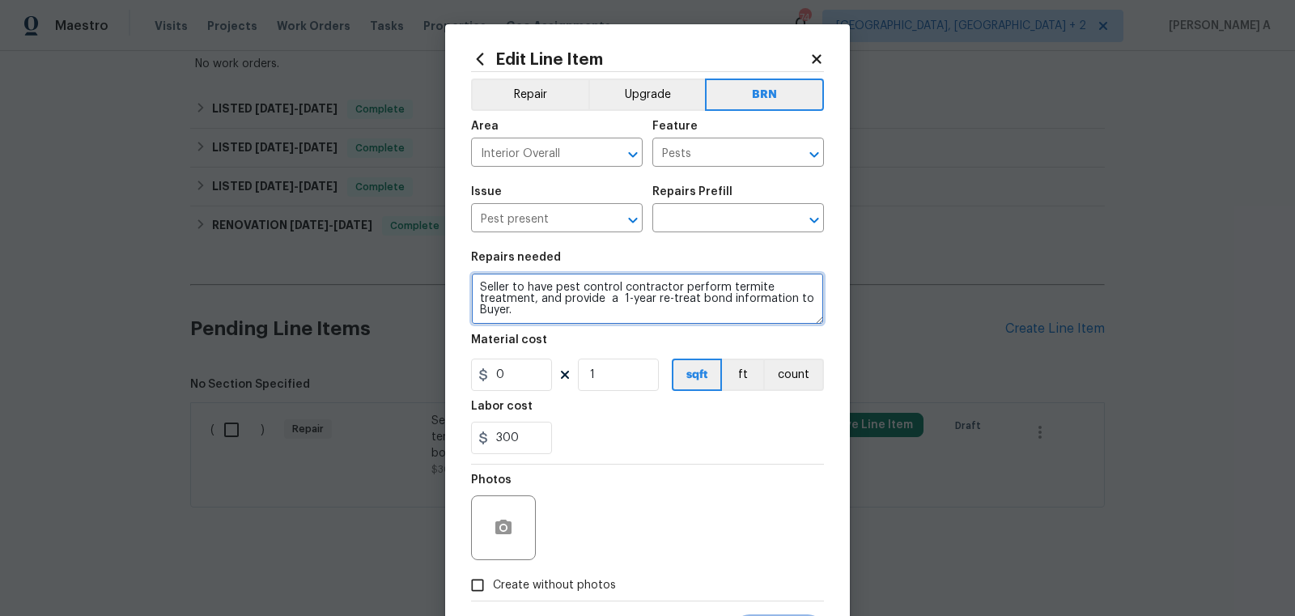
click at [516, 283] on textarea "Seller to have pest control contractor perform termite treatment, and provide a…" at bounding box center [647, 299] width 353 height 52
click at [694, 242] on div "Issue Pest present ​ Repairs Prefill ​" at bounding box center [647, 209] width 353 height 66
click at [694, 233] on div "Issue Pest present ​ Repairs Prefill ​" at bounding box center [647, 209] width 353 height 66
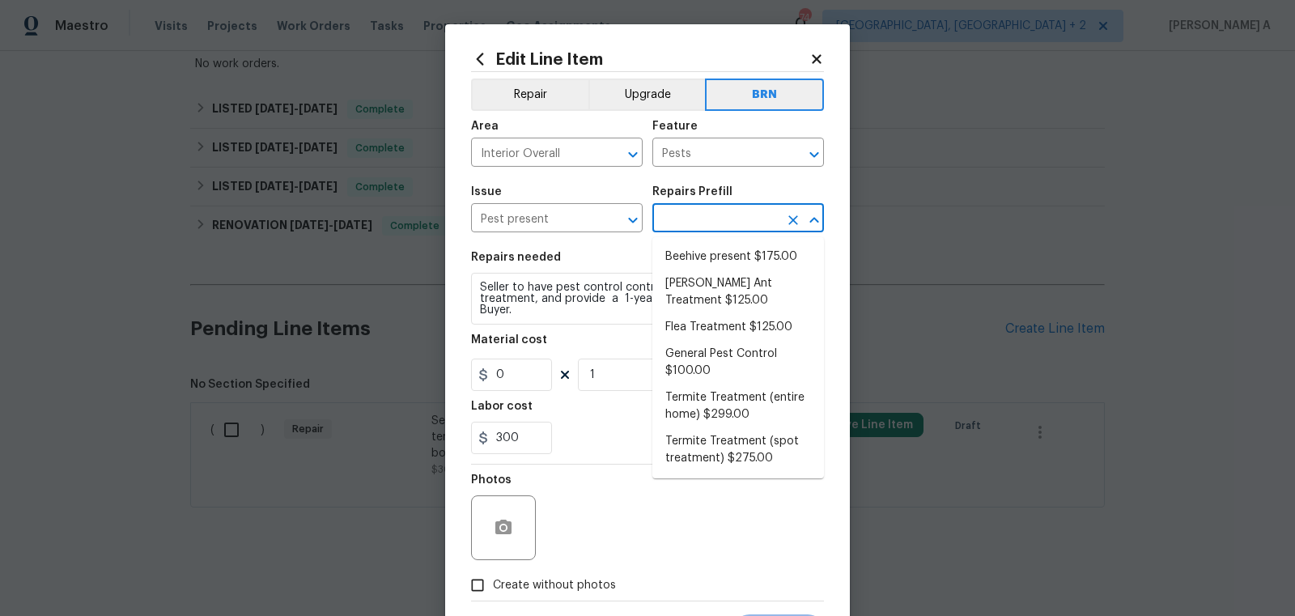
click at [694, 229] on input "text" at bounding box center [715, 219] width 126 height 25
click at [705, 356] on li "General Pest Control $100.00" at bounding box center [738, 363] width 172 height 44
type input "General Pest Control $100.00"
type textarea "General pest treatment for active pest/insect infestation - non termite"
type input "100"
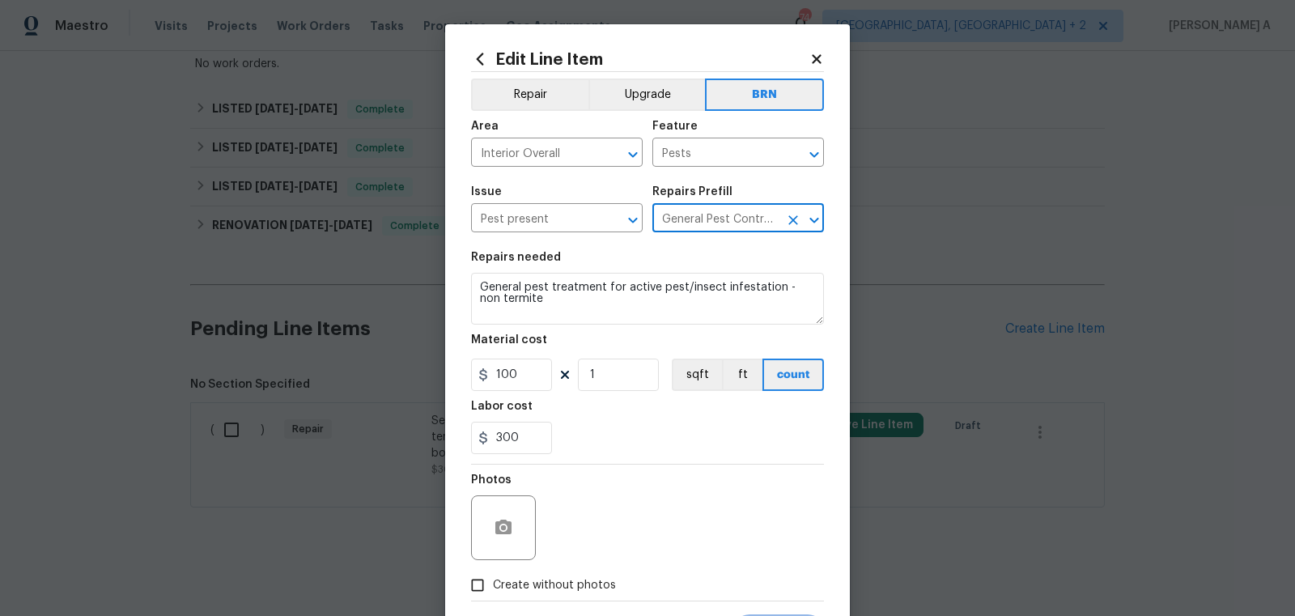
click at [629, 325] on section "Repairs needed General pest treatment for active pest/insect infestation - non …" at bounding box center [647, 353] width 353 height 222
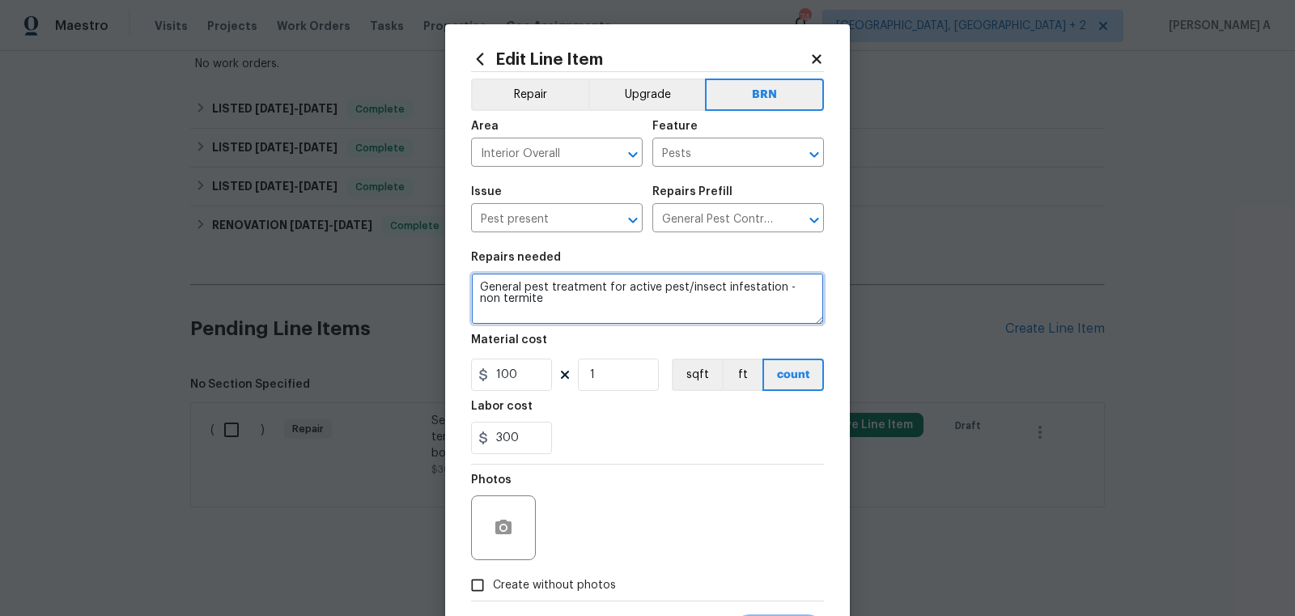
click at [608, 304] on textarea "General pest treatment for active pest/insect infestation - non termite" at bounding box center [647, 299] width 353 height 52
paste textarea "Seller to have pest control contractor perform termite treatment, and provide a…"
type textarea "Seller to have pest control contractor perform termite treatment, and provide a…"
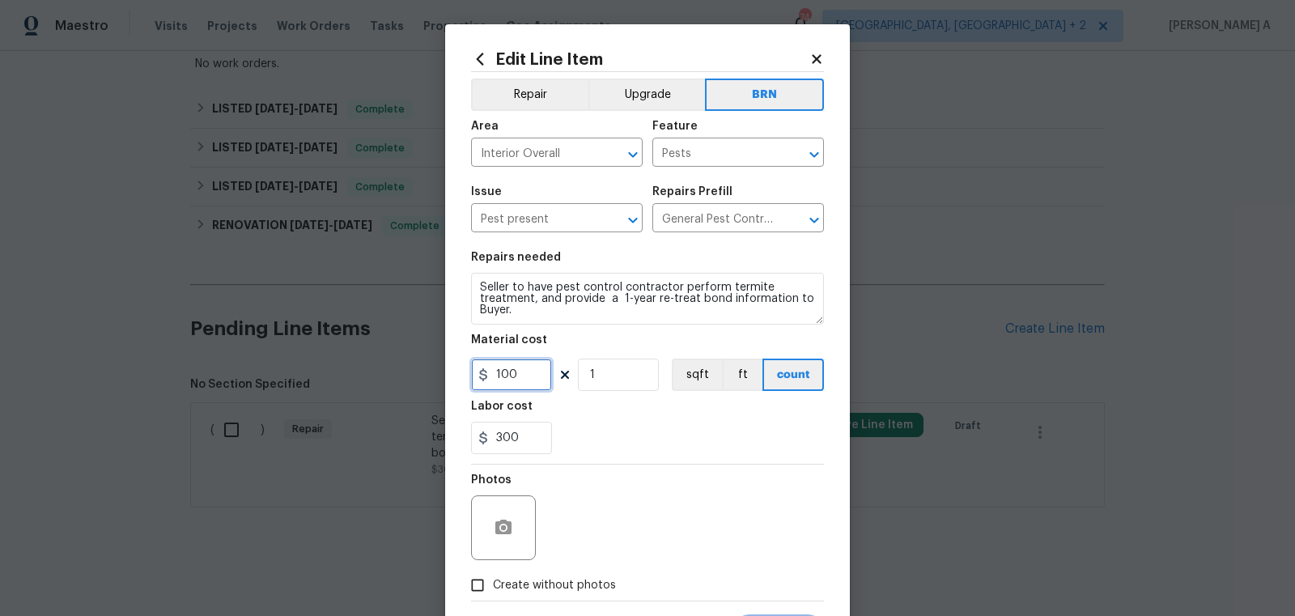
drag, startPoint x: 526, startPoint y: 386, endPoint x: 389, endPoint y: 372, distance: 137.6
click at [389, 372] on div "Edit Line Item Repair Upgrade BRN Area Interior Overall ​ Feature Pests ​ Issue…" at bounding box center [647, 308] width 1295 height 616
type input "0"
click at [596, 436] on div "300" at bounding box center [647, 438] width 353 height 32
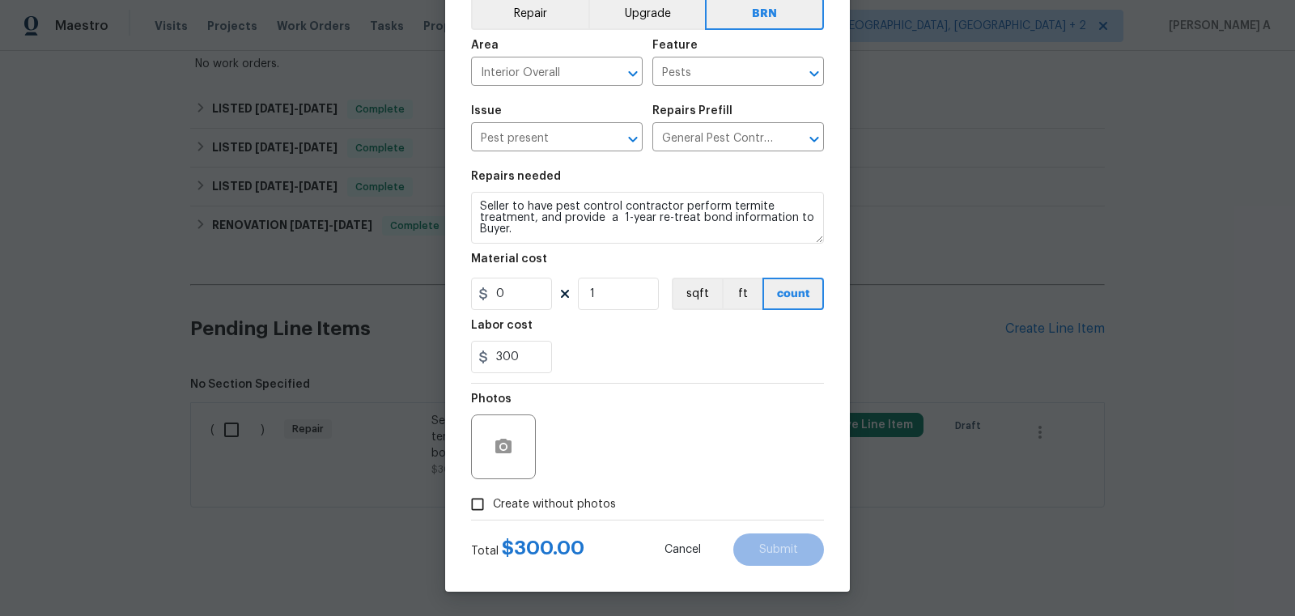
click at [495, 501] on span "Create without photos" at bounding box center [554, 504] width 123 height 17
click at [493, 501] on input "Create without photos" at bounding box center [477, 504] width 31 height 31
checkbox input "true"
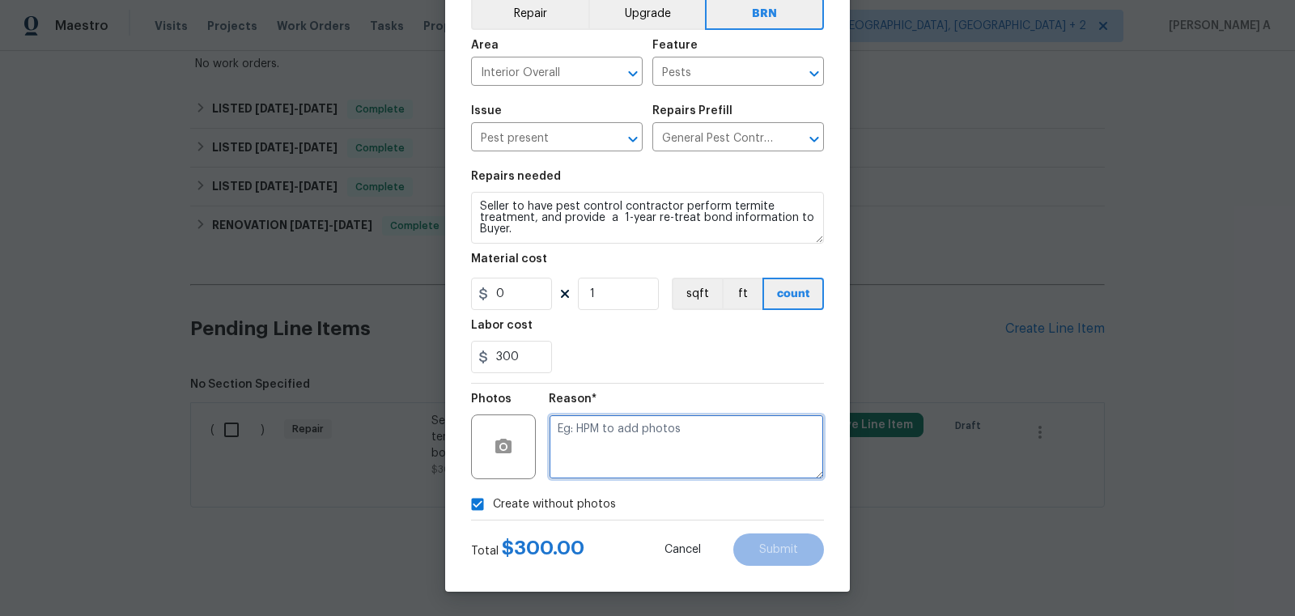
click at [627, 450] on textarea at bounding box center [686, 446] width 275 height 65
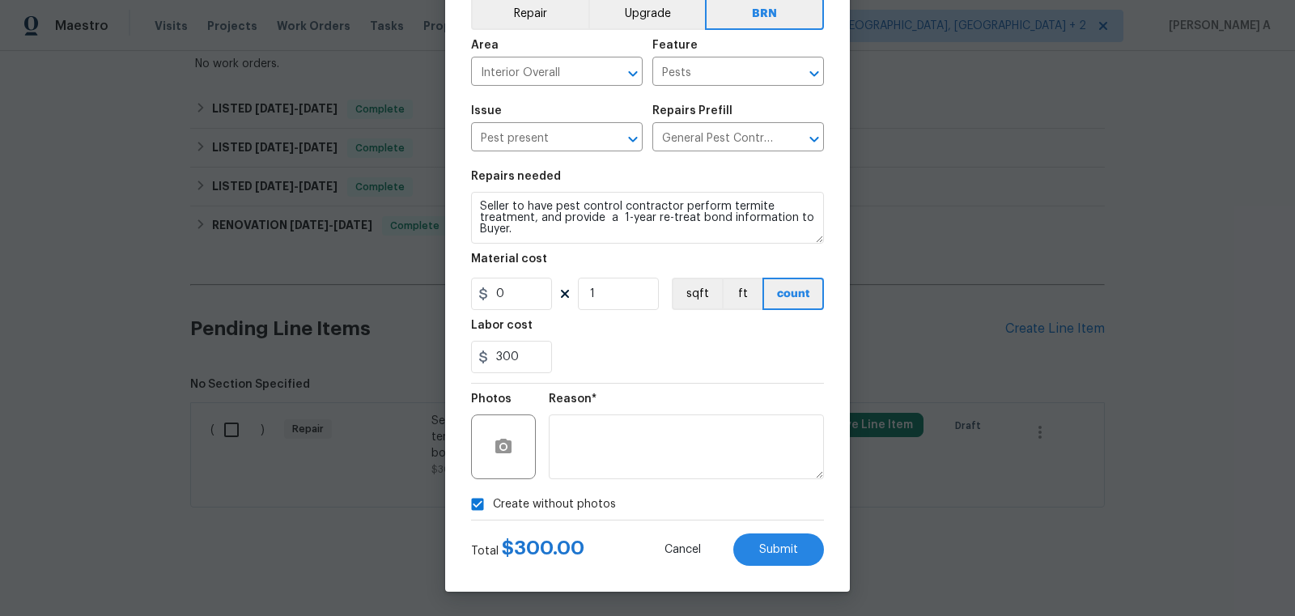
click at [503, 467] on div at bounding box center [503, 446] width 65 height 65
click at [504, 449] on circle "button" at bounding box center [503, 446] width 5 height 5
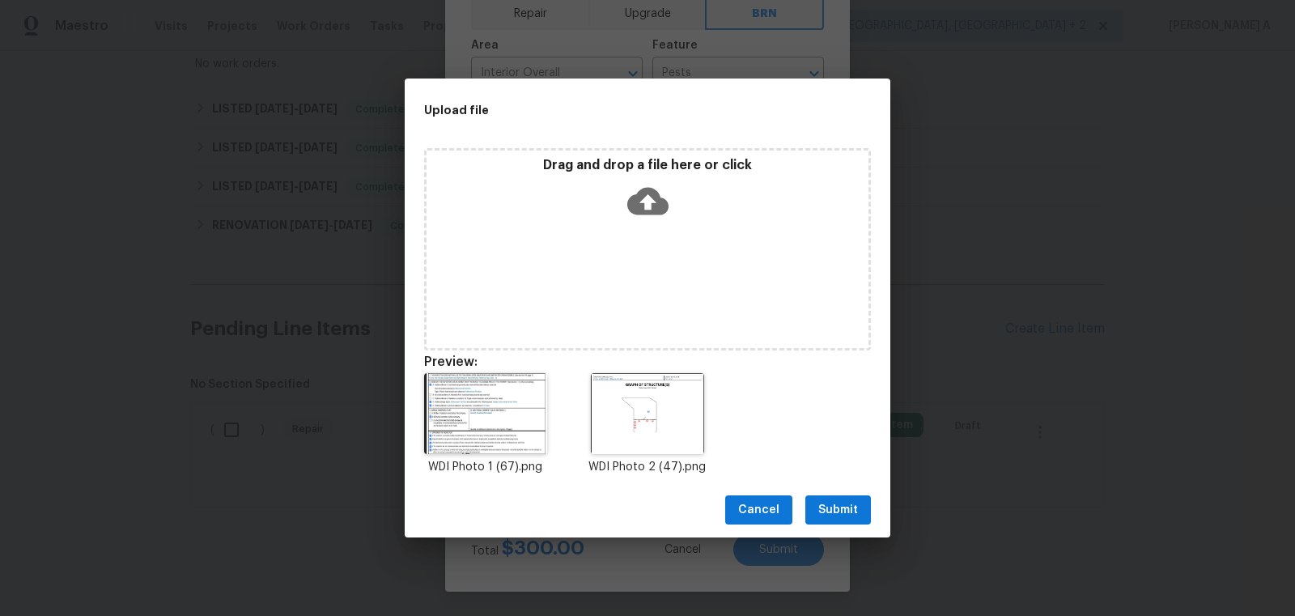
click at [836, 515] on span "Submit" at bounding box center [838, 510] width 40 height 20
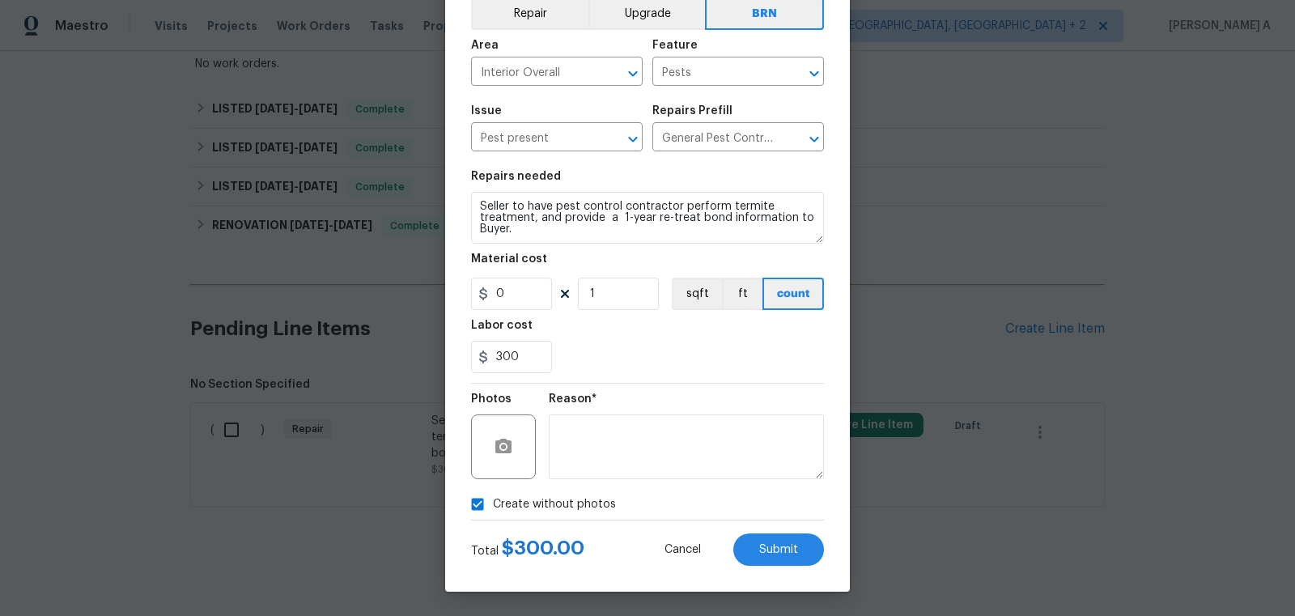
checkbox input "false"
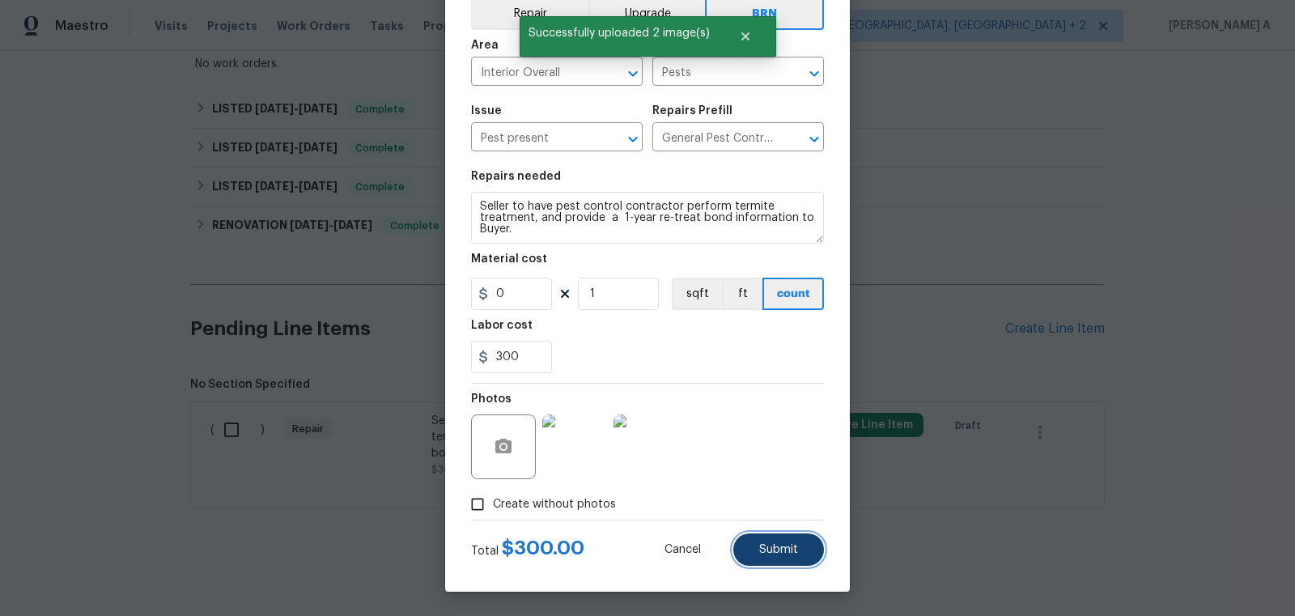
click at [780, 548] on span "Submit" at bounding box center [778, 550] width 39 height 12
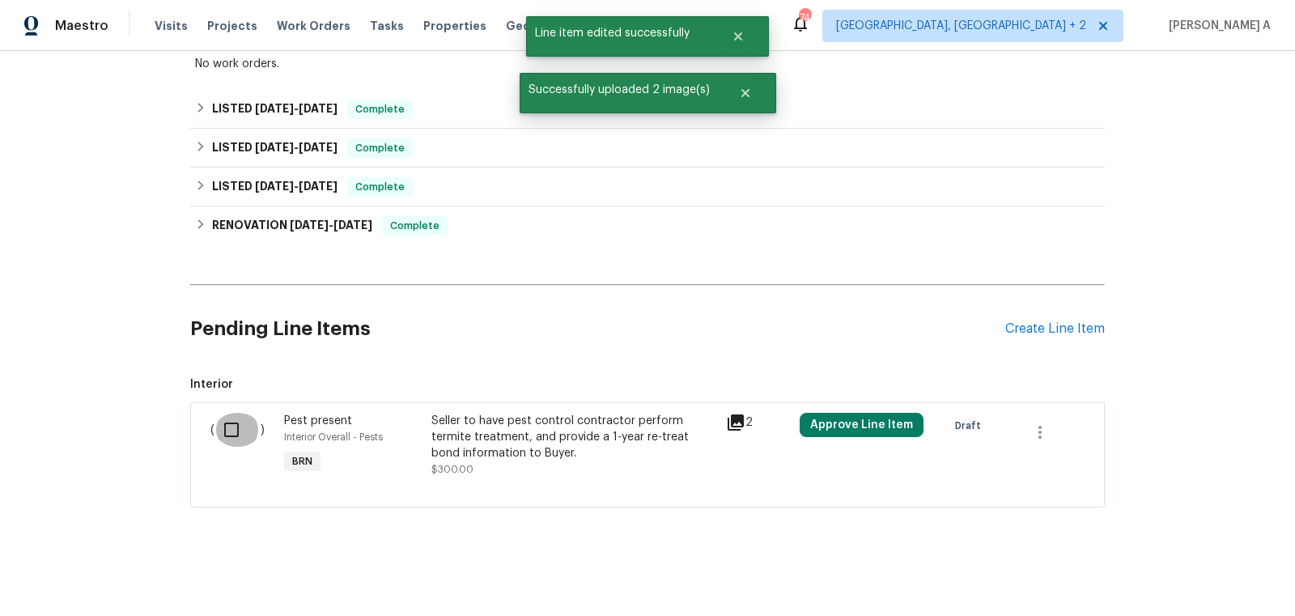
click at [240, 433] on input "checkbox" at bounding box center [237, 430] width 46 height 34
checkbox input "true"
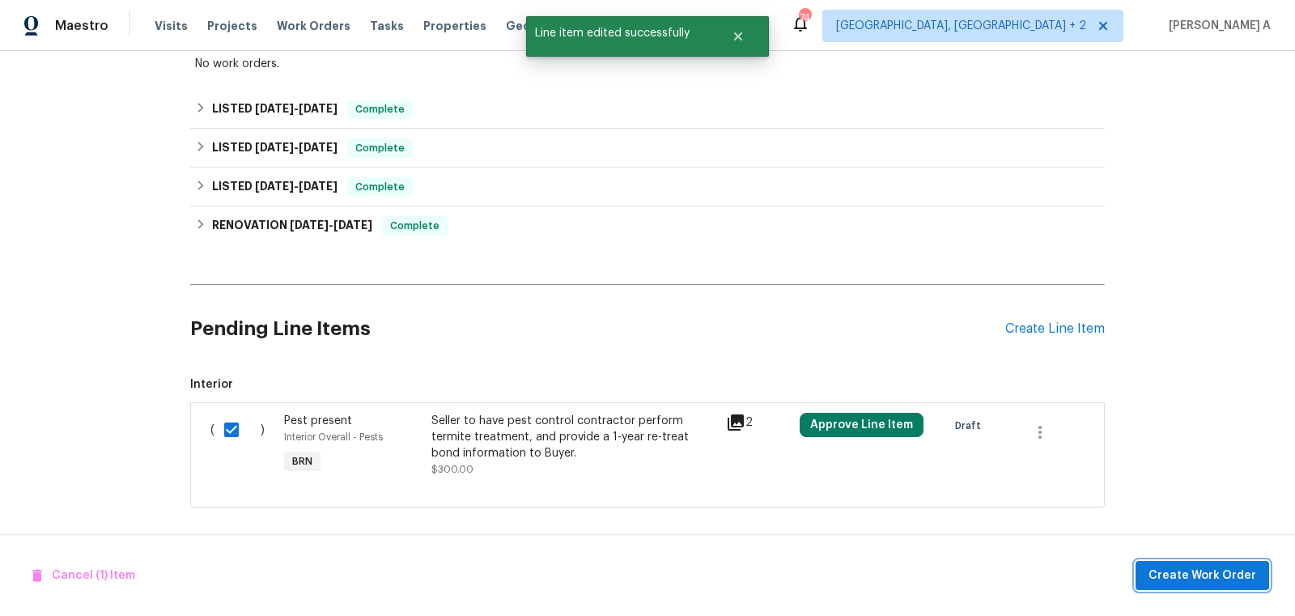
click at [1172, 580] on span "Create Work Order" at bounding box center [1203, 576] width 108 height 20
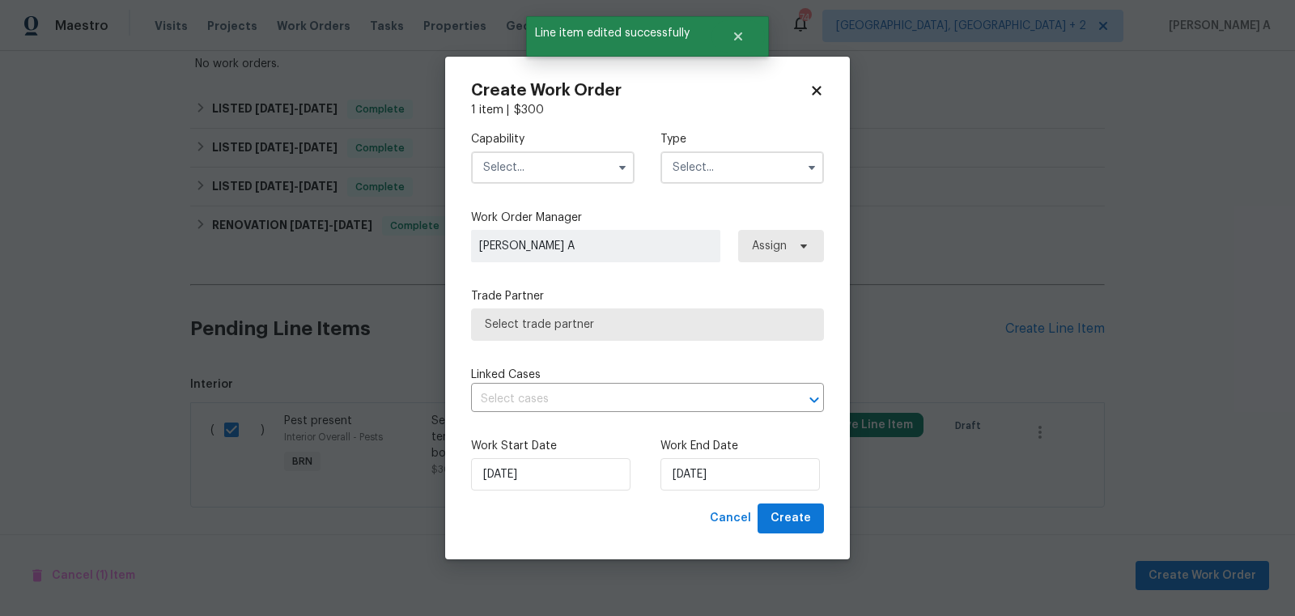
click at [614, 180] on input "text" at bounding box center [552, 167] width 163 height 32
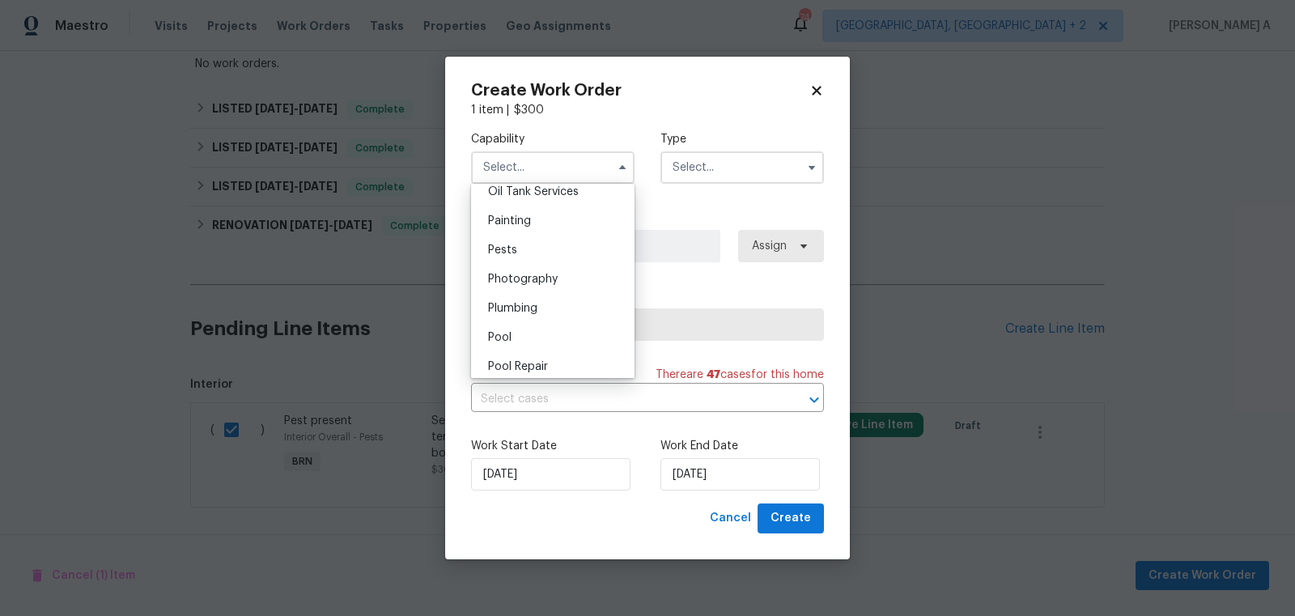
scroll to position [1342, 0]
click at [524, 249] on div "Pests" at bounding box center [552, 249] width 155 height 29
type input "Pests"
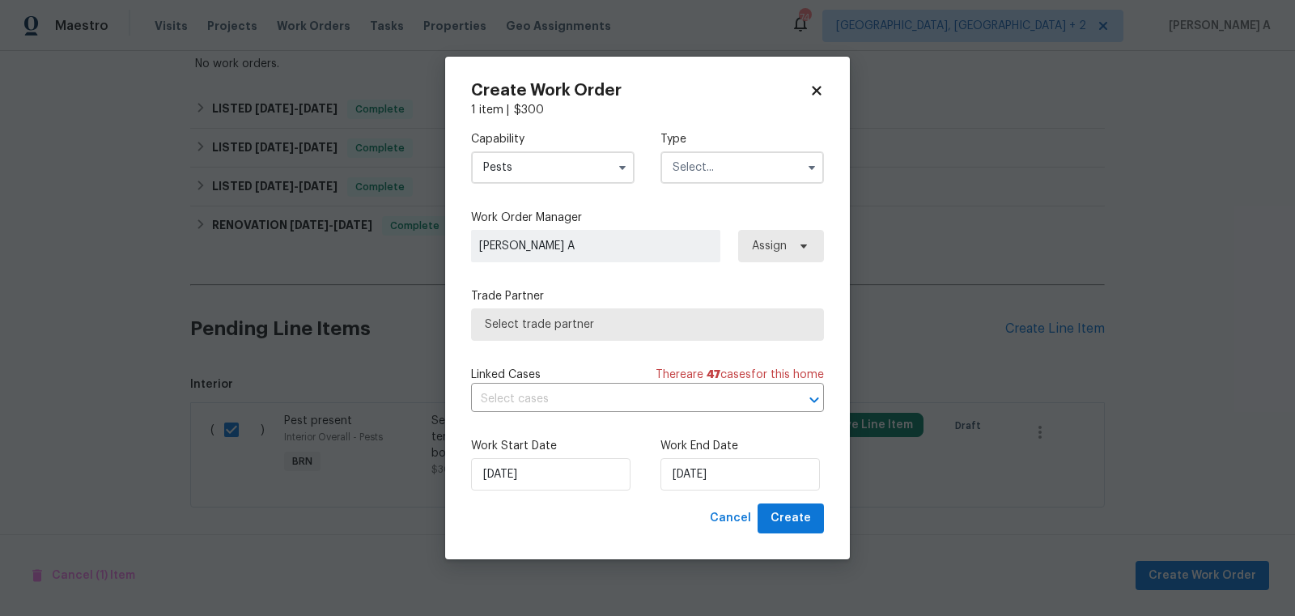
click at [771, 142] on label "Type" at bounding box center [741, 139] width 163 height 16
click at [740, 182] on input "text" at bounding box center [741, 167] width 163 height 32
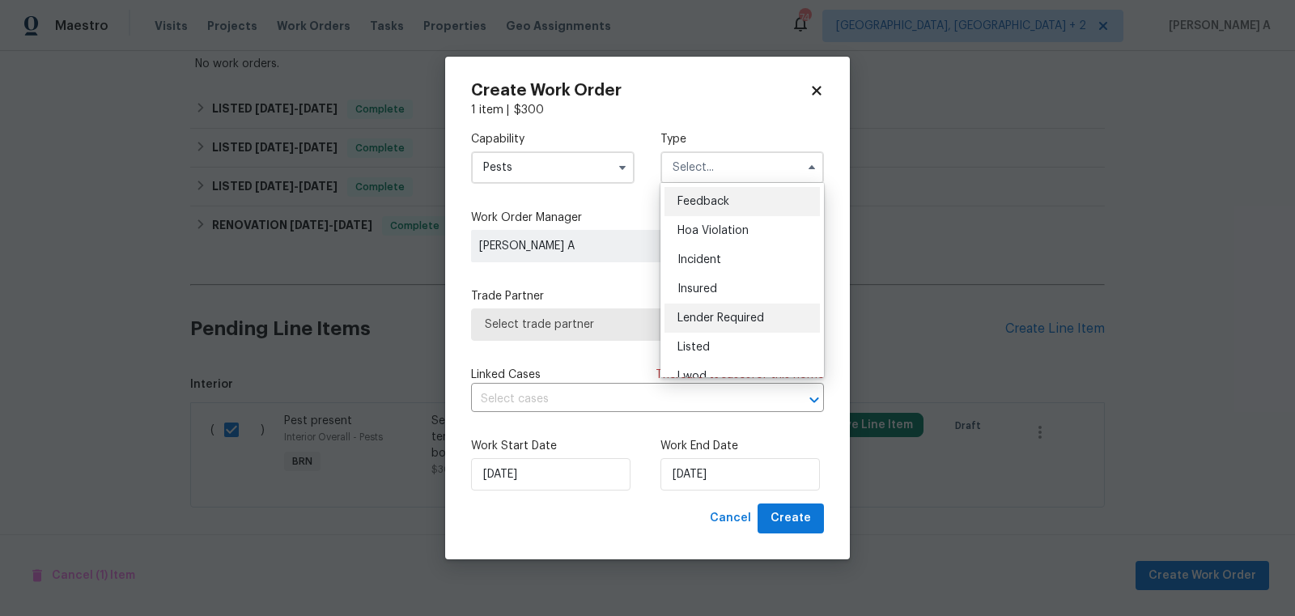
scroll to position [192, 0]
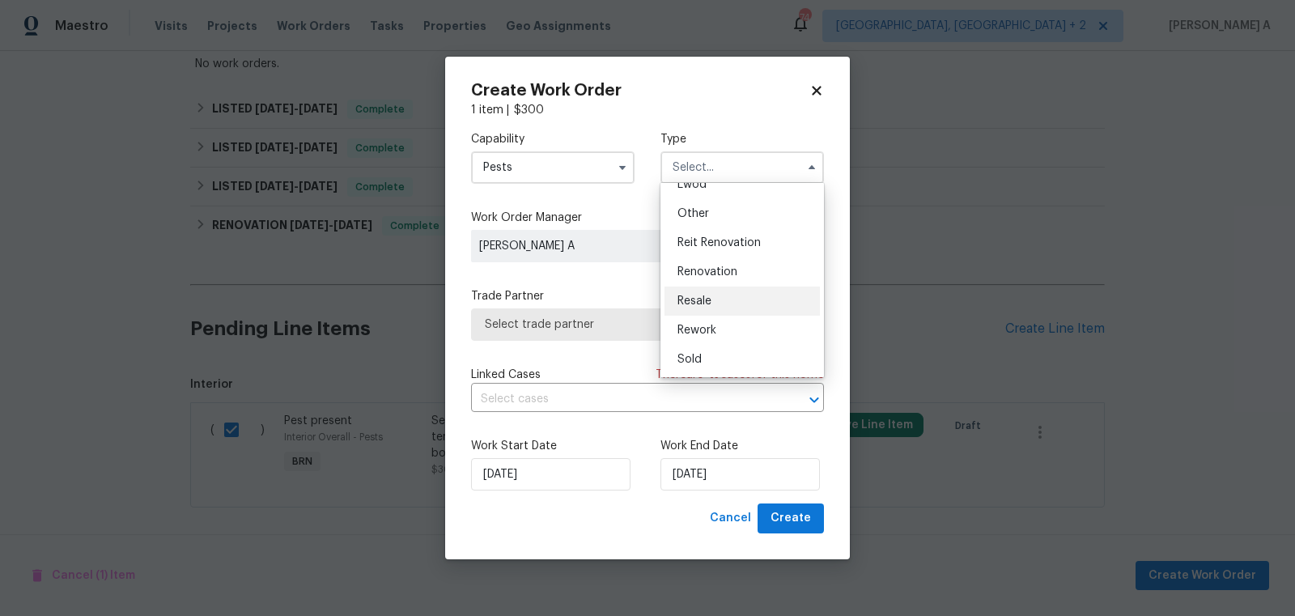
click at [719, 307] on div "Resale" at bounding box center [741, 301] width 155 height 29
type input "Resale"
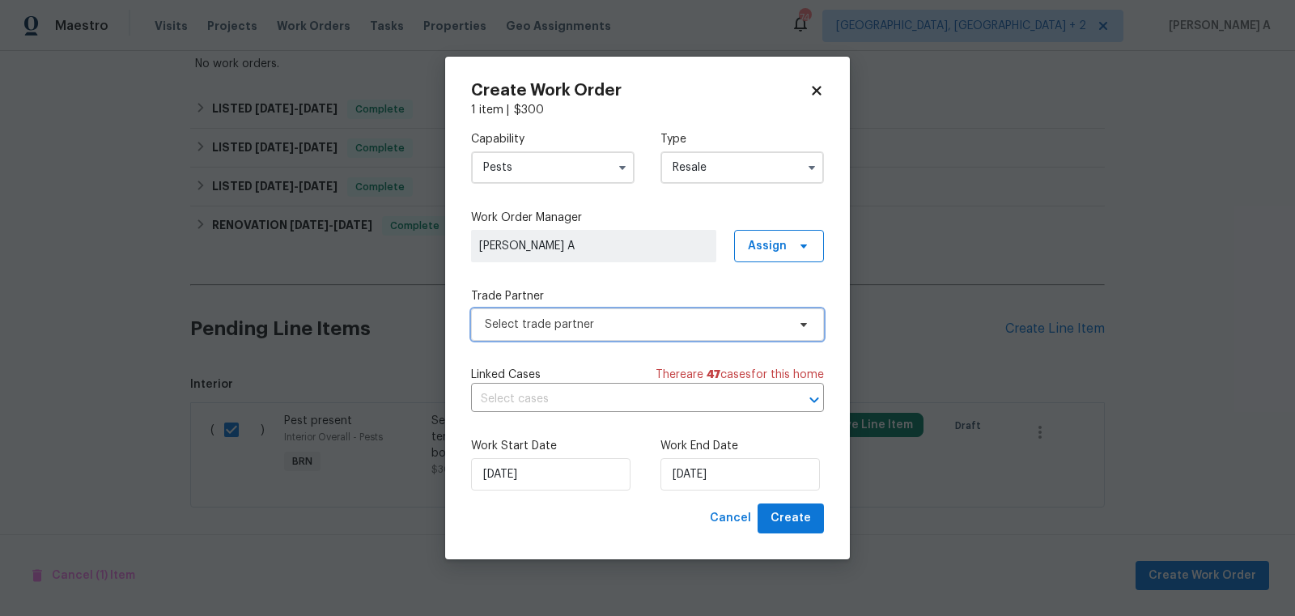
click at [653, 335] on span "Select trade partner" at bounding box center [647, 324] width 353 height 32
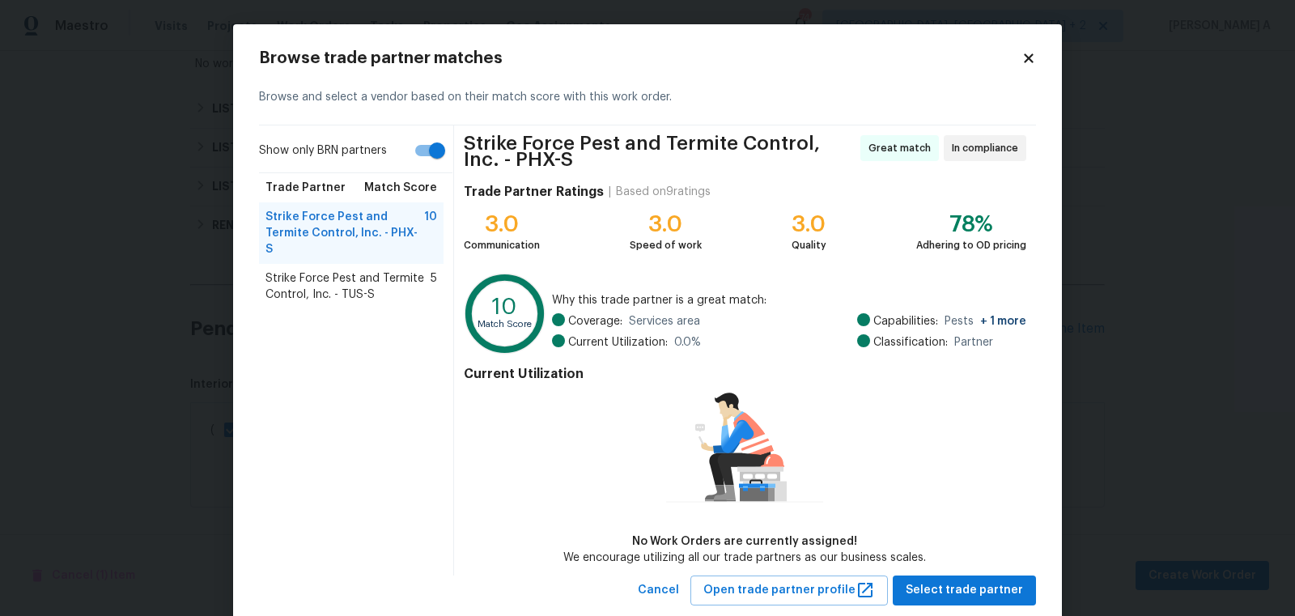
click at [418, 162] on input "Show only BRN partners" at bounding box center [437, 150] width 92 height 31
checkbox input "false"
click at [346, 270] on span "City Wide Pest Control - PHX-S" at bounding box center [344, 286] width 159 height 32
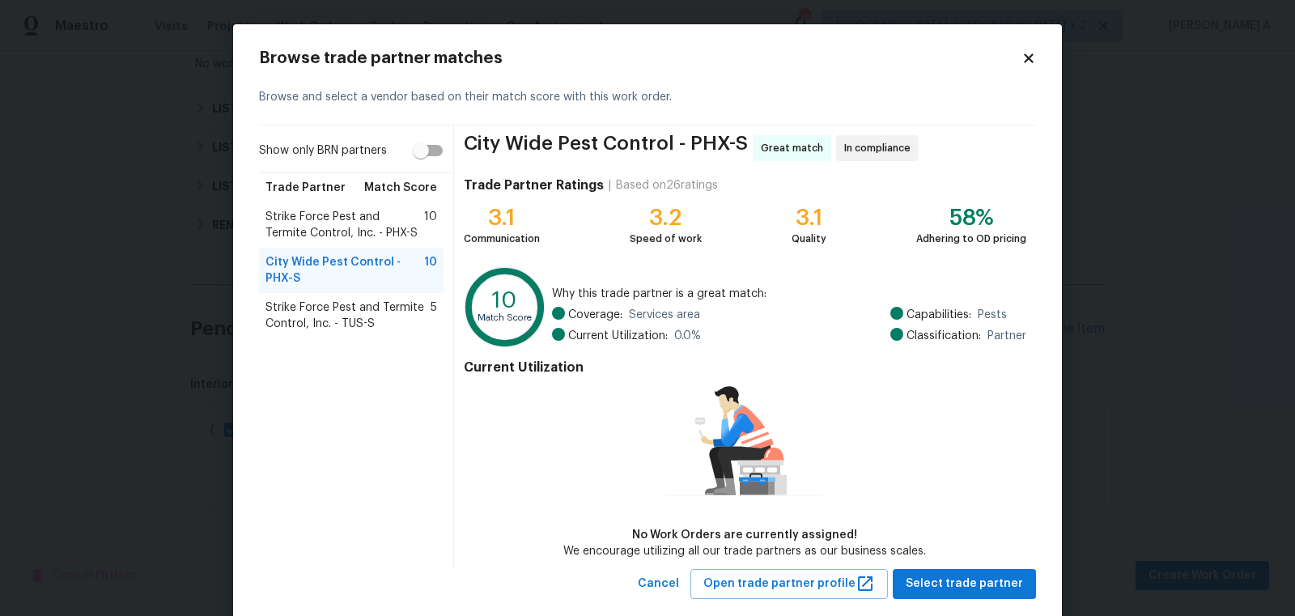
scroll to position [31, 0]
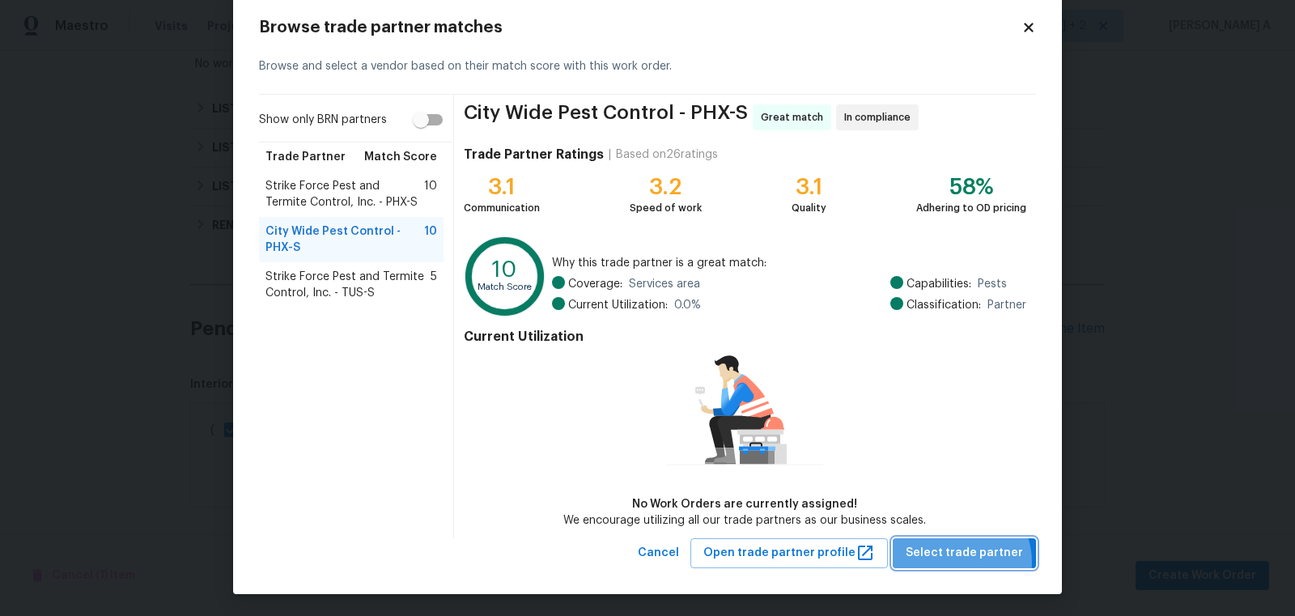
click at [961, 560] on span "Select trade partner" at bounding box center [964, 553] width 117 height 20
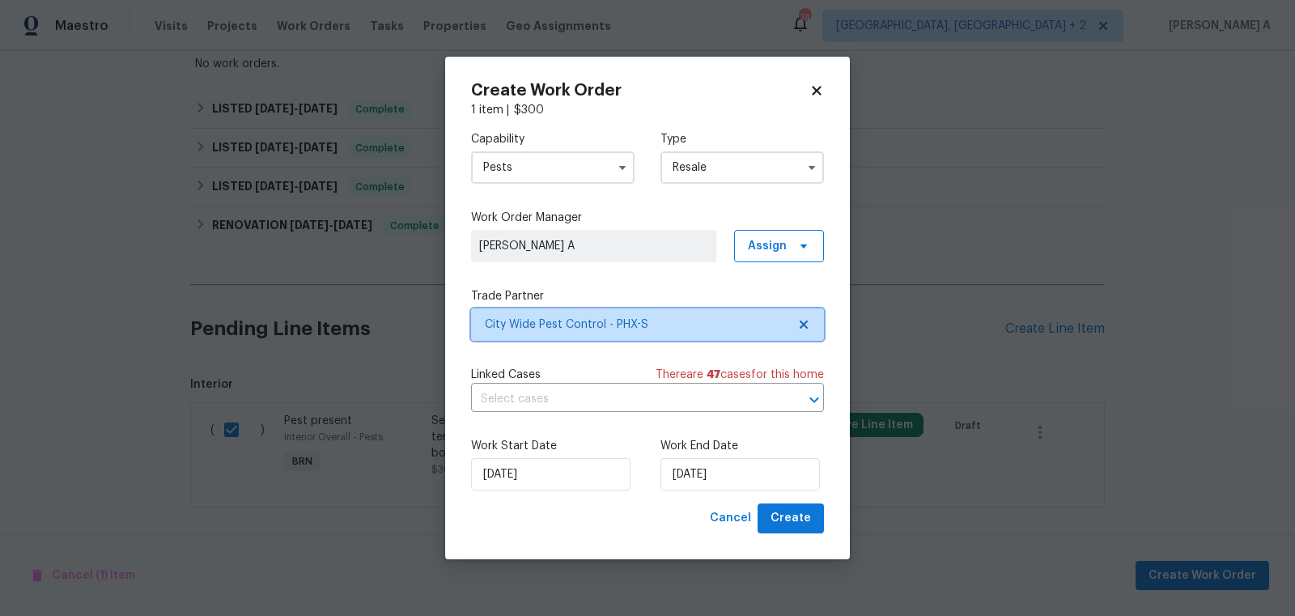
scroll to position [0, 0]
click at [532, 400] on input "text" at bounding box center [625, 399] width 308 height 25
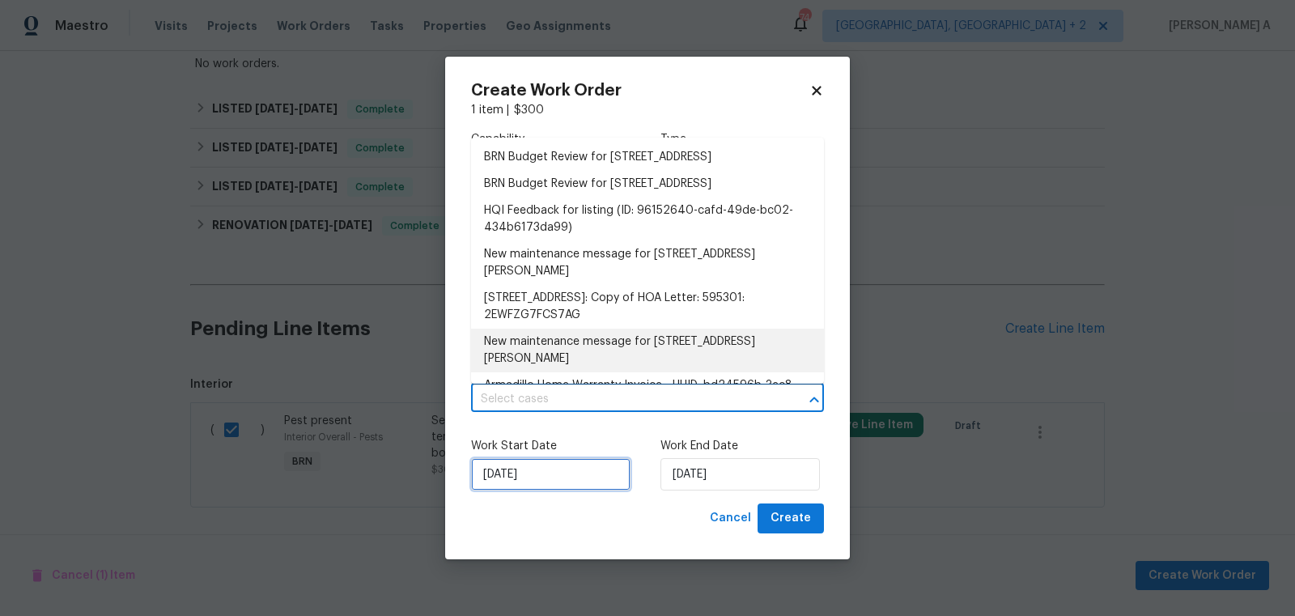
click at [541, 467] on input "9/26/2025" at bounding box center [550, 474] width 159 height 32
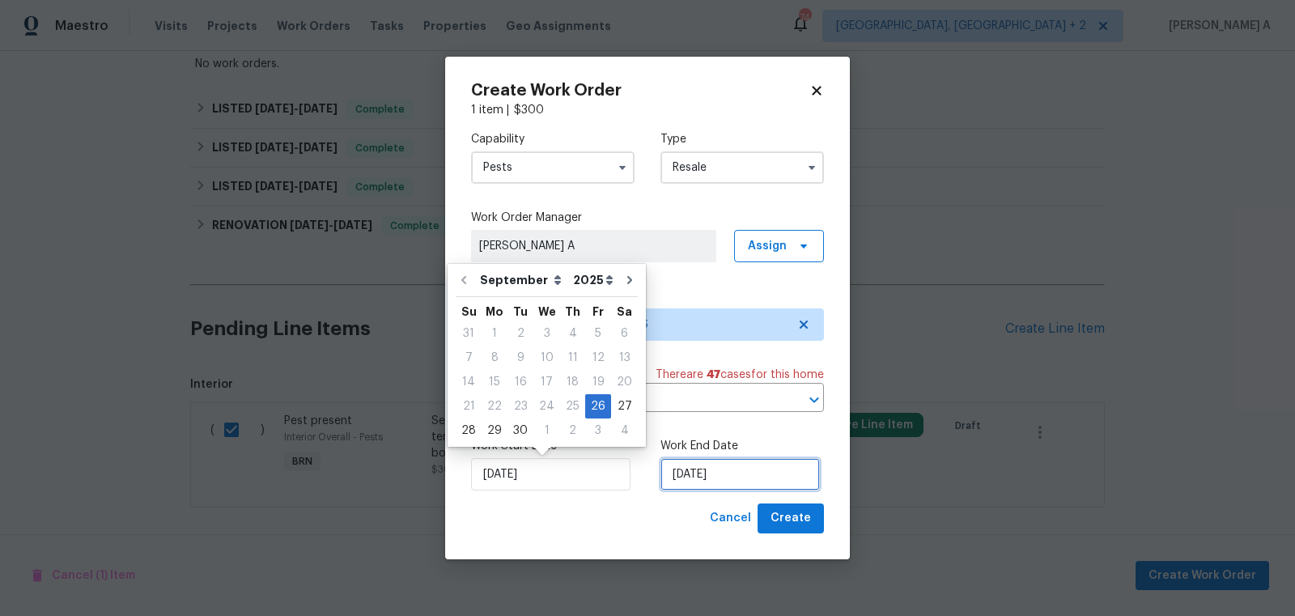
click at [701, 467] on input "9/26/2025" at bounding box center [739, 474] width 159 height 32
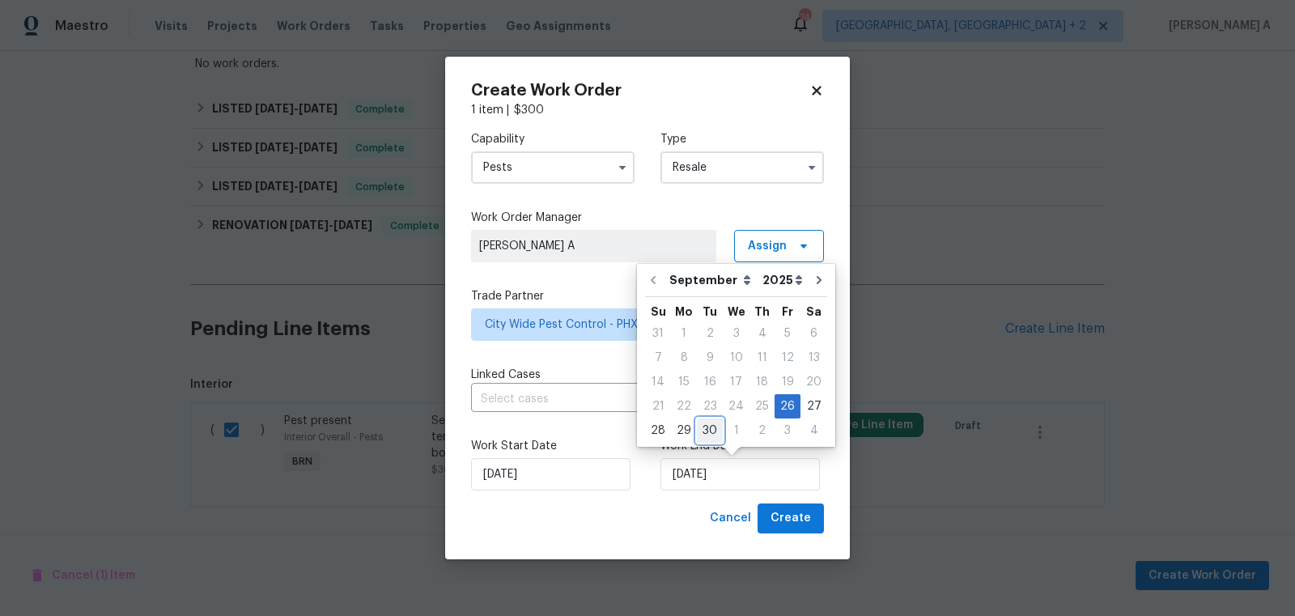
click at [698, 438] on div "30" at bounding box center [710, 430] width 26 height 23
type input "9/30/2025"
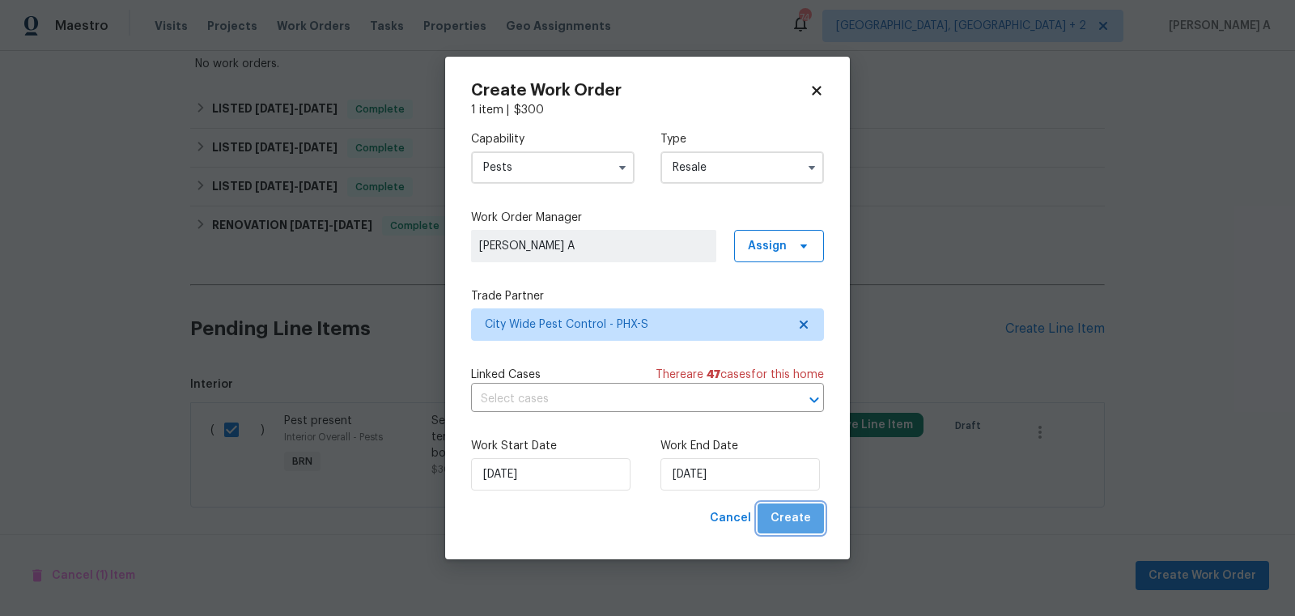
click at [800, 529] on span "Create" at bounding box center [791, 518] width 40 height 20
checkbox input "false"
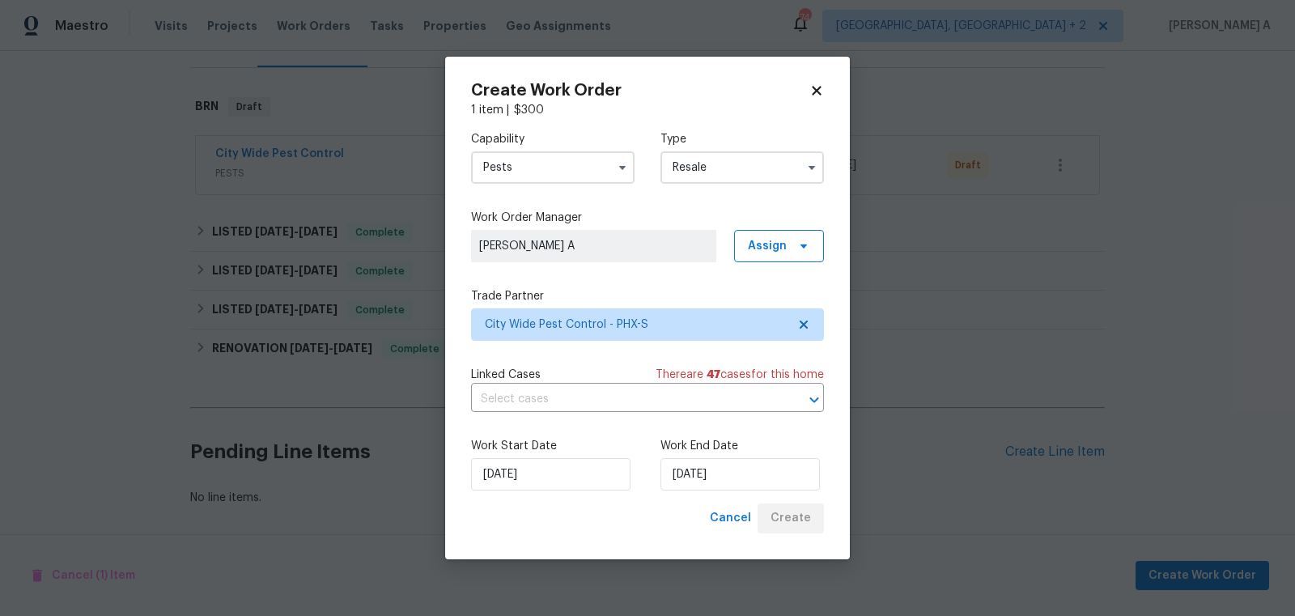
scroll to position [224, 0]
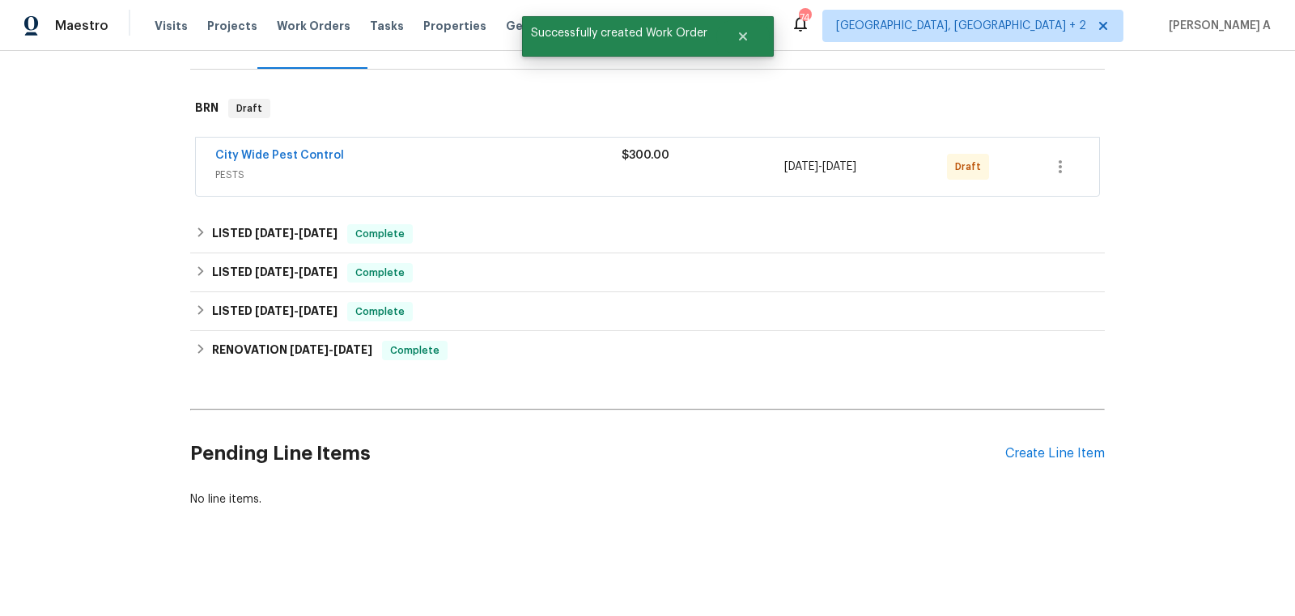
click at [323, 163] on div "City Wide Pest Control" at bounding box center [418, 156] width 406 height 19
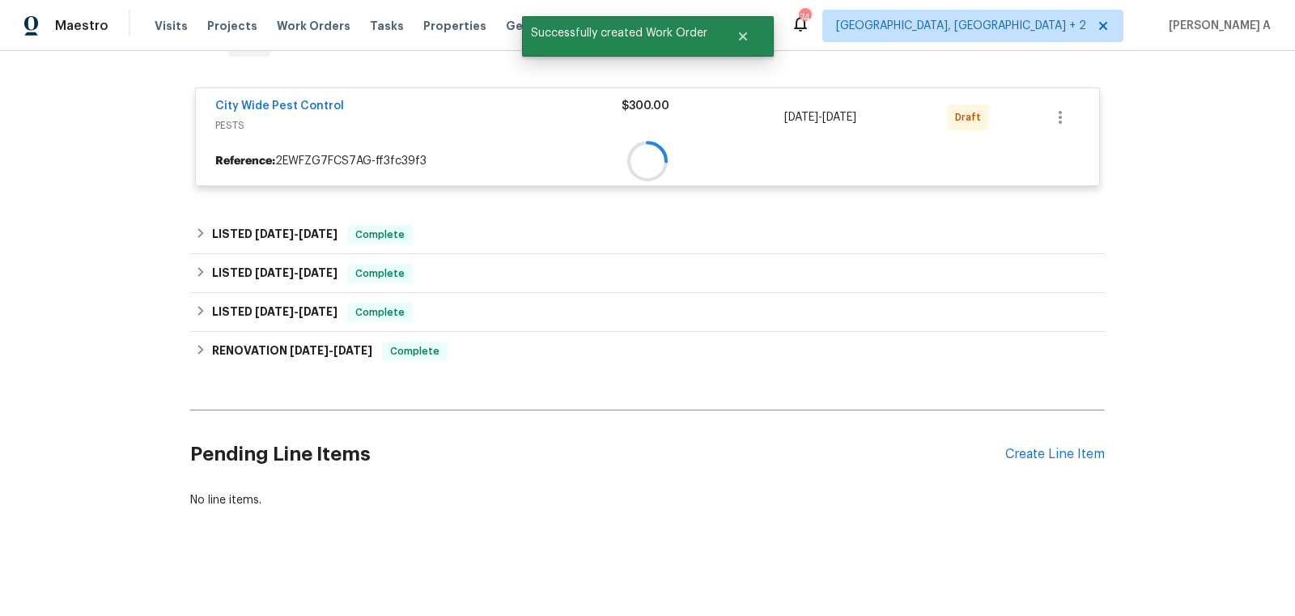
scroll to position [306, 0]
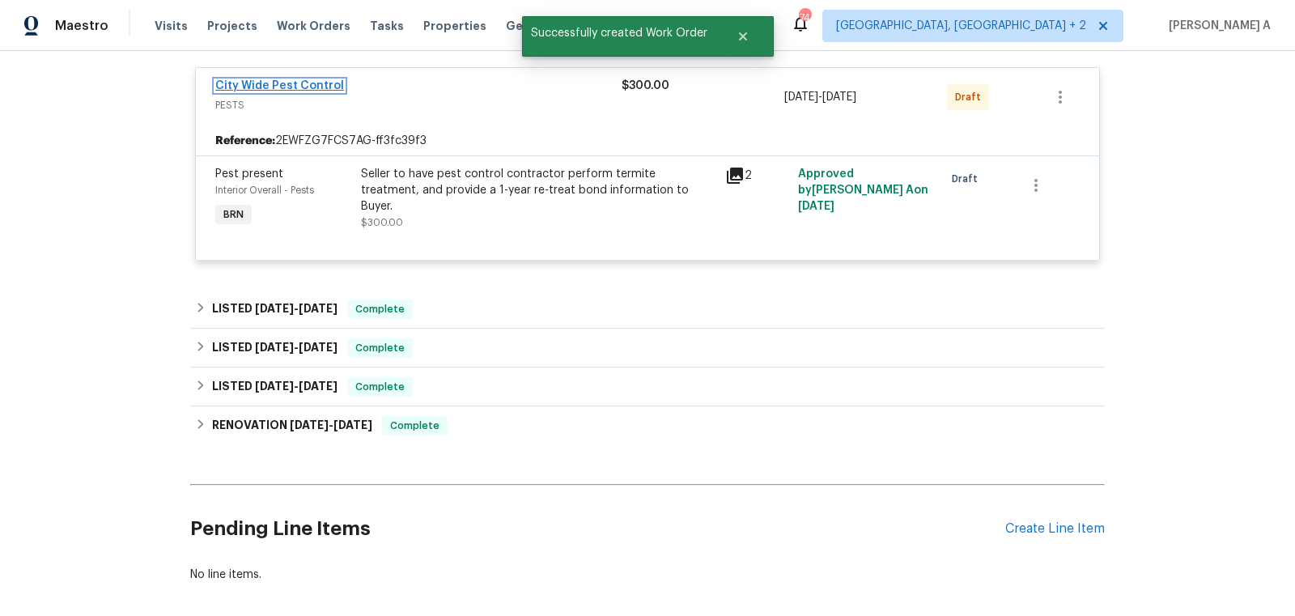
click at [297, 89] on link "City Wide Pest Control" at bounding box center [279, 85] width 129 height 11
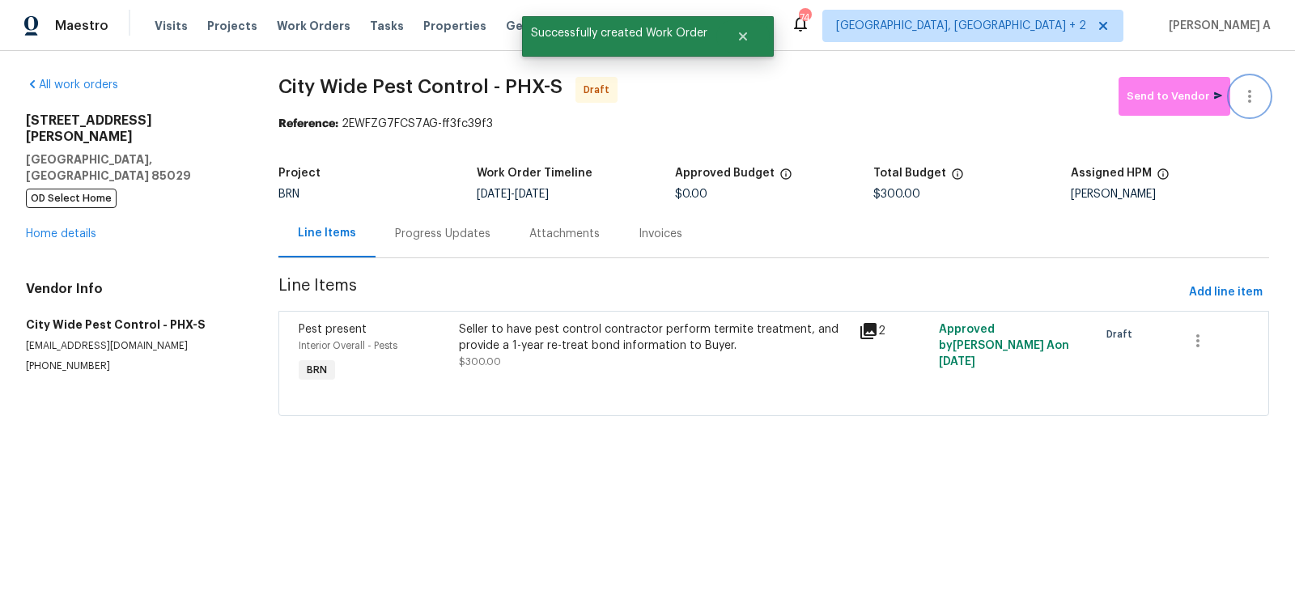
click at [1257, 106] on button "button" at bounding box center [1249, 96] width 39 height 39
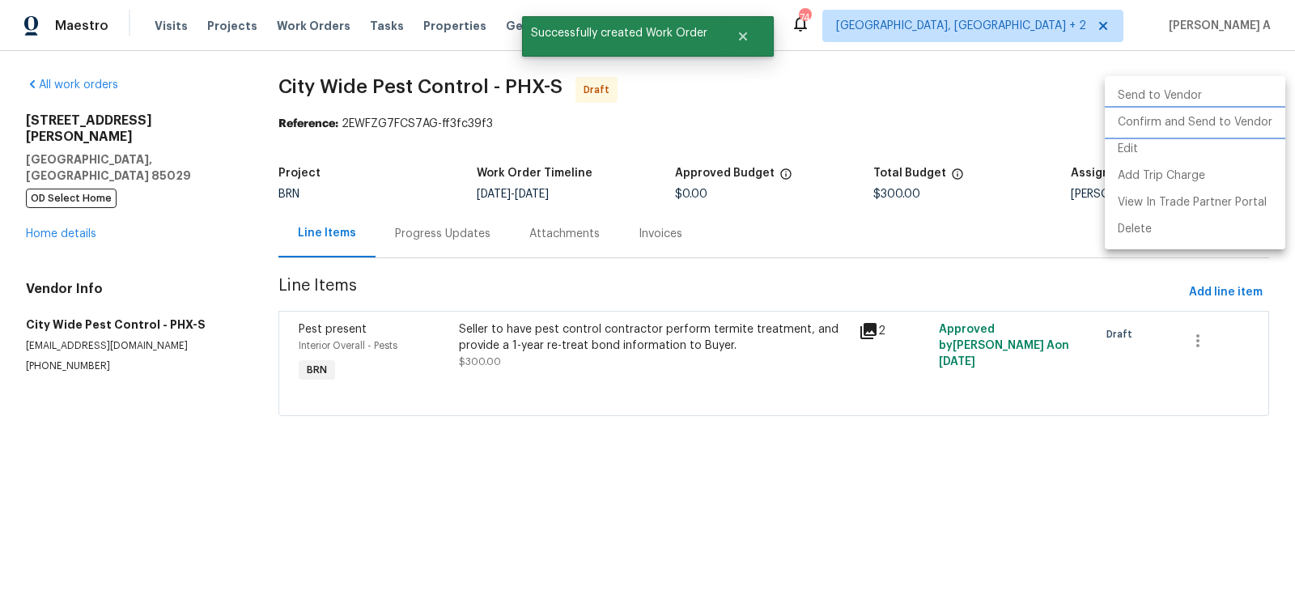
click at [1259, 125] on li "Confirm and Send to Vendor" at bounding box center [1195, 122] width 180 height 27
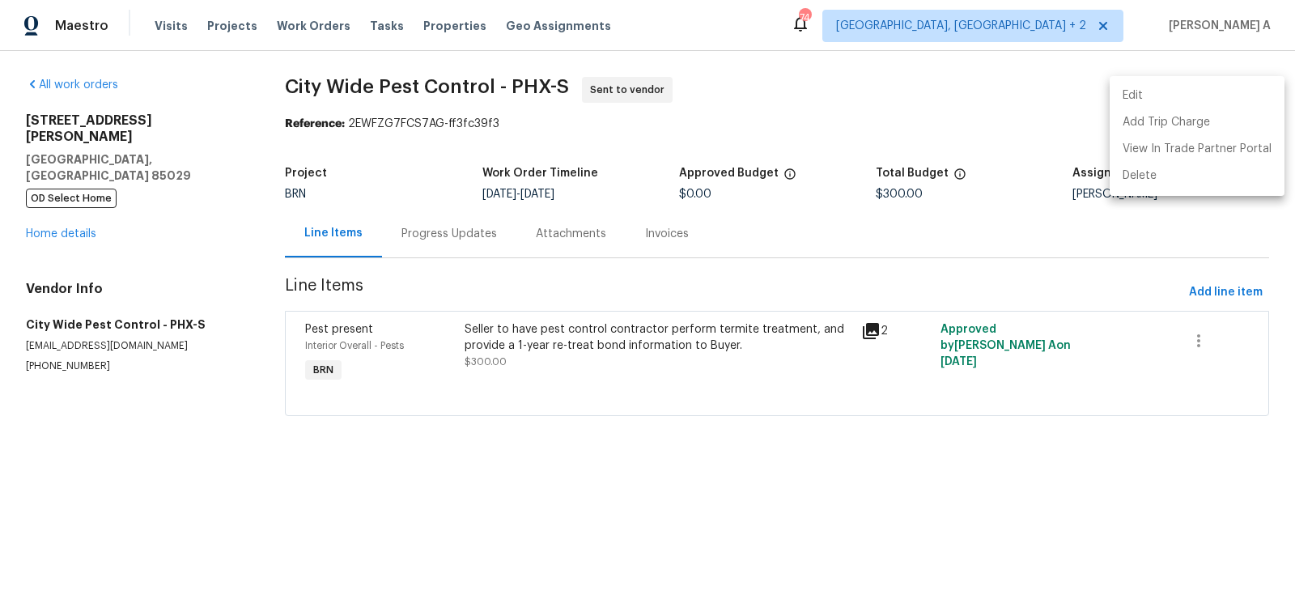
click at [433, 238] on div at bounding box center [647, 308] width 1295 height 616
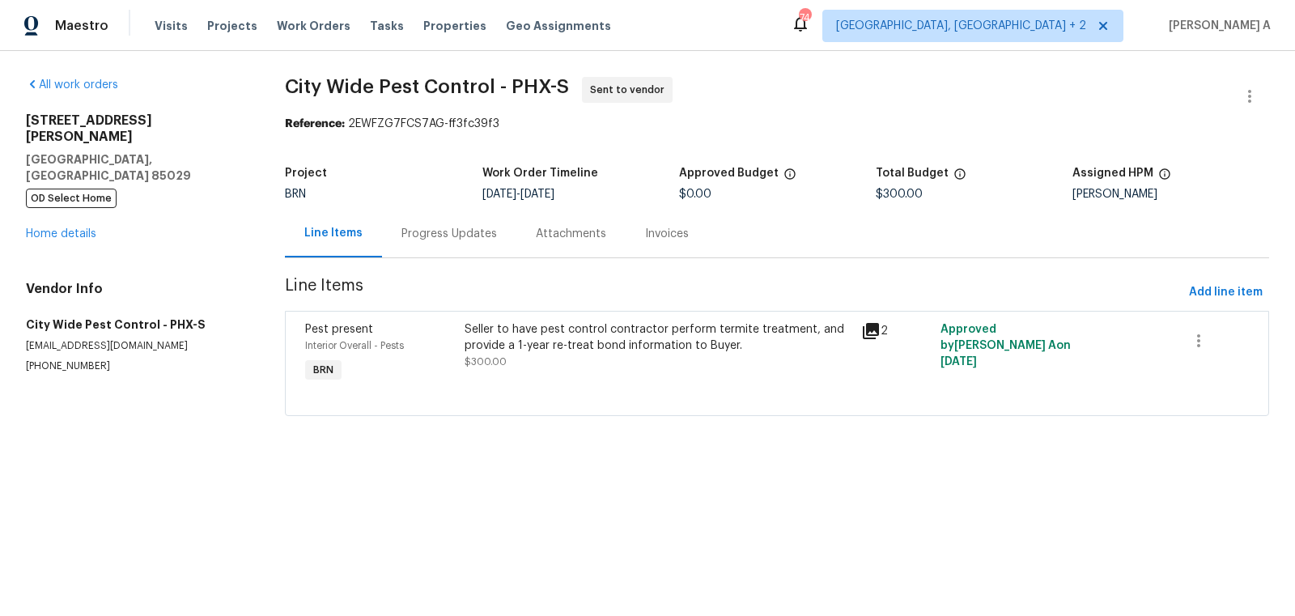
click at [433, 238] on div "Edit Add Trip Charge View In Trade Partner Portal Delete" at bounding box center [647, 308] width 1295 height 616
click at [408, 221] on div "Progress Updates" at bounding box center [449, 234] width 134 height 48
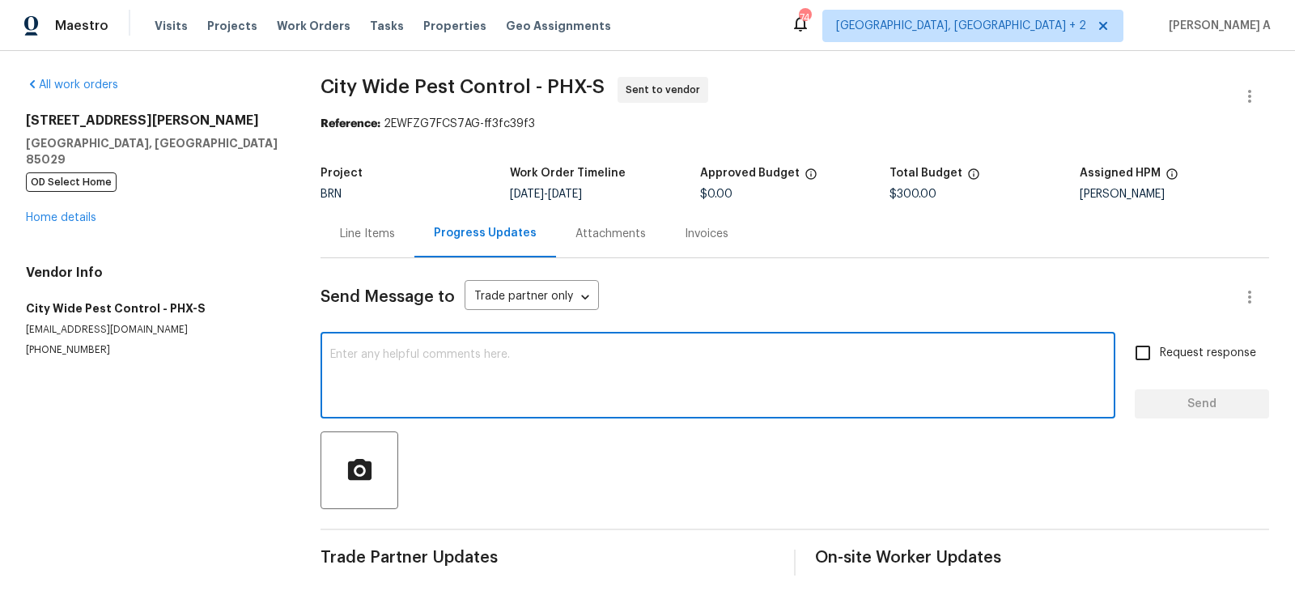
click at [409, 363] on textarea at bounding box center [717, 377] width 775 height 57
paste textarea "Hi, I'm Akshay from Opendoor. Just wanted to check if you received the workorde…"
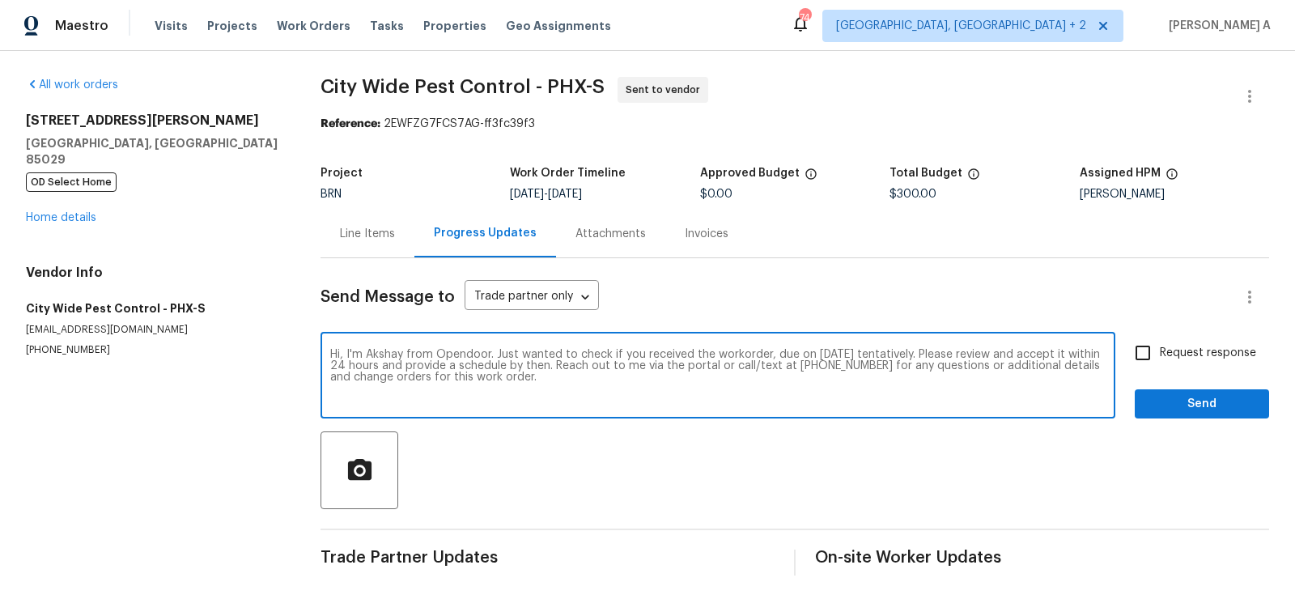
type textarea "Hi, I'm Akshay from Opendoor. Just wanted to check if you received the workorde…"
click at [1136, 357] on input "Request response" at bounding box center [1143, 353] width 34 height 34
checkbox input "true"
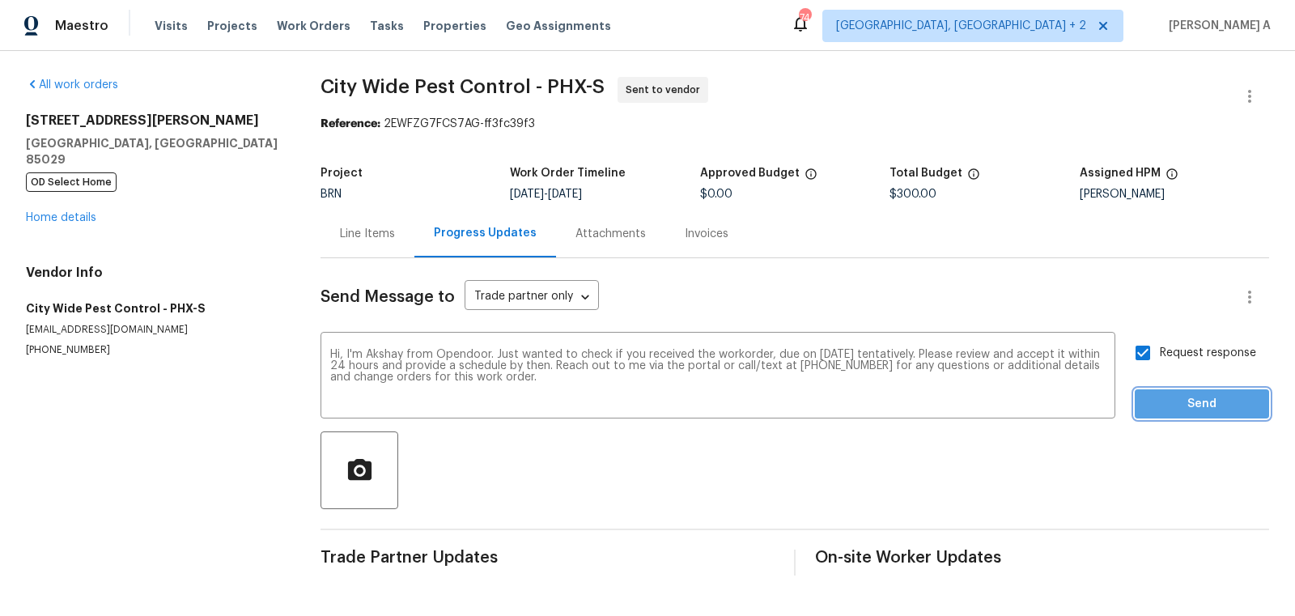
click at [1203, 410] on span "Send" at bounding box center [1202, 404] width 108 height 20
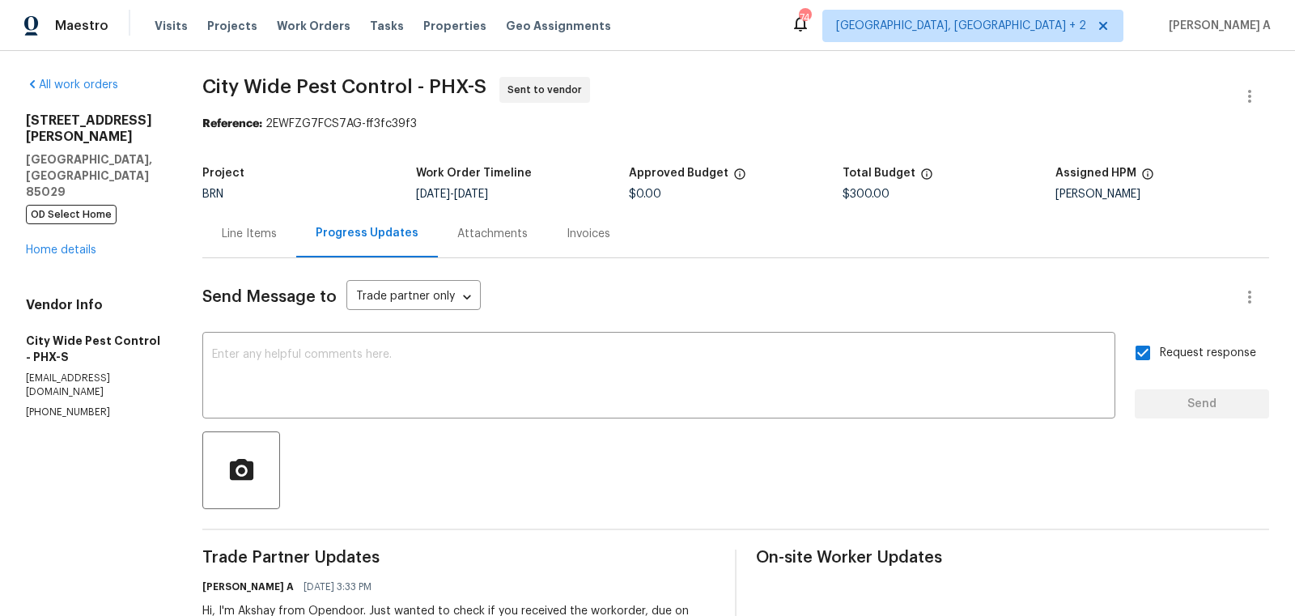
click at [262, 234] on div "Line Items" at bounding box center [249, 234] width 55 height 16
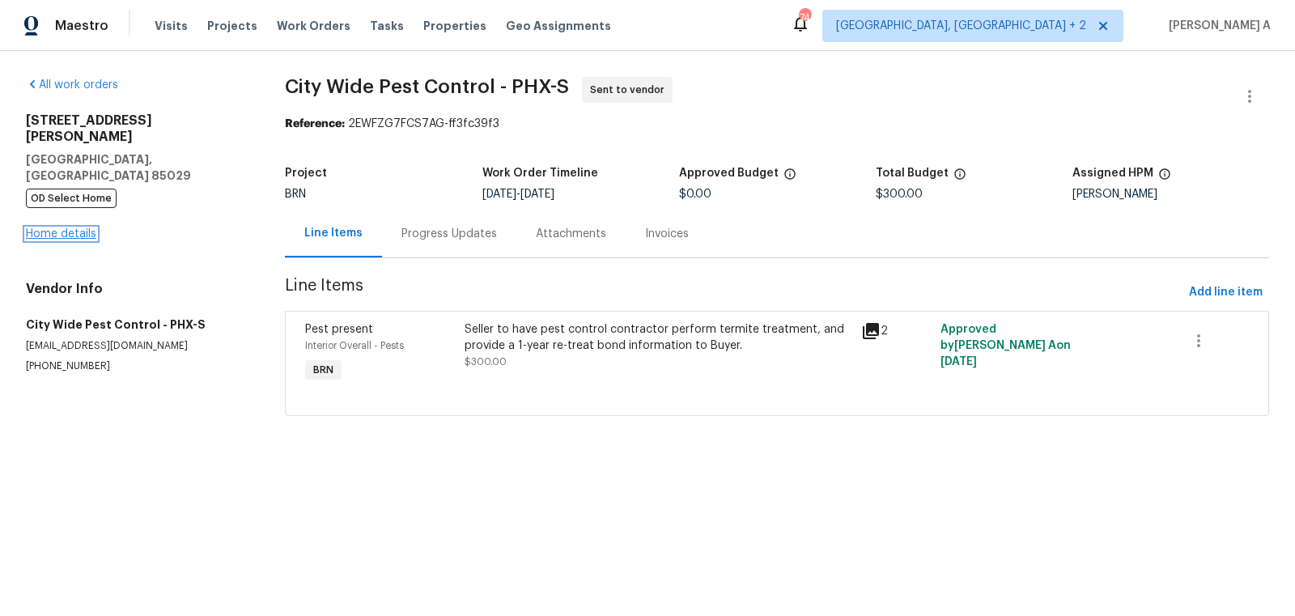
click at [80, 228] on link "Home details" at bounding box center [61, 233] width 70 height 11
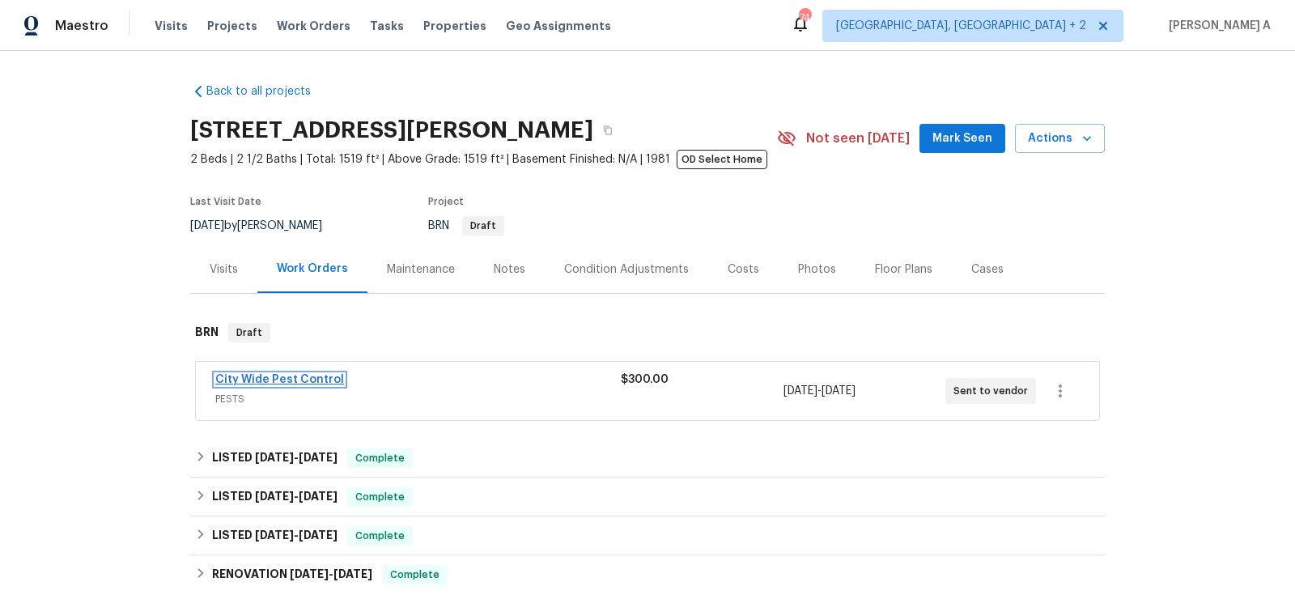
click at [291, 383] on link "City Wide Pest Control" at bounding box center [279, 379] width 129 height 11
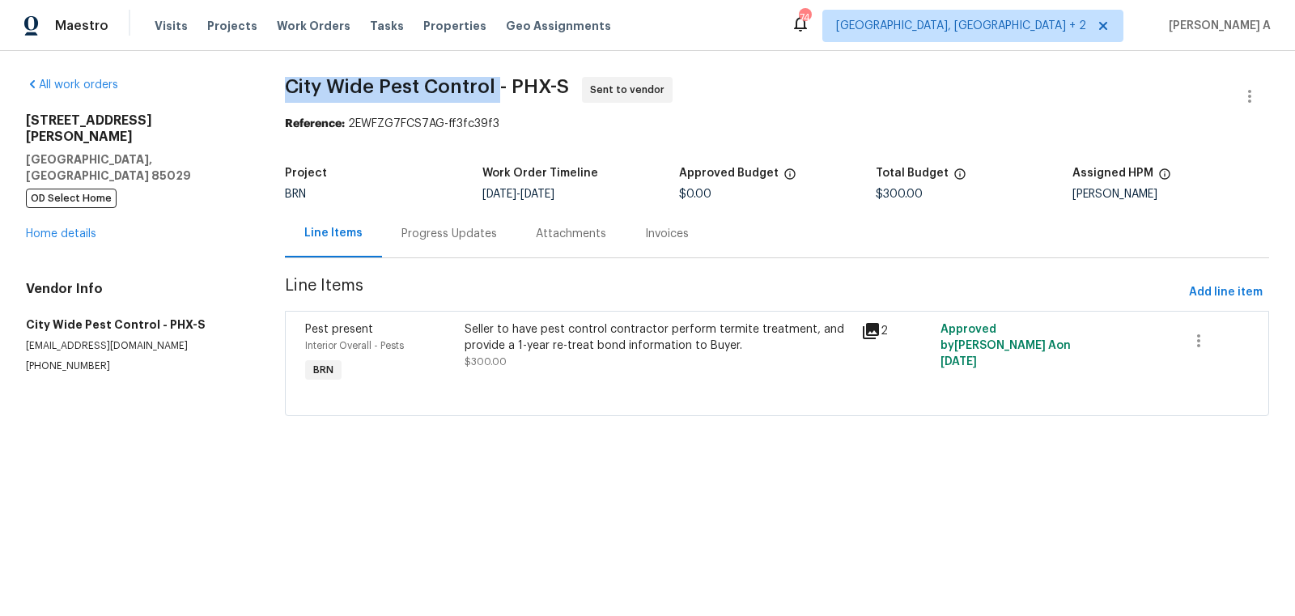
drag, startPoint x: 266, startPoint y: 88, endPoint x: 495, endPoint y: 87, distance: 228.2
click at [495, 87] on div "All work orders 11444 N 28th Dr Apt 13 Phoenix, AZ 85029 OD Select Home Home de…" at bounding box center [647, 256] width 1295 height 410
copy span "City Wide Pest Control"
click at [429, 231] on div "Progress Updates" at bounding box center [449, 234] width 96 height 16
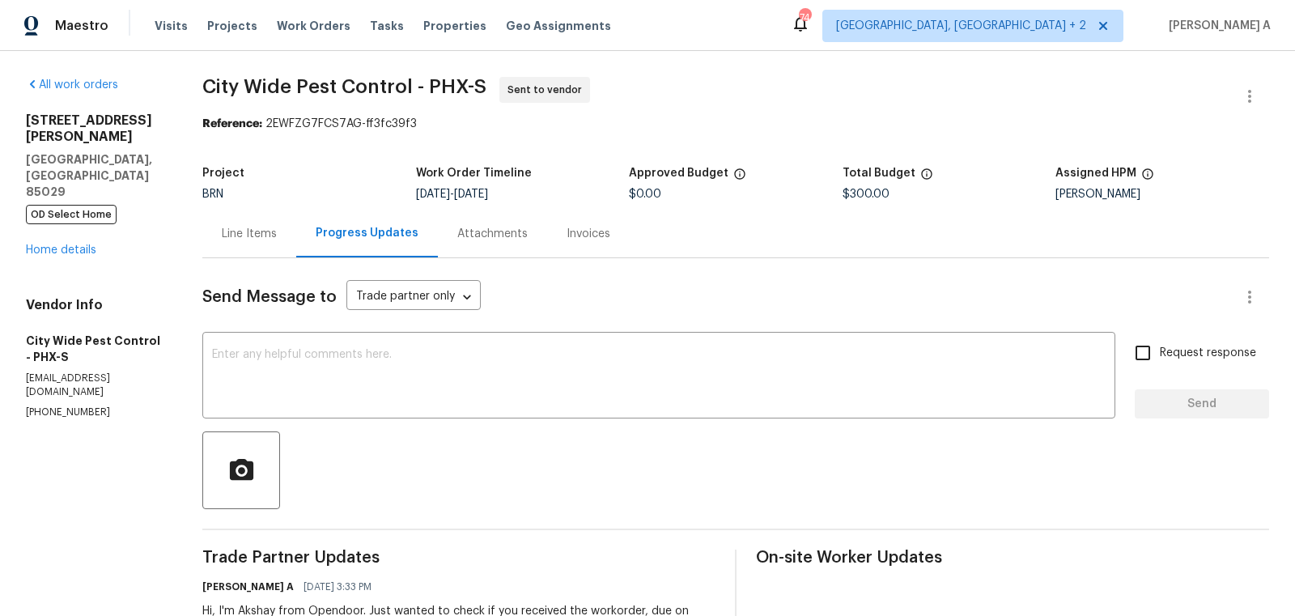
click at [285, 239] on div "Line Items" at bounding box center [249, 234] width 94 height 48
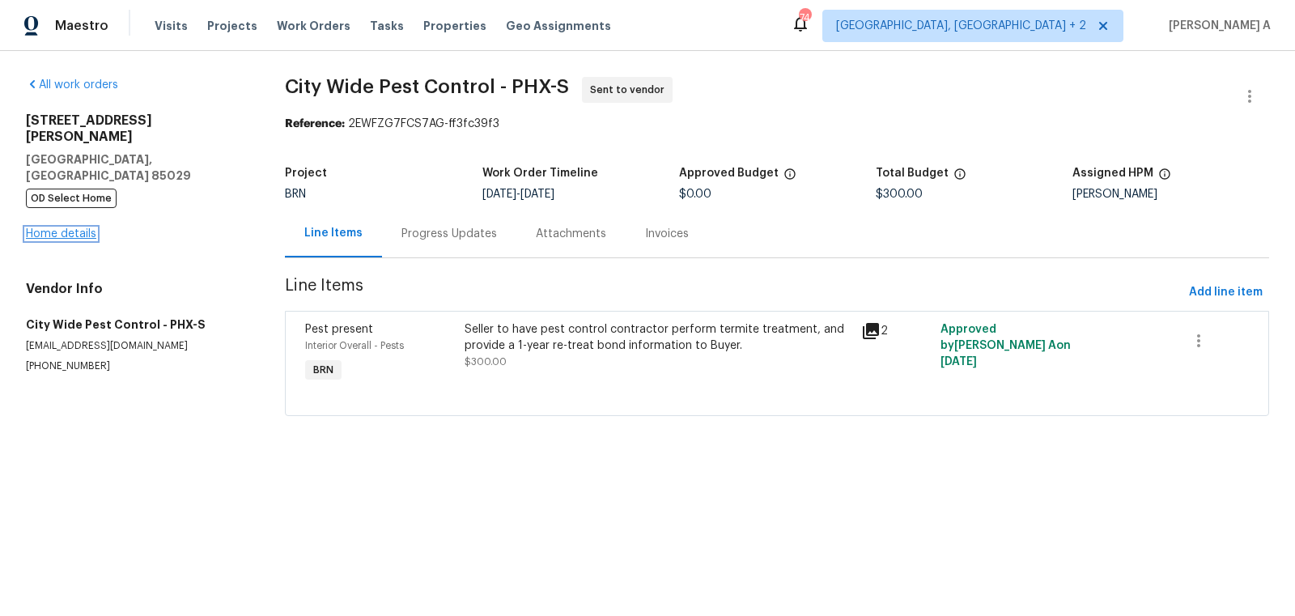
click at [77, 228] on link "Home details" at bounding box center [61, 233] width 70 height 11
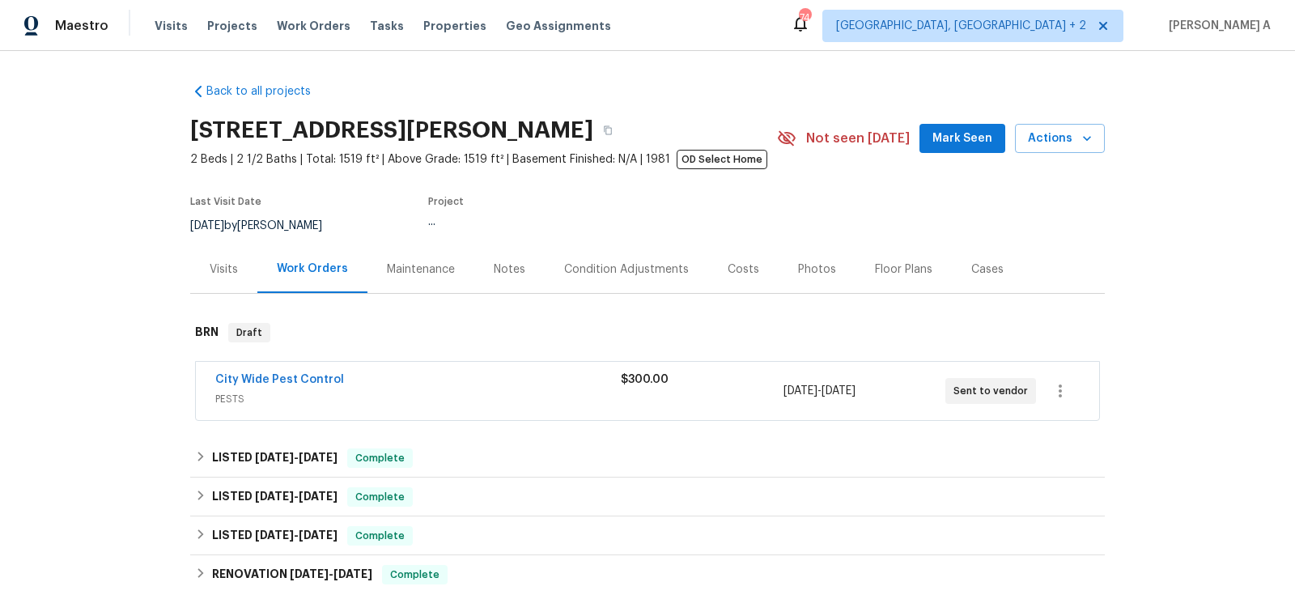
scroll to position [223, 0]
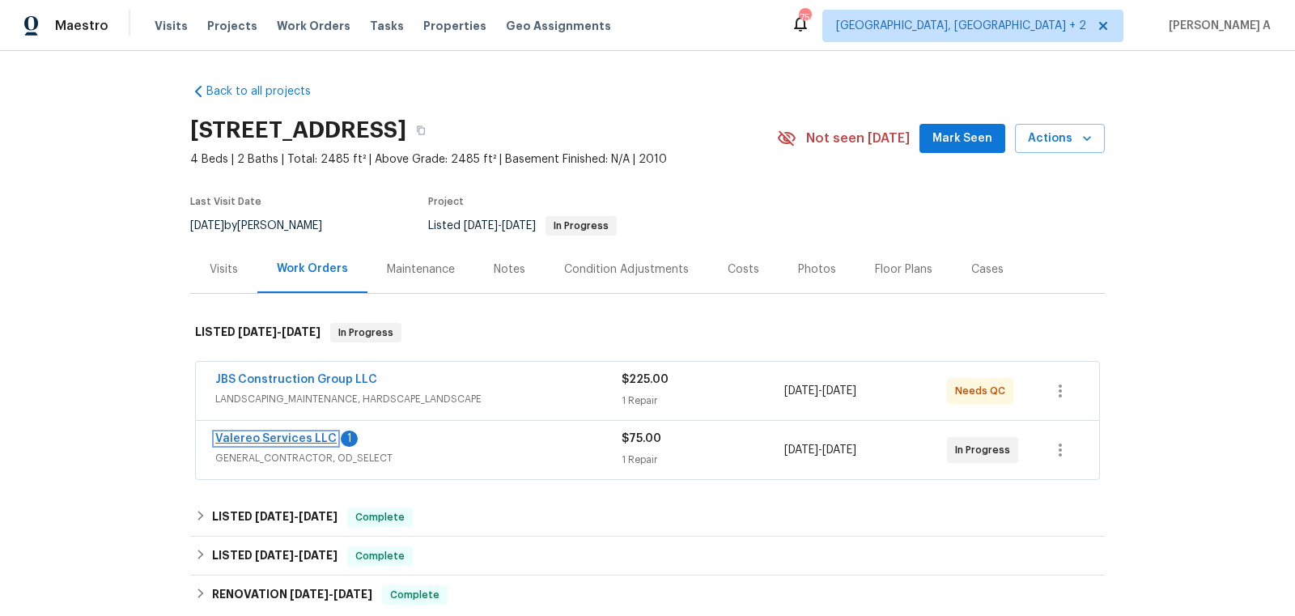
click at [289, 439] on link "Valereo Services LLC" at bounding box center [275, 438] width 121 height 11
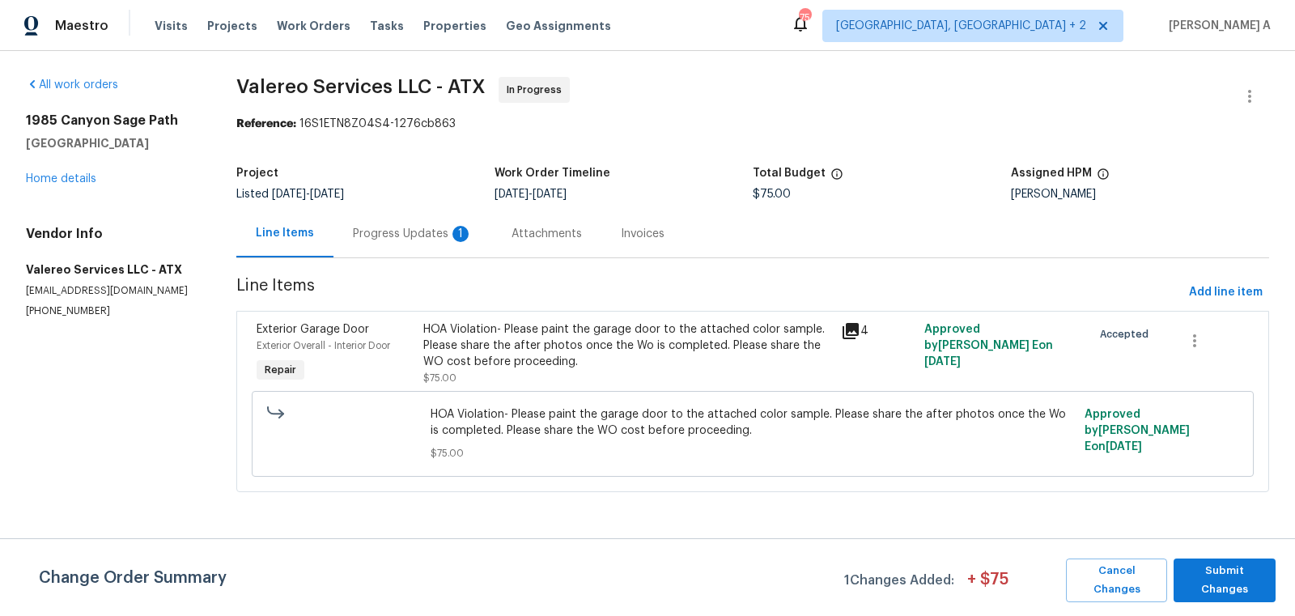
click at [435, 239] on div "Progress Updates 1" at bounding box center [413, 234] width 120 height 16
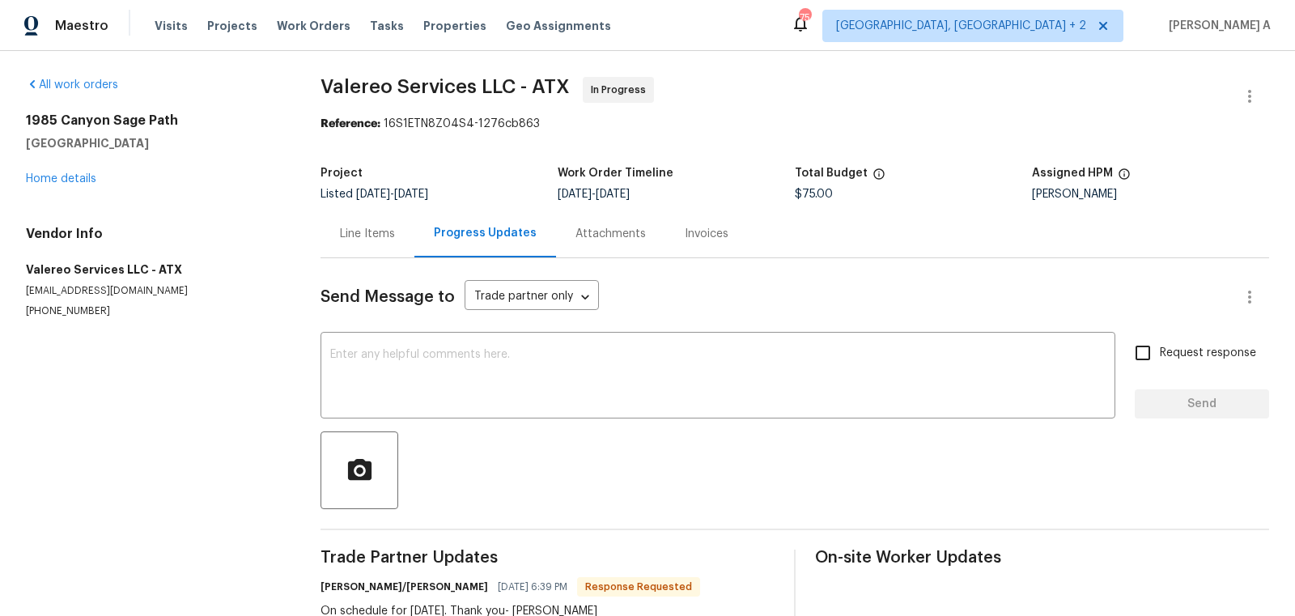
click at [361, 238] on div "Line Items" at bounding box center [367, 234] width 55 height 16
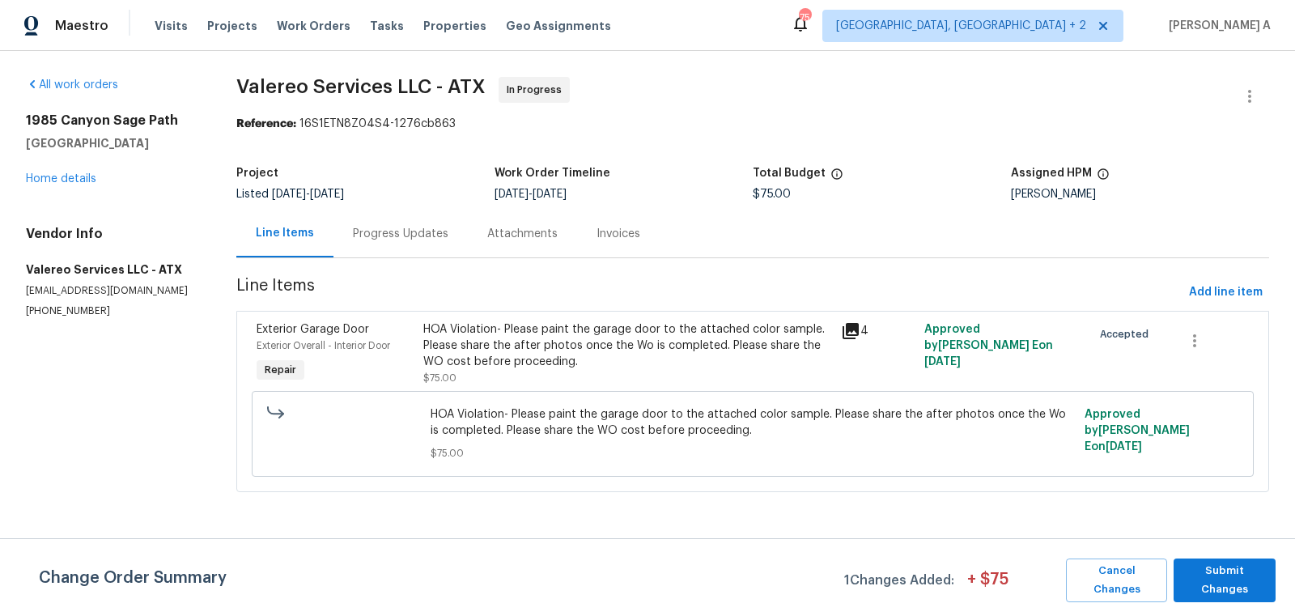
click at [406, 223] on div "Progress Updates" at bounding box center [400, 234] width 134 height 48
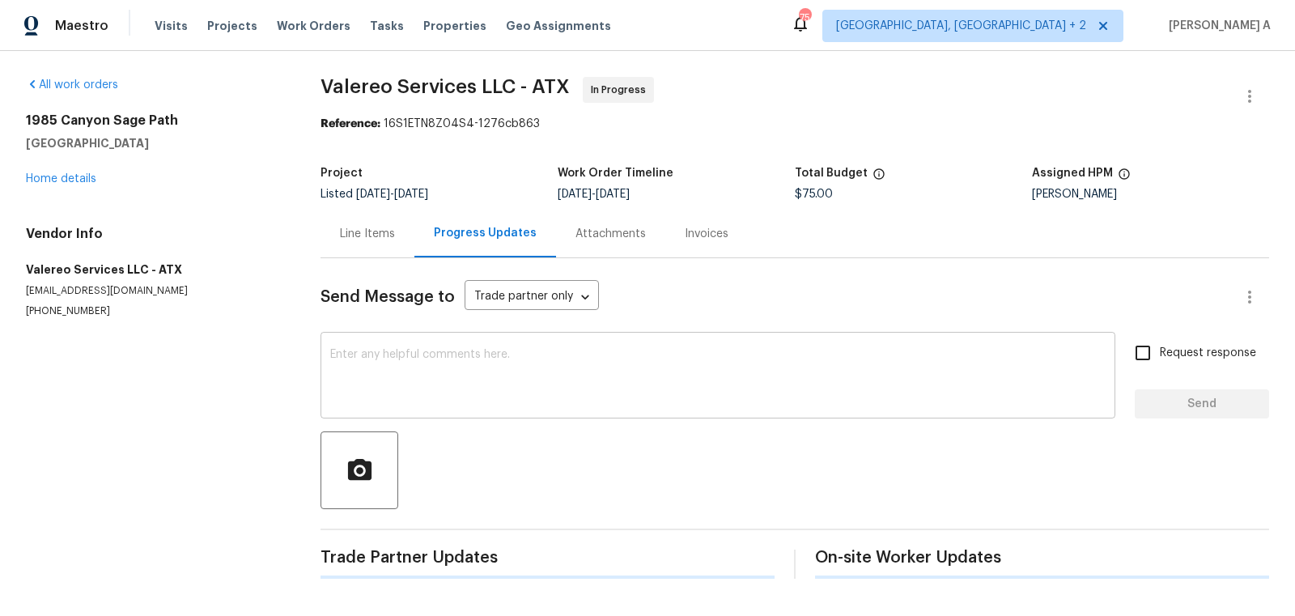
click at [435, 397] on textarea at bounding box center [717, 377] width 775 height 57
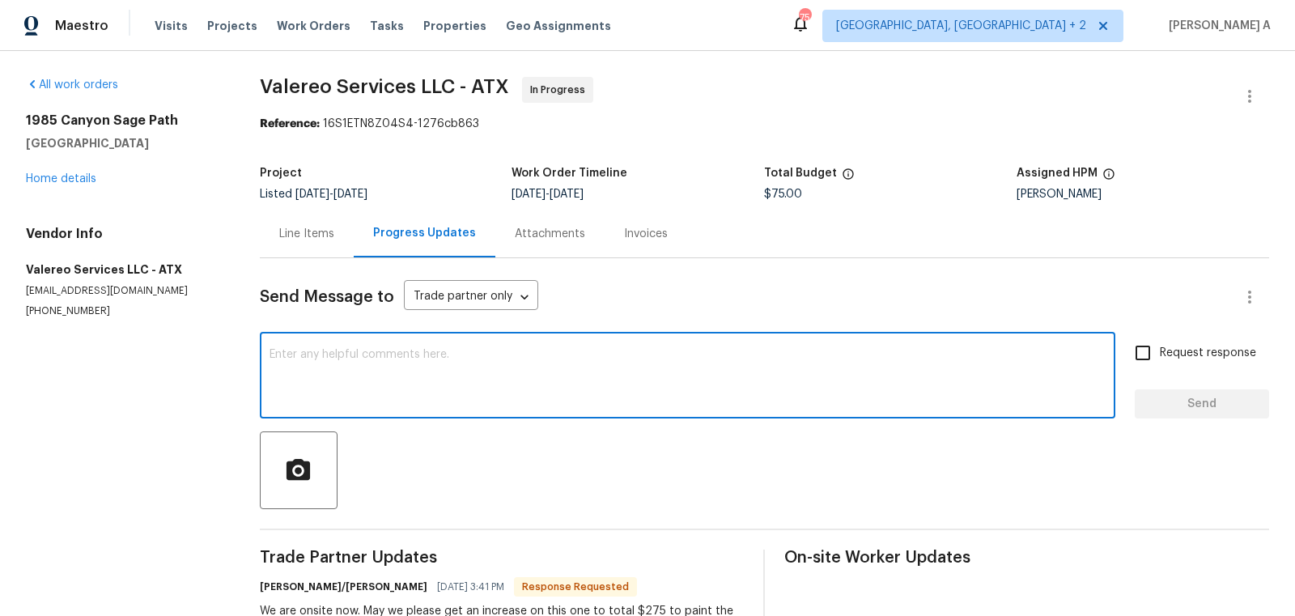
paste textarea "Sure, I'll ask the TP to proceed with the garage door. Thanks both of you!"
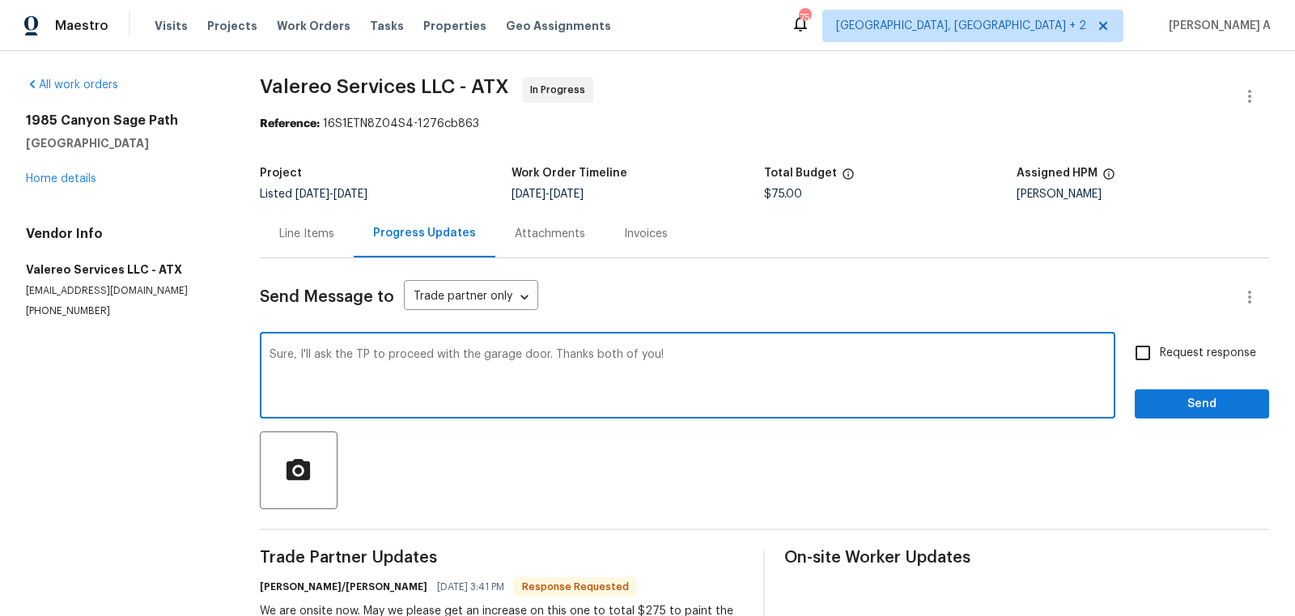
click at [418, 345] on div "Sure, I'll ask the TP to proceed with the garage door. Thanks both of you! x ​" at bounding box center [688, 377] width 856 height 83
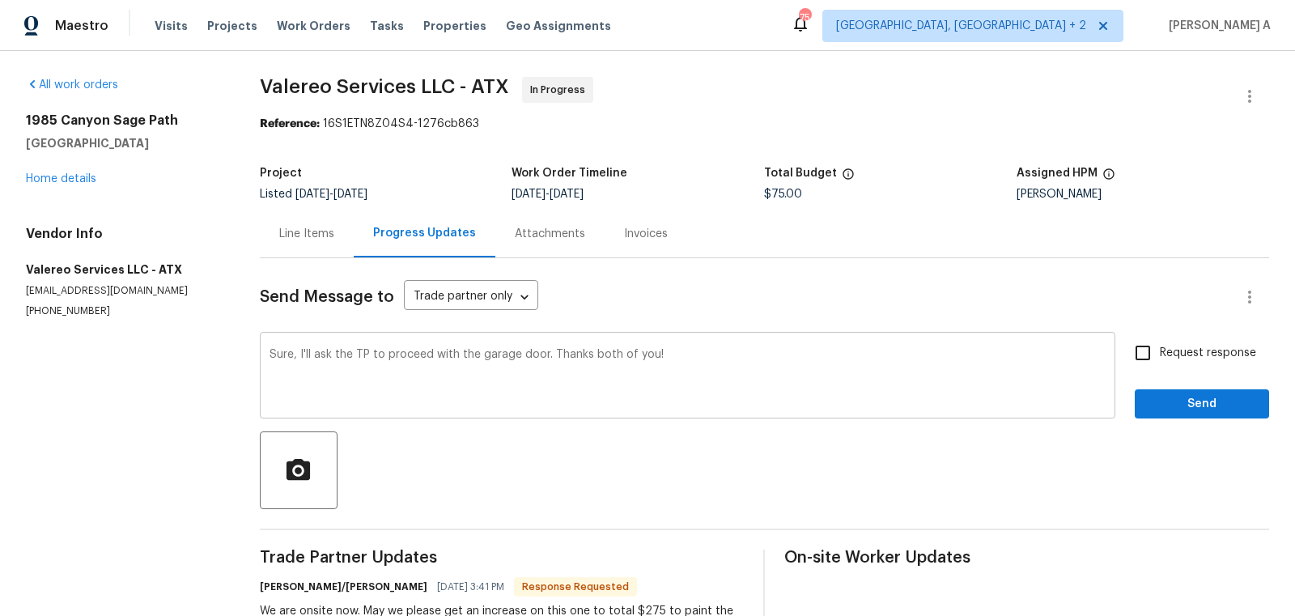
click at [418, 345] on div "Sure, I'll ask the TP to proceed with the garage door. Thanks both of you! x ​" at bounding box center [688, 377] width 856 height 83
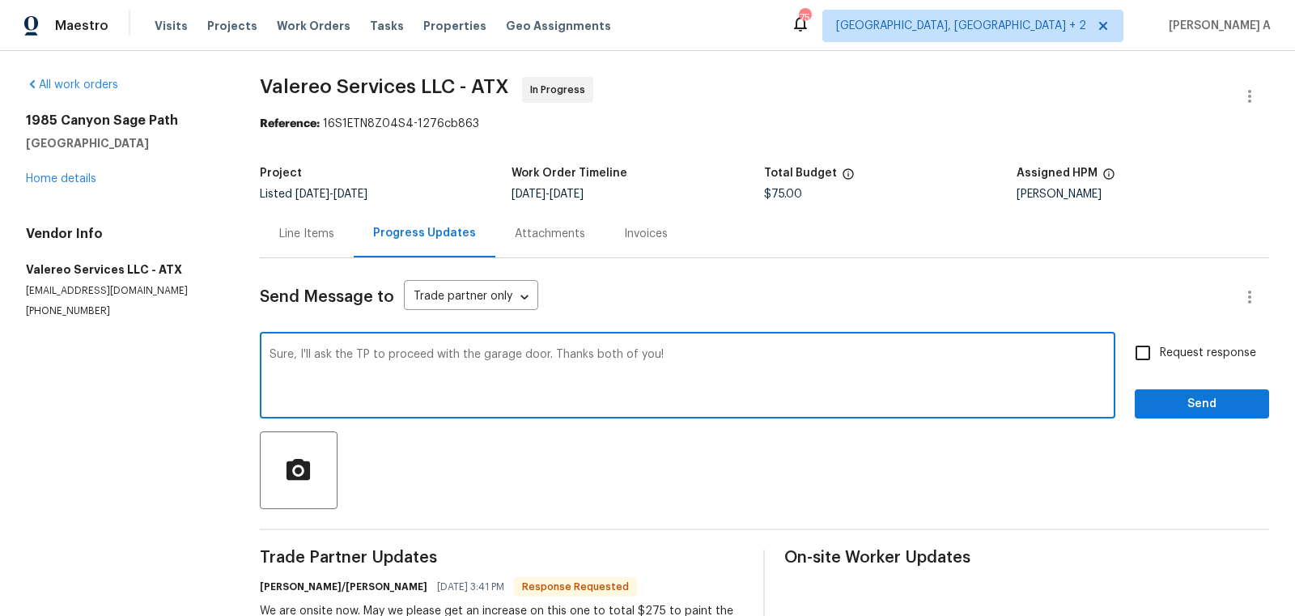
click at [422, 353] on textarea "Sure, I'll ask the TP to proceed with the garage door. Thanks both of you!" at bounding box center [688, 377] width 836 height 57
click at [0, 0] on icon "Paraphrase text" at bounding box center [0, 0] width 0 height 0
click at [0, 0] on icon "Text is too long. Try paraphrasing shorter sections." at bounding box center [0, 0] width 0 height 0
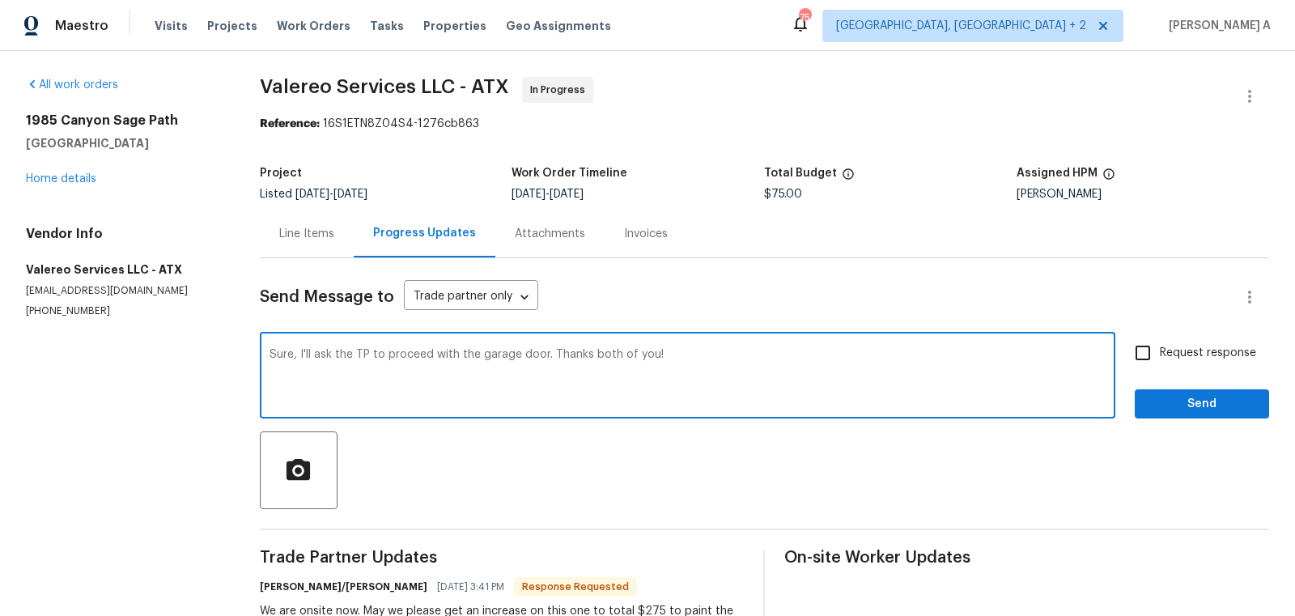
click at [0, 0] on li "Thank you both!" at bounding box center [0, 0] width 0 height 0
click at [674, 355] on textarea "Sure, I'll ask the TP to proceed with the garage door. Thank you both!" at bounding box center [688, 377] width 836 height 57
click at [0, 0] on icon "Paraphrase text" at bounding box center [0, 0] width 0 height 0
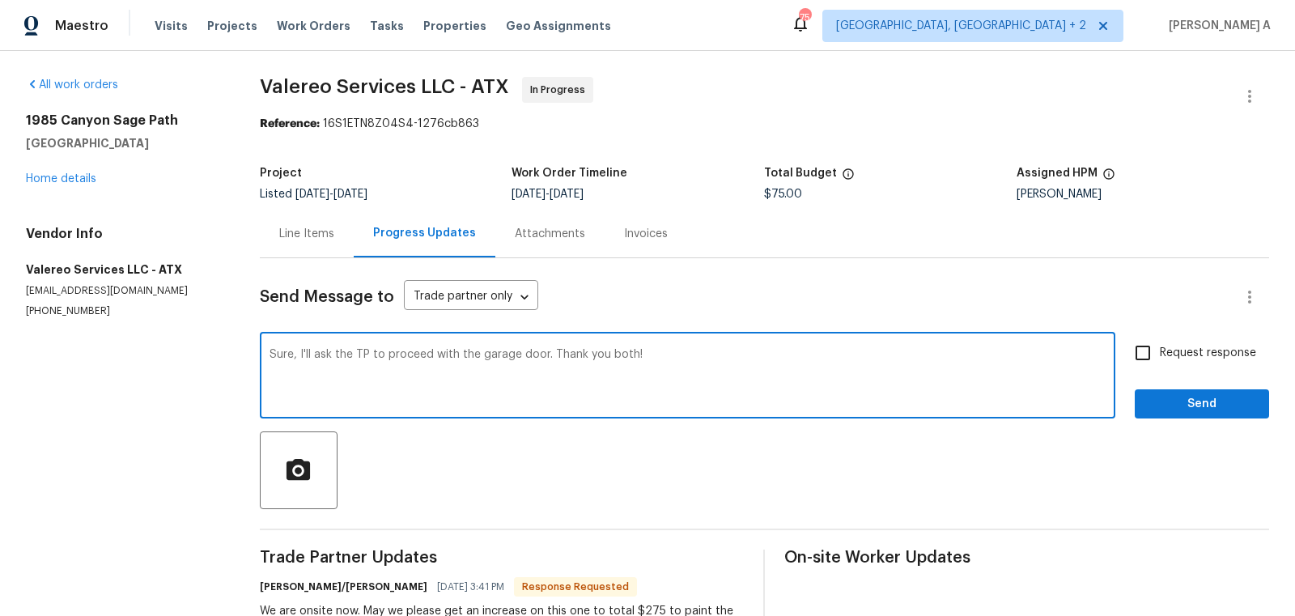
click at [0, 0] on icon "Text is too long. Try paraphrasing shorter sections." at bounding box center [0, 0] width 0 height 0
click at [662, 364] on textarea "Sure, I'll ask the TP to proceed with the garage door. Thank you both!" at bounding box center [688, 377] width 836 height 57
click at [614, 353] on textarea "Sure, I'll ask the TP to proceed with the garage door. Thank you both!" at bounding box center [688, 377] width 836 height 57
click at [606, 353] on textarea "Sure, I'll ask the TP to proceed with the garage door. Thank you to both!" at bounding box center [688, 377] width 836 height 57
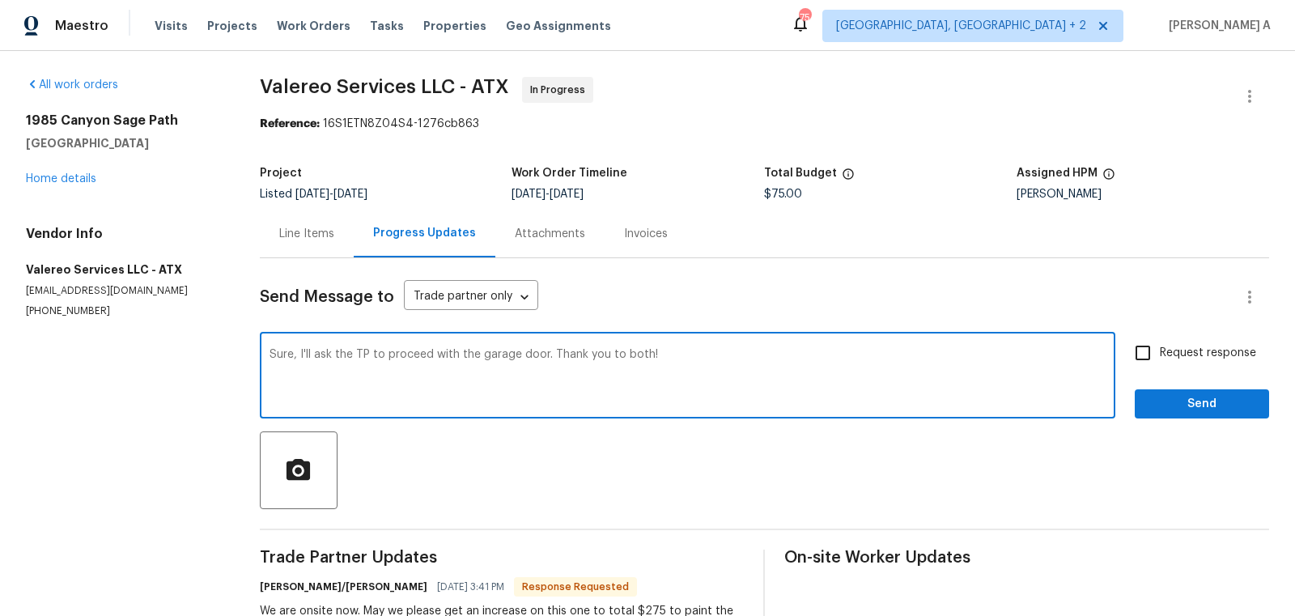
click at [606, 353] on textarea "Sure, I'll ask the TP to proceed with the garage door. Thank you to both!" at bounding box center [688, 377] width 836 height 57
click at [635, 356] on textarea "Sure, I'll ask the TP to proceed with the garage door. Thanks to both!" at bounding box center [688, 377] width 836 height 57
type textarea "Sure, I'll ask the TP to proceed with the garage door. Thanks to both of you!"
click at [635, 356] on textarea "Sure, I'll ask the TP to proceed with the garage door. Thanks to both of you!" at bounding box center [688, 377] width 836 height 57
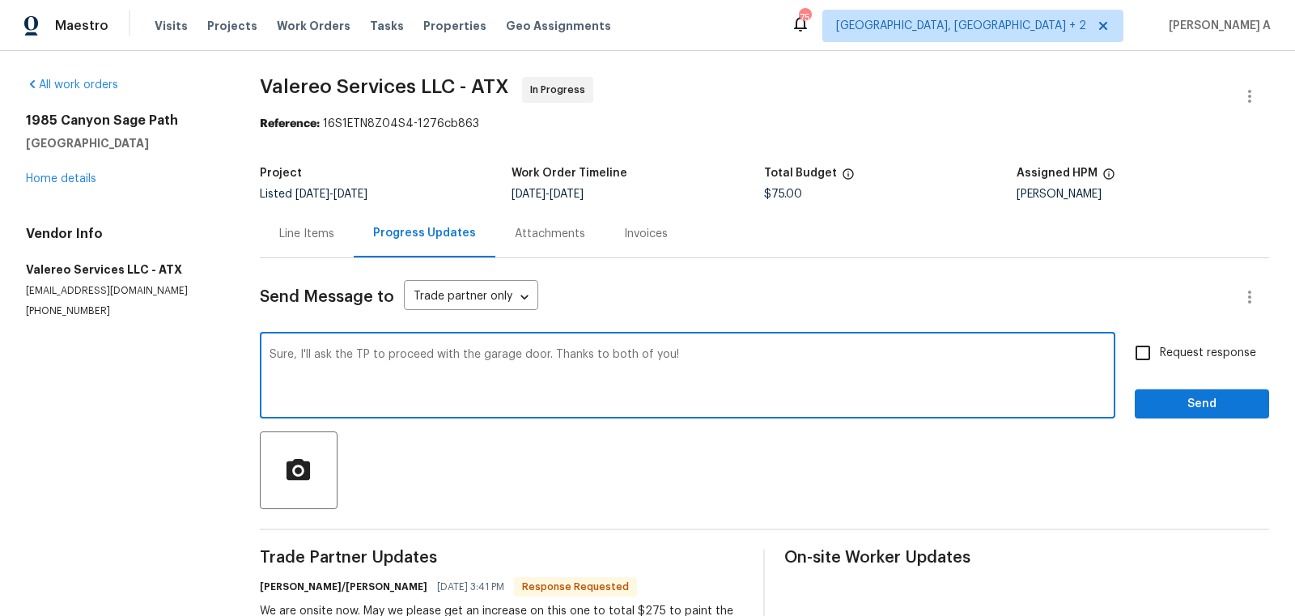
click at [635, 356] on textarea "Sure, I'll ask the TP to proceed with the garage door. Thanks to both of you!" at bounding box center [688, 377] width 836 height 57
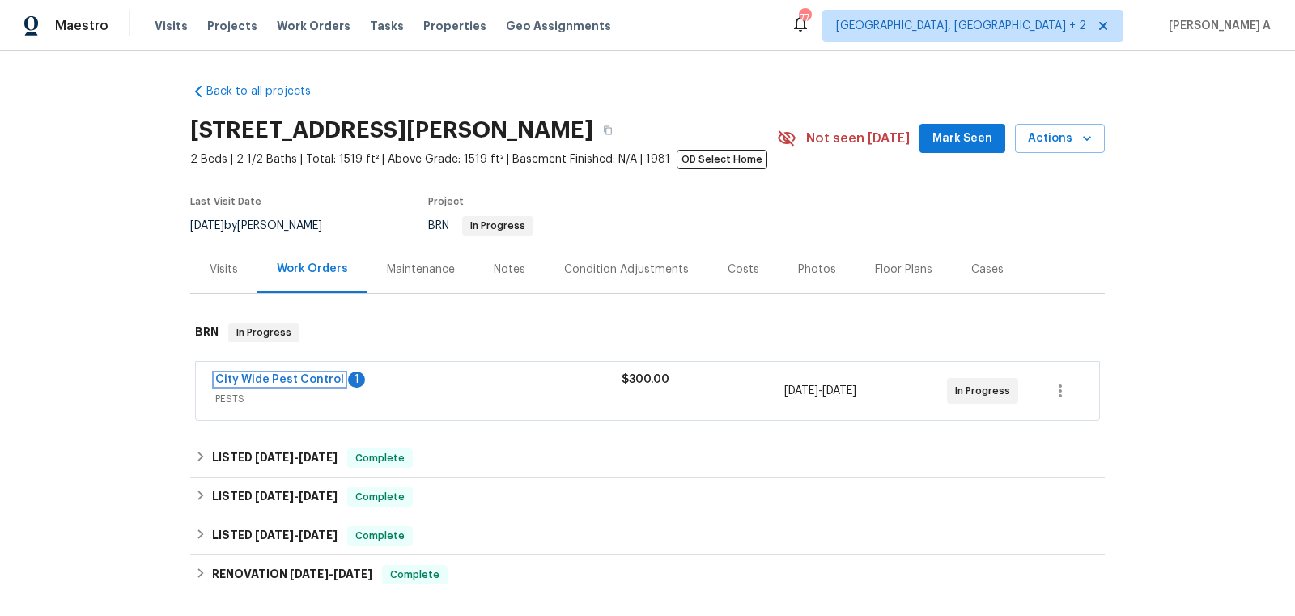
click at [278, 375] on link "City Wide Pest Control" at bounding box center [279, 379] width 129 height 11
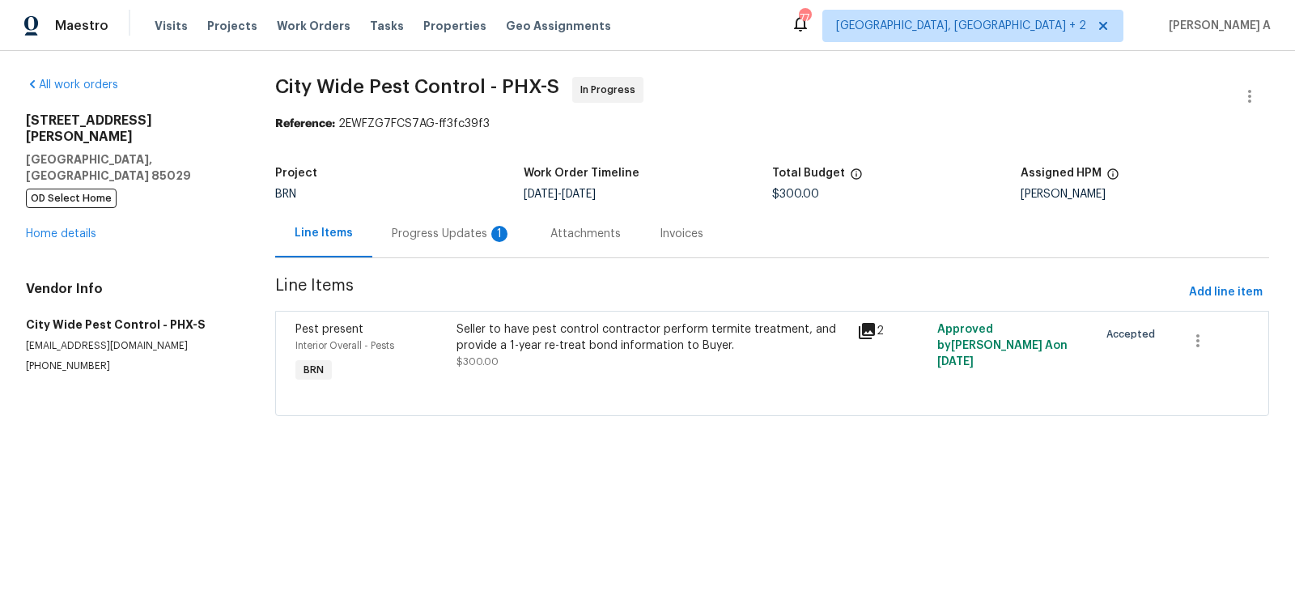
click at [444, 246] on div "Progress Updates 1" at bounding box center [451, 234] width 159 height 48
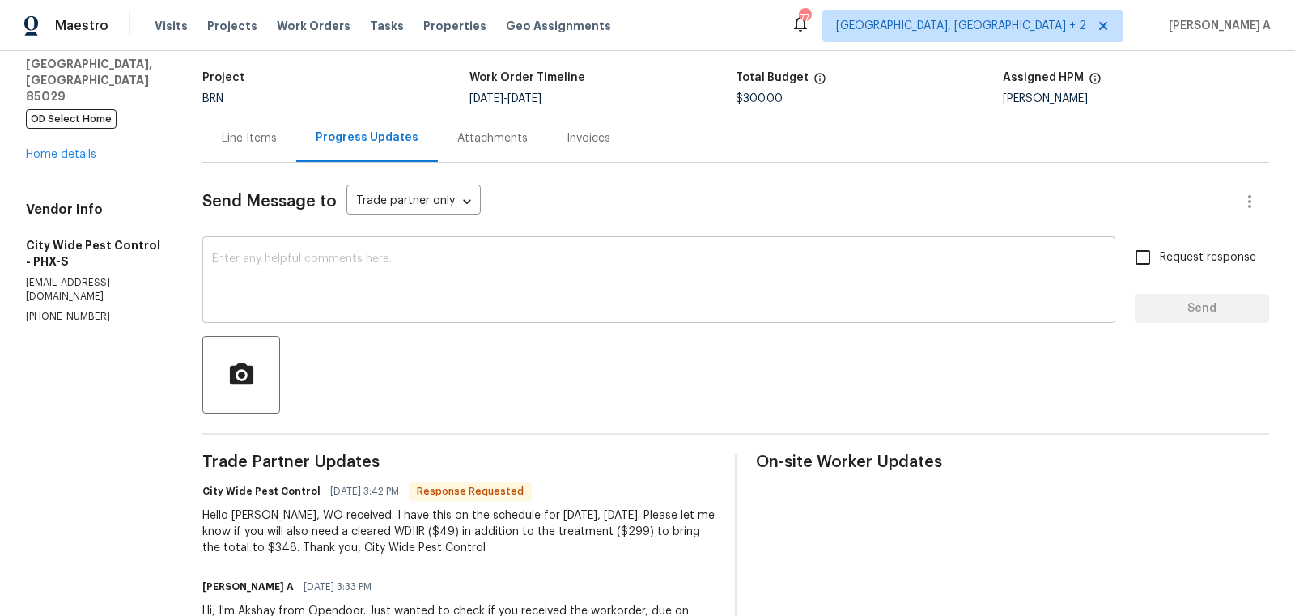
scroll to position [119, 0]
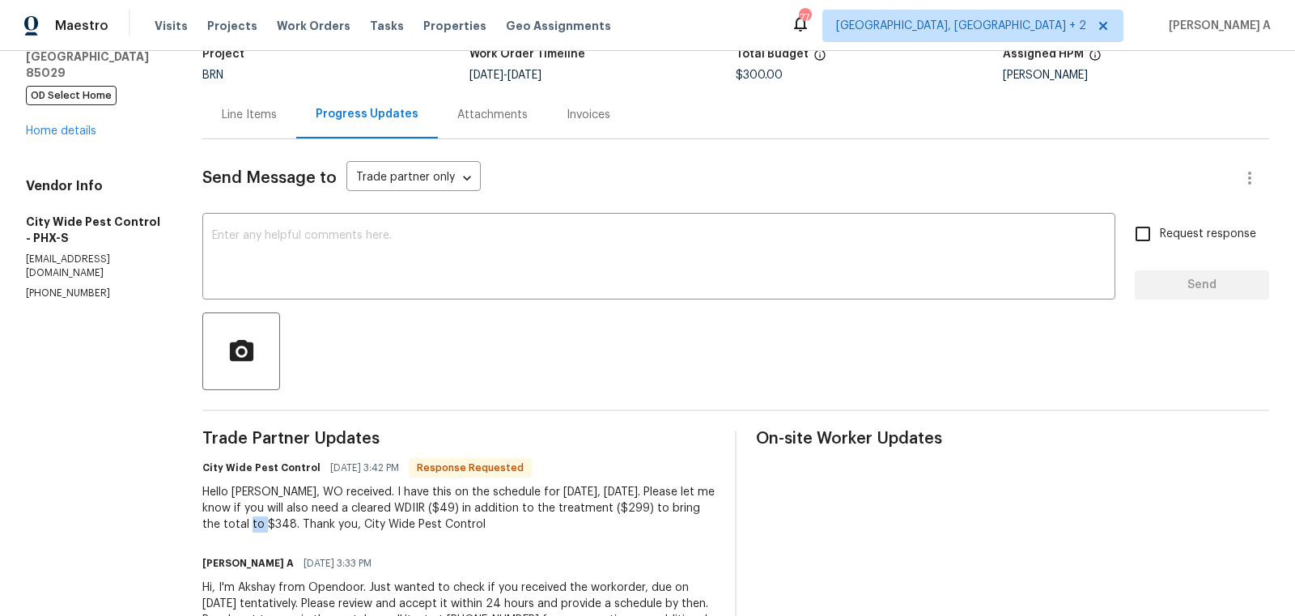
copy div "348"
drag, startPoint x: 254, startPoint y: 524, endPoint x: 270, endPoint y: 523, distance: 16.2
click at [270, 523] on div "Hello [PERSON_NAME], WO received. I have this on the schedule for [DATE], [DATE…" at bounding box center [458, 508] width 513 height 49
click at [243, 107] on div "Line Items" at bounding box center [249, 115] width 55 height 16
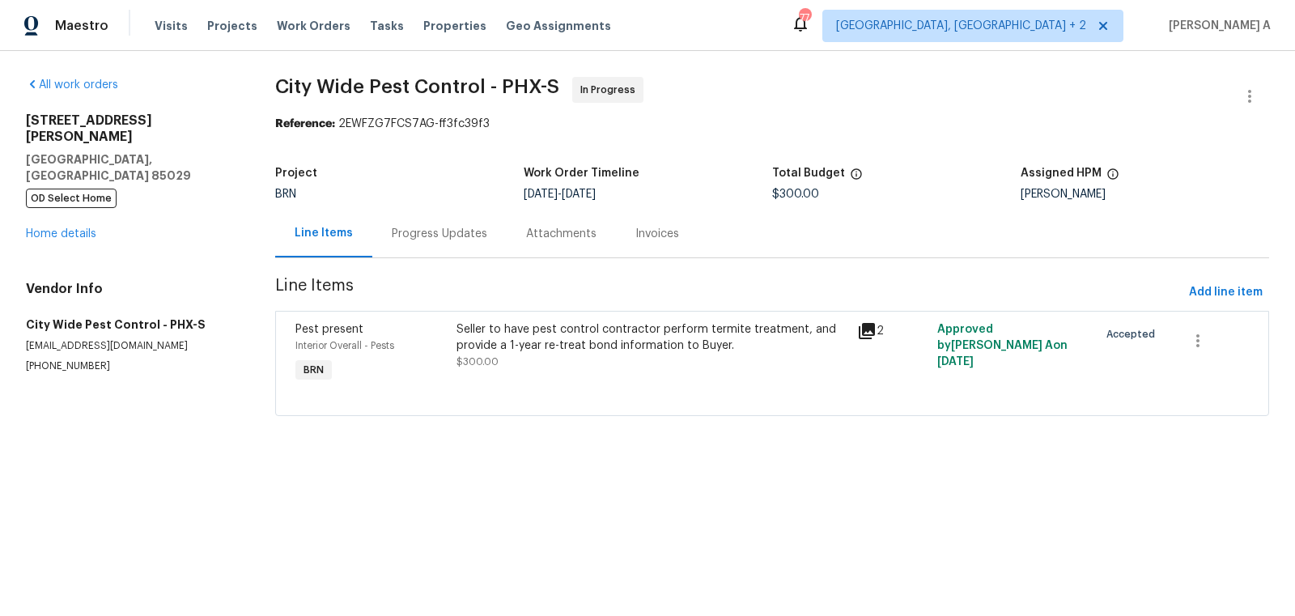
click at [553, 339] on div "Seller to have pest control contractor perform termite treatment, and provide a…" at bounding box center [652, 337] width 392 height 32
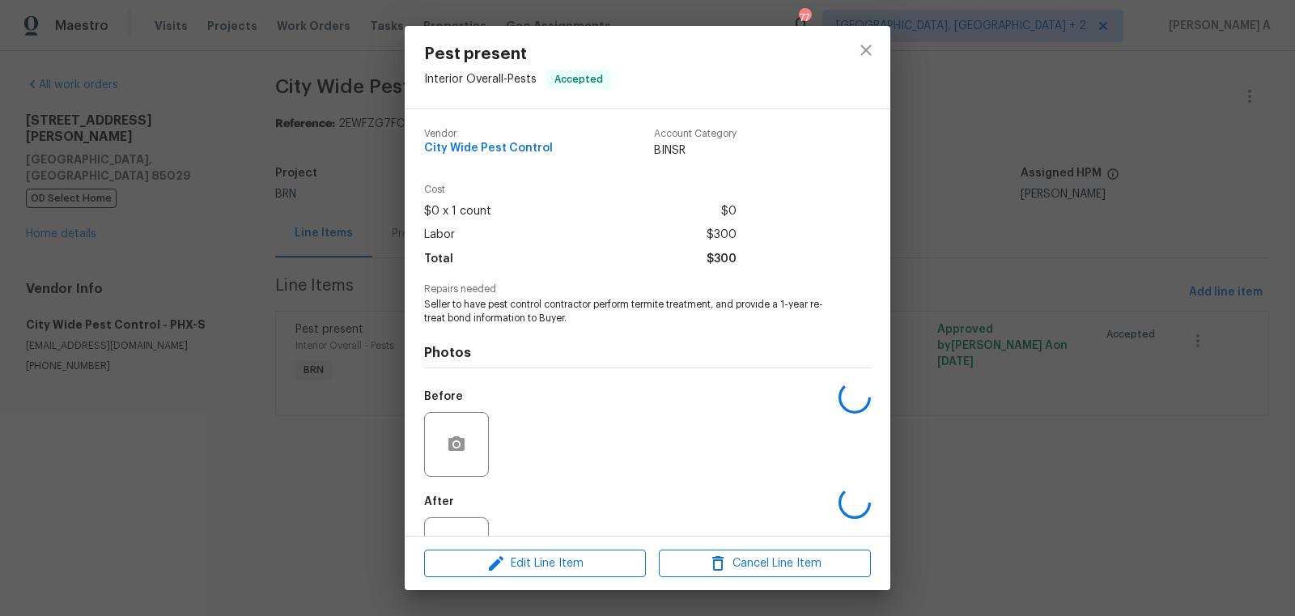
scroll to position [62, 0]
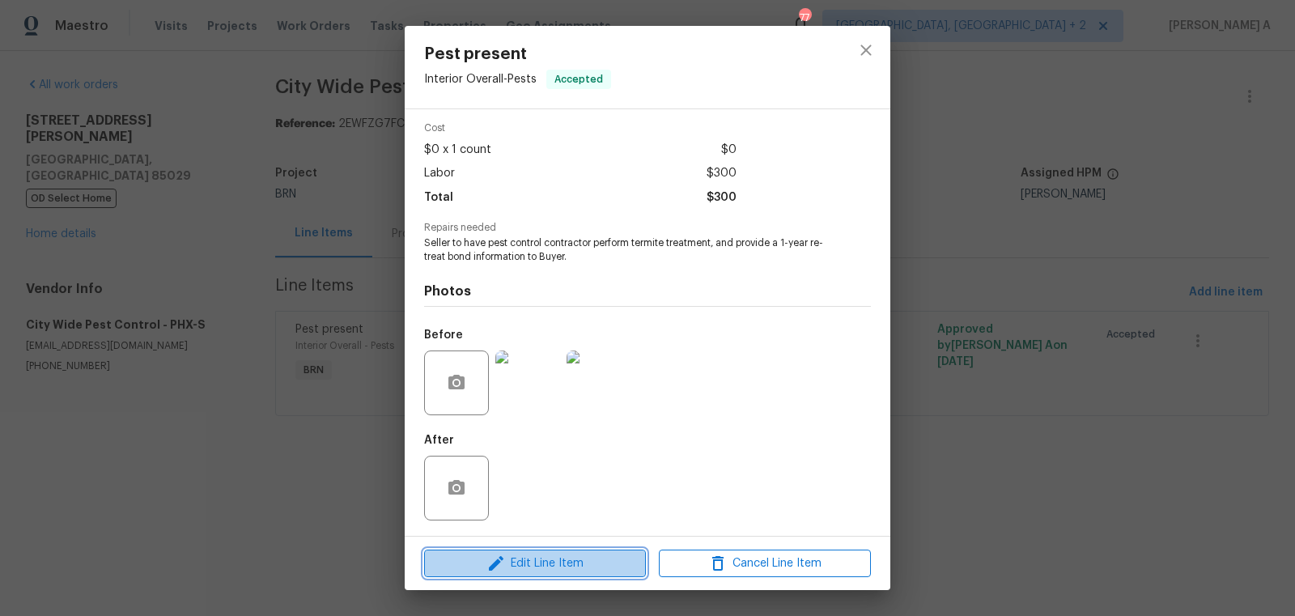
click at [543, 566] on span "Edit Line Item" at bounding box center [535, 564] width 212 height 20
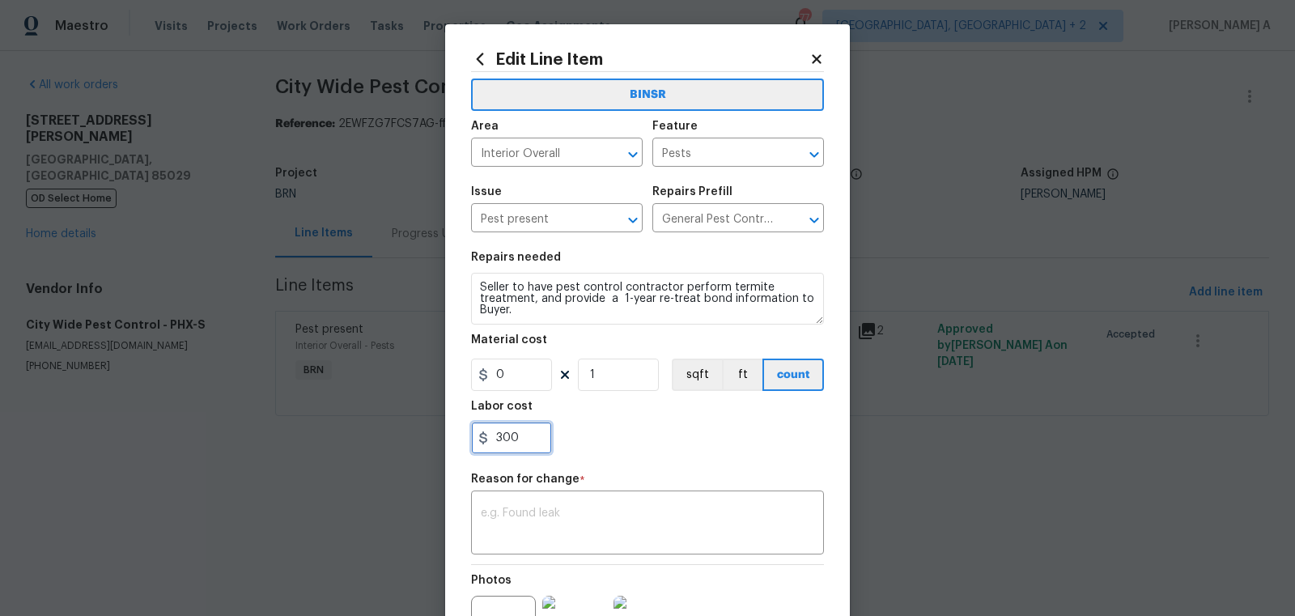
drag, startPoint x: 532, startPoint y: 434, endPoint x: 448, endPoint y: 433, distance: 84.2
click at [448, 433] on div "Edit Line Item BINSR Area Interior Overall ​ Feature Pests ​ Issue Pest present…" at bounding box center [647, 398] width 405 height 749
paste input "48"
type input "348"
click at [555, 514] on textarea at bounding box center [647, 524] width 333 height 34
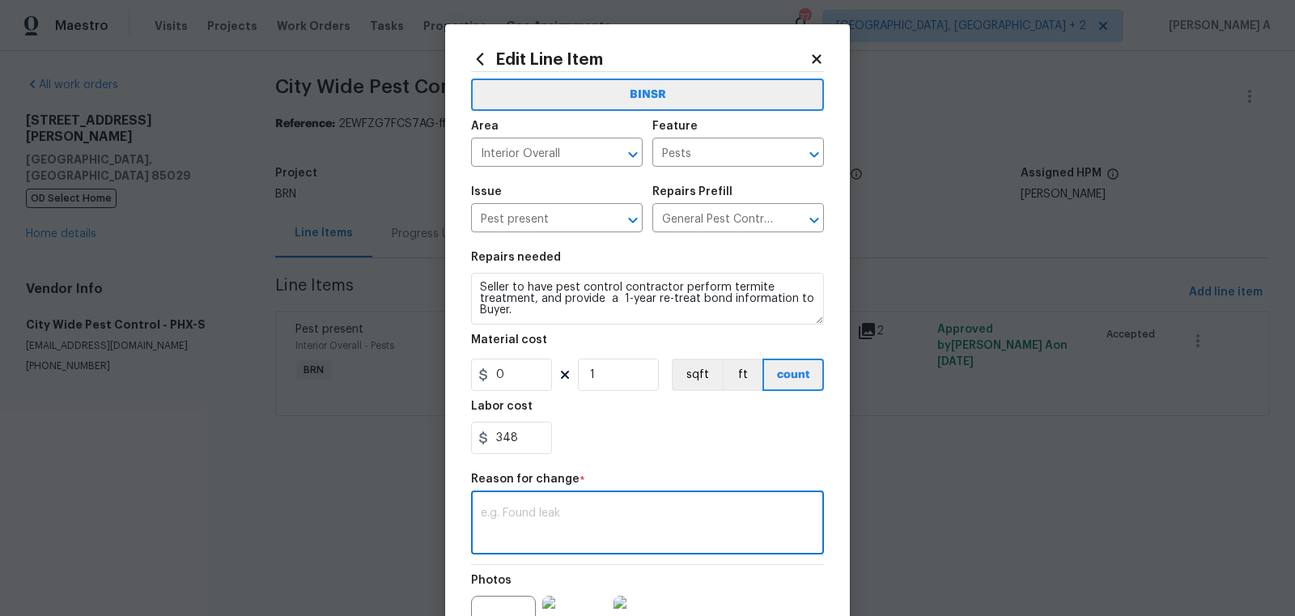
click at [526, 529] on textarea at bounding box center [647, 524] width 333 height 34
paste textarea "(AK) Updated per vendors final cost."
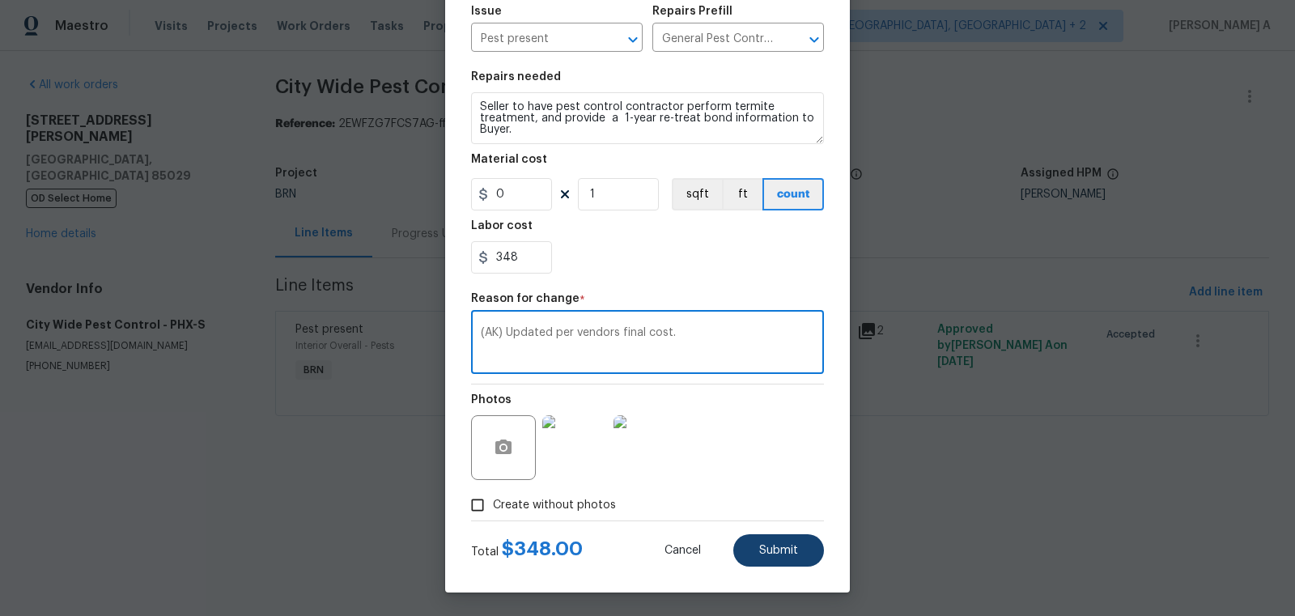
type textarea "(AK) Updated per vendors final cost."
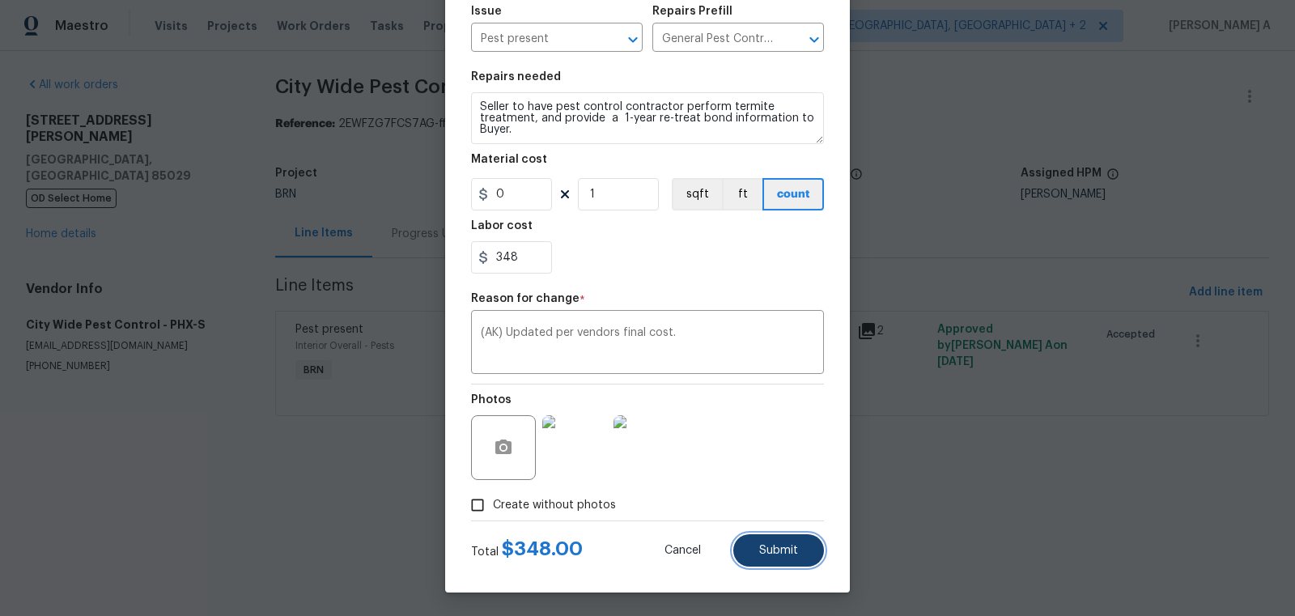
click at [754, 549] on button "Submit" at bounding box center [778, 550] width 91 height 32
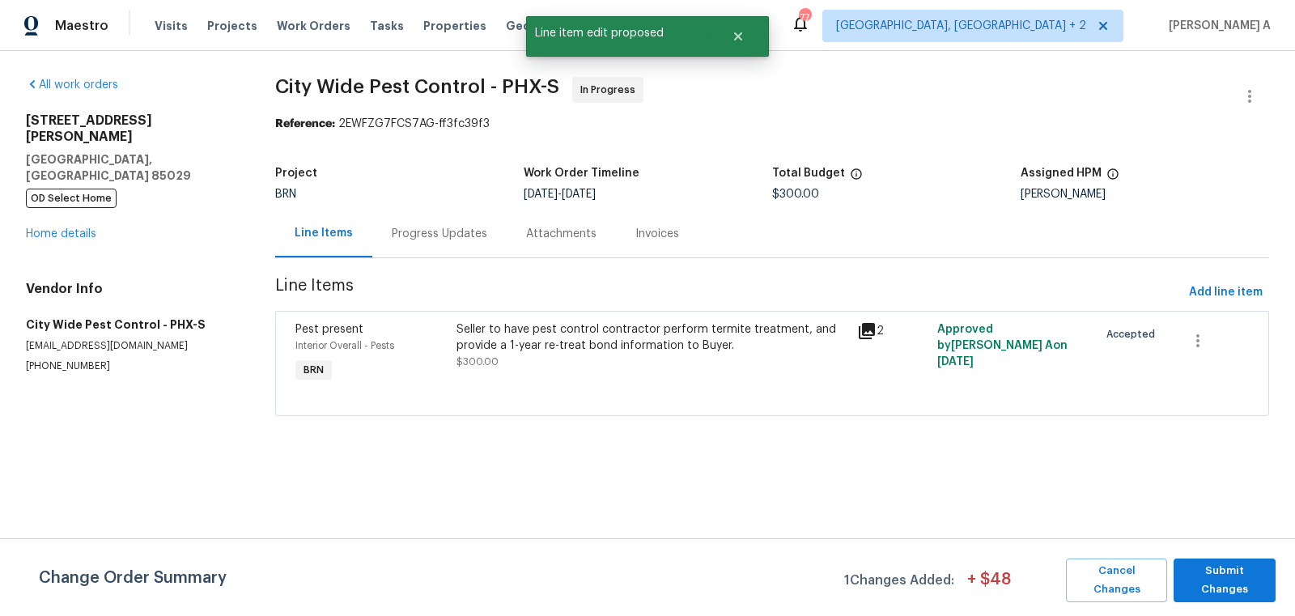
scroll to position [0, 0]
click at [1217, 569] on span "Submit Changes" at bounding box center [1225, 580] width 86 height 37
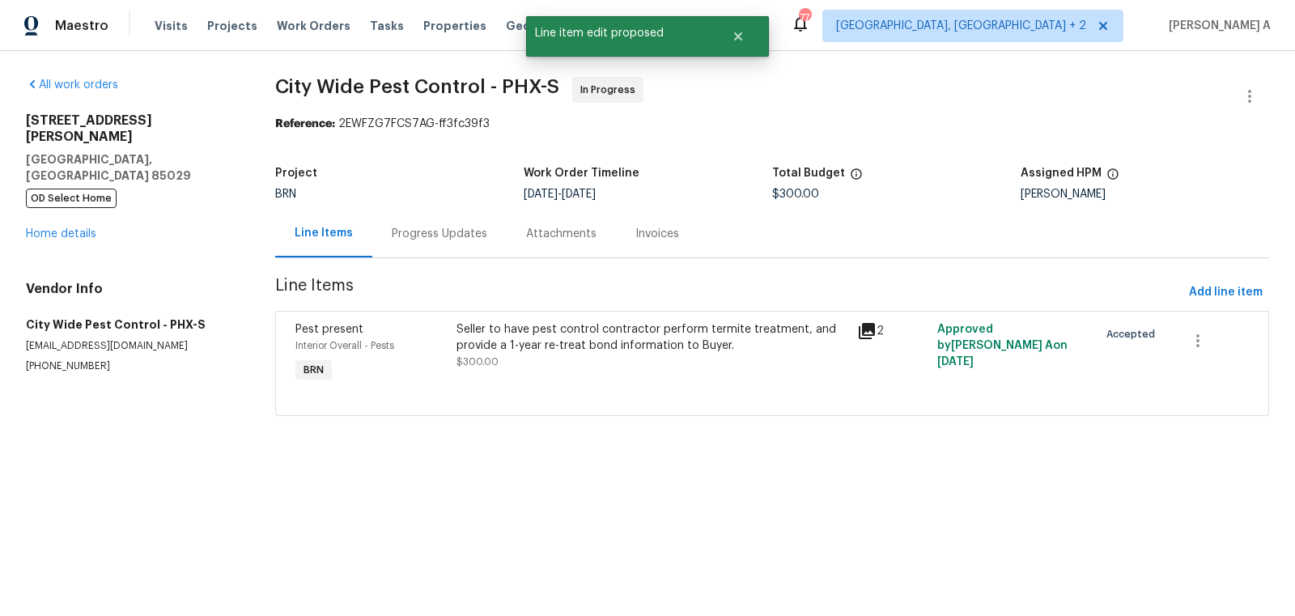
click at [418, 233] on div "Progress Updates" at bounding box center [440, 234] width 96 height 16
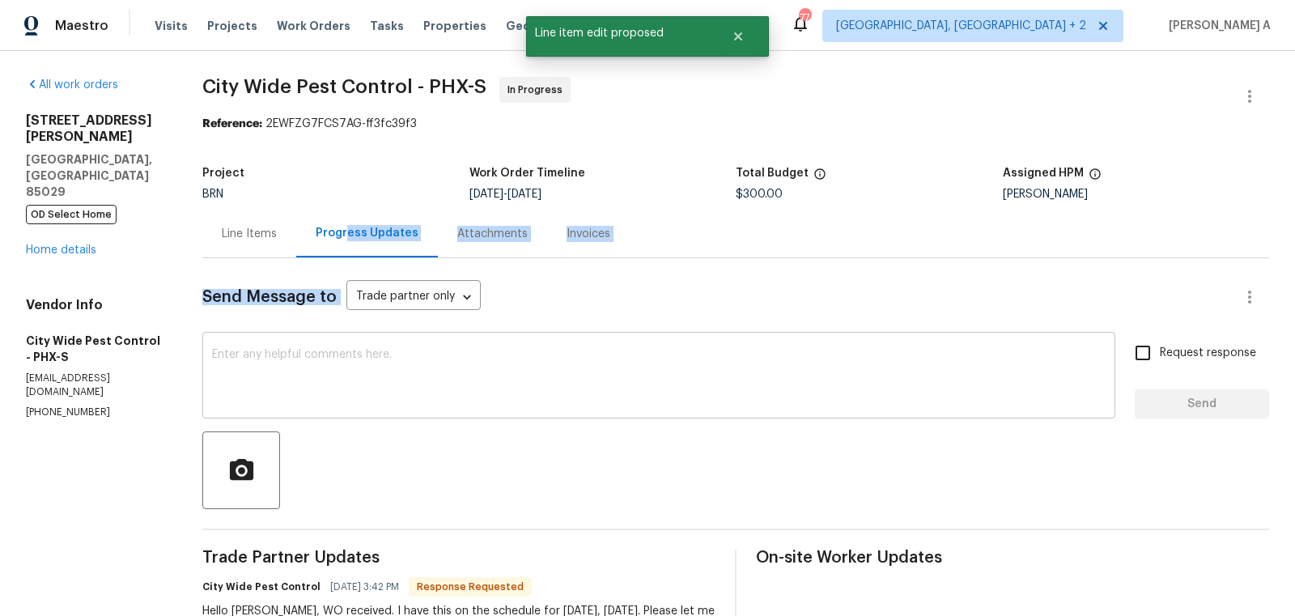
click at [417, 356] on textarea at bounding box center [659, 377] width 894 height 57
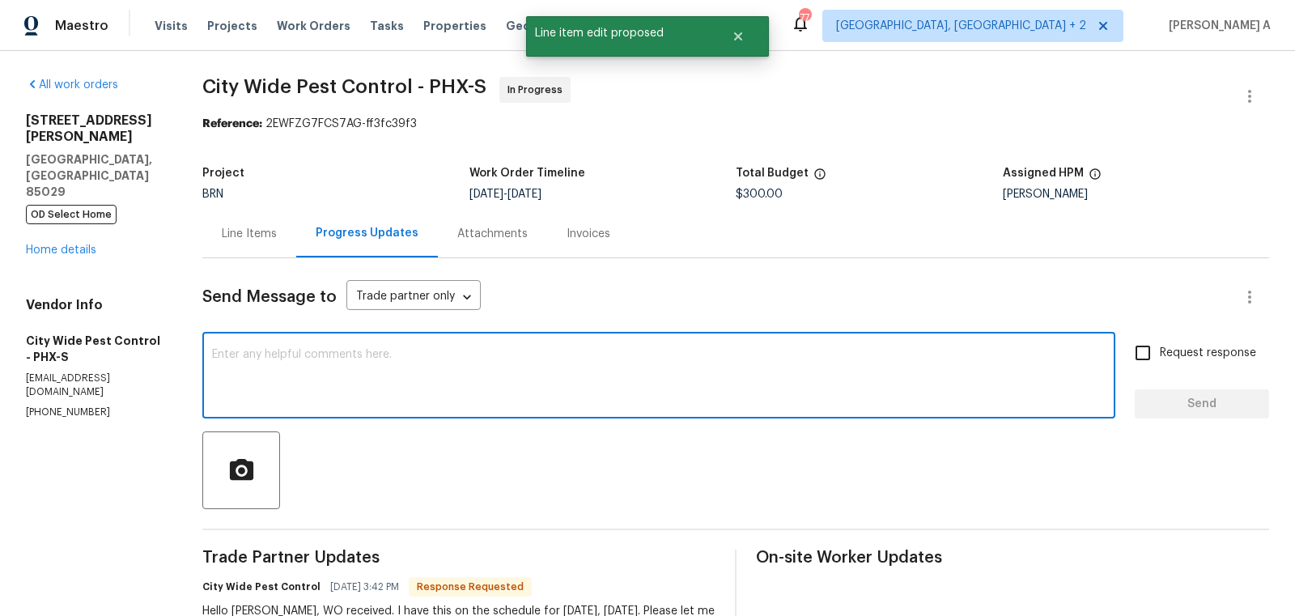
click at [417, 356] on textarea at bounding box center [659, 377] width 894 height 57
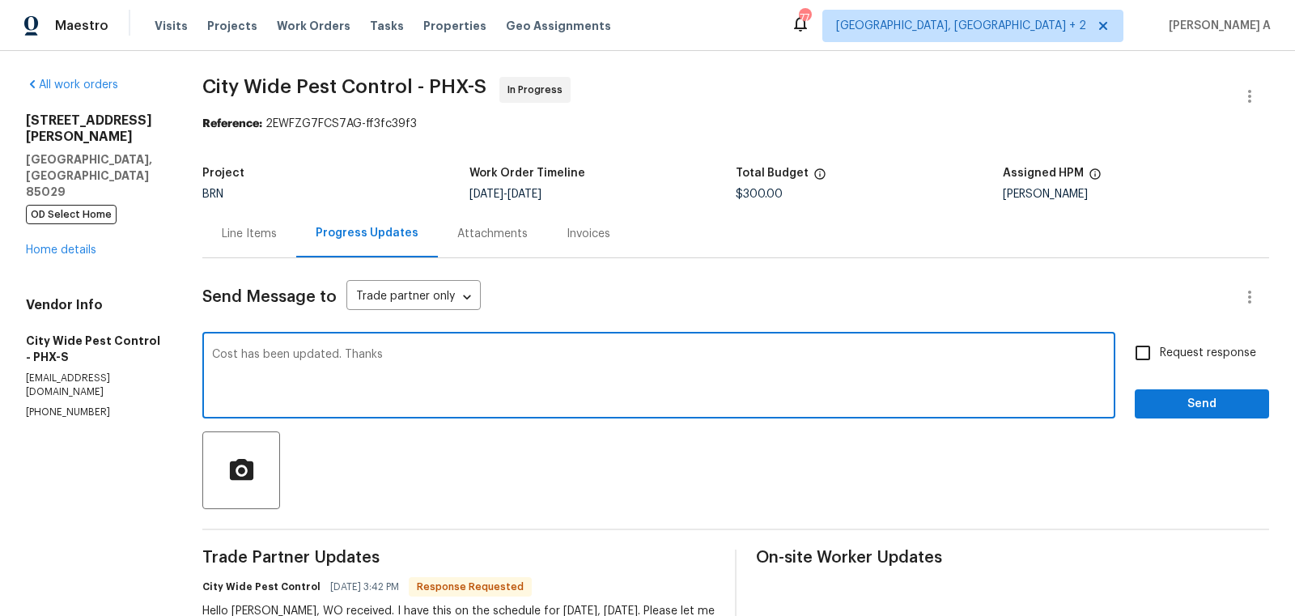
type textarea "Cost has been updated. Thanks"
click at [1155, 347] on input "Request response" at bounding box center [1143, 353] width 34 height 34
checkbox input "true"
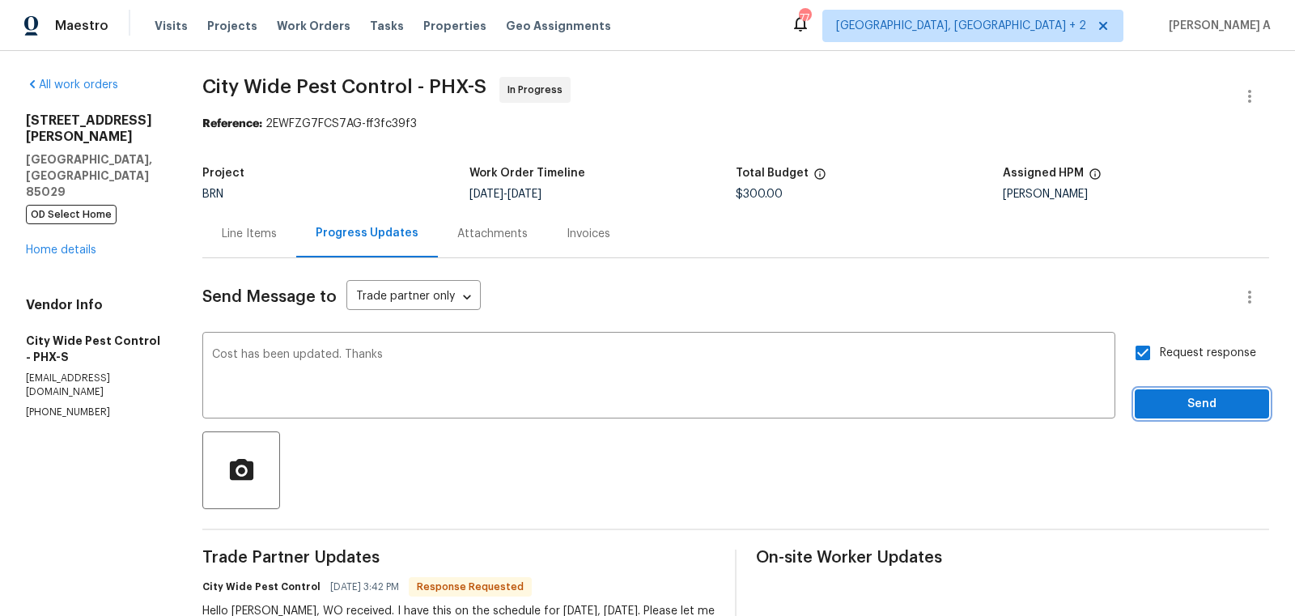
click at [1187, 413] on span "Send" at bounding box center [1202, 404] width 108 height 20
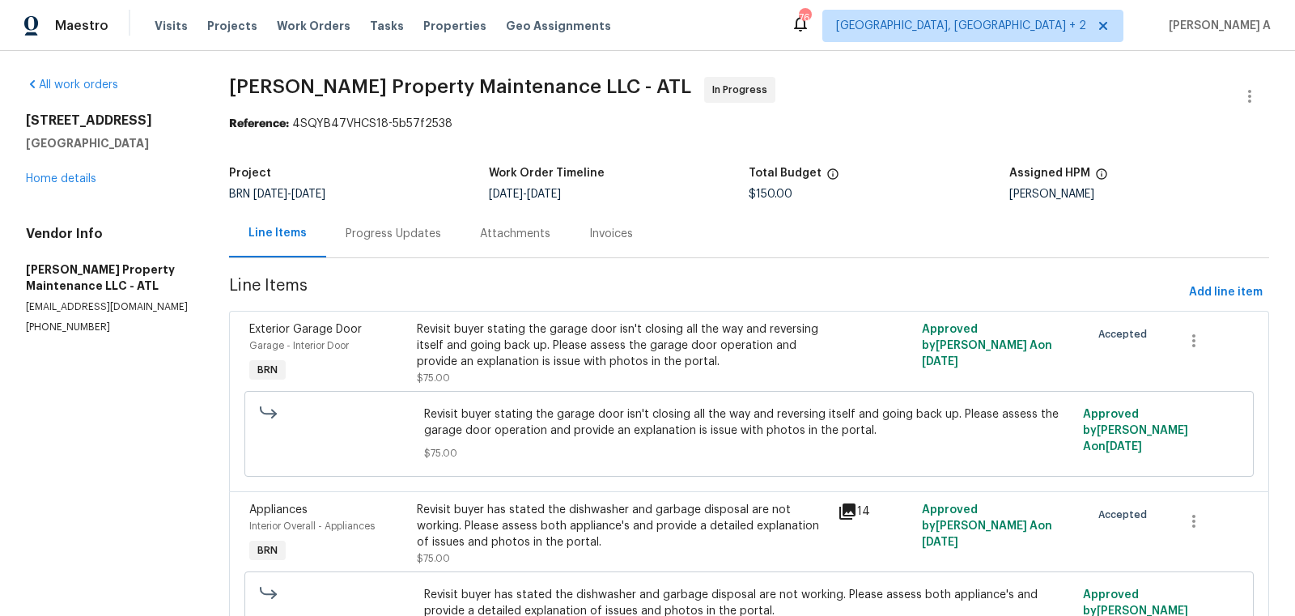
click at [423, 236] on div "Progress Updates" at bounding box center [394, 234] width 96 height 16
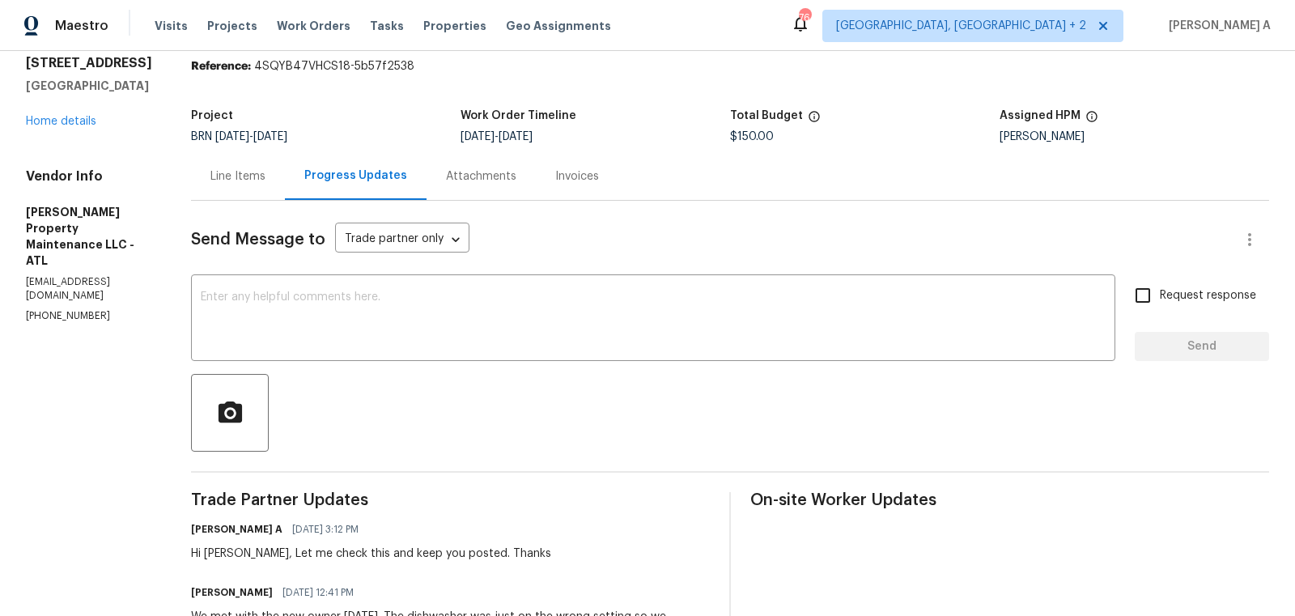
scroll to position [113, 0]
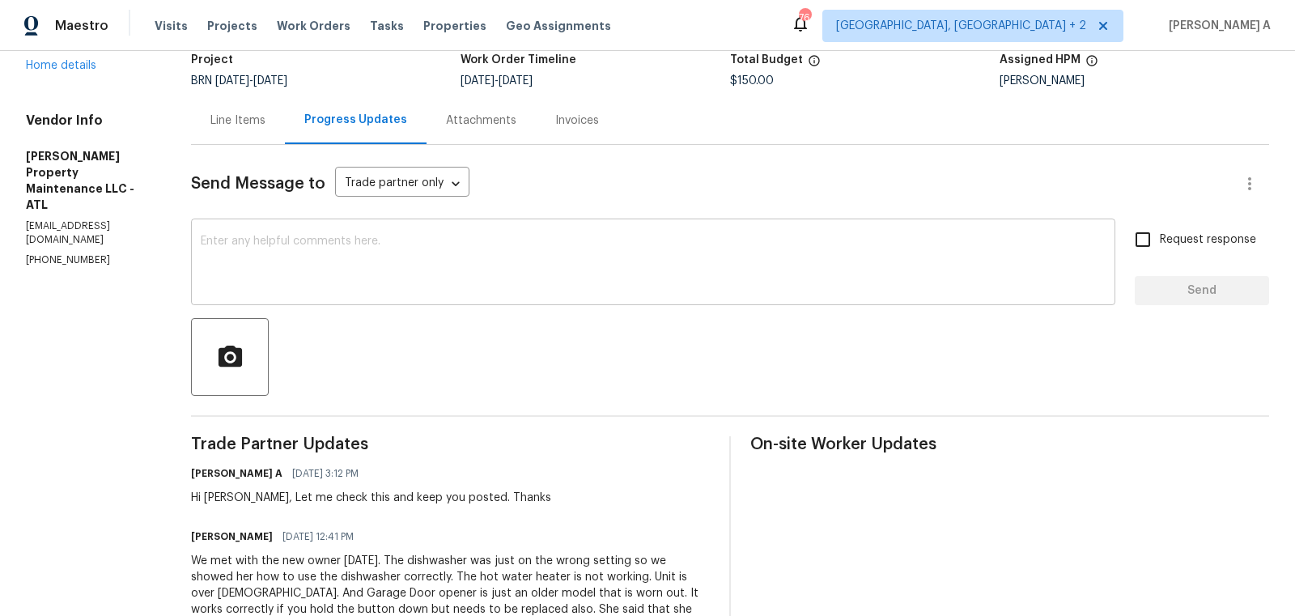
click at [525, 295] on div "x ​" at bounding box center [653, 264] width 924 height 83
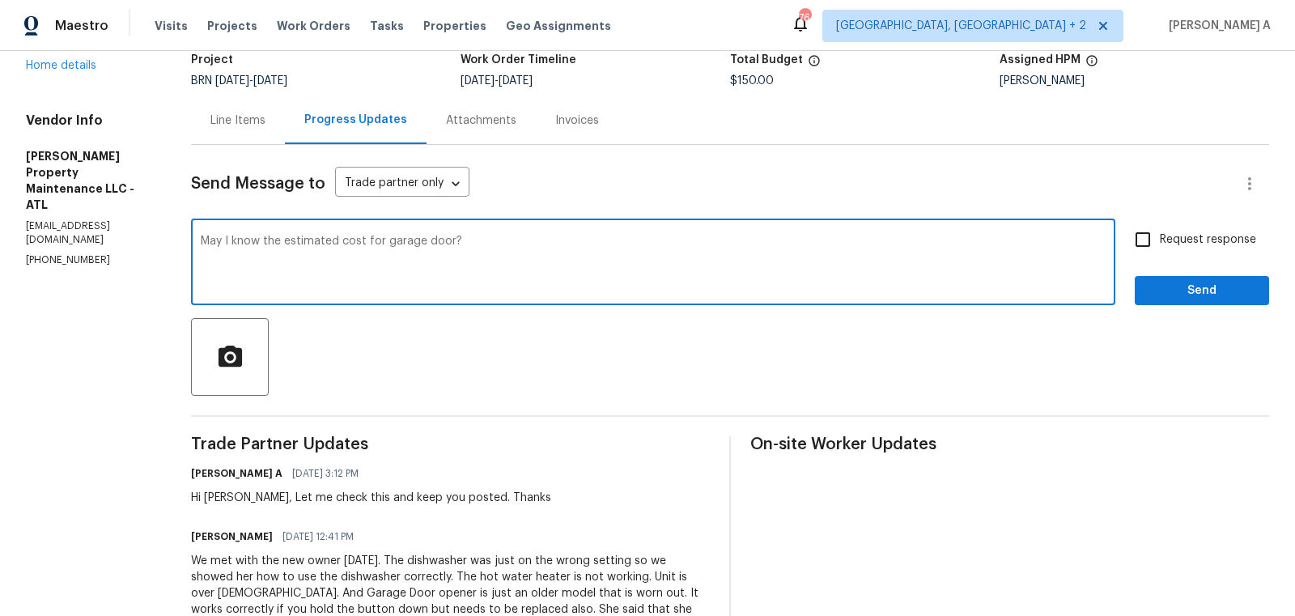
click at [0, 0] on span "garage" at bounding box center [0, 0] width 0 height 0
click at [521, 251] on textarea "May I know the estimated cost for the garage door?" at bounding box center [653, 264] width 905 height 57
click at [0, 0] on span "water" at bounding box center [0, 0] width 0 height 0
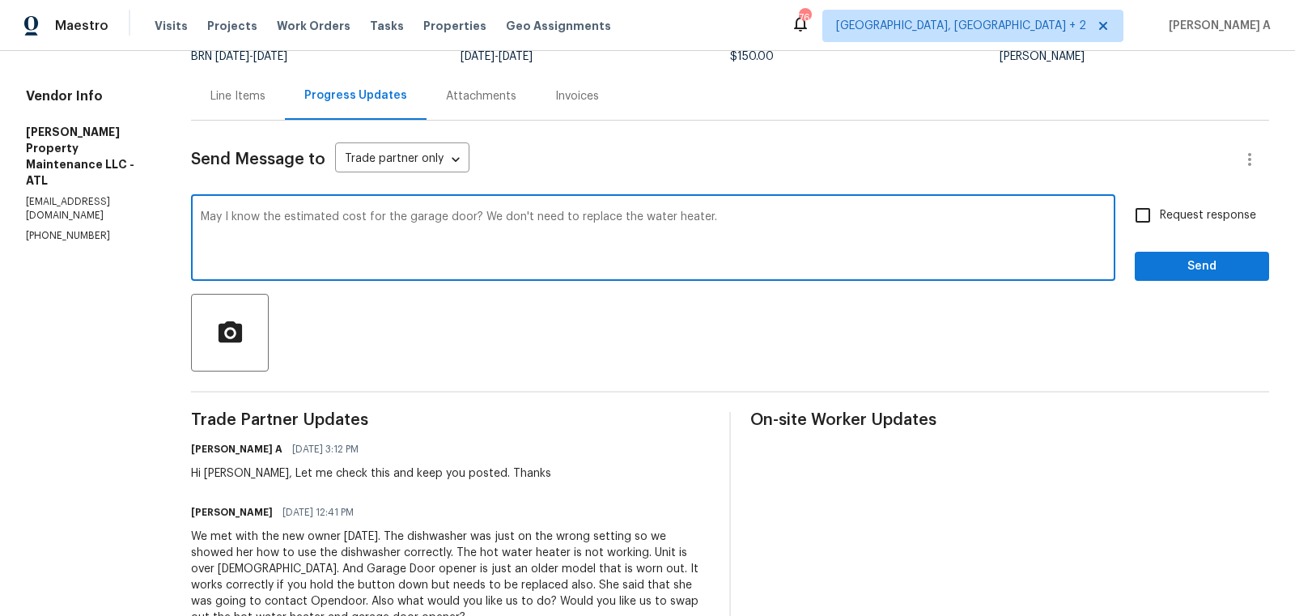
scroll to position [140, 0]
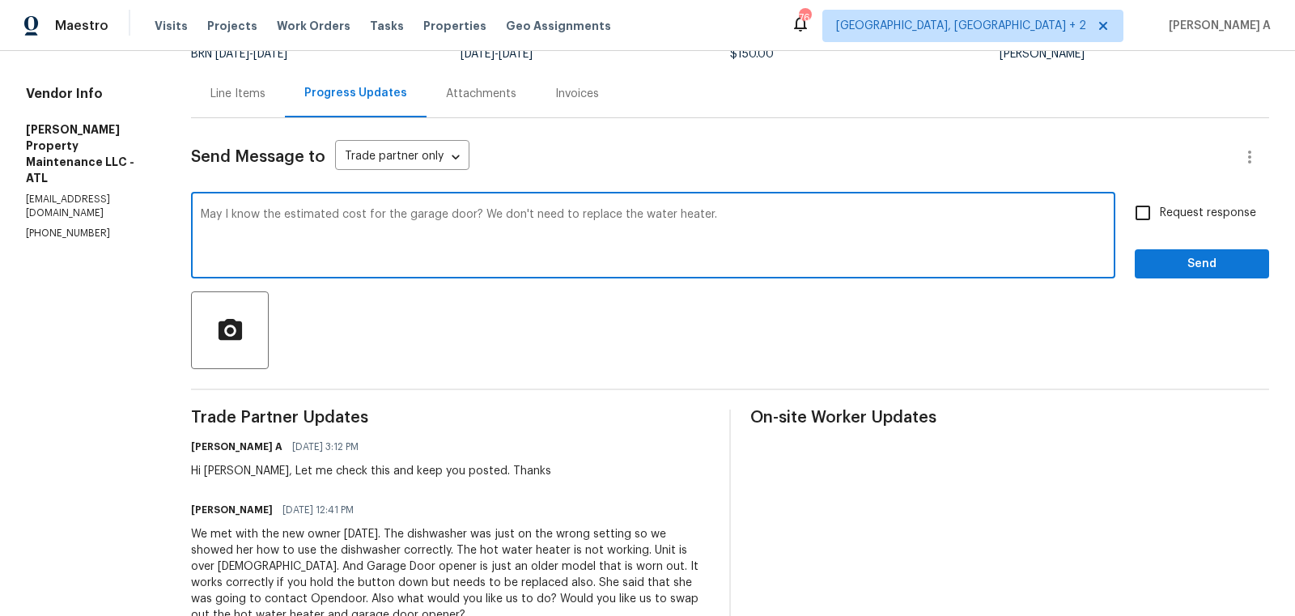
type textarea "May I know the estimated cost for the garage door? We don't need to replace the…"
click at [1153, 218] on input "Request response" at bounding box center [1143, 213] width 34 height 34
checkbox input "true"
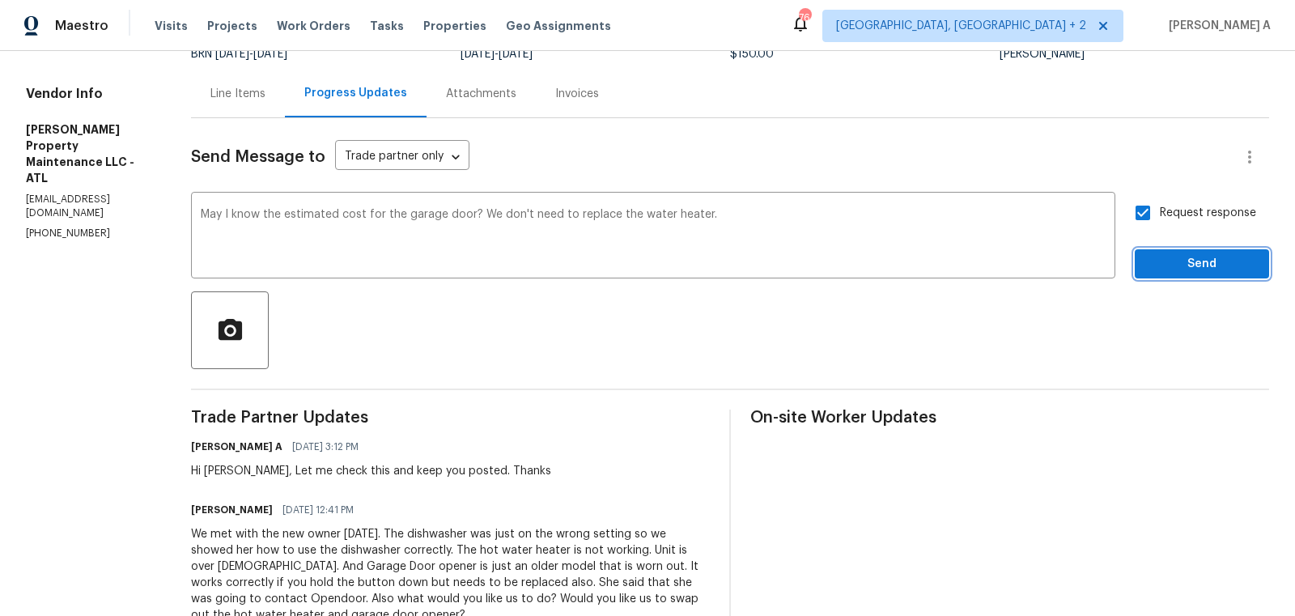
click at [1193, 270] on span "Send" at bounding box center [1202, 264] width 108 height 20
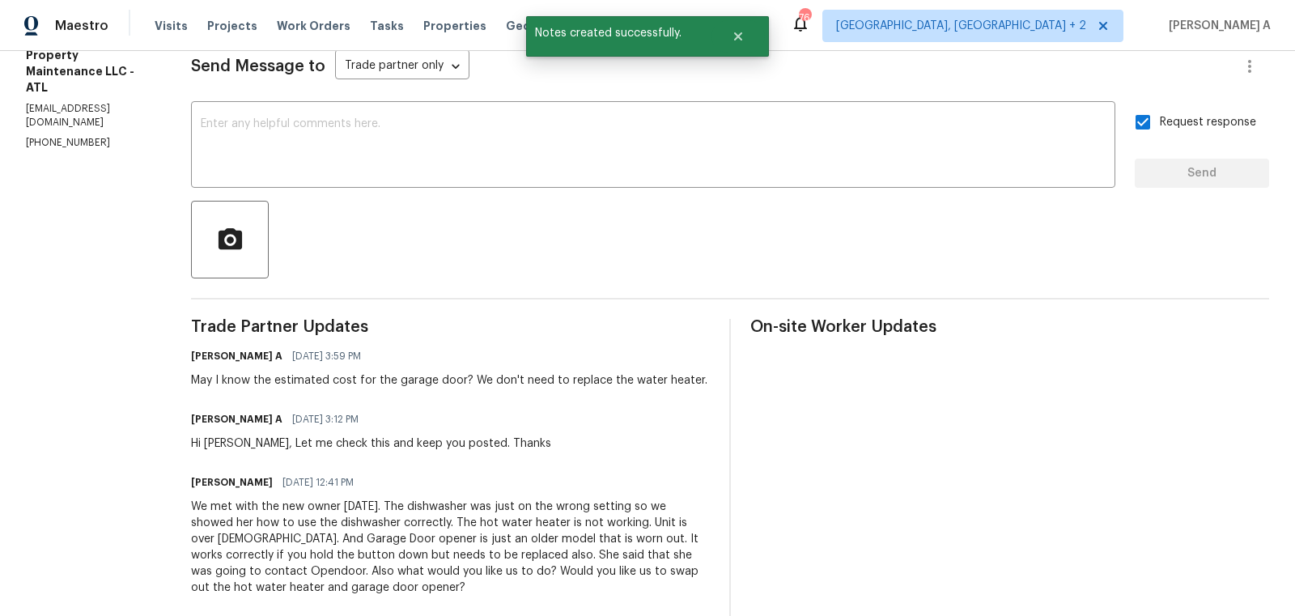
scroll to position [237, 0]
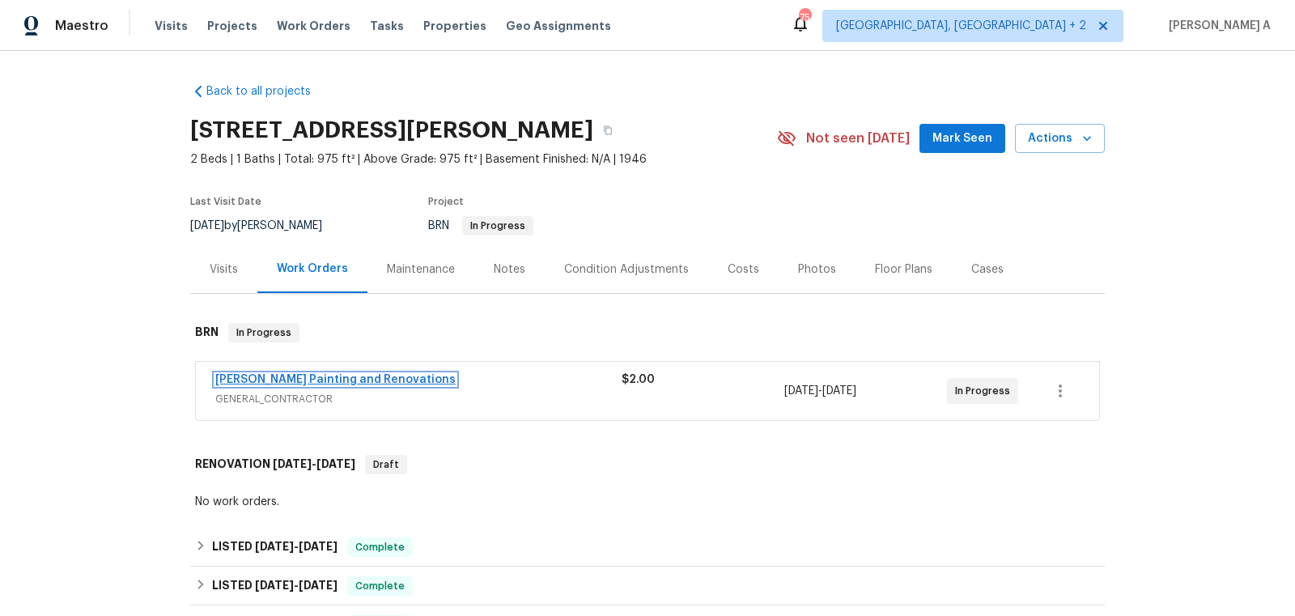
click at [270, 377] on link "[PERSON_NAME] Painting and Renovations" at bounding box center [335, 379] width 240 height 11
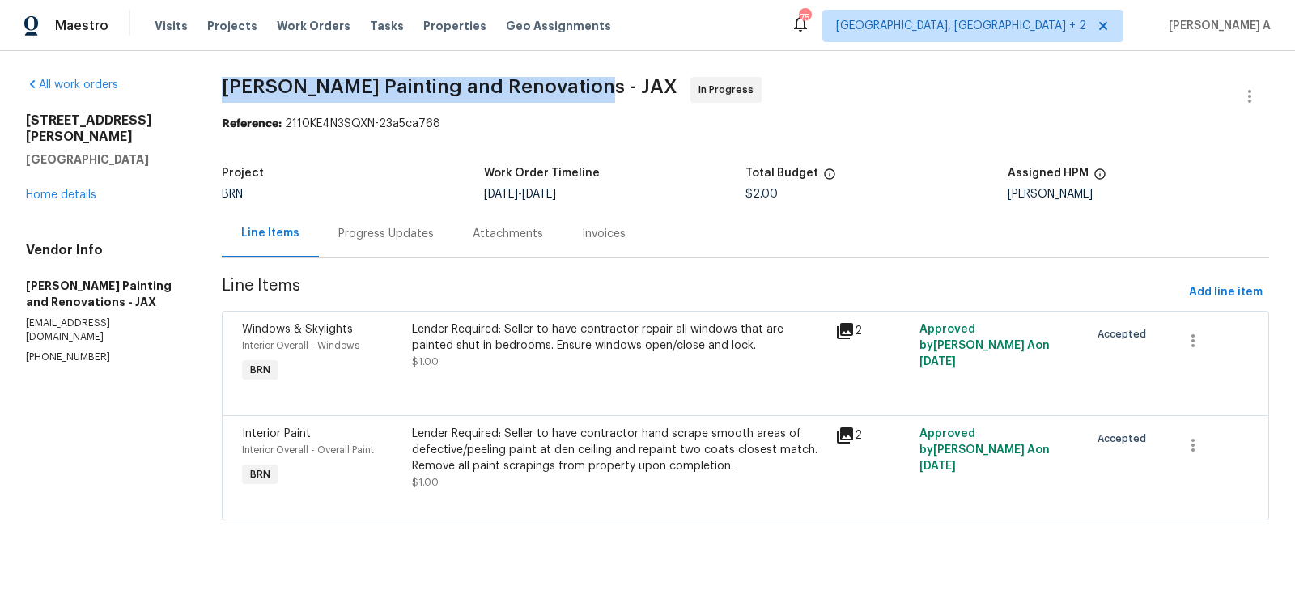
copy span "[PERSON_NAME] Painting and Renovations"
drag, startPoint x: 218, startPoint y: 83, endPoint x: 570, endPoint y: 75, distance: 352.2
click at [571, 75] on div "All work orders [STREET_ADDRESS][PERSON_NAME] Home details Vendor Info [PERSON_…" at bounding box center [647, 308] width 1295 height 515
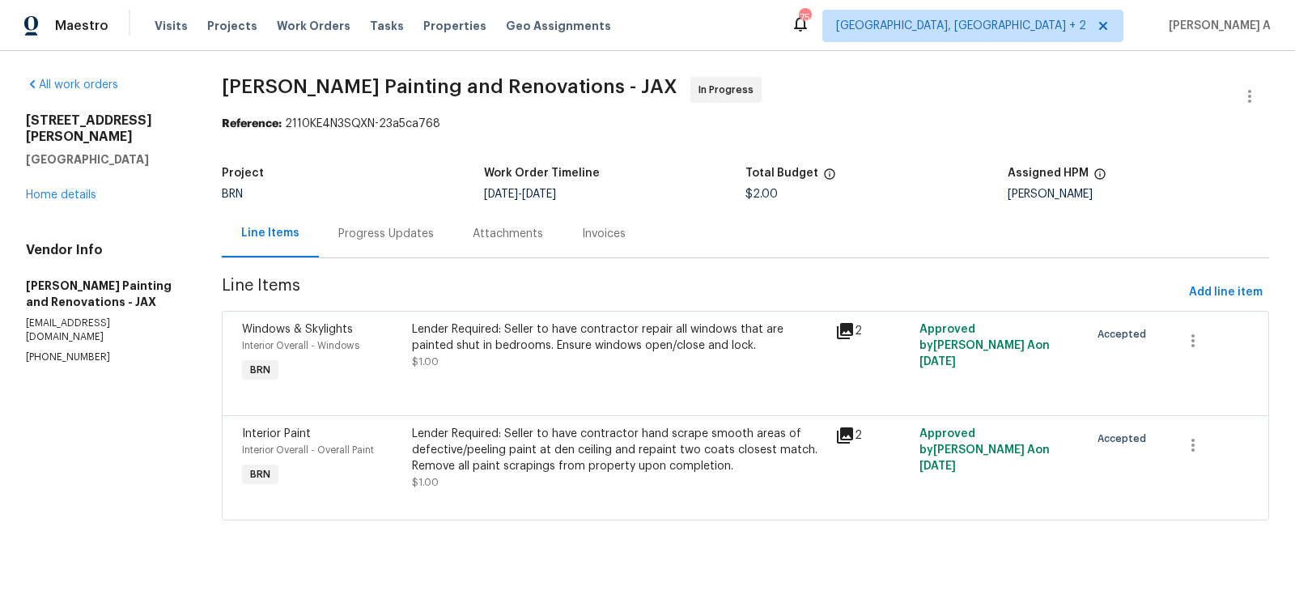
click at [675, 217] on div "Line Items Progress Updates Attachments Invoices" at bounding box center [745, 234] width 1047 height 49
click at [493, 392] on div at bounding box center [745, 395] width 1007 height 19
click at [478, 339] on div "Lender Required: Seller to have contractor repair all windows that are painted …" at bounding box center [619, 337] width 414 height 32
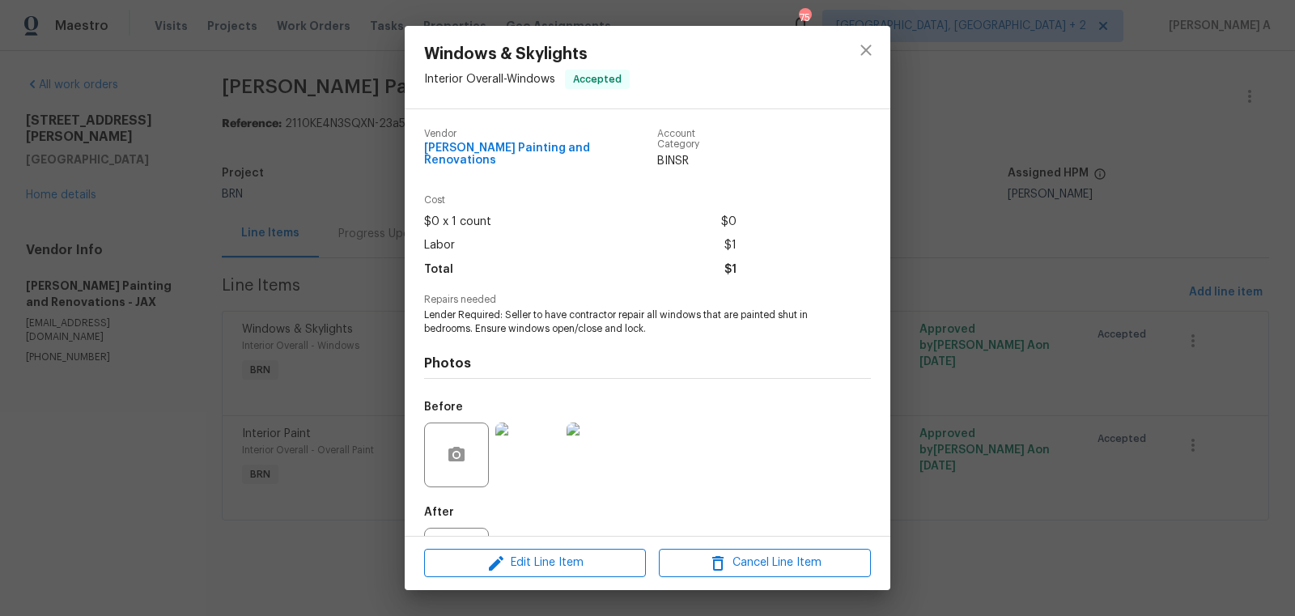
click at [473, 312] on span "Lender Required: Seller to have contractor repair all windows that are painted …" at bounding box center [625, 322] width 402 height 28
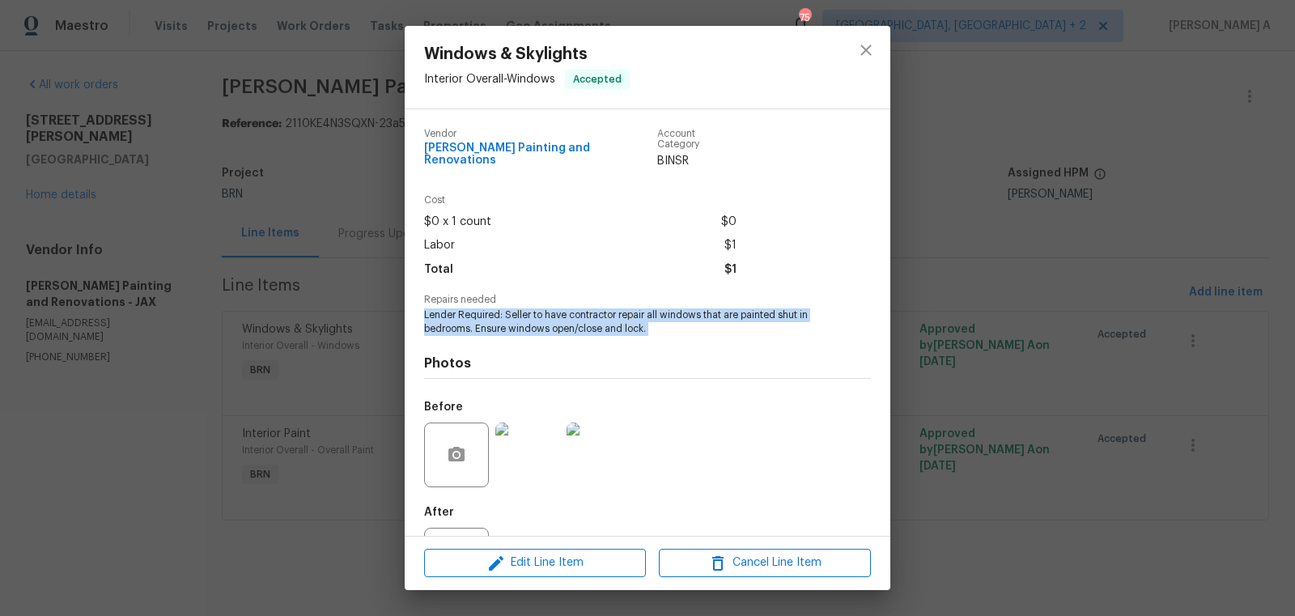
click at [473, 312] on span "Lender Required: Seller to have contractor repair all windows that are painted …" at bounding box center [625, 322] width 402 height 28
copy span "Lender Required: Seller to have contractor repair all windows that are painted …"
click at [864, 43] on icon "close" at bounding box center [865, 49] width 19 height 19
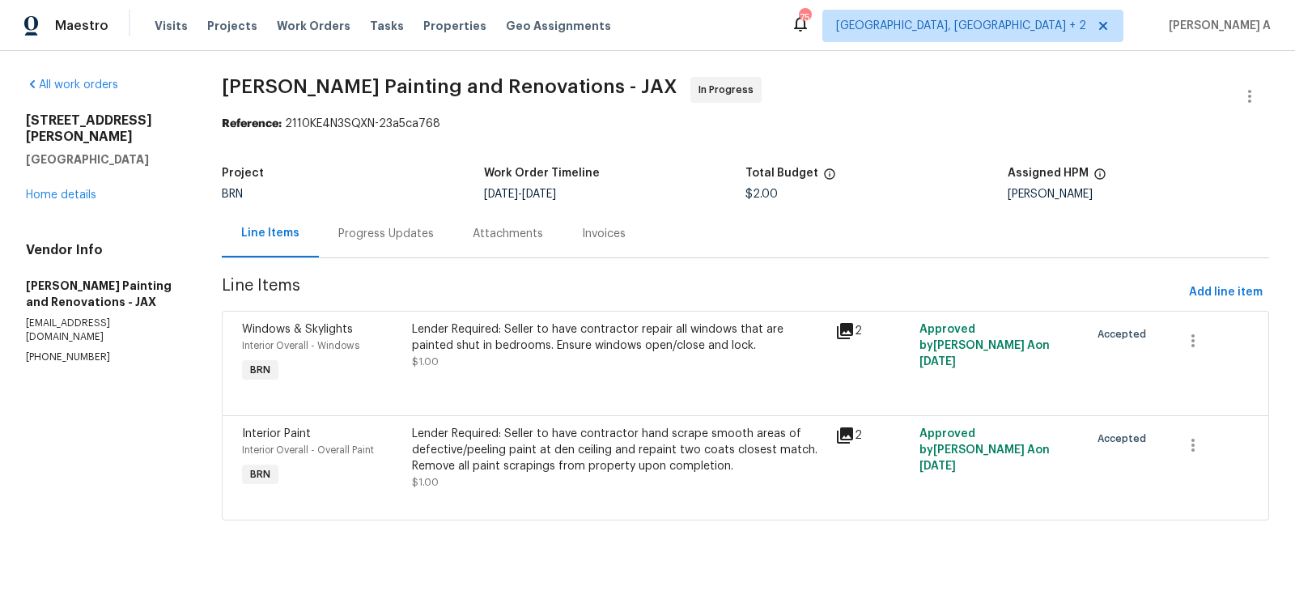
click at [481, 447] on div "Lender Required: Seller to have contractor hand scrape smooth areas of defectiv…" at bounding box center [619, 450] width 414 height 49
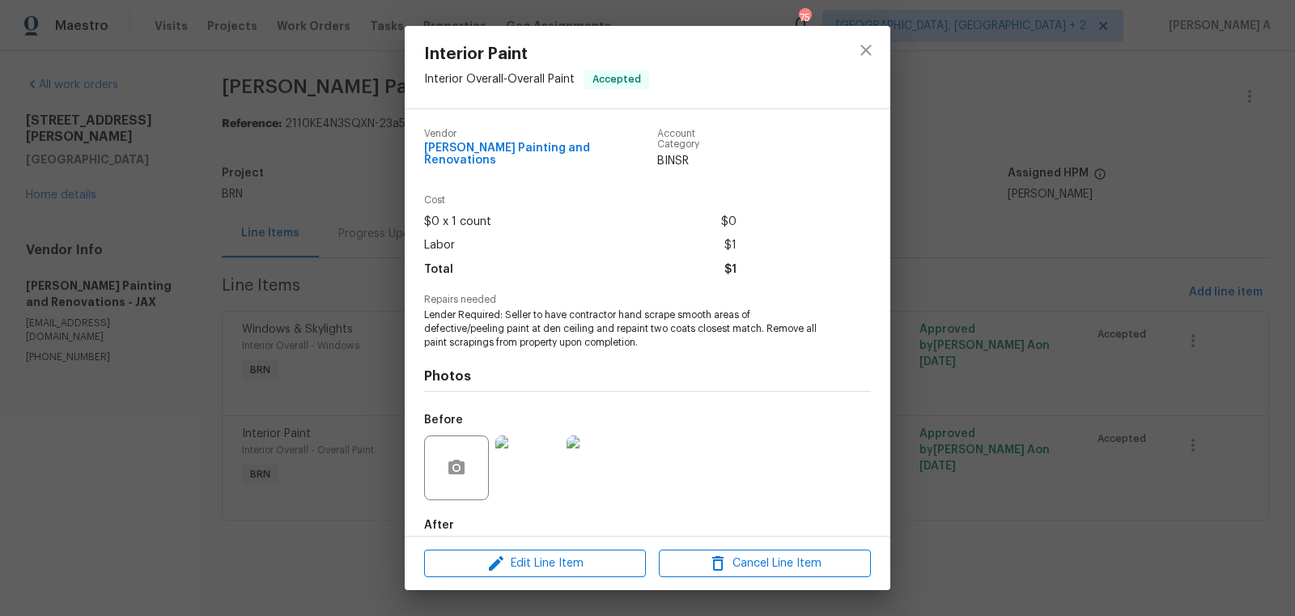
click at [518, 325] on span "Lender Required: Seller to have contractor hand scrape smooth areas of defectiv…" at bounding box center [625, 328] width 402 height 40
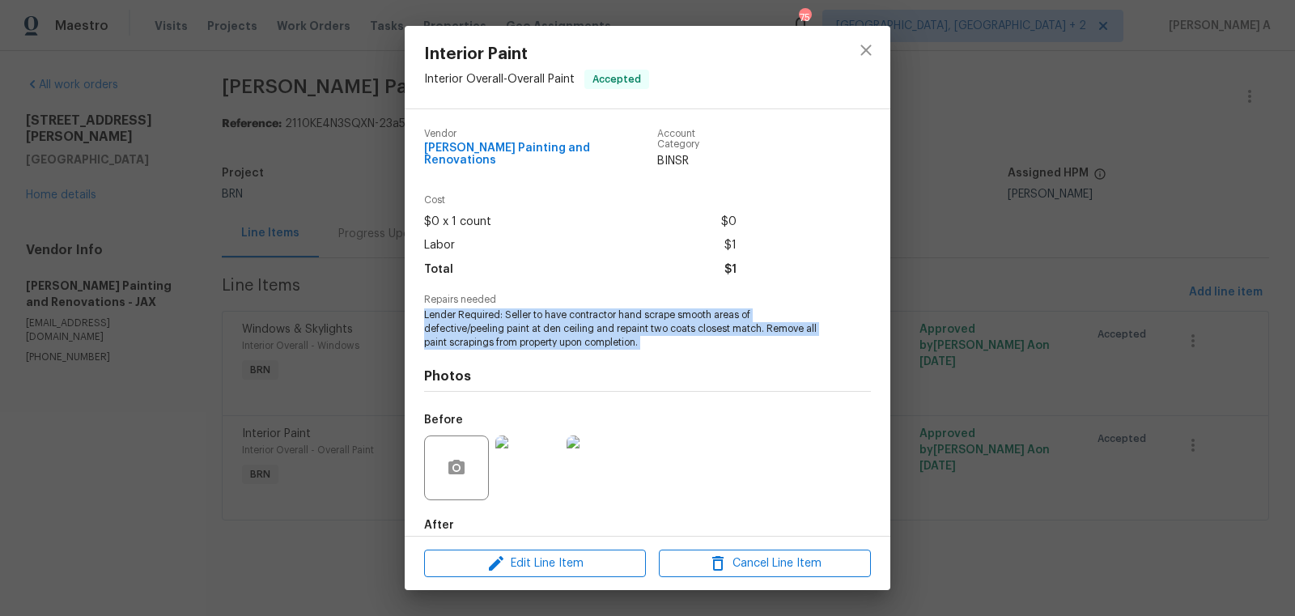
click at [518, 325] on span "Lender Required: Seller to have contractor hand scrape smooth areas of defectiv…" at bounding box center [625, 328] width 402 height 40
copy span "Lender Required: Seller to have contractor hand scrape smooth areas of defectiv…"
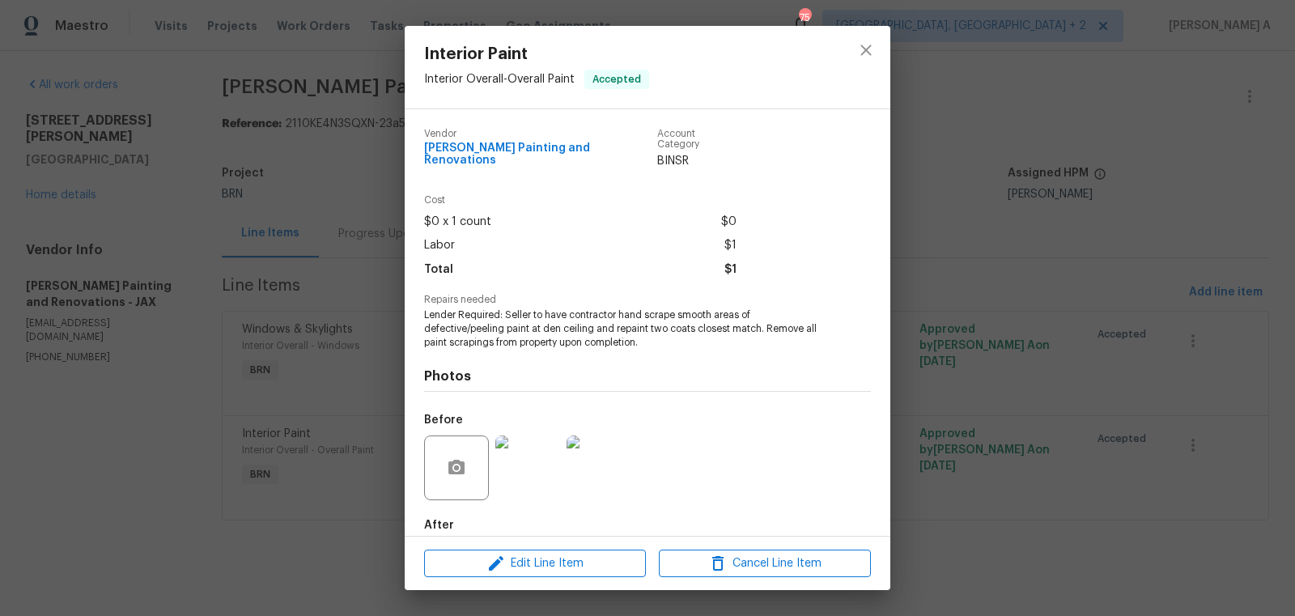
click at [475, 146] on span "[PERSON_NAME] Painting and Renovations" at bounding box center [540, 154] width 233 height 24
copy span "[PERSON_NAME]"
click at [868, 52] on icon "close" at bounding box center [865, 50] width 11 height 11
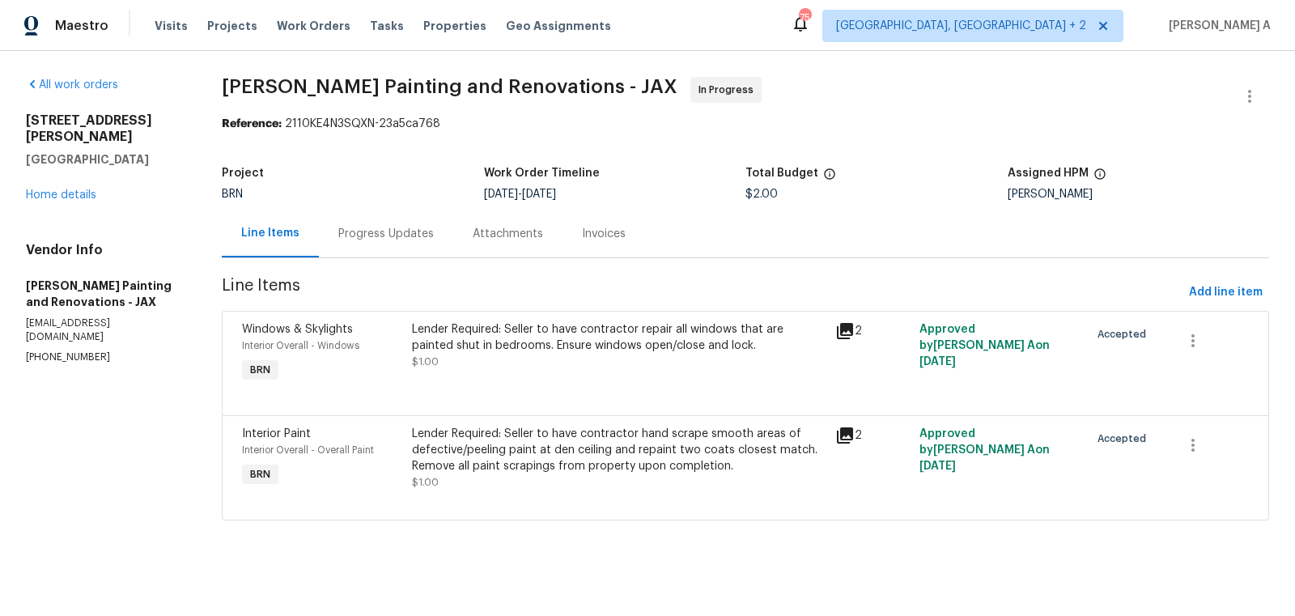
click at [351, 237] on div "Progress Updates" at bounding box center [386, 234] width 96 height 16
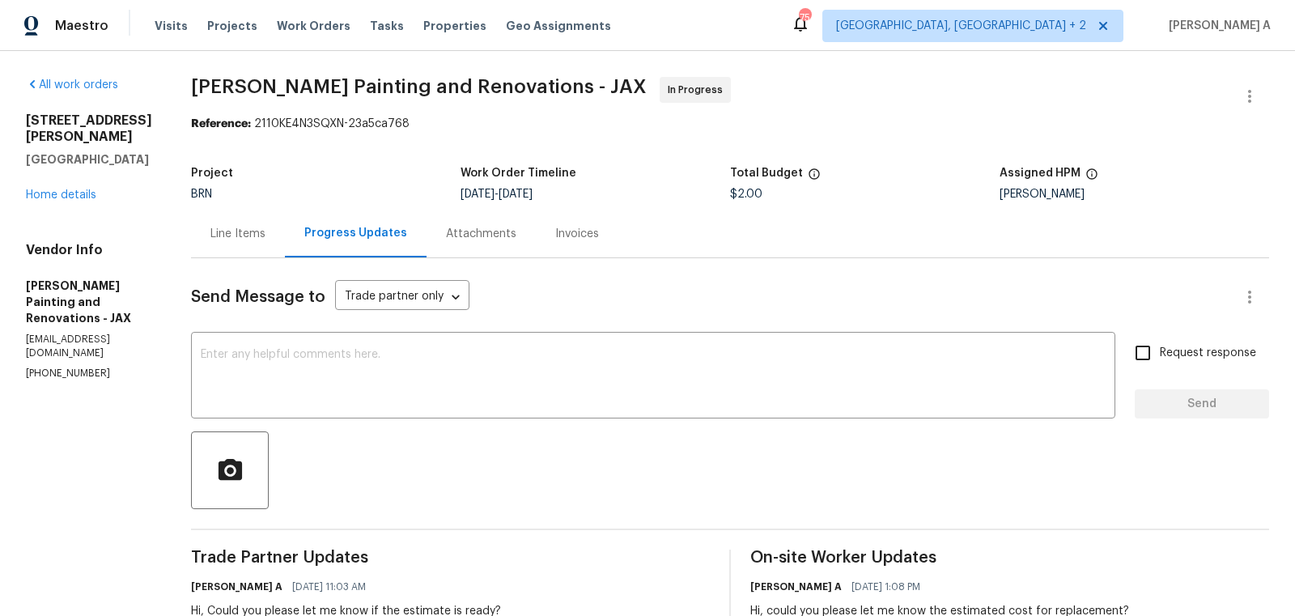
click at [288, 208] on div "Project BRN Work Order Timeline [DATE] - [DATE] Total Budget $2.00 Assigned HPM…" at bounding box center [730, 184] width 1078 height 52
click at [265, 226] on div "Line Items" at bounding box center [237, 234] width 55 height 16
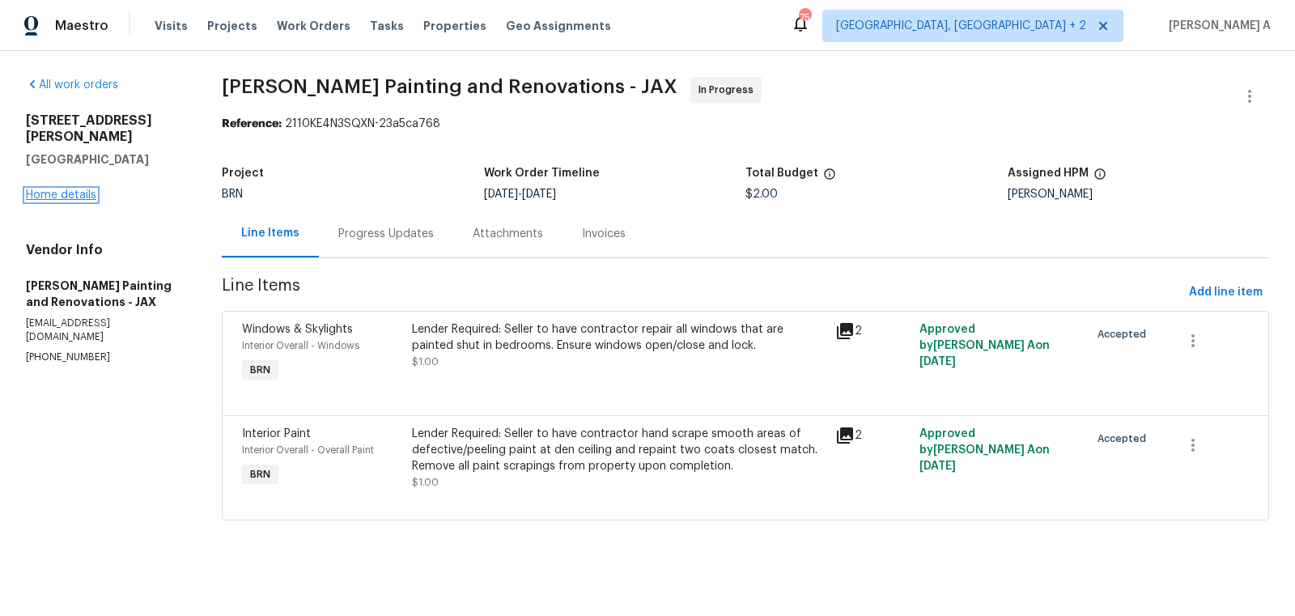
click at [57, 189] on link "Home details" at bounding box center [61, 194] width 70 height 11
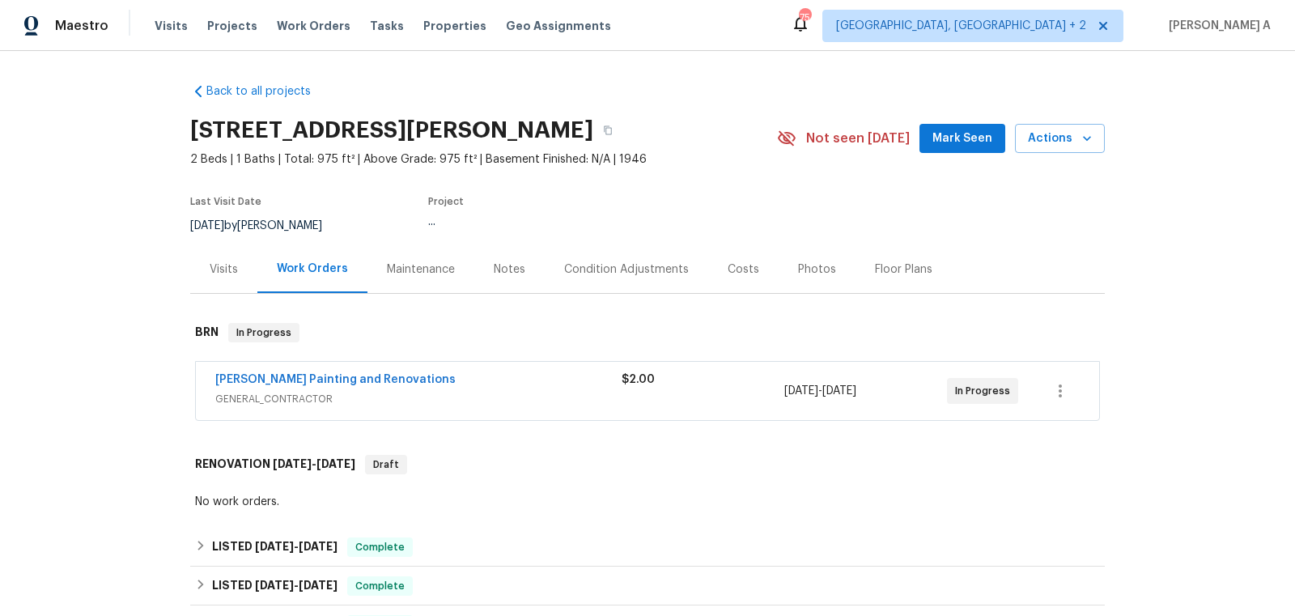
scroll to position [312, 0]
